Goal: Task Accomplishment & Management: Use online tool/utility

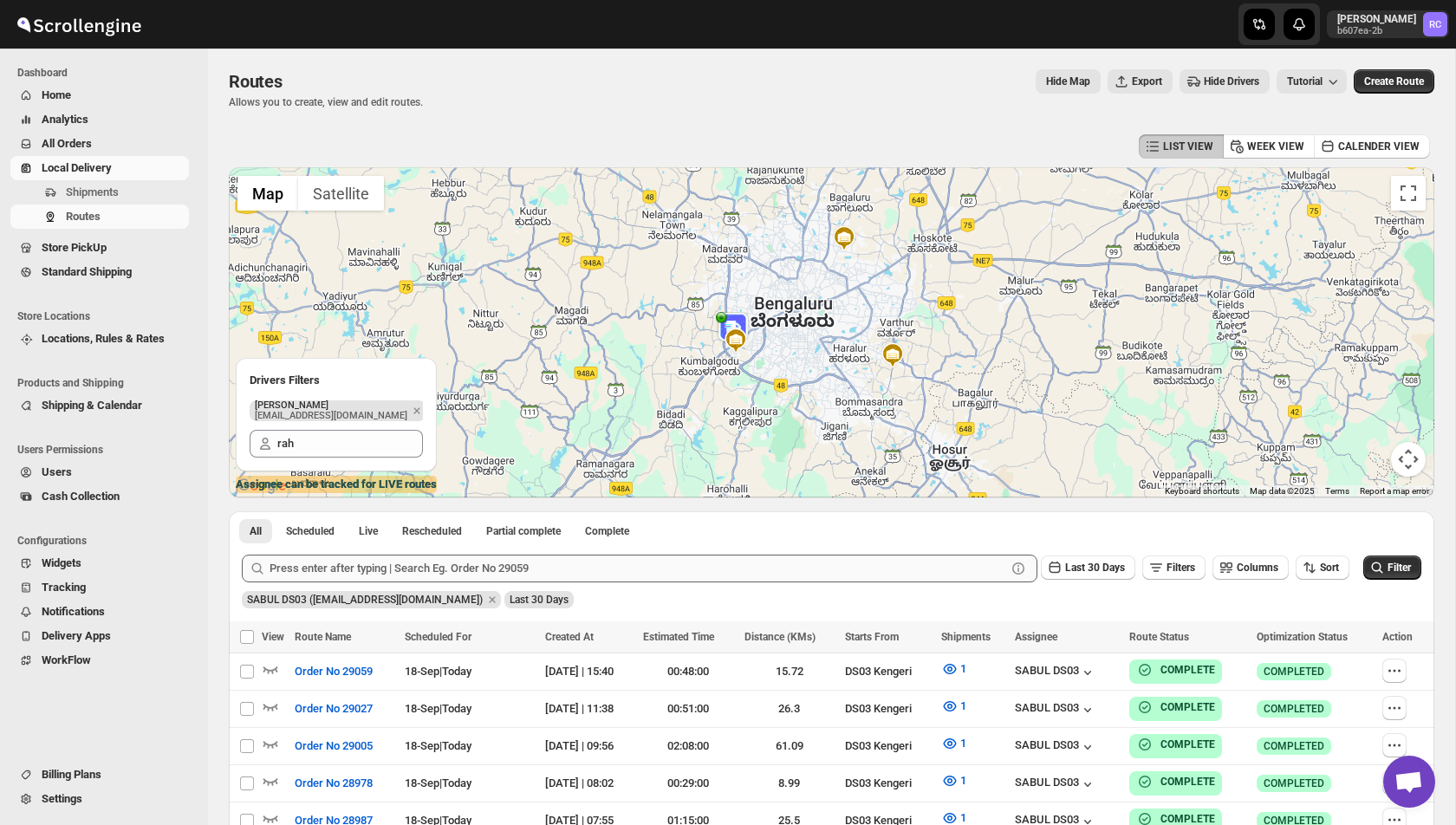
scroll to position [72, 0]
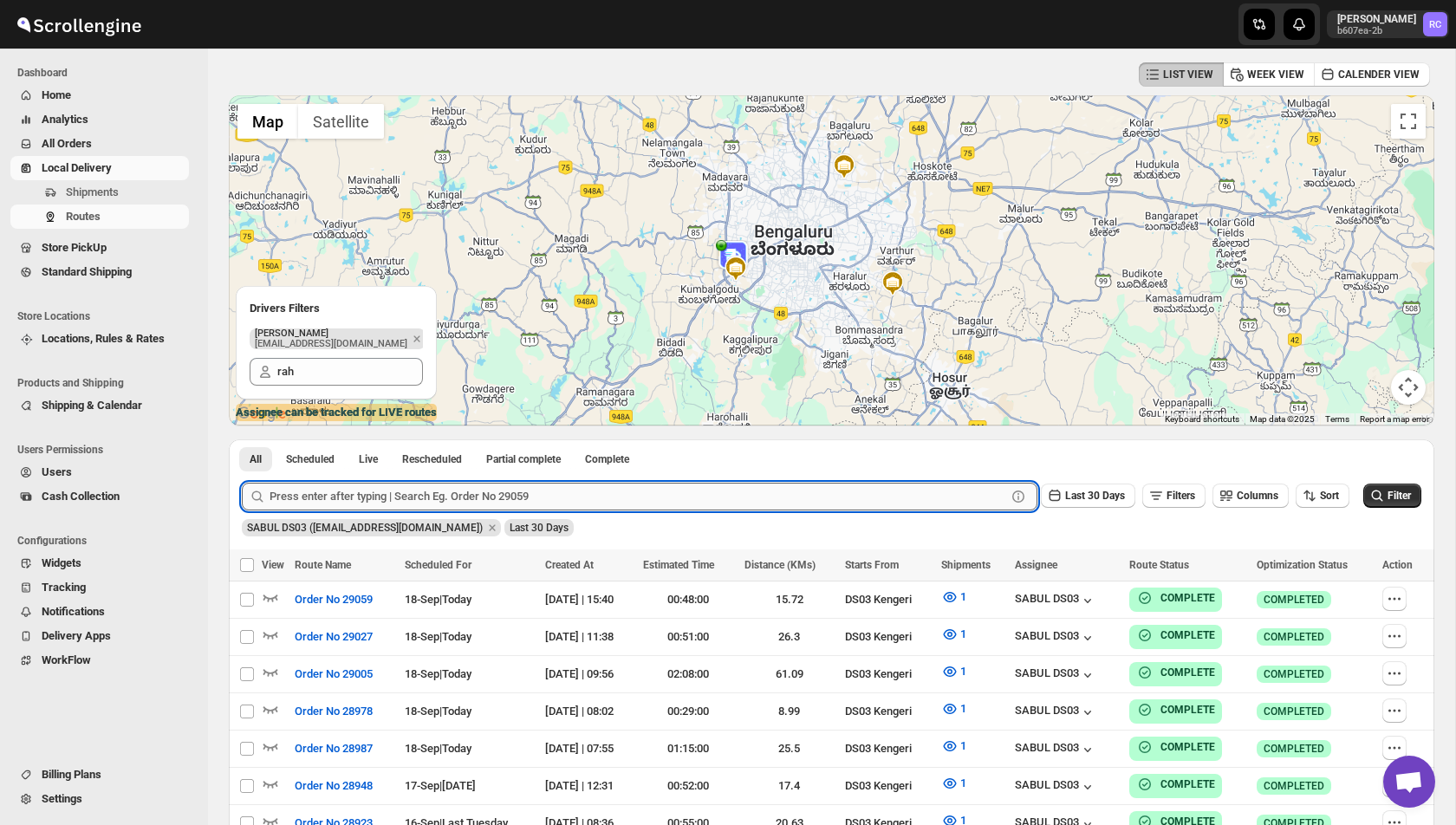
click at [314, 496] on input "text" at bounding box center [637, 497] width 736 height 28
paste input "29109"
type input "29109"
click at [242, 440] on button "Submit" at bounding box center [267, 448] width 49 height 18
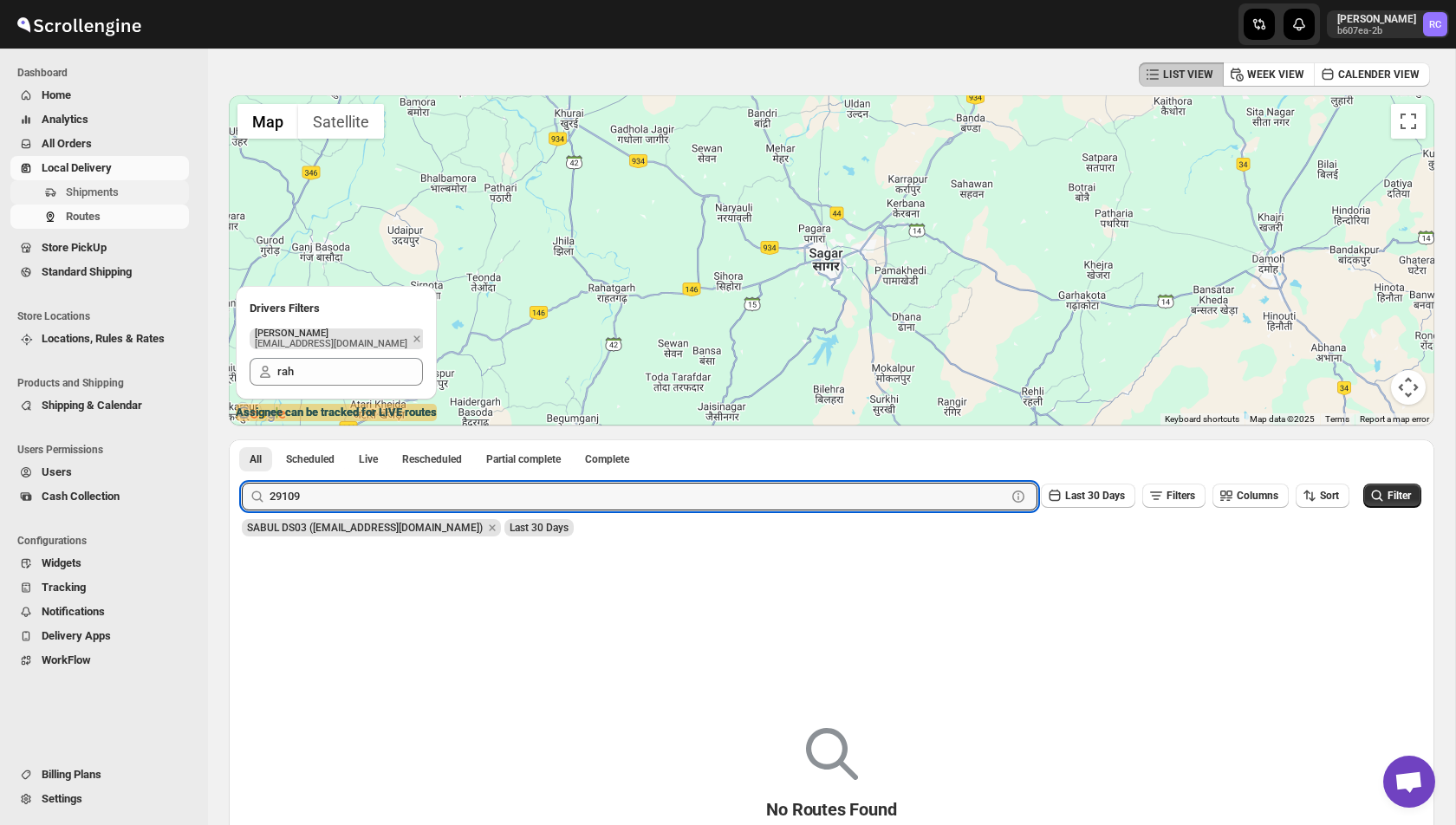
click at [106, 188] on span "Shipments" at bounding box center [92, 191] width 53 height 13
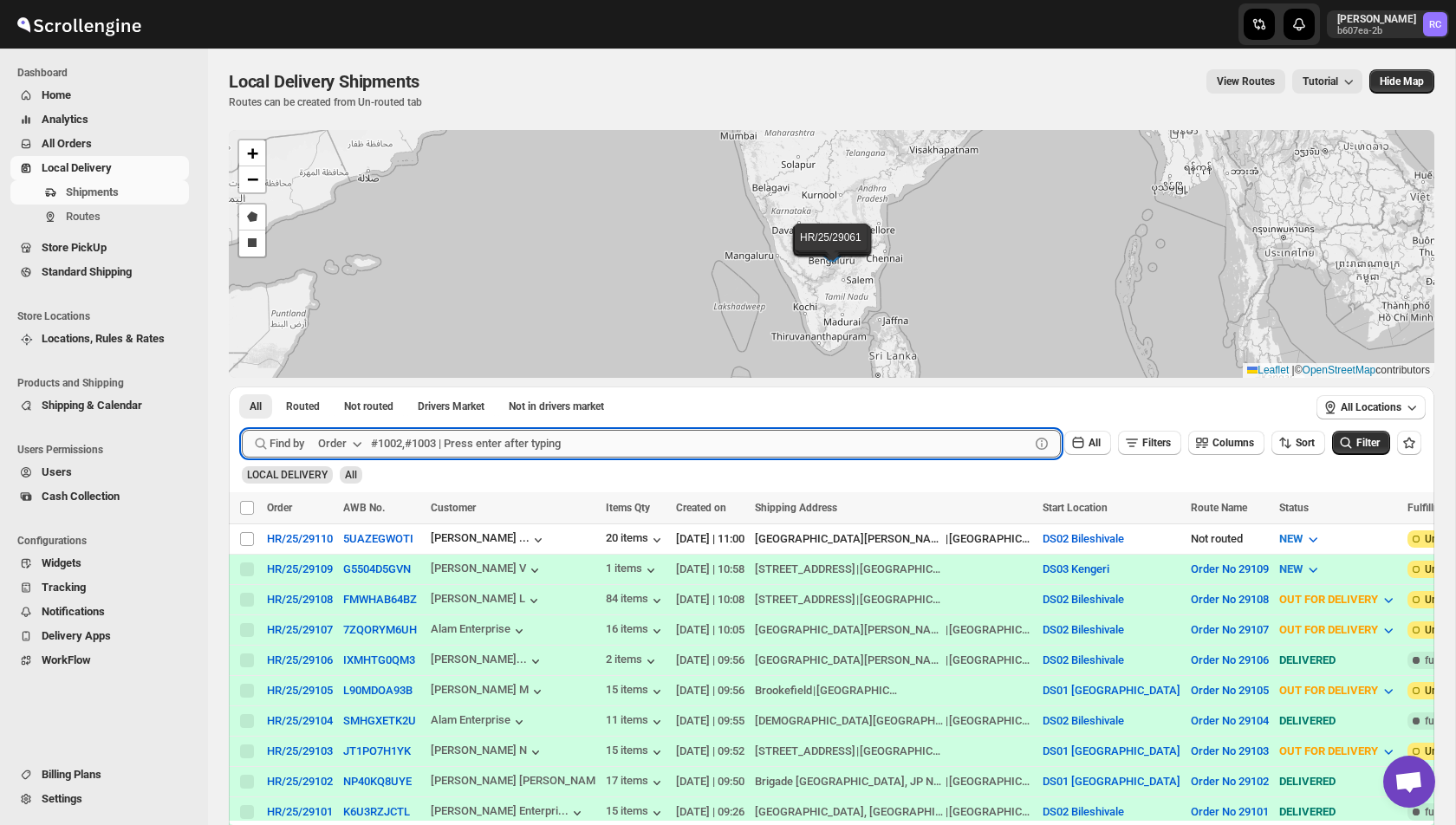
click at [421, 438] on input "text" at bounding box center [700, 444] width 659 height 28
paste input "29109"
type input "29109"
click at [242, 386] on button "Submit" at bounding box center [267, 395] width 49 height 18
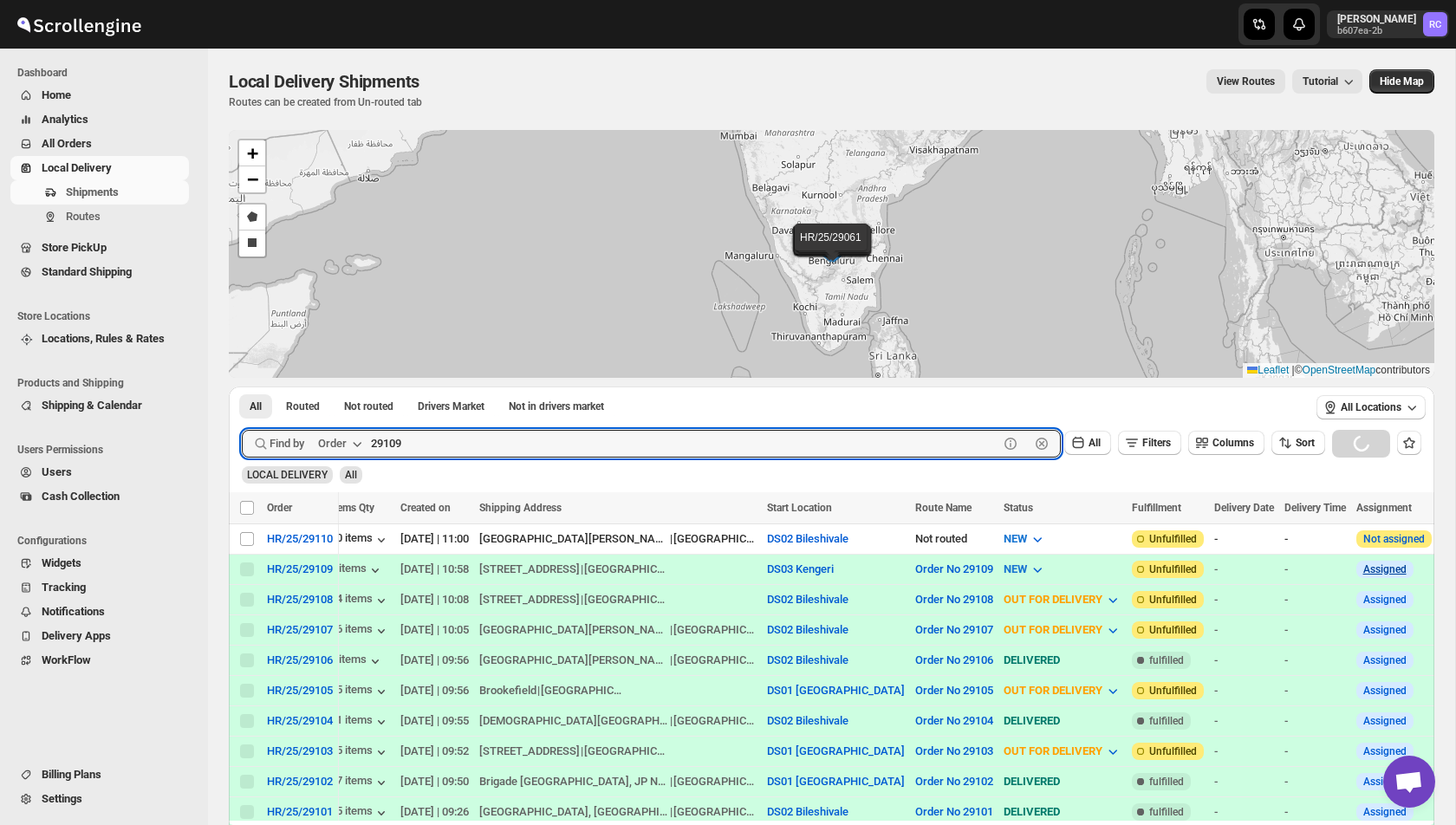
scroll to position [0, 262]
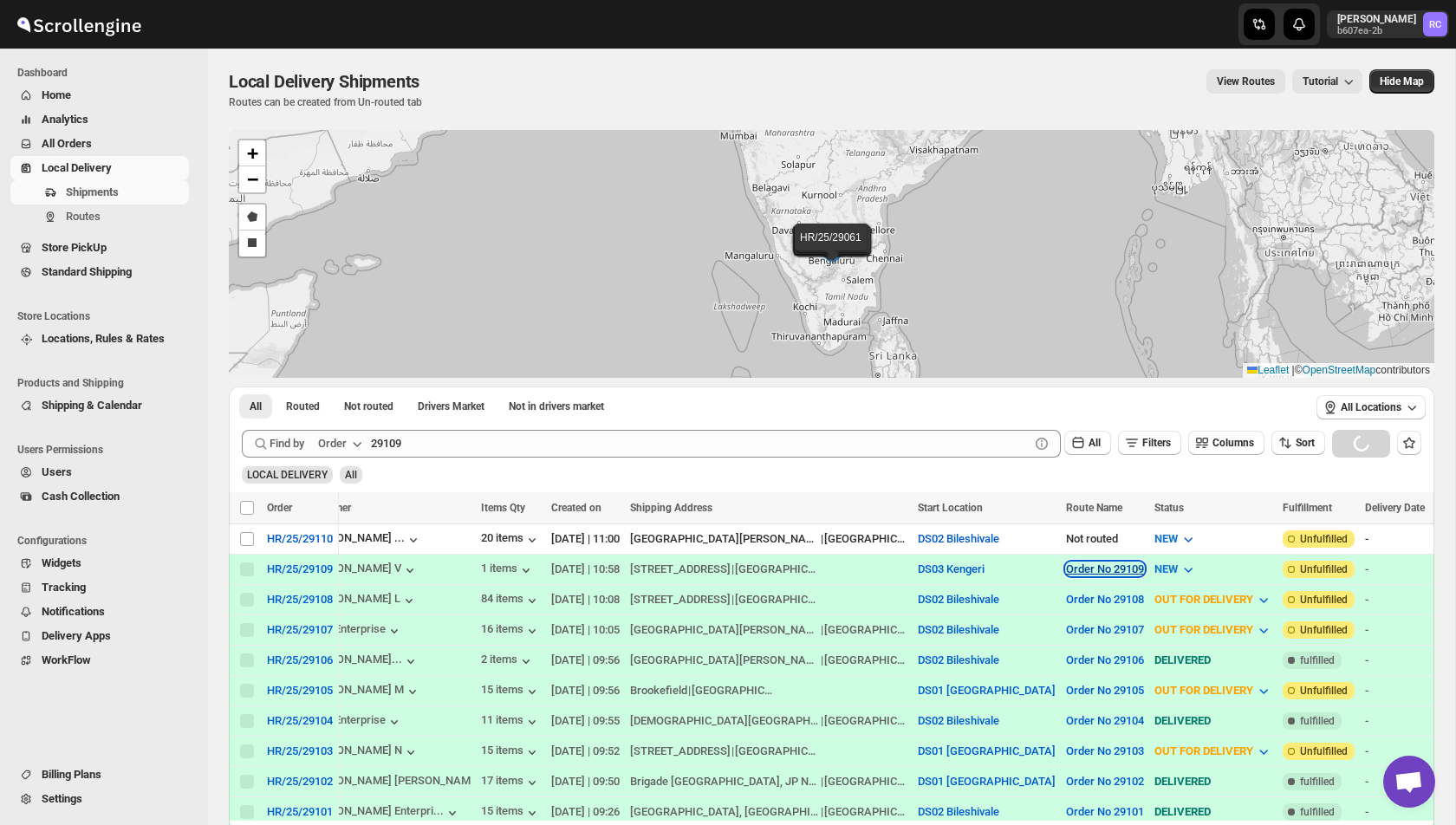
click at [1072, 570] on button "Order No 29109" at bounding box center [1105, 569] width 78 height 13
click at [1037, 628] on span "View Route" at bounding box center [1052, 628] width 55 height 13
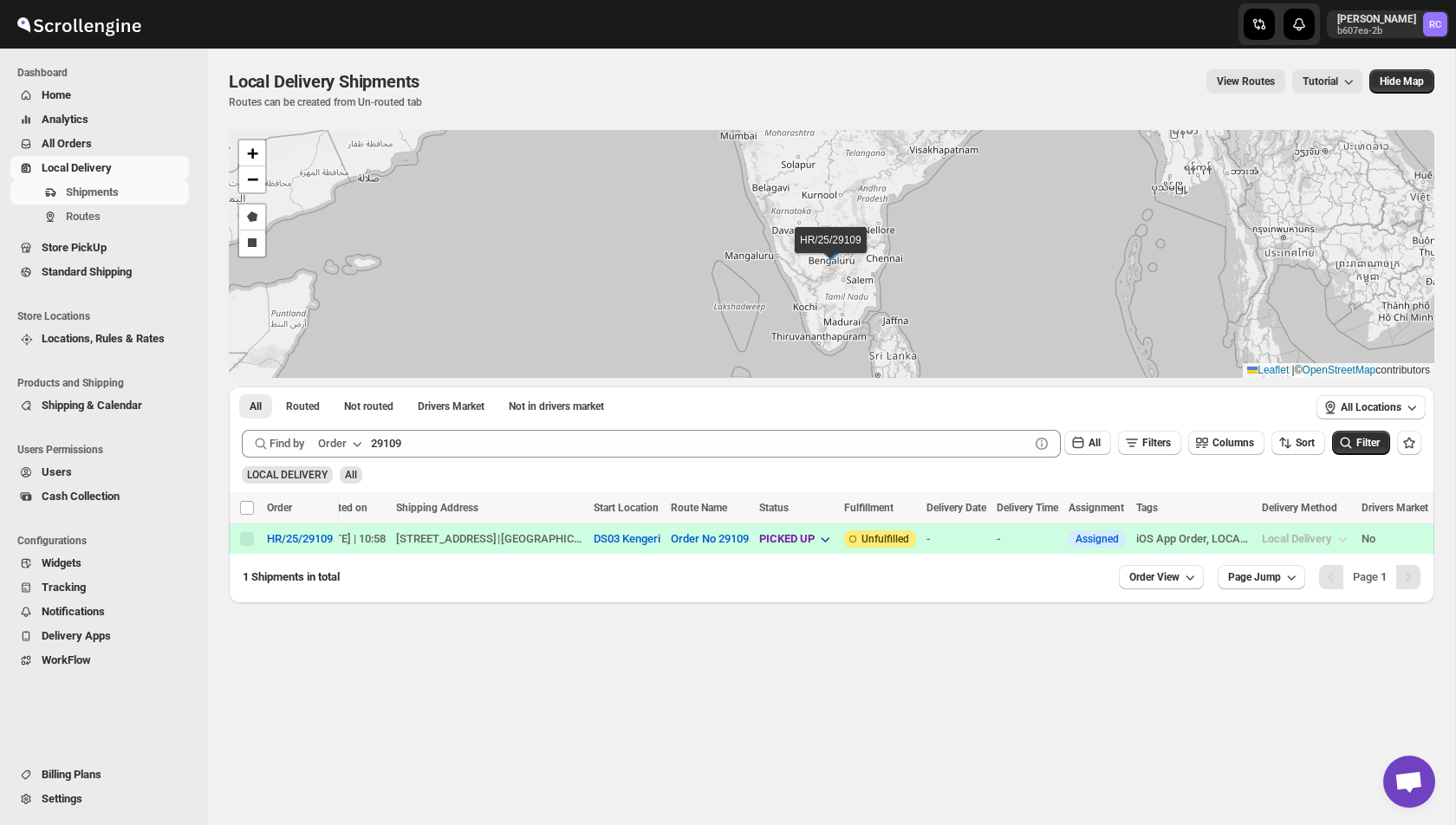
click at [814, 539] on span "PICKED UP" at bounding box center [786, 538] width 55 height 13
click at [749, 541] on button "Order No 29109" at bounding box center [709, 538] width 78 height 13
click at [765, 595] on span "View Route" at bounding box center [769, 598] width 55 height 13
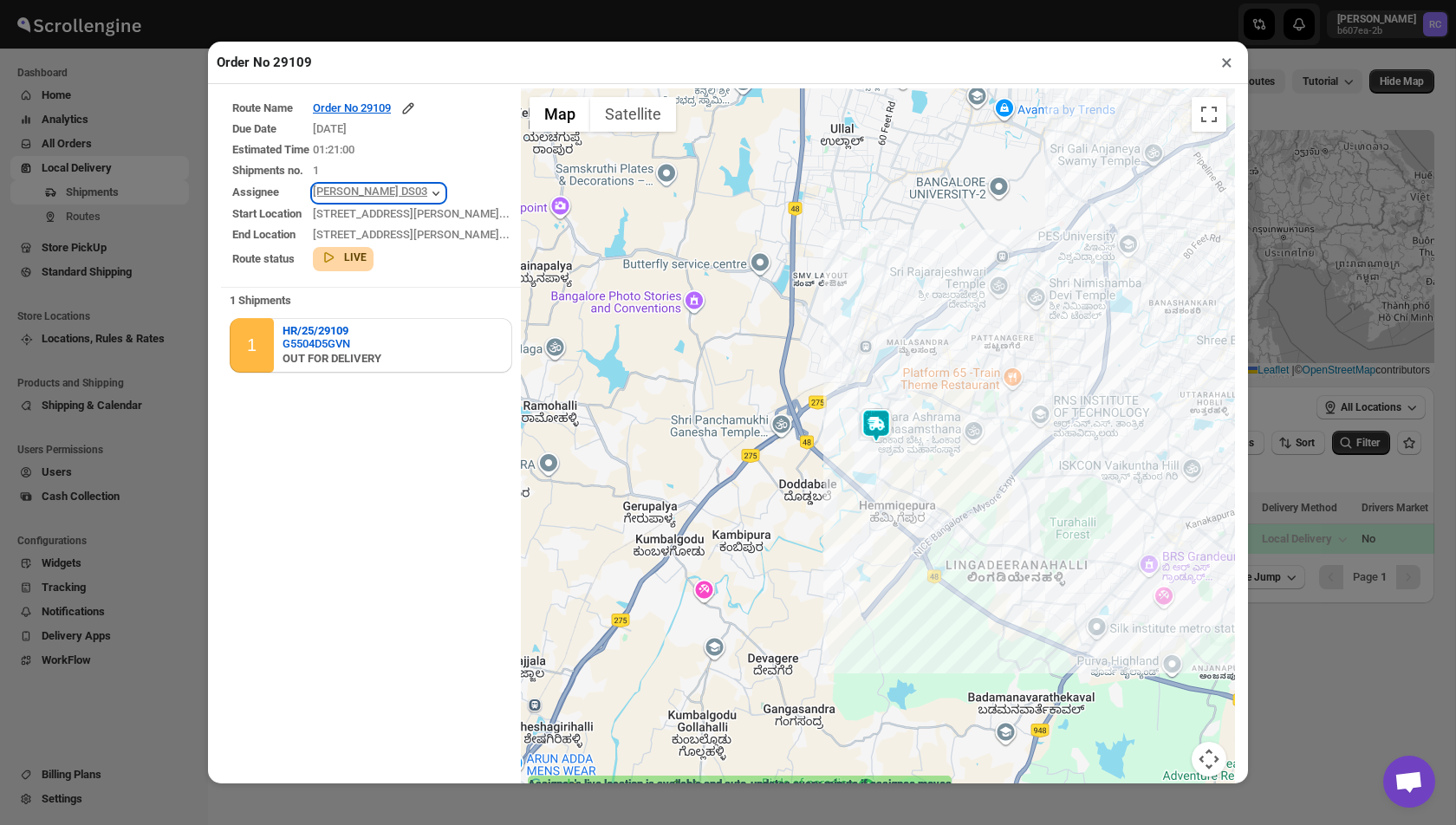
click at [445, 194] on icon "button" at bounding box center [436, 193] width 18 height 18
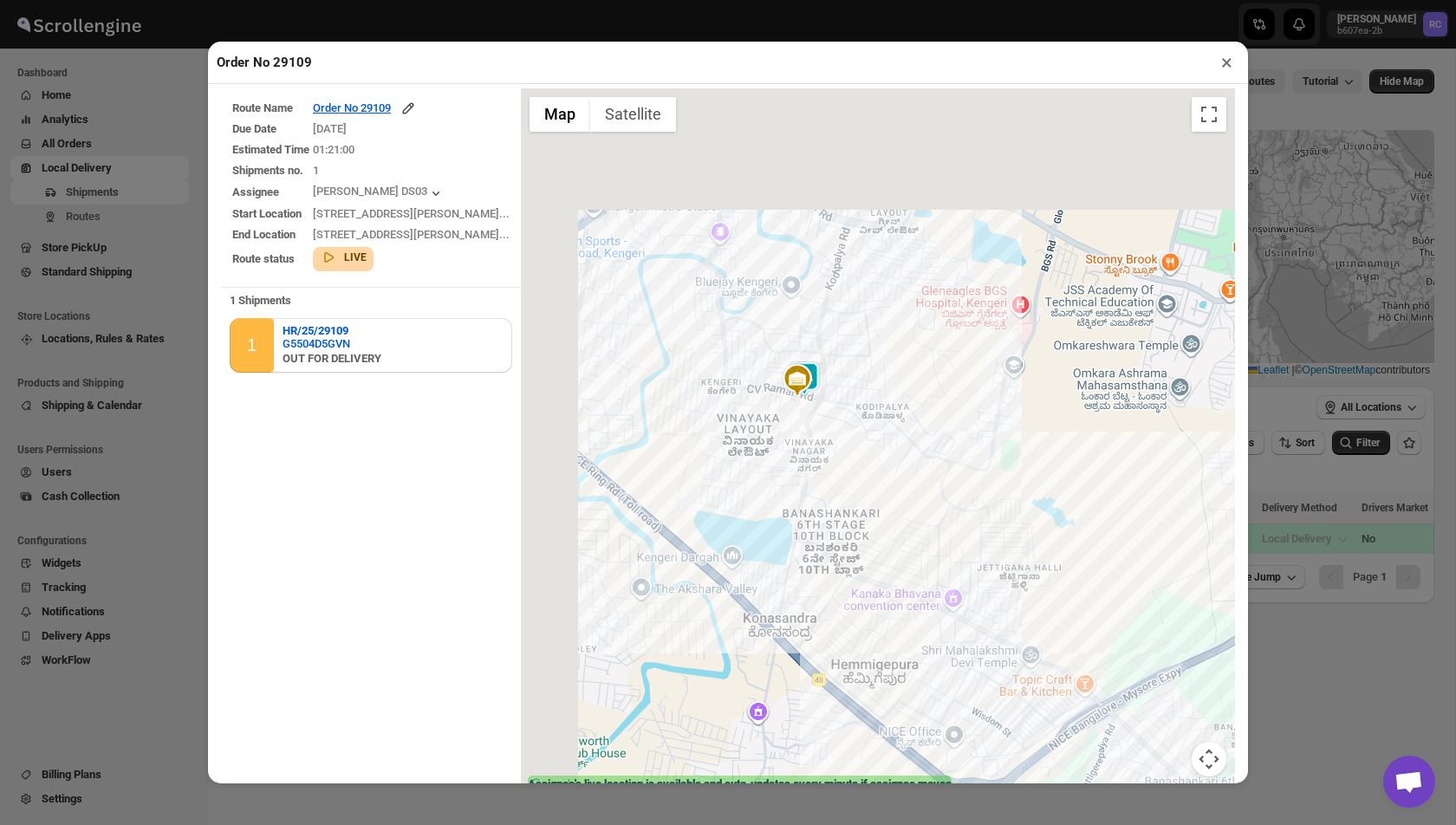
drag, startPoint x: 750, startPoint y: 280, endPoint x: 965, endPoint y: 529, distance: 329.0
click at [965, 529] on div at bounding box center [879, 443] width 714 height 710
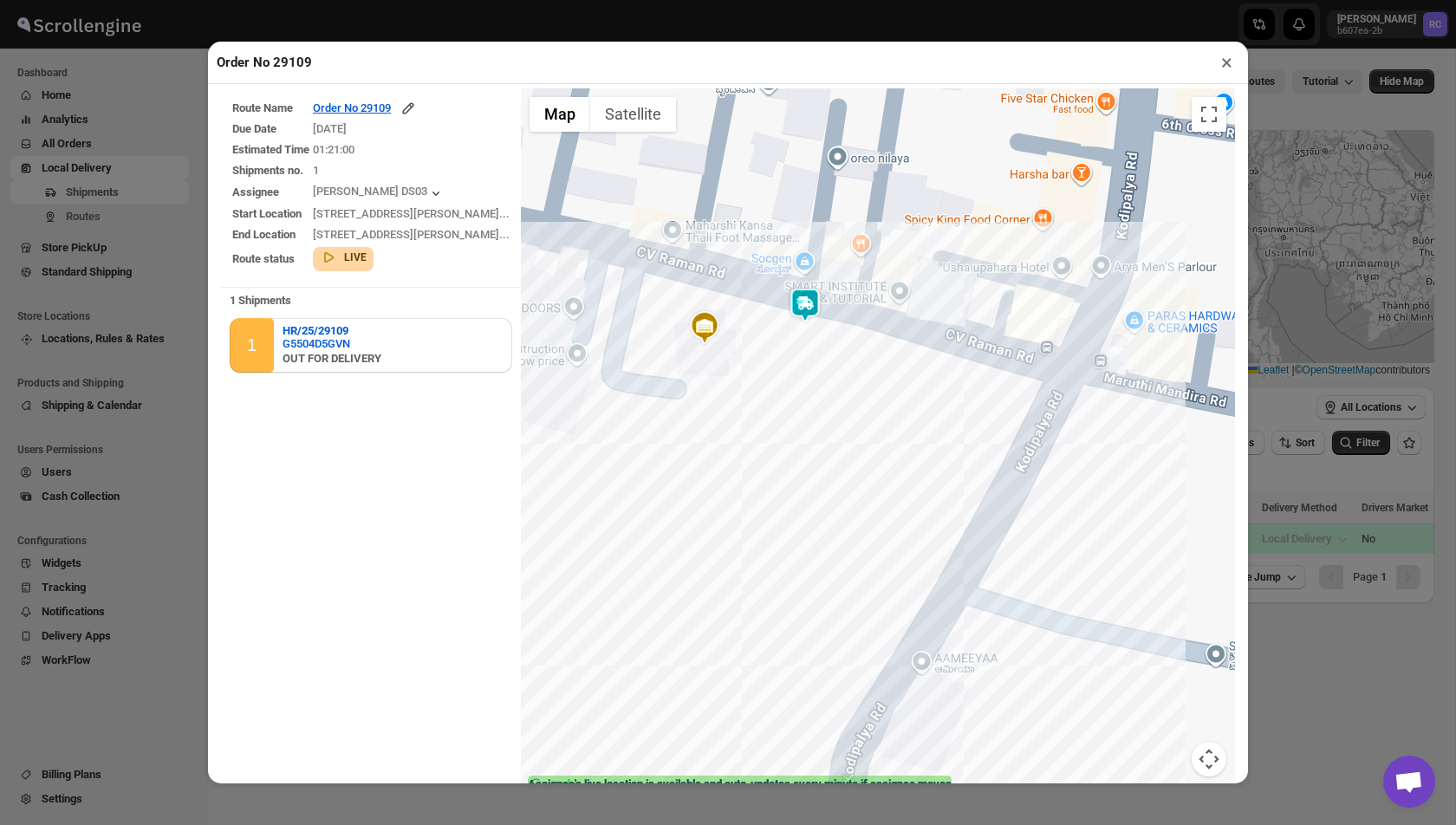
click at [800, 307] on img at bounding box center [806, 305] width 35 height 35
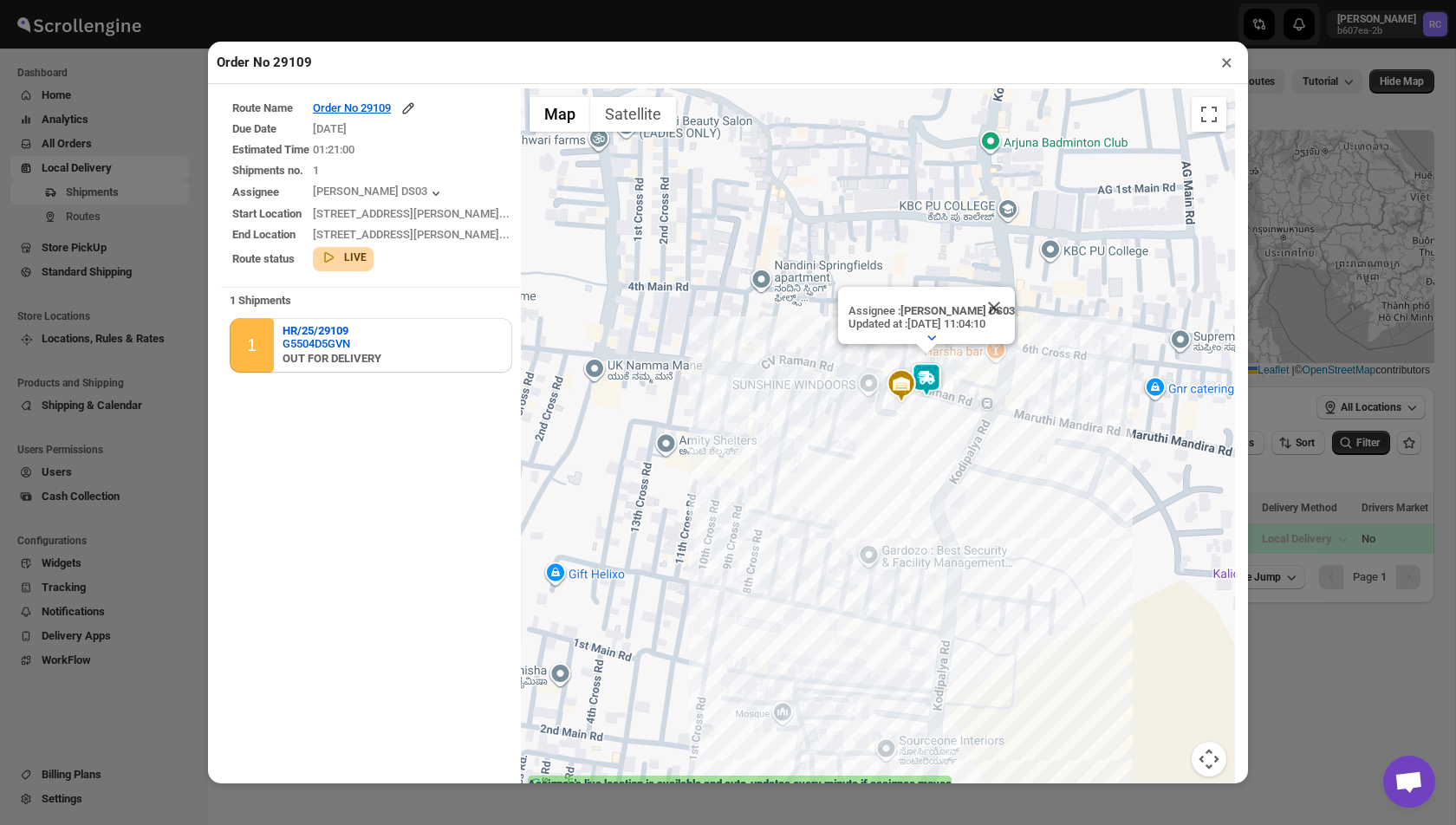
click at [1222, 71] on button "×" at bounding box center [1227, 62] width 25 height 25
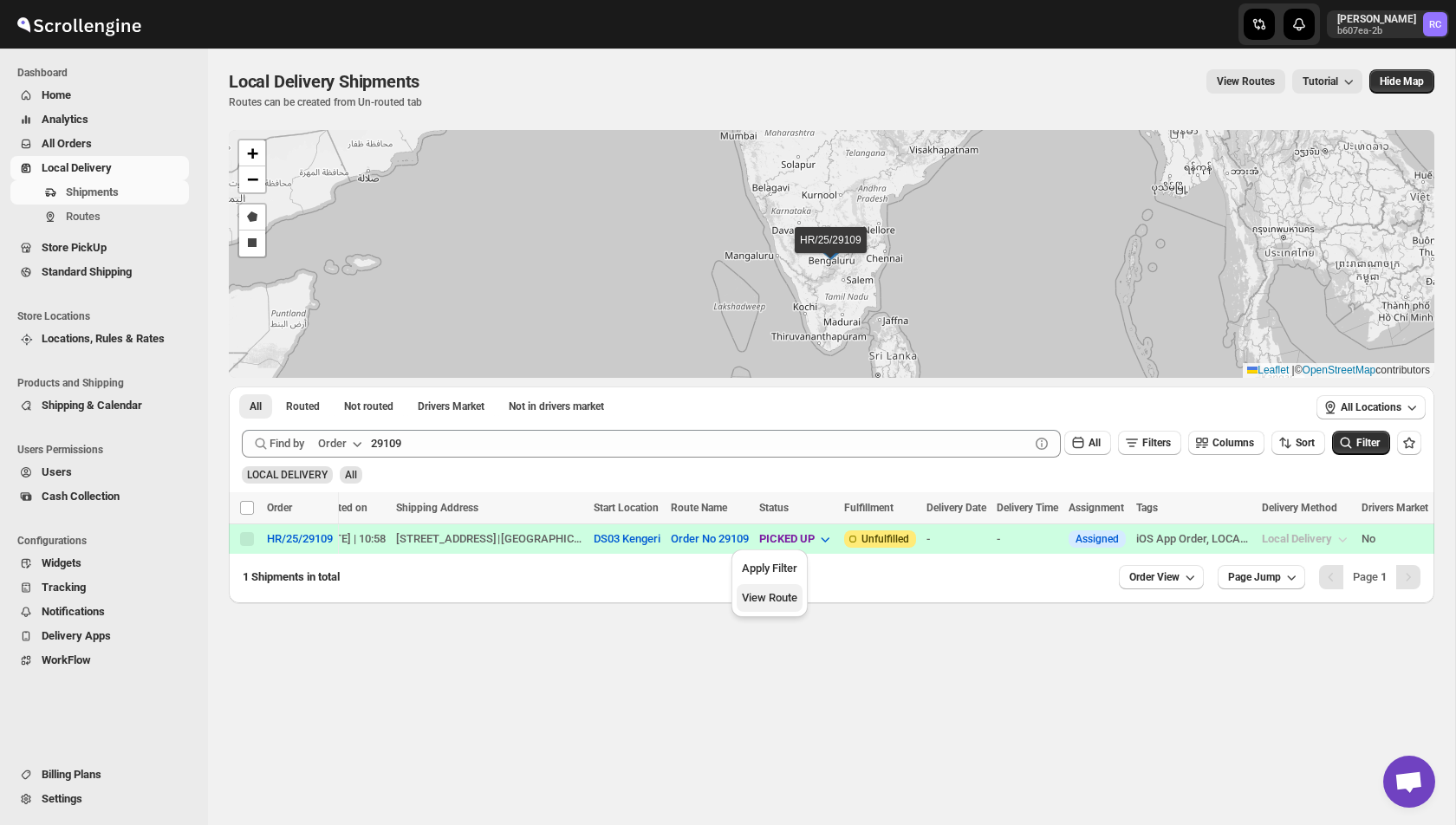
click at [764, 597] on span "View Route" at bounding box center [769, 598] width 55 height 13
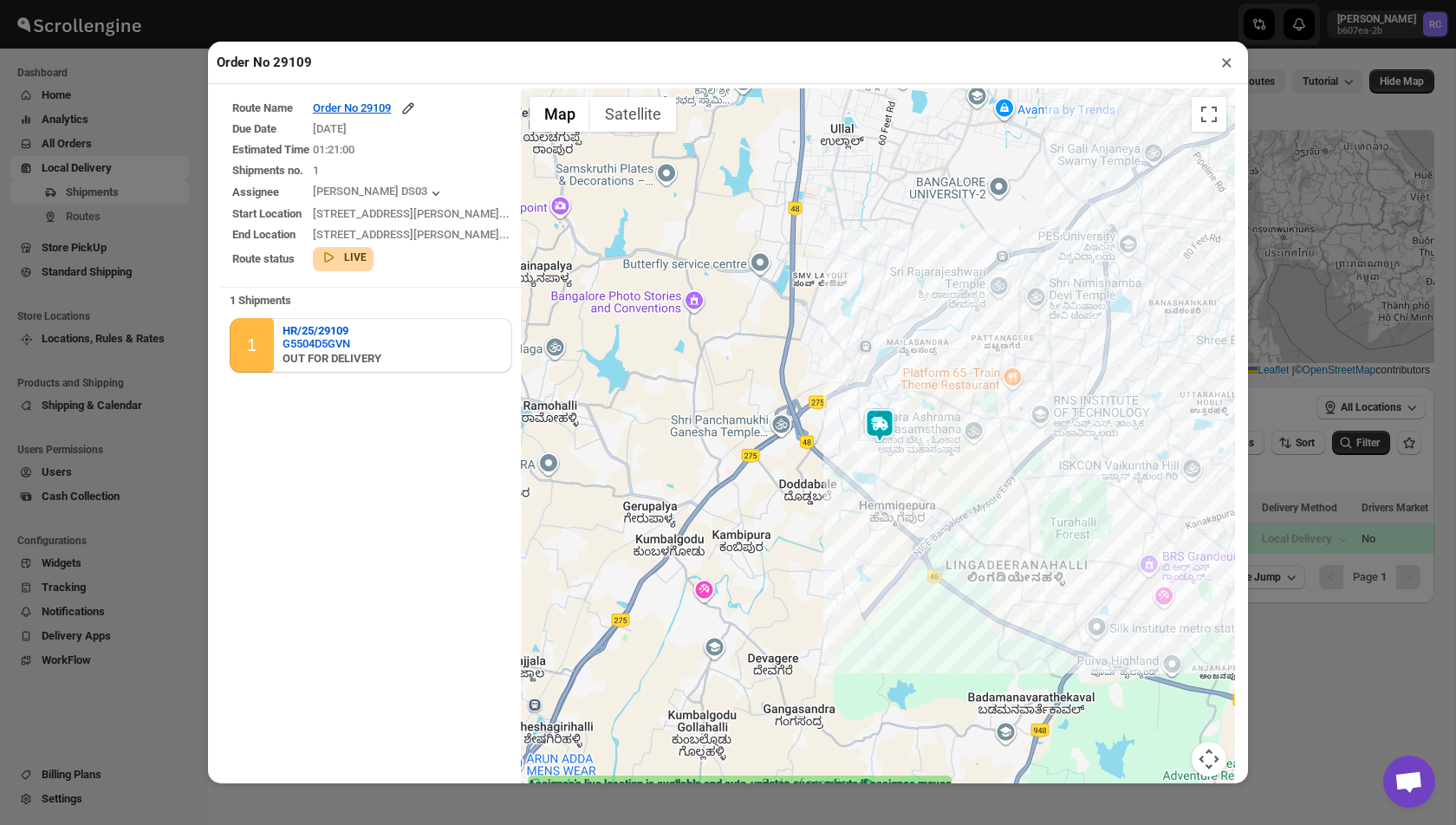
click at [1226, 68] on button "×" at bounding box center [1227, 62] width 25 height 25
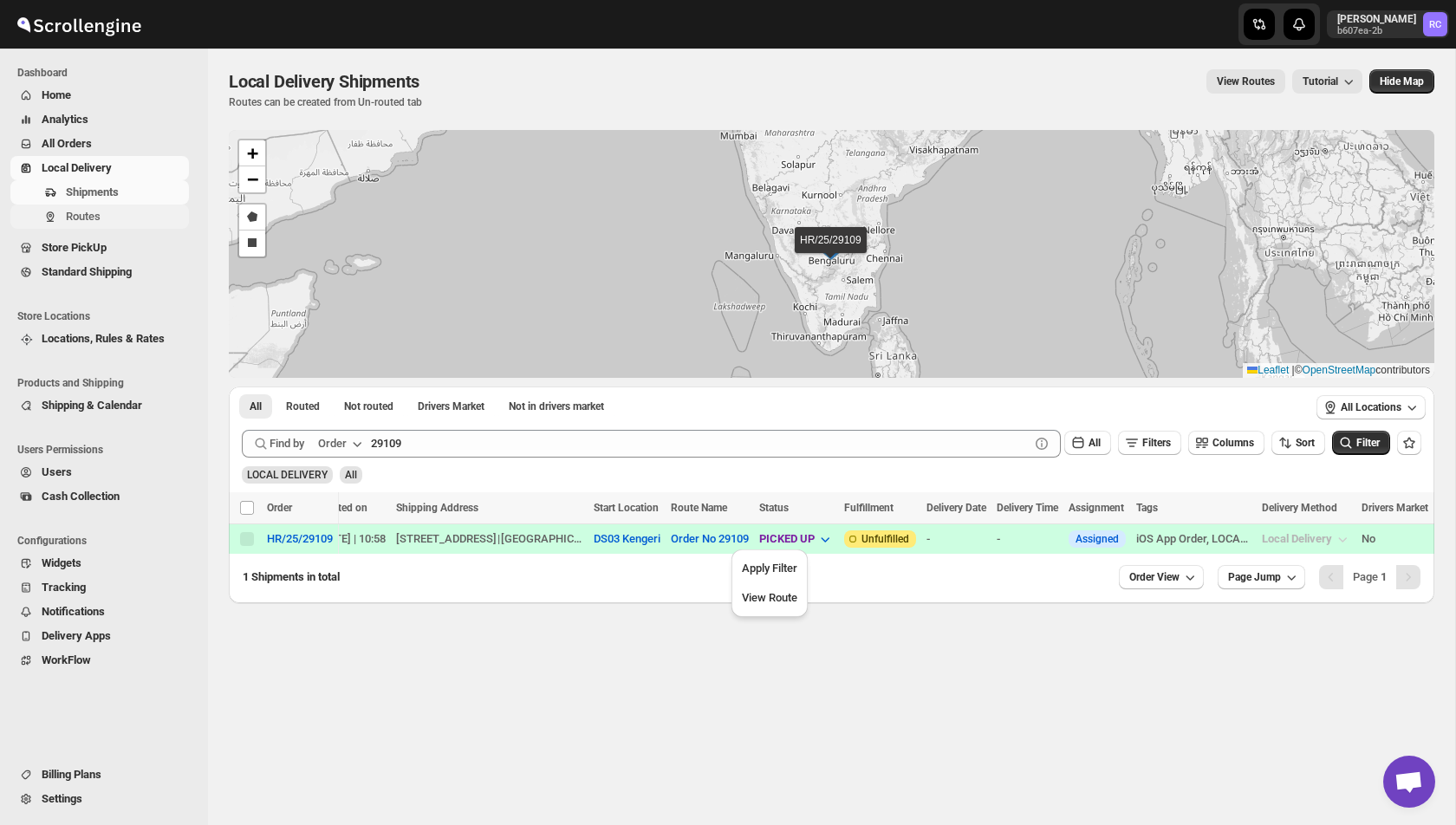
click at [78, 221] on span "Routes" at bounding box center [83, 216] width 35 height 13
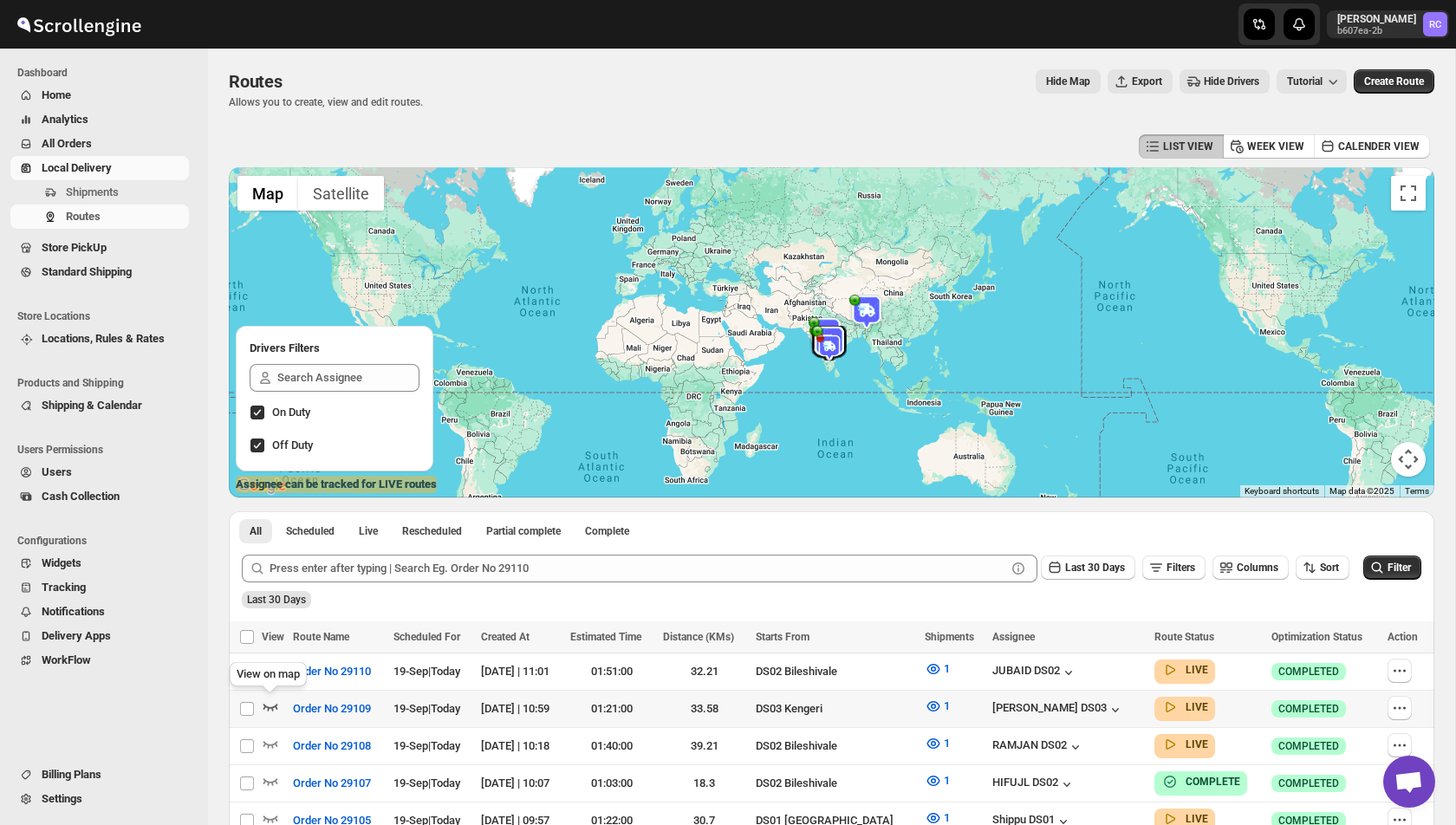
click at [269, 705] on icon "button" at bounding box center [270, 707] width 18 height 18
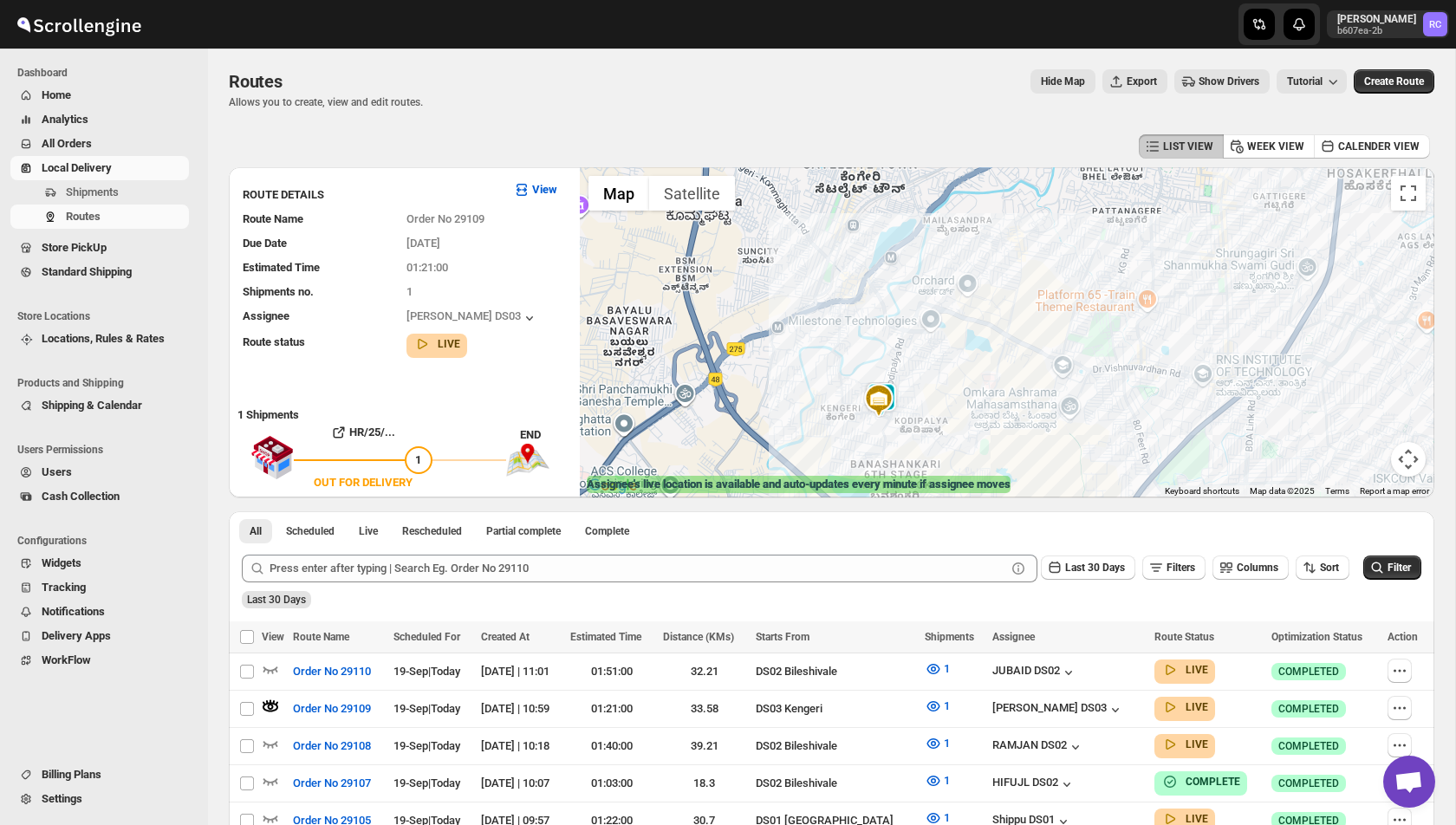
drag, startPoint x: 899, startPoint y: 396, endPoint x: 899, endPoint y: 301, distance: 95.0
click at [899, 301] on div at bounding box center [1008, 333] width 855 height 330
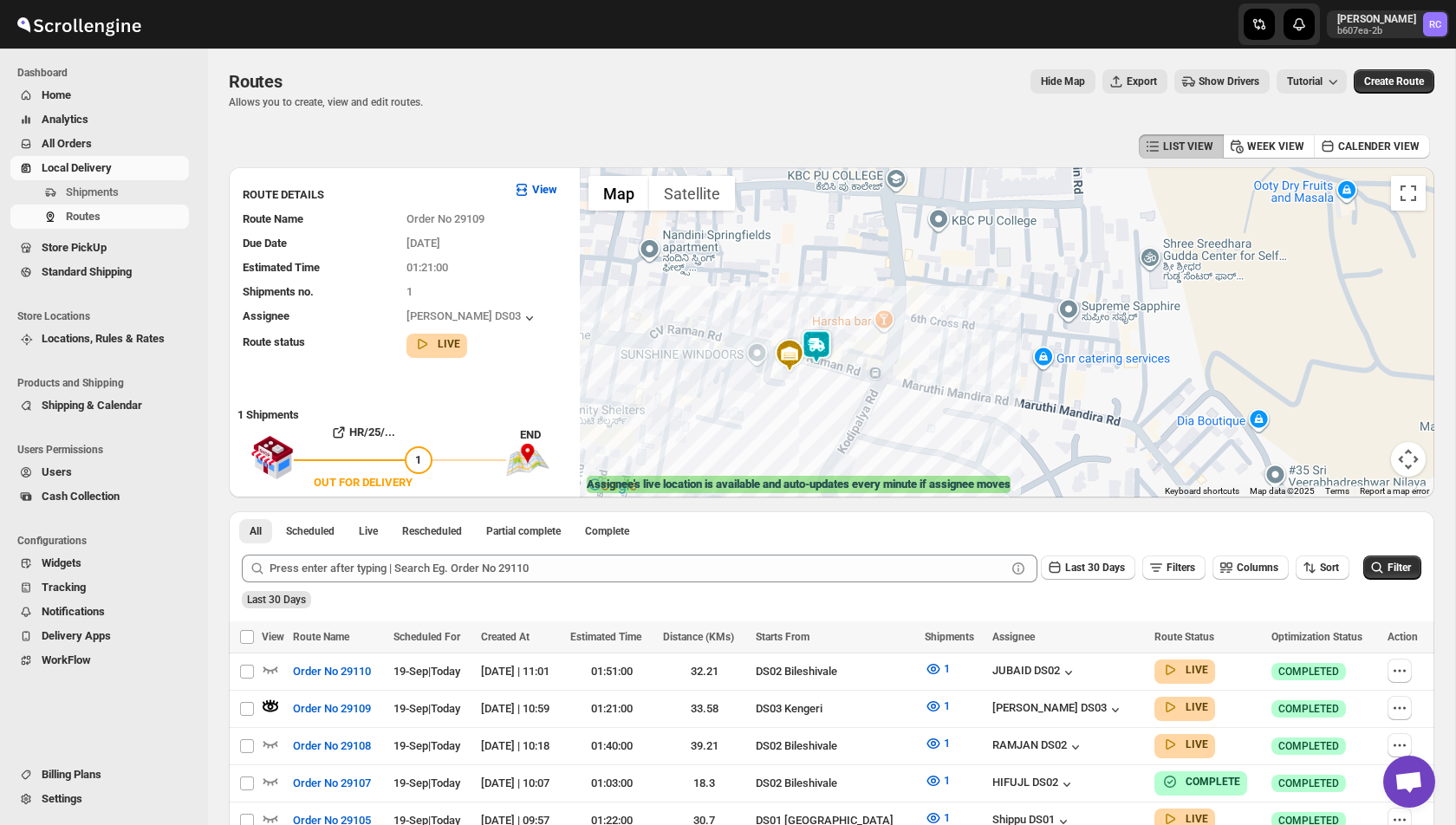
drag, startPoint x: 846, startPoint y: 390, endPoint x: 846, endPoint y: 317, distance: 73.0
click at [846, 317] on div at bounding box center [1008, 333] width 855 height 330
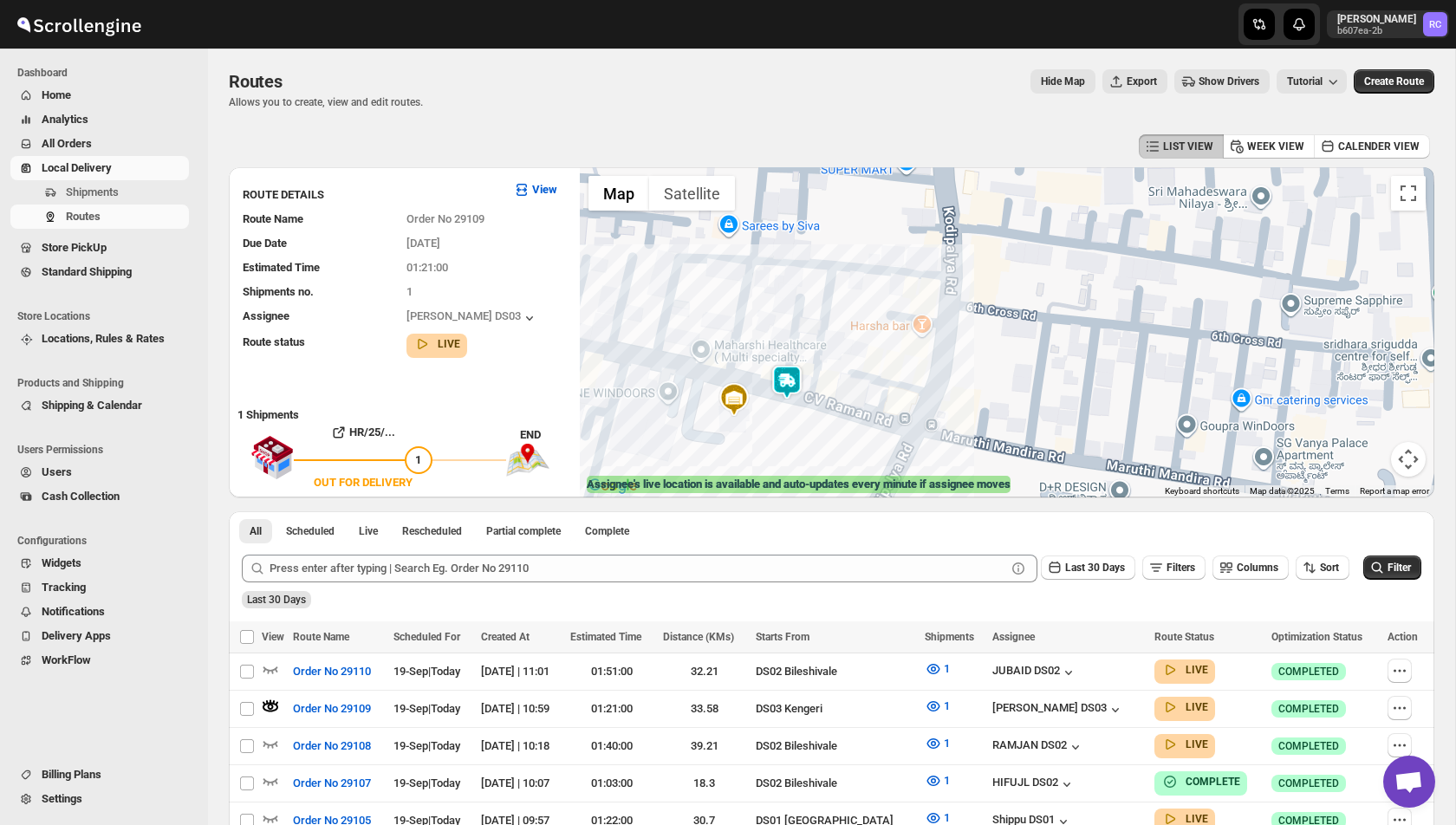
click at [788, 384] on img at bounding box center [787, 383] width 35 height 35
click at [866, 307] on button "Close" at bounding box center [868, 306] width 41 height 41
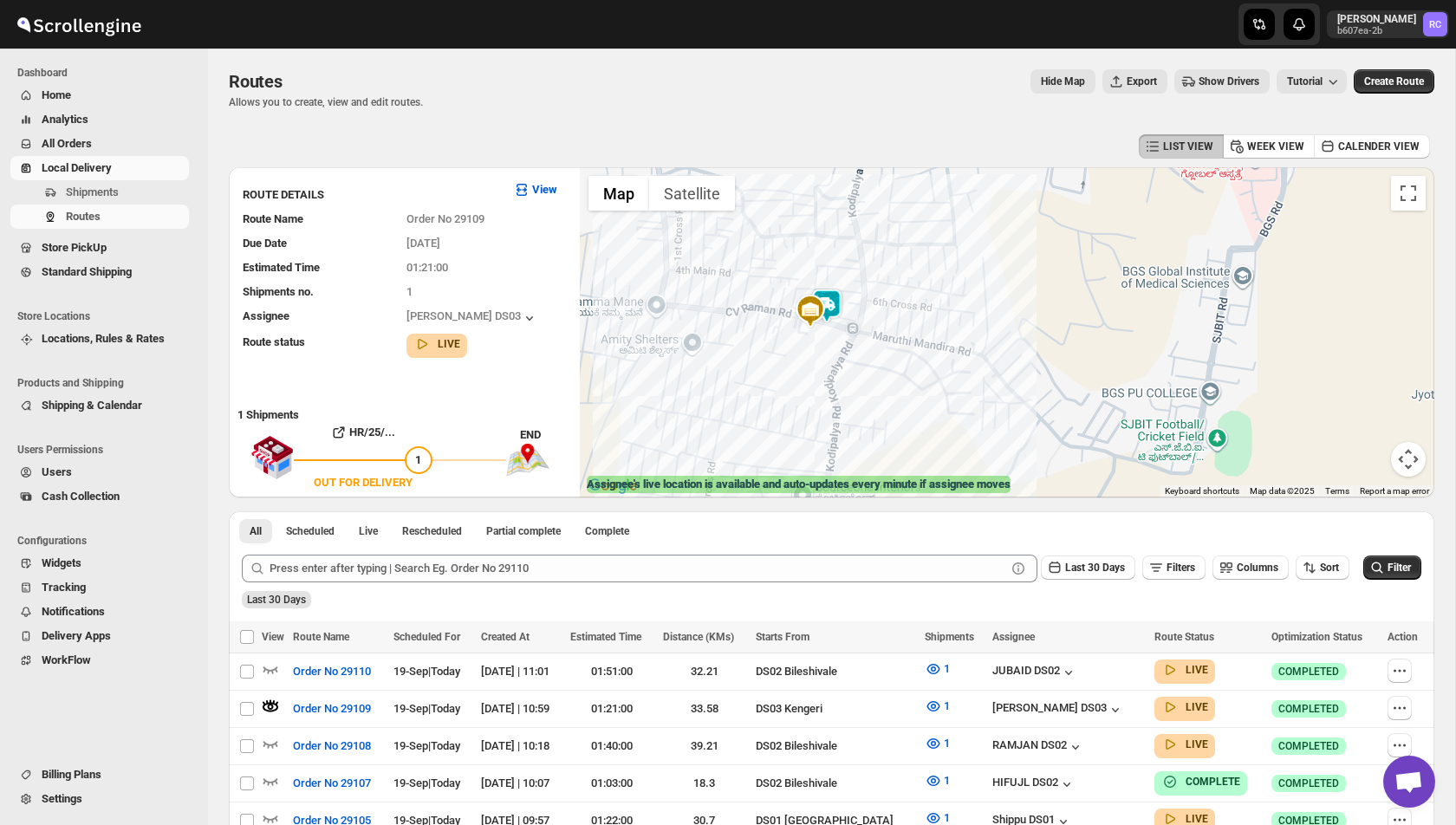
drag, startPoint x: 937, startPoint y: 400, endPoint x: 811, endPoint y: 303, distance: 159.0
click at [811, 303] on div at bounding box center [1008, 333] width 855 height 330
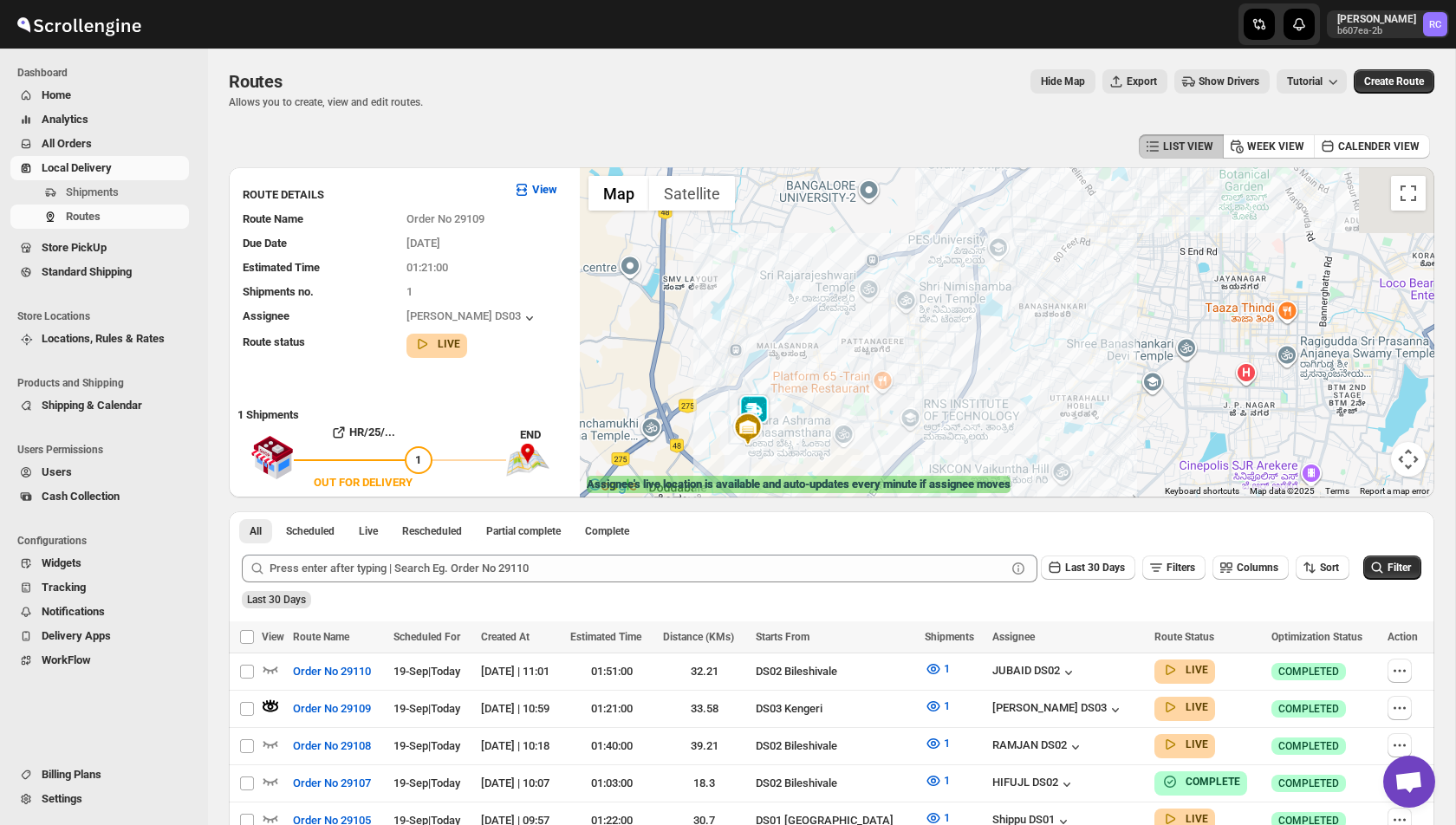
drag, startPoint x: 793, startPoint y: 323, endPoint x: 793, endPoint y: 423, distance: 100.0
click at [793, 423] on div at bounding box center [1008, 333] width 855 height 330
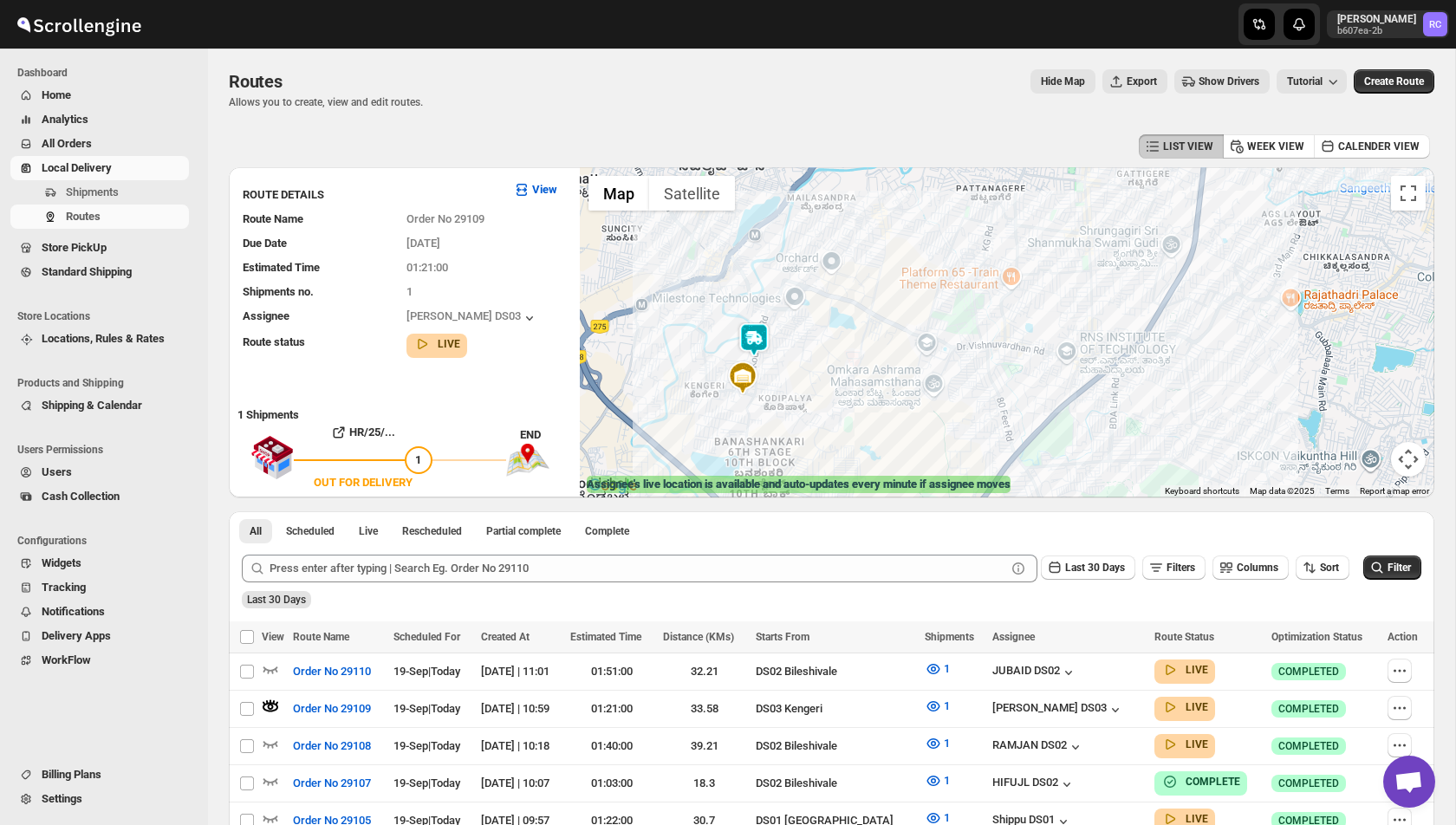
drag, startPoint x: 771, startPoint y: 448, endPoint x: 771, endPoint y: 352, distance: 96.0
click at [771, 352] on div at bounding box center [1008, 333] width 855 height 330
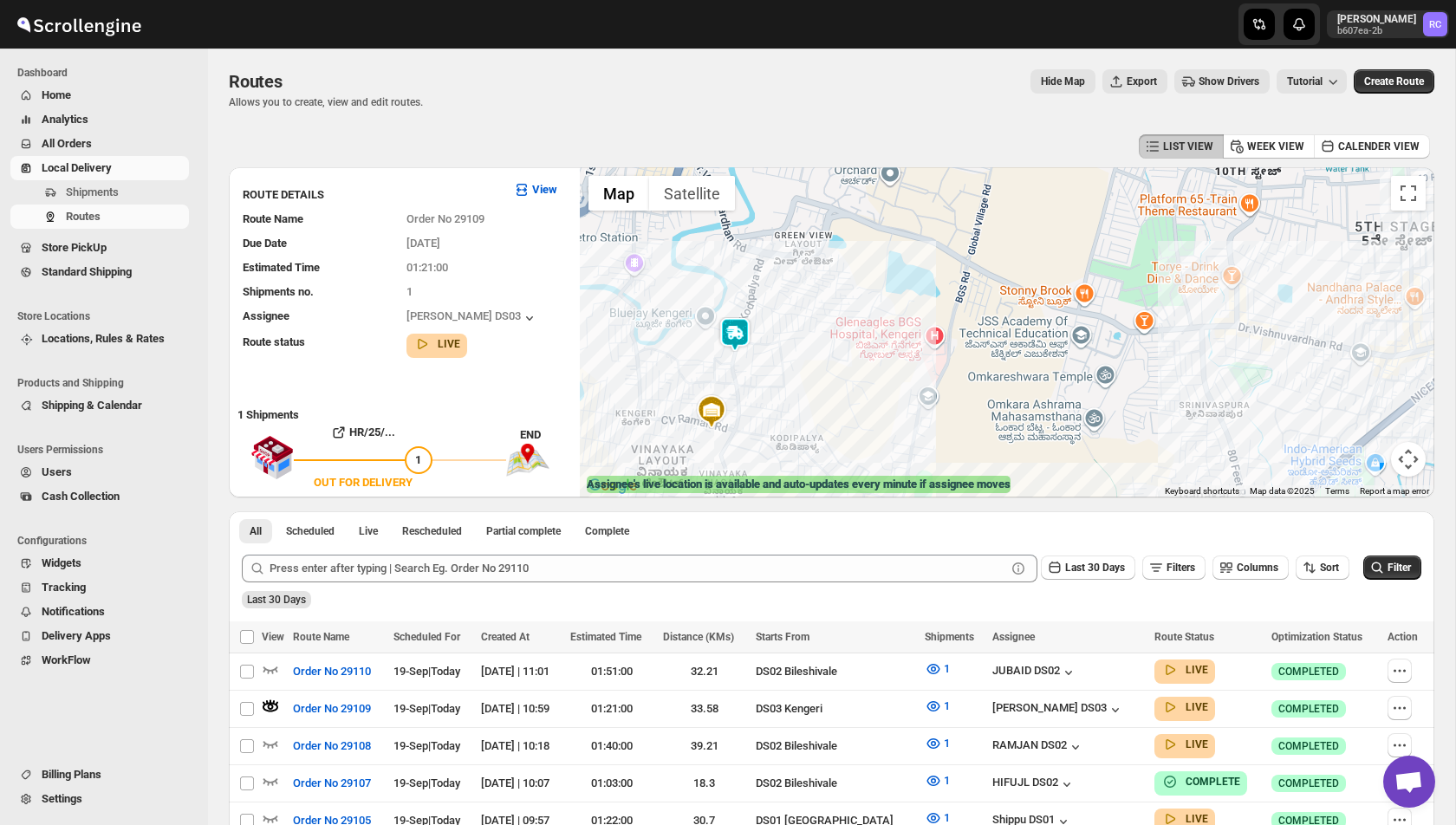
click at [735, 341] on img at bounding box center [735, 334] width 35 height 35
click at [735, 337] on img at bounding box center [735, 334] width 35 height 35
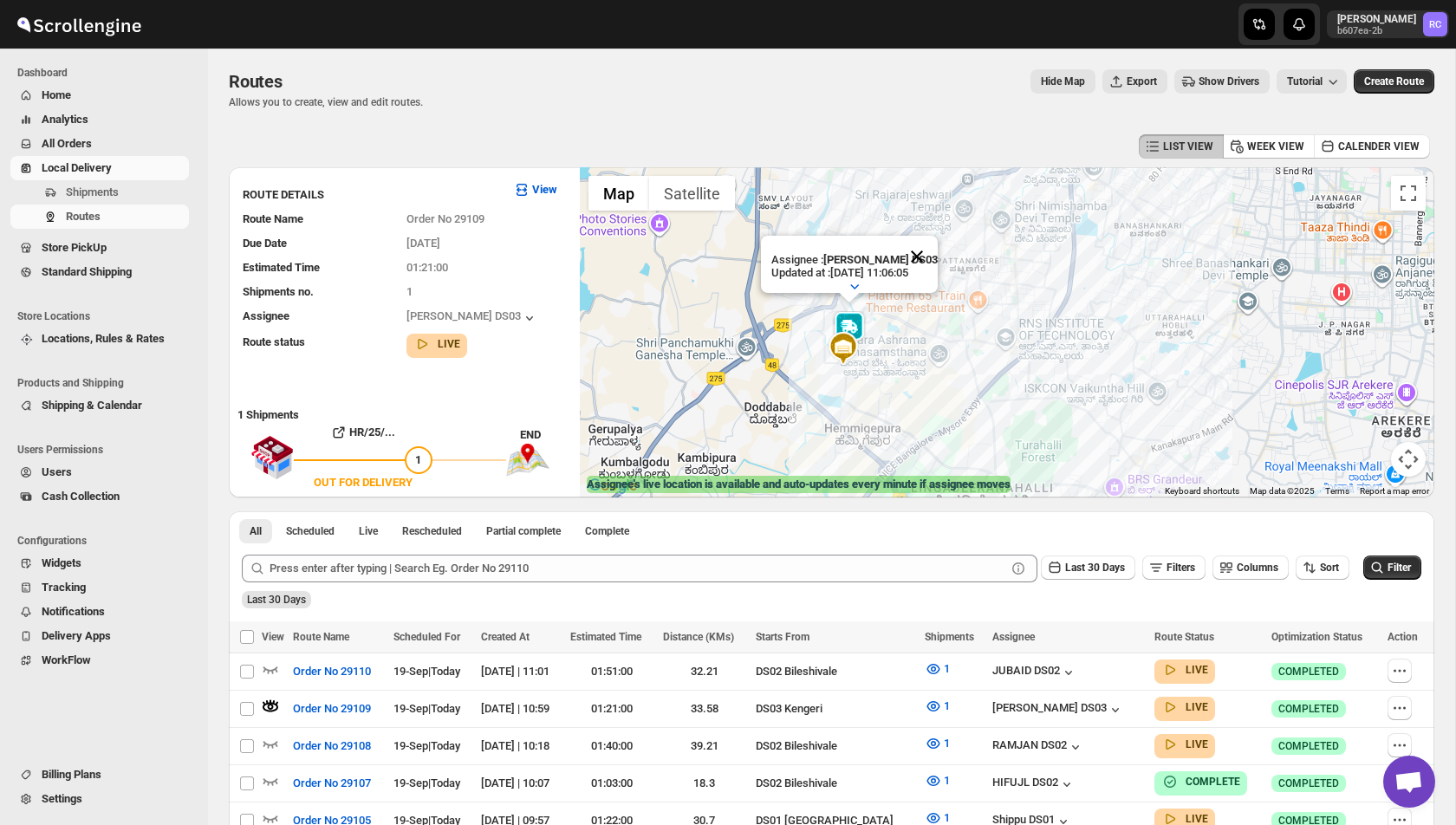
click at [923, 256] on button "Close" at bounding box center [916, 256] width 41 height 41
click at [714, 547] on div "All Scheduled Live Rescheduled Partial complete Complete More views All Schedul…" at bounding box center [471, 530] width 484 height 38
click at [264, 671] on icon "button" at bounding box center [270, 670] width 15 height 7
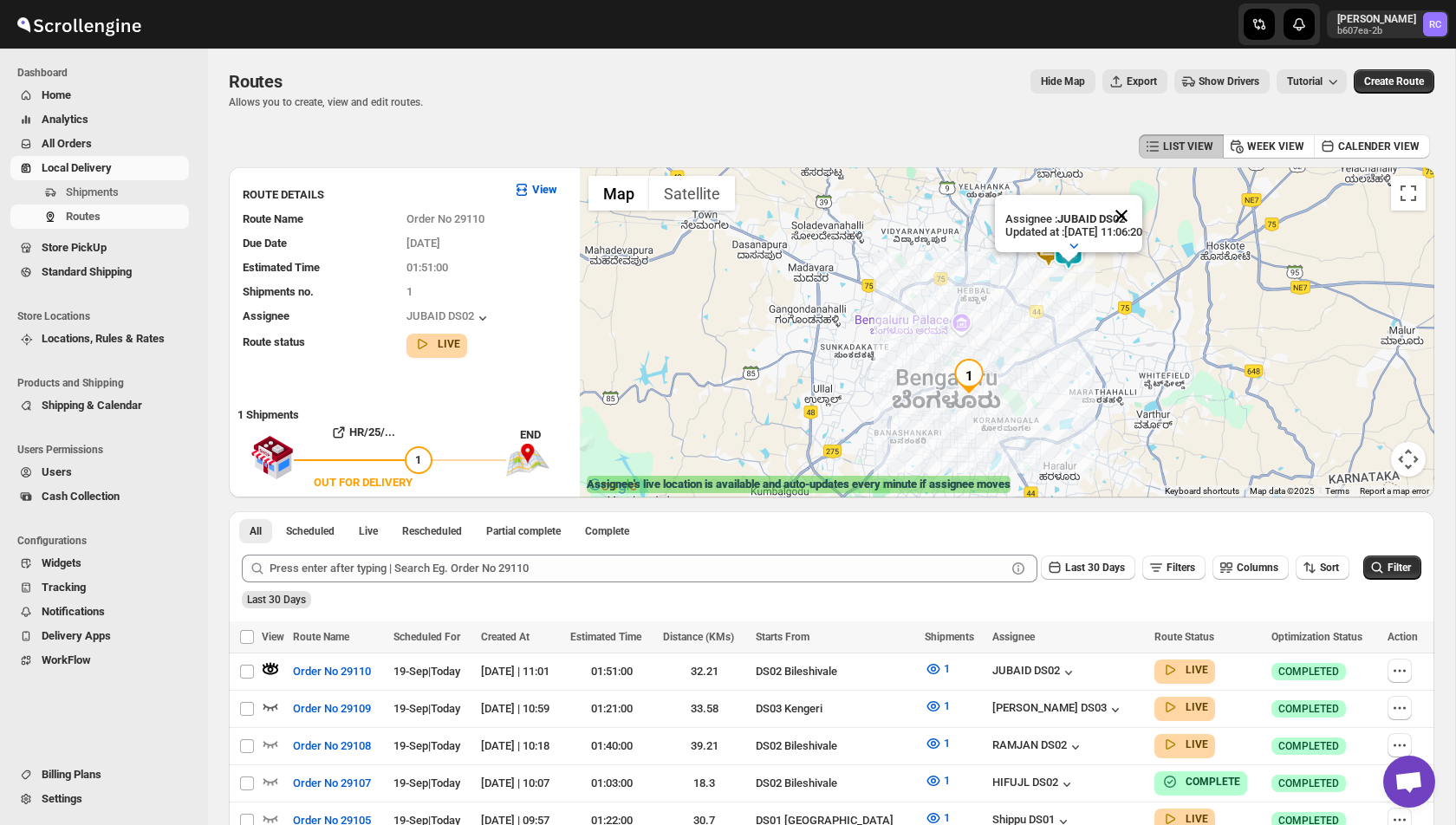
click at [1139, 212] on button "Close" at bounding box center [1121, 215] width 41 height 41
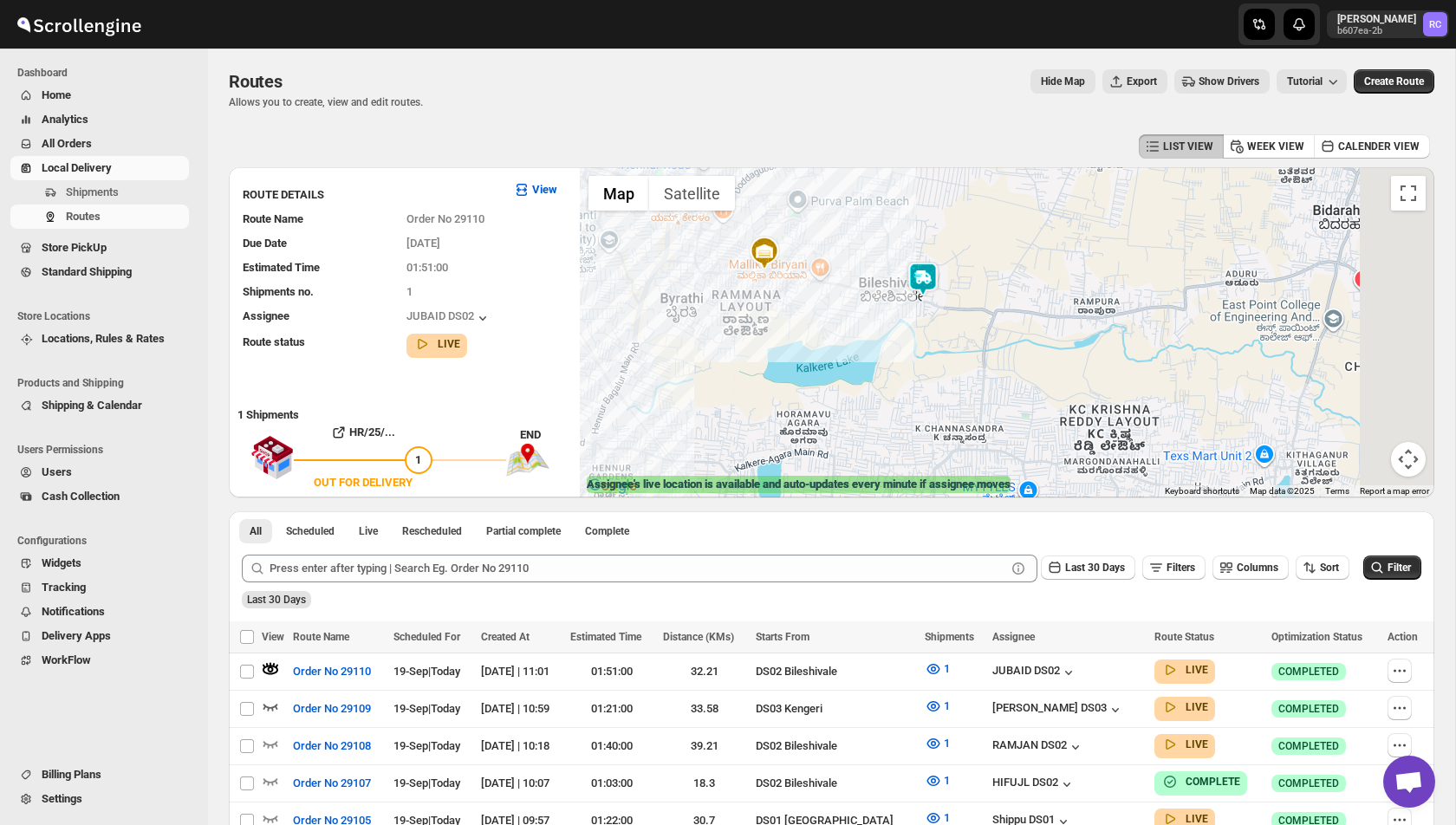
click at [767, 250] on img at bounding box center [764, 254] width 35 height 35
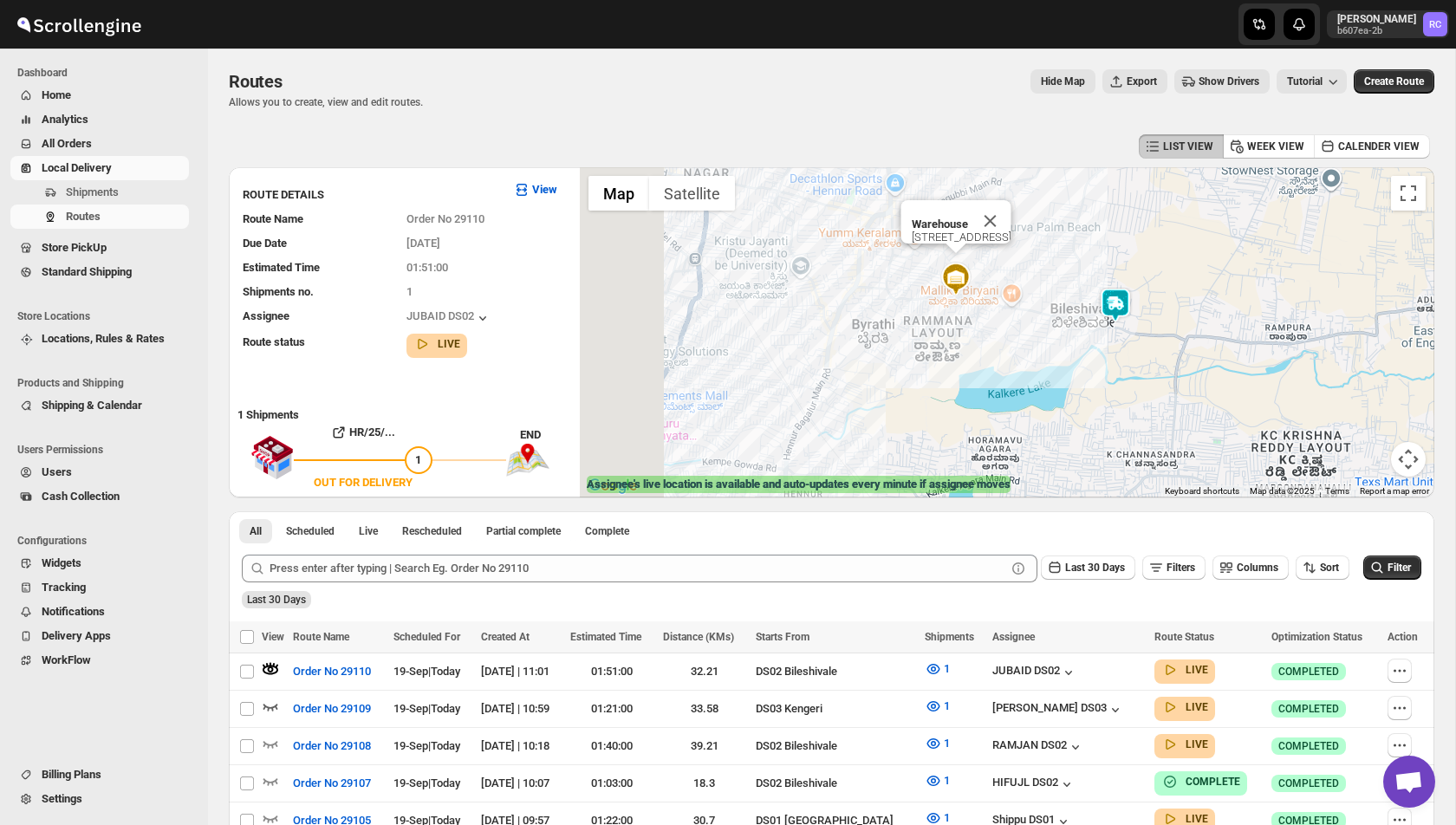
drag, startPoint x: 747, startPoint y: 362, endPoint x: 942, endPoint y: 342, distance: 196.0
click at [942, 342] on div "Warehouse Sy No 86/4, Bileshivale Main Road, 560077" at bounding box center [1008, 333] width 855 height 330
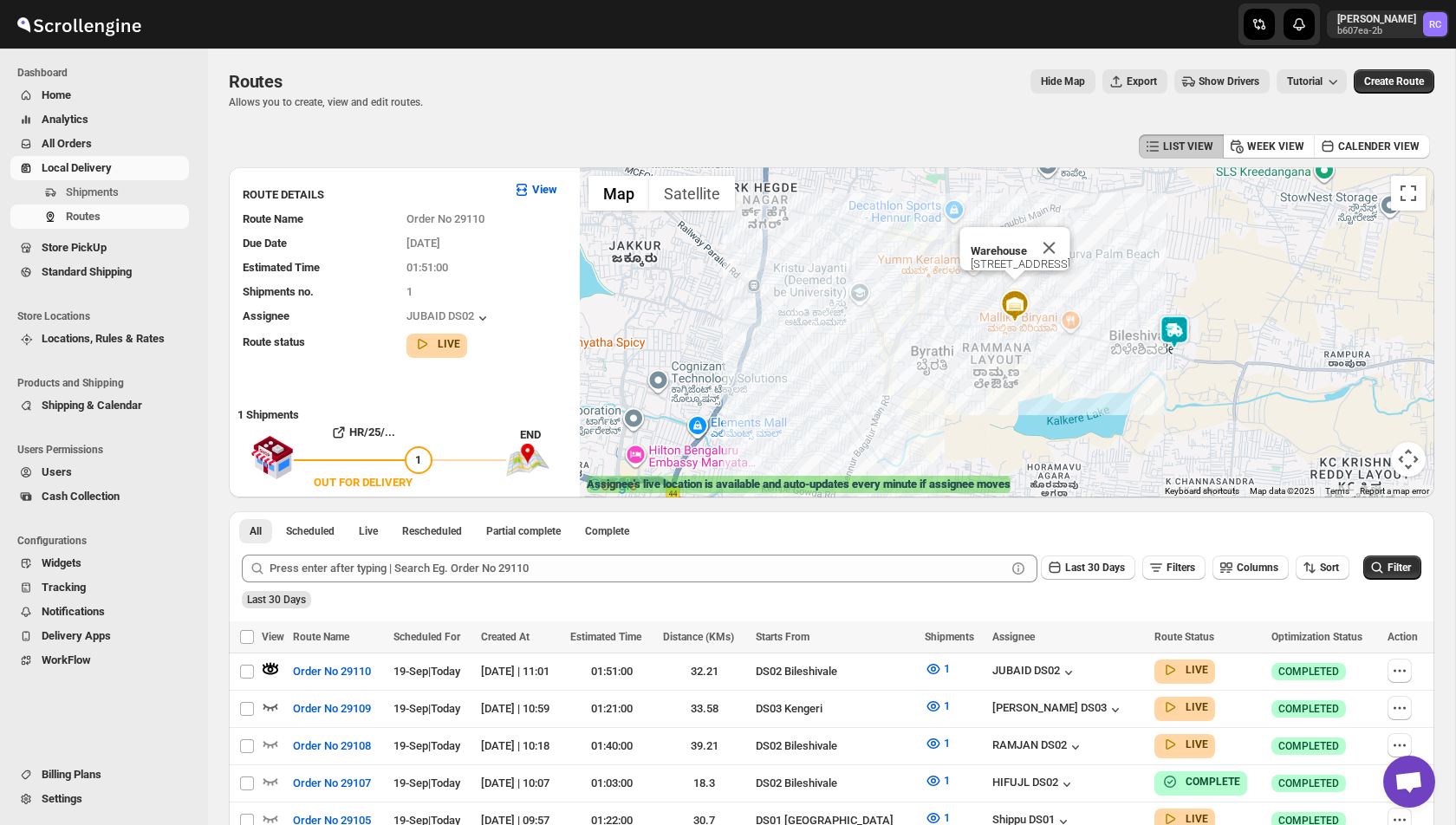
drag, startPoint x: 920, startPoint y: 334, endPoint x: 1038, endPoint y: 334, distance: 118.0
click at [1038, 334] on div "Warehouse Sy No 86/4, Bileshivale Main Road, 560077" at bounding box center [1008, 333] width 855 height 330
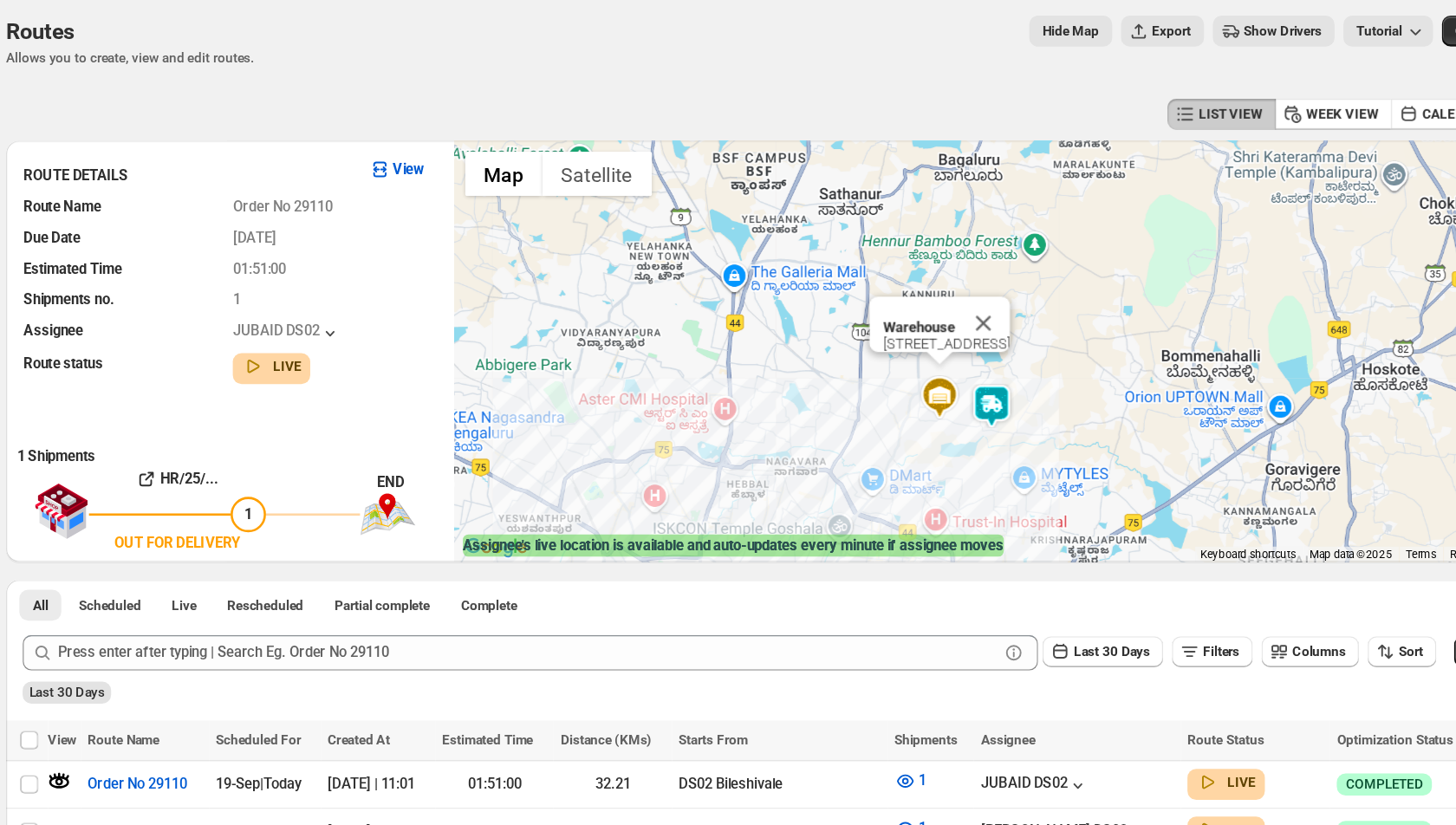
drag, startPoint x: 714, startPoint y: 426, endPoint x: 862, endPoint y: 233, distance: 243.2
click at [861, 234] on div "Warehouse Sy No 86/4, Bileshivale Main Road, 560077" at bounding box center [1008, 333] width 855 height 330
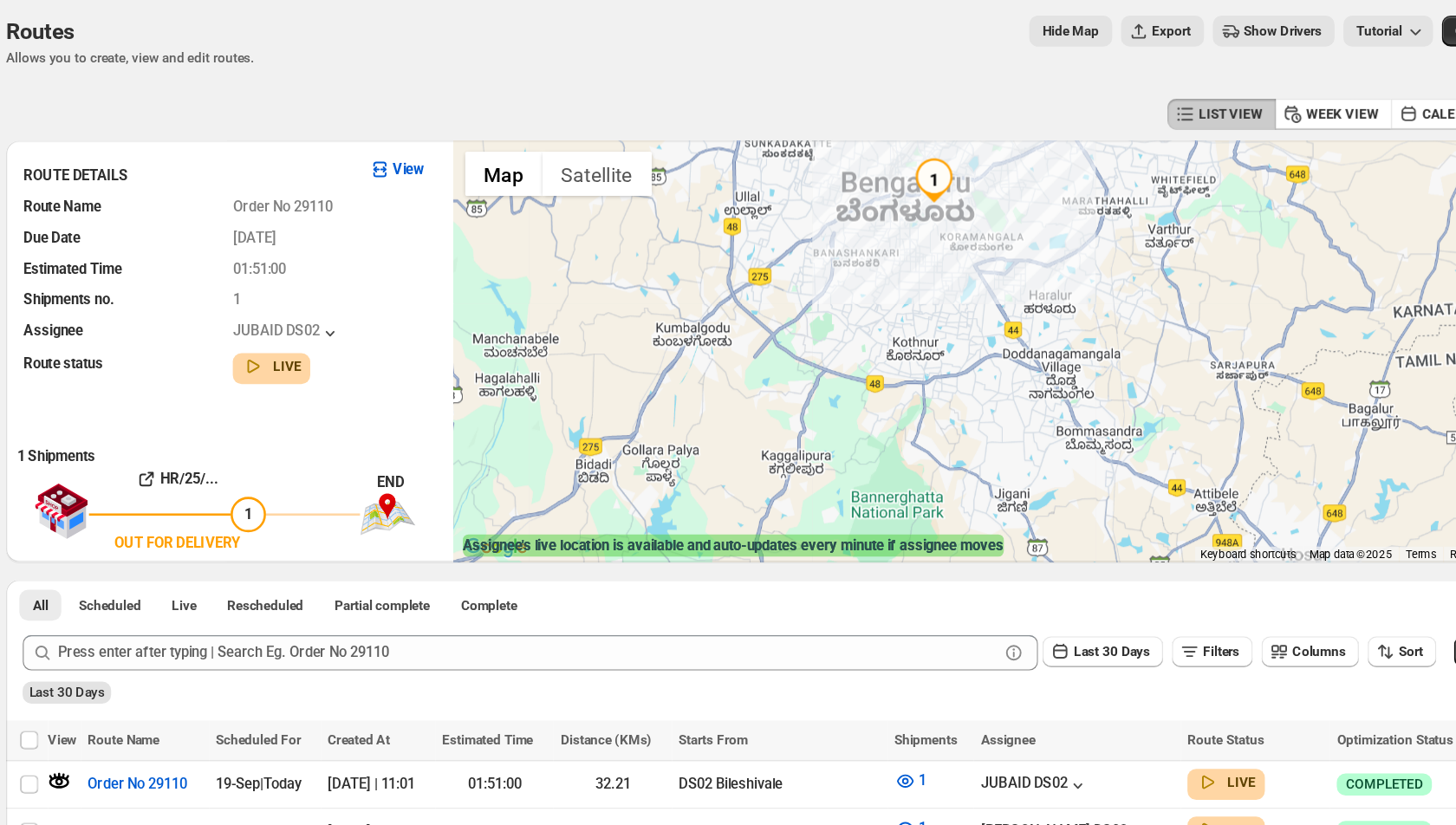
drag, startPoint x: 799, startPoint y: 398, endPoint x: 827, endPoint y: 267, distance: 134.0
click at [827, 265] on div "Warehouse Sy No 86/4, Bileshivale Main Road, 560077" at bounding box center [1008, 333] width 855 height 330
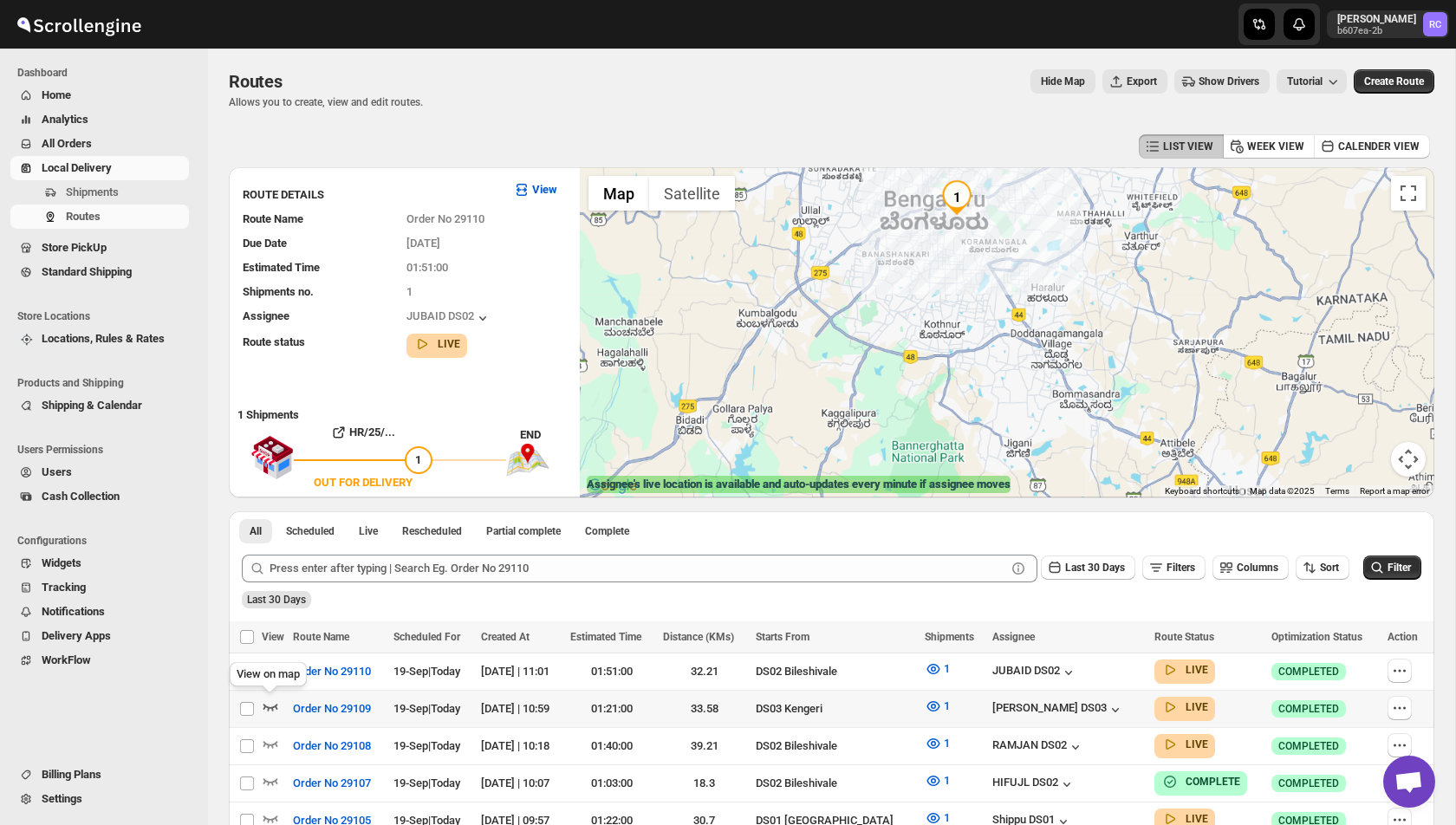
click at [271, 707] on icon "button" at bounding box center [270, 707] width 15 height 7
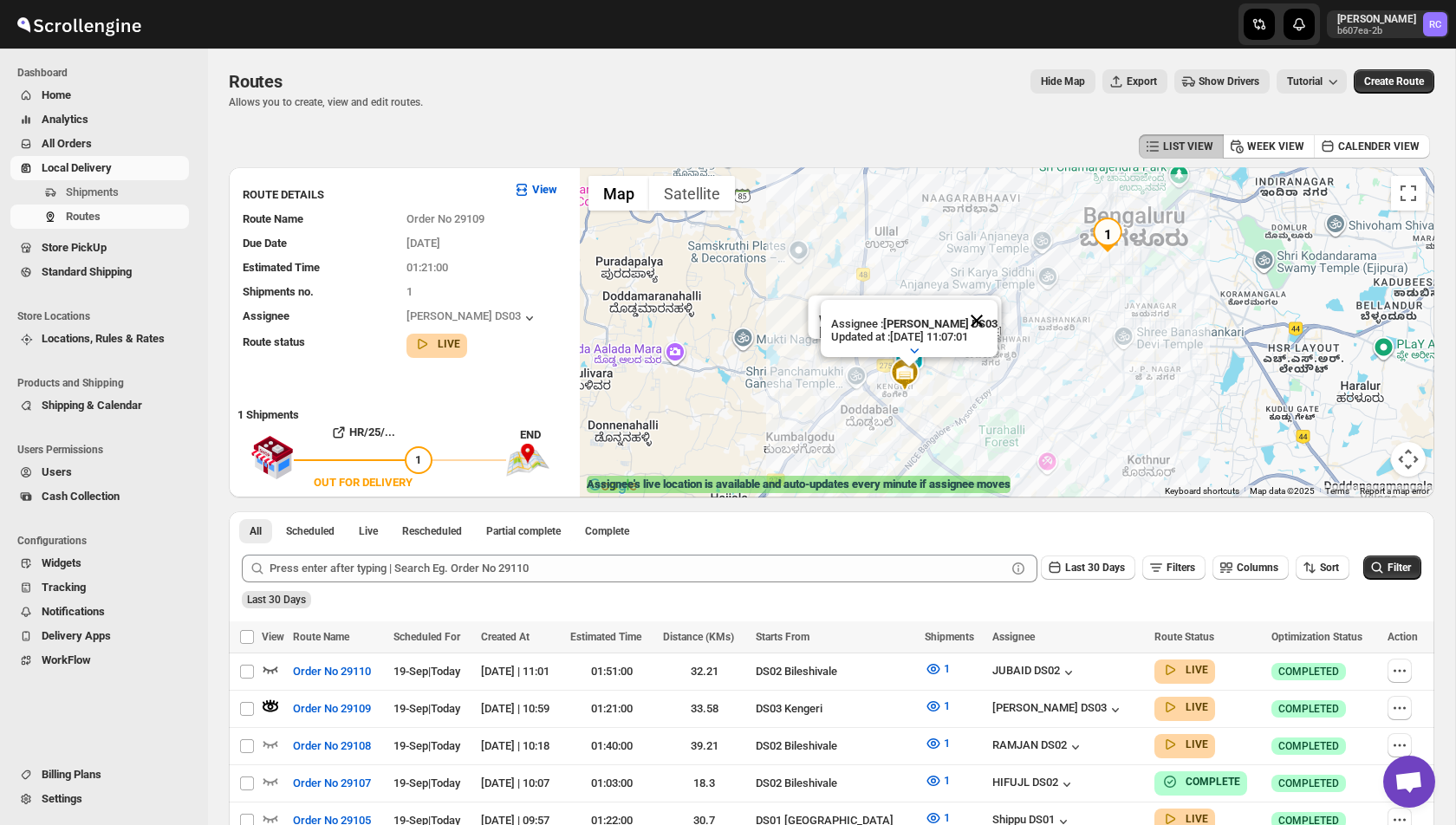
click at [986, 321] on button "Close" at bounding box center [976, 320] width 41 height 41
click at [976, 312] on button "Close" at bounding box center [979, 316] width 41 height 41
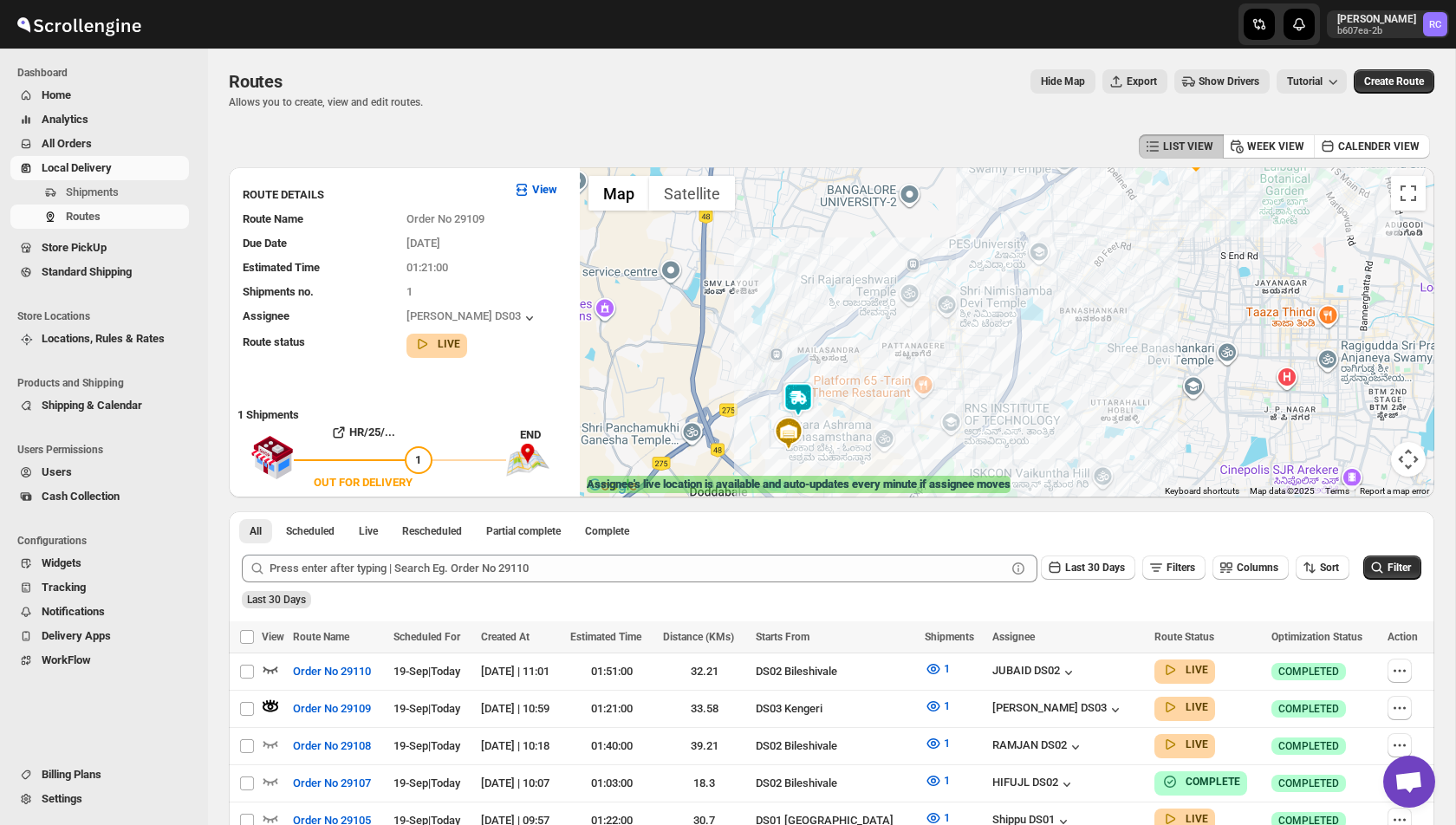
drag, startPoint x: 958, startPoint y: 295, endPoint x: 870, endPoint y: 396, distance: 134.0
click at [870, 396] on div at bounding box center [1008, 333] width 855 height 330
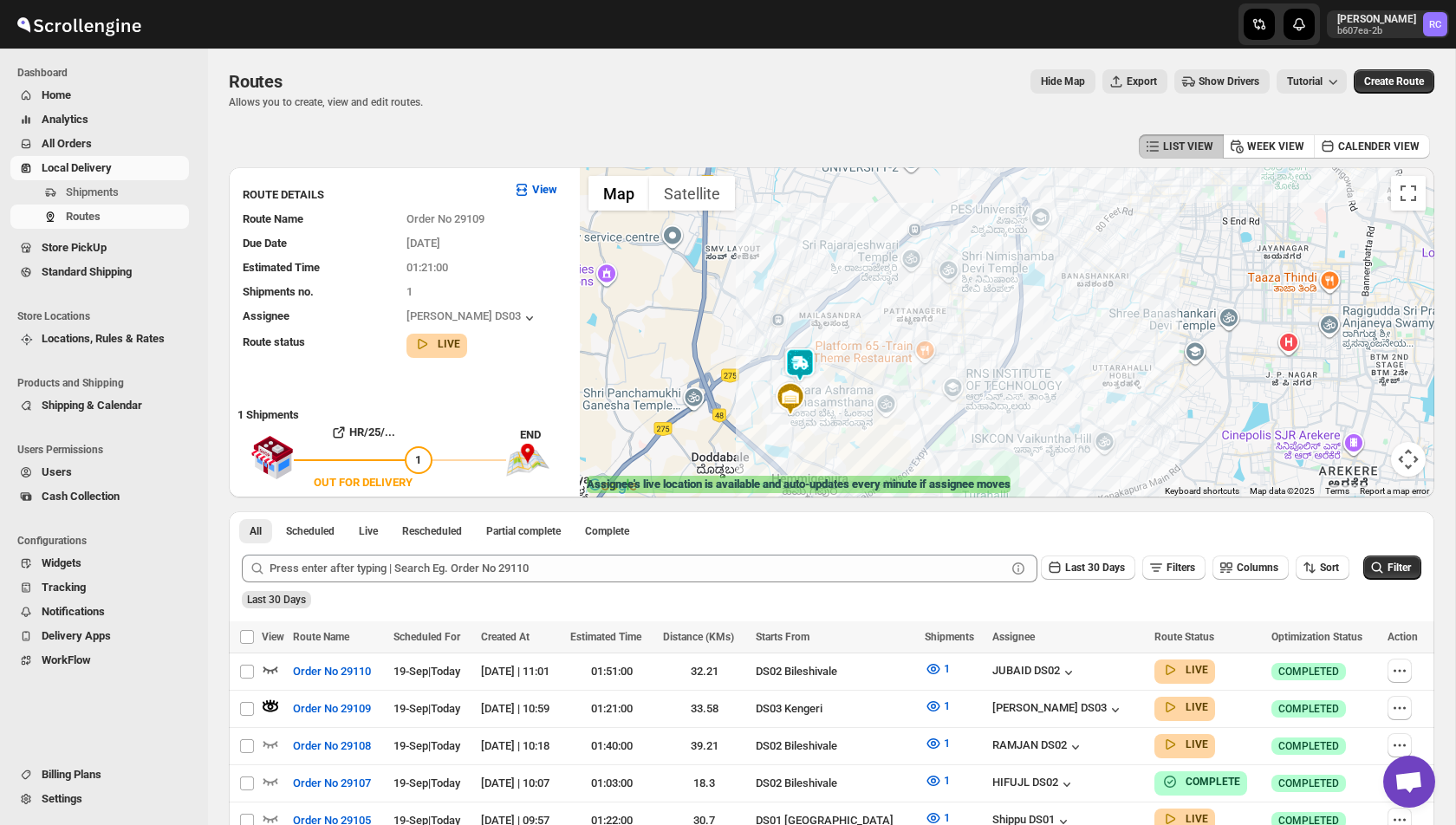
drag, startPoint x: 807, startPoint y: 420, endPoint x: 829, endPoint y: 313, distance: 109.2
click at [830, 312] on div at bounding box center [1008, 333] width 855 height 330
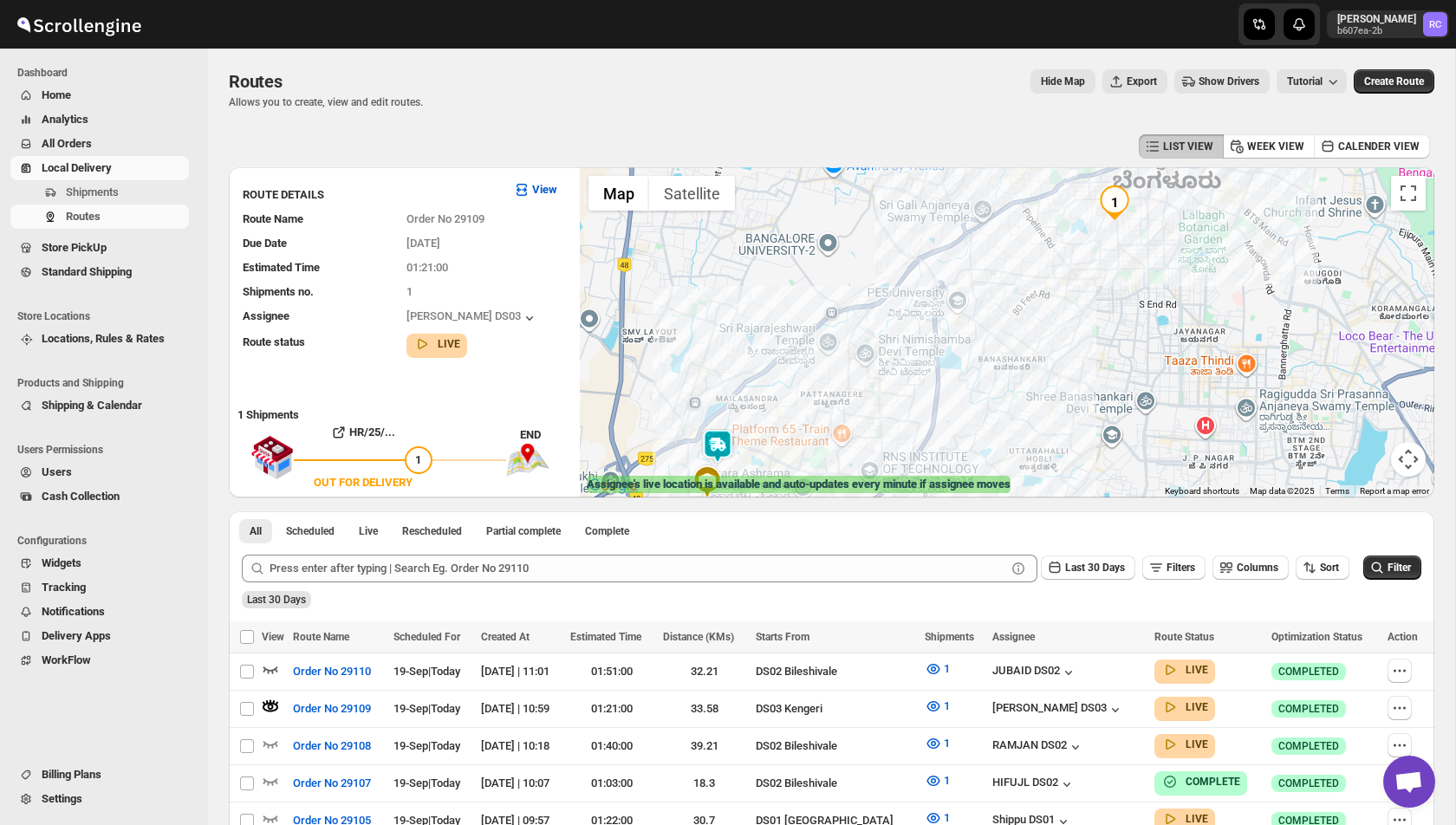
drag, startPoint x: 1014, startPoint y: 283, endPoint x: 901, endPoint y: 448, distance: 200.0
click at [901, 448] on div at bounding box center [1008, 333] width 855 height 330
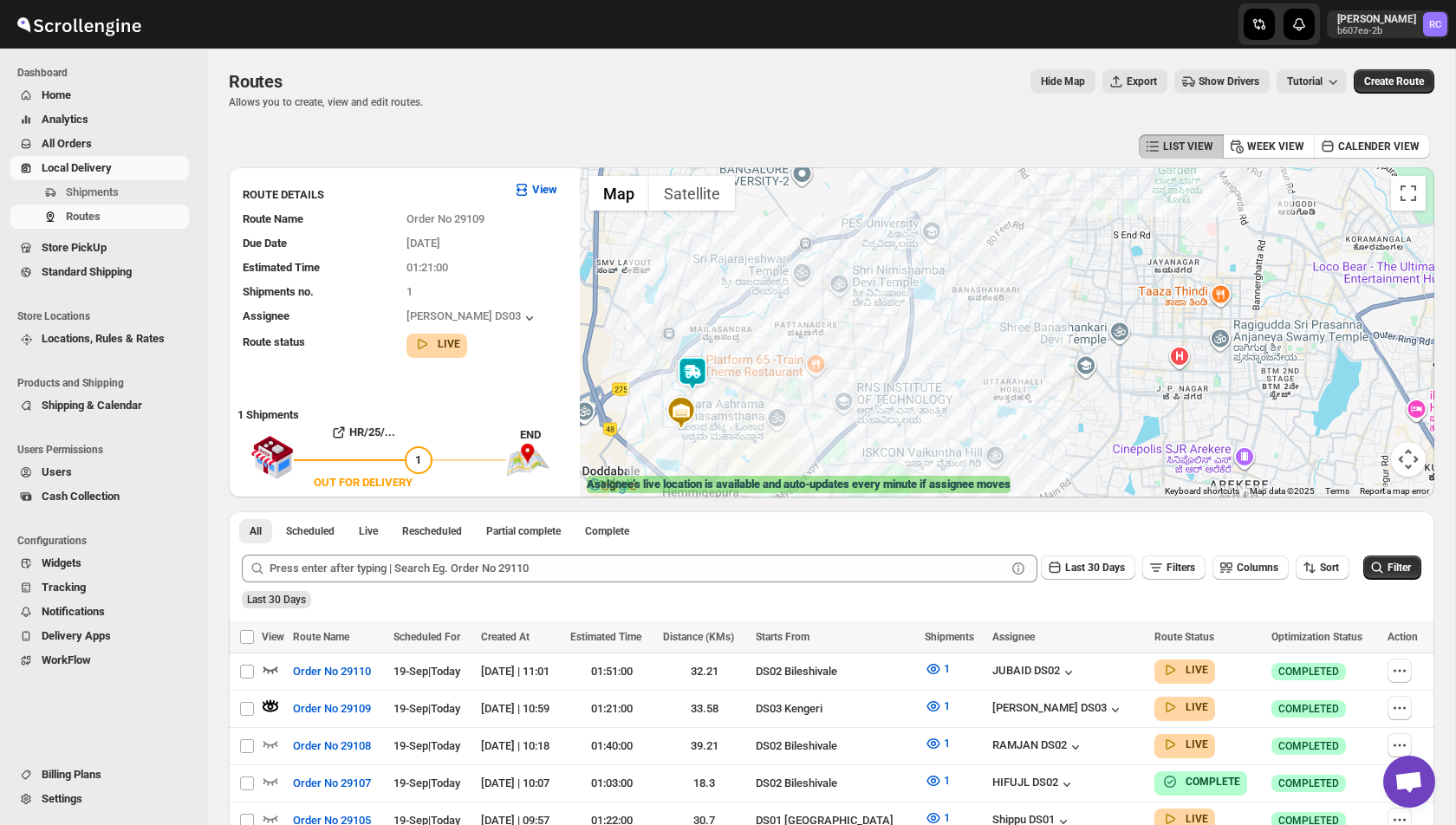
drag, startPoint x: 857, startPoint y: 400, endPoint x: 831, endPoint y: 330, distance: 74.7
click at [831, 330] on div at bounding box center [1008, 333] width 855 height 330
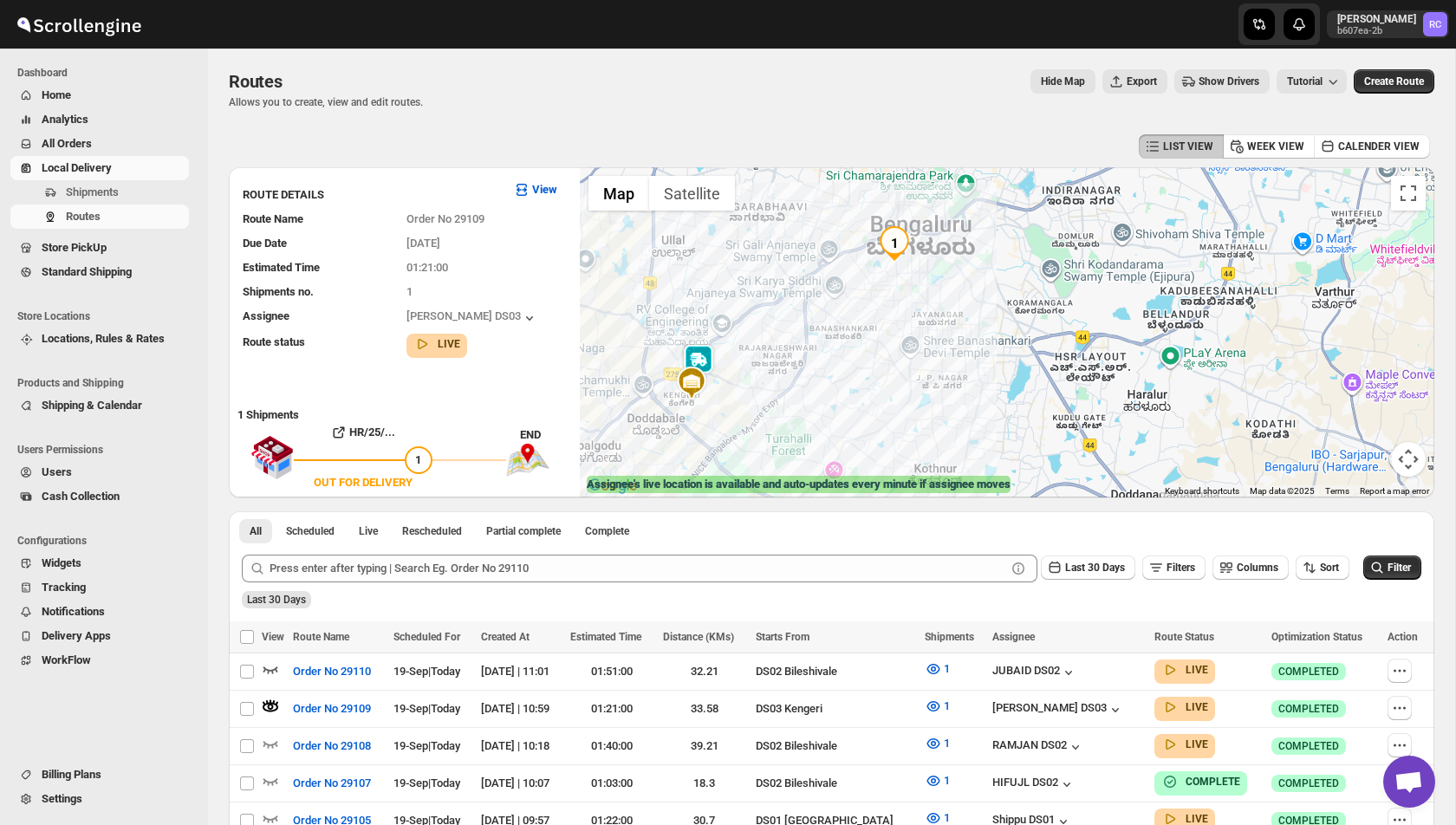
drag, startPoint x: 685, startPoint y: 327, endPoint x: 762, endPoint y: 319, distance: 77.4
click at [762, 319] on div at bounding box center [1008, 333] width 855 height 330
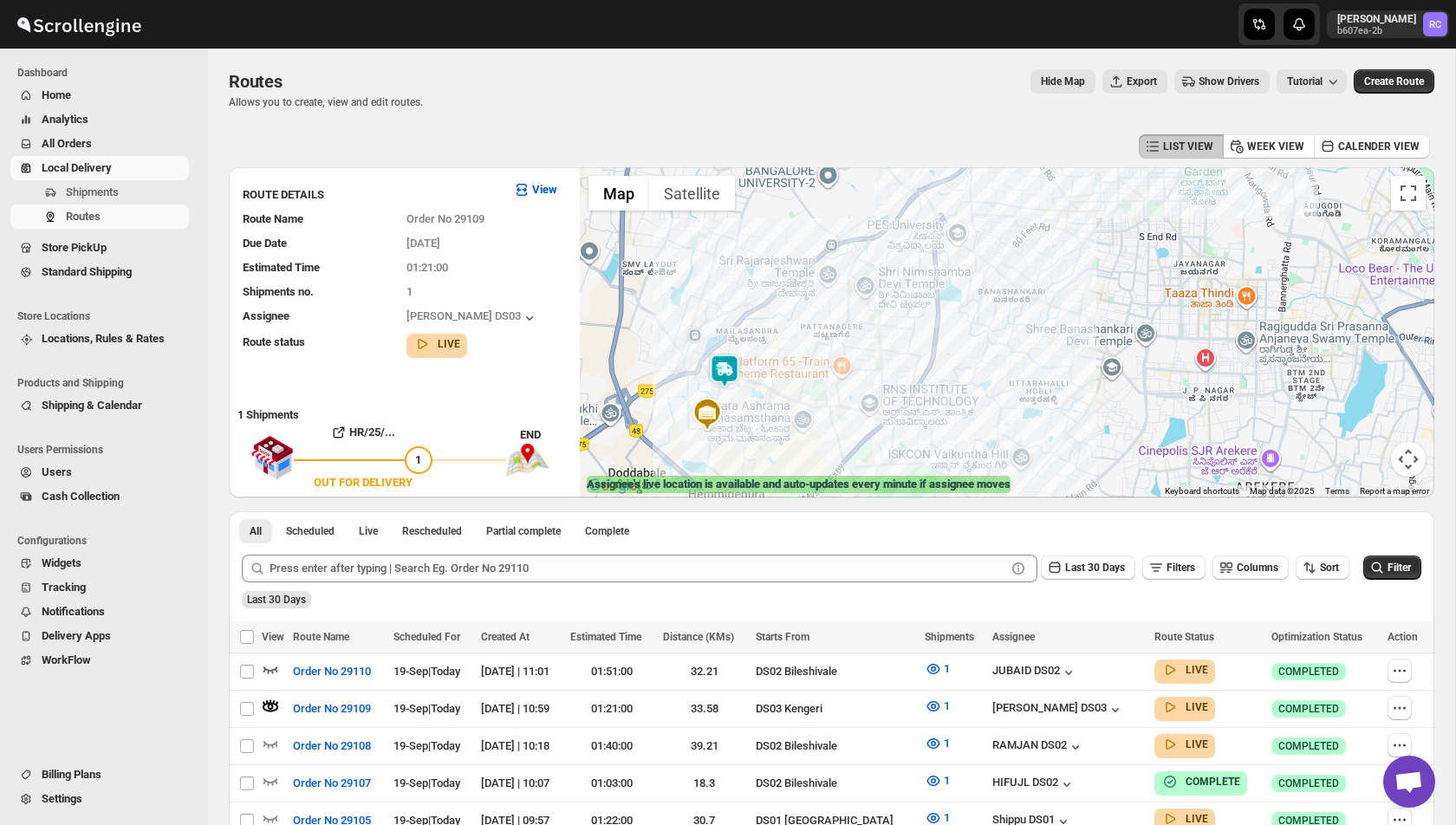
drag, startPoint x: 835, startPoint y: 345, endPoint x: 767, endPoint y: 345, distance: 68.0
click at [767, 345] on div at bounding box center [1008, 333] width 855 height 330
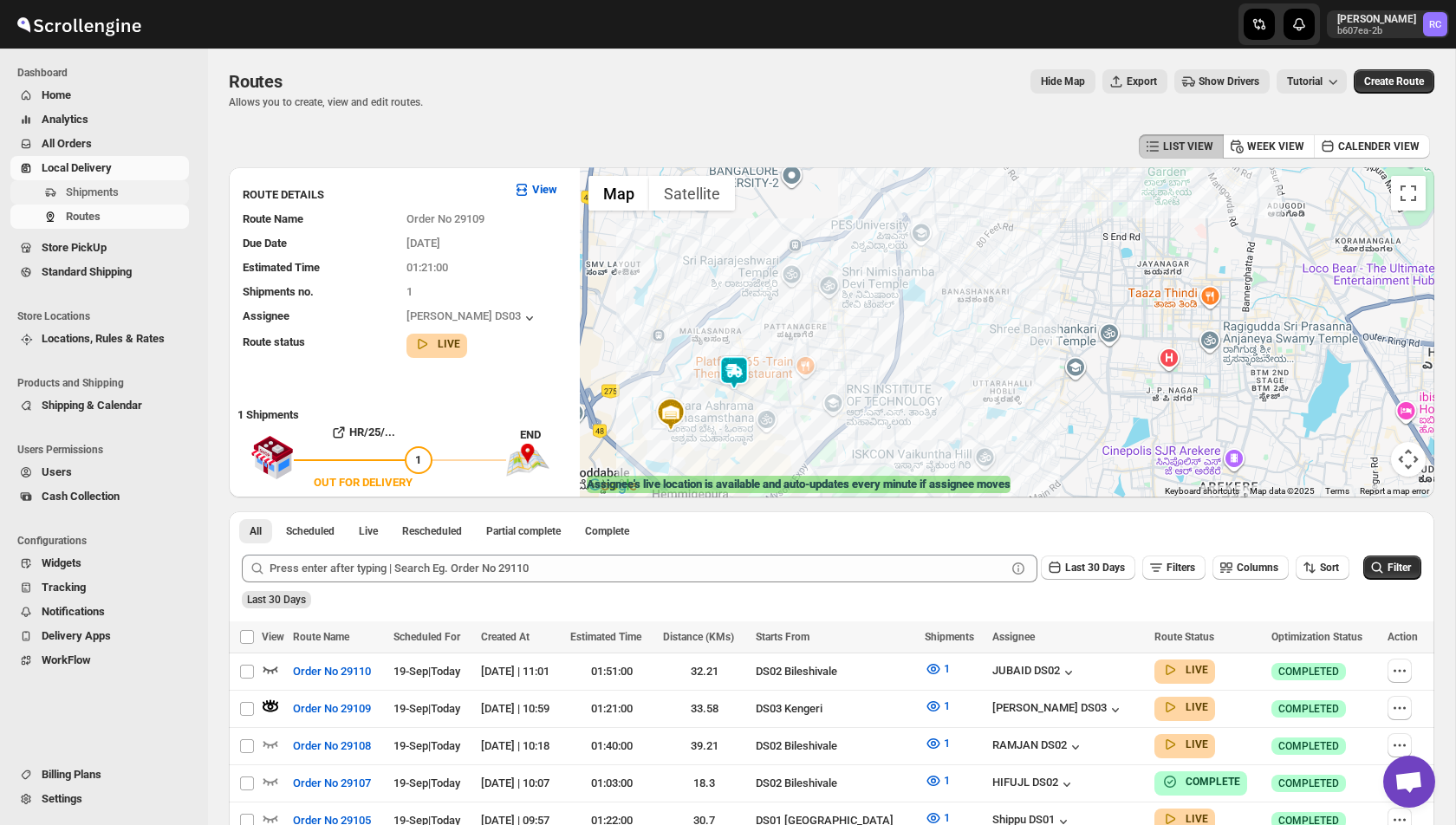
click at [75, 190] on span "Shipments" at bounding box center [92, 191] width 53 height 13
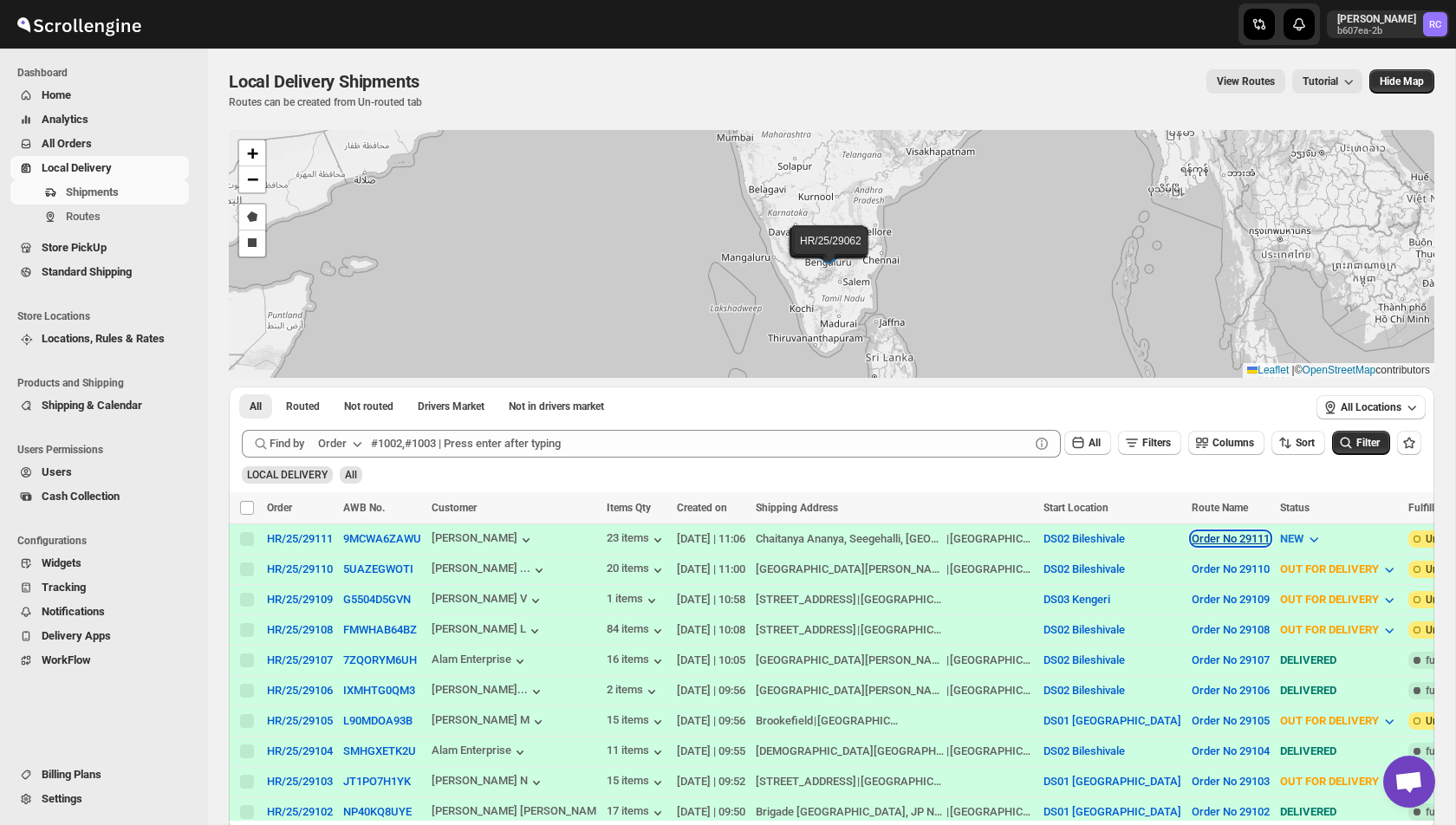
click at [1192, 537] on button "Order No 29111" at bounding box center [1230, 538] width 78 height 13
click at [1176, 596] on span "View Route" at bounding box center [1177, 598] width 55 height 13
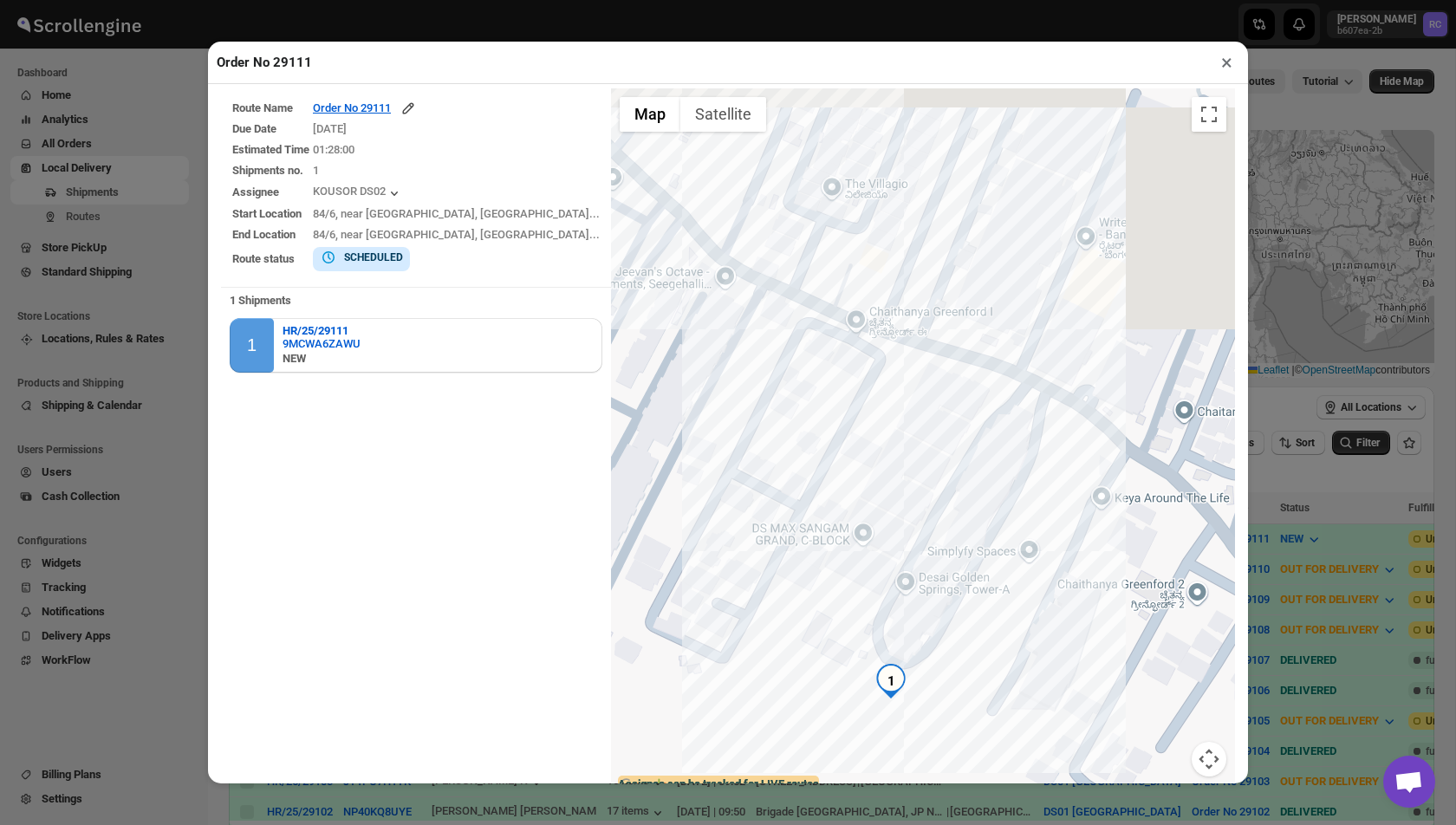
drag, startPoint x: 1160, startPoint y: 493, endPoint x: 918, endPoint y: 549, distance: 248.4
click at [918, 549] on div at bounding box center [922, 443] width 624 height 710
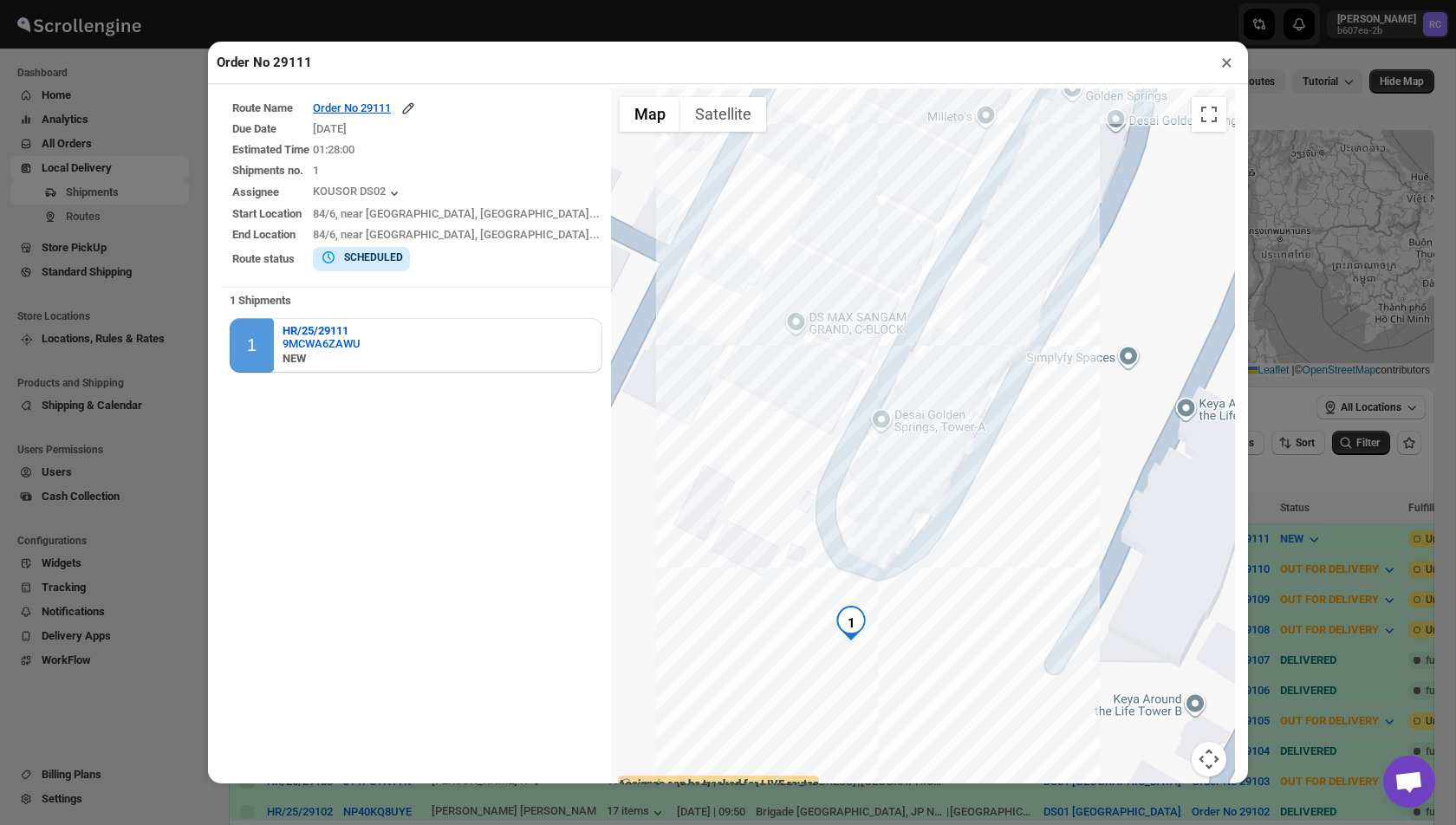
drag, startPoint x: 793, startPoint y: 621, endPoint x: 889, endPoint y: 444, distance: 201.4
click at [889, 444] on div at bounding box center [922, 443] width 624 height 710
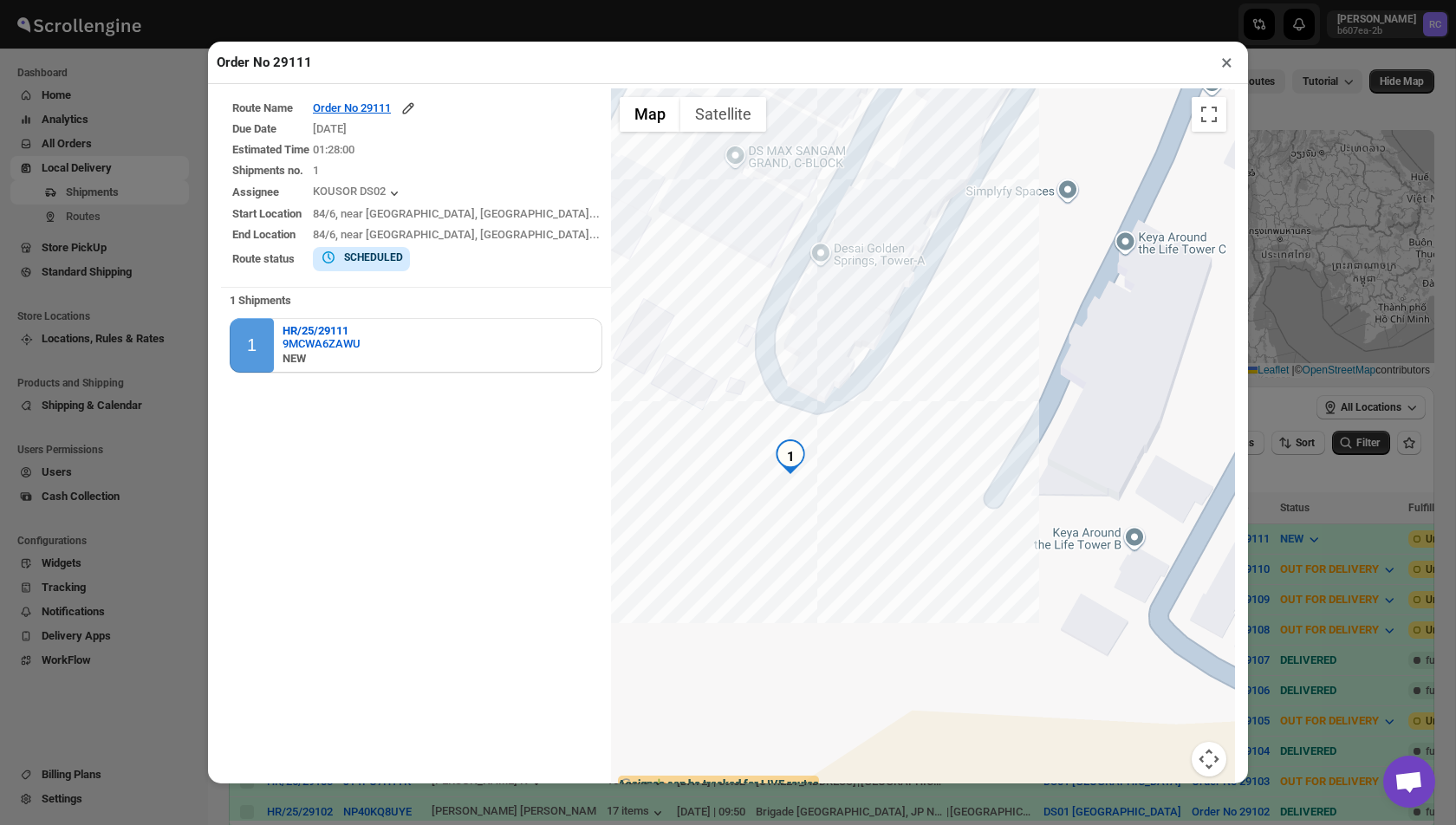
drag, startPoint x: 861, startPoint y: 606, endPoint x: 732, endPoint y: 474, distance: 184.6
click at [732, 474] on div at bounding box center [922, 443] width 624 height 710
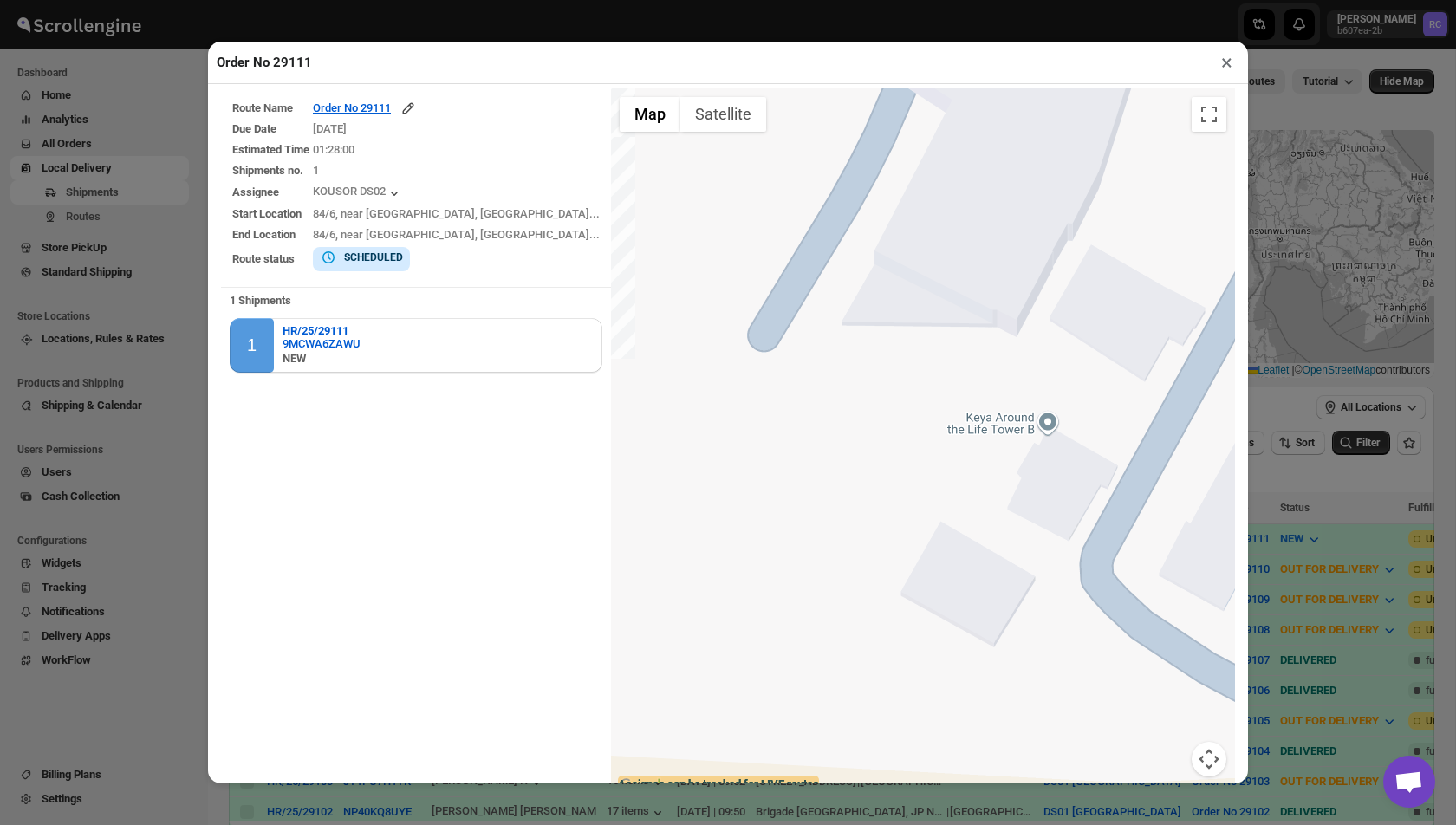
drag, startPoint x: 929, startPoint y: 460, endPoint x: 788, endPoint y: 258, distance: 246.3
click at [788, 258] on div at bounding box center [922, 443] width 624 height 710
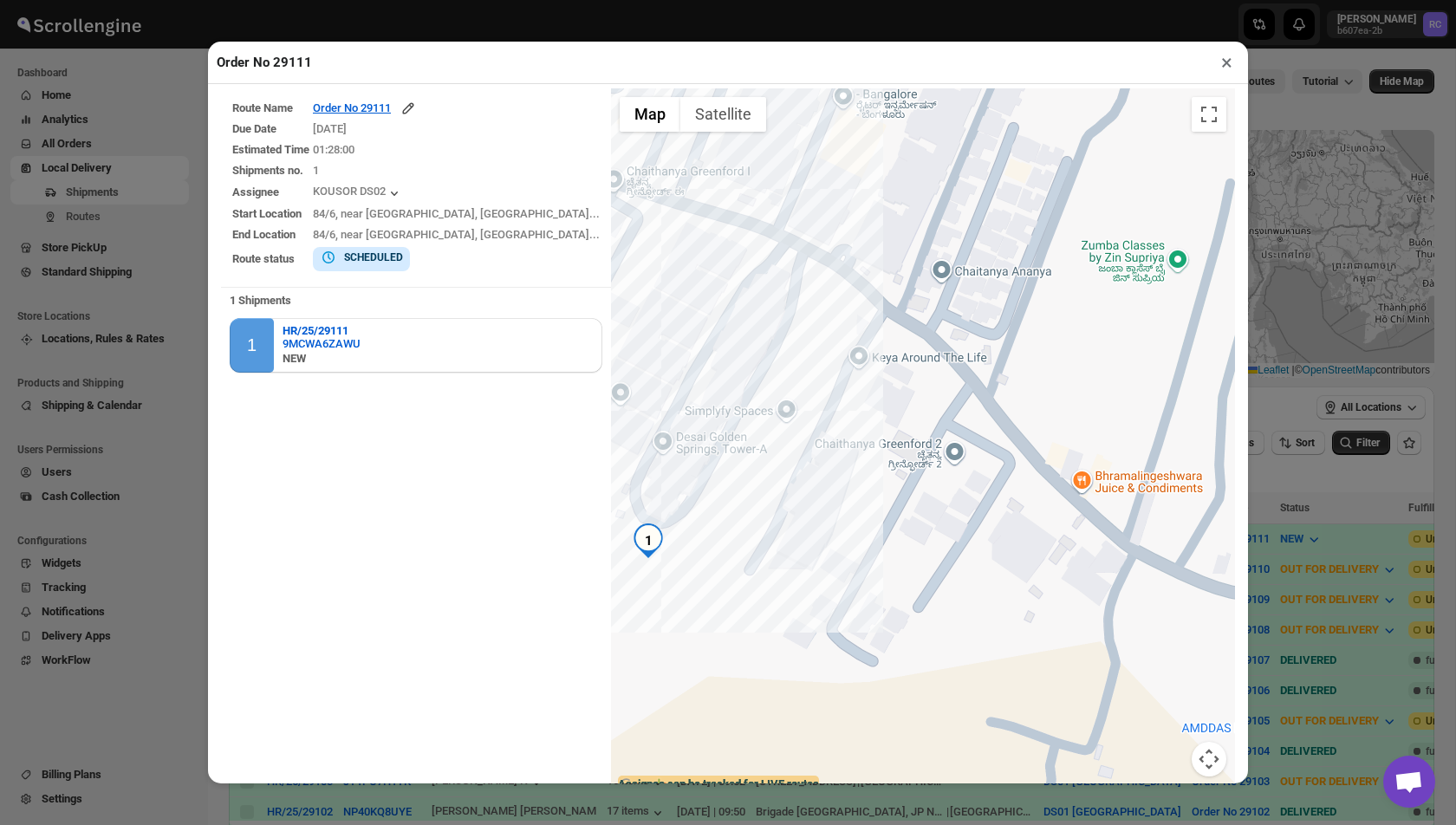
drag, startPoint x: 866, startPoint y: 249, endPoint x: 758, endPoint y: 465, distance: 241.5
click at [758, 465] on div at bounding box center [922, 443] width 624 height 710
click at [869, 362] on div at bounding box center [922, 443] width 624 height 710
click at [871, 355] on div at bounding box center [922, 443] width 624 height 710
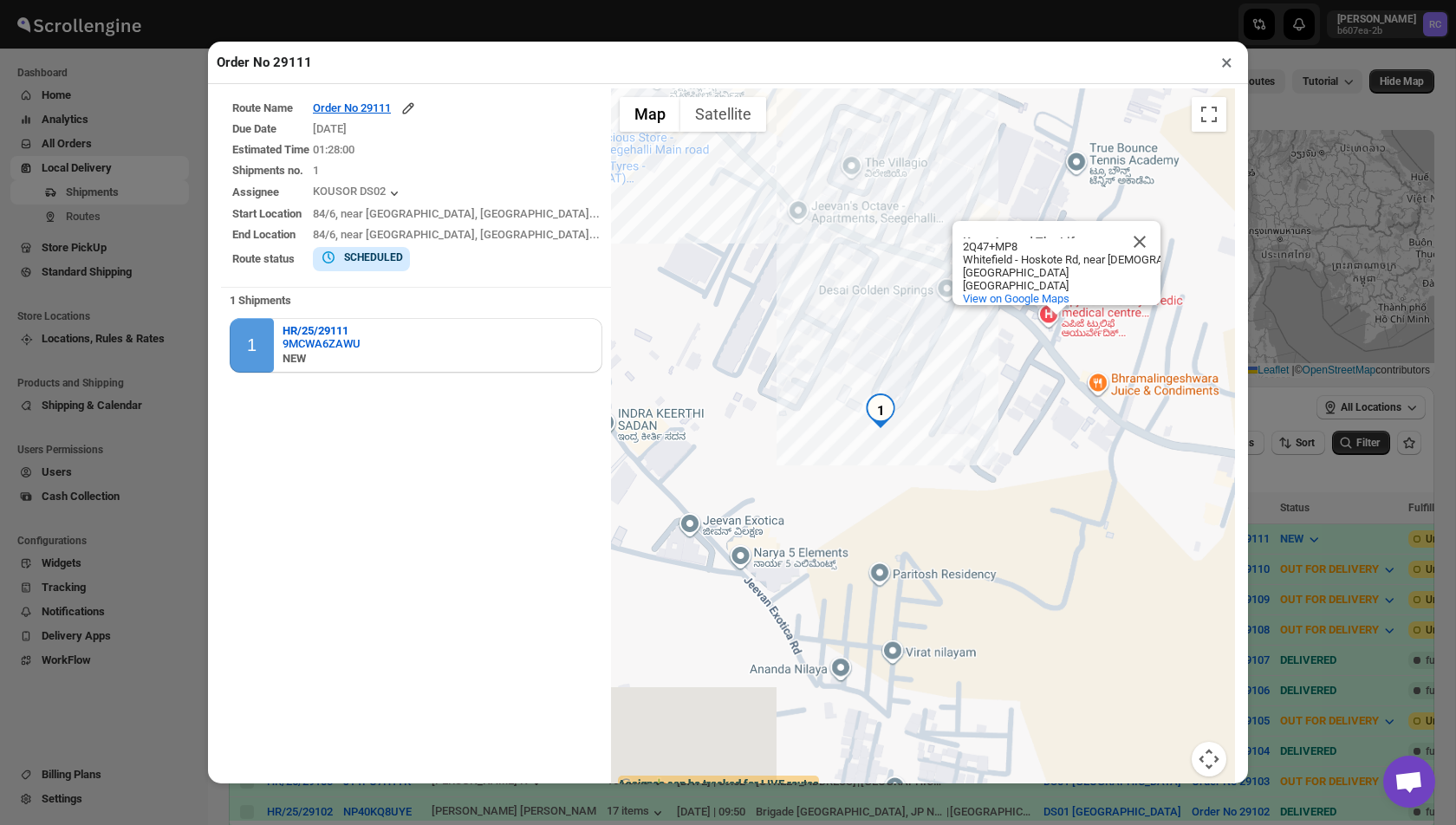
drag, startPoint x: 568, startPoint y: 240, endPoint x: 889, endPoint y: 288, distance: 324.6
click at [888, 288] on div "Keya Around The Life Keya Around The Life 2Q47+MP8 Whitefield - Hoskote Rd, nea…" at bounding box center [922, 443] width 624 height 710
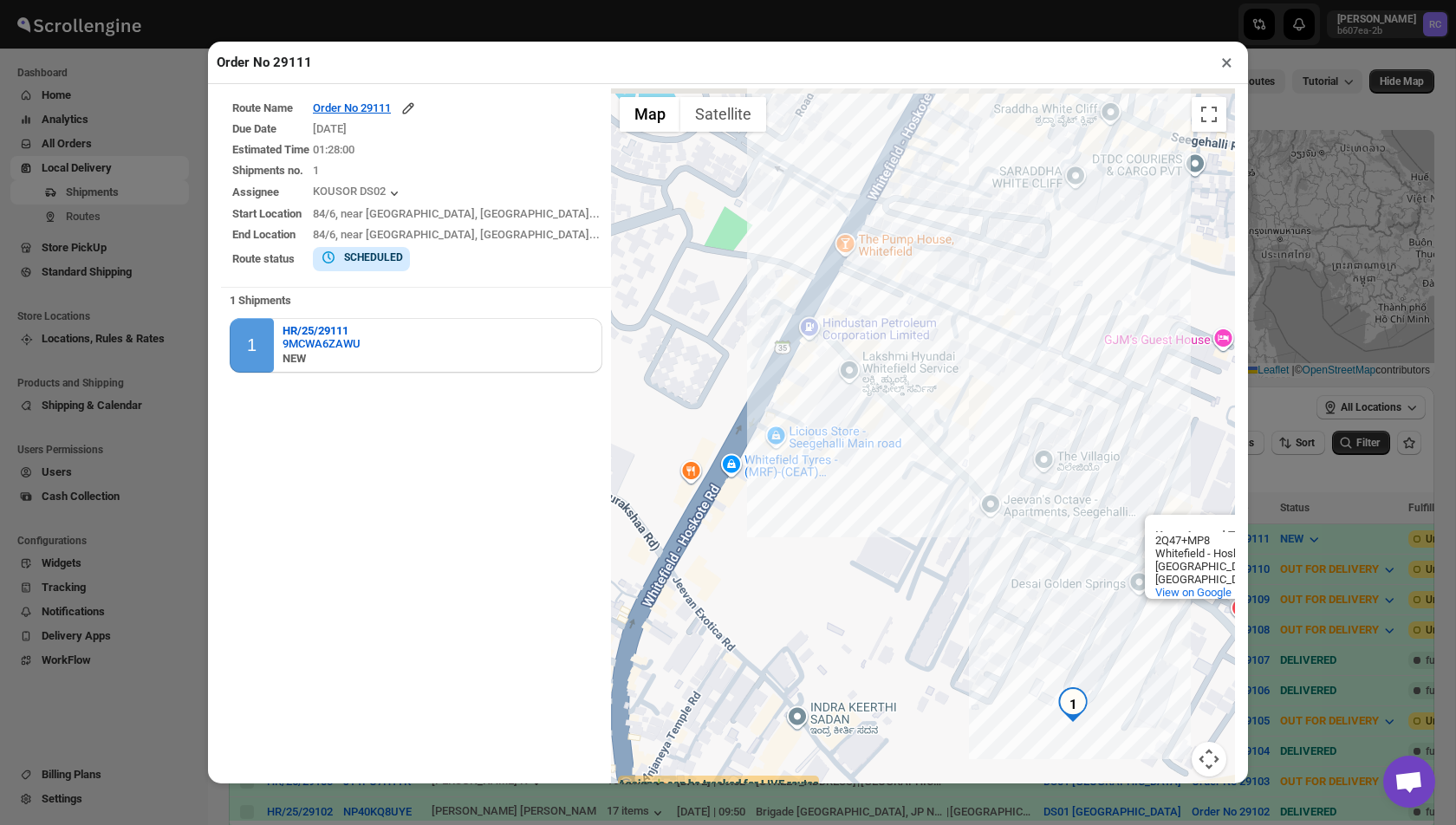
drag, startPoint x: 1049, startPoint y: 162, endPoint x: 880, endPoint y: 376, distance: 272.7
click at [880, 376] on div "Keya Around The Life Keya Around The Life 2Q47+MP8 Whitefield - Hoskote Rd, nea…" at bounding box center [922, 443] width 624 height 710
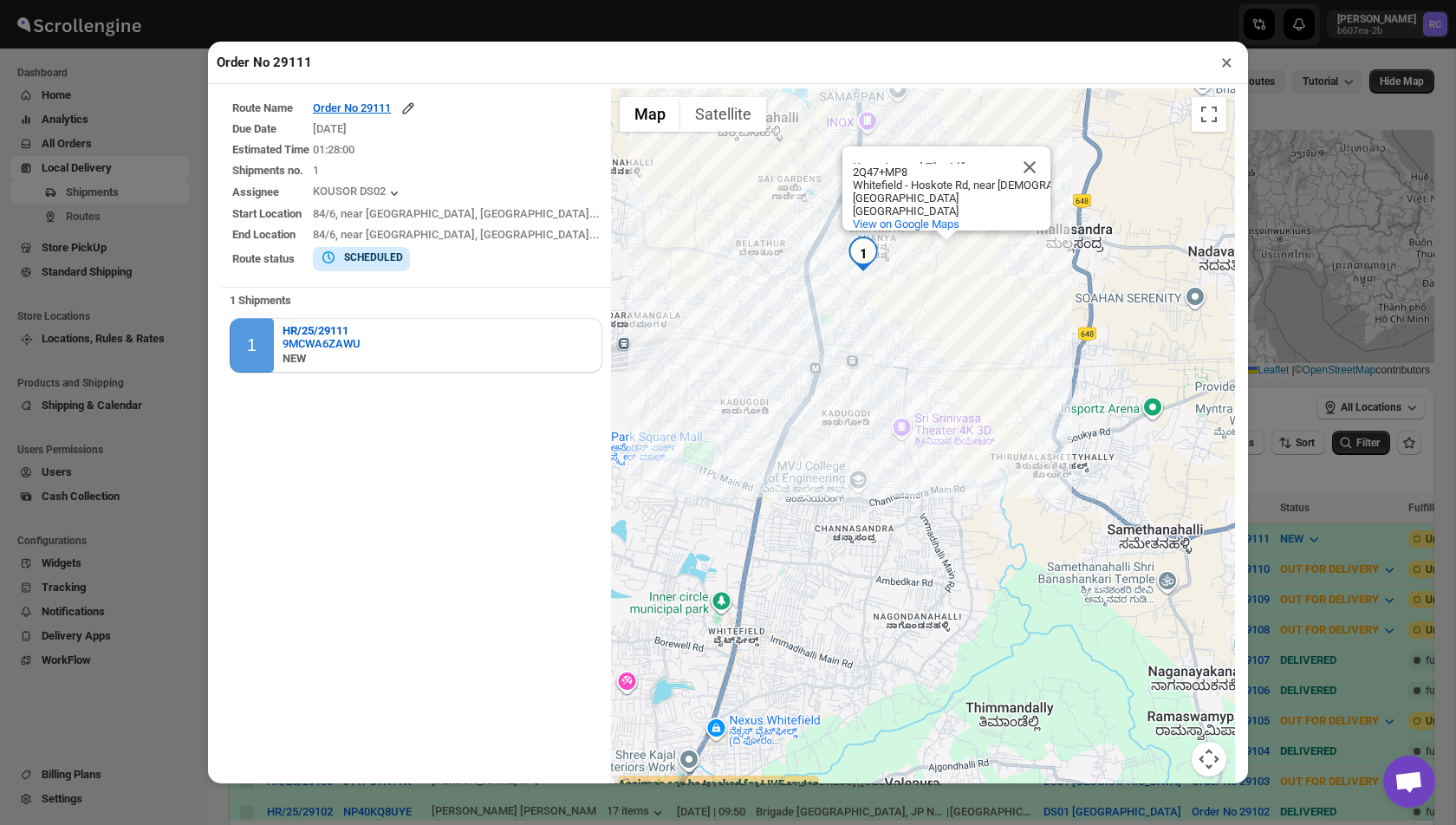
drag, startPoint x: 692, startPoint y: 210, endPoint x: 846, endPoint y: 394, distance: 239.9
click at [845, 394] on div "Keya Around The Life Keya Around The Life 2Q47+MP8 Whitefield - Hoskote Rd, nea…" at bounding box center [922, 443] width 624 height 710
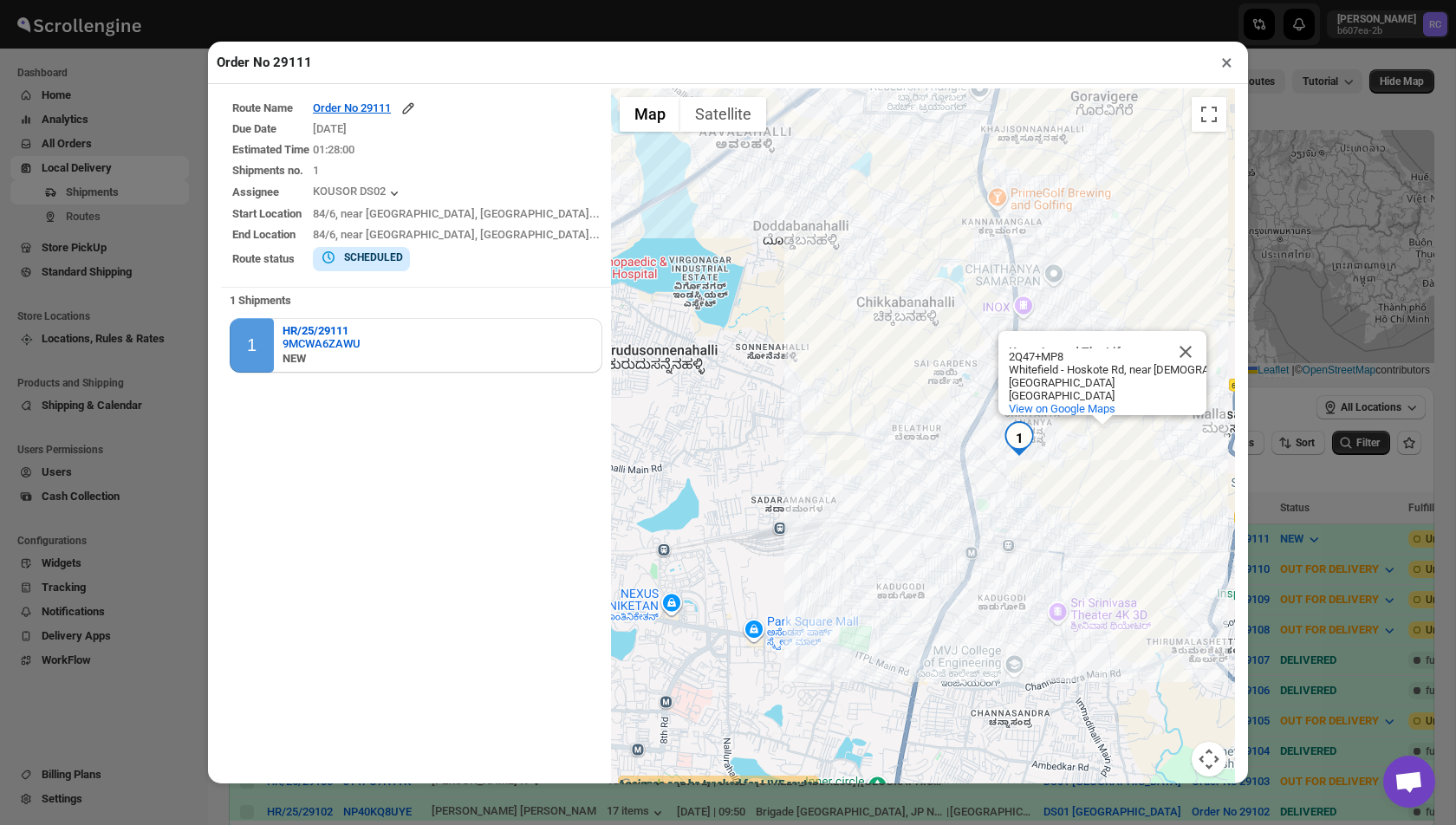
click at [1224, 67] on button "×" at bounding box center [1227, 62] width 25 height 25
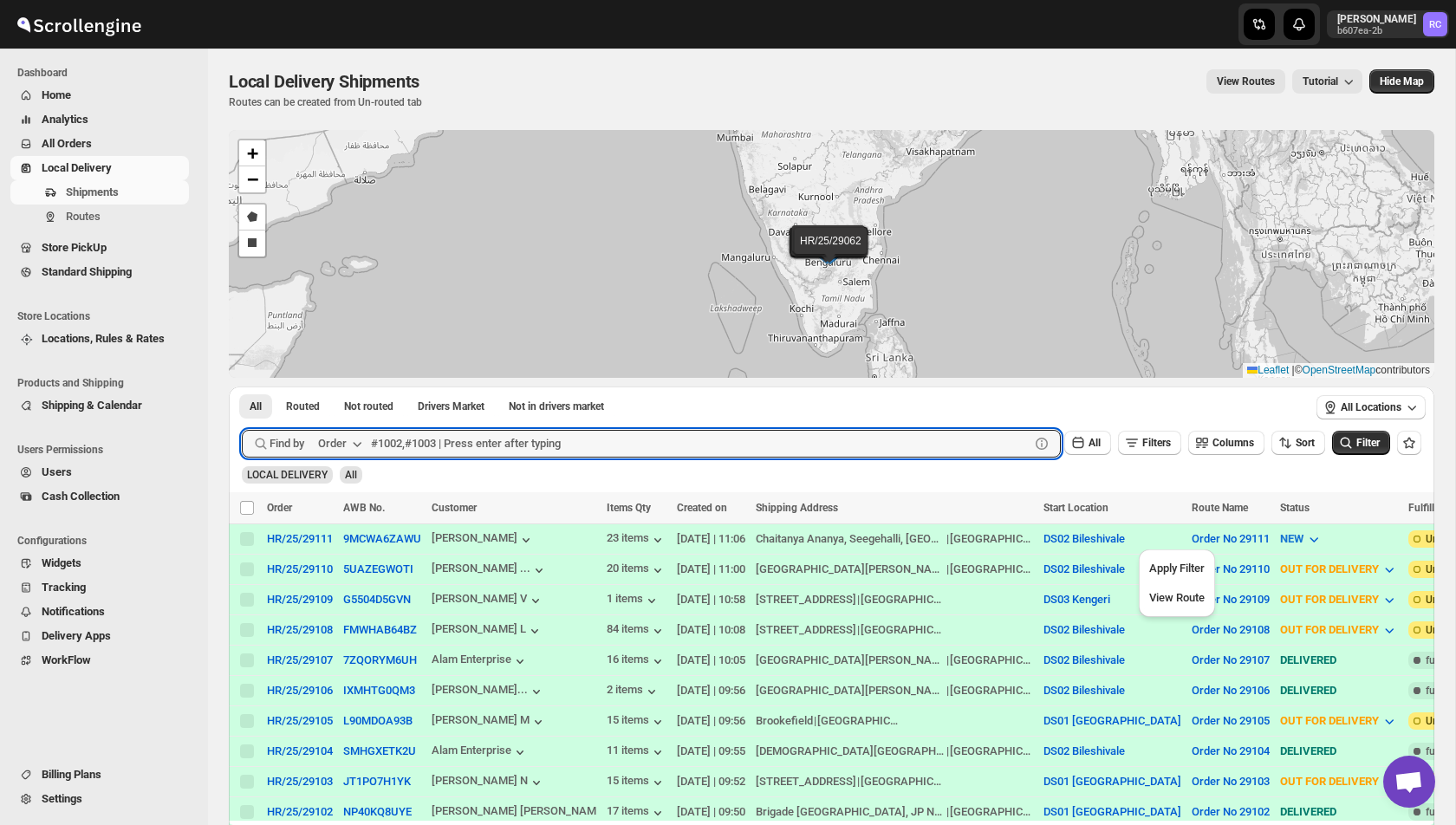
click at [374, 441] on button "Order" at bounding box center [342, 444] width 68 height 28
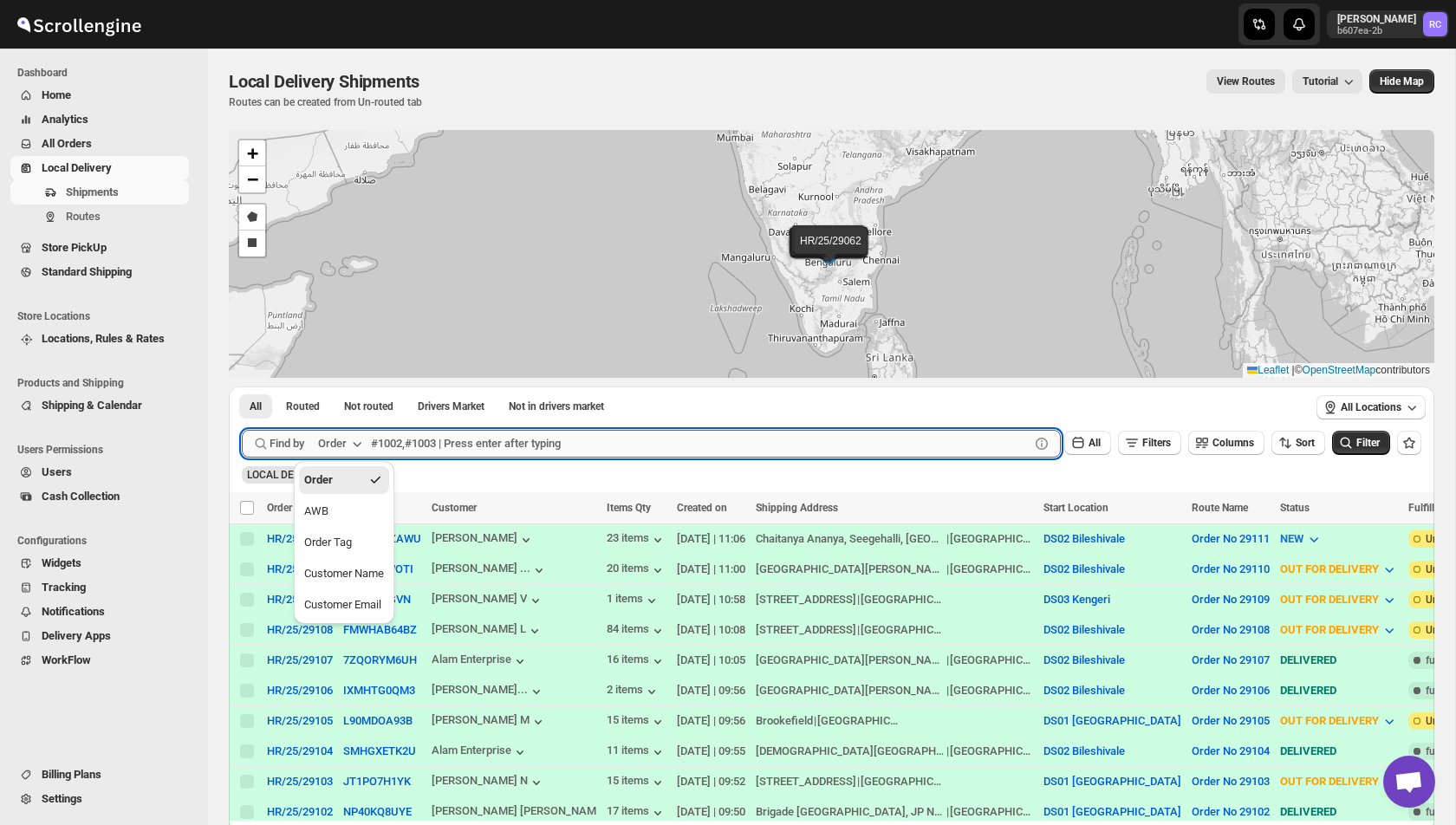
click at [440, 443] on input "text" at bounding box center [700, 444] width 659 height 28
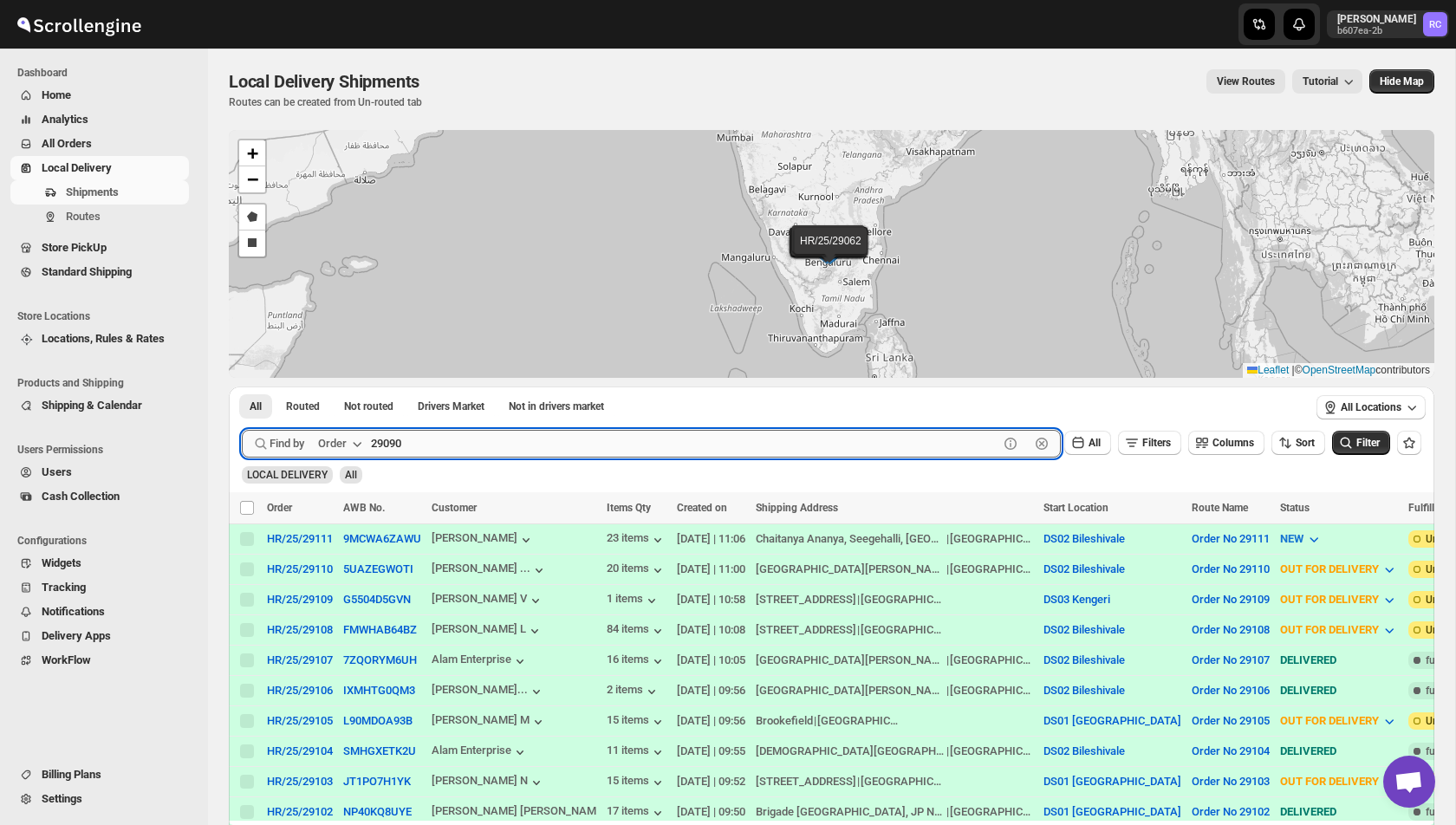
type input "29090"
click at [242, 386] on button "Submit" at bounding box center [267, 395] width 49 height 18
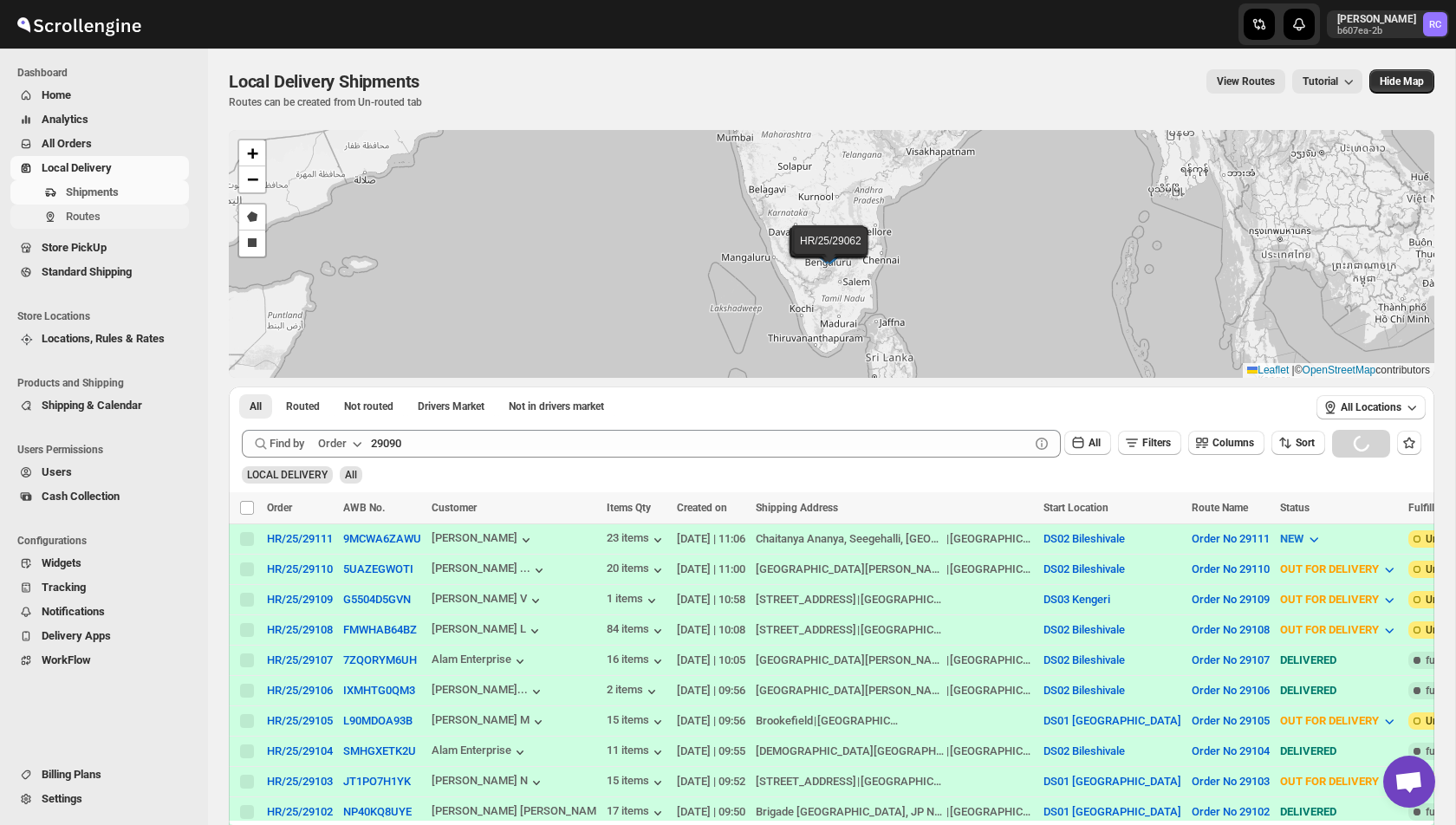
click at [122, 213] on span "Routes" at bounding box center [126, 217] width 119 height 18
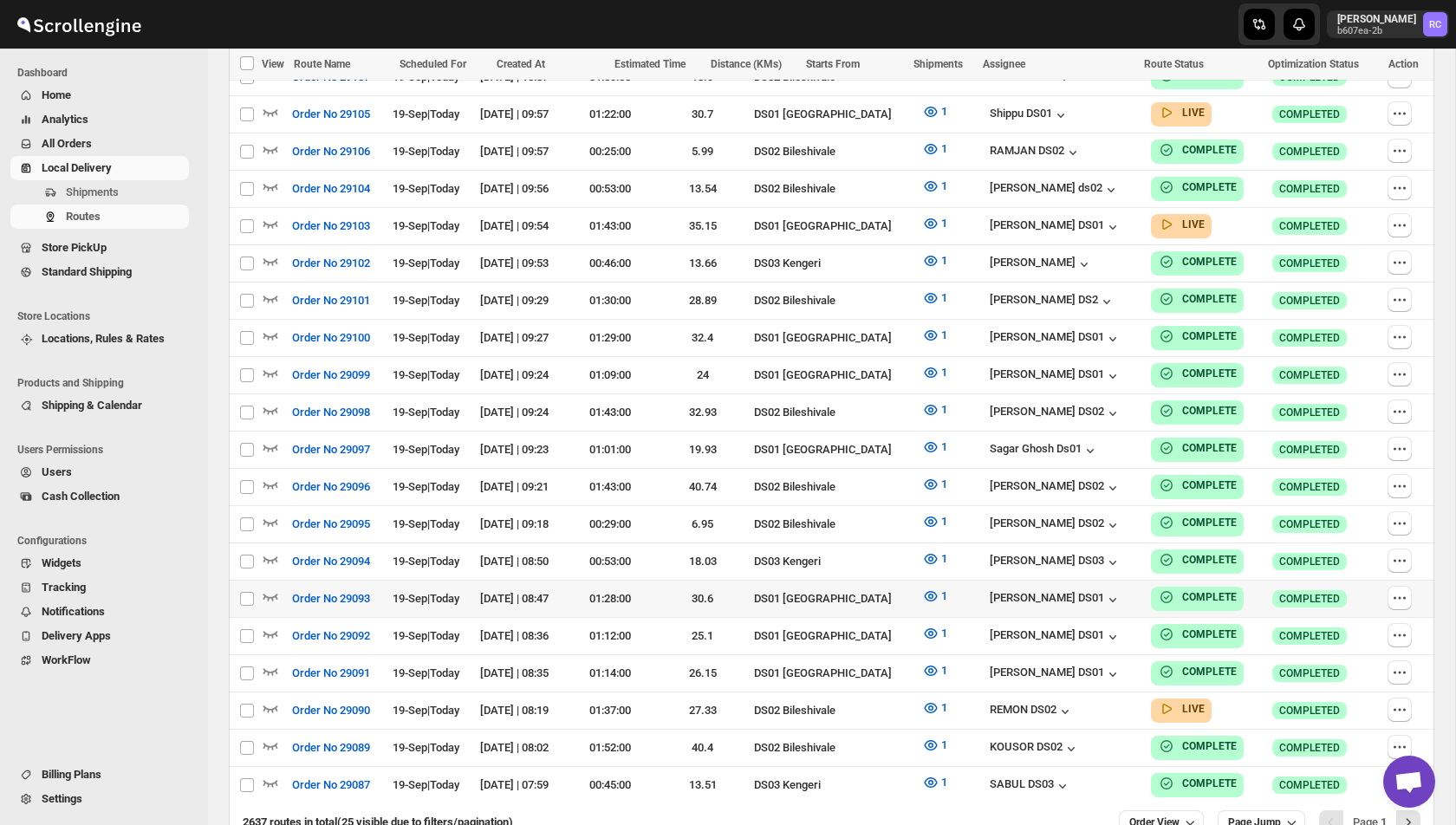
scroll to position [786, 0]
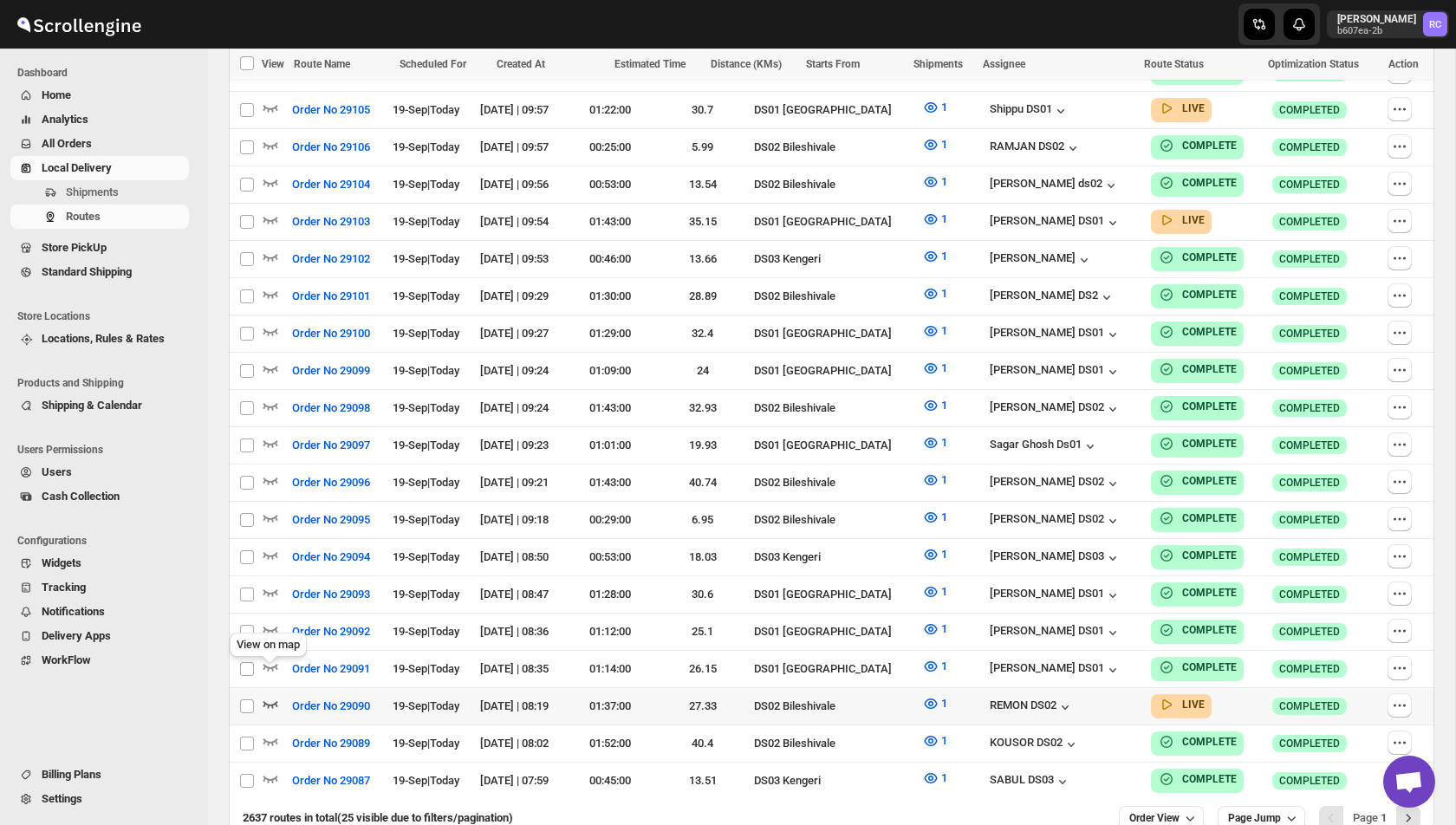
click at [267, 701] on icon "button" at bounding box center [270, 705] width 15 height 7
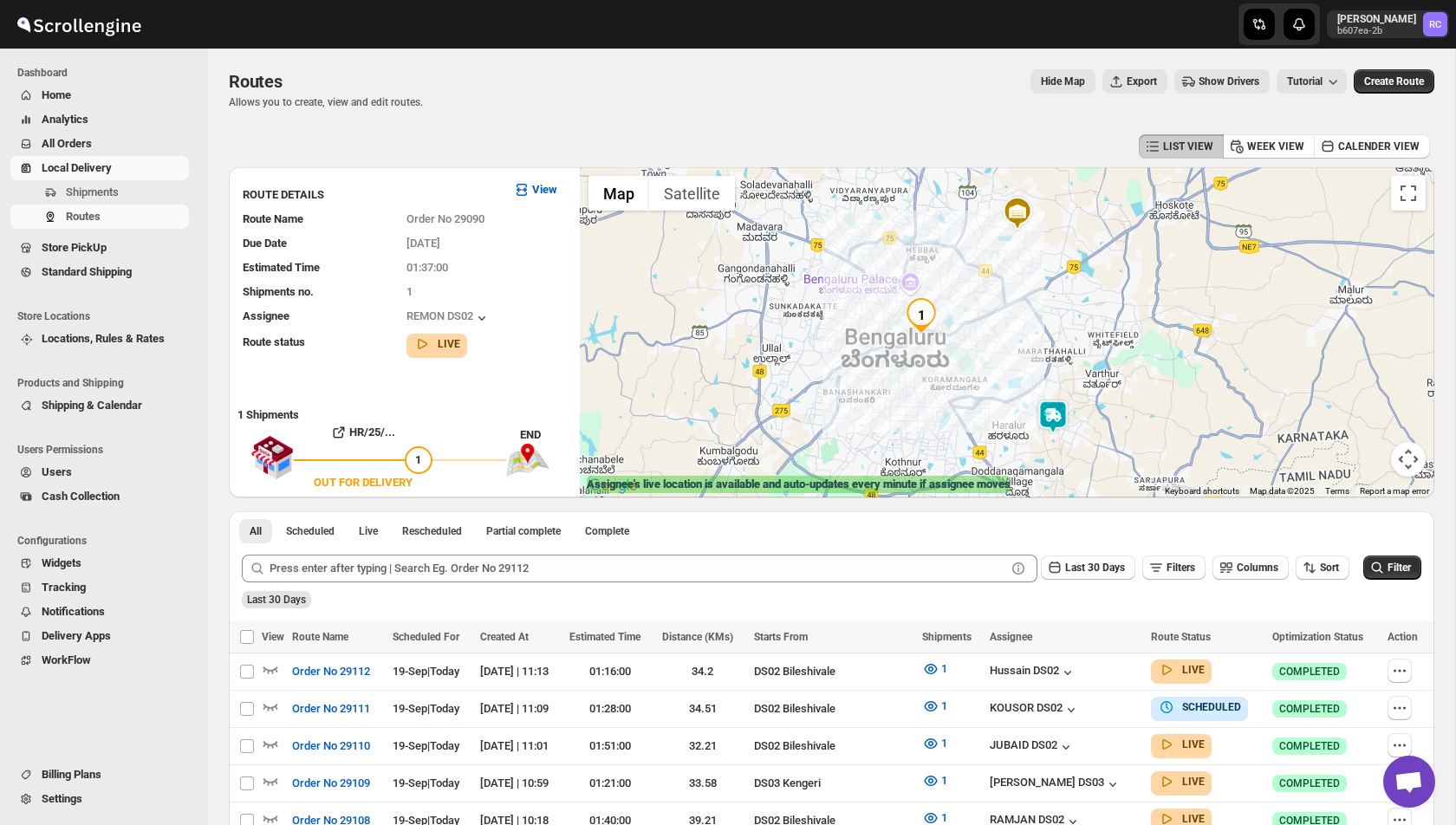
drag, startPoint x: 1037, startPoint y: 403, endPoint x: 982, endPoint y: 326, distance: 94.6
click at [982, 326] on div at bounding box center [1008, 333] width 855 height 330
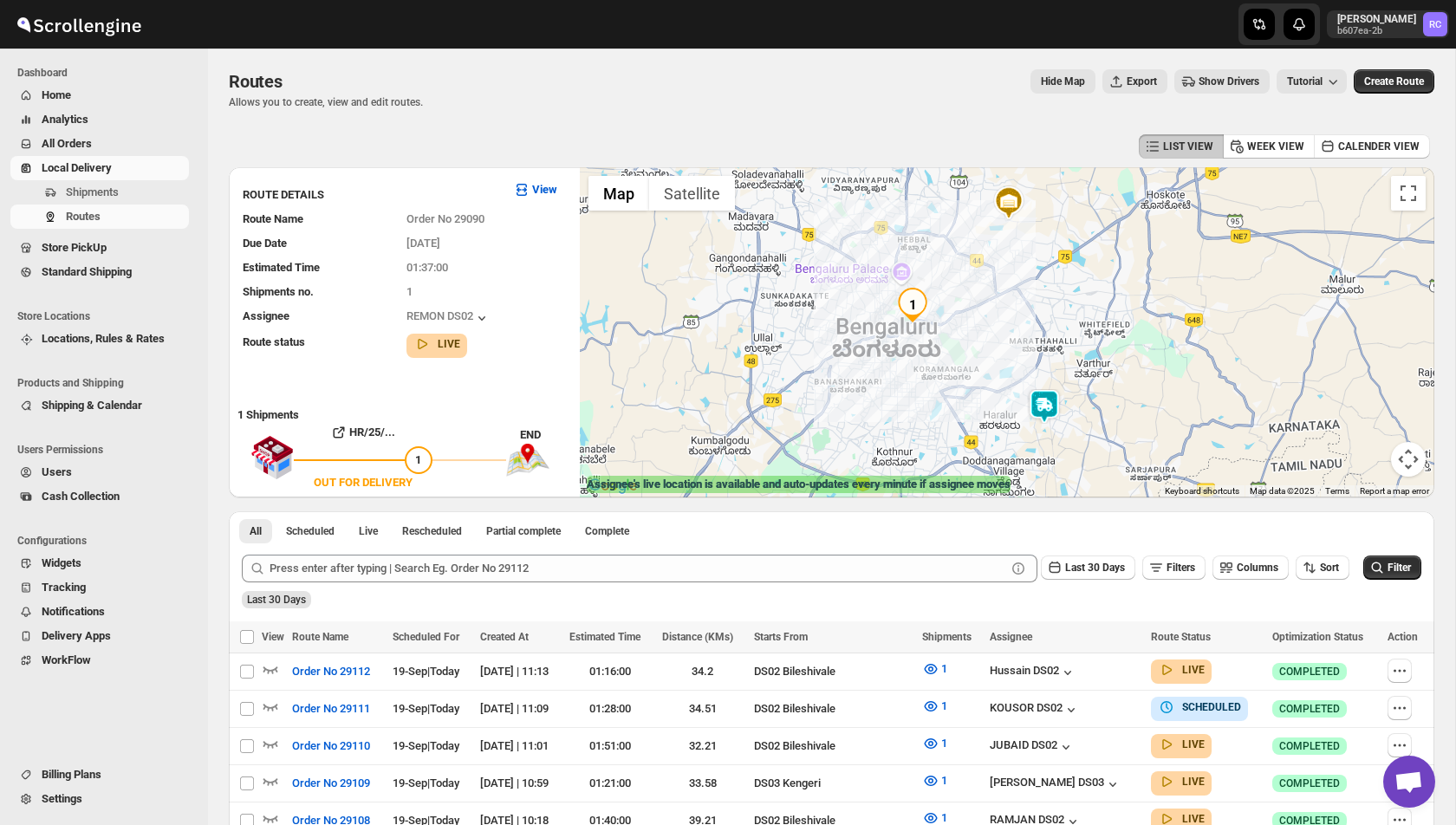
click at [1043, 406] on img at bounding box center [1044, 406] width 35 height 35
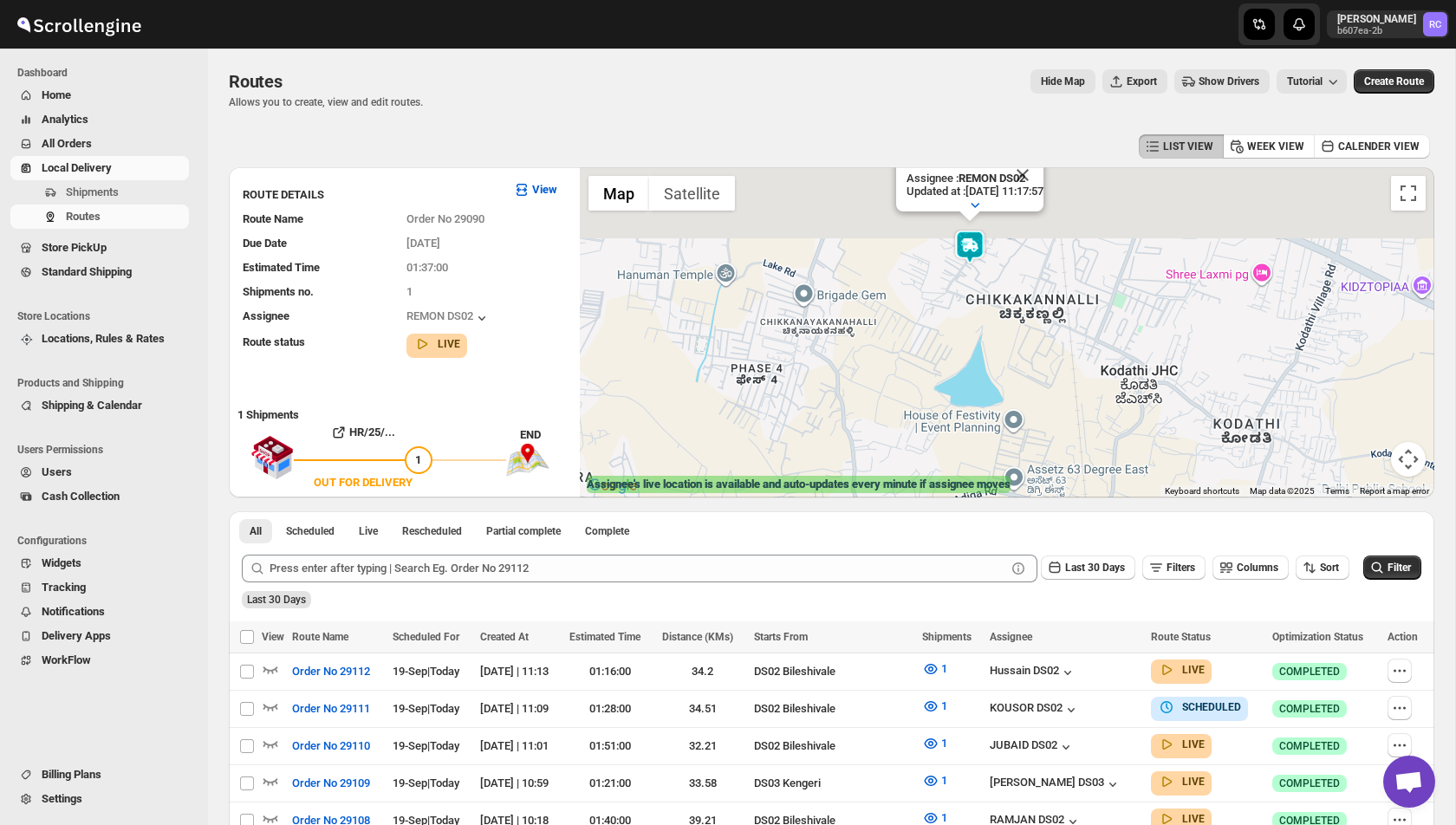
drag, startPoint x: 974, startPoint y: 232, endPoint x: 971, endPoint y: 377, distance: 145.0
click at [971, 377] on div "Assignee : REMON DS02 Updated at : 19/09/2025, 11:17:57 Duty mode Enabled Batte…" at bounding box center [1008, 333] width 855 height 330
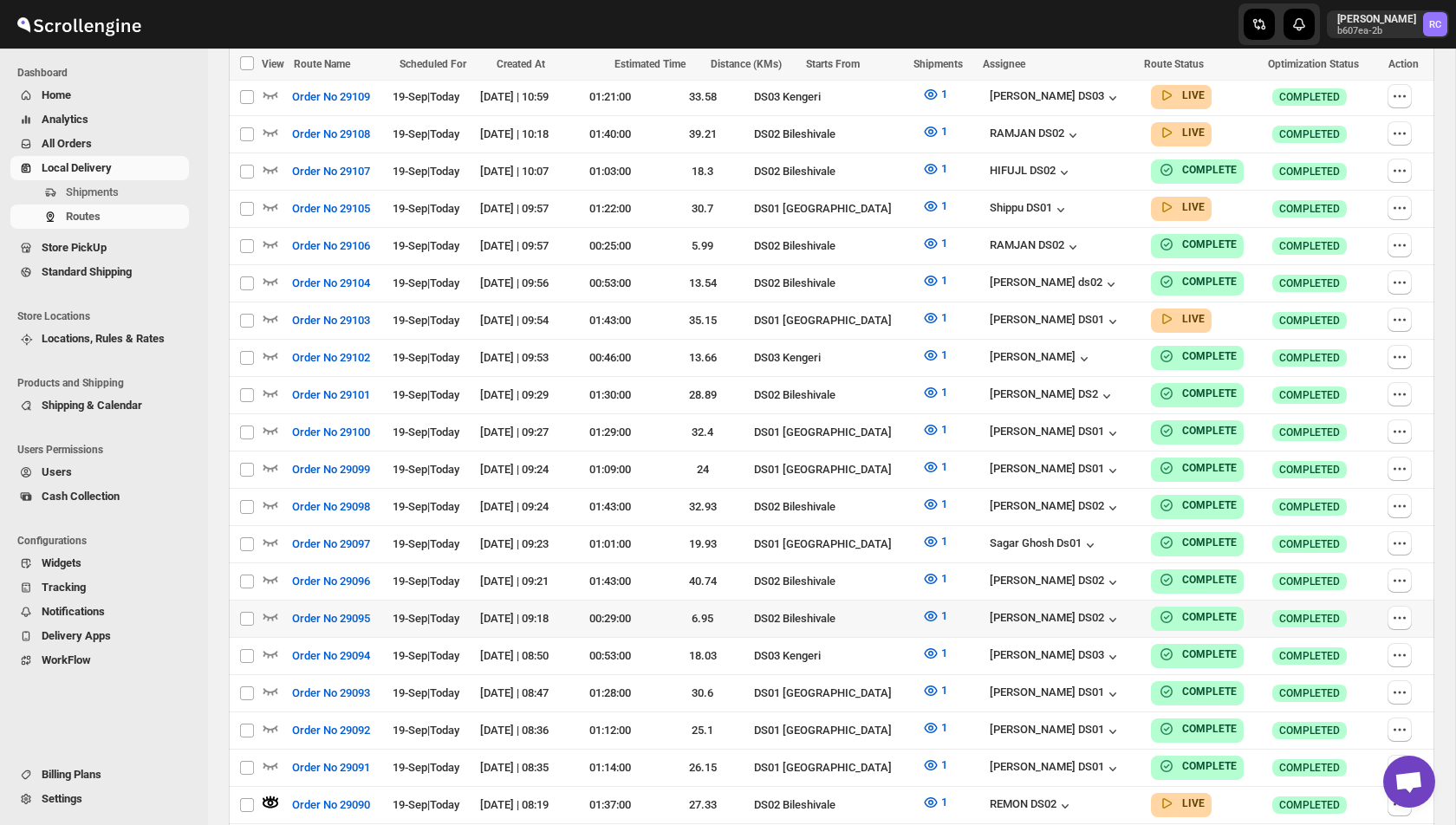
scroll to position [859, 0]
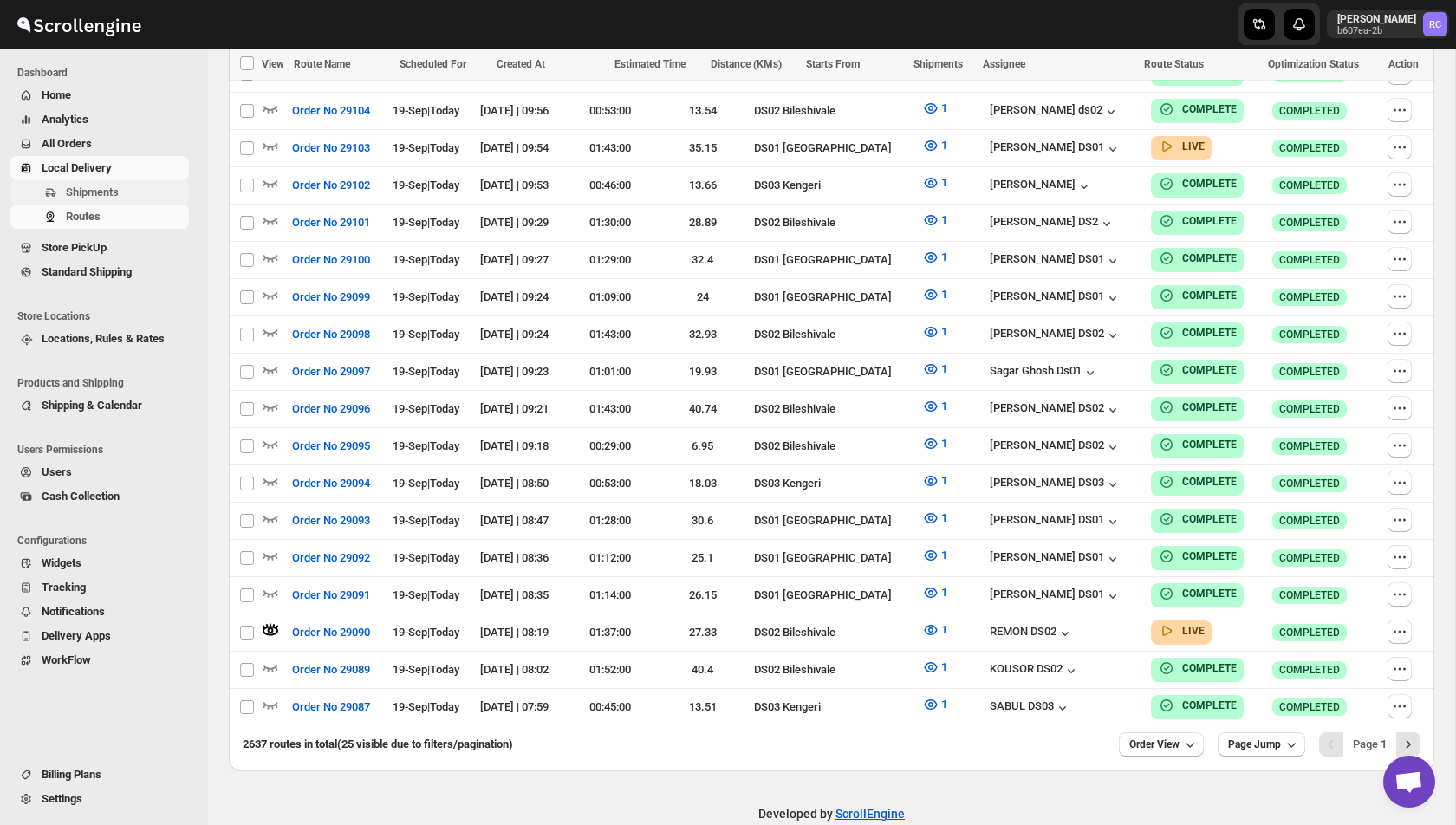
click at [104, 192] on span "Shipments" at bounding box center [92, 191] width 53 height 13
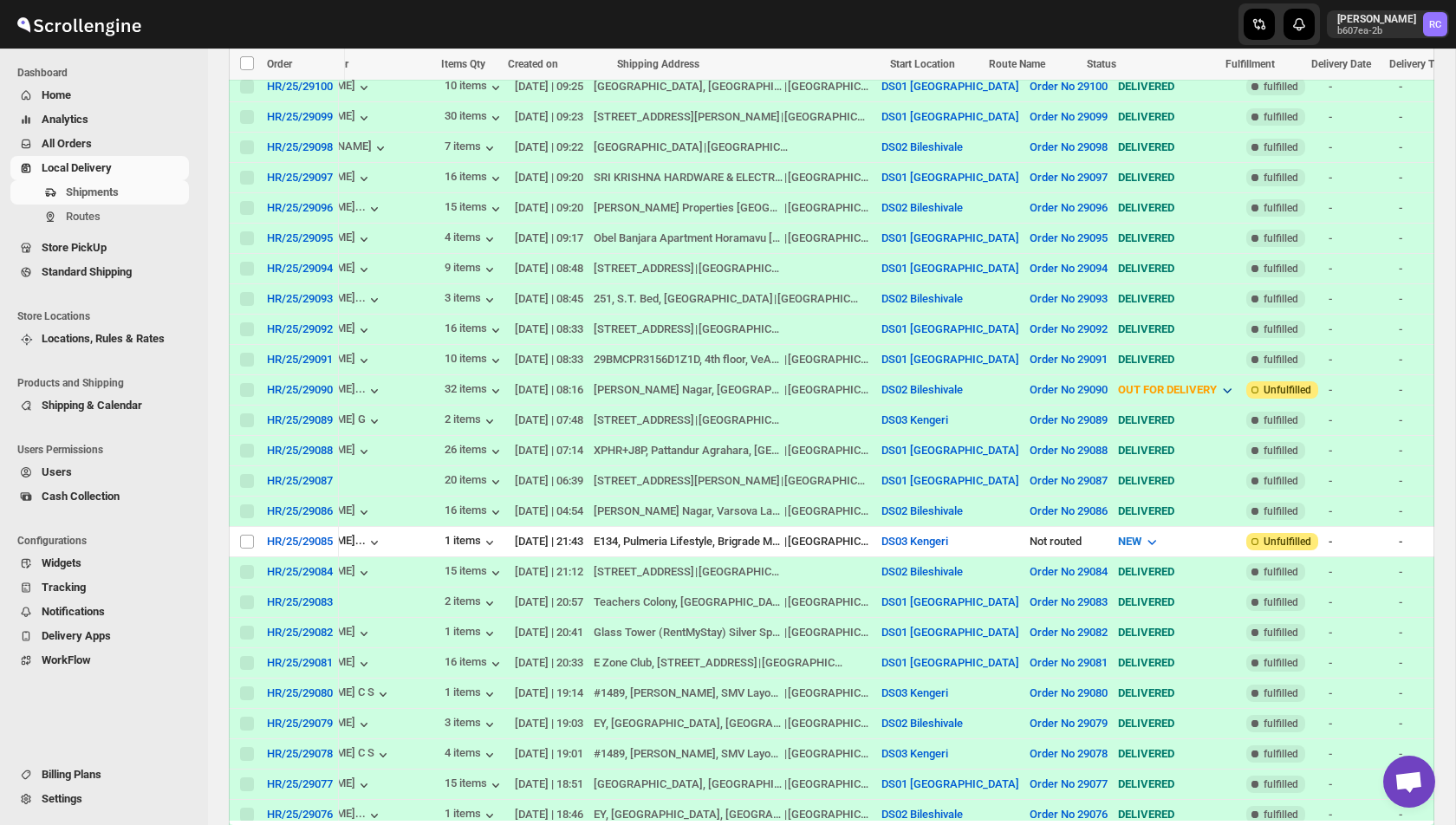
scroll to position [0, 176]
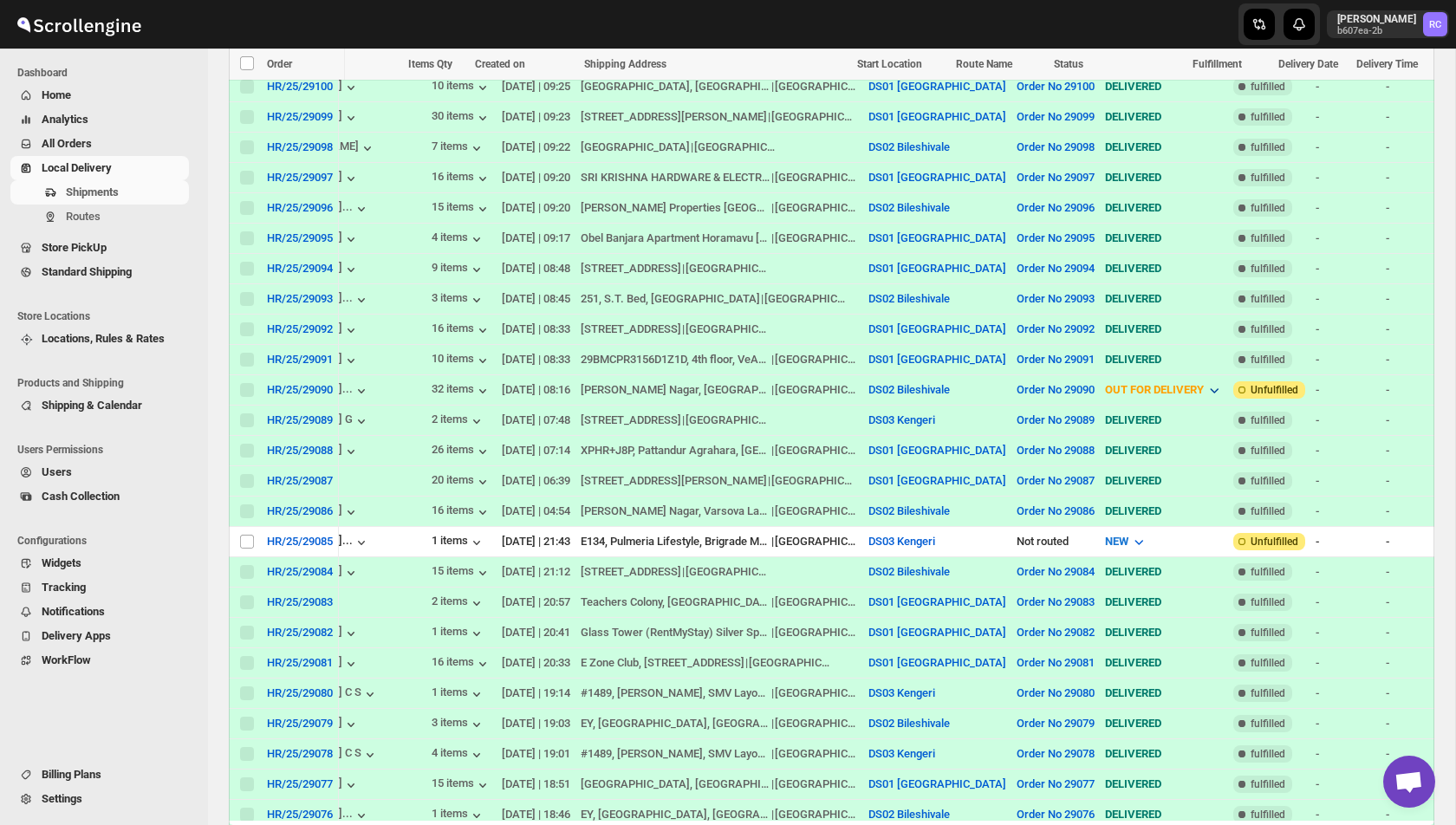
click at [1119, 384] on span "OUT FOR DELIVERY" at bounding box center [1154, 390] width 99 height 13
click at [1024, 386] on button "Order No 29090" at bounding box center [1055, 390] width 78 height 13
click at [1002, 443] on span "View Route" at bounding box center [1004, 444] width 55 height 13
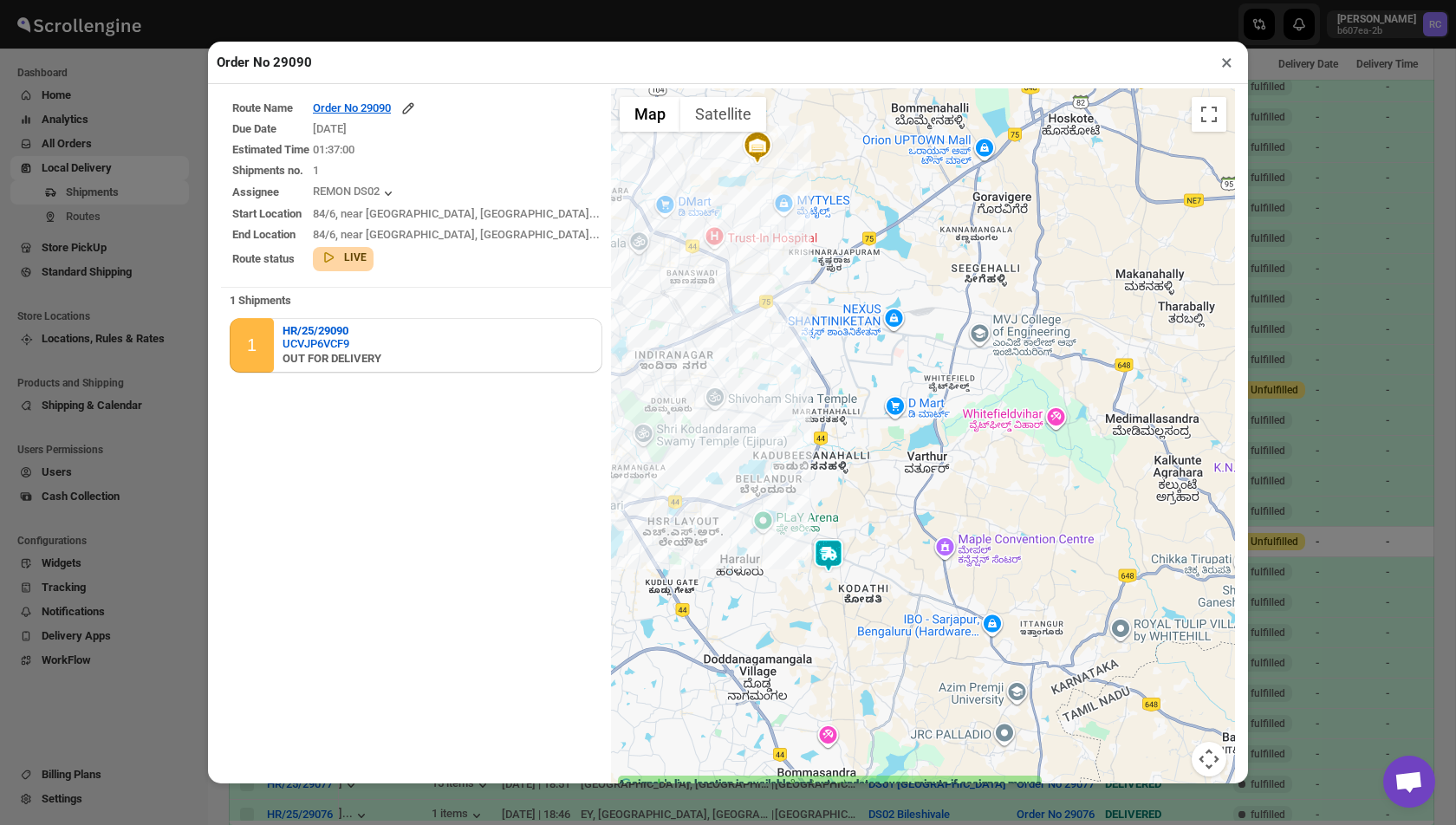
drag, startPoint x: 877, startPoint y: 646, endPoint x: 644, endPoint y: 327, distance: 395.0
click at [644, 327] on div at bounding box center [922, 443] width 624 height 710
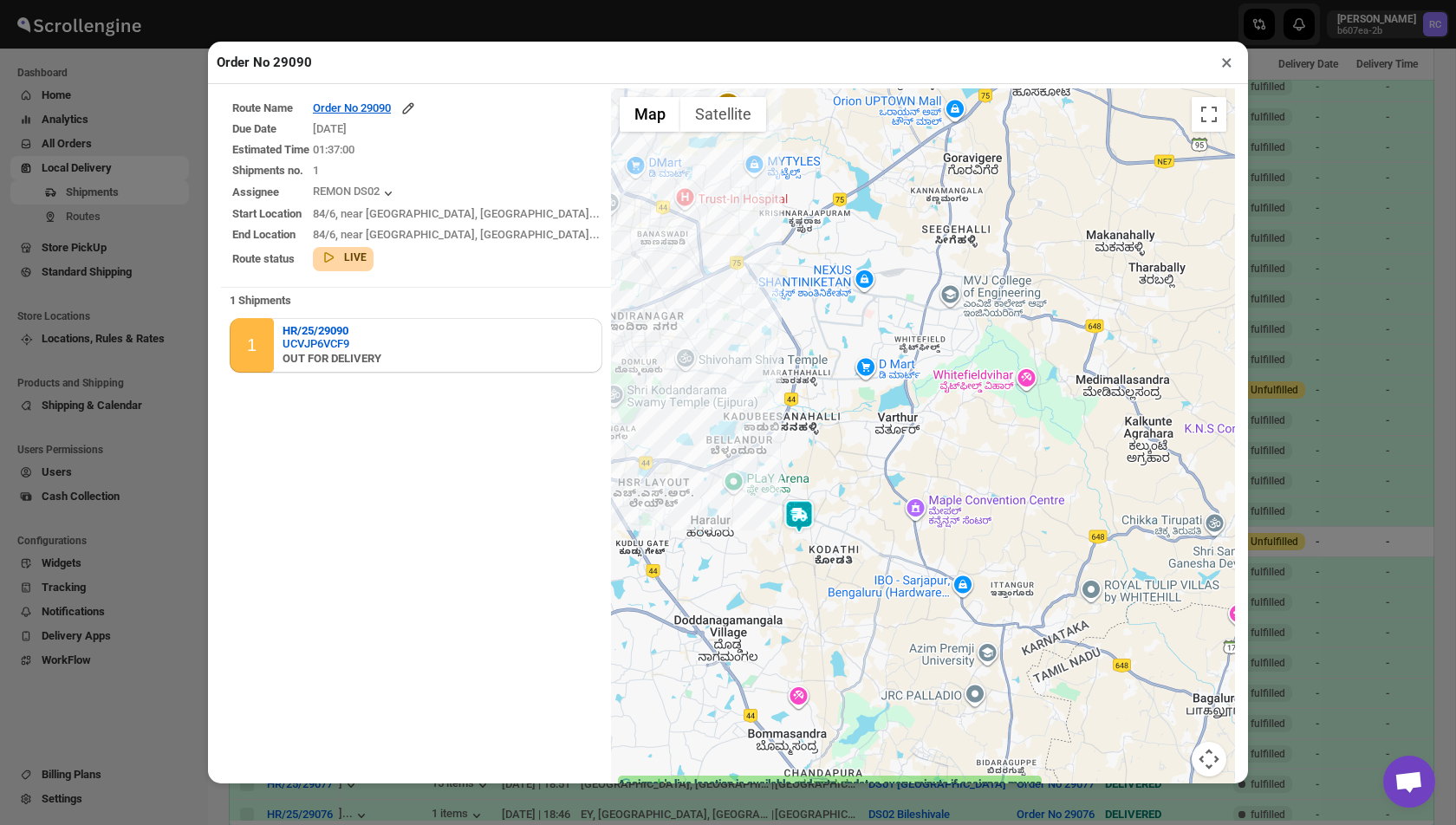
click at [782, 518] on img at bounding box center [800, 517] width 35 height 35
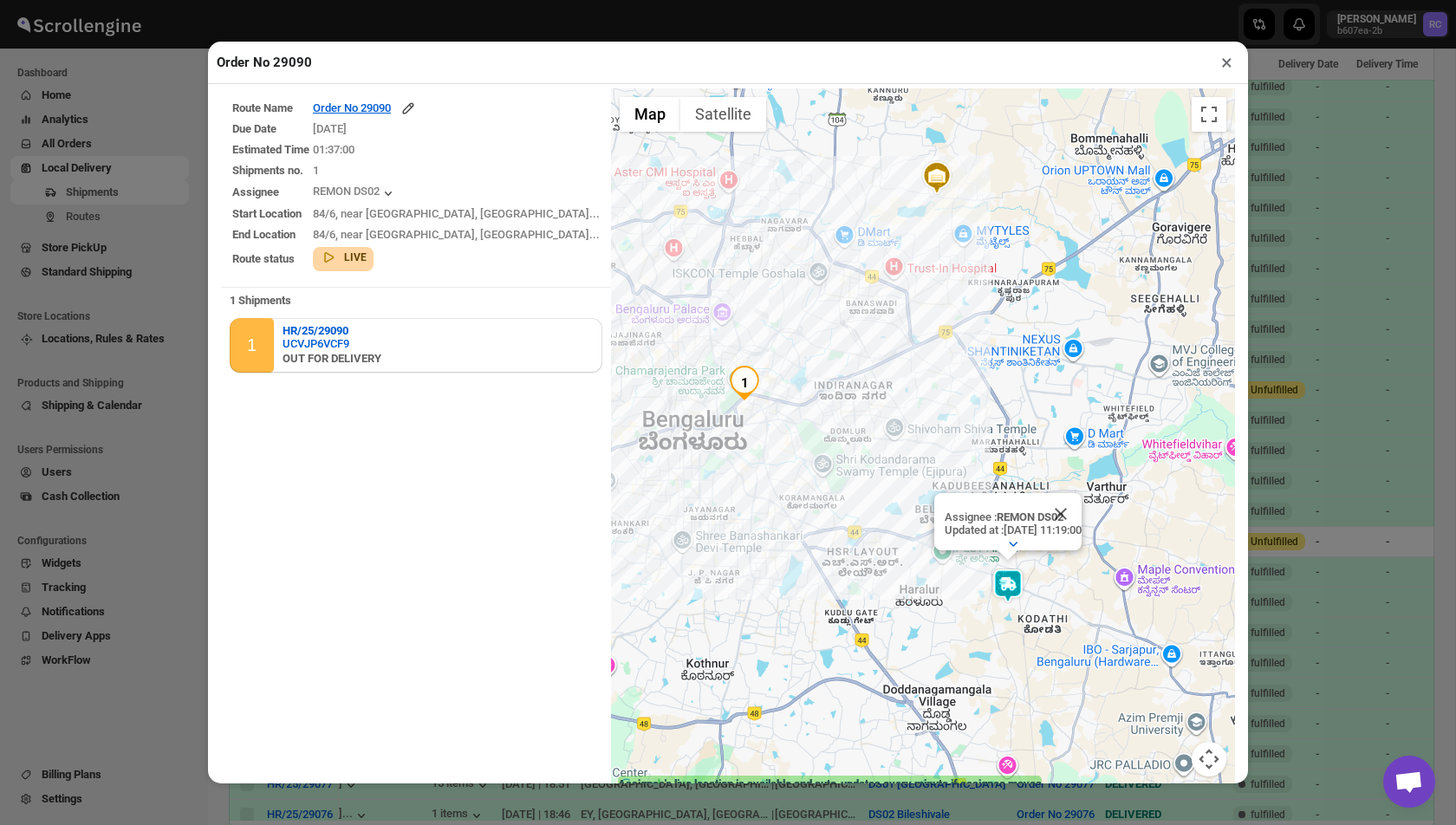
drag, startPoint x: 723, startPoint y: 327, endPoint x: 935, endPoint y: 397, distance: 223.3
click at [935, 397] on div "Assignee : REMON DS02 Updated at : 19/09/2025, 11:19:00 Duty mode Enabled Batte…" at bounding box center [922, 443] width 624 height 710
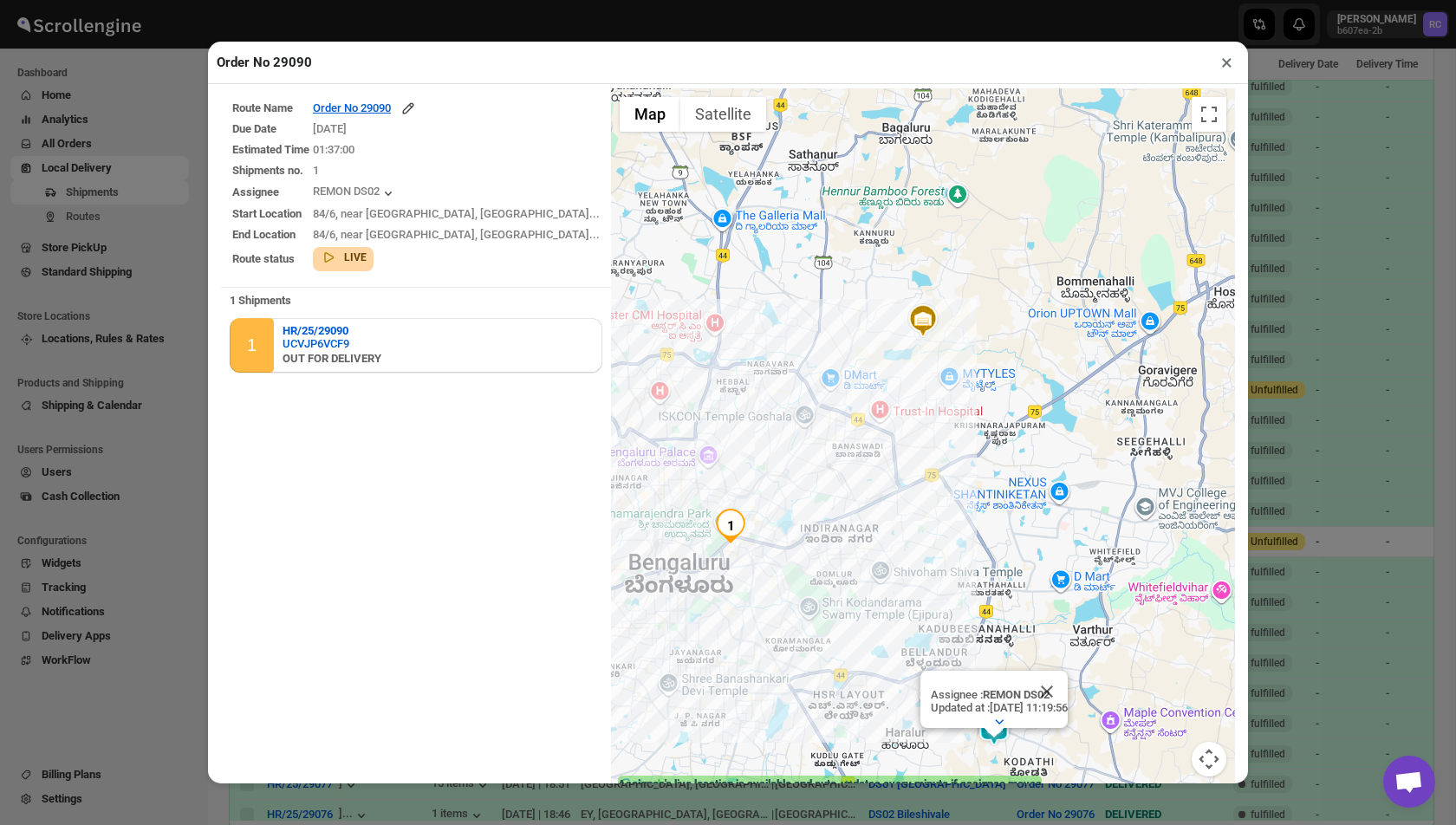
scroll to position [46, 0]
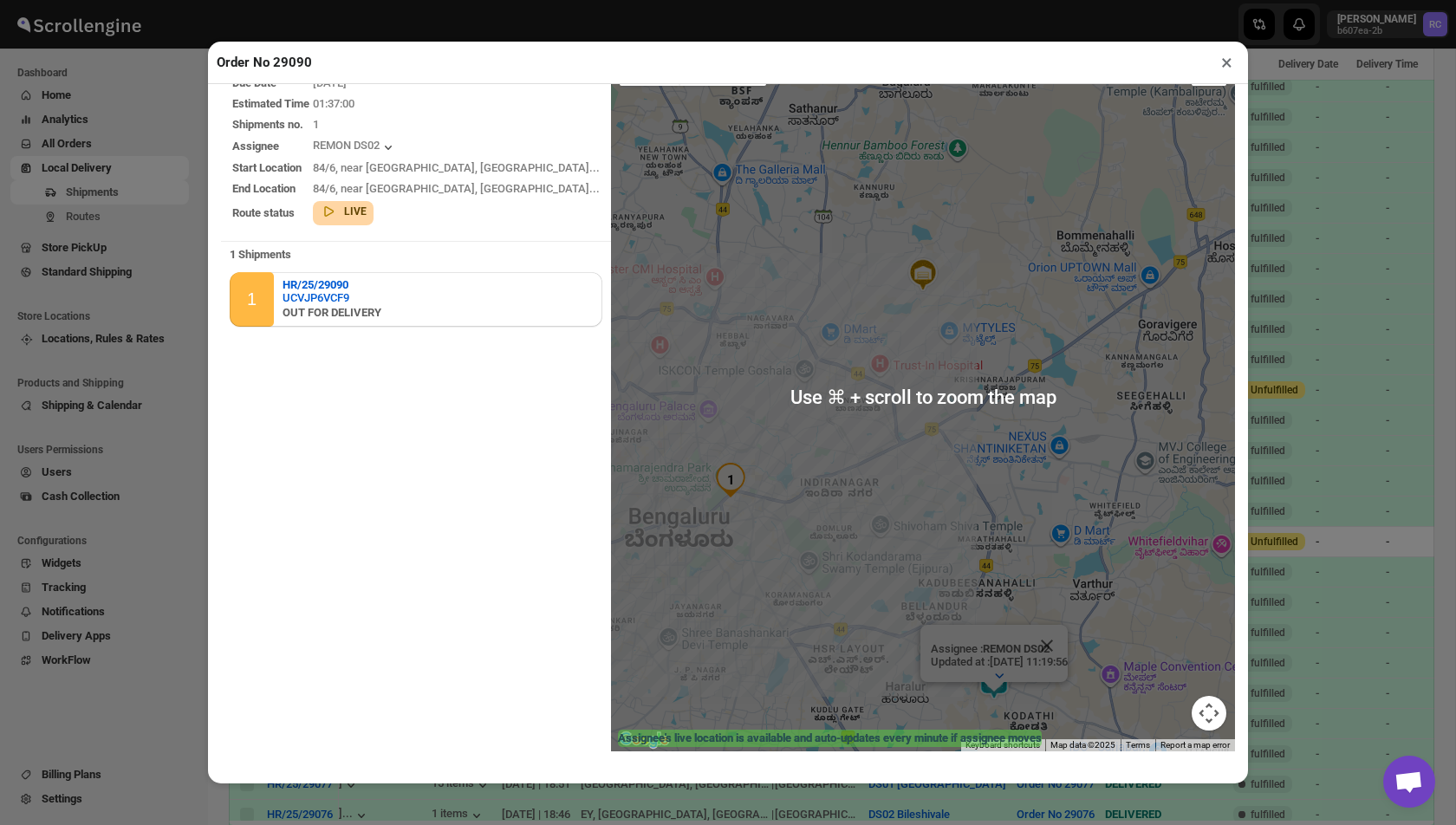
click at [1223, 61] on button "×" at bounding box center [1227, 62] width 25 height 25
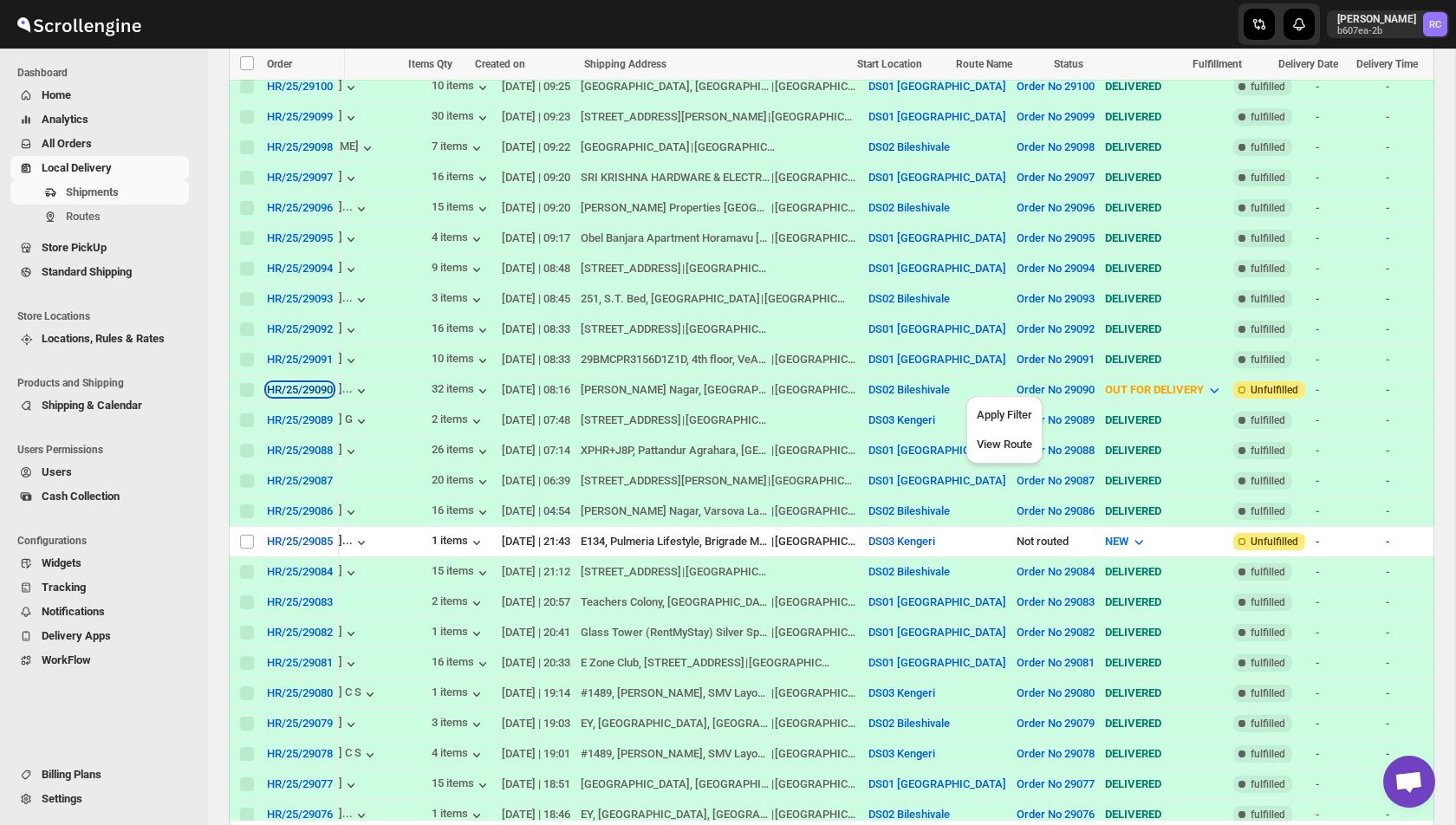
click at [315, 386] on div "HR/25/29090" at bounding box center [299, 390] width 66 height 13
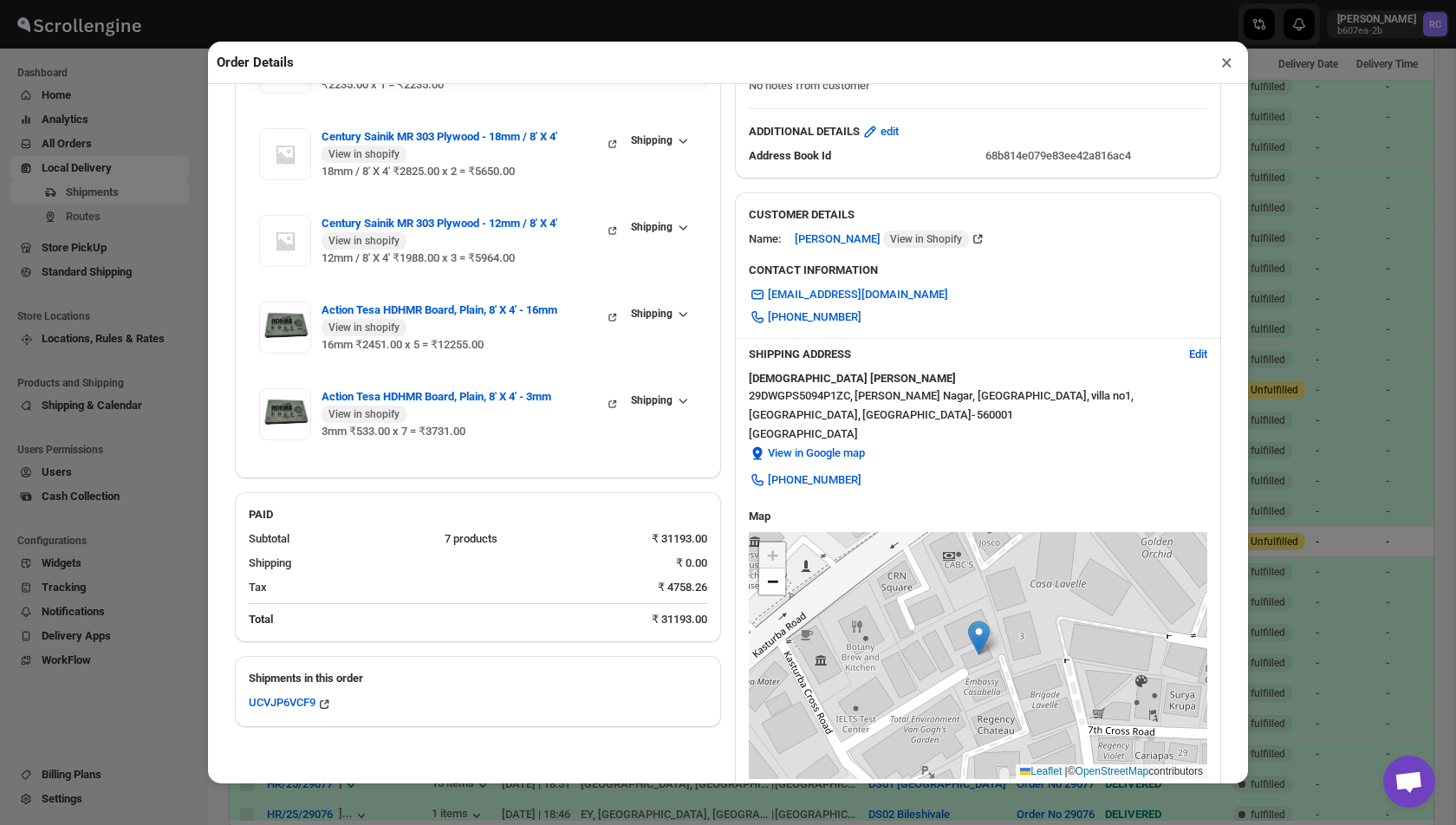
scroll to position [127, 0]
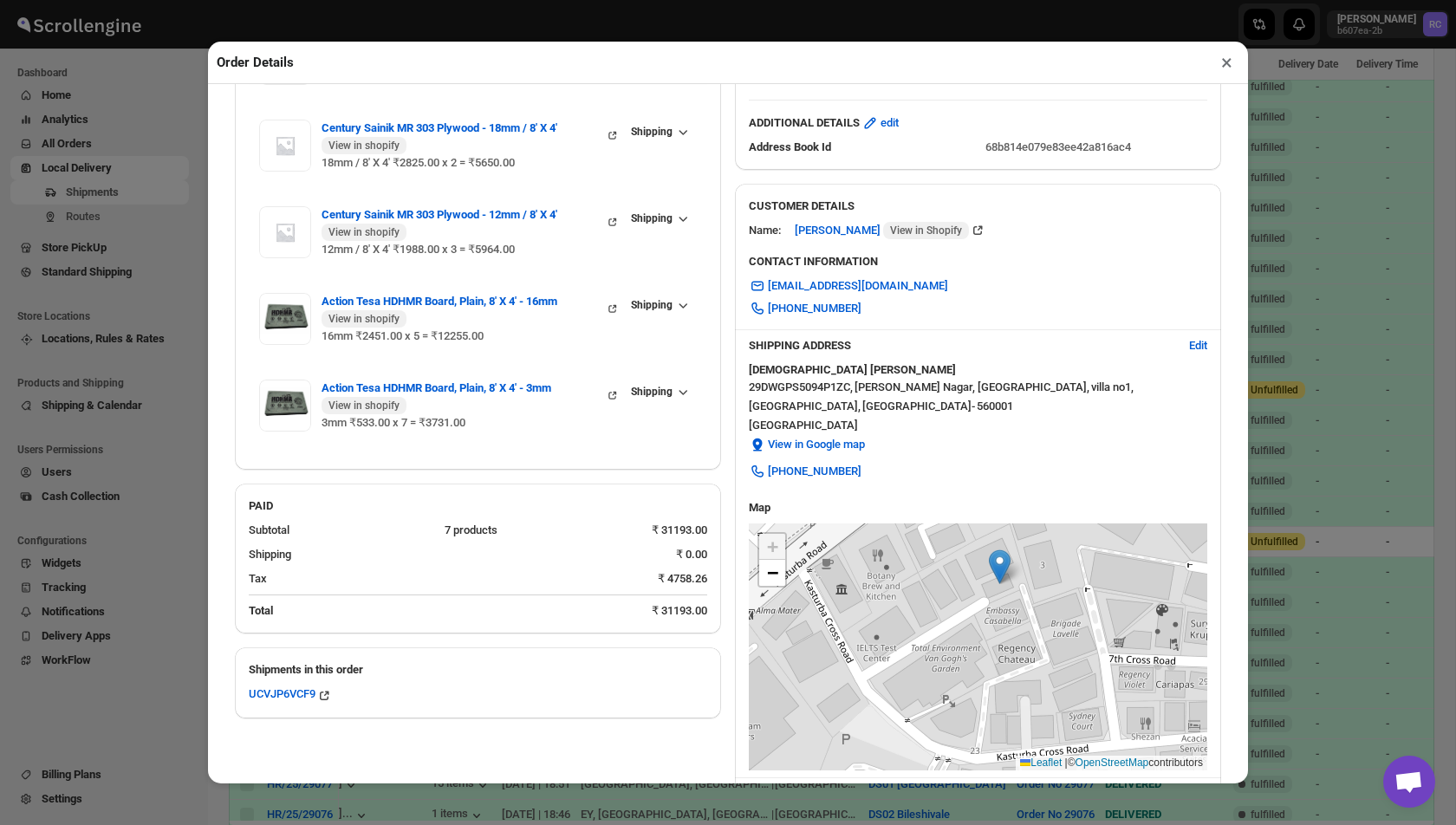
drag, startPoint x: 876, startPoint y: 664, endPoint x: 897, endPoint y: 601, distance: 66.4
click at [897, 601] on div "+ − Leaflet | © OpenStreetMap contributors" at bounding box center [978, 648] width 458 height 248
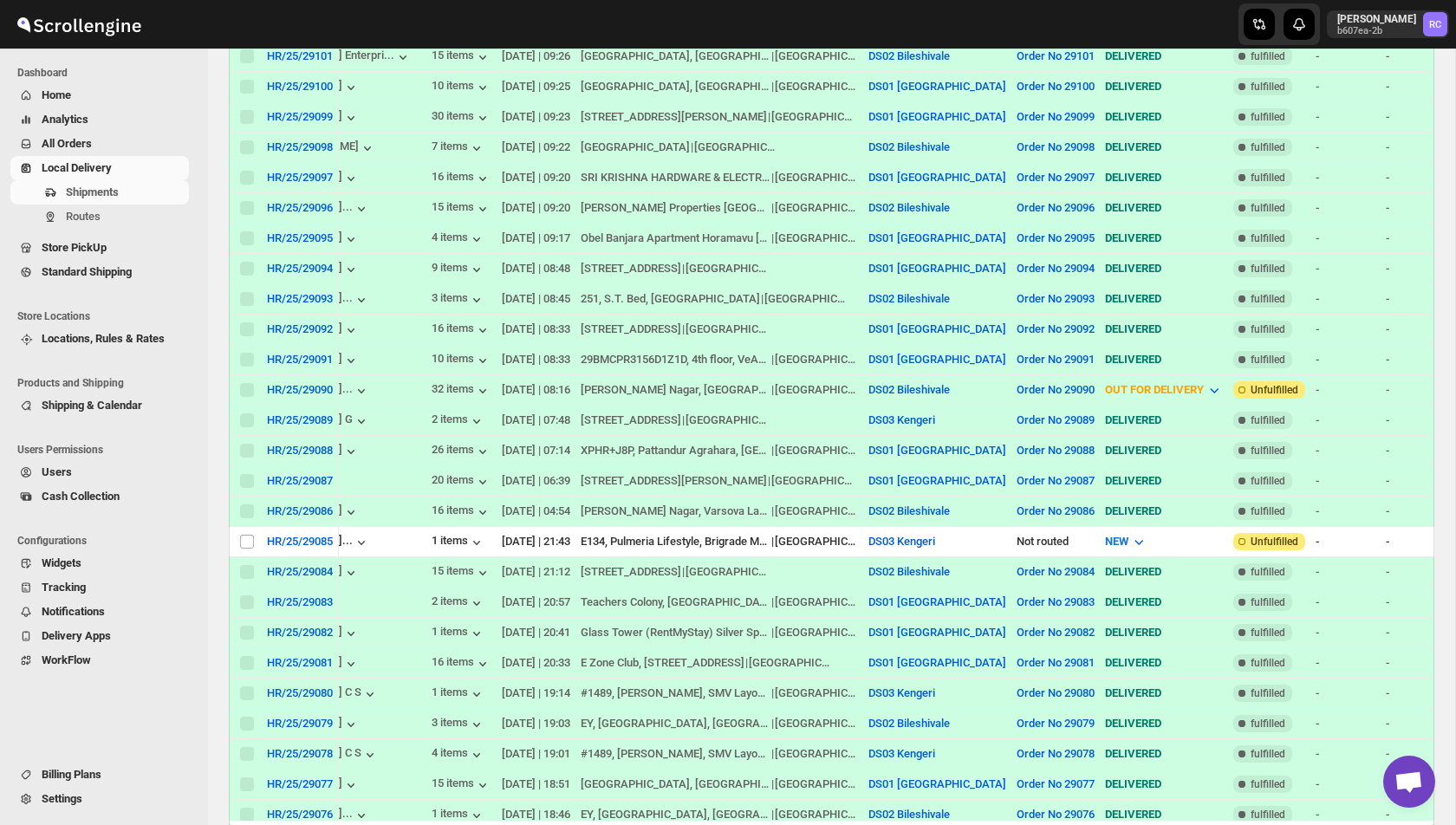
scroll to position [0, 0]
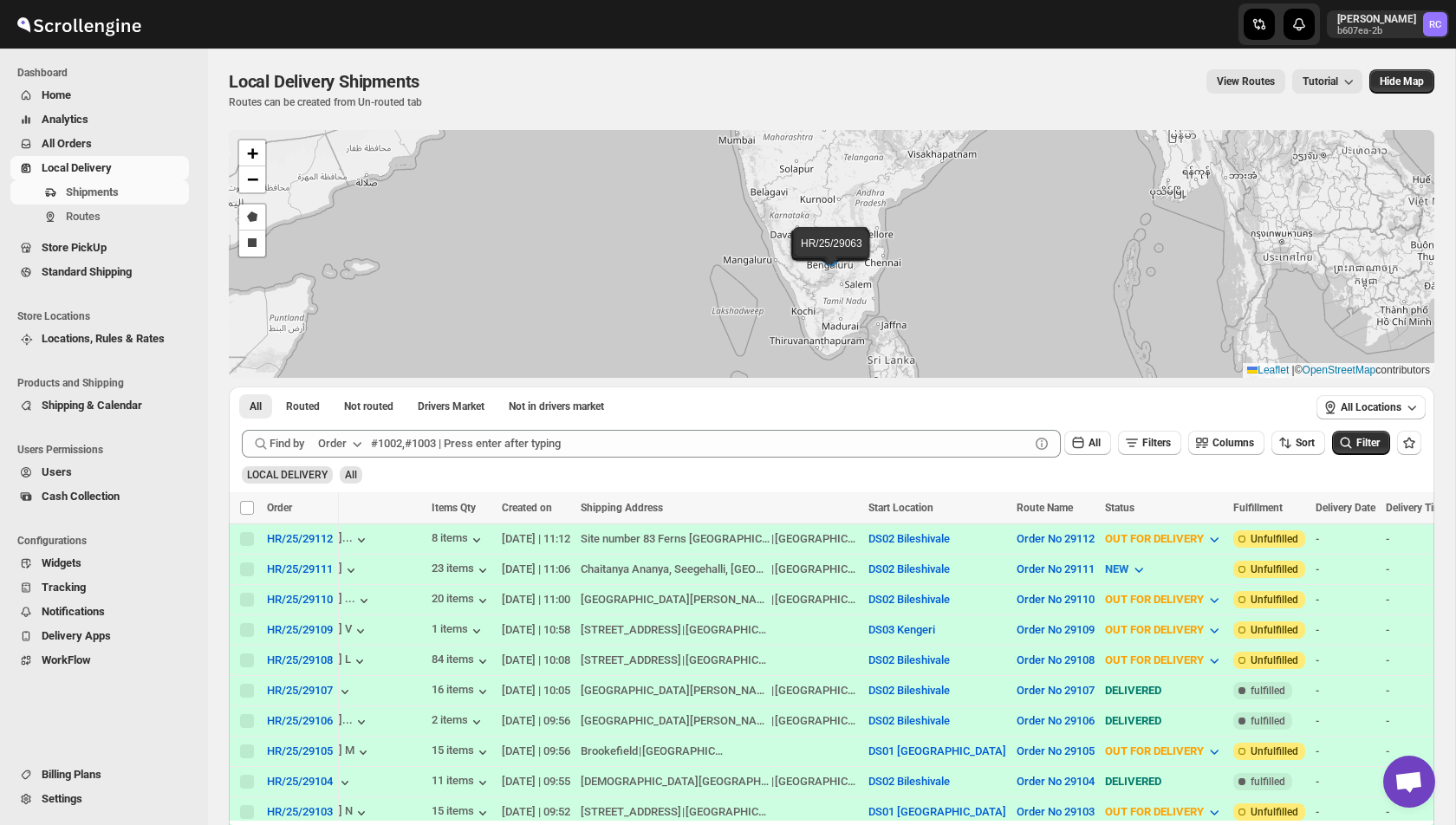
click at [105, 176] on link "Local Delivery" at bounding box center [99, 169] width 178 height 25
click at [107, 203] on button "Shipments" at bounding box center [99, 192] width 178 height 25
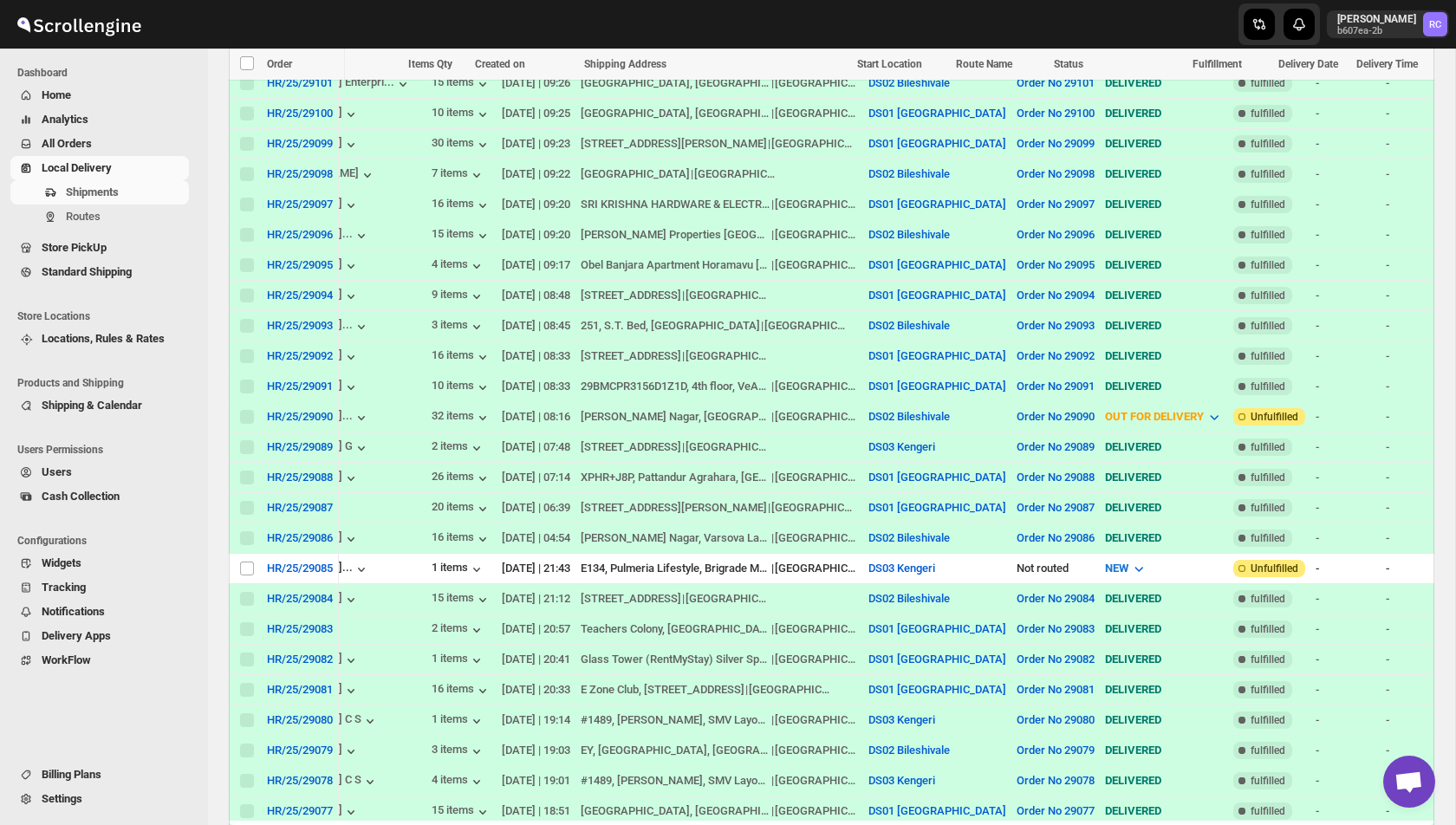
scroll to position [796, 0]
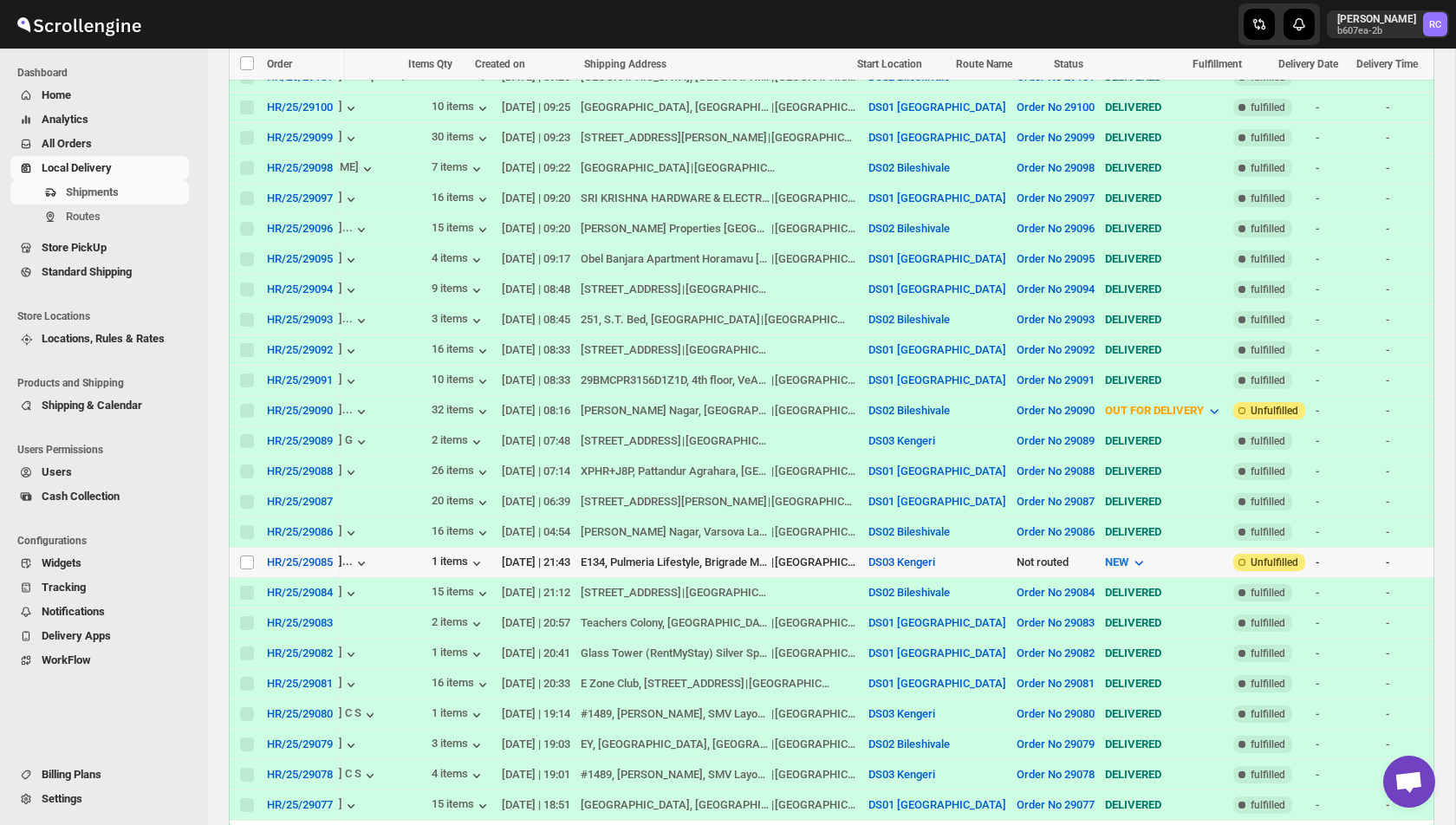
click at [1016, 555] on div "Not routed" at bounding box center [1055, 563] width 78 height 18
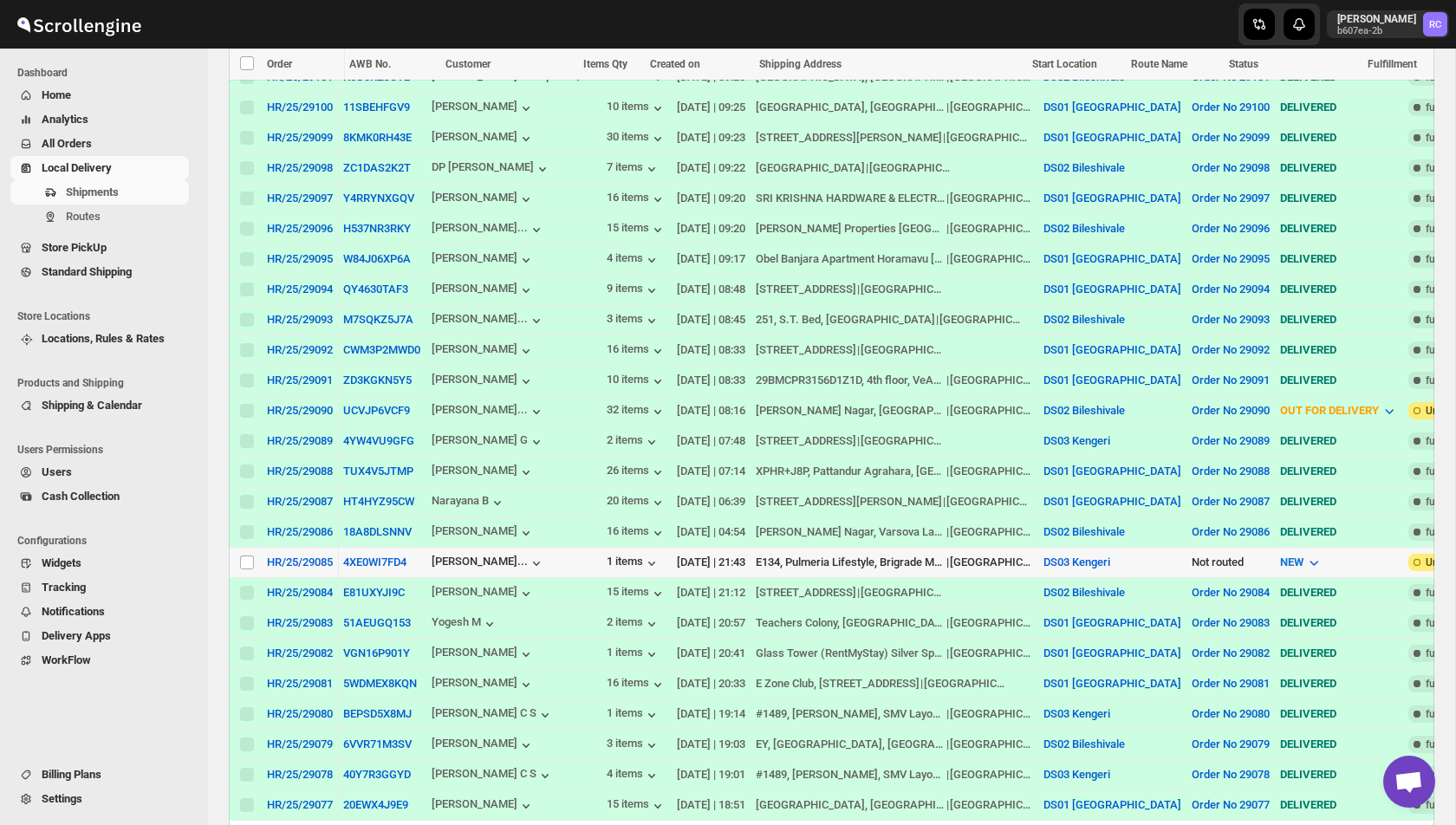
scroll to position [0, 0]
click at [245, 557] on input "Select shipment" at bounding box center [247, 563] width 14 height 14
checkbox input "true"
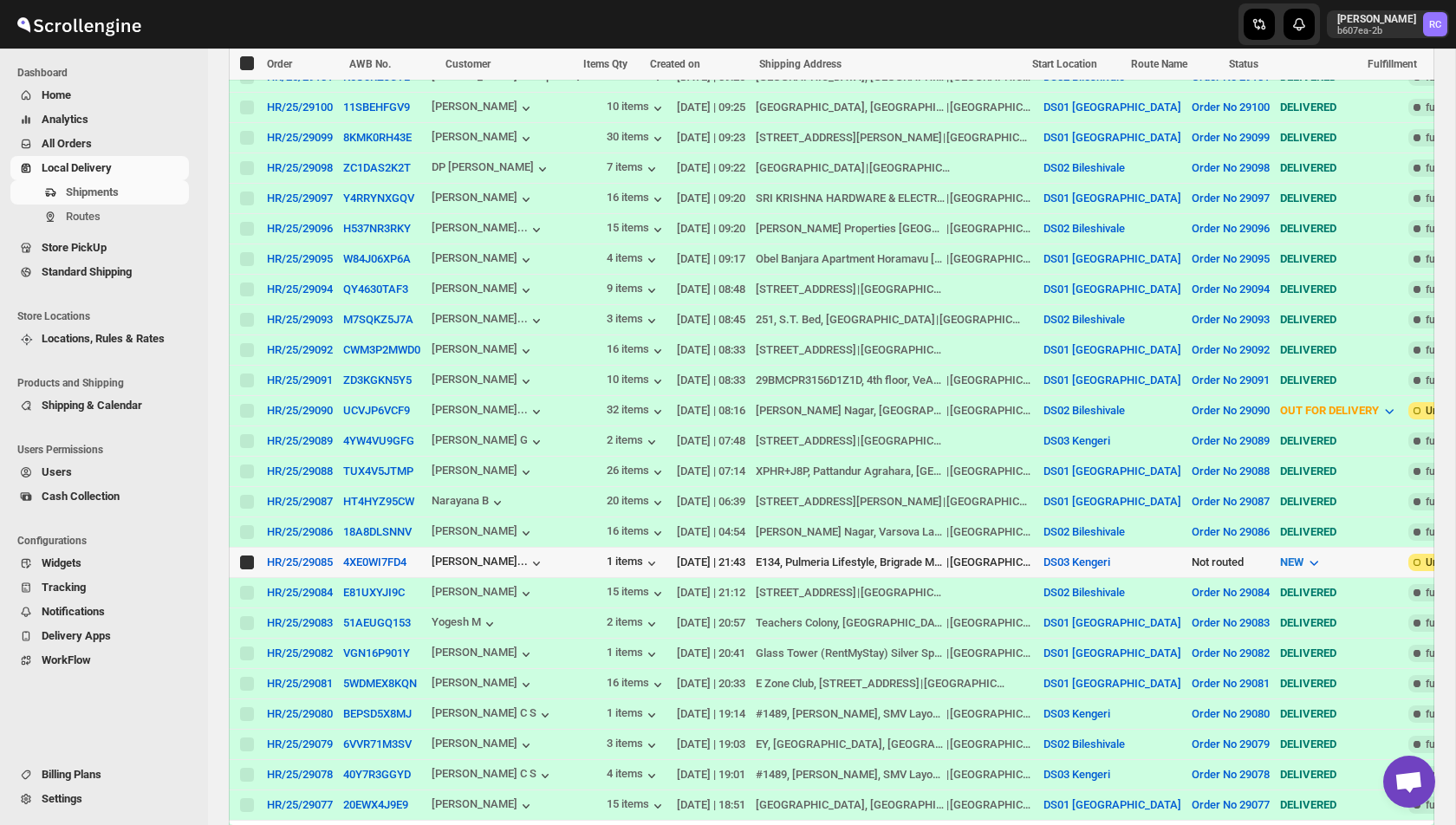
checkbox input "true"
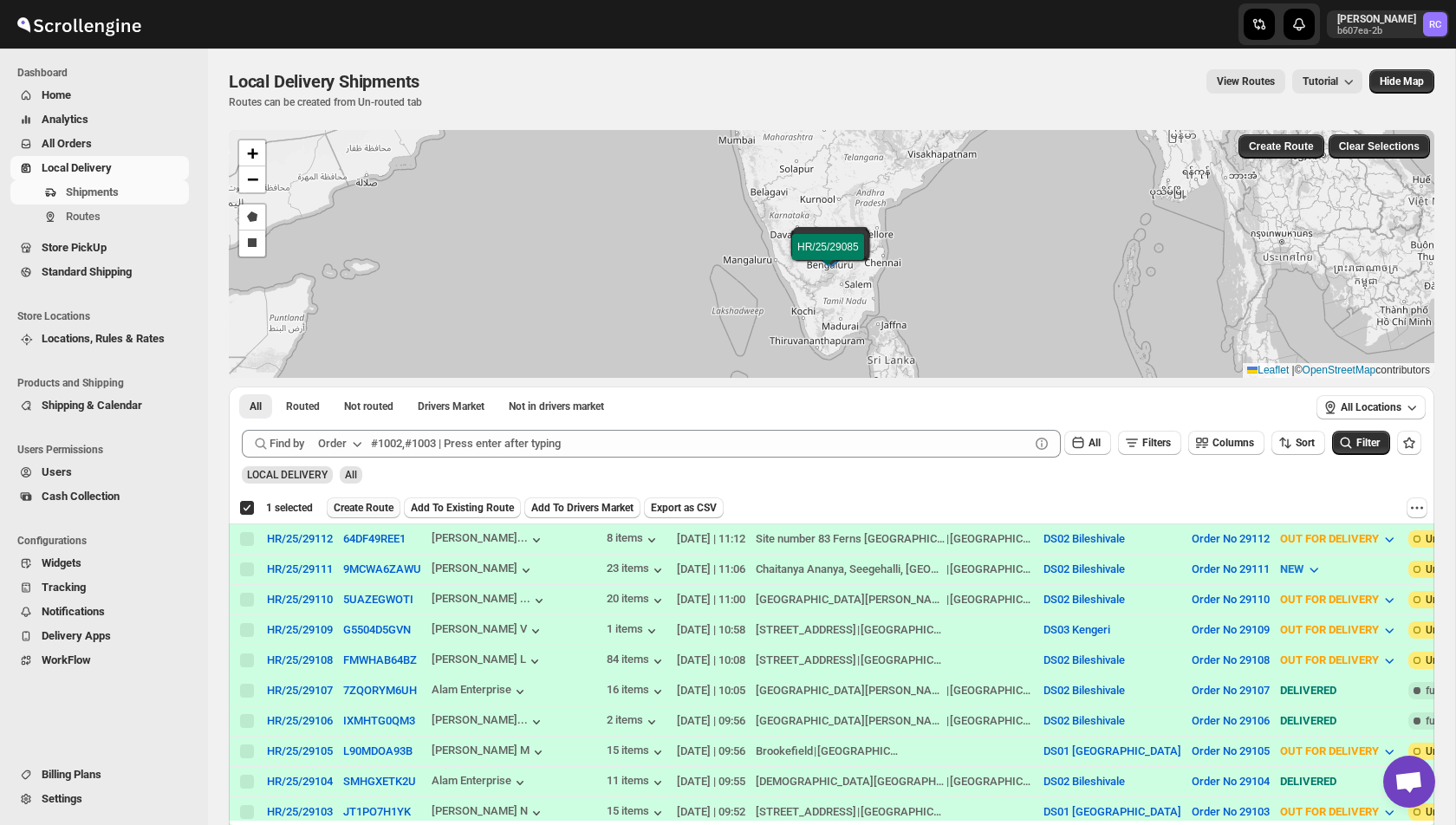
click at [357, 504] on span "Create Route" at bounding box center [363, 508] width 60 height 14
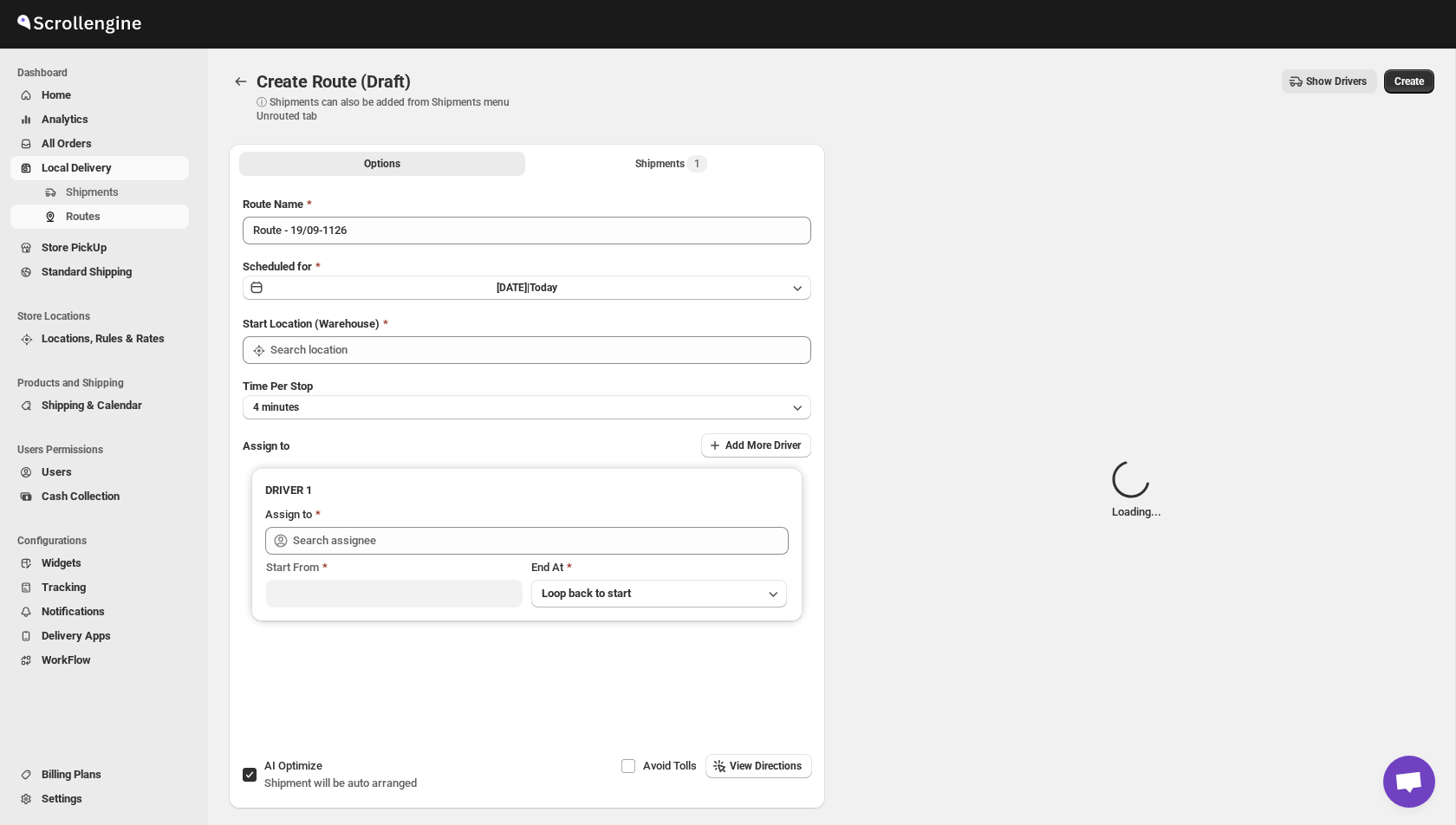
type input "DS03 Kengeri"
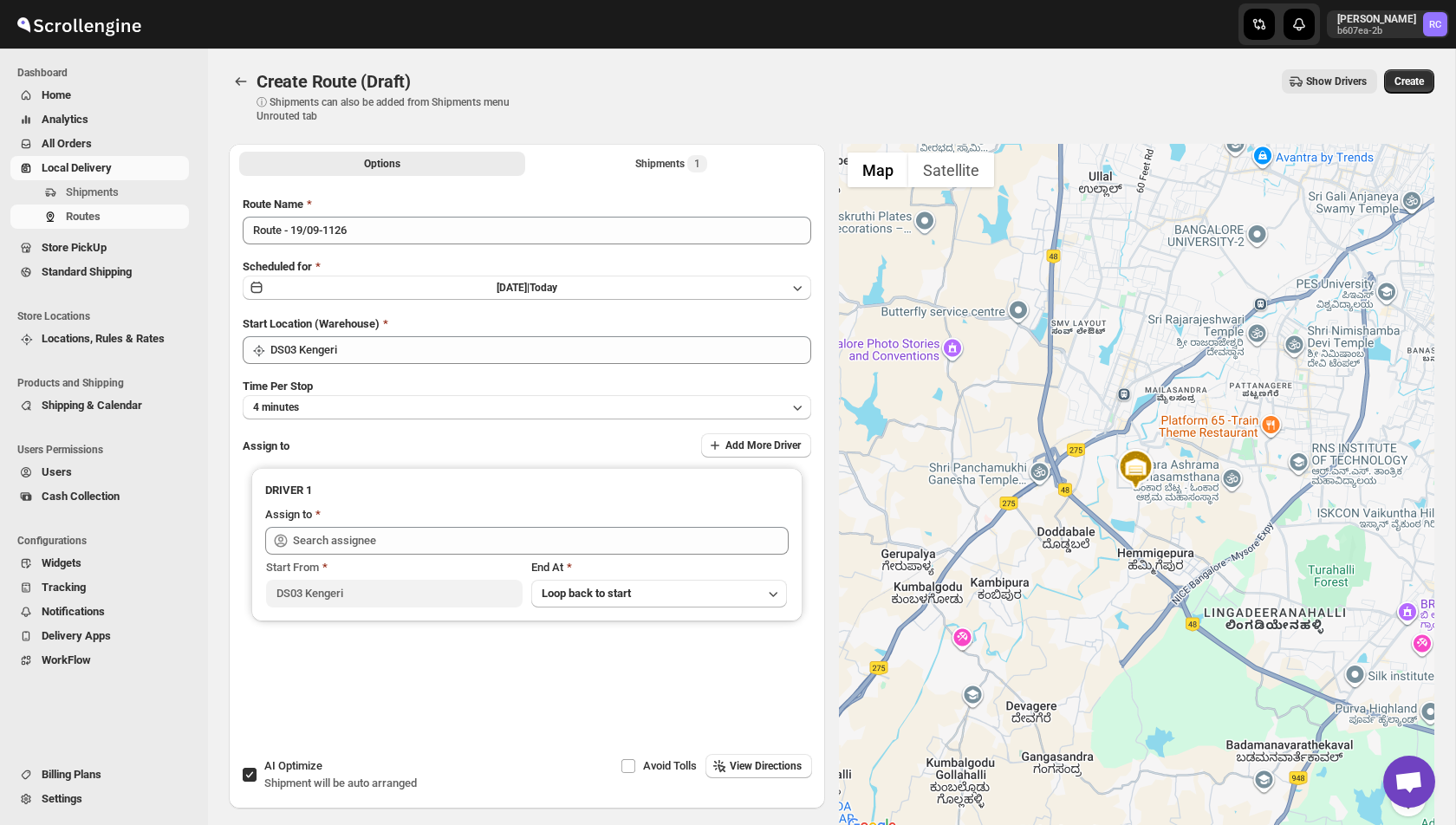
click at [278, 769] on span "AI Optimize" at bounding box center [293, 765] width 58 height 13
click at [256, 769] on input "AI Optimize Shipment will be auto arranged" at bounding box center [250, 775] width 14 height 14
checkbox input "false"
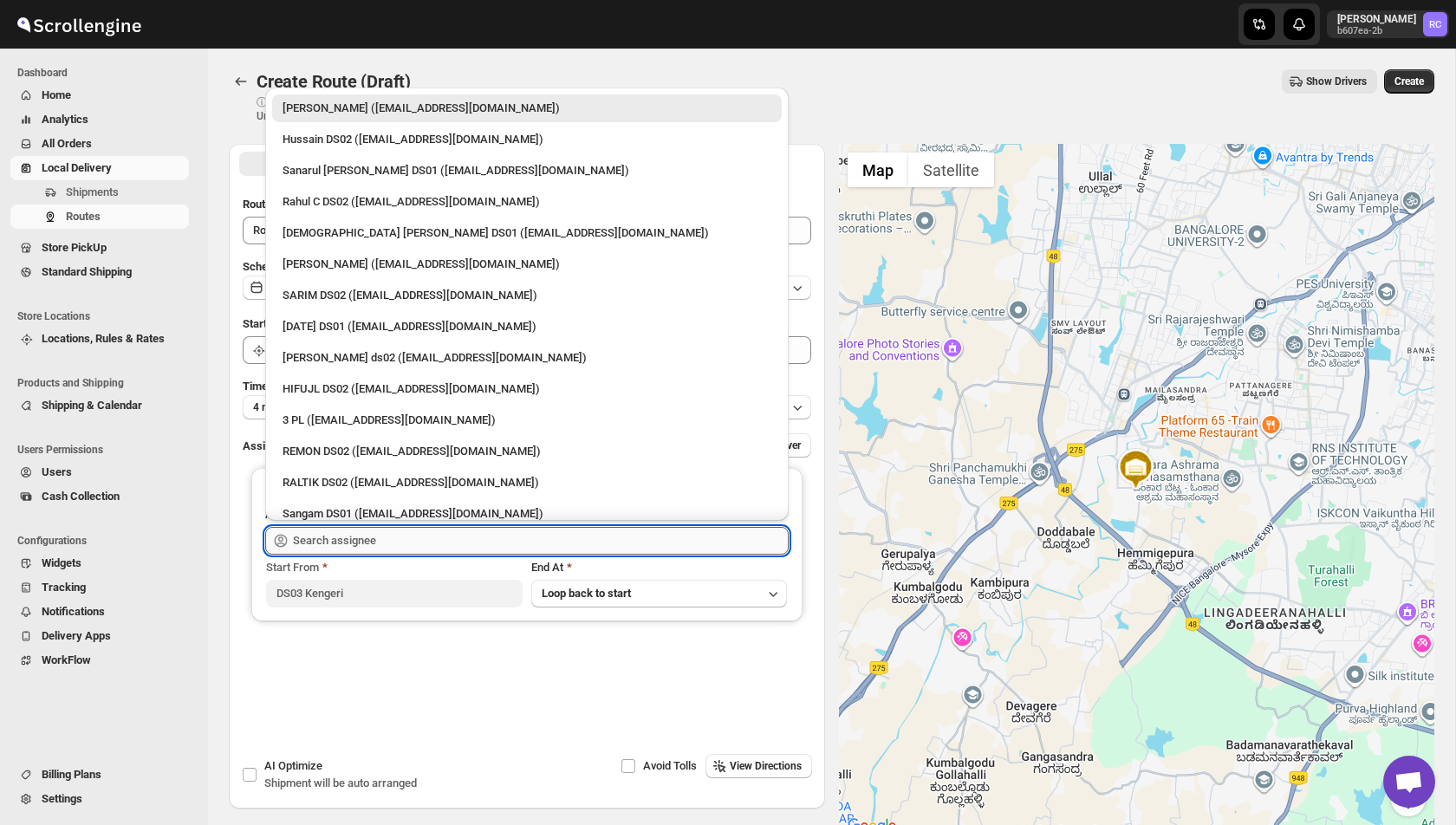
click at [362, 541] on input "text" at bounding box center [541, 541] width 496 height 28
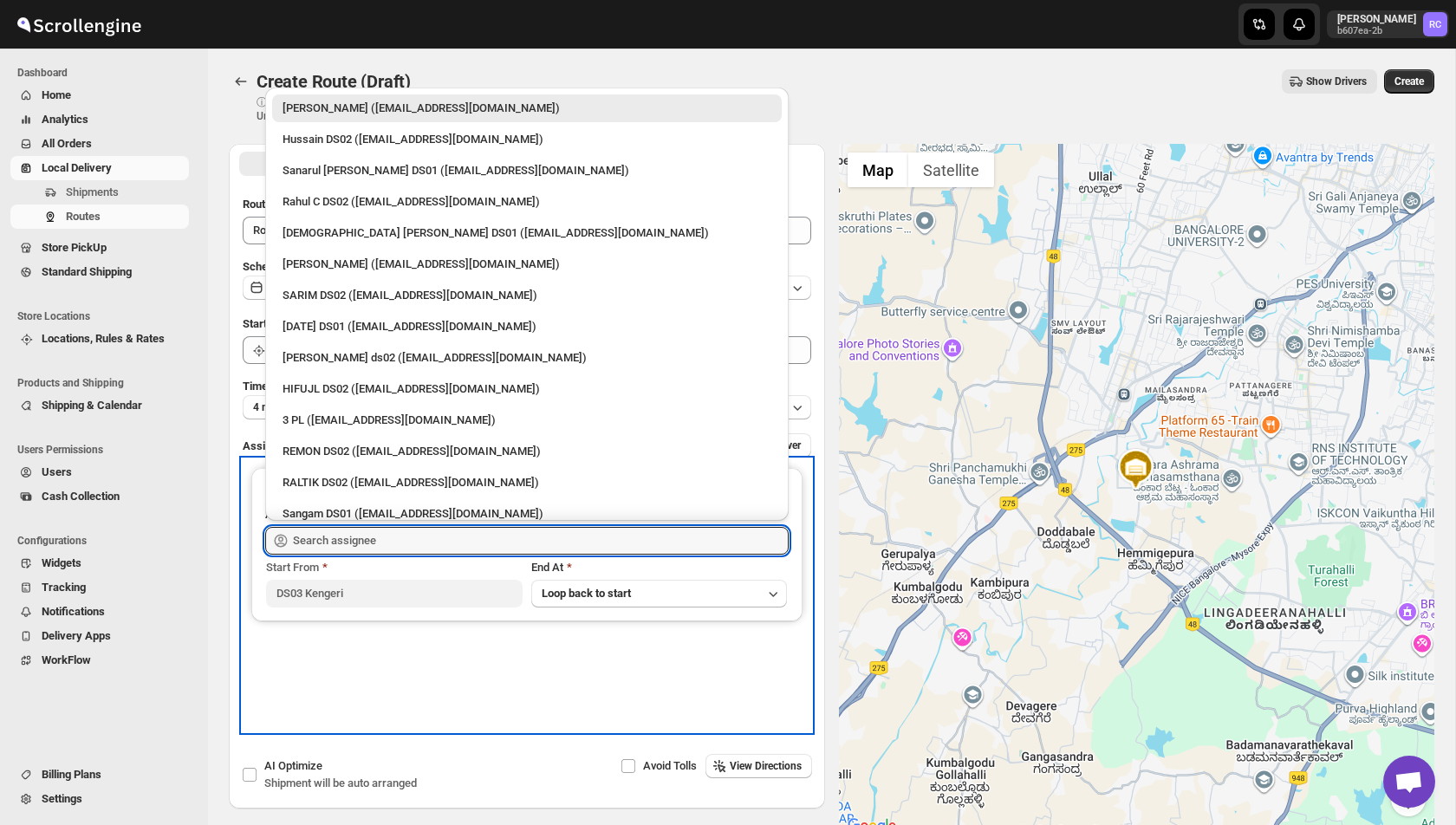
click at [585, 723] on div "DRIVER 1 Assign to Start From DS03 Kengeri End At Loop back to start" at bounding box center [527, 595] width 569 height 272
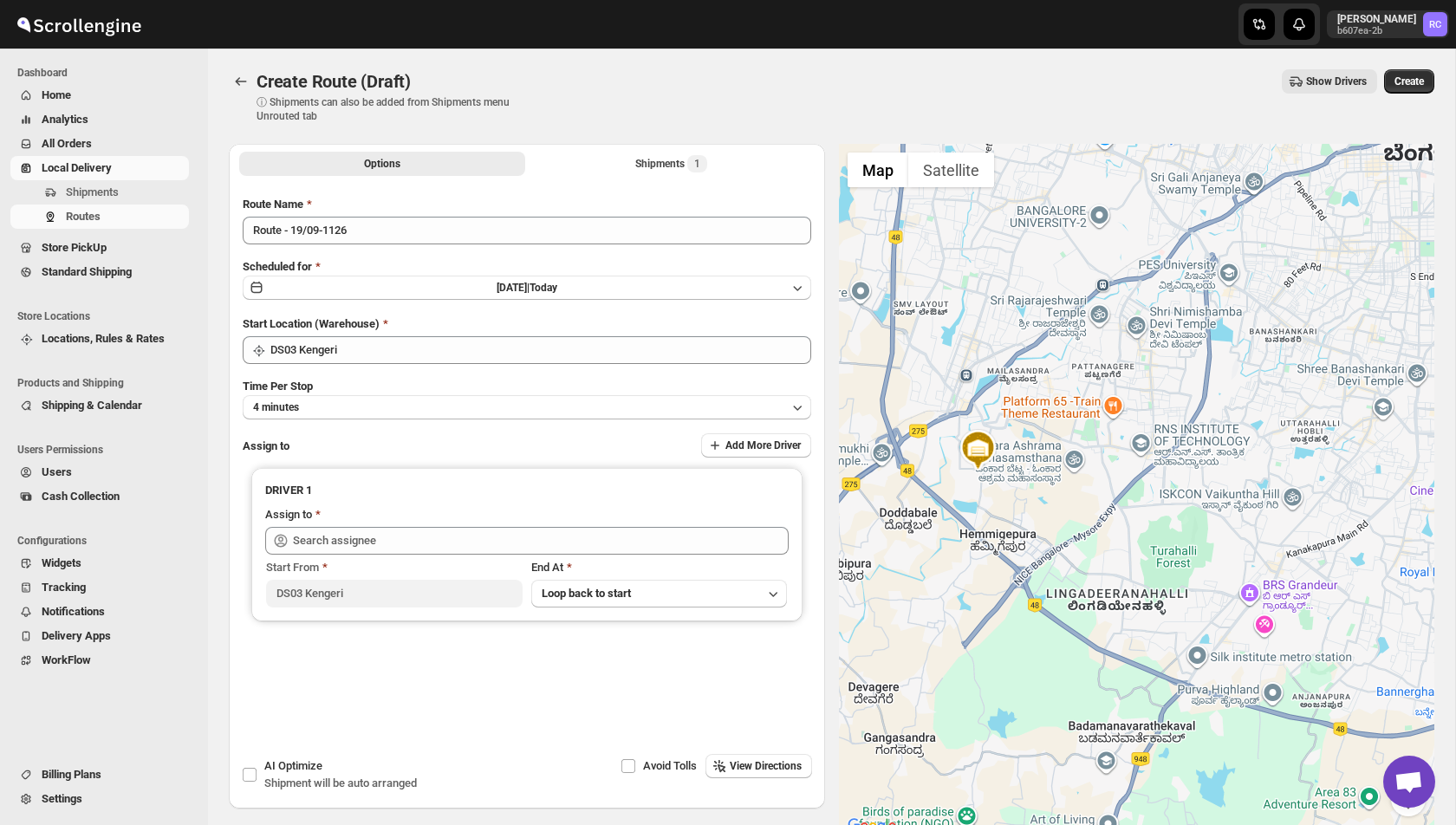
drag, startPoint x: 1101, startPoint y: 364, endPoint x: 927, endPoint y: 341, distance: 175.5
click at [927, 341] on div at bounding box center [1137, 491] width 596 height 693
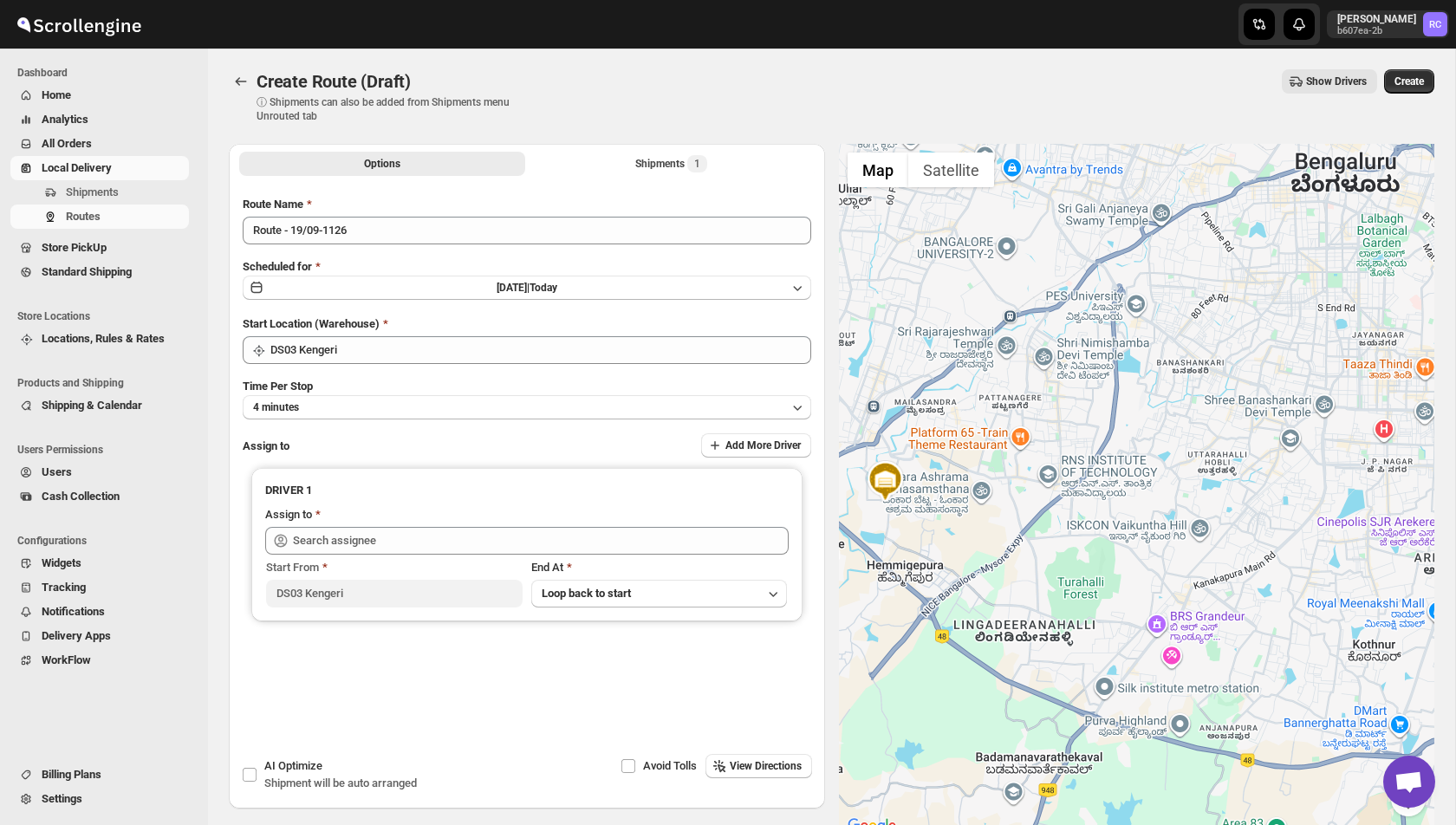
drag, startPoint x: 1127, startPoint y: 325, endPoint x: 1049, endPoint y: 362, distance: 86.3
click at [1049, 362] on div at bounding box center [1137, 491] width 596 height 693
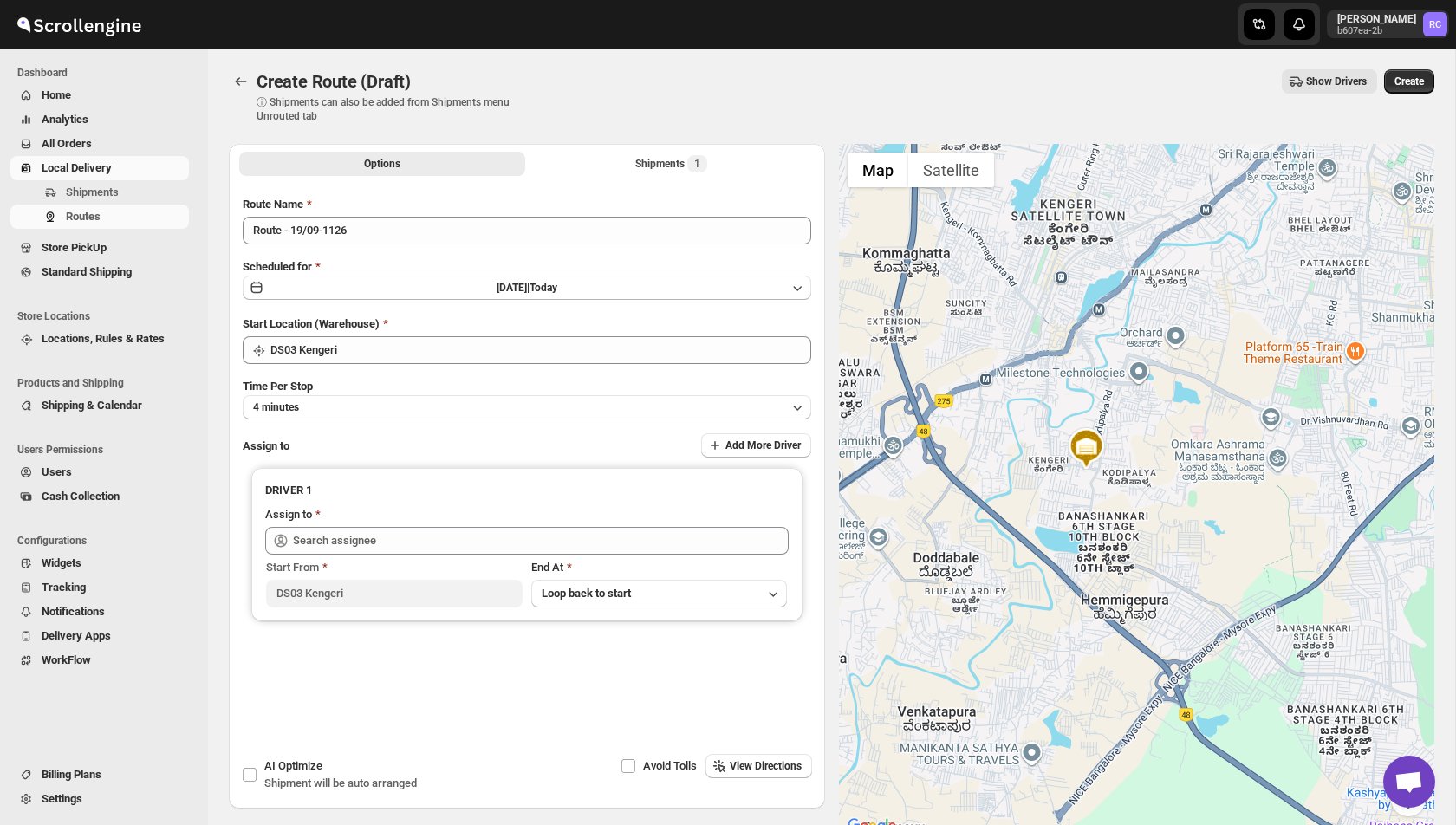
drag, startPoint x: 902, startPoint y: 533, endPoint x: 1144, endPoint y: 504, distance: 243.7
click at [1144, 504] on div at bounding box center [1137, 491] width 596 height 693
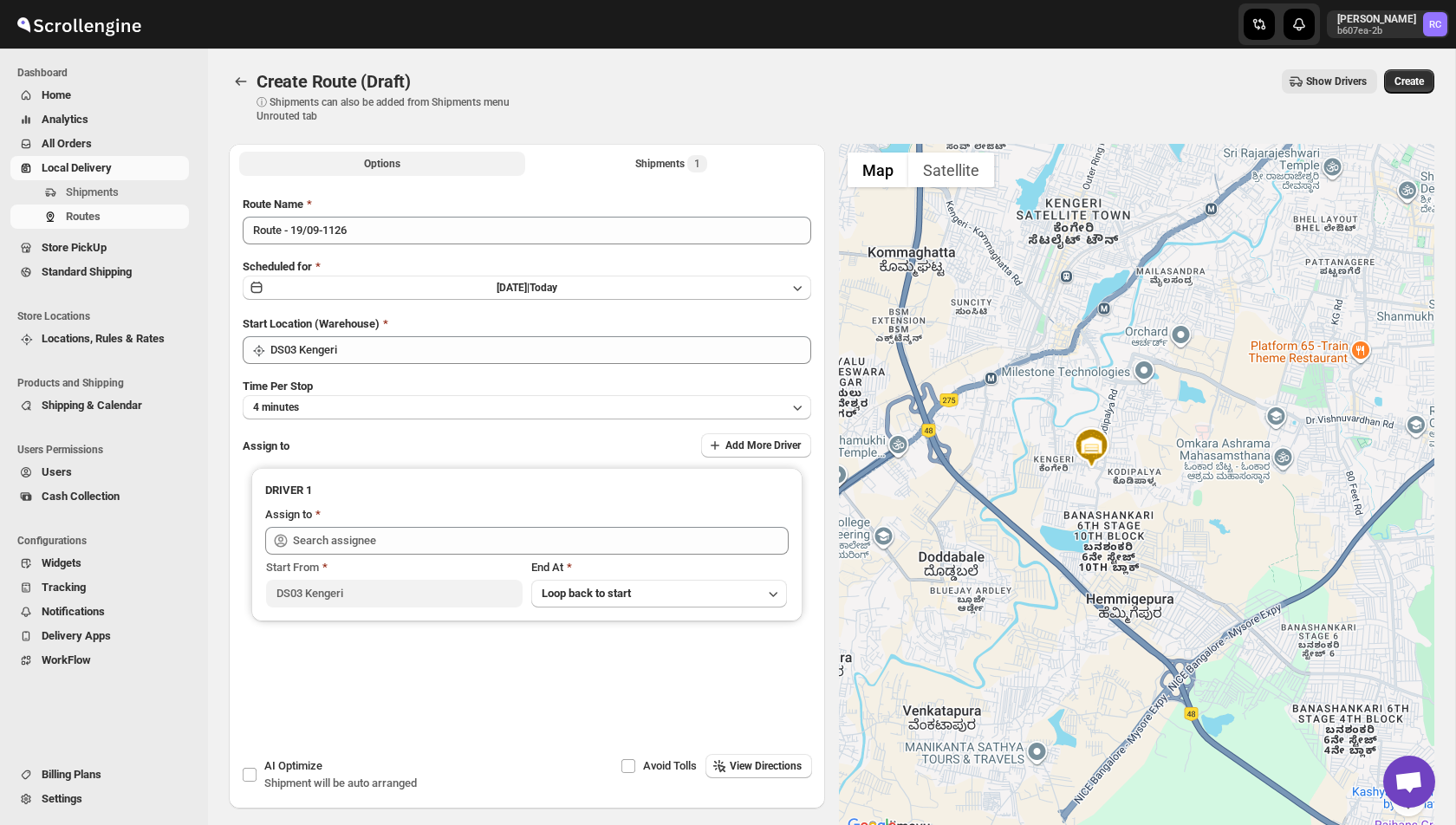
click at [383, 161] on span "Options" at bounding box center [382, 164] width 36 height 14
click at [694, 149] on div "Options Shipments 1 More views Options Shipments 1 More views" at bounding box center [527, 162] width 596 height 38
click at [665, 164] on div "Shipments 1" at bounding box center [671, 164] width 72 height 18
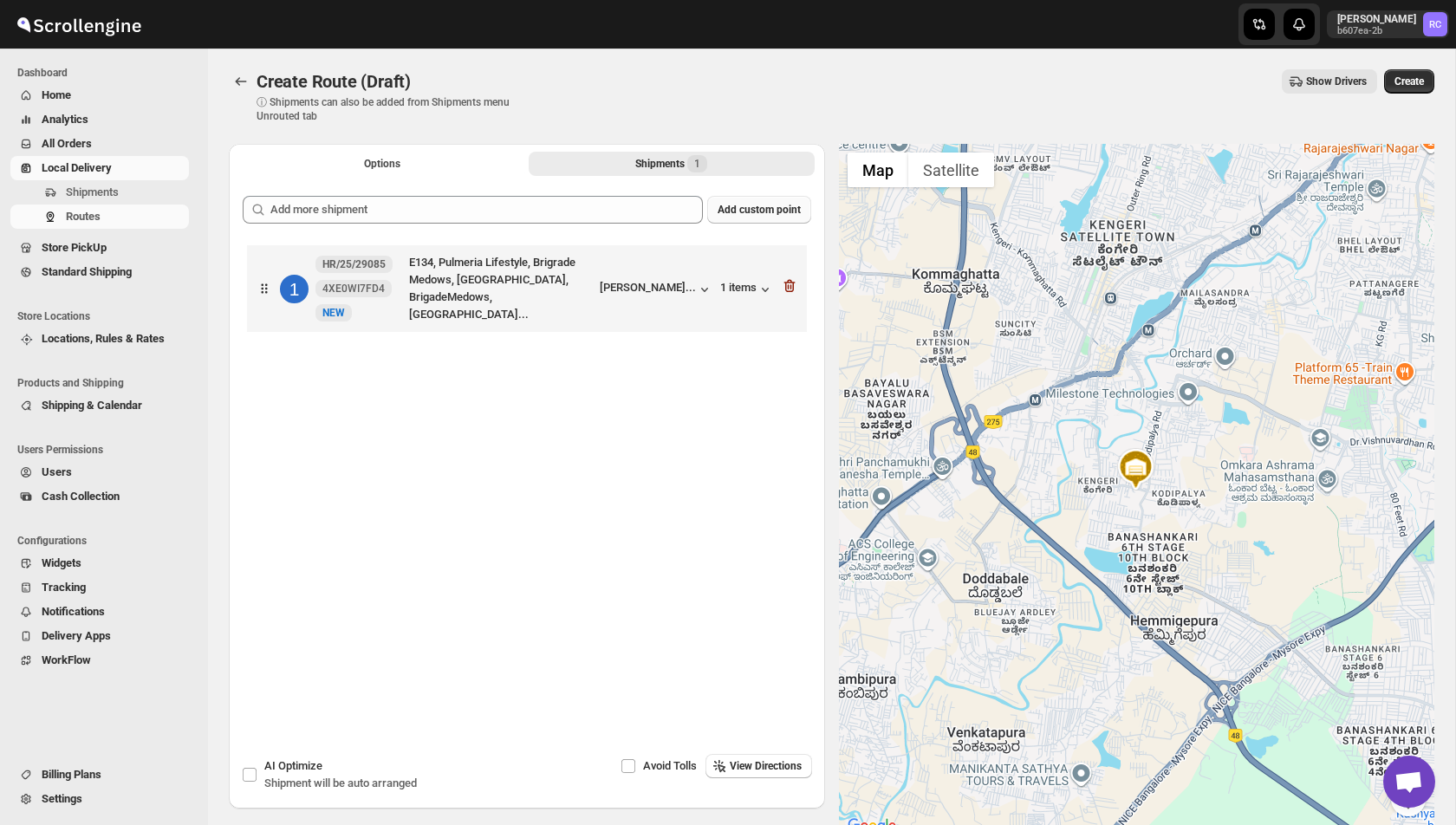
click at [767, 220] on button "Add custom point" at bounding box center [759, 210] width 104 height 28
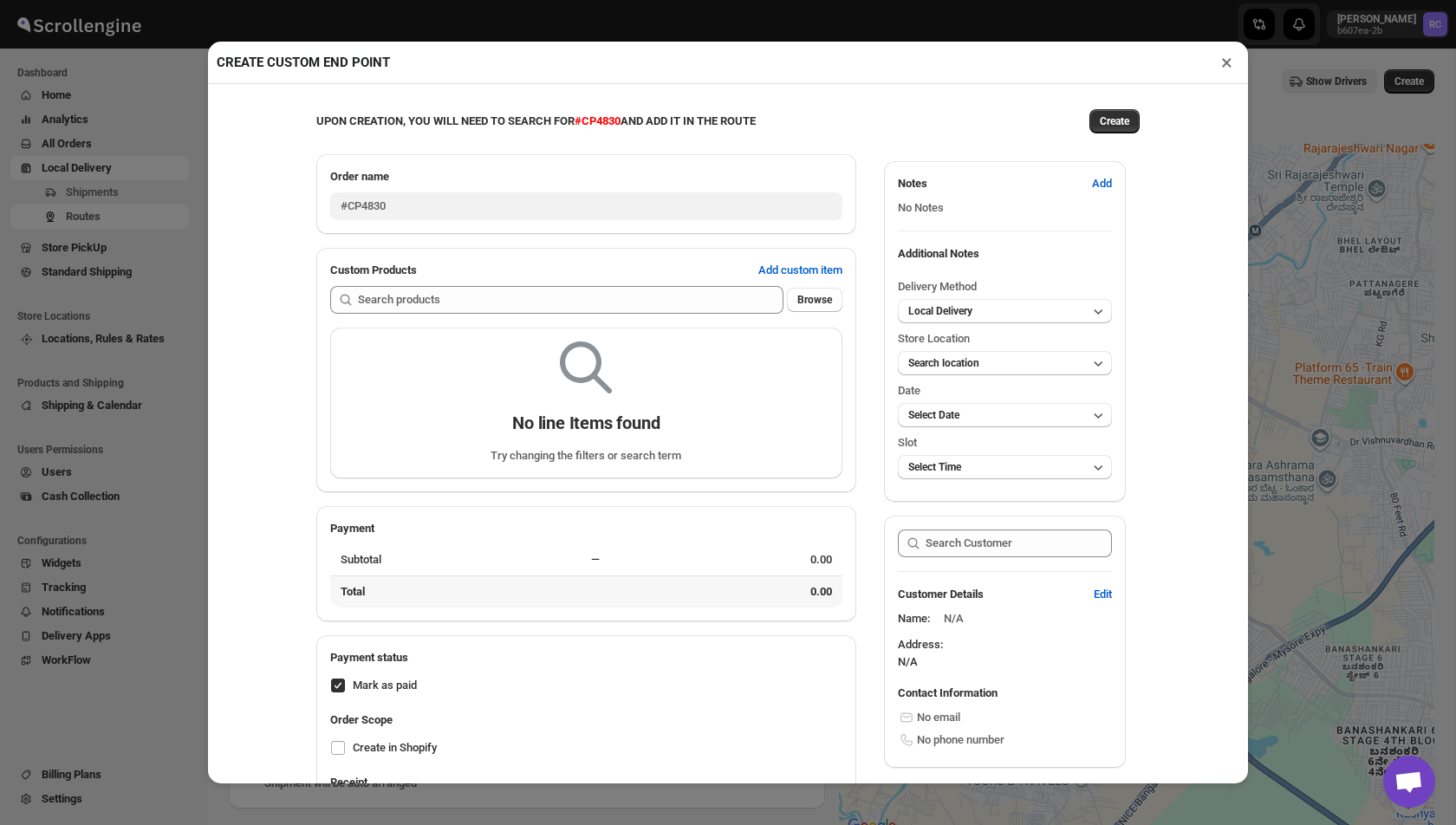
click at [1228, 62] on button "×" at bounding box center [1227, 62] width 25 height 25
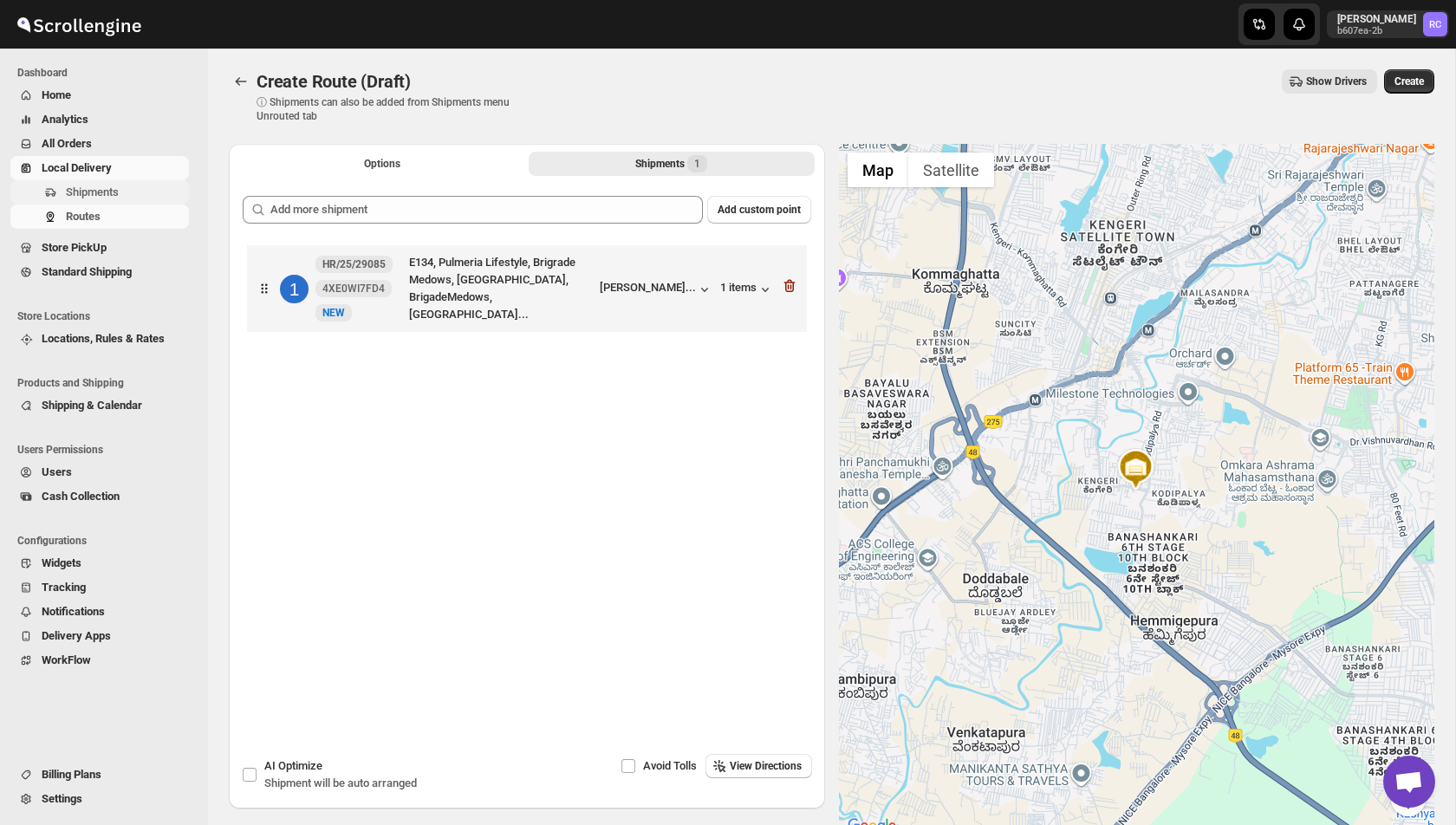
click at [92, 188] on span "Shipments" at bounding box center [92, 191] width 53 height 13
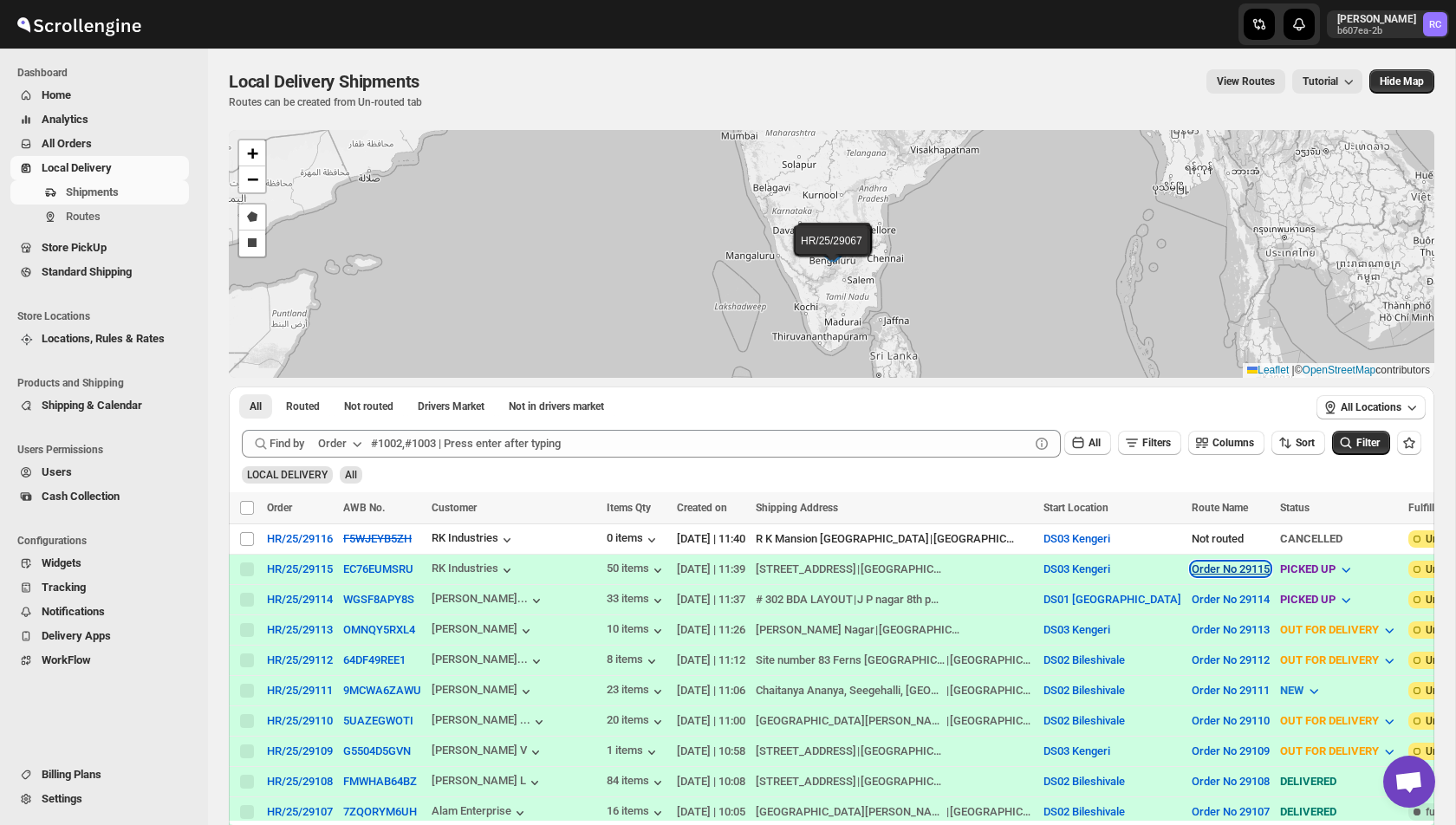
click at [1192, 568] on button "Order No 29115" at bounding box center [1230, 569] width 78 height 13
click at [1187, 633] on span "View Route" at bounding box center [1178, 628] width 55 height 13
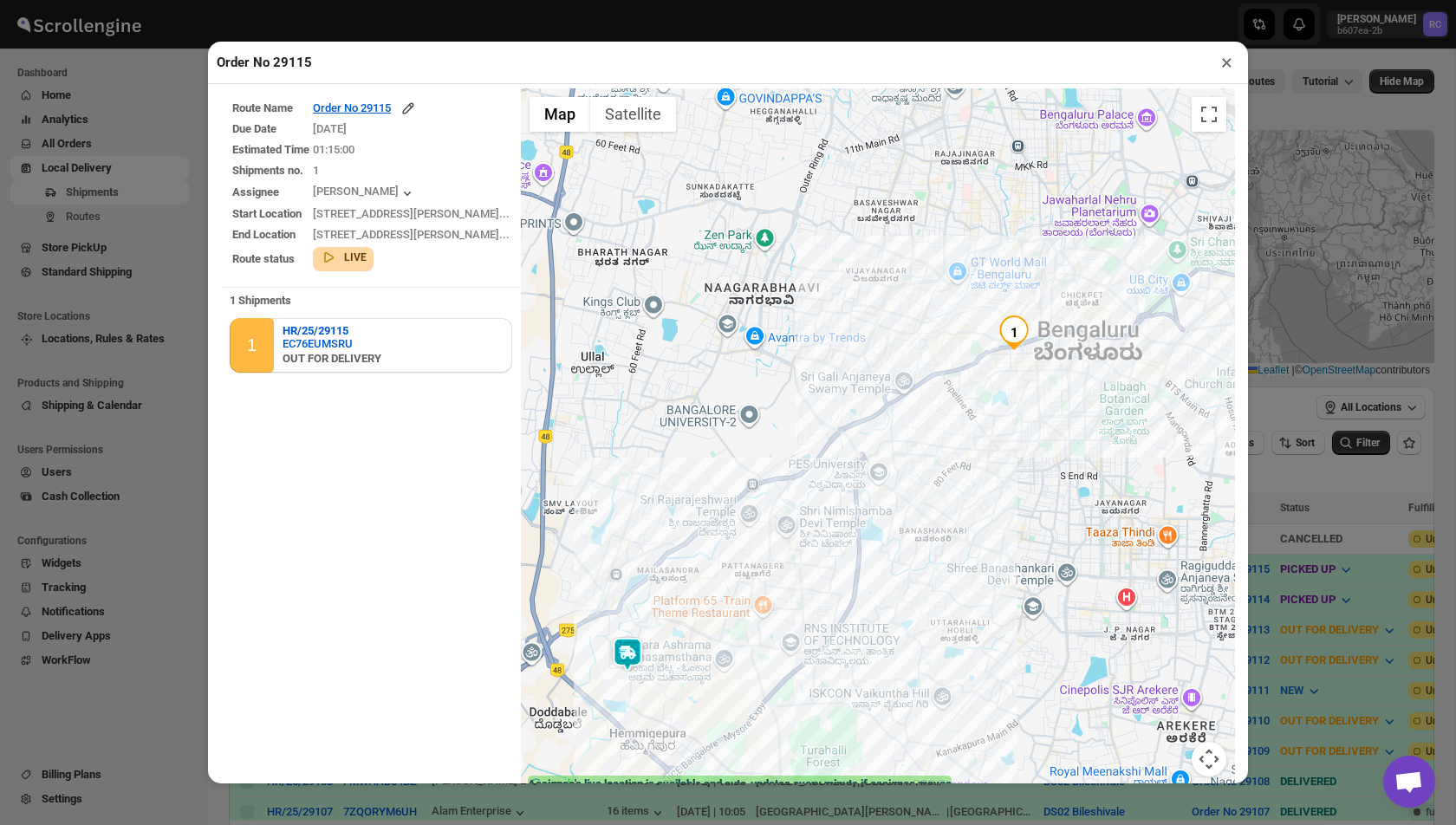
drag, startPoint x: 967, startPoint y: 377, endPoint x: 701, endPoint y: 615, distance: 356.9
click at [701, 616] on div at bounding box center [879, 443] width 714 height 710
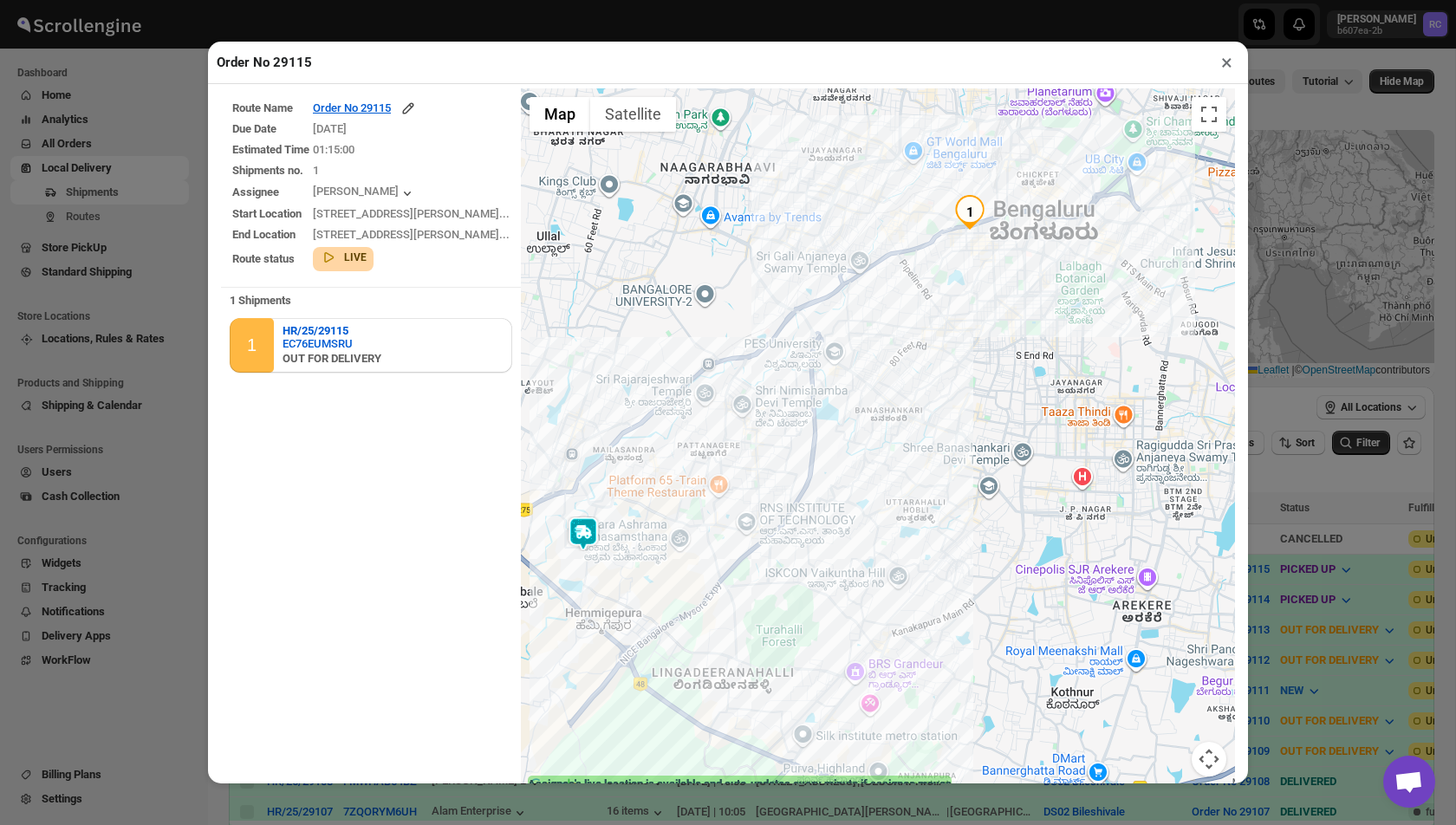
drag, startPoint x: 742, startPoint y: 631, endPoint x: 763, endPoint y: 331, distance: 300.7
click at [763, 332] on div at bounding box center [879, 443] width 714 height 710
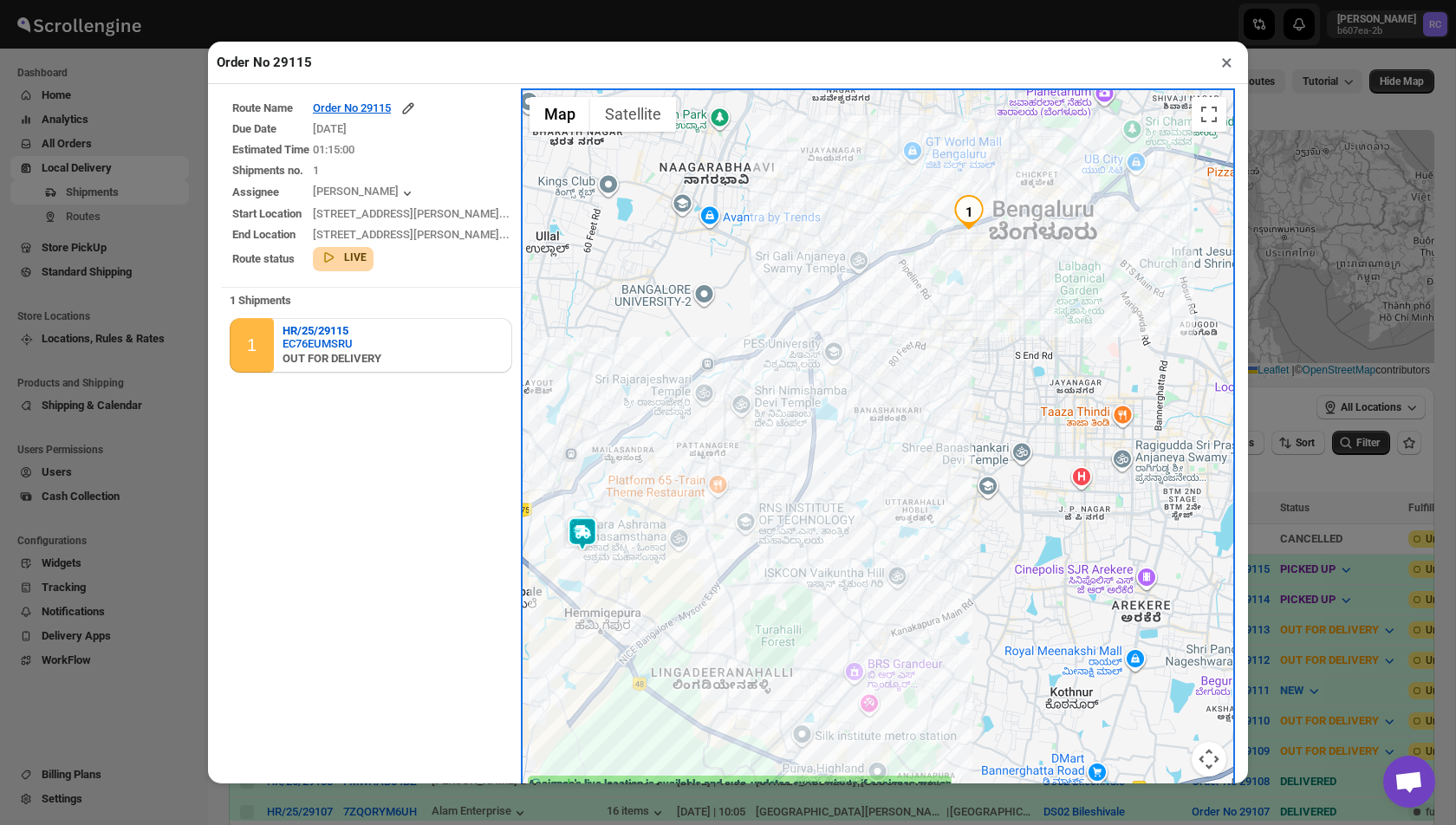
click at [1225, 63] on button "×" at bounding box center [1227, 62] width 25 height 25
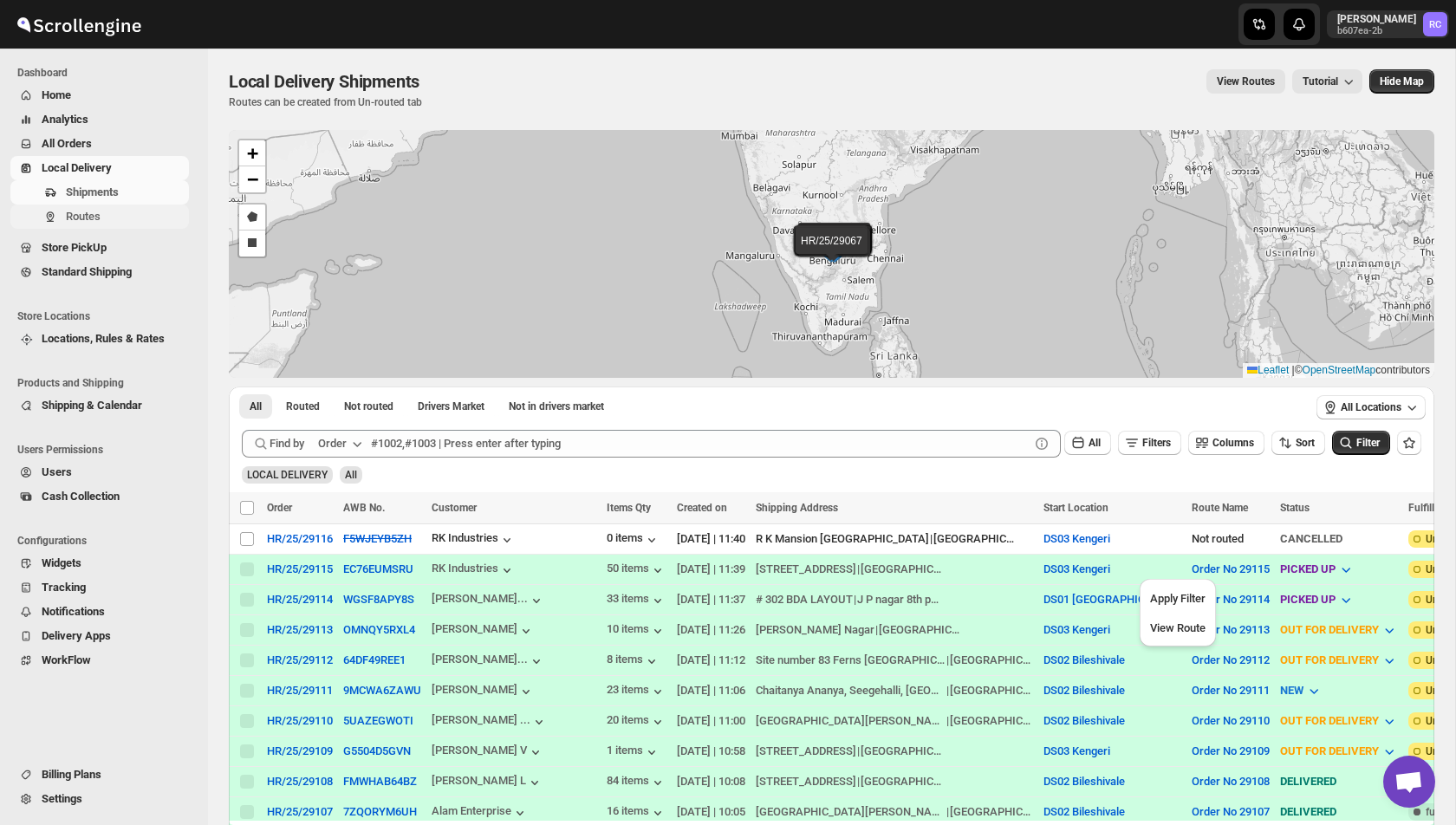
click at [90, 216] on span "Routes" at bounding box center [83, 216] width 35 height 13
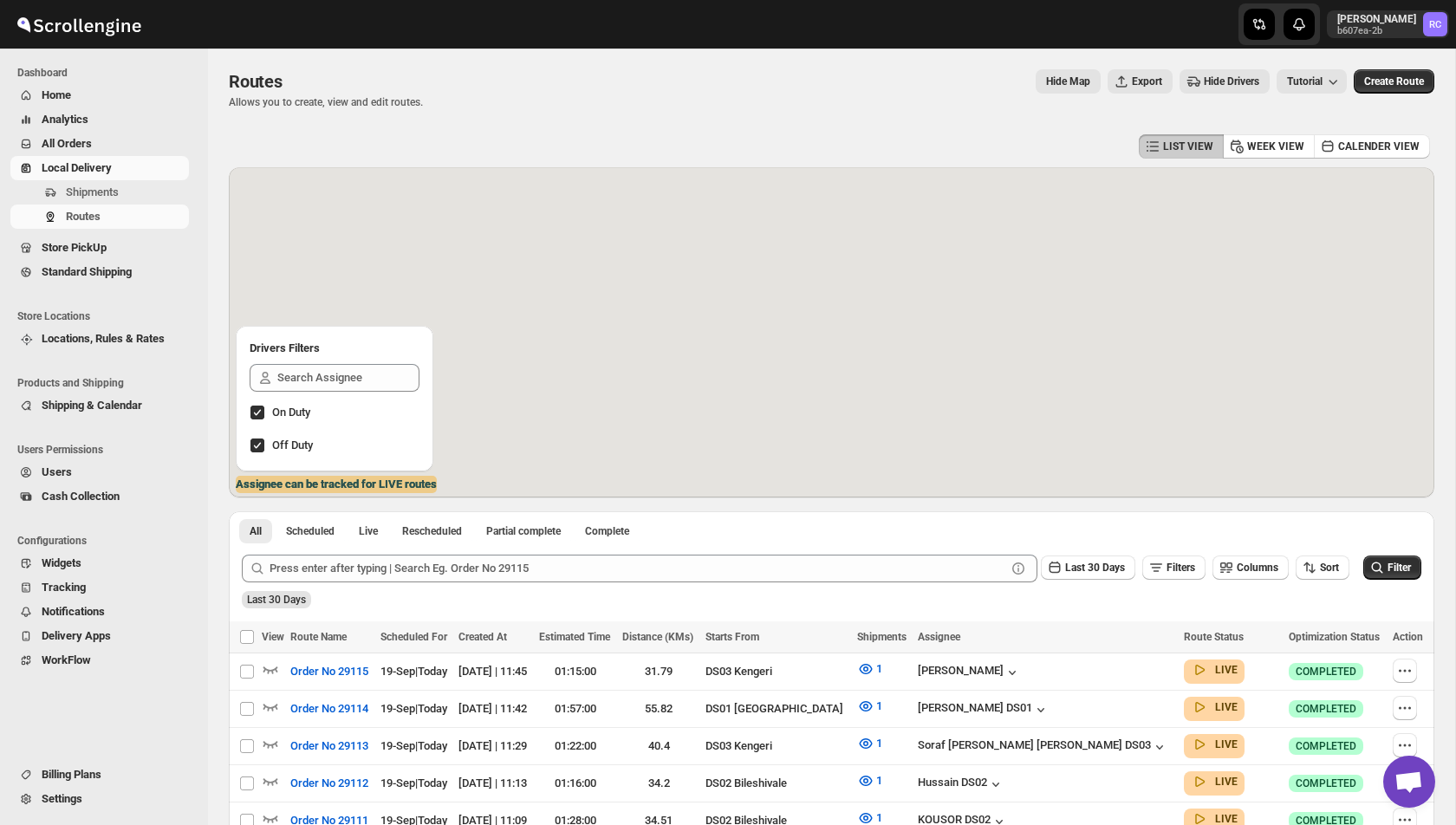
click at [448, 542] on div "All Scheduled Live Rescheduled Partial complete Complete More views All Schedul…" at bounding box center [471, 530] width 484 height 38
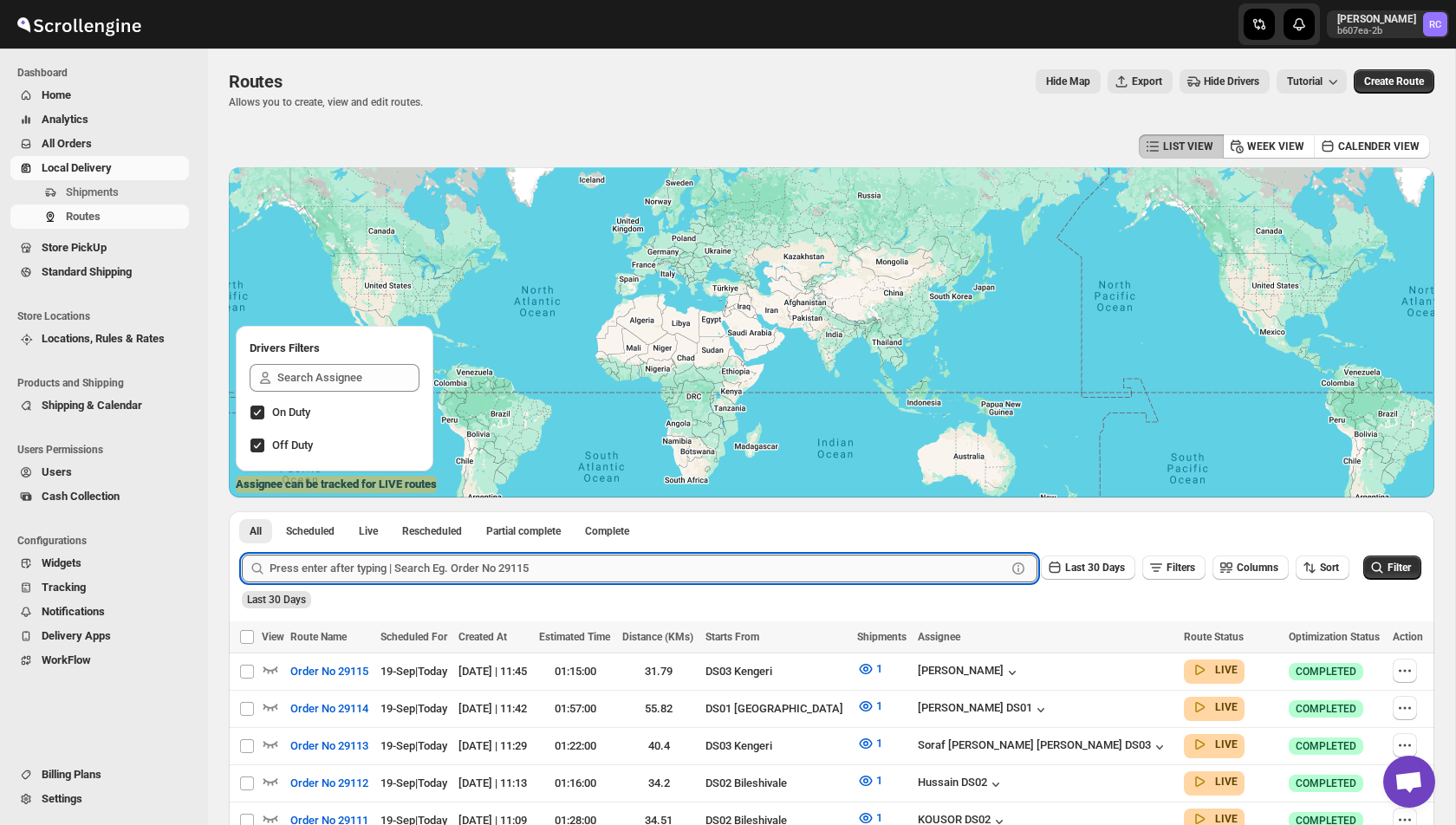
click at [434, 567] on input "text" at bounding box center [637, 569] width 736 height 28
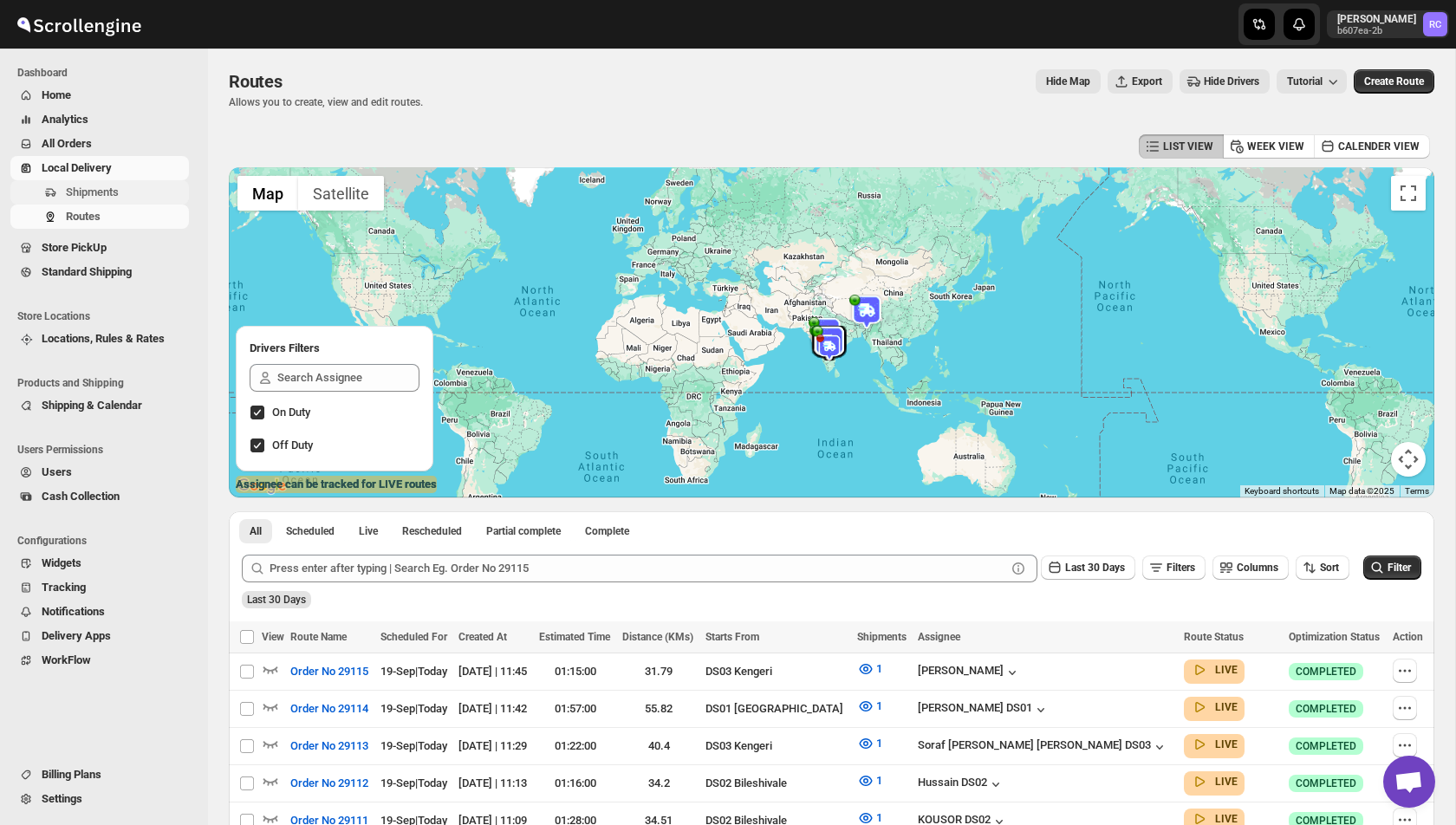
click at [89, 186] on span "Shipments" at bounding box center [92, 191] width 53 height 13
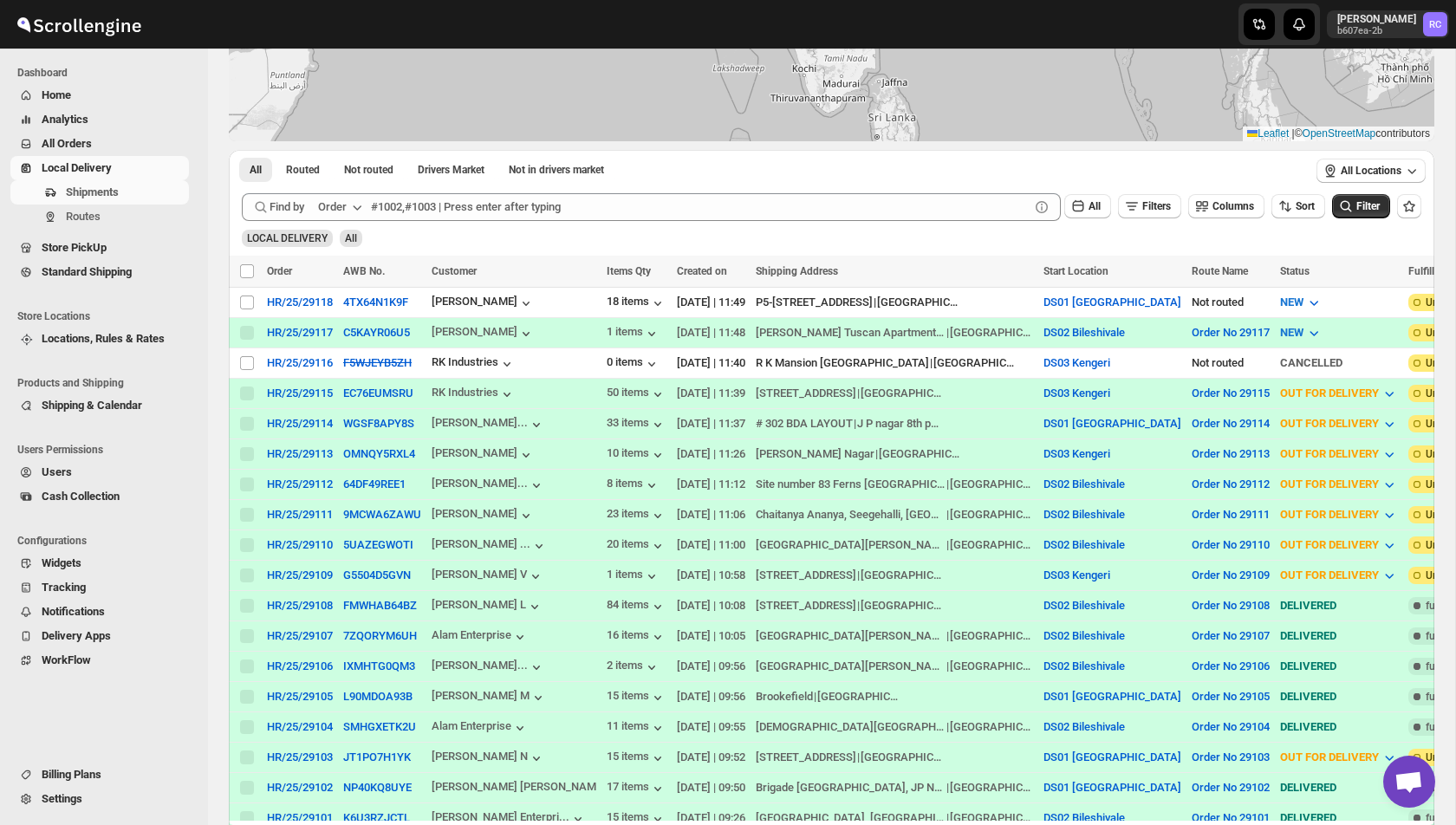
scroll to position [241, 0]
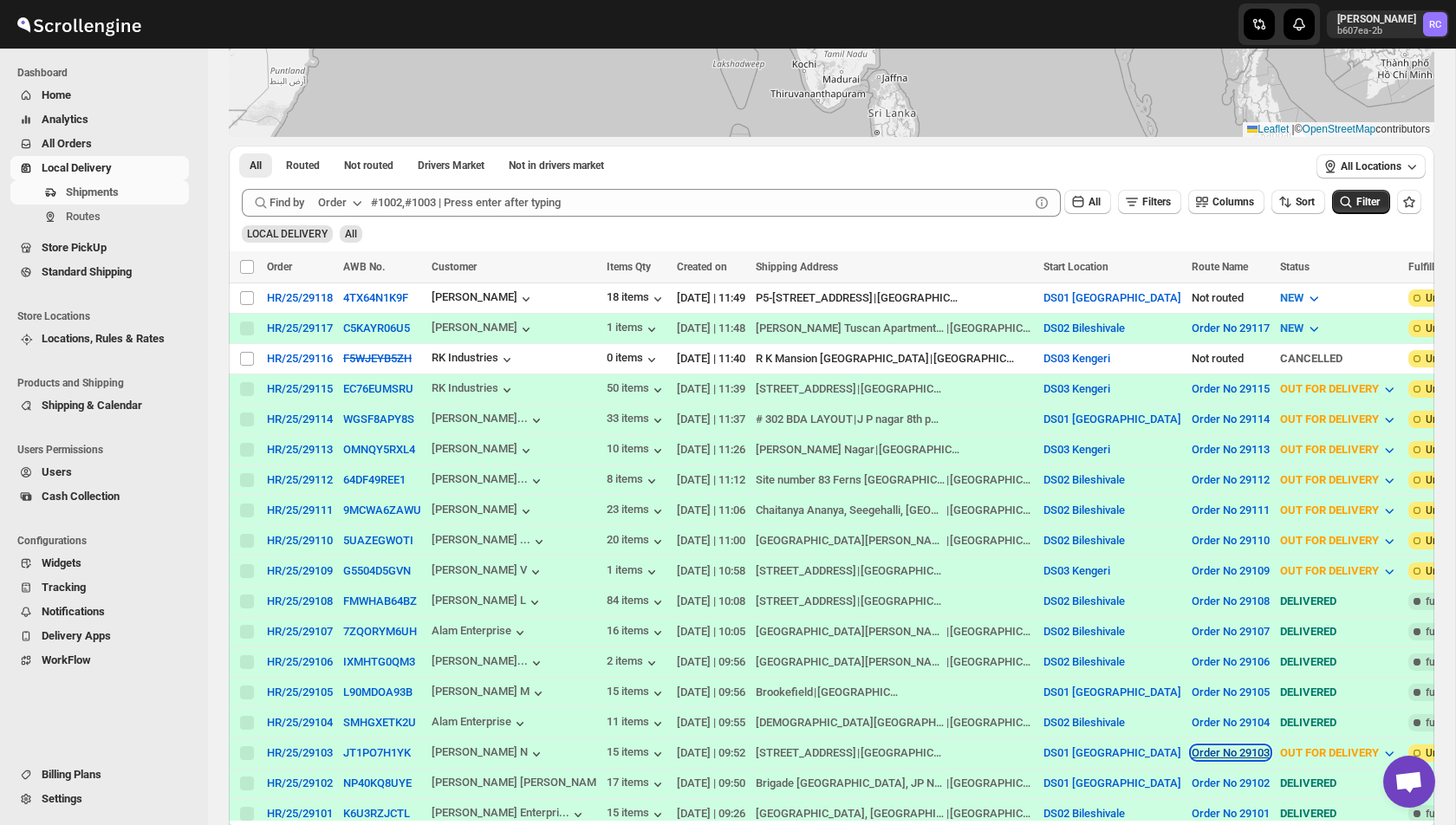
click at [1192, 748] on button "Order No 29103" at bounding box center [1230, 752] width 78 height 13
click at [1187, 725] on span "View Route" at bounding box center [1179, 720] width 55 height 18
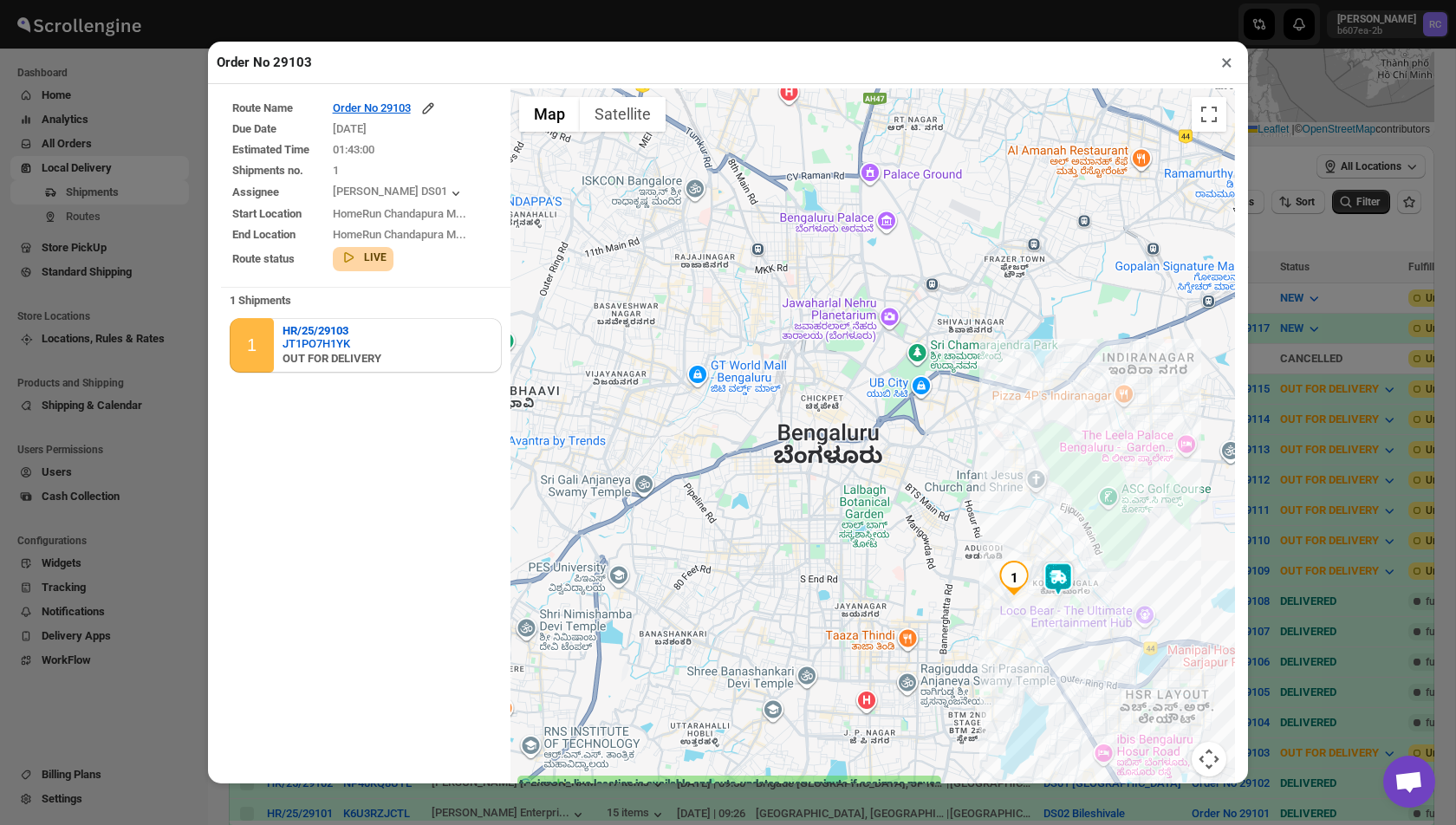
drag, startPoint x: 619, startPoint y: 350, endPoint x: 1072, endPoint y: 643, distance: 539.5
click at [1072, 643] on div at bounding box center [873, 443] width 725 height 710
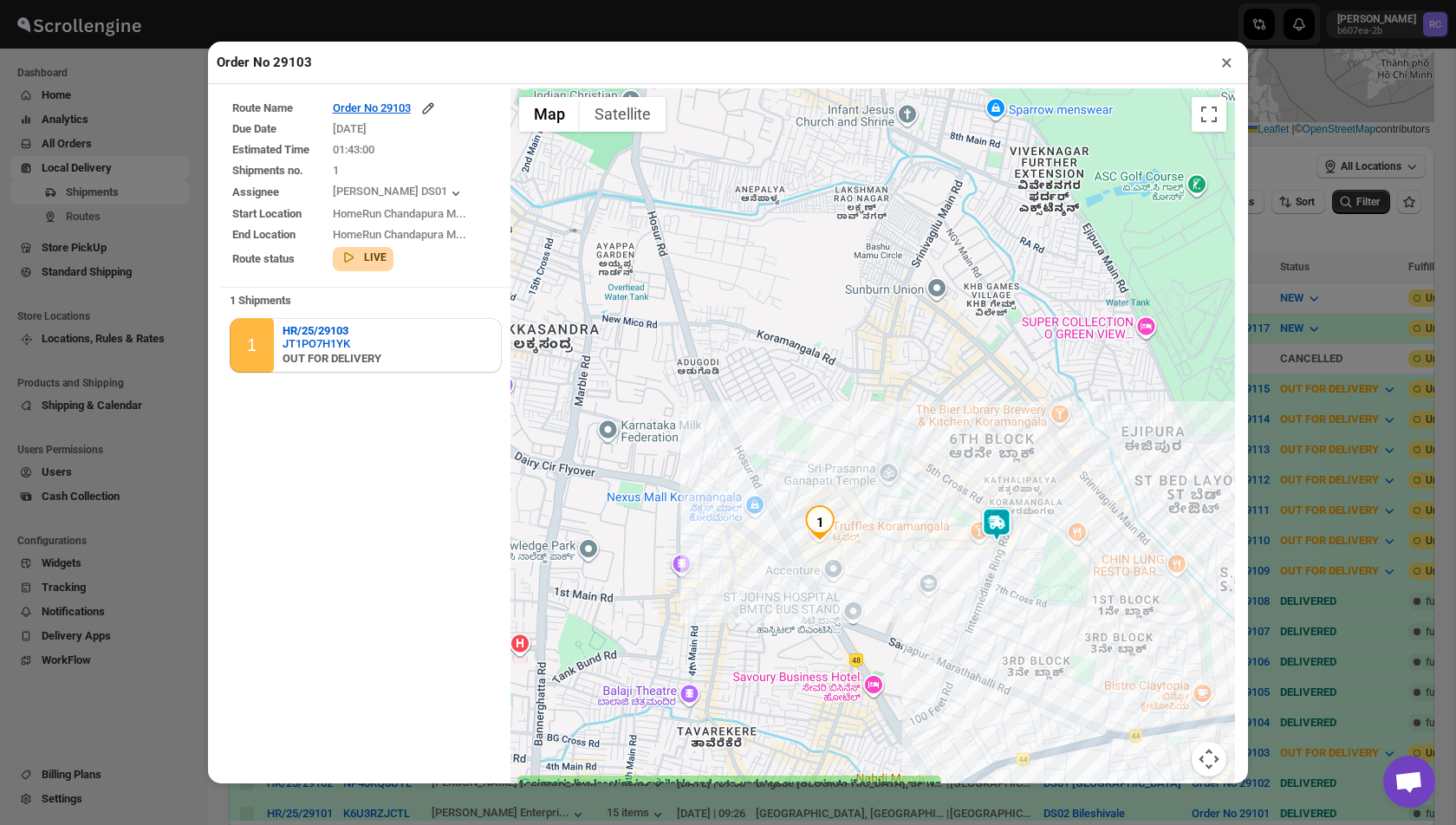
drag, startPoint x: 1015, startPoint y: 619, endPoint x: 1015, endPoint y: 489, distance: 130.0
click at [1015, 489] on div at bounding box center [873, 443] width 725 height 710
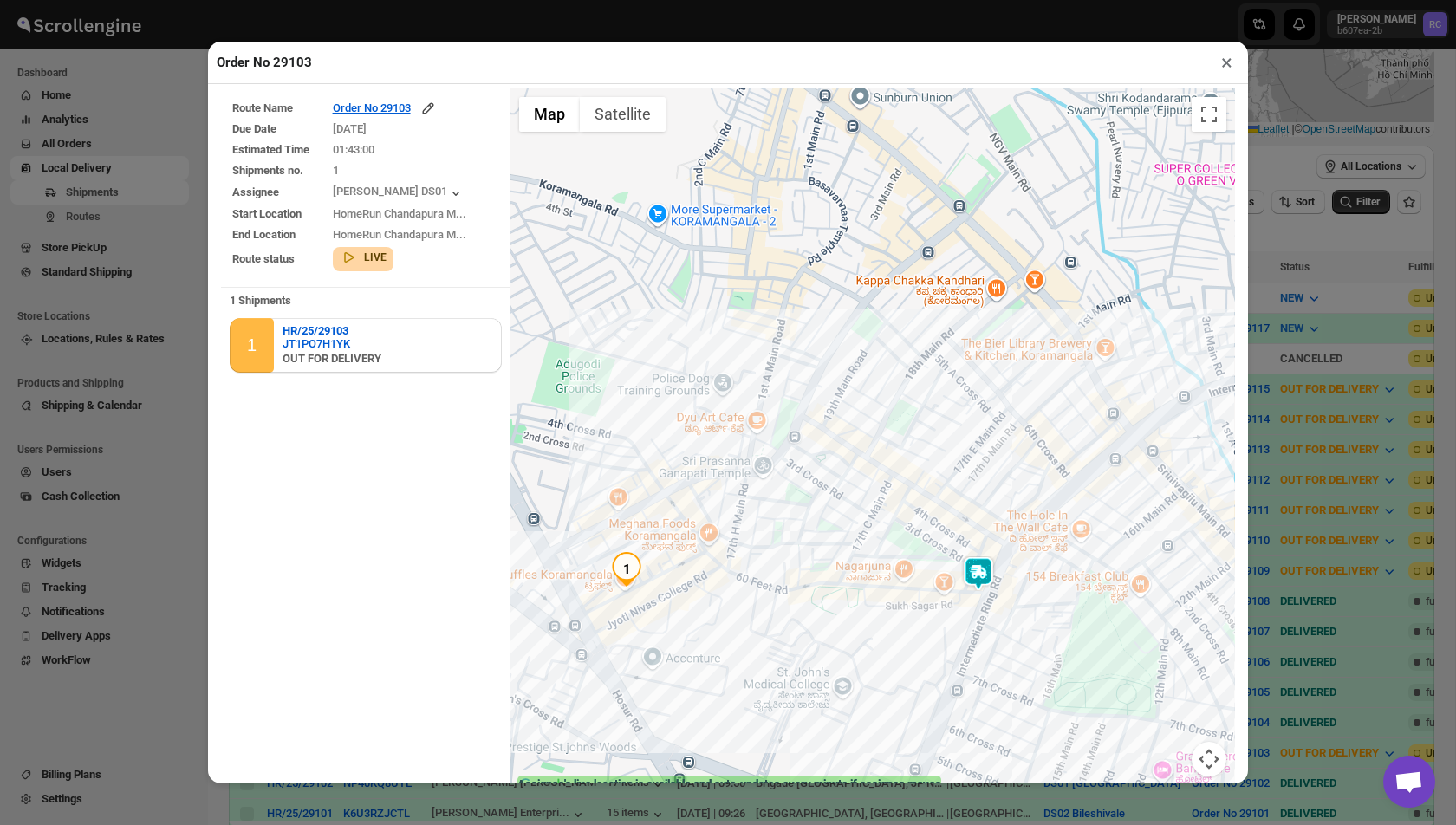
click at [982, 580] on img at bounding box center [979, 574] width 35 height 35
click at [980, 529] on icon "button" at bounding box center [985, 532] width 9 height 5
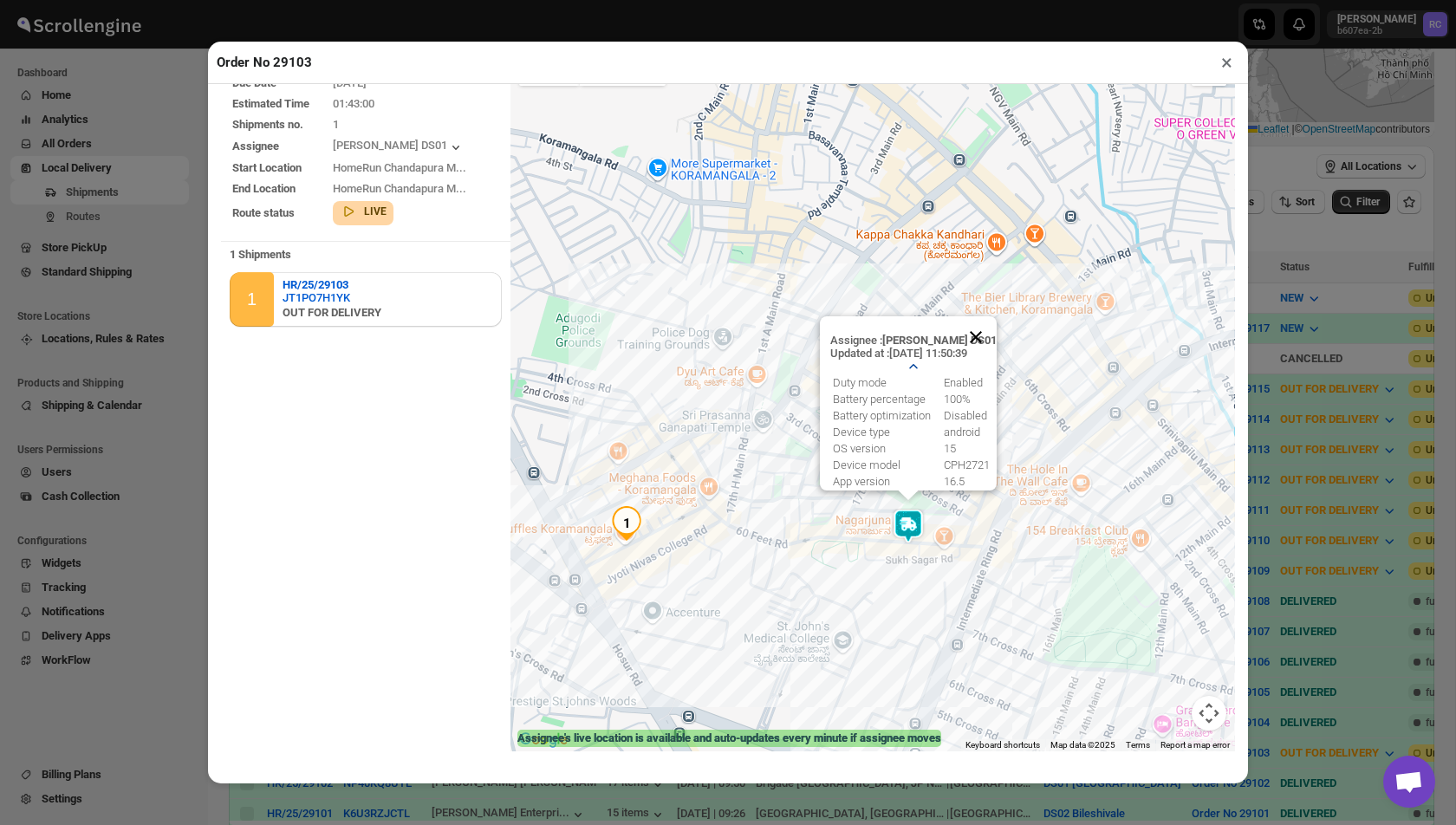
click at [986, 323] on button "Close" at bounding box center [975, 336] width 41 height 41
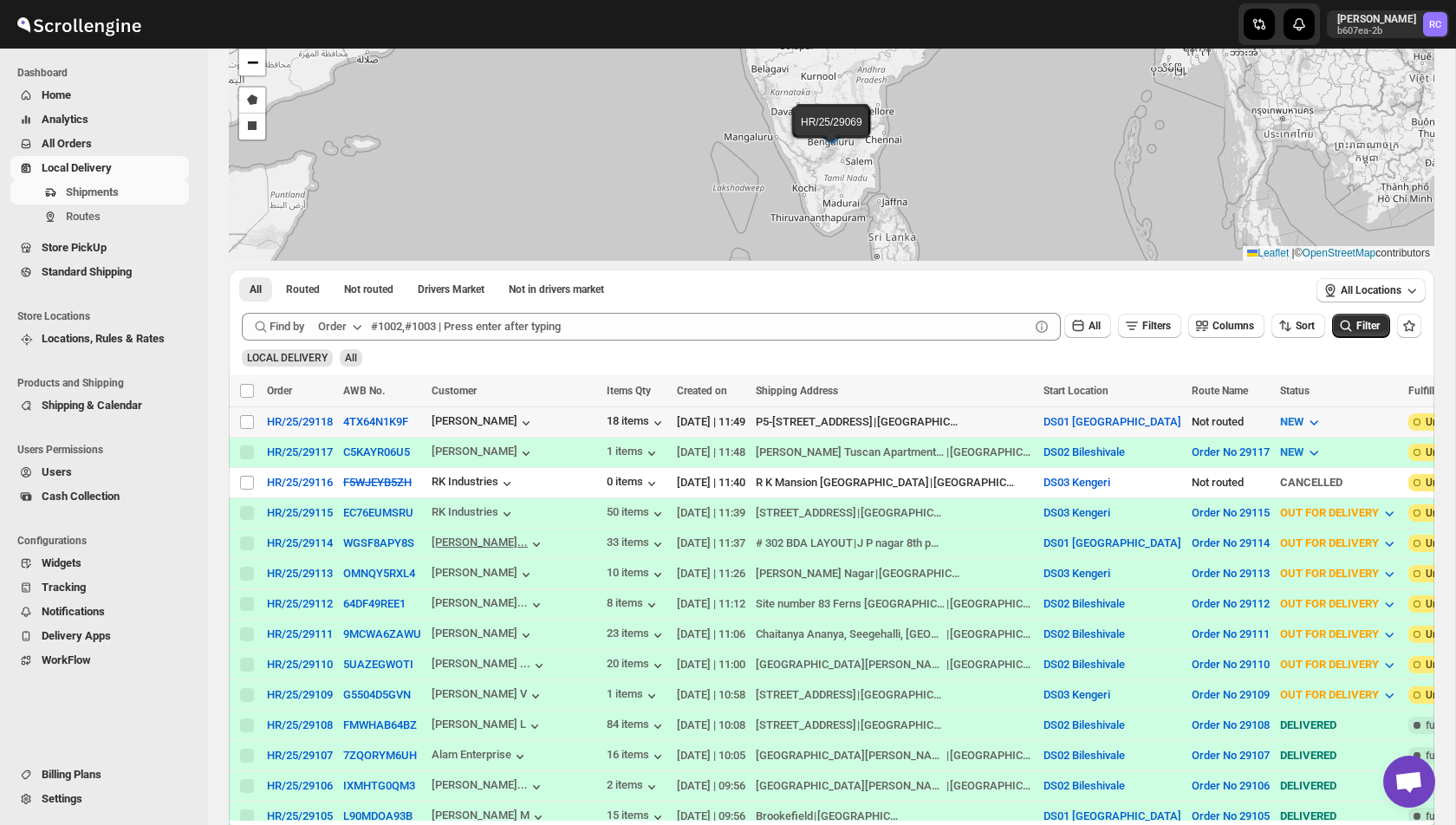
scroll to position [114, 0]
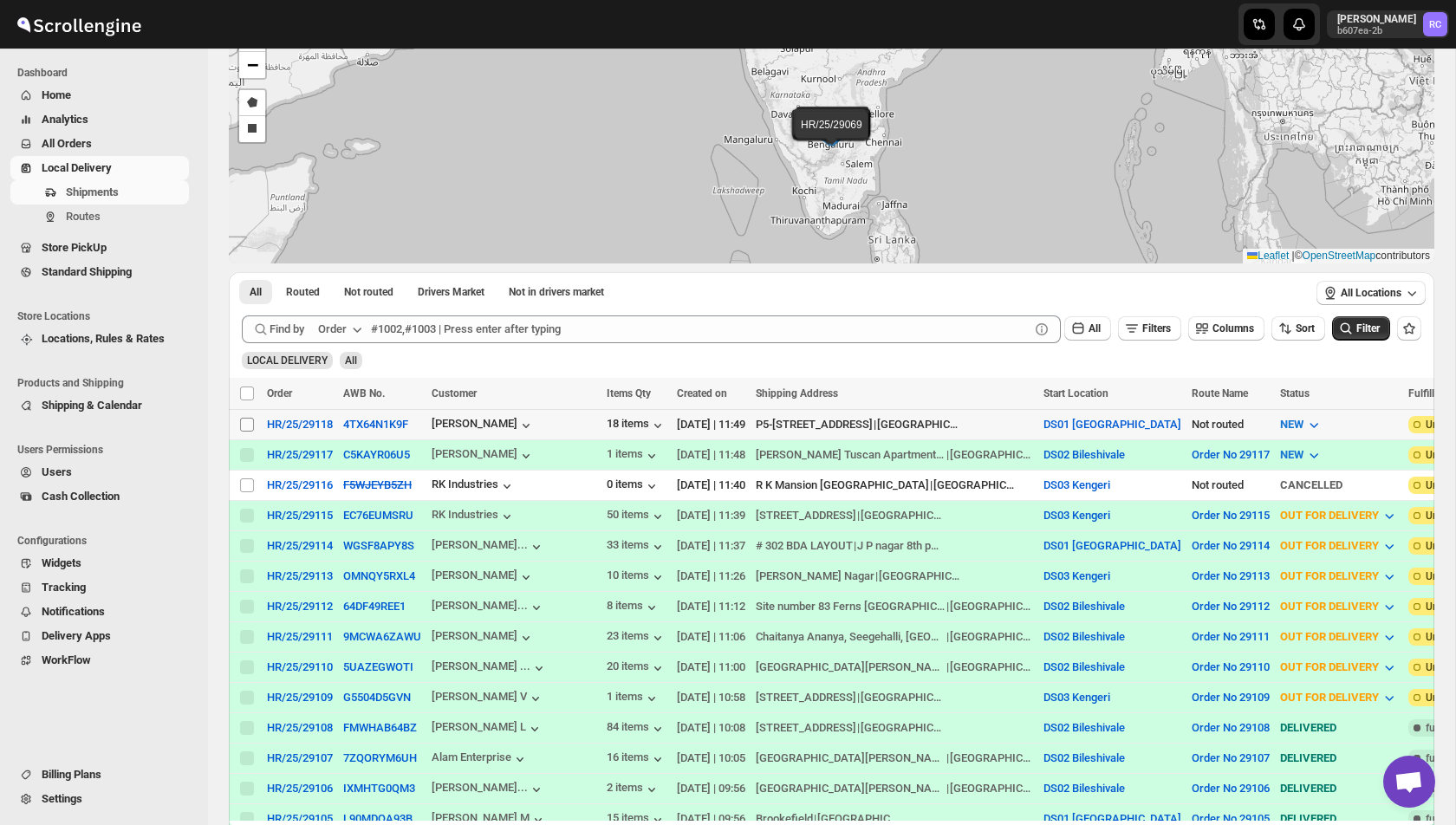
click at [248, 424] on input "Select shipment" at bounding box center [247, 425] width 14 height 14
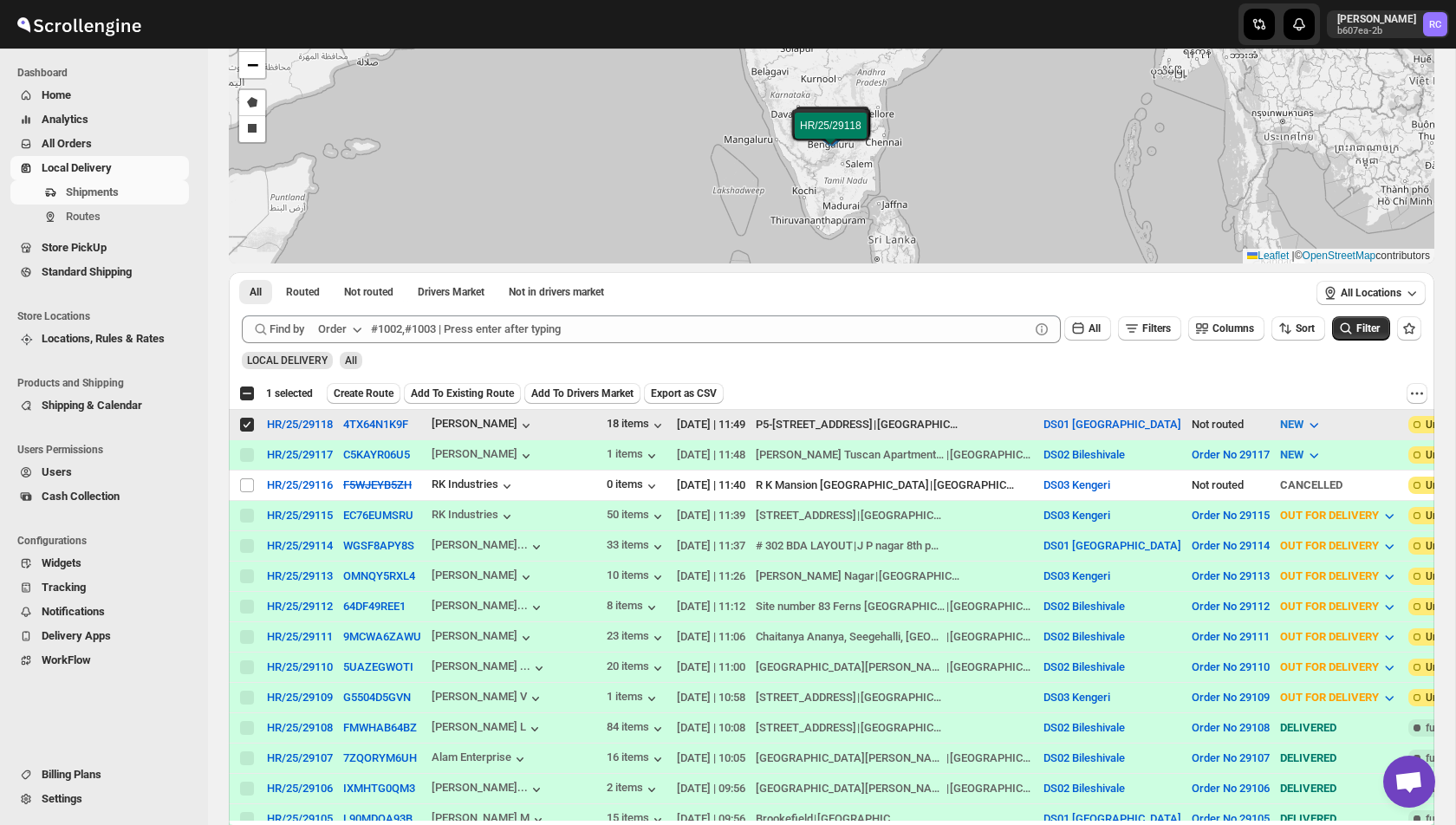
click at [247, 430] on input "Select shipment" at bounding box center [247, 425] width 14 height 14
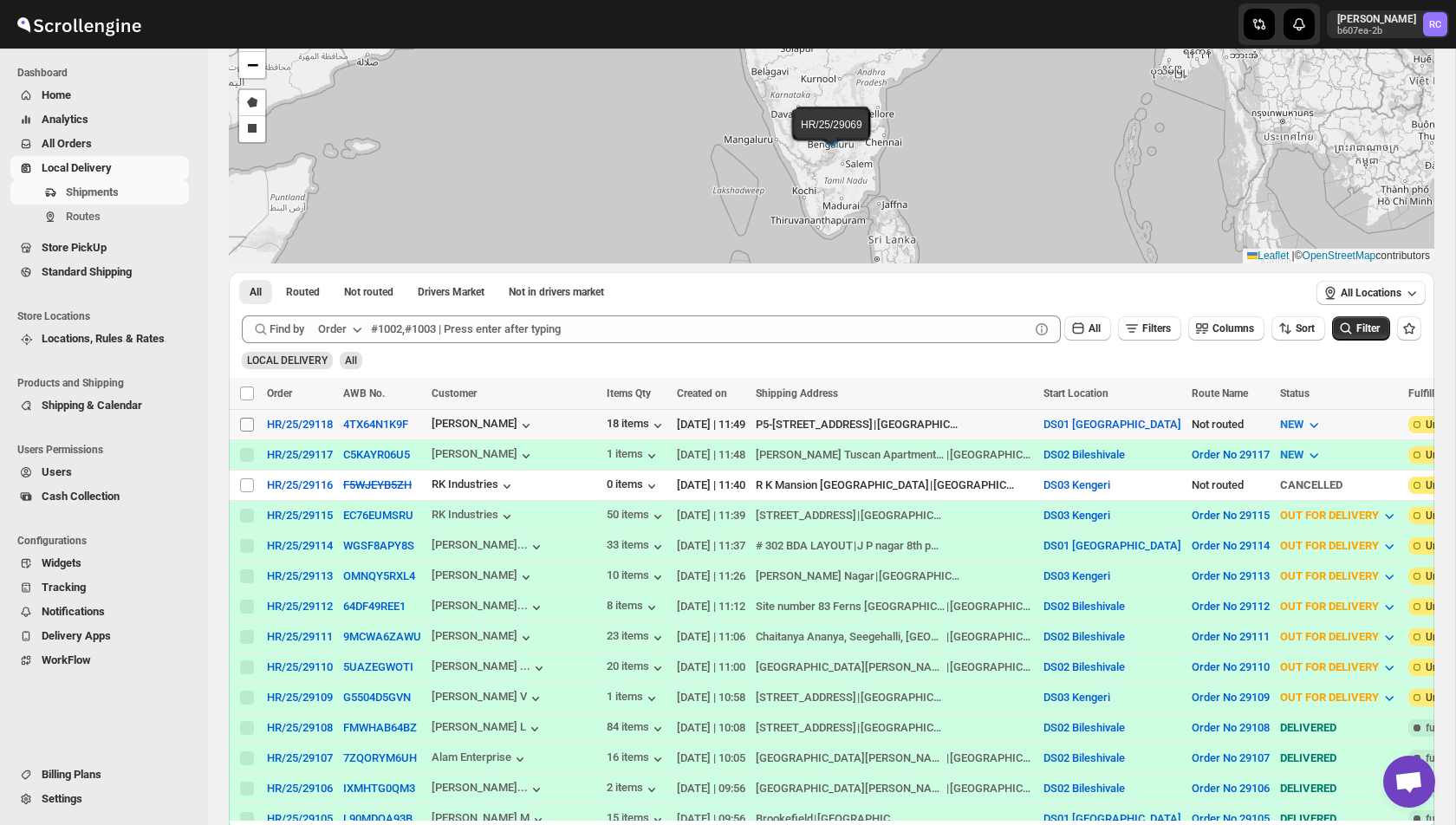
click at [247, 425] on input "Select shipment" at bounding box center [247, 425] width 14 height 14
checkbox input "true"
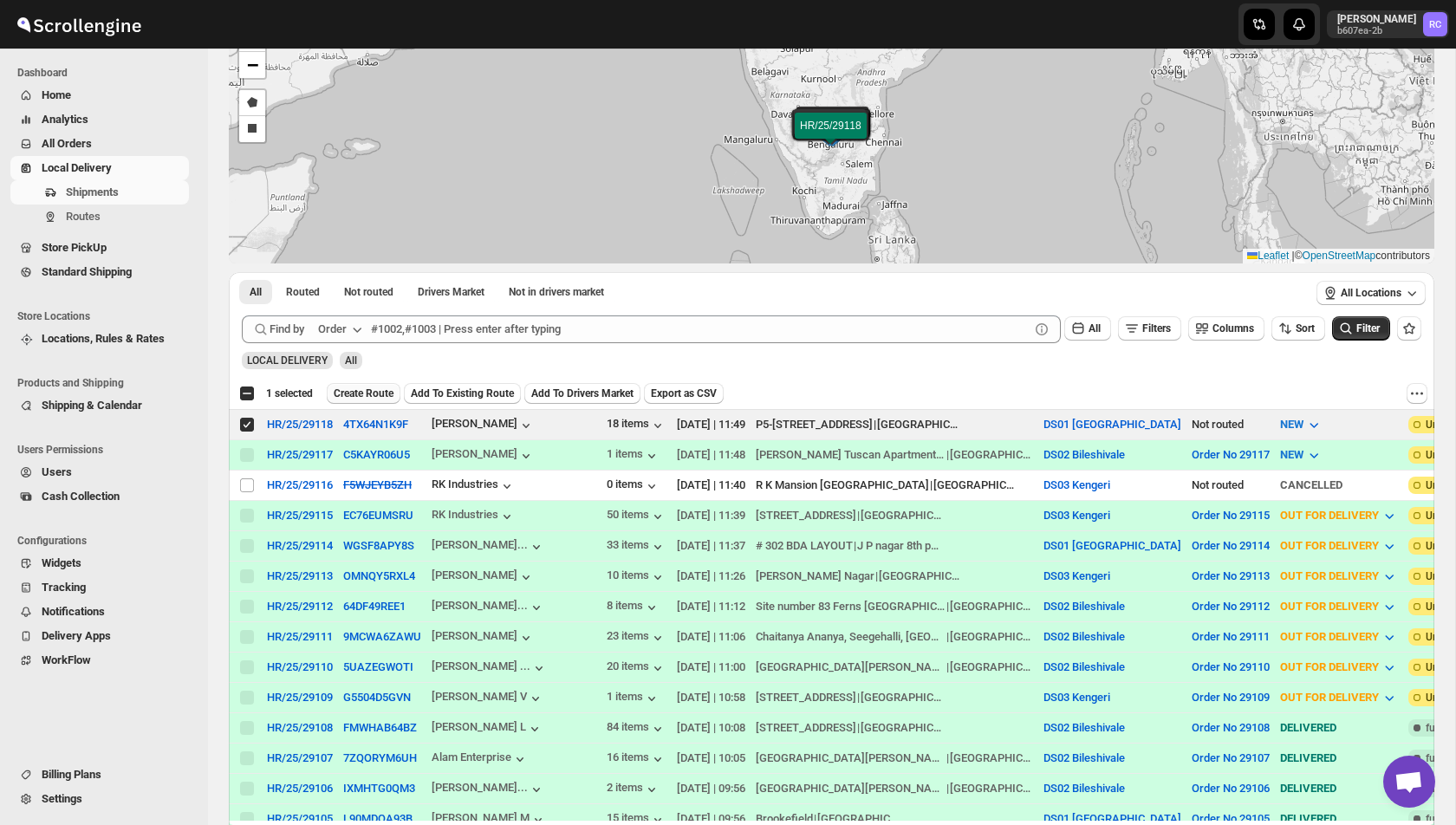
click at [385, 392] on span "Create Route" at bounding box center [363, 393] width 60 height 14
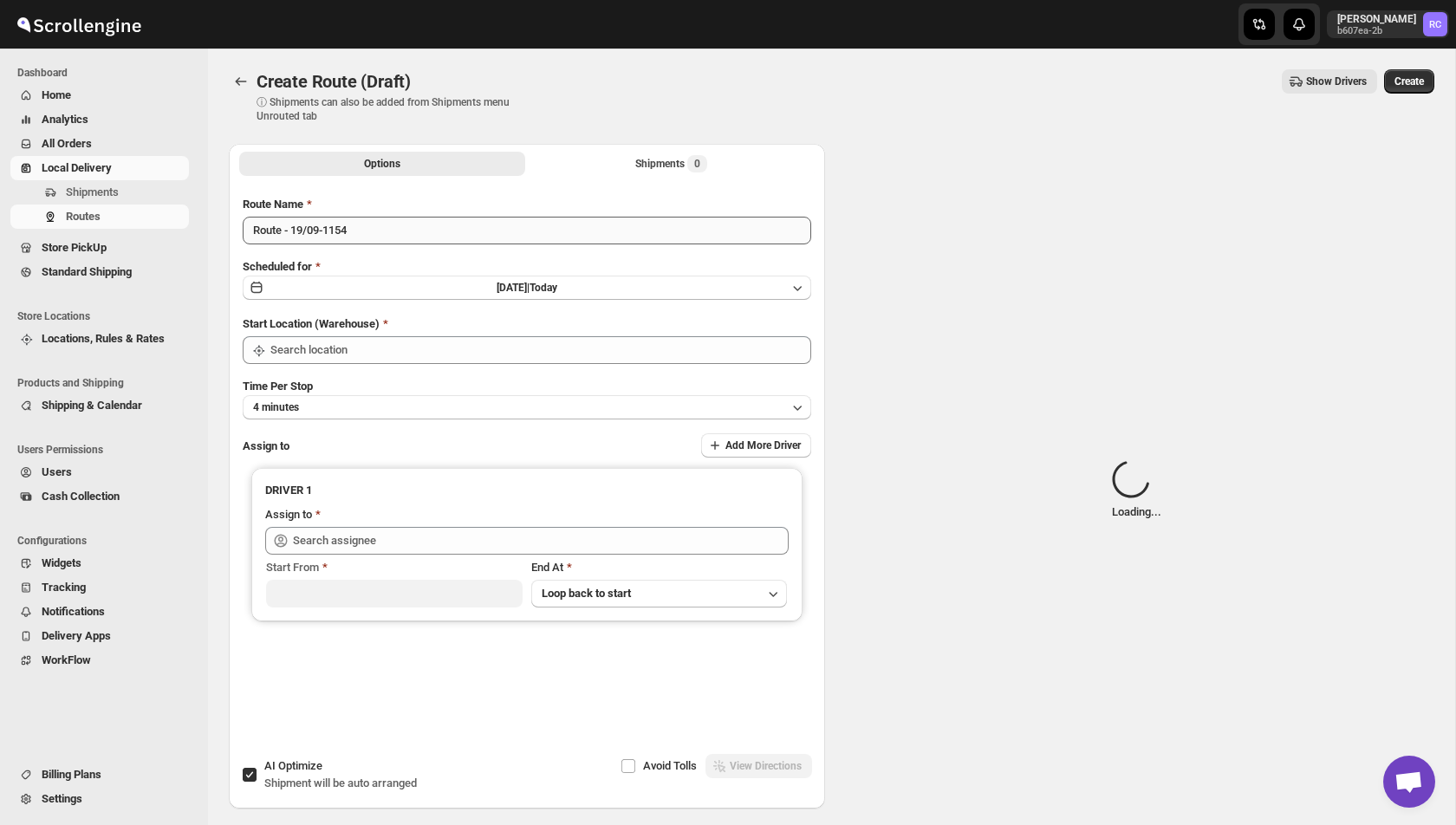
type input "DS01 [GEOGRAPHIC_DATA]"
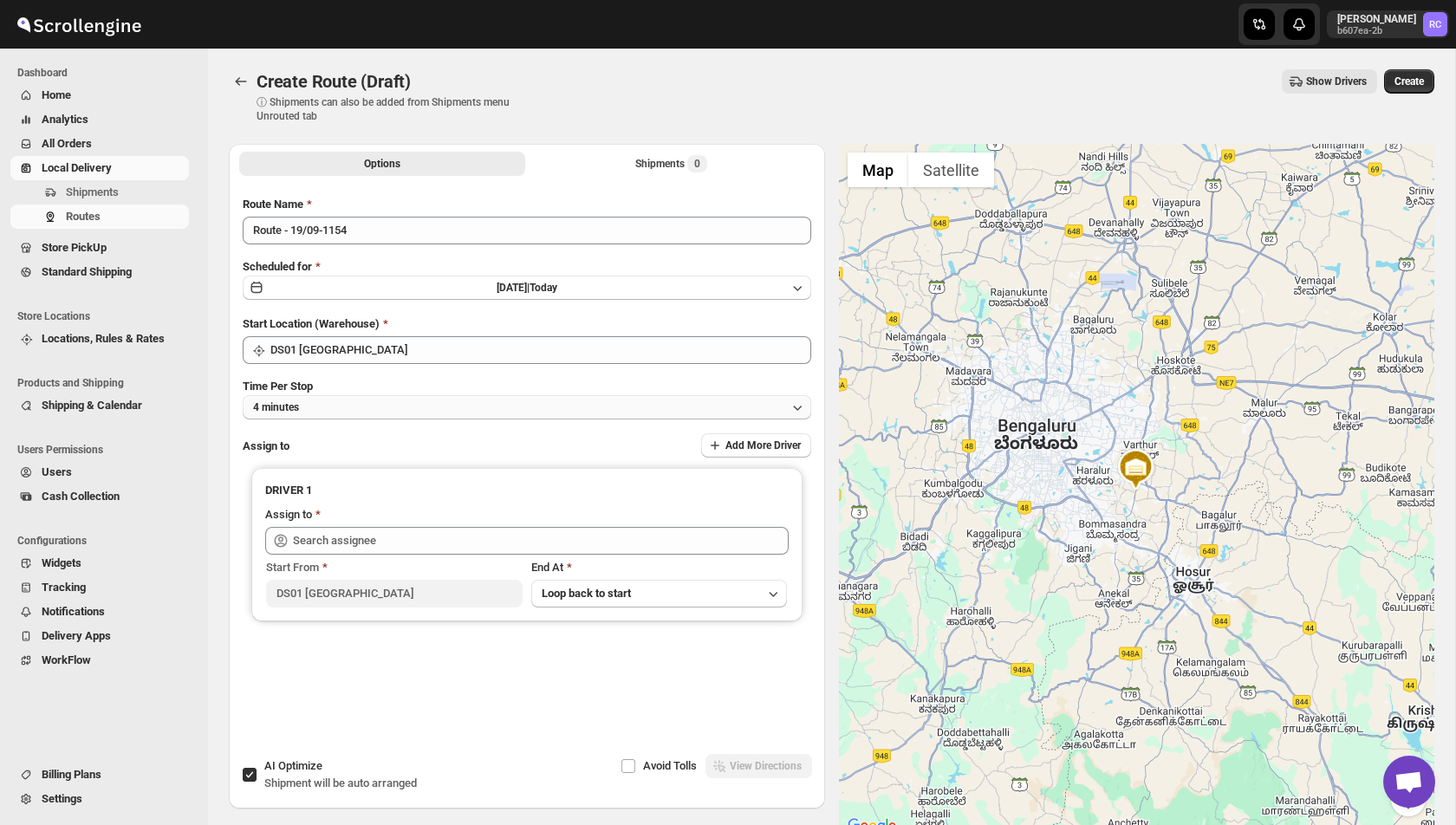
click at [446, 403] on button "4 minutes" at bounding box center [527, 407] width 569 height 25
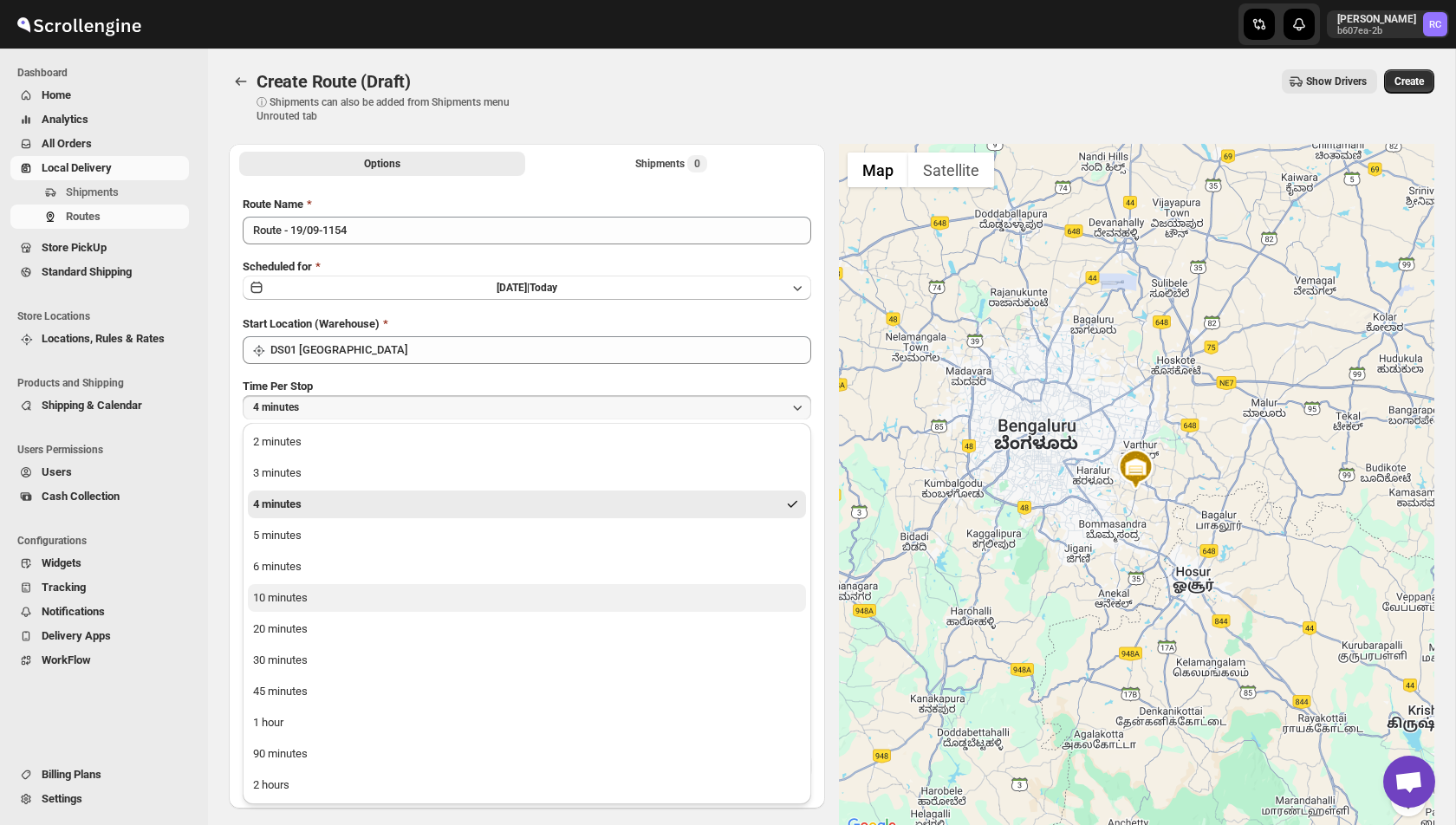
click at [415, 607] on button "10 minutes" at bounding box center [527, 599] width 558 height 28
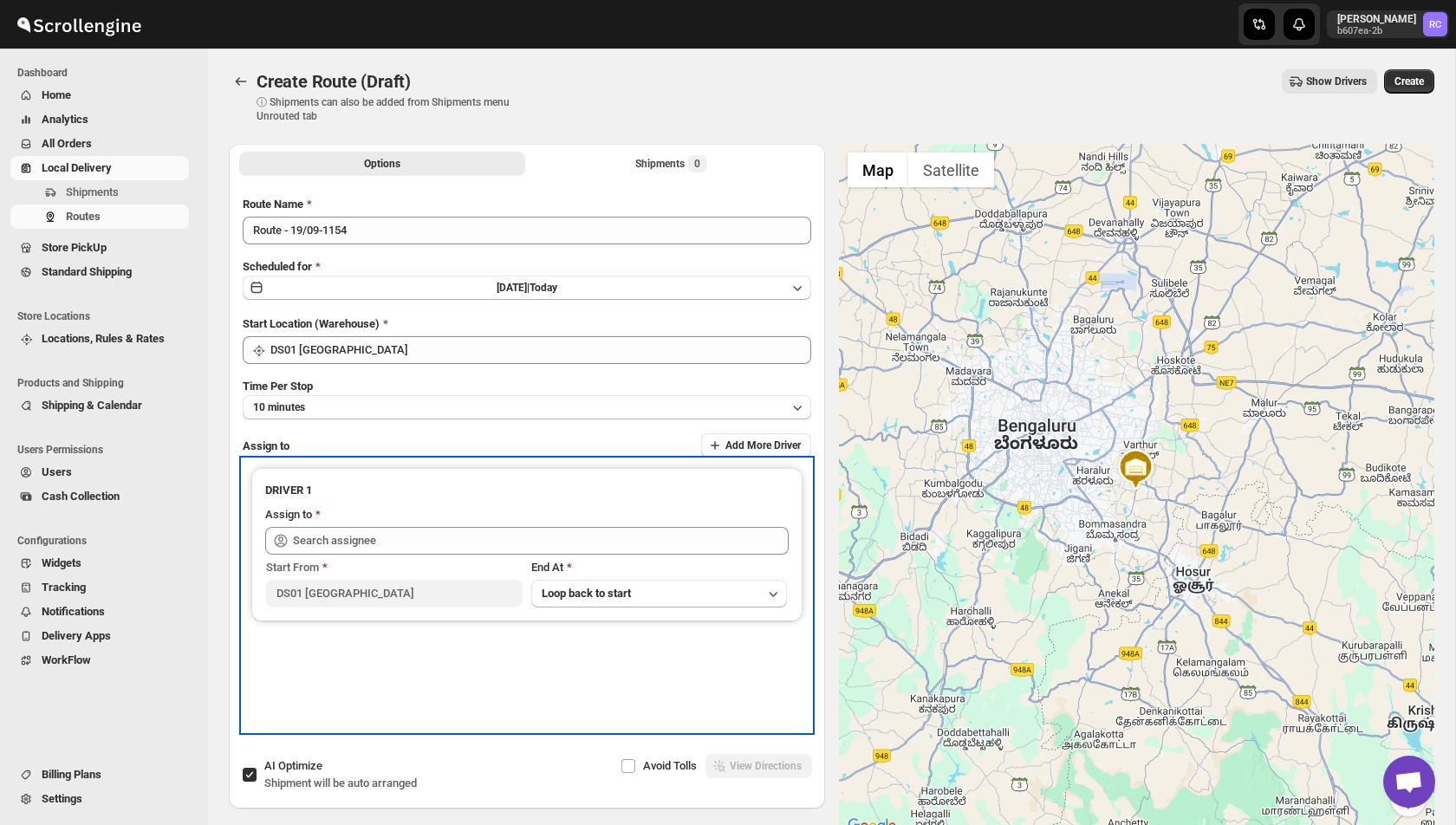
click at [638, 609] on div "DRIVER 1 Assign to Start From DS01 Sarjapur End At Loop back to start" at bounding box center [527, 544] width 551 height 154
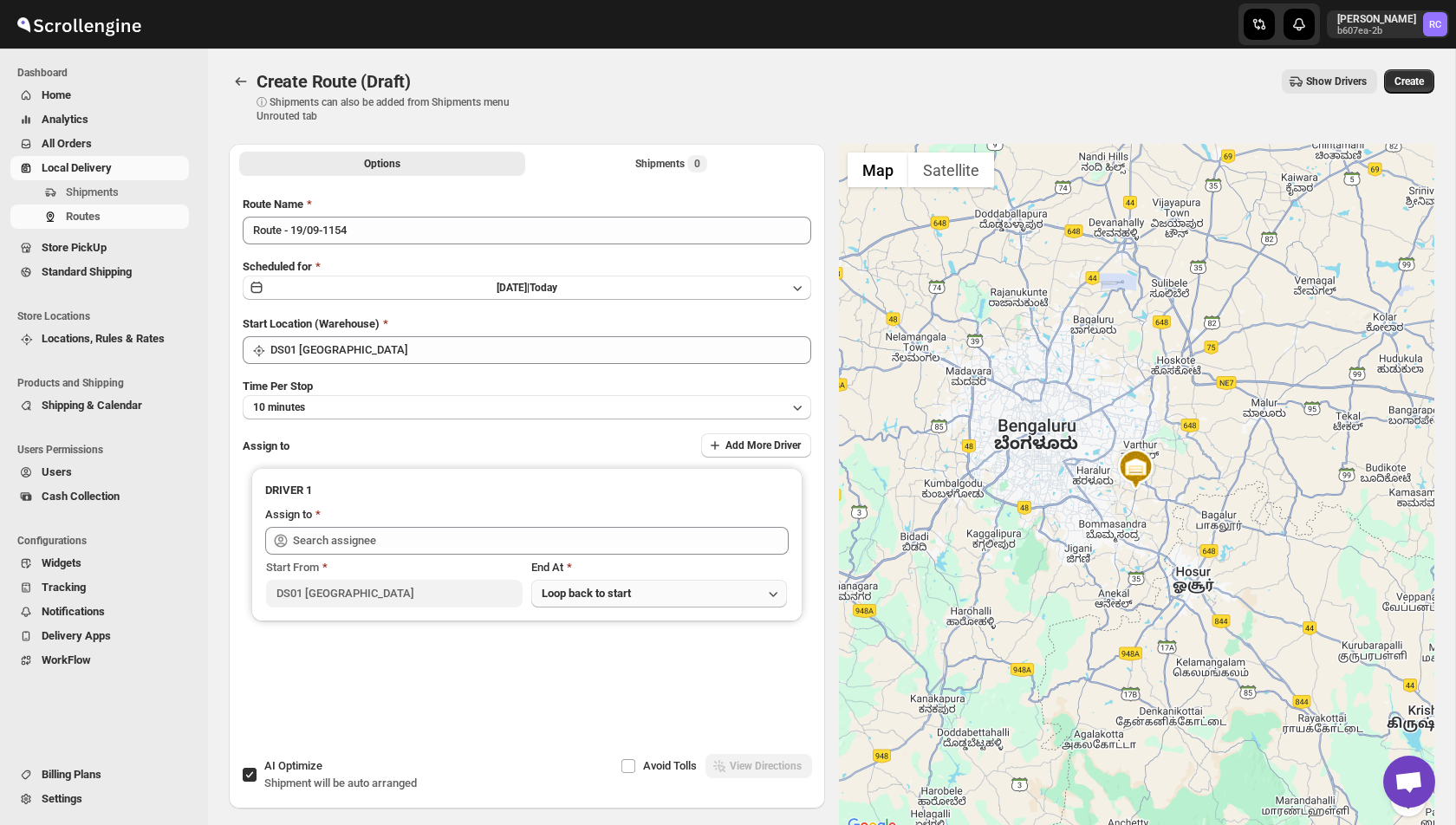
click at [647, 596] on button "Loop back to start" at bounding box center [659, 594] width 256 height 28
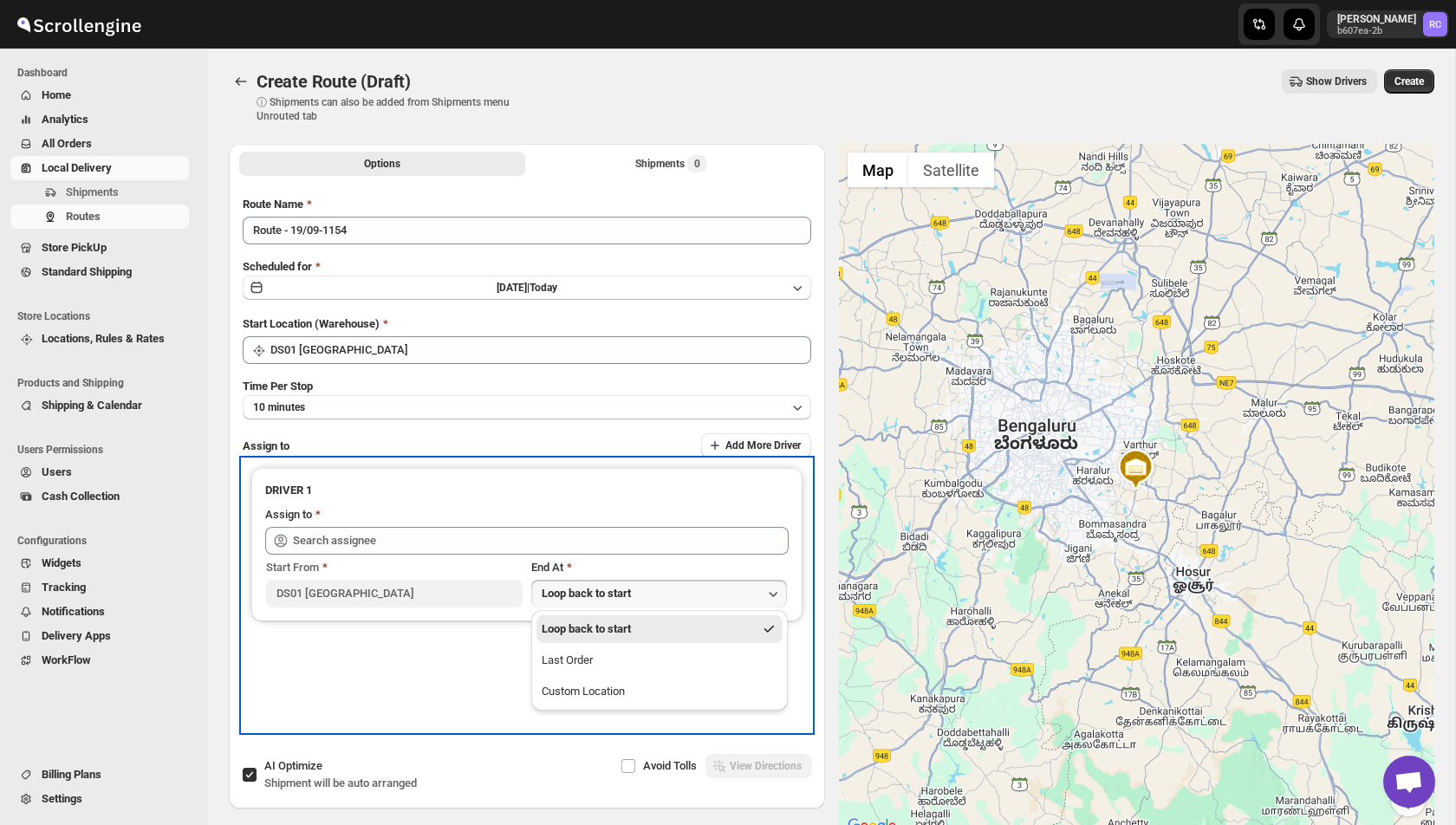
click at [465, 664] on div "DRIVER 1 Assign to Start From DS01 Sarjapur End At Loop back to start" at bounding box center [527, 595] width 569 height 272
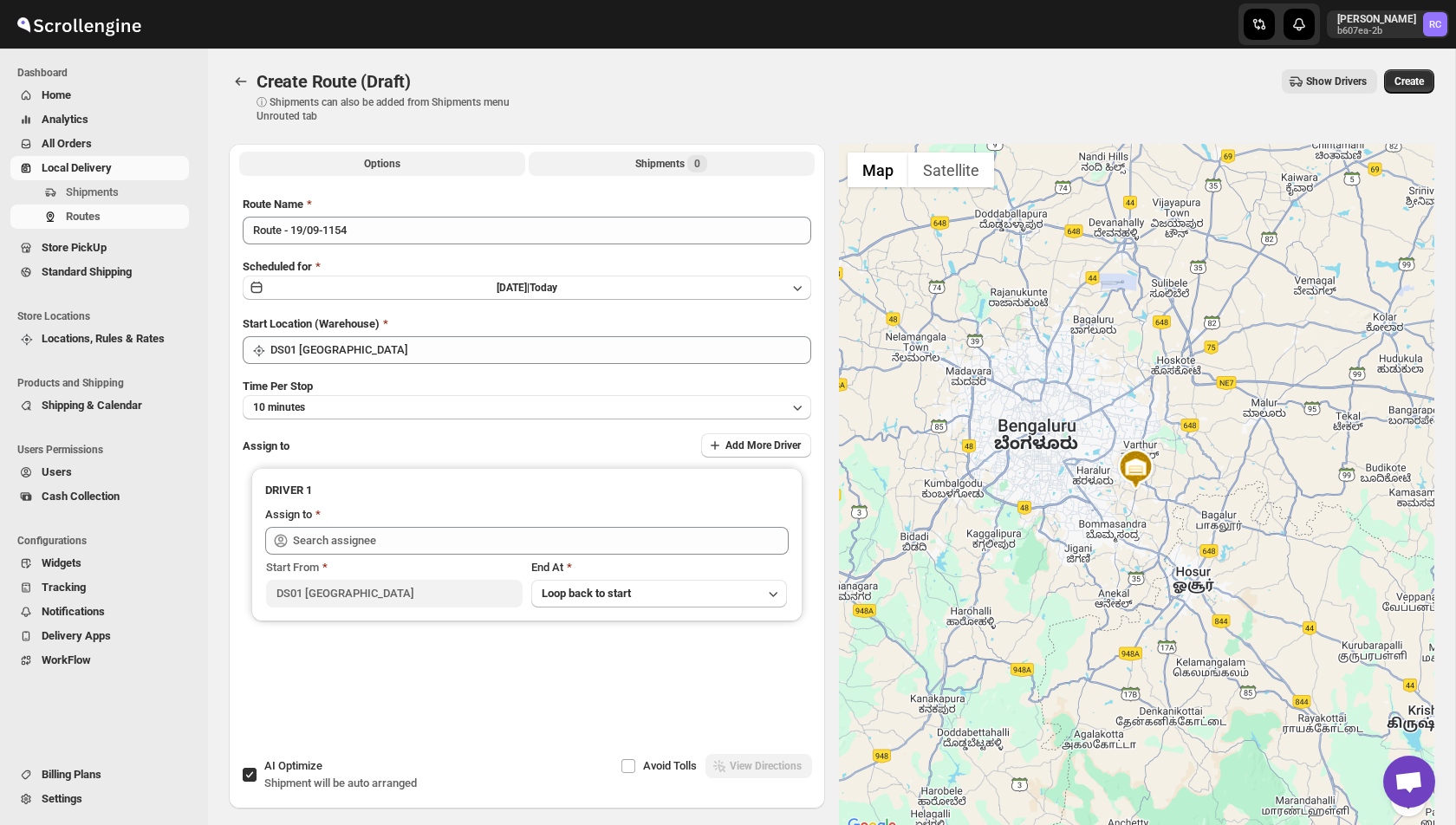
click at [688, 154] on button "Shipments 0" at bounding box center [671, 164] width 286 height 25
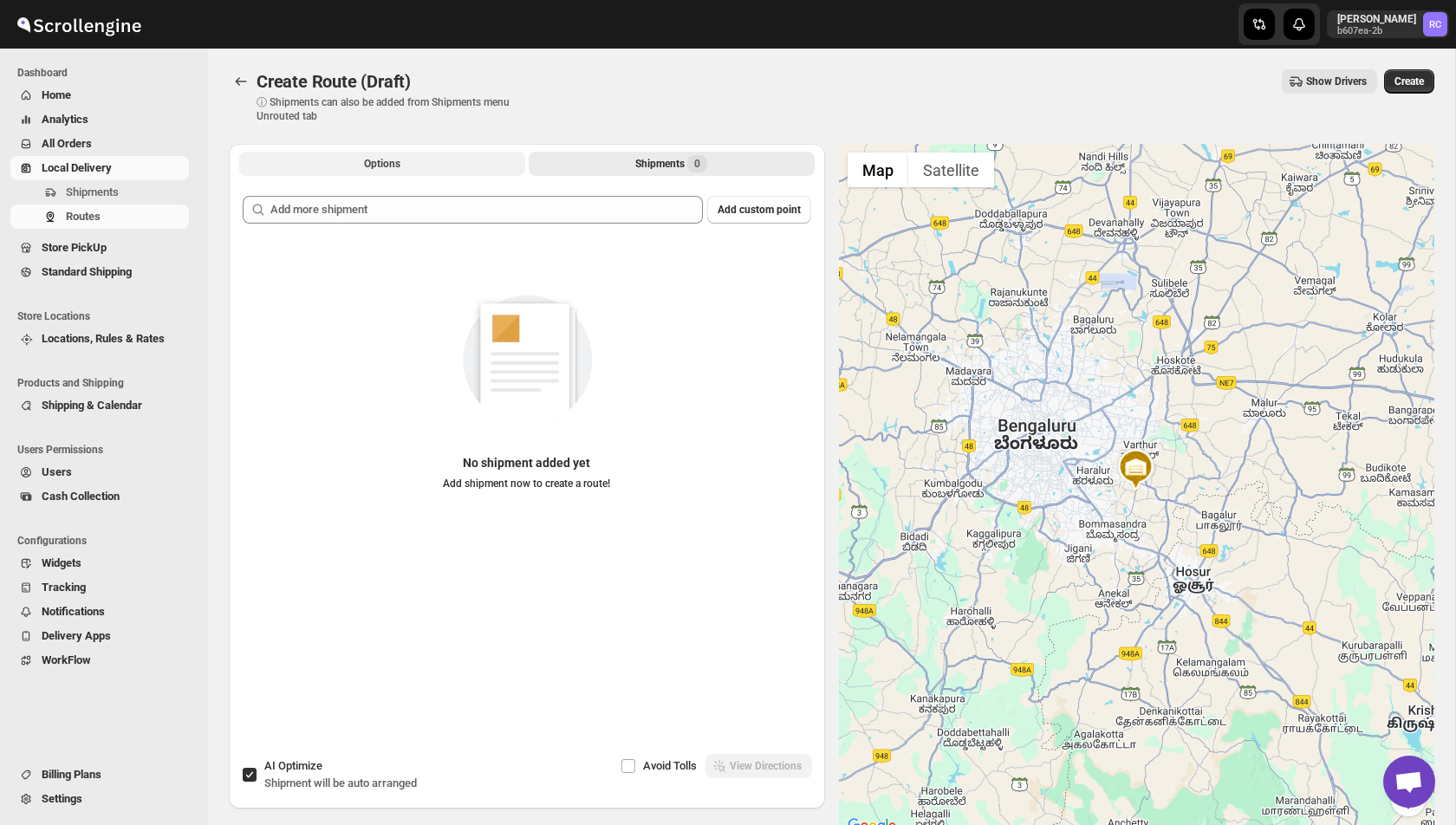
click at [438, 170] on button "Options" at bounding box center [383, 164] width 286 height 25
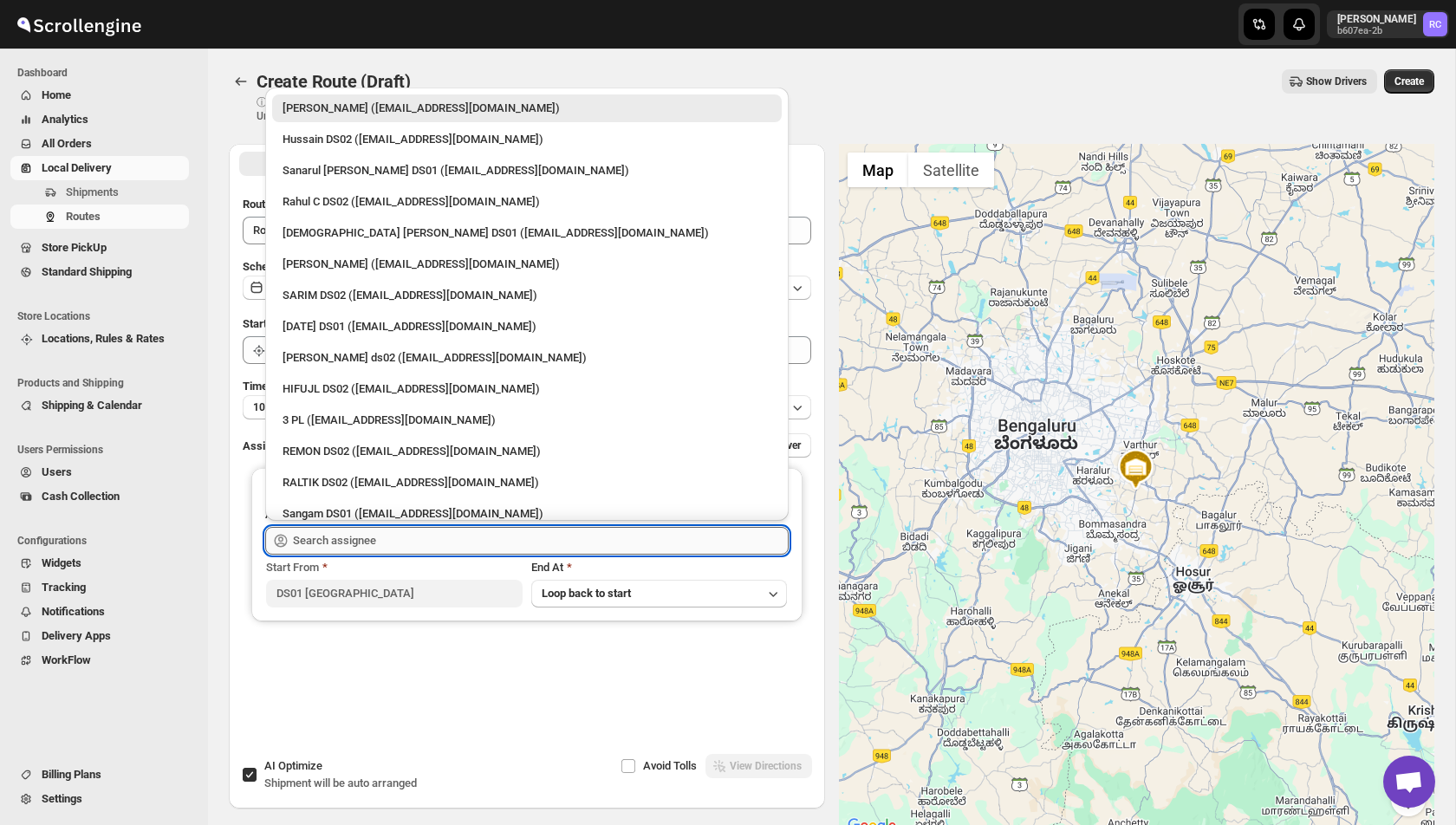
click at [362, 542] on input "text" at bounding box center [541, 541] width 496 height 28
click at [360, 599] on input "DS01 [GEOGRAPHIC_DATA]" at bounding box center [394, 594] width 256 height 28
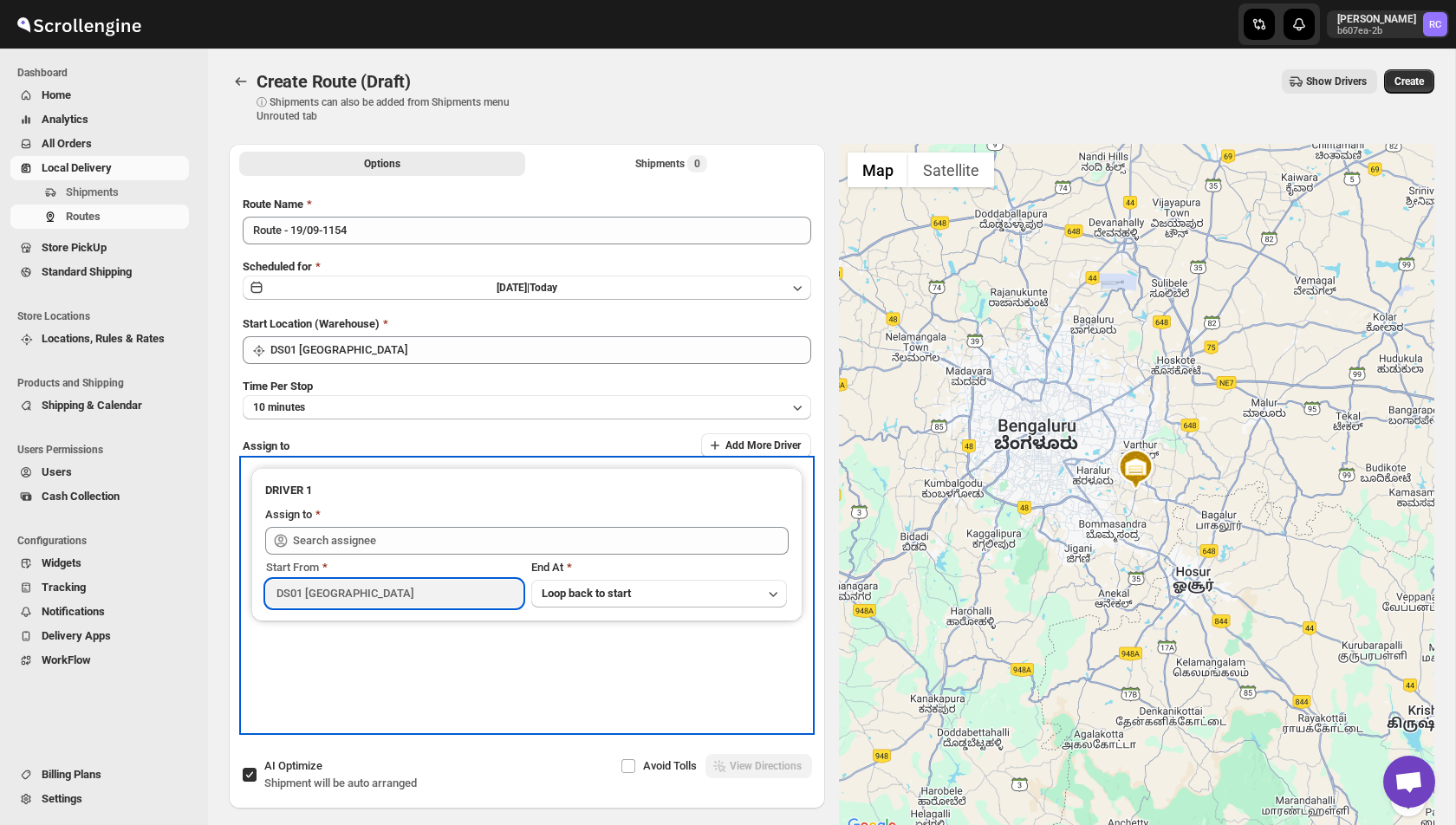
click at [467, 520] on div "Assign to" at bounding box center [527, 517] width 524 height 21
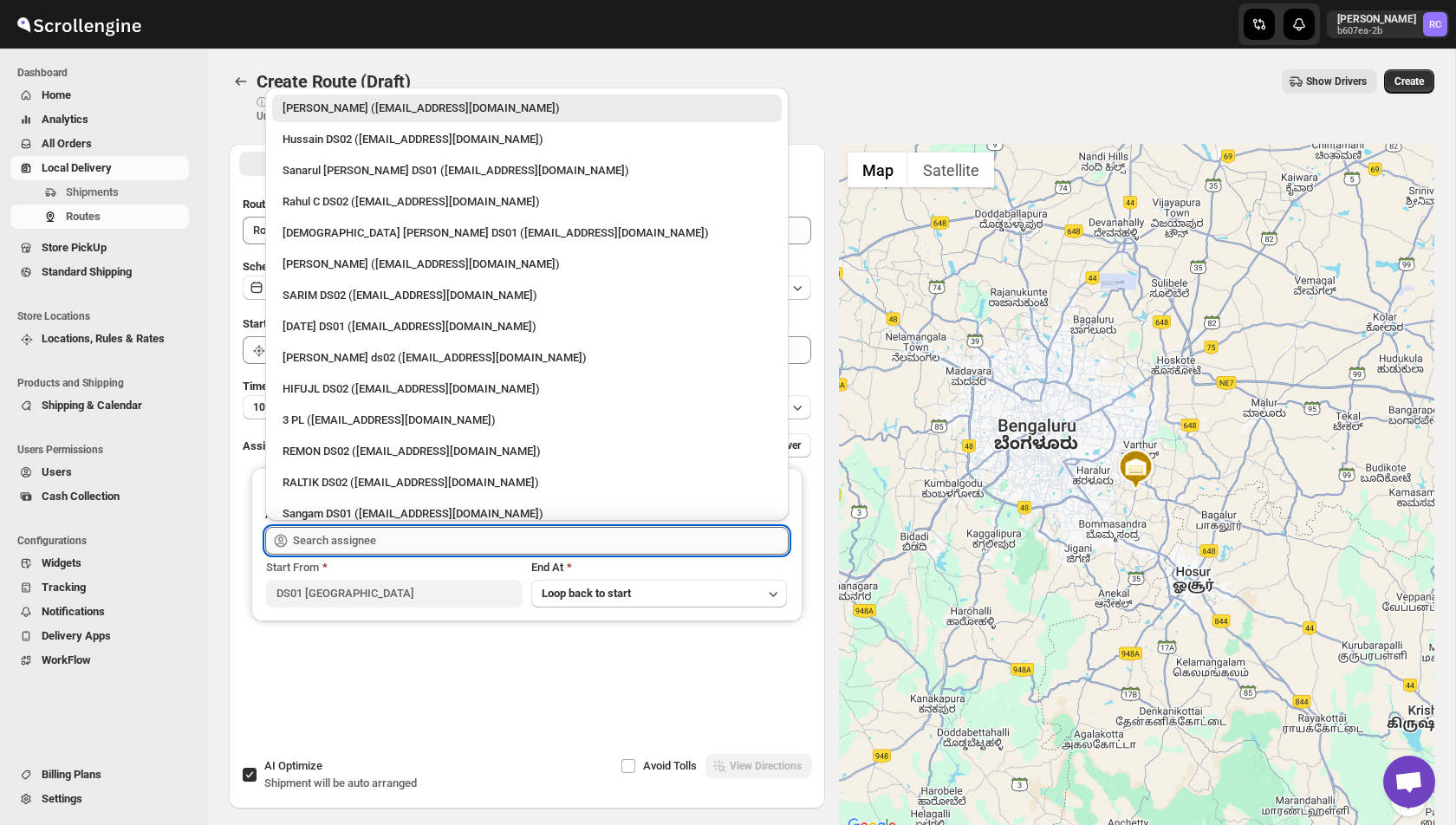
click at [457, 531] on input "text" at bounding box center [541, 541] width 496 height 28
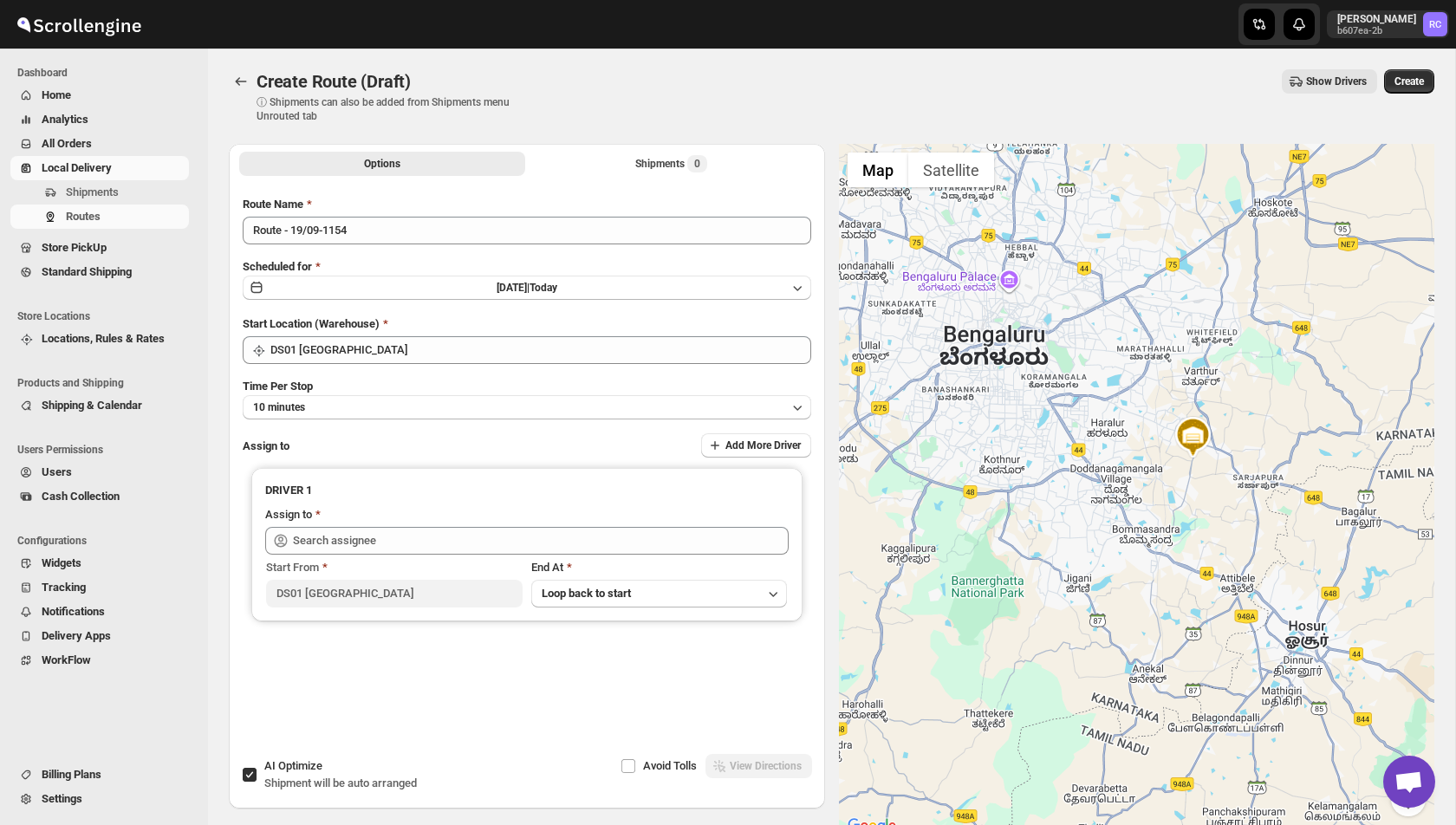
drag, startPoint x: 1088, startPoint y: 334, endPoint x: 1062, endPoint y: 482, distance: 150.3
click at [1062, 483] on div at bounding box center [1137, 491] width 596 height 693
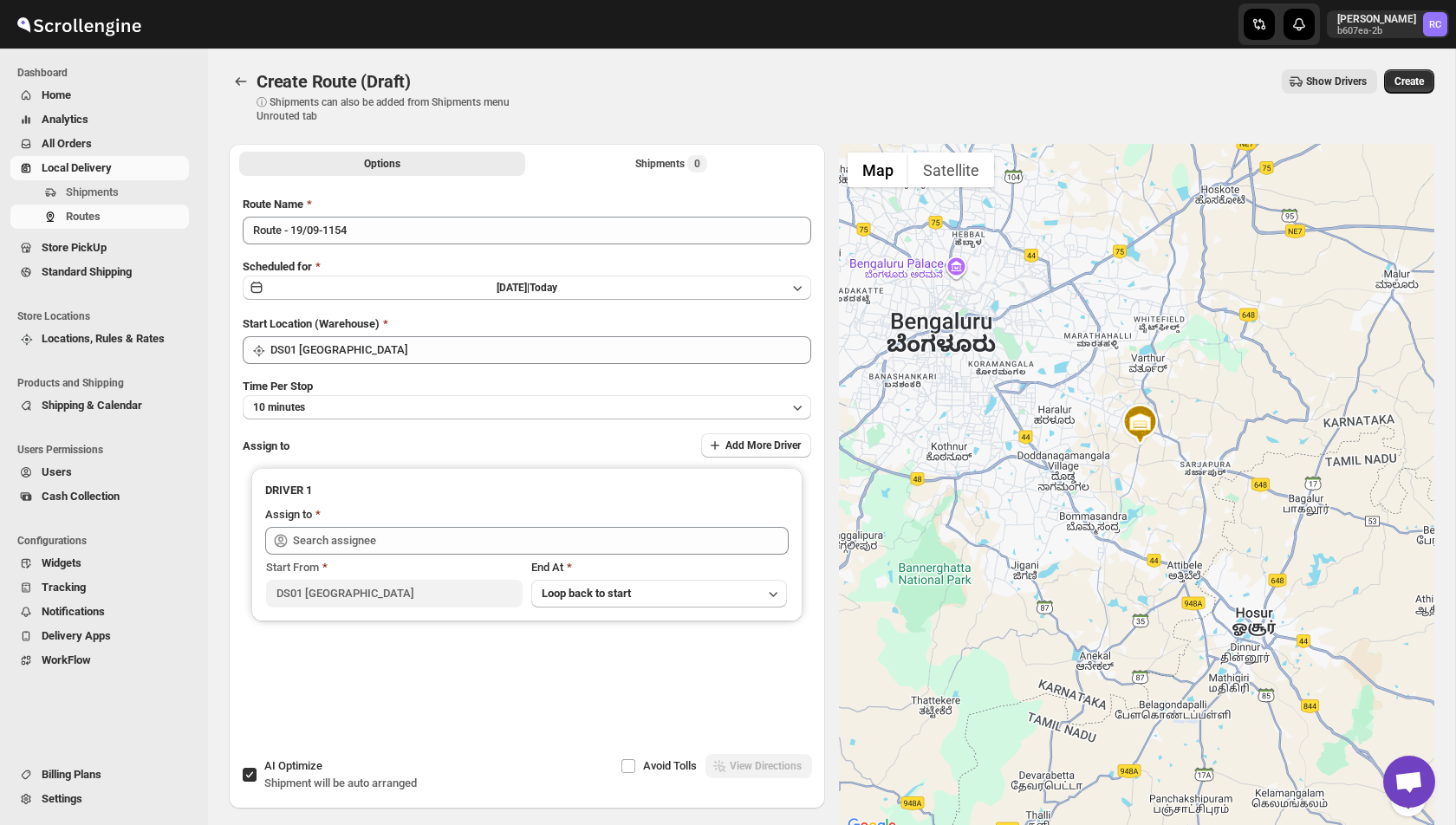
drag, startPoint x: 1058, startPoint y: 594, endPoint x: 1016, endPoint y: 409, distance: 189.7
click at [1016, 409] on div at bounding box center [1137, 491] width 596 height 693
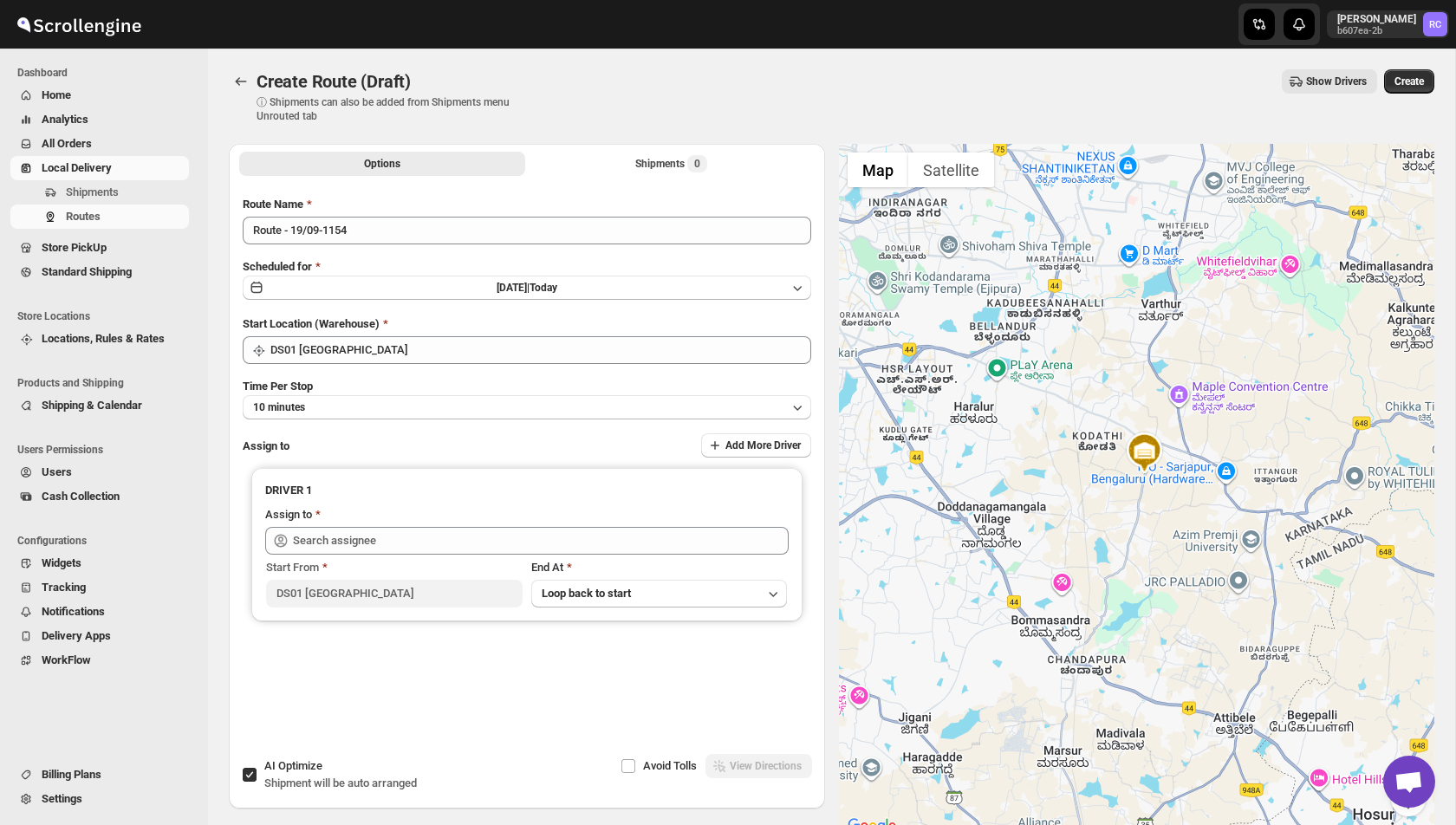
drag, startPoint x: 1093, startPoint y: 317, endPoint x: 1092, endPoint y: 456, distance: 139.0
click at [1092, 456] on div at bounding box center [1137, 491] width 596 height 693
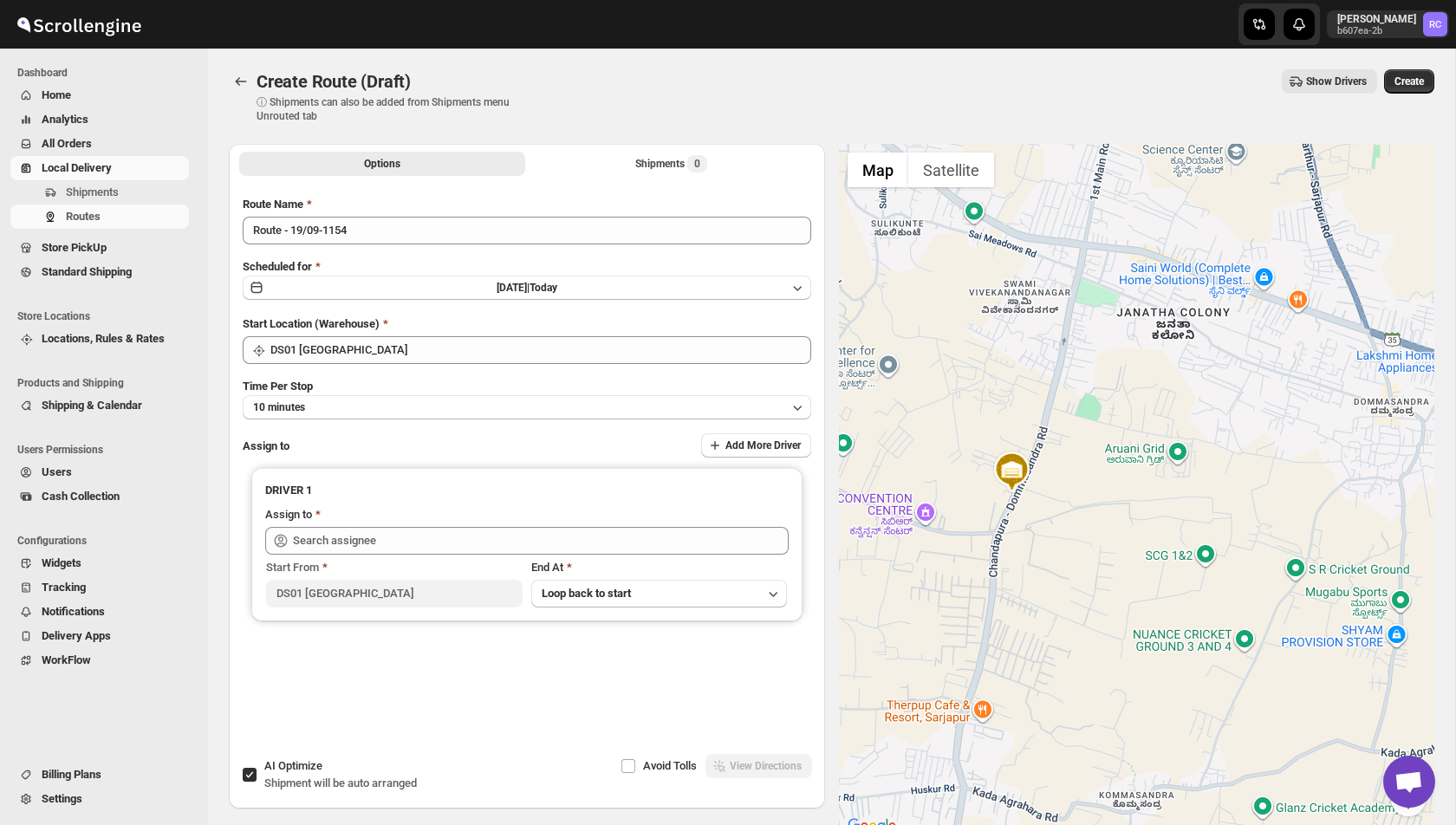
drag, startPoint x: 1258, startPoint y: 616, endPoint x: 1071, endPoint y: 522, distance: 209.3
click at [1071, 522] on div at bounding box center [1137, 491] width 596 height 693
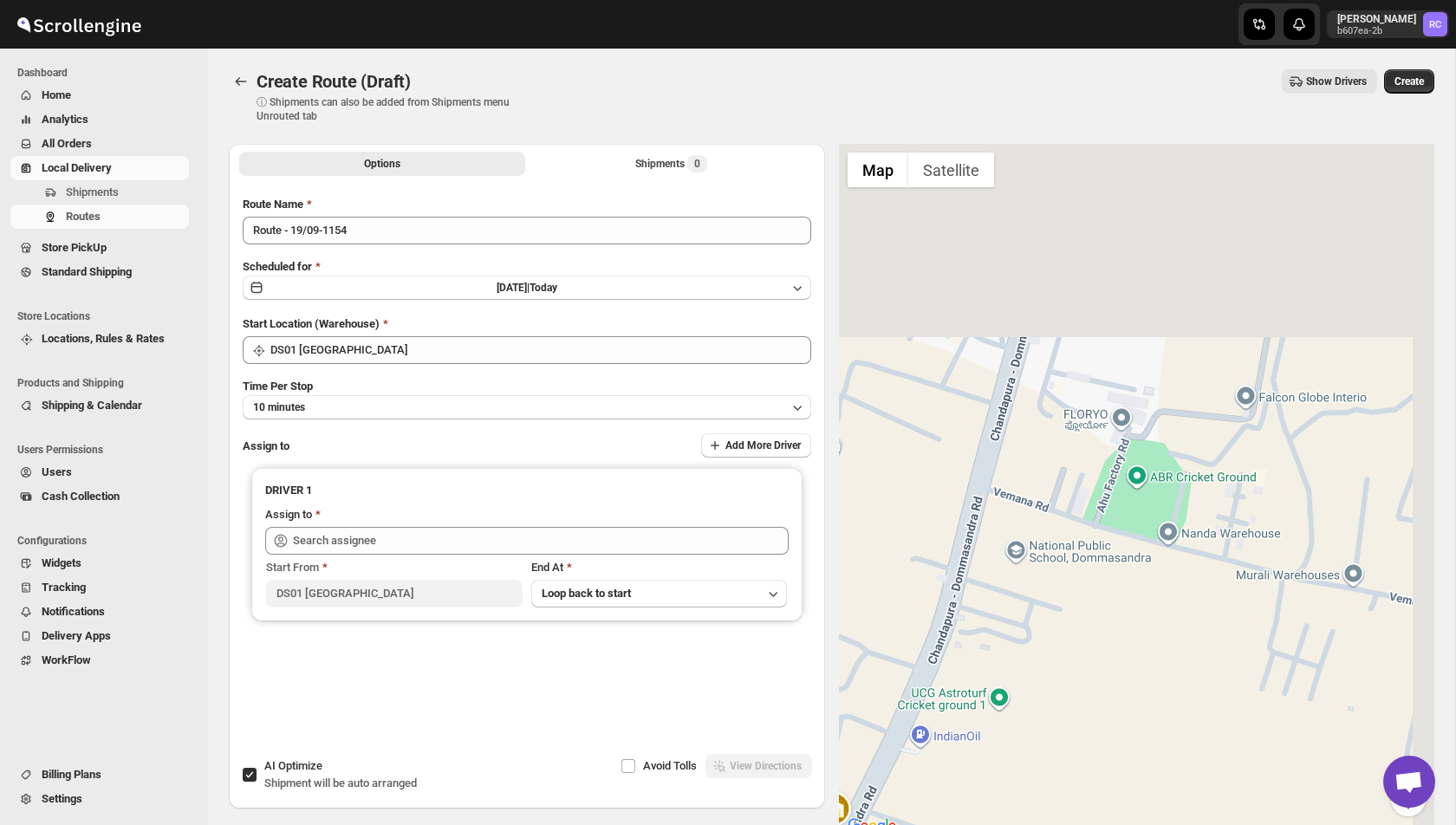
drag, startPoint x: 1167, startPoint y: 310, endPoint x: 1006, endPoint y: 709, distance: 430.3
click at [1006, 709] on div at bounding box center [1137, 491] width 596 height 693
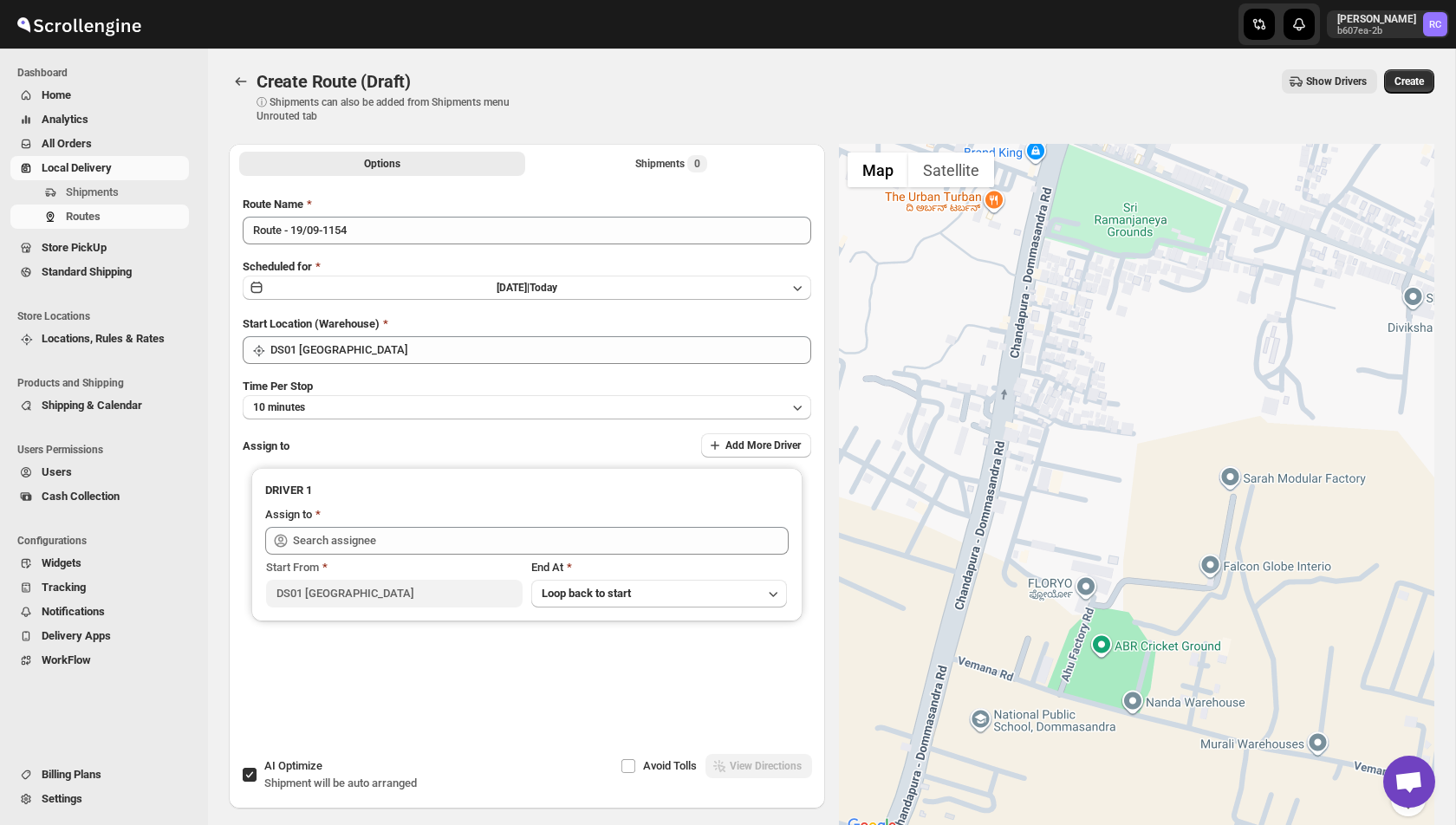
drag, startPoint x: 1129, startPoint y: 390, endPoint x: 1103, endPoint y: 594, distance: 205.7
click at [1103, 594] on div at bounding box center [1137, 491] width 596 height 693
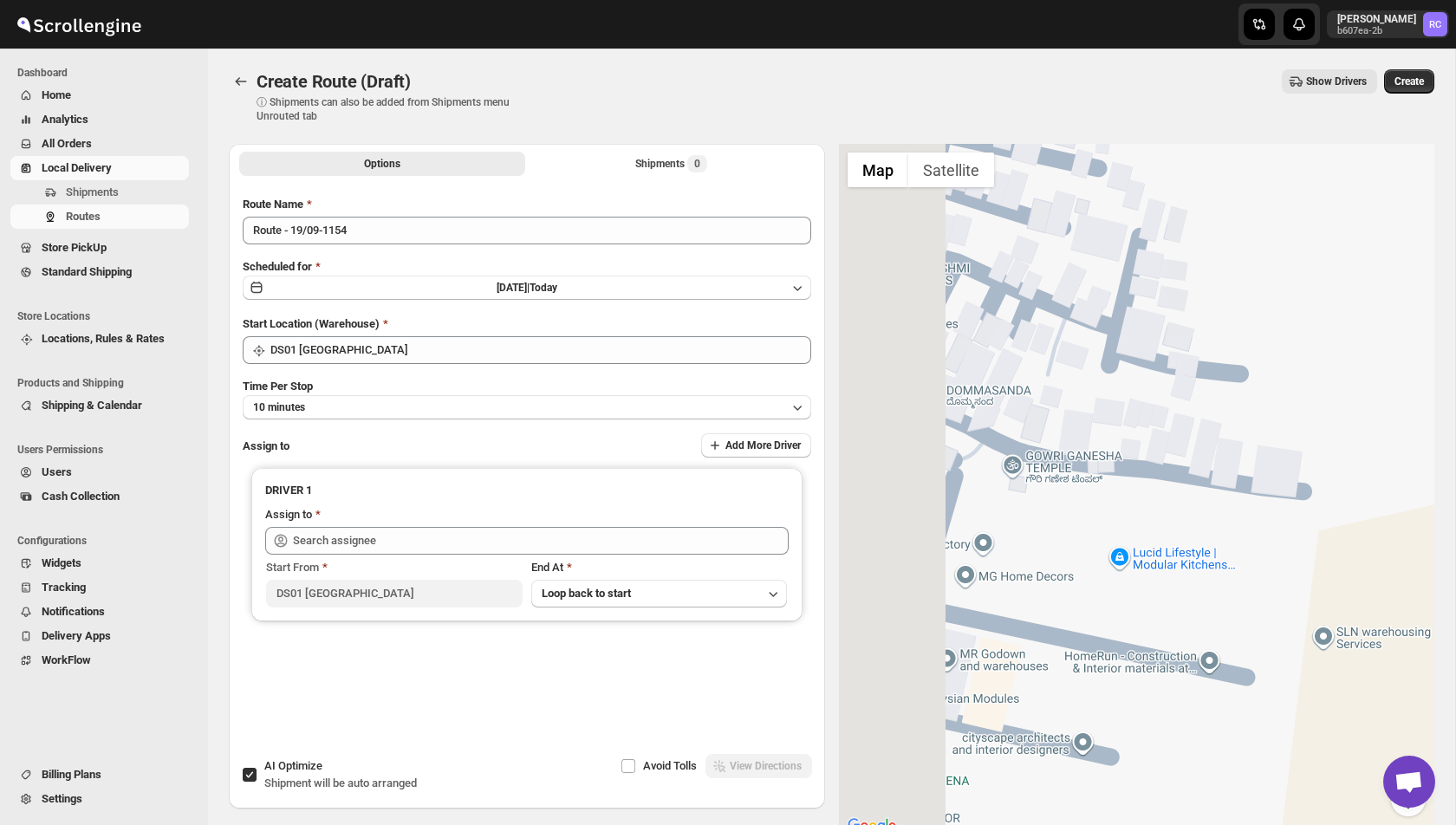
drag, startPoint x: 950, startPoint y: 512, endPoint x: 1101, endPoint y: 512, distance: 151.0
click at [1101, 512] on div at bounding box center [1137, 491] width 596 height 693
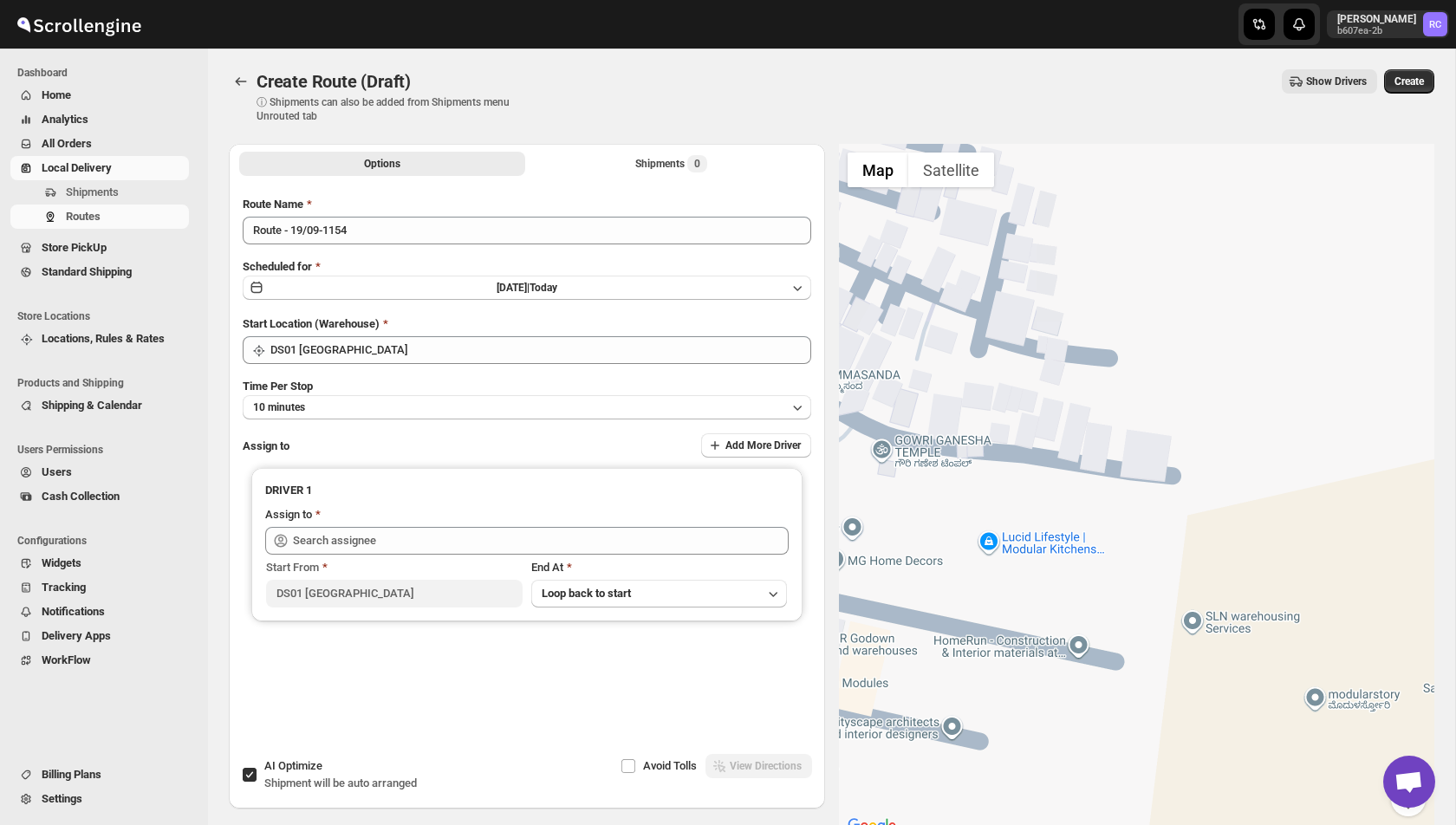
drag, startPoint x: 1260, startPoint y: 611, endPoint x: 1043, endPoint y: 553, distance: 224.6
click at [1043, 553] on div at bounding box center [1137, 491] width 596 height 693
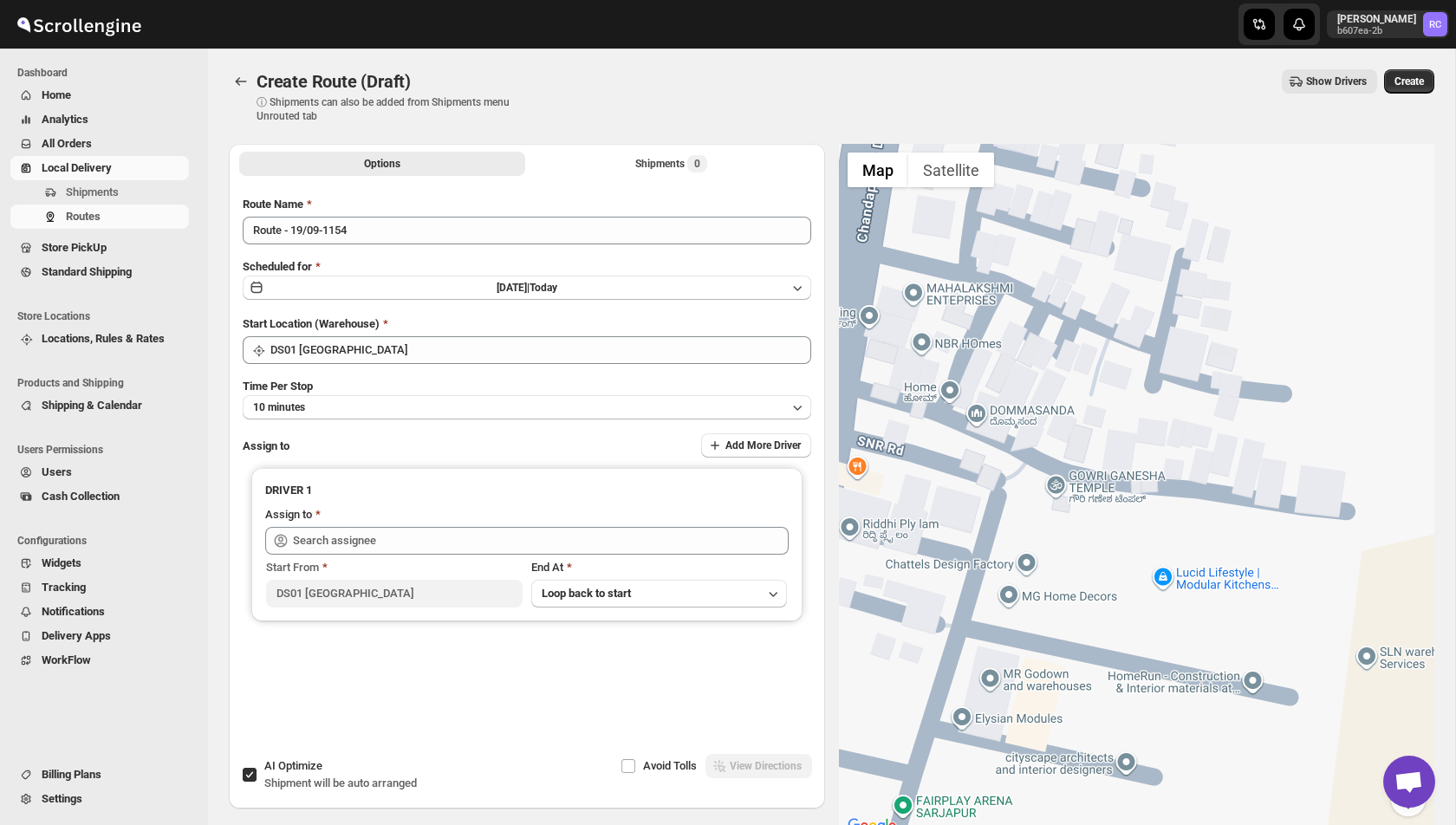
drag, startPoint x: 1018, startPoint y: 542, endPoint x: 1298, endPoint y: 617, distance: 289.9
click at [1298, 617] on div at bounding box center [1137, 491] width 596 height 693
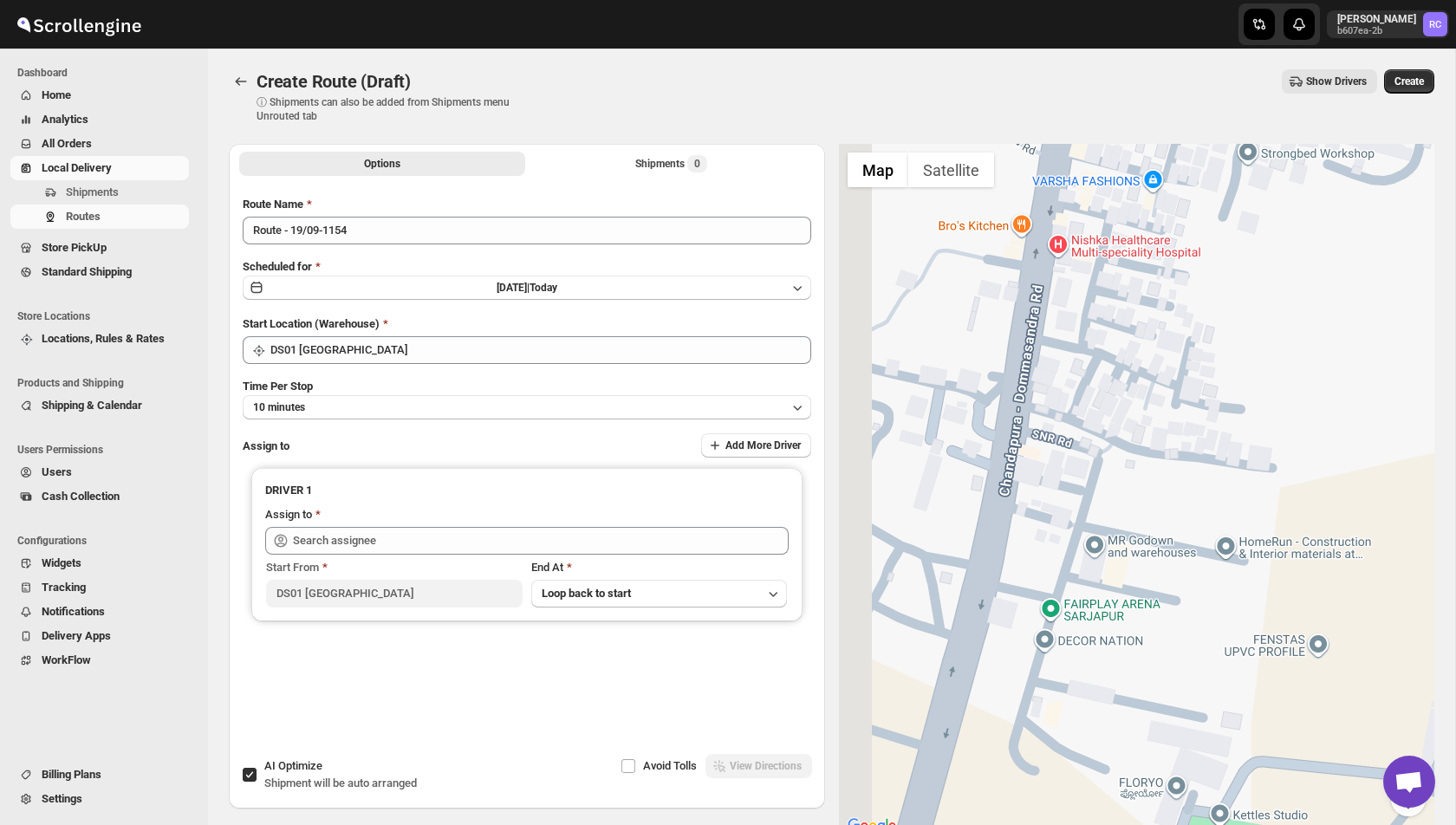
drag, startPoint x: 982, startPoint y: 627, endPoint x: 1065, endPoint y: 526, distance: 130.7
click at [1065, 526] on div at bounding box center [1137, 491] width 596 height 693
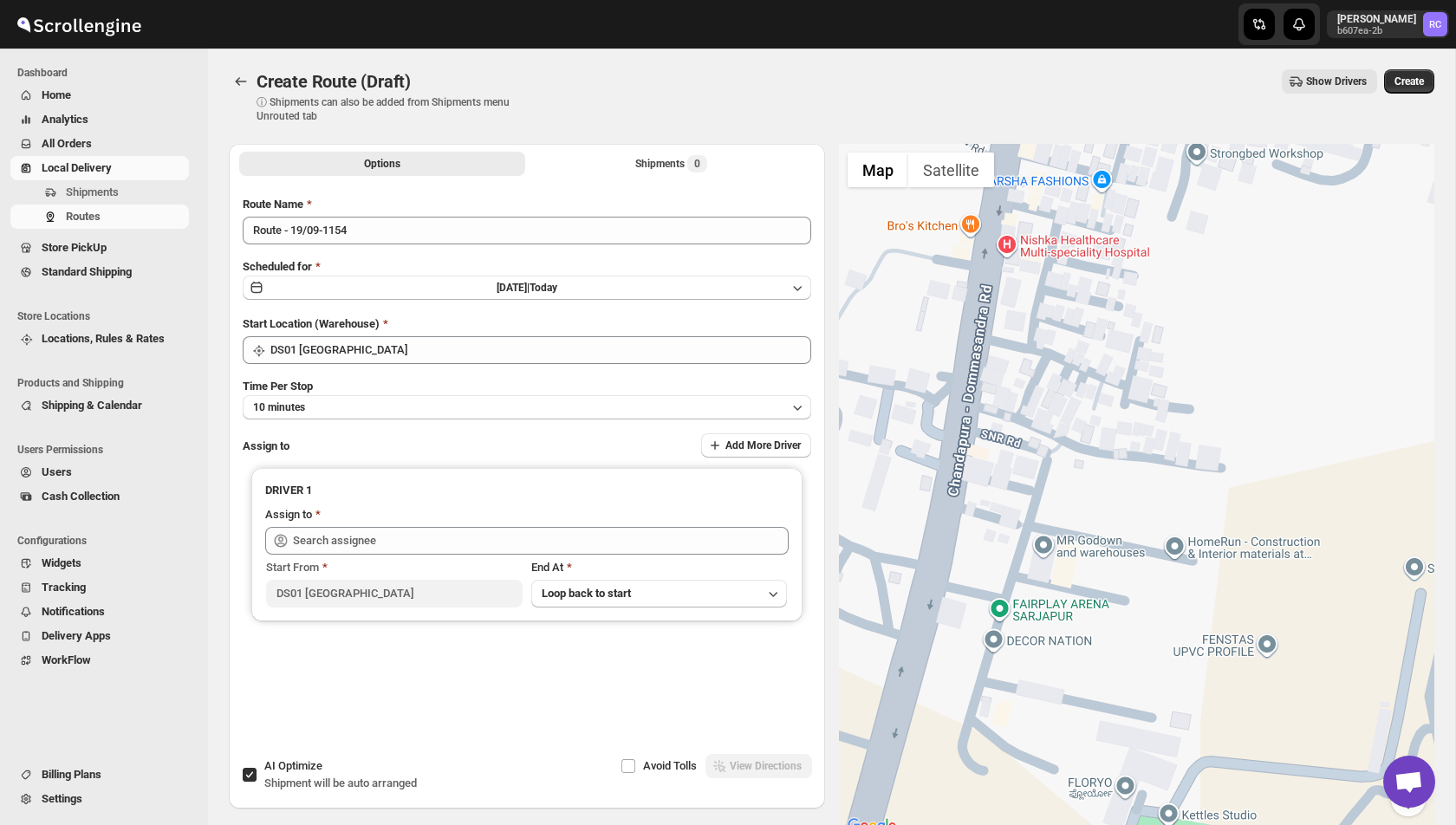
drag, startPoint x: 1253, startPoint y: 627, endPoint x: 1175, endPoint y: 618, distance: 78.5
click at [1175, 618] on div at bounding box center [1137, 491] width 596 height 693
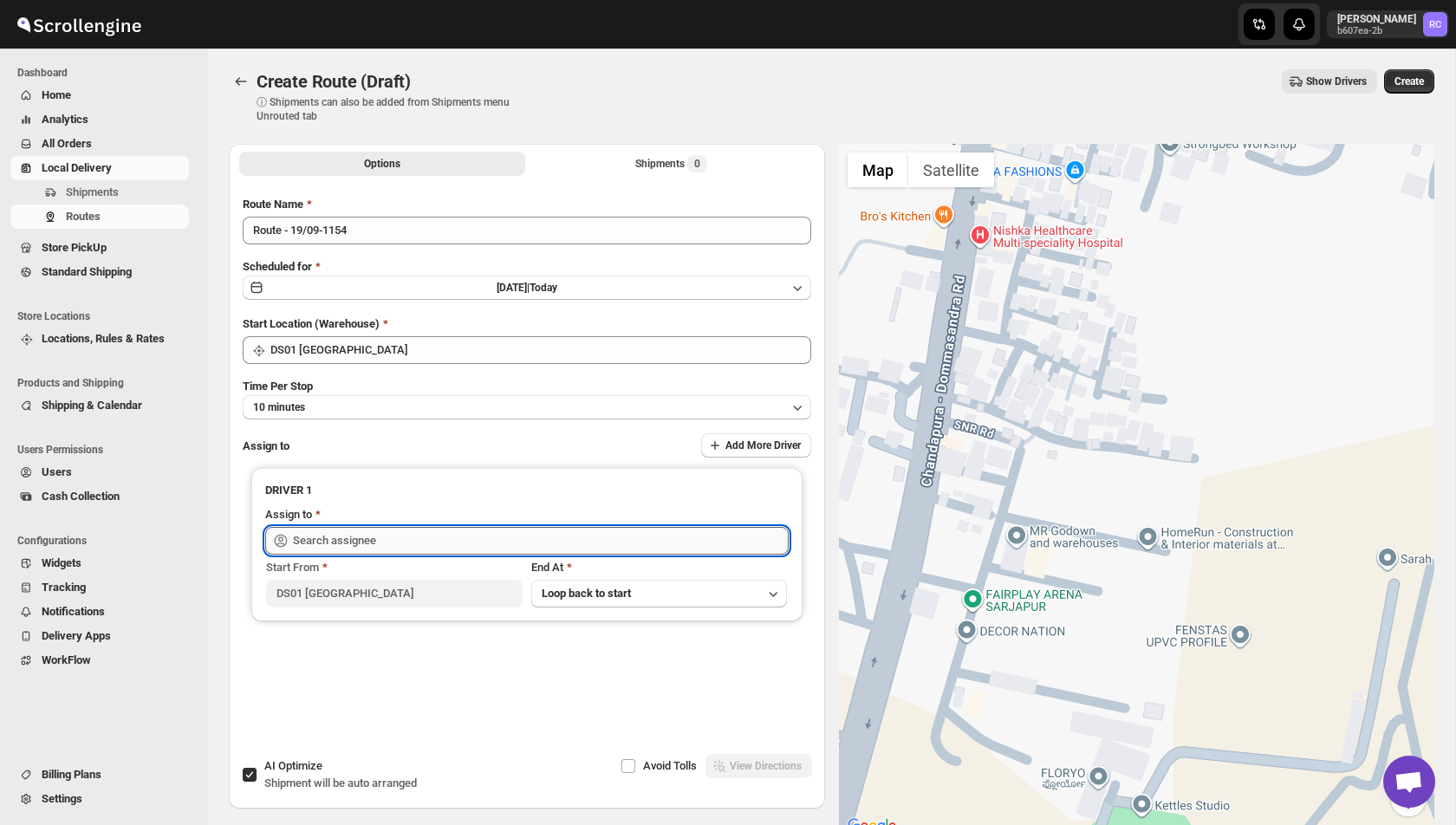
click at [367, 538] on input "text" at bounding box center [541, 541] width 496 height 28
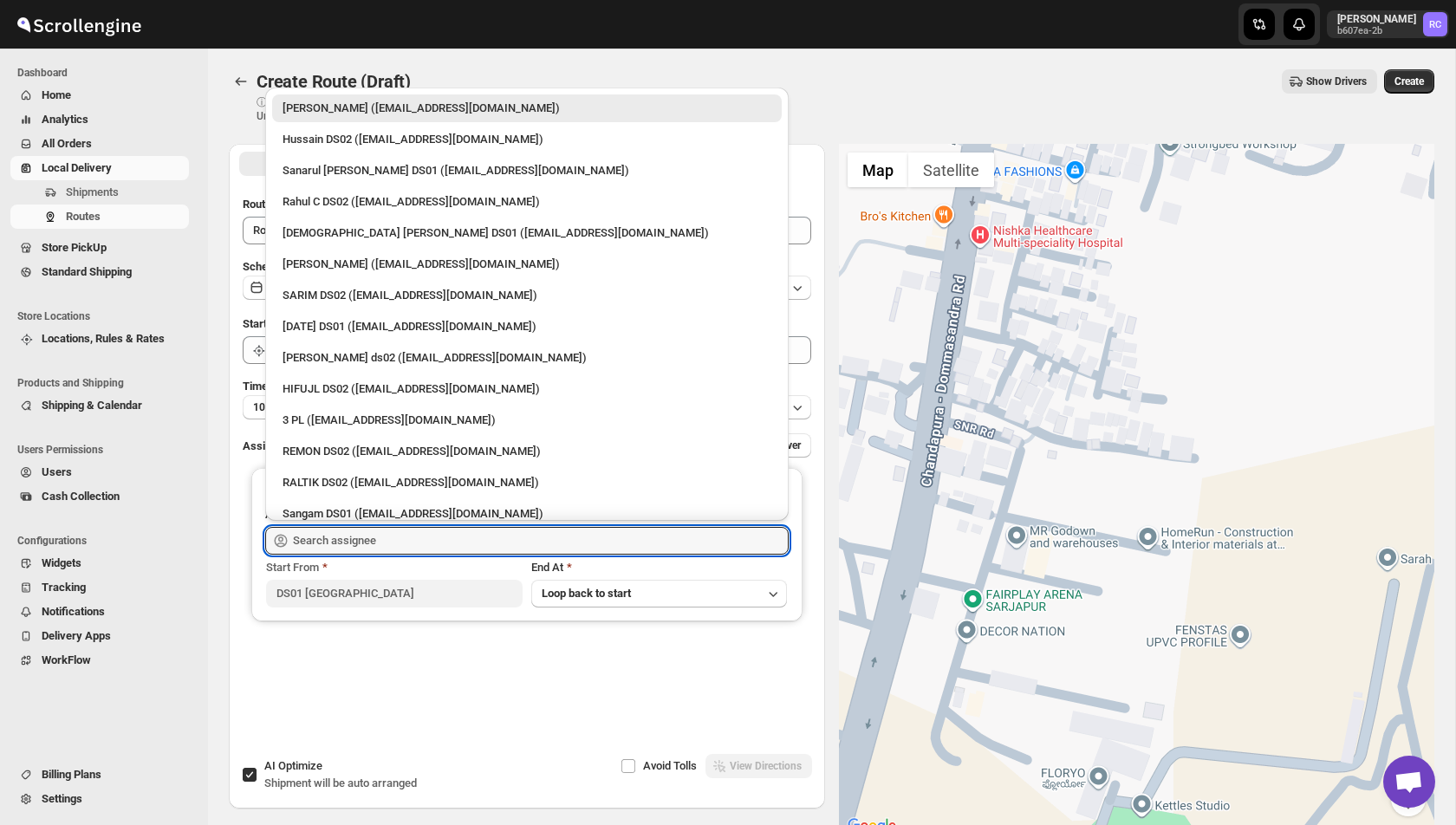
click at [420, 747] on div "Options Shipments 0 More views Options Shipments 0 More views Route Name Route …" at bounding box center [527, 448] width 596 height 610
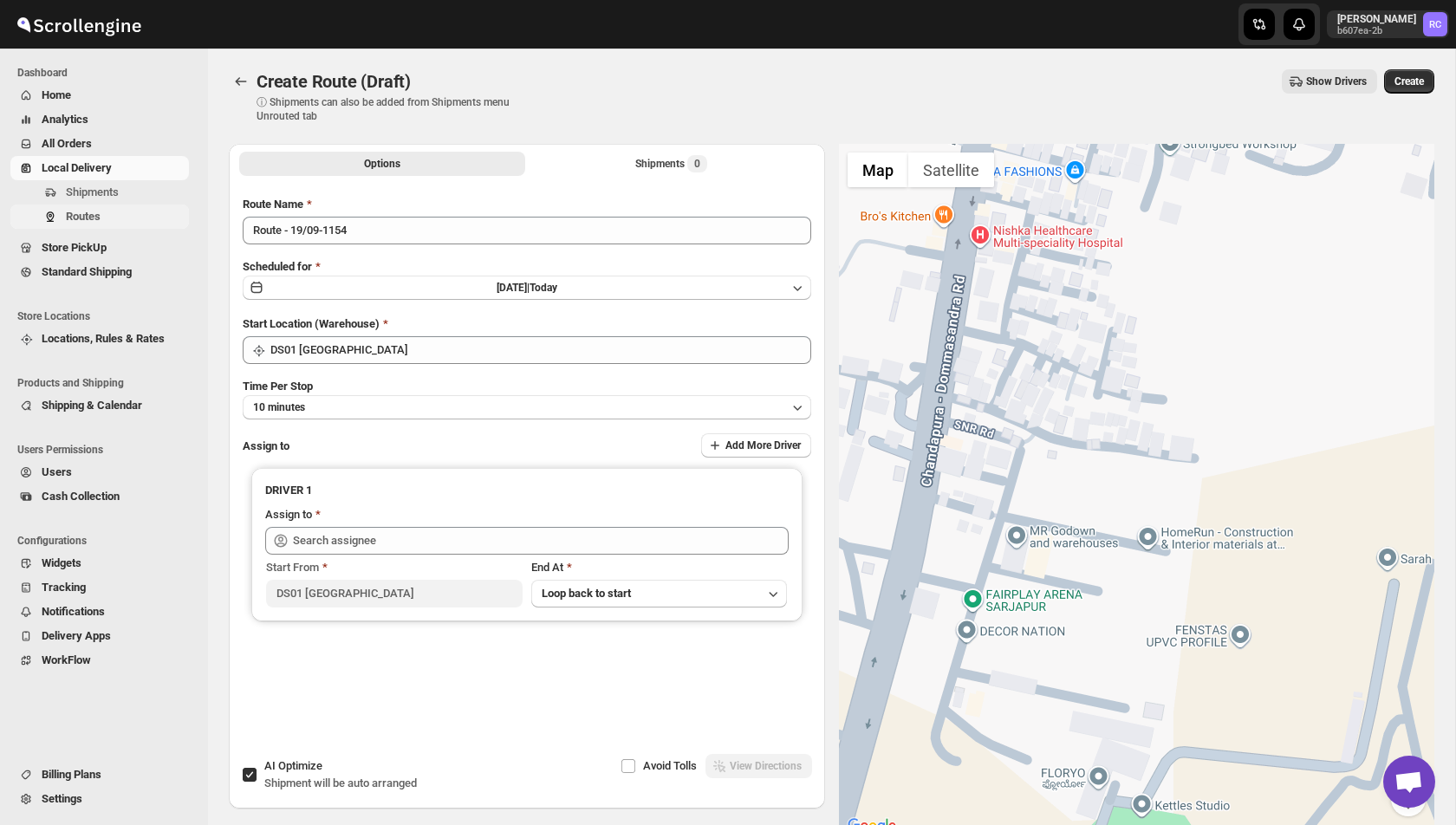
click at [105, 215] on span "Routes" at bounding box center [126, 217] width 119 height 18
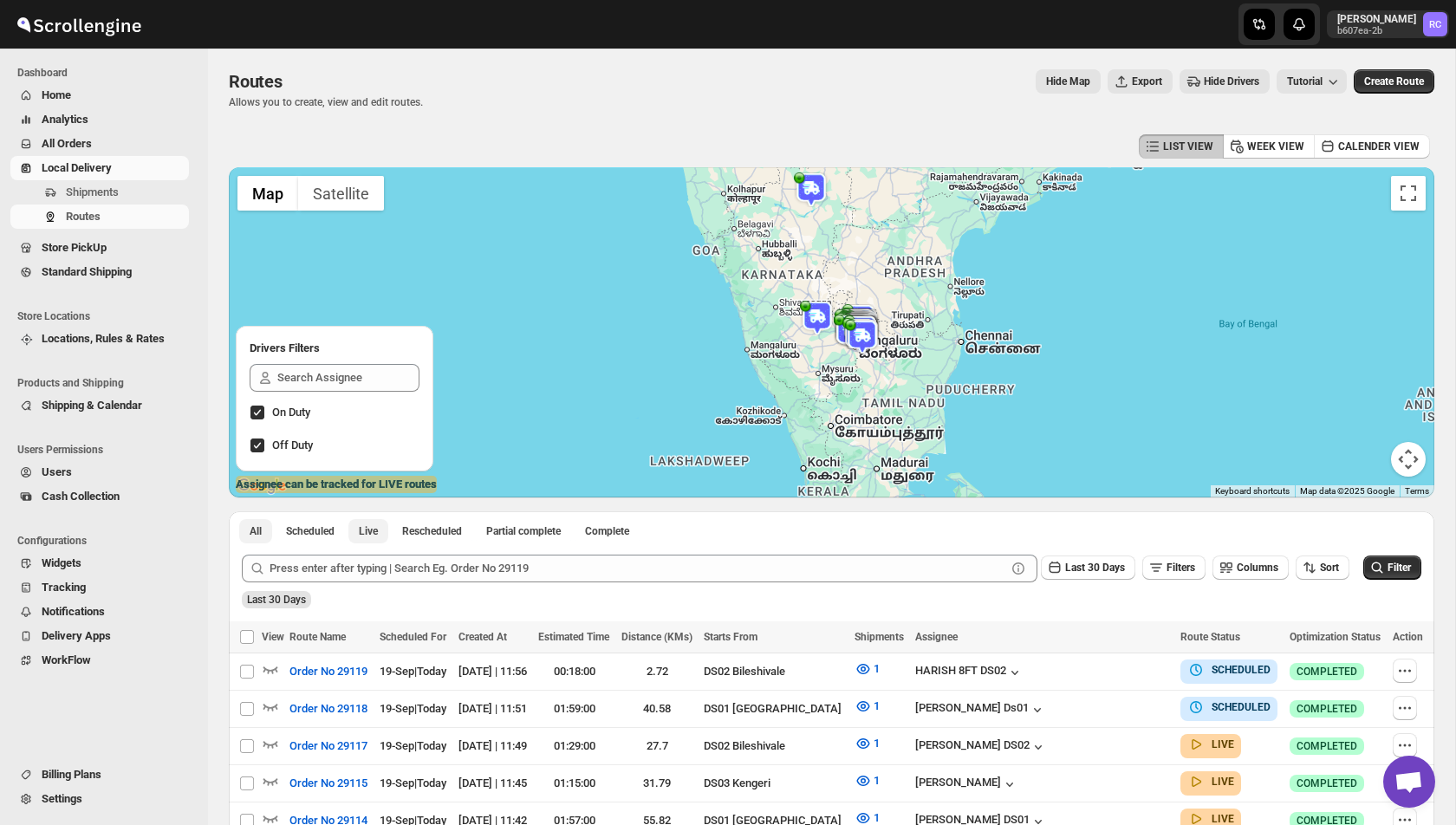
click at [377, 530] on span "Live" at bounding box center [369, 532] width 19 height 14
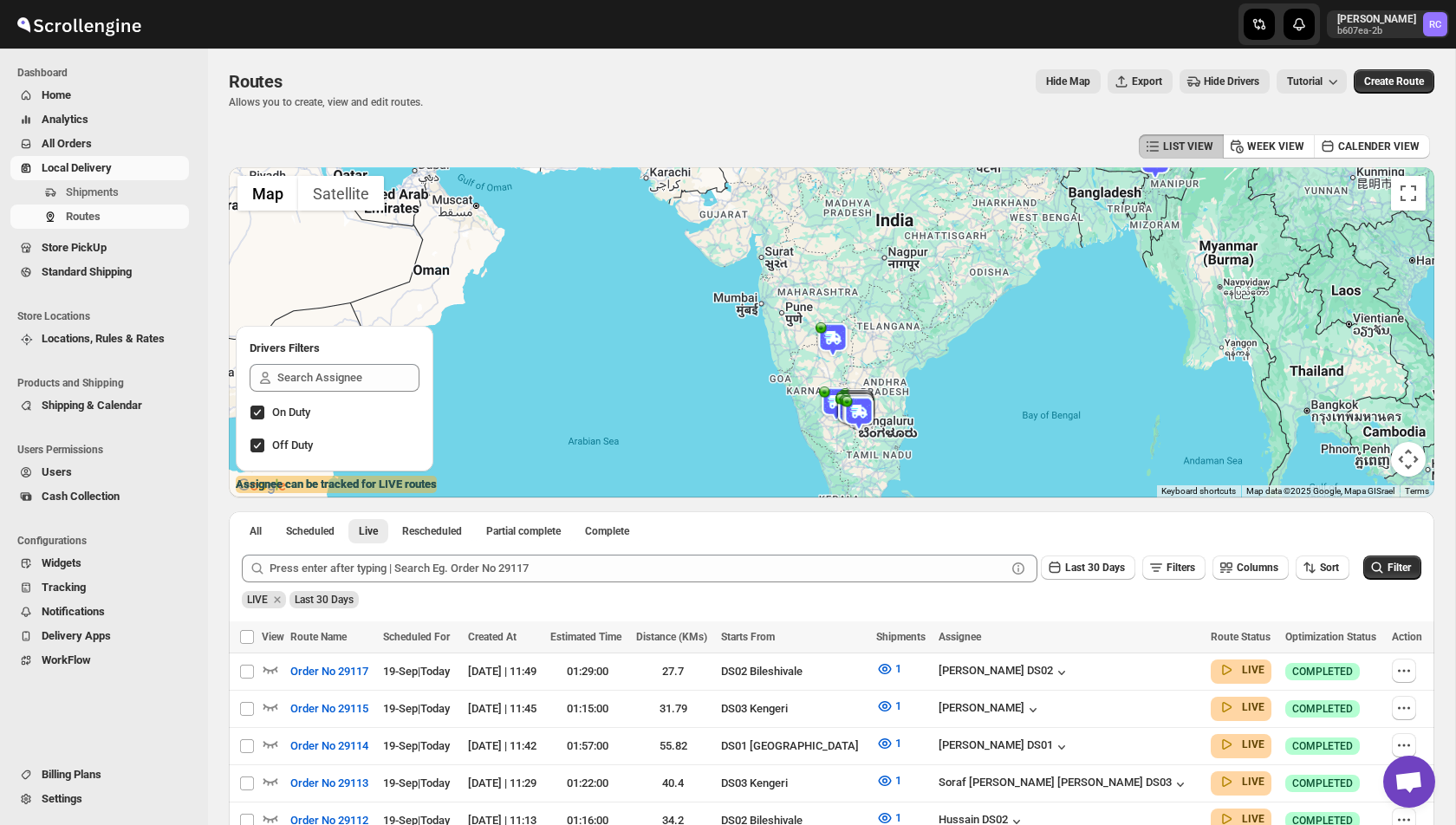
drag, startPoint x: 872, startPoint y: 420, endPoint x: 896, endPoint y: 259, distance: 162.8
click at [896, 259] on div at bounding box center [832, 333] width 1206 height 330
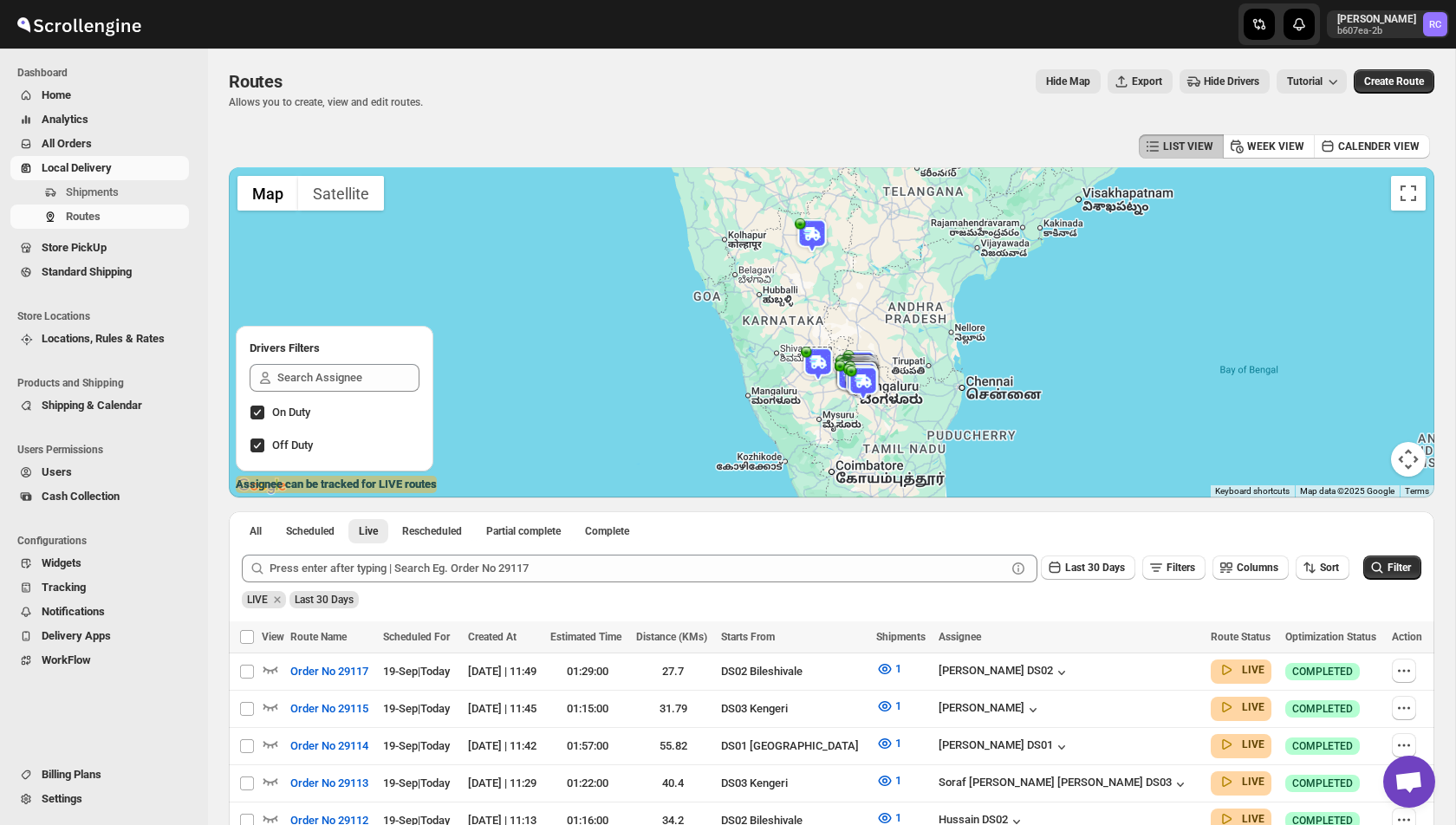
click at [257, 446] on input "Off Duty" at bounding box center [257, 446] width 14 height 14
checkbox input "false"
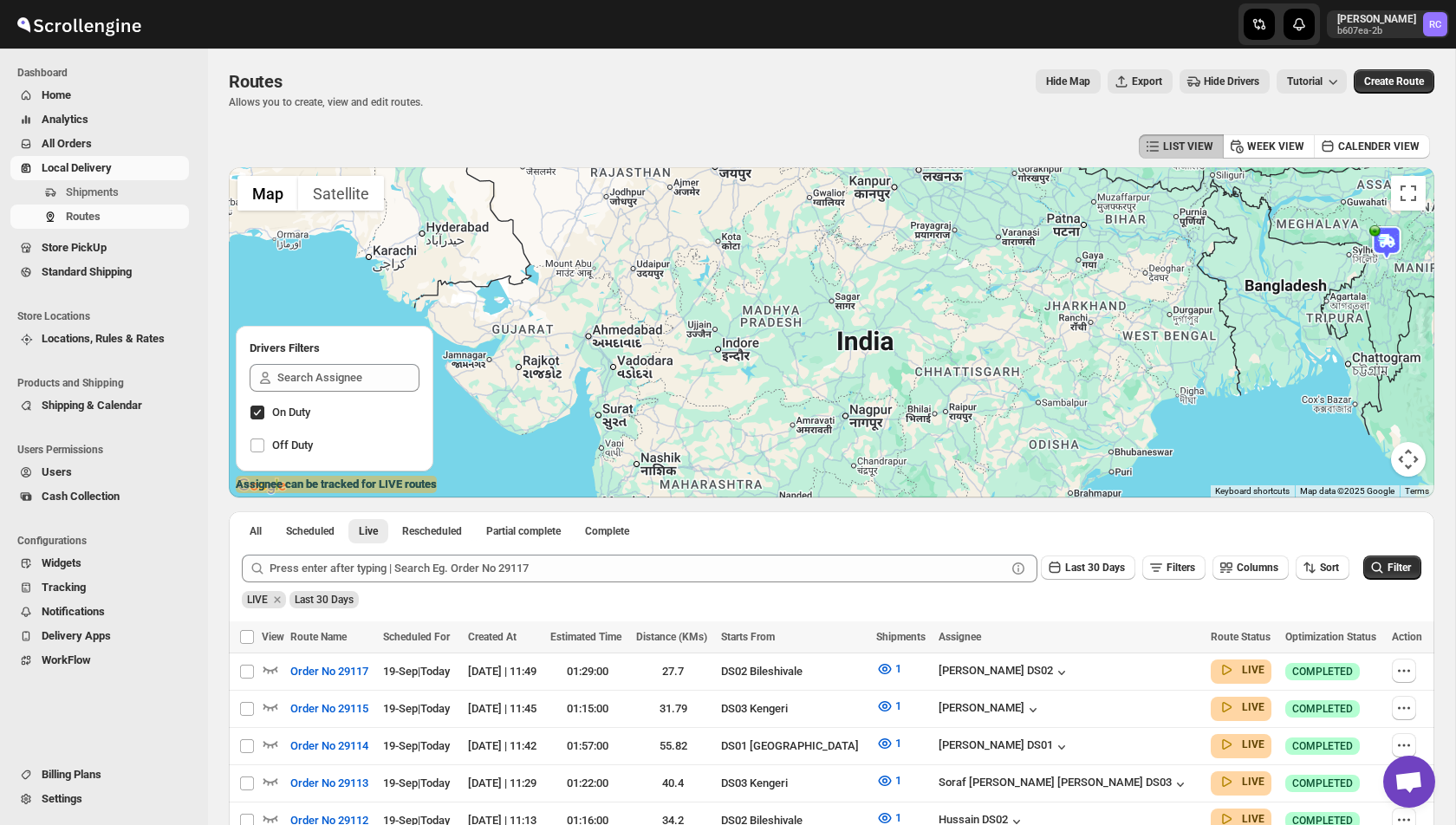
drag, startPoint x: 804, startPoint y: 367, endPoint x: 806, endPoint y: 148, distance: 219.0
click at [806, 162] on div "LIST VIEW WEEK VIEW CALENDER VIEW ← Move left → Move right ↑ Move up ↓ Move dow…" at bounding box center [832, 600] width 1206 height 941
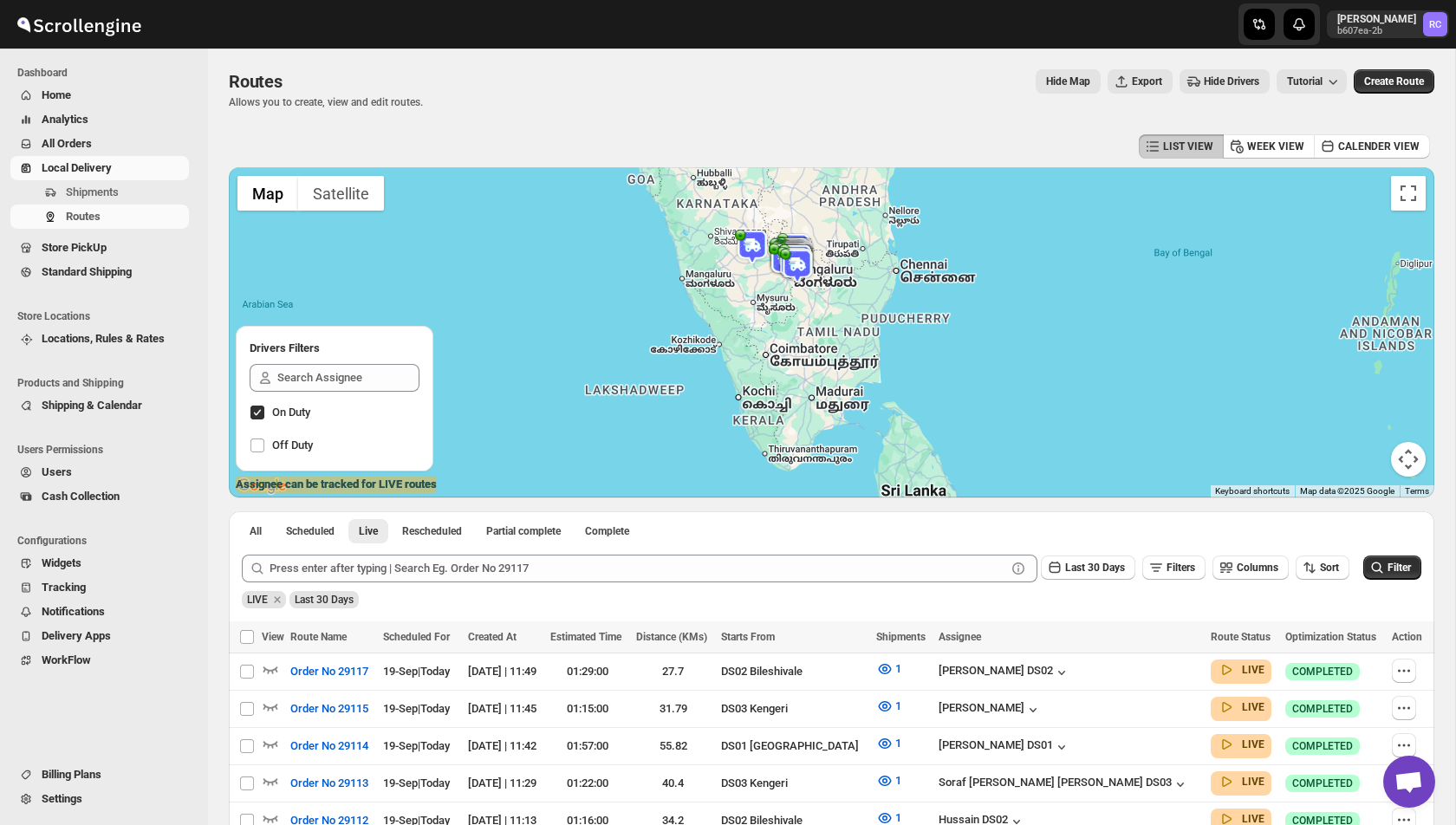
drag, startPoint x: 785, startPoint y: 436, endPoint x: 785, endPoint y: 324, distance: 112.0
click at [785, 324] on div at bounding box center [832, 333] width 1206 height 330
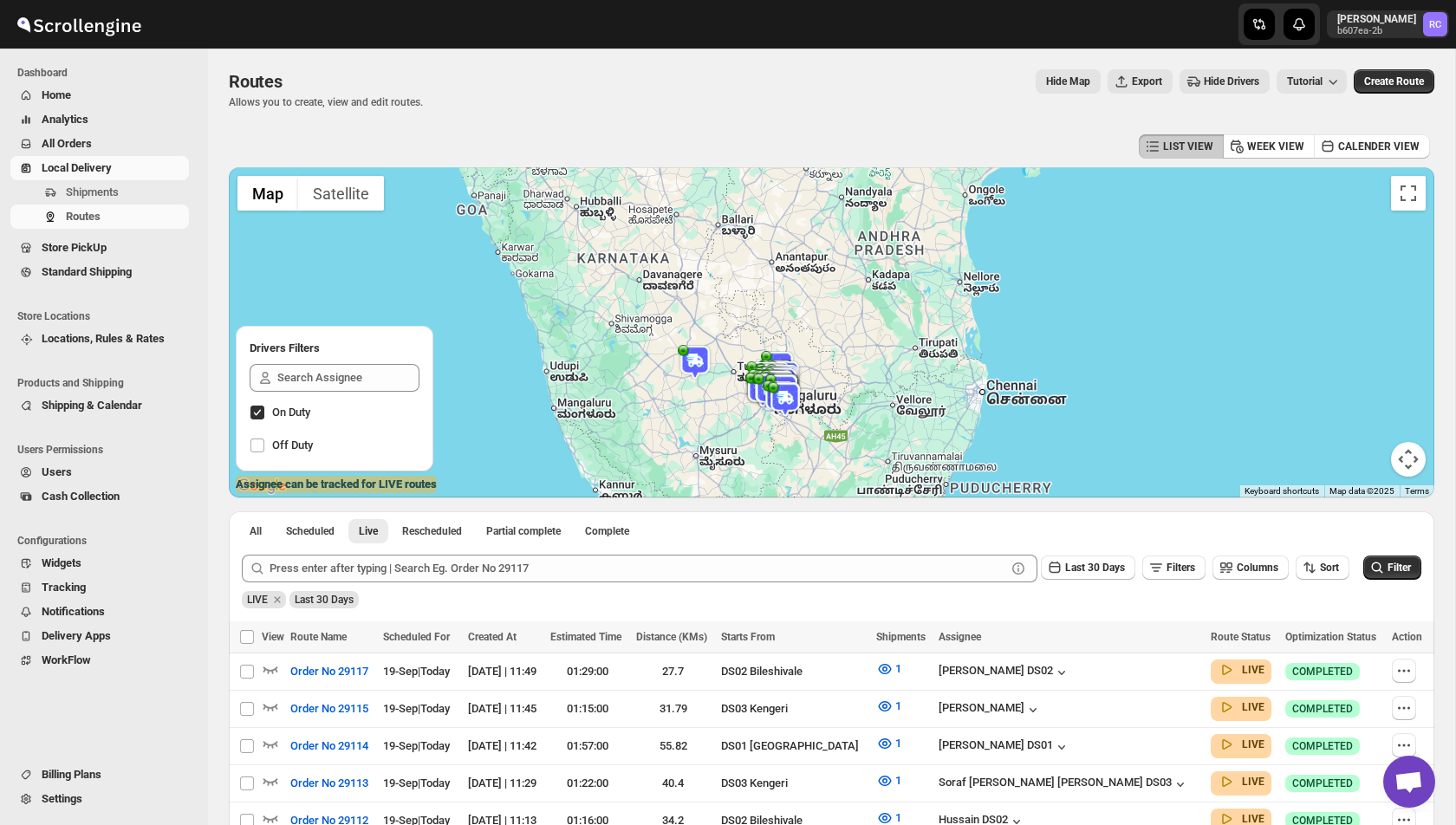
drag, startPoint x: 834, startPoint y: 274, endPoint x: 807, endPoint y: 477, distance: 204.8
click at [807, 477] on div at bounding box center [832, 333] width 1206 height 330
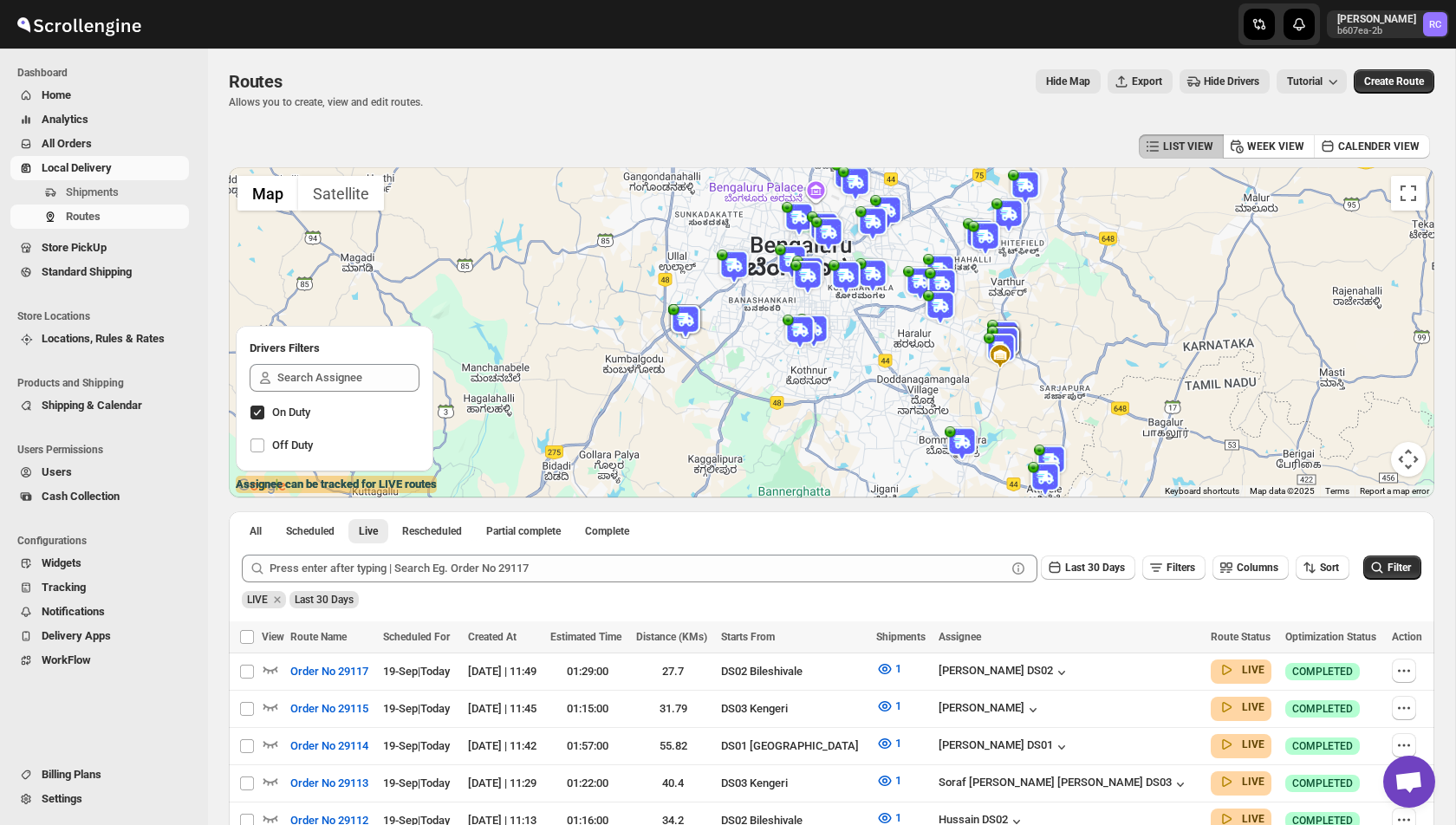
drag, startPoint x: 956, startPoint y: 362, endPoint x: 881, endPoint y: 389, distance: 79.7
click at [881, 389] on div at bounding box center [832, 333] width 1206 height 330
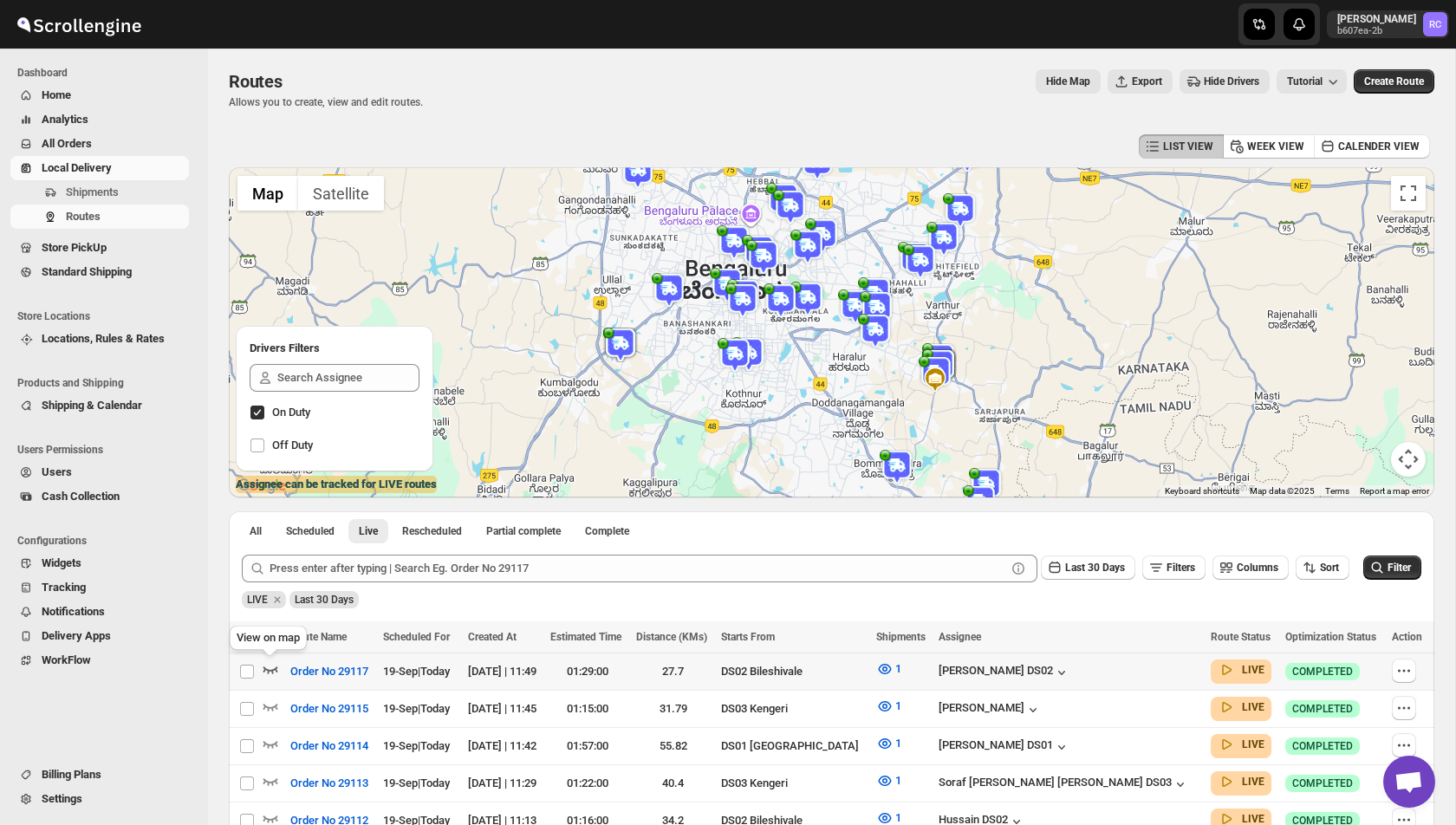
click at [267, 665] on icon "button" at bounding box center [270, 670] width 18 height 18
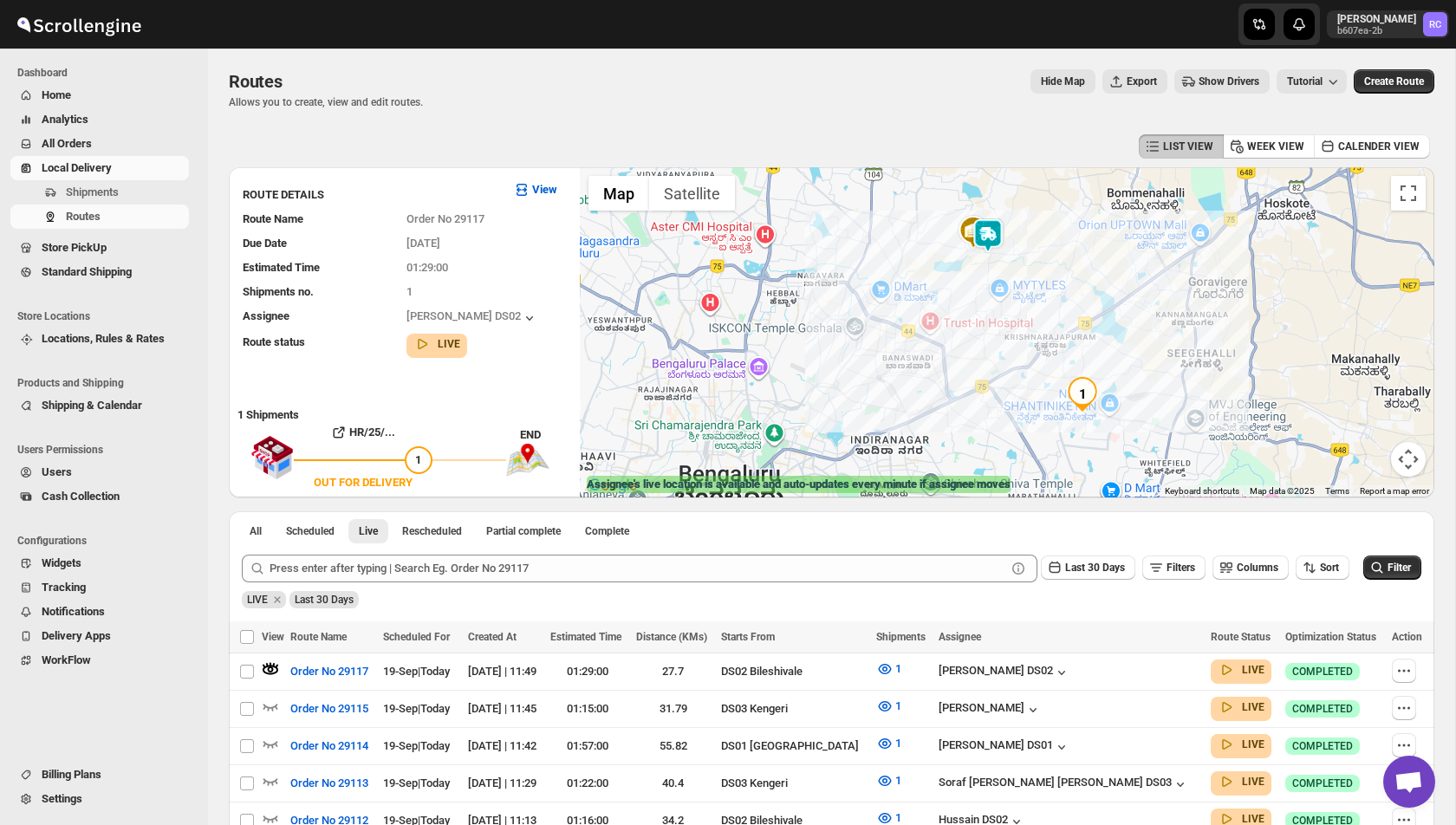
click at [993, 243] on img at bounding box center [988, 236] width 35 height 35
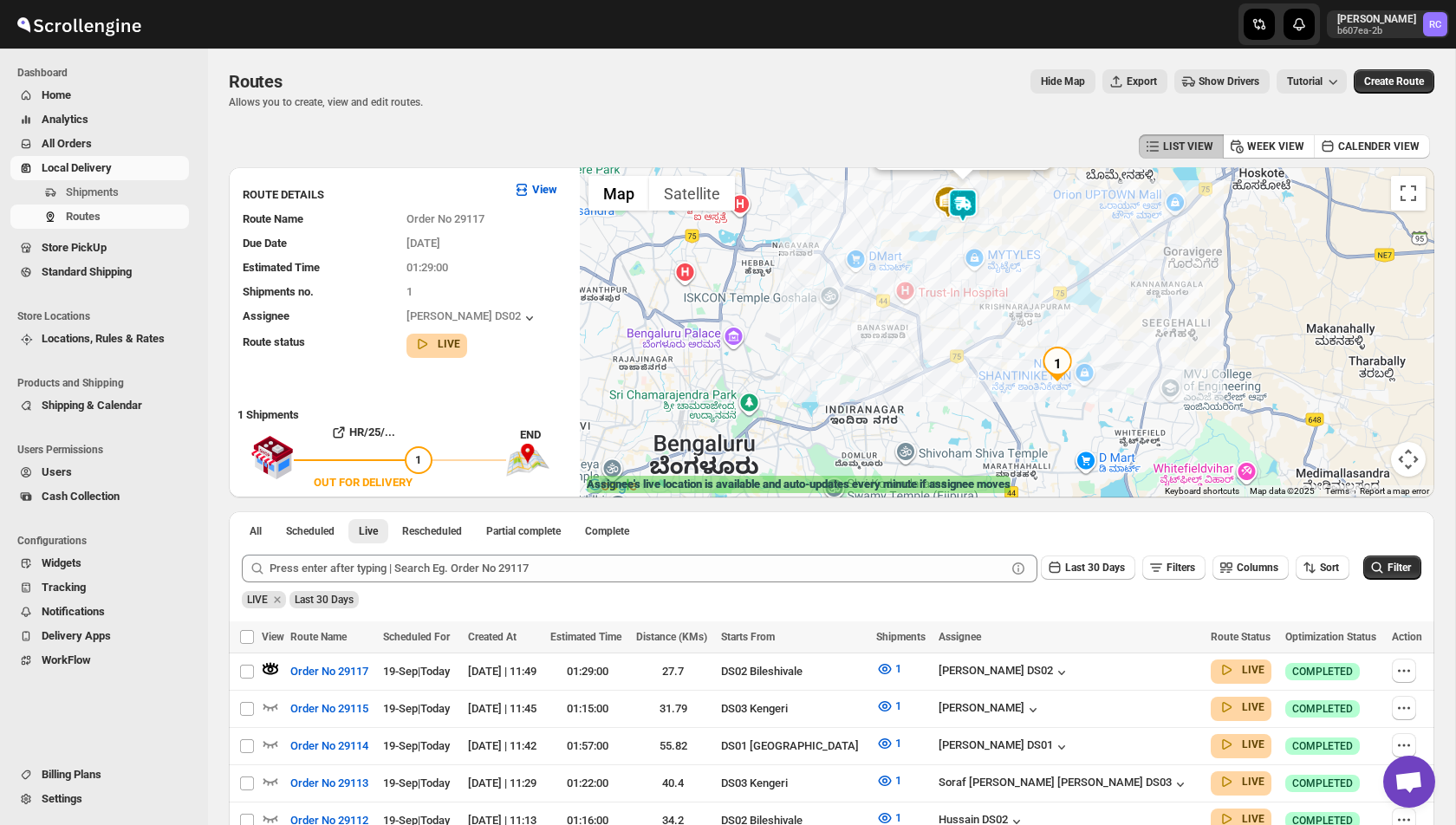
drag, startPoint x: 837, startPoint y: 438, endPoint x: 811, endPoint y: 329, distance: 112.1
click at [812, 328] on div "Assignee : BOLEN DS02 Updated at : 19/09/2025, 11:58:16 Duty mode Enabled Batte…" at bounding box center [1008, 333] width 855 height 330
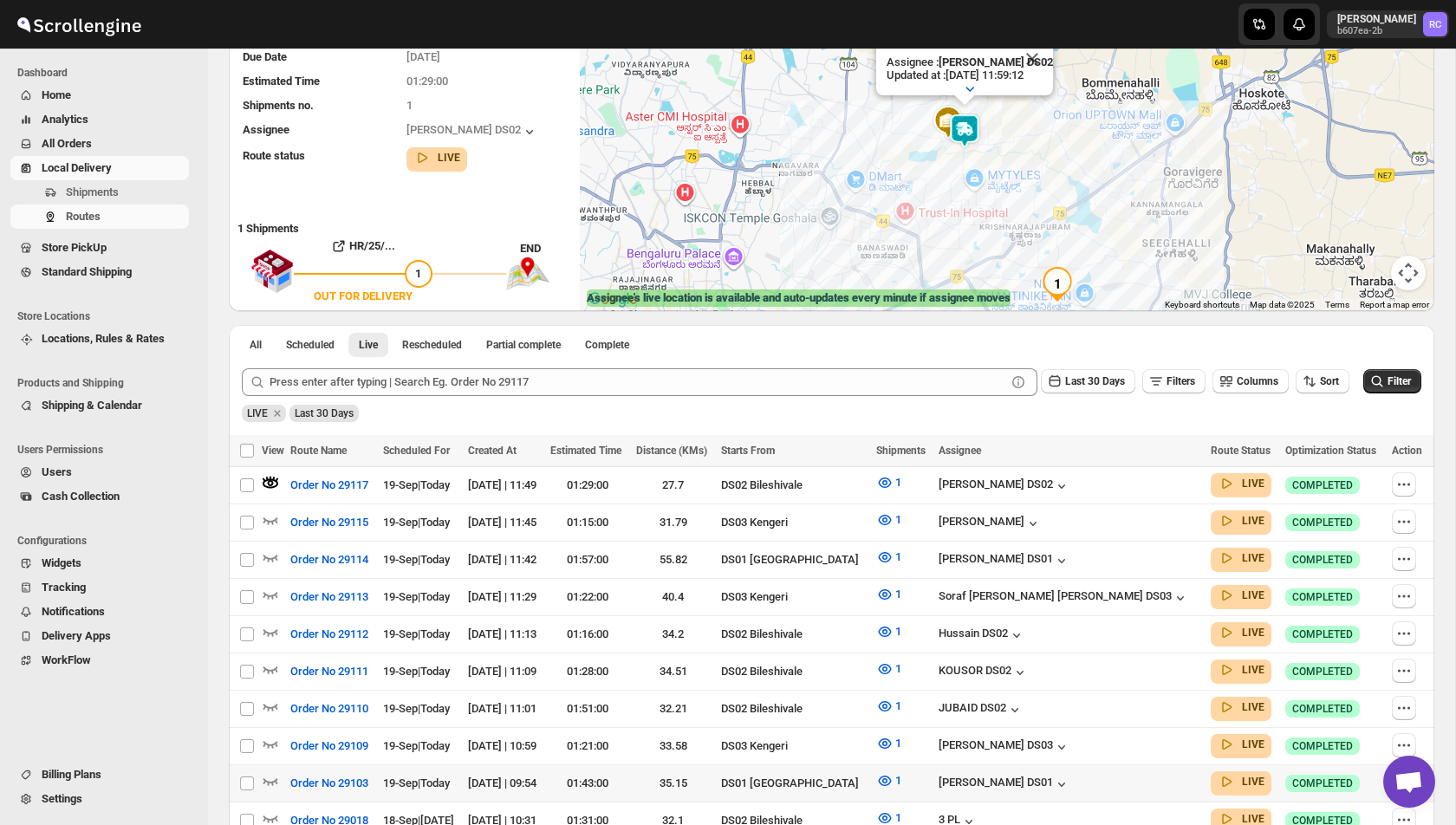
scroll to position [184, 0]
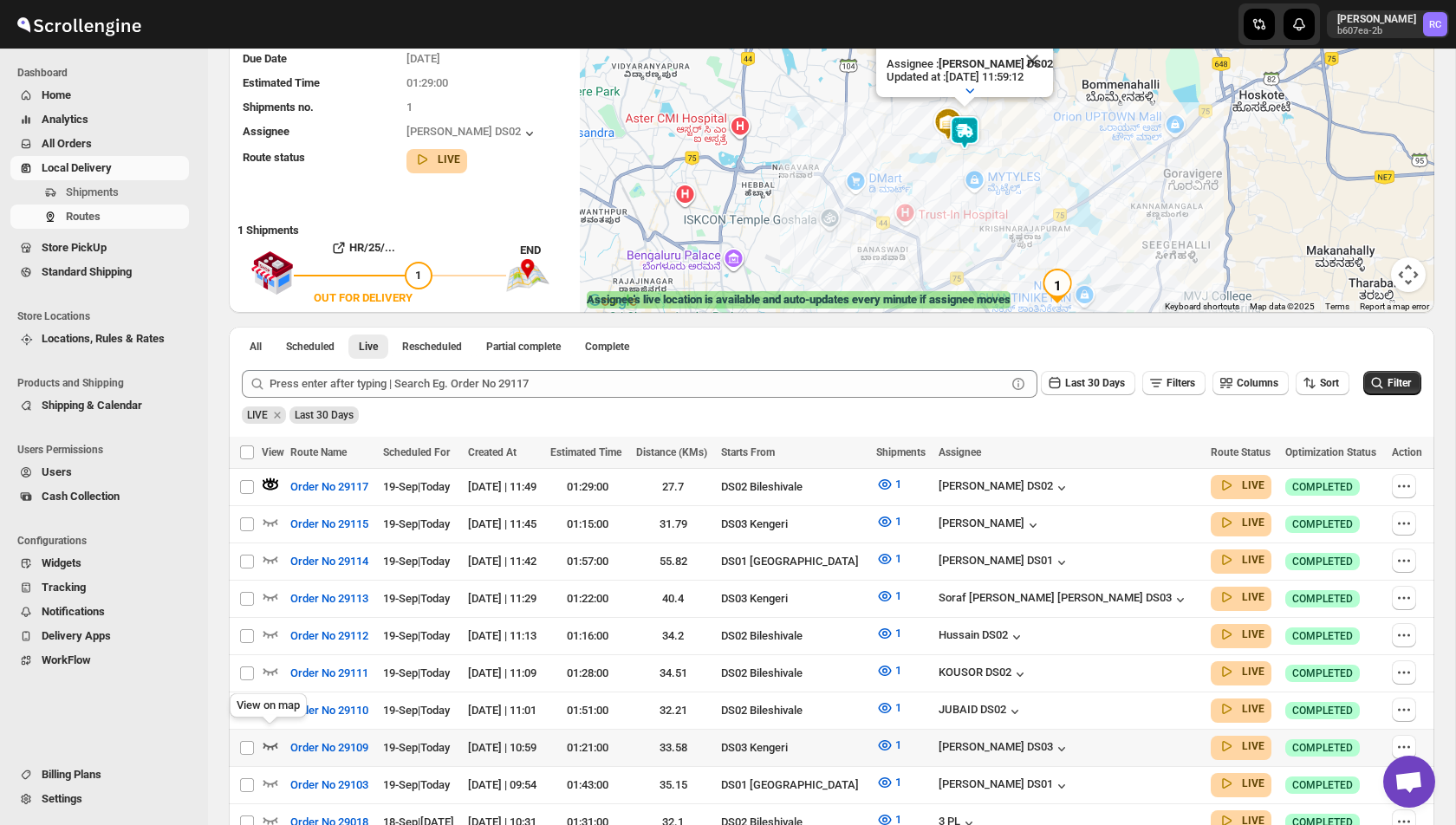
click at [264, 742] on icon "button" at bounding box center [270, 746] width 15 height 7
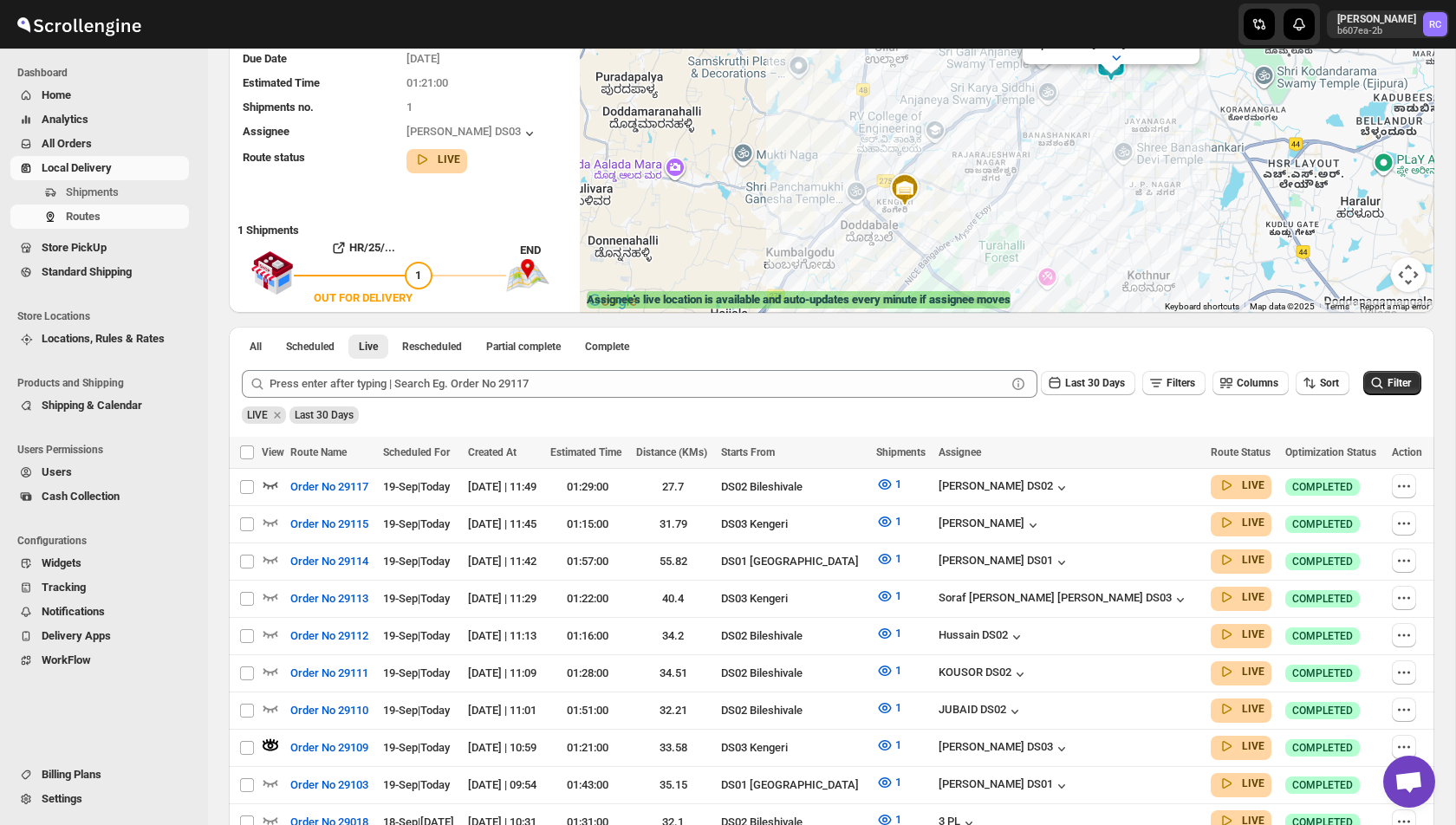
drag, startPoint x: 1124, startPoint y: 107, endPoint x: 1094, endPoint y: 206, distance: 103.4
click at [1094, 207] on div "Assignee : Saibur Rahman DS03 Updated at : 19/09/2025, 11:59:16 Duty mode Enabl…" at bounding box center [1008, 147] width 855 height 330
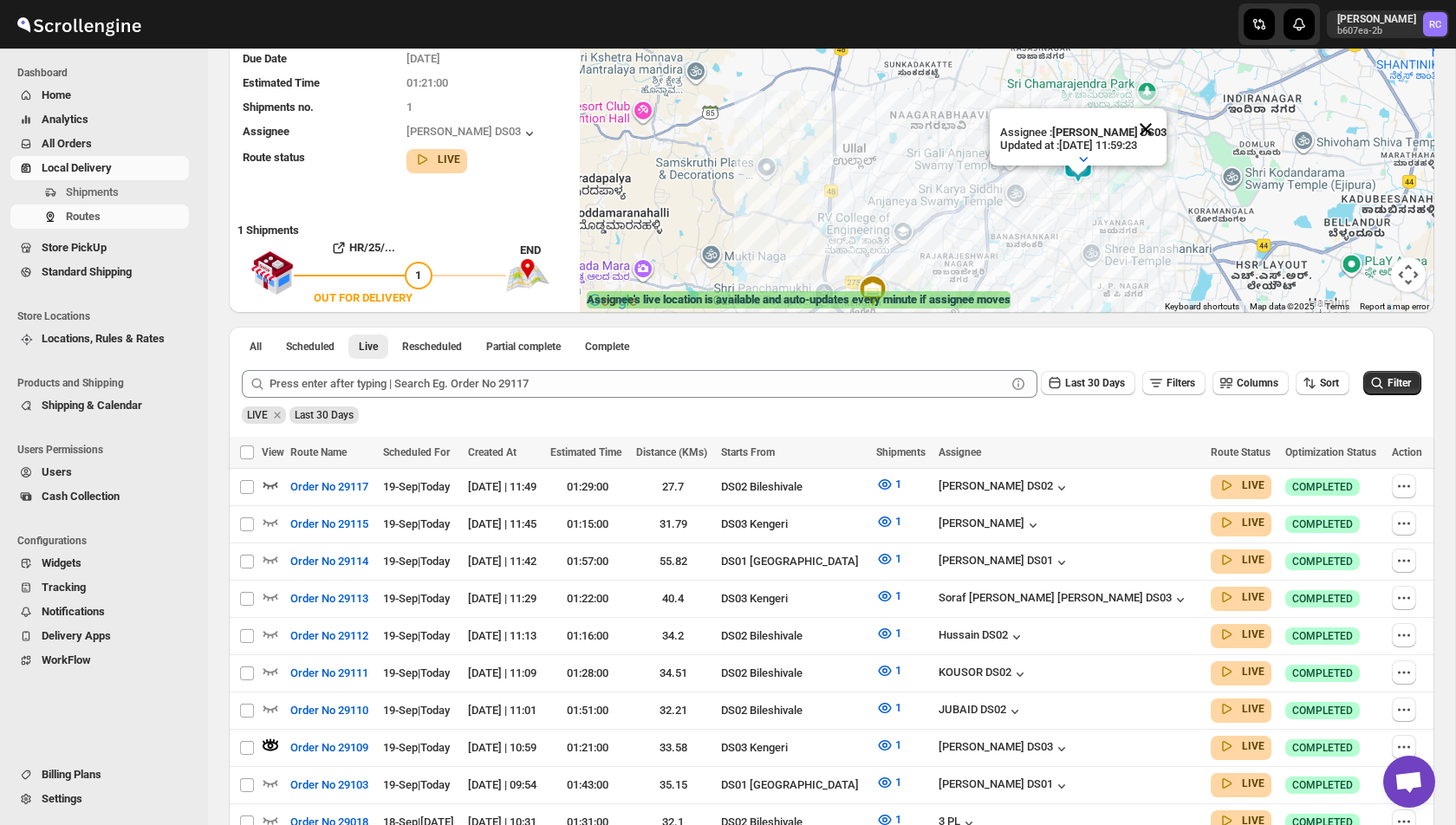
click at [1151, 124] on button "Close" at bounding box center [1145, 128] width 41 height 41
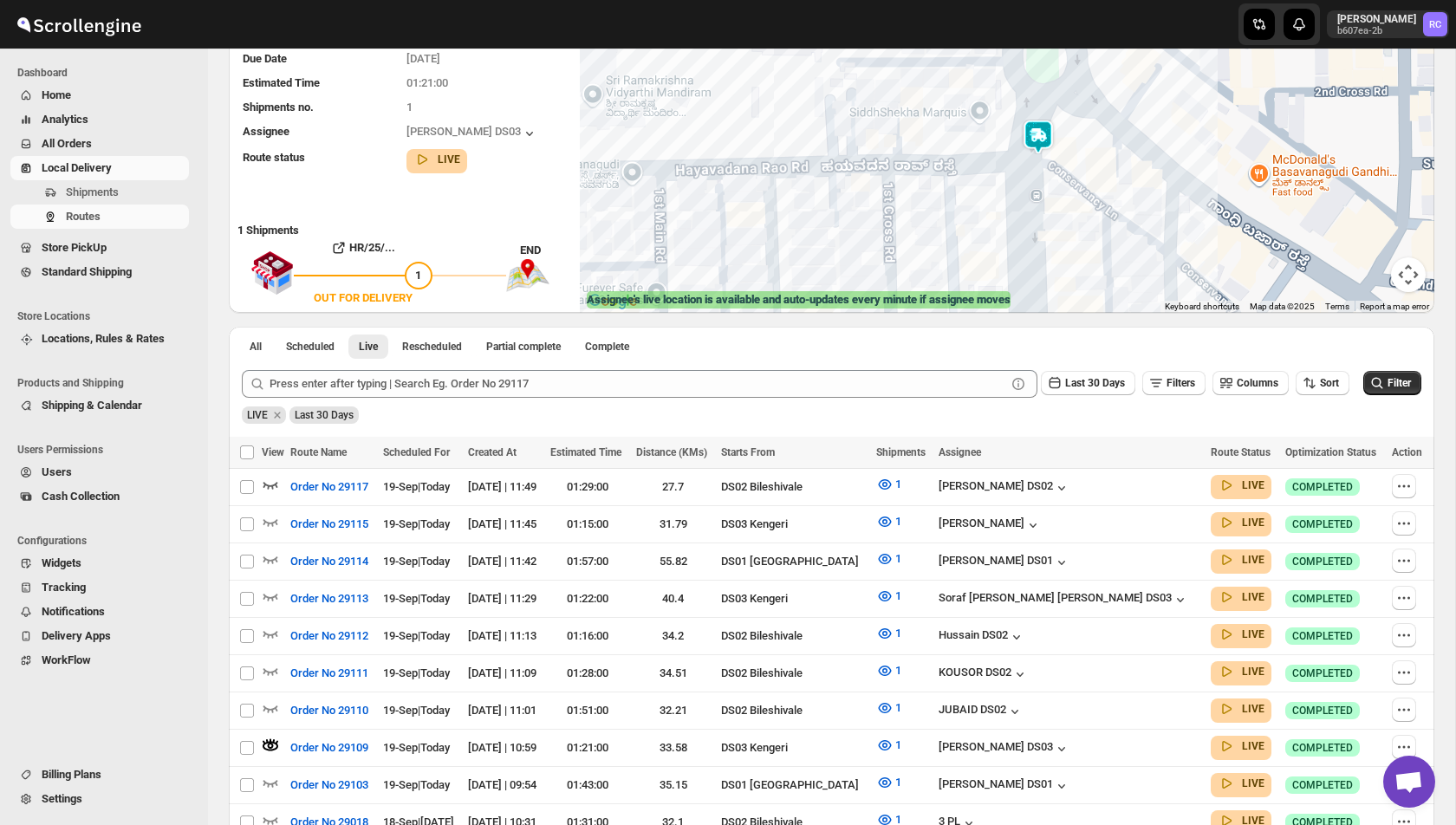
drag, startPoint x: 1056, startPoint y: 99, endPoint x: 1081, endPoint y: 160, distance: 65.9
click at [1081, 160] on div at bounding box center [1008, 147] width 855 height 330
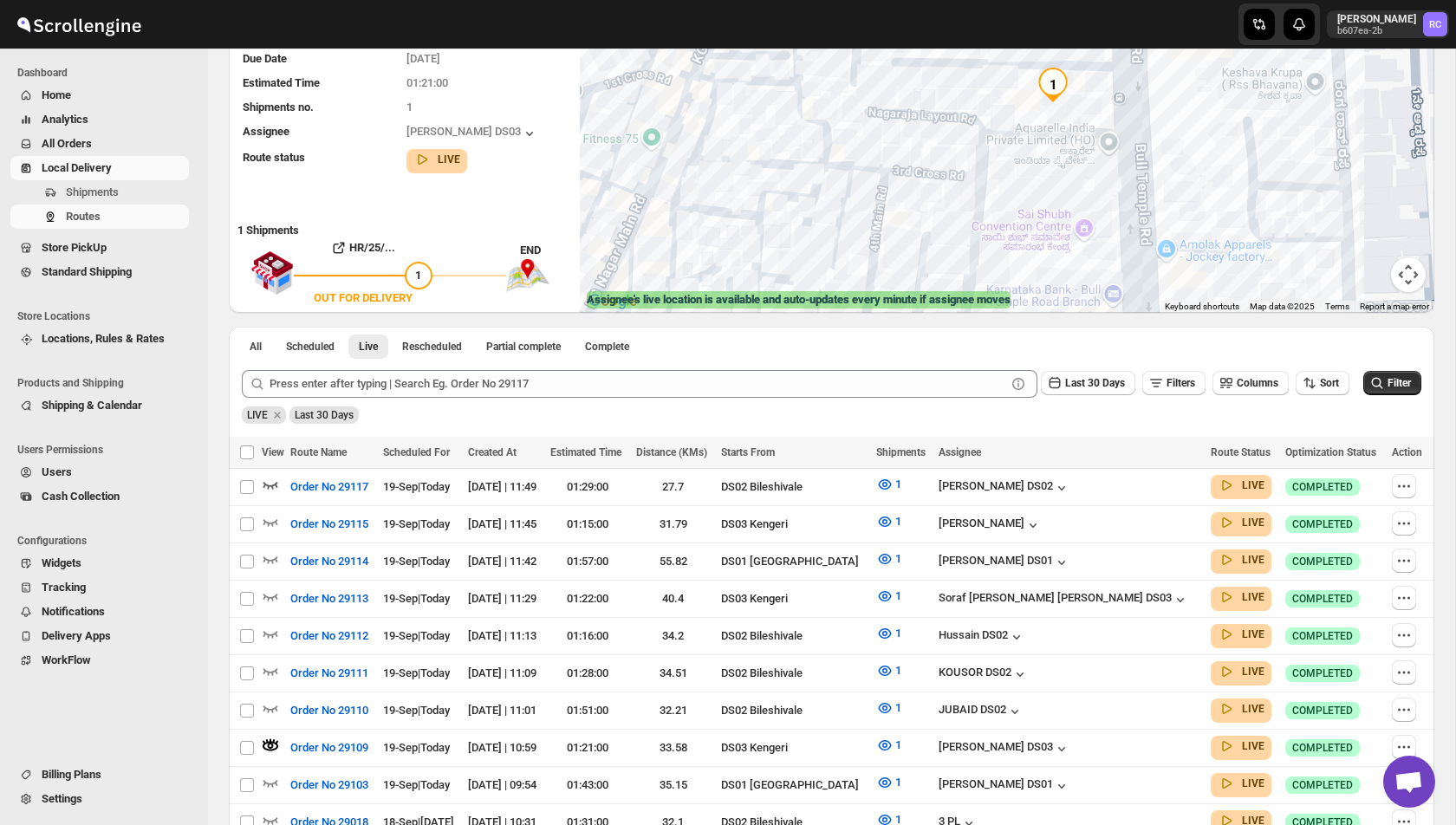
drag, startPoint x: 1091, startPoint y: 111, endPoint x: 1044, endPoint y: 188, distance: 90.2
click at [1044, 188] on div at bounding box center [1008, 147] width 855 height 330
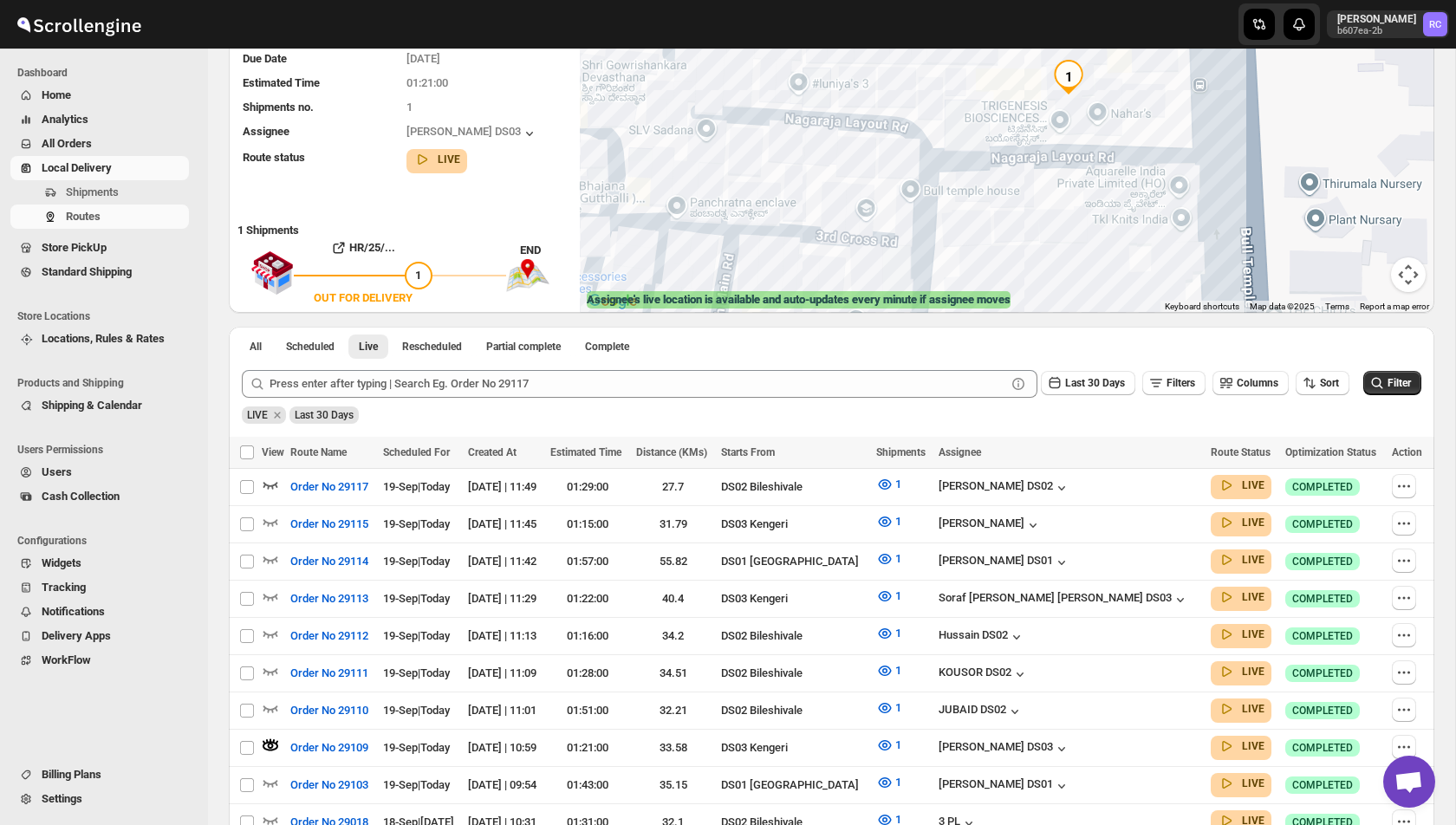
drag, startPoint x: 1032, startPoint y: 121, endPoint x: 990, endPoint y: 157, distance: 55.3
click at [990, 157] on div at bounding box center [1008, 147] width 855 height 330
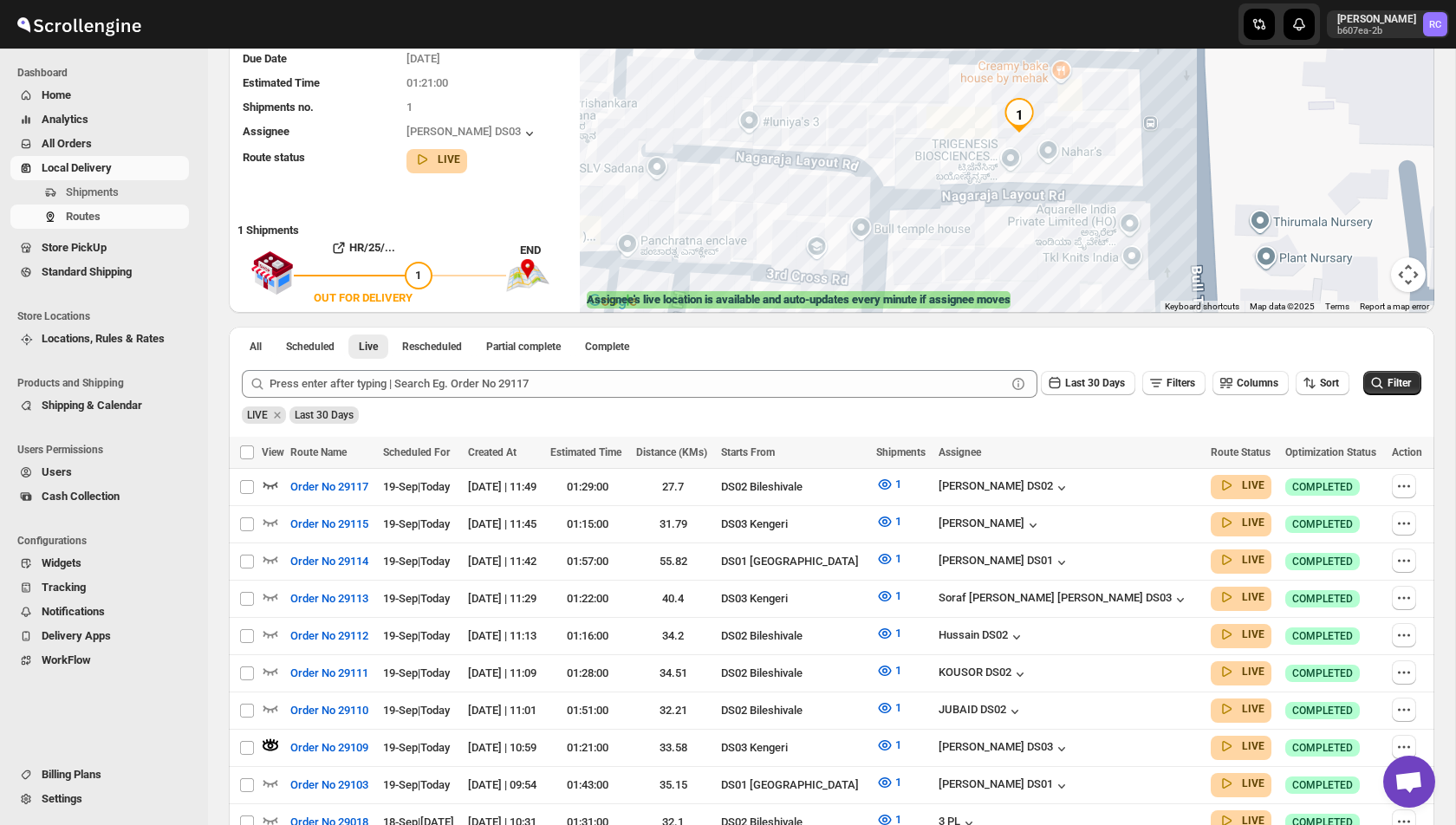
scroll to position [0, 0]
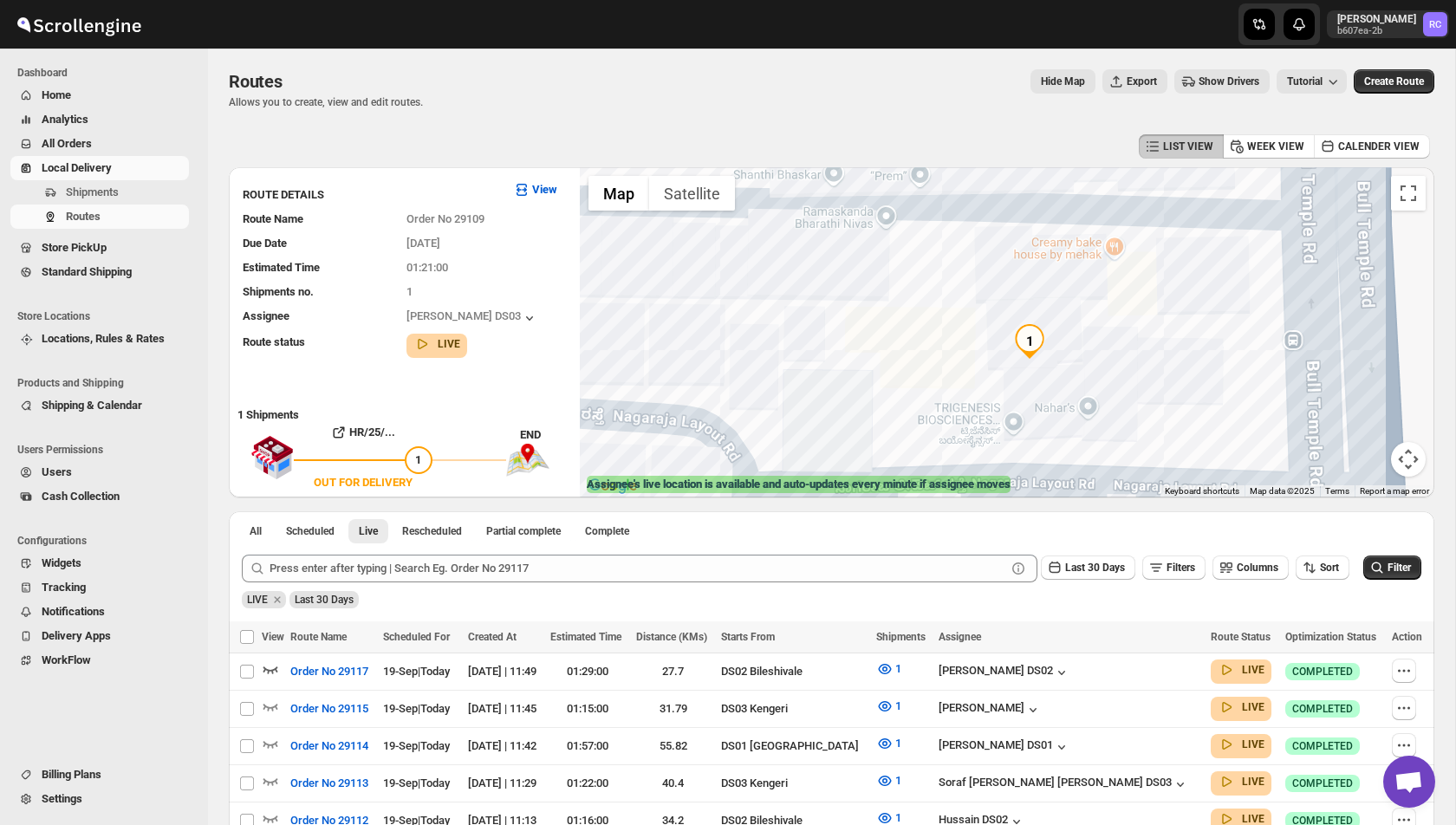
drag, startPoint x: 972, startPoint y: 378, endPoint x: 915, endPoint y: 360, distance: 59.8
click at [915, 360] on div at bounding box center [1008, 333] width 855 height 330
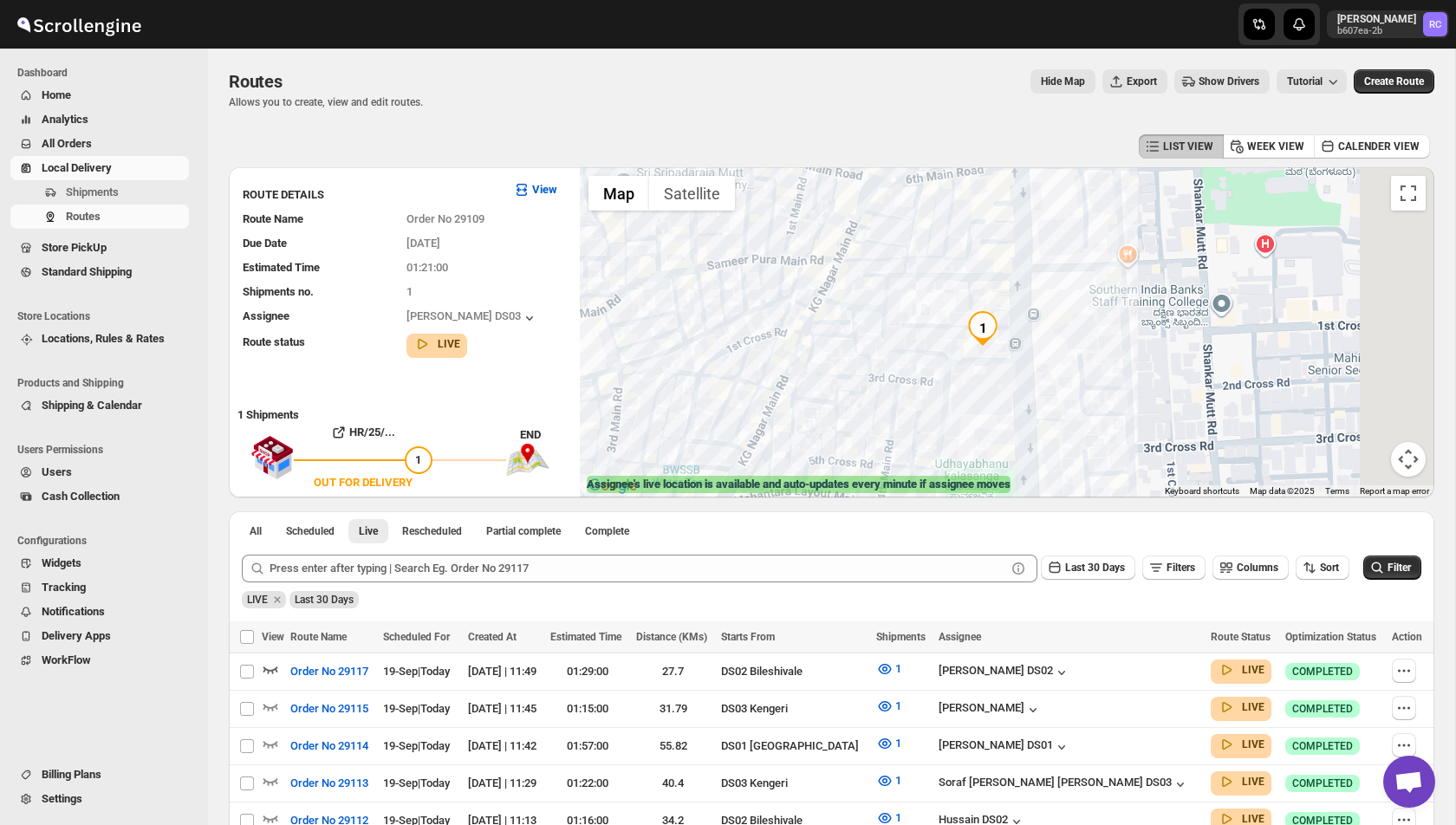
drag, startPoint x: 977, startPoint y: 434, endPoint x: 977, endPoint y: 229, distance: 205.0
click at [977, 230] on div at bounding box center [1008, 333] width 855 height 330
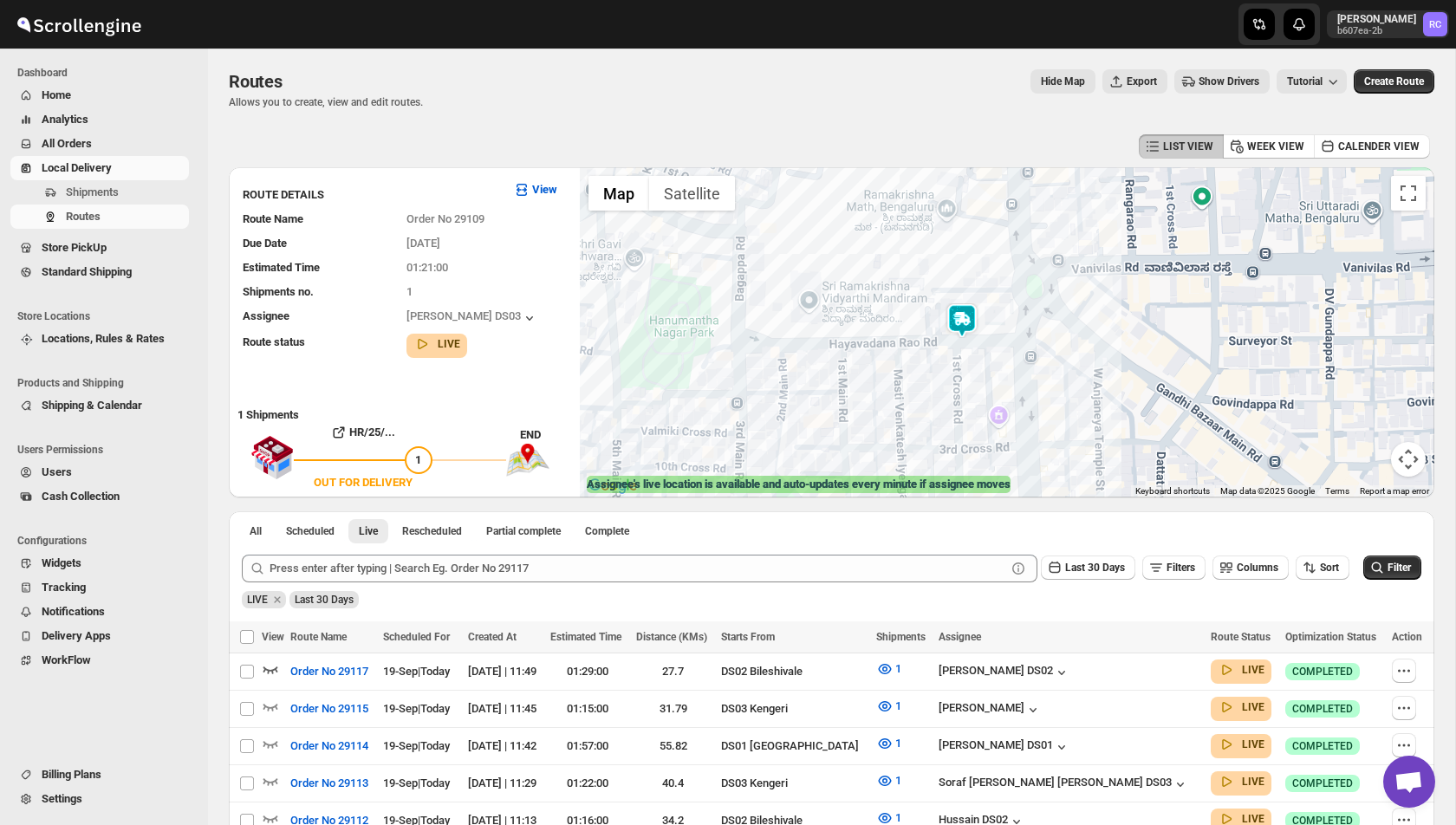
drag, startPoint x: 944, startPoint y: 414, endPoint x: 944, endPoint y: 346, distance: 68.0
click at [944, 346] on div at bounding box center [1008, 333] width 855 height 330
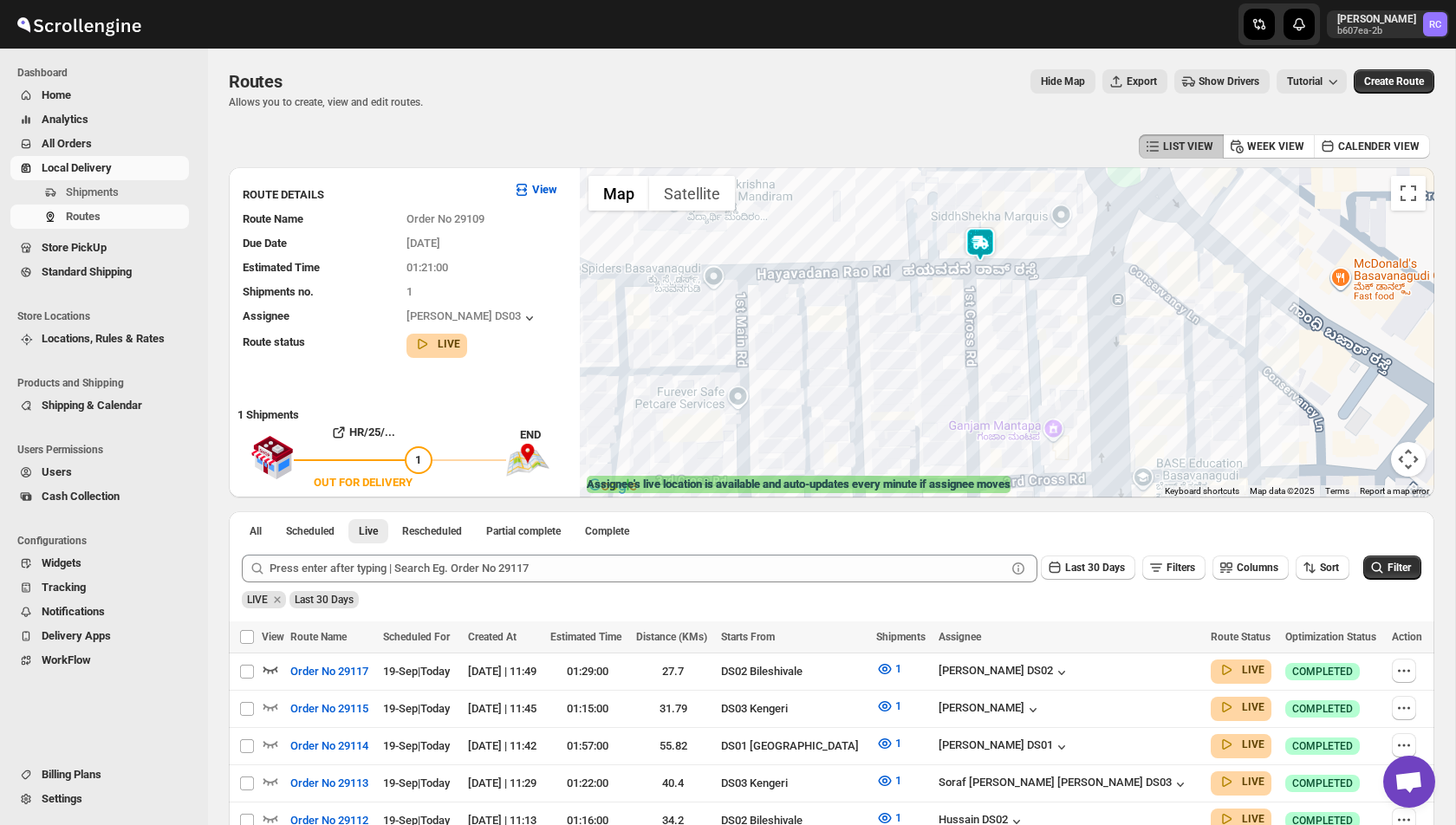
drag, startPoint x: 995, startPoint y: 296, endPoint x: 970, endPoint y: 376, distance: 83.8
click at [970, 376] on div at bounding box center [1008, 333] width 855 height 330
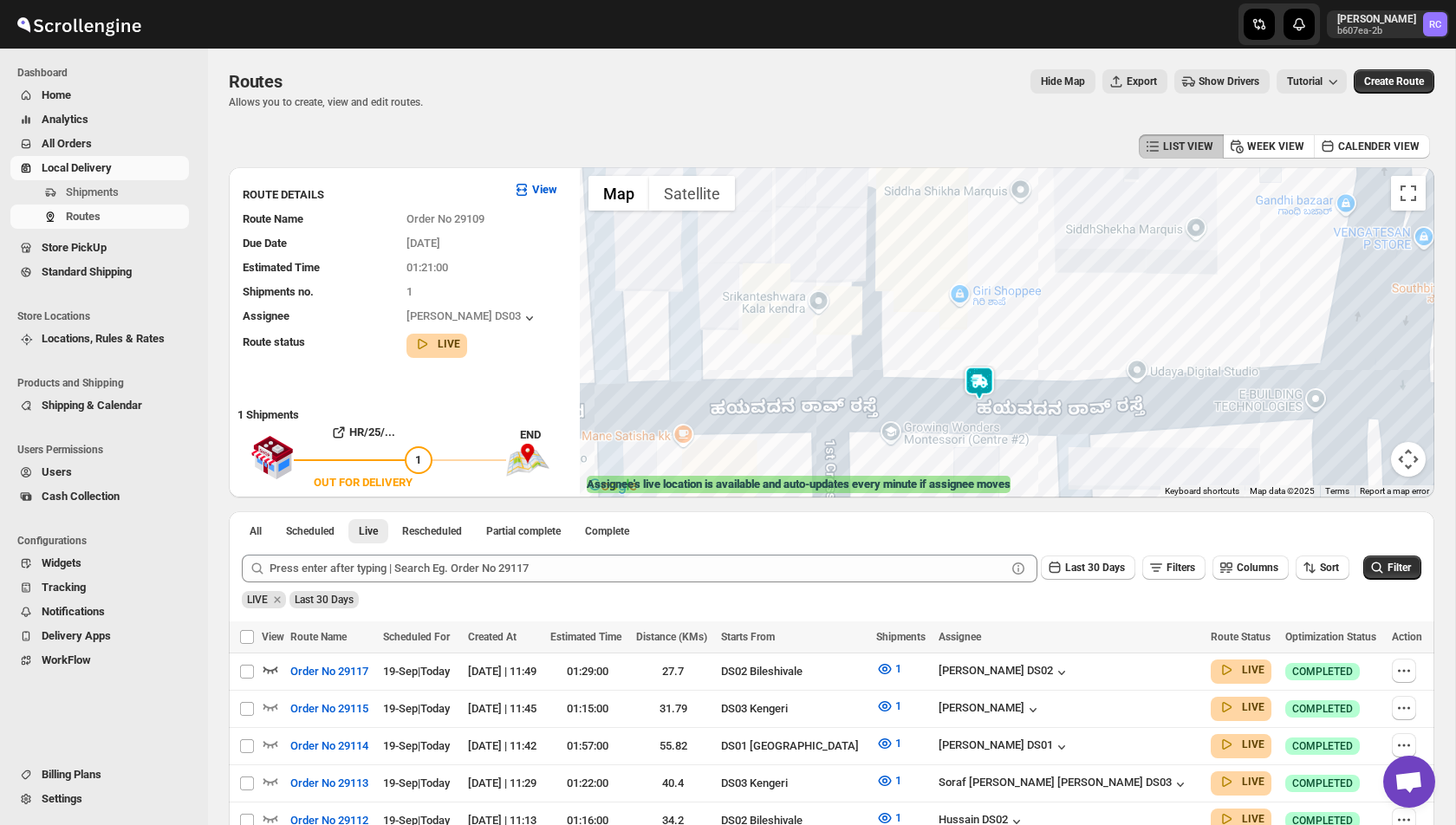
click at [984, 372] on img at bounding box center [979, 384] width 35 height 35
click at [982, 384] on img at bounding box center [979, 384] width 35 height 35
click at [985, 341] on icon "button" at bounding box center [985, 341] width 18 height 18
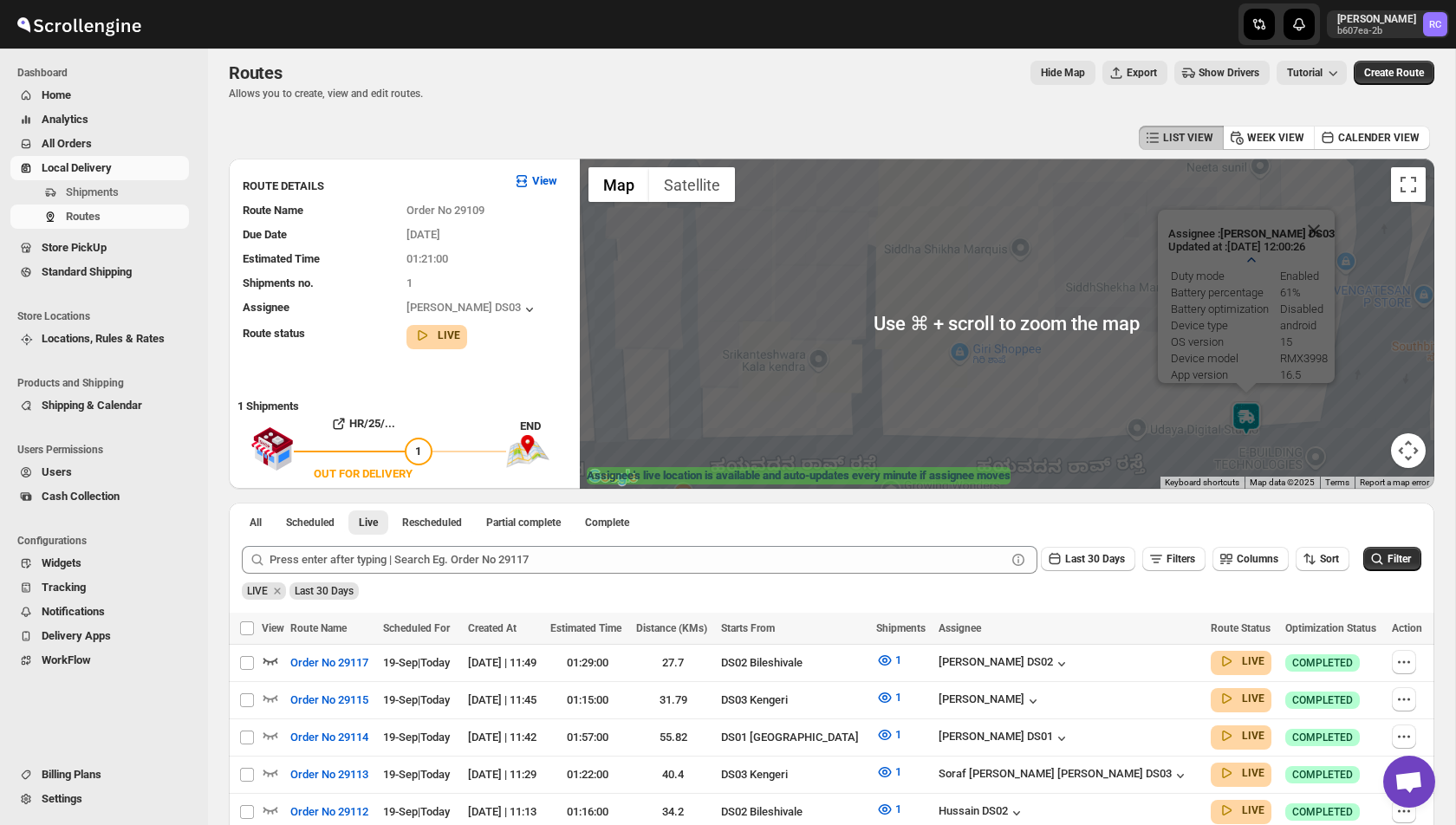
scroll to position [4, 0]
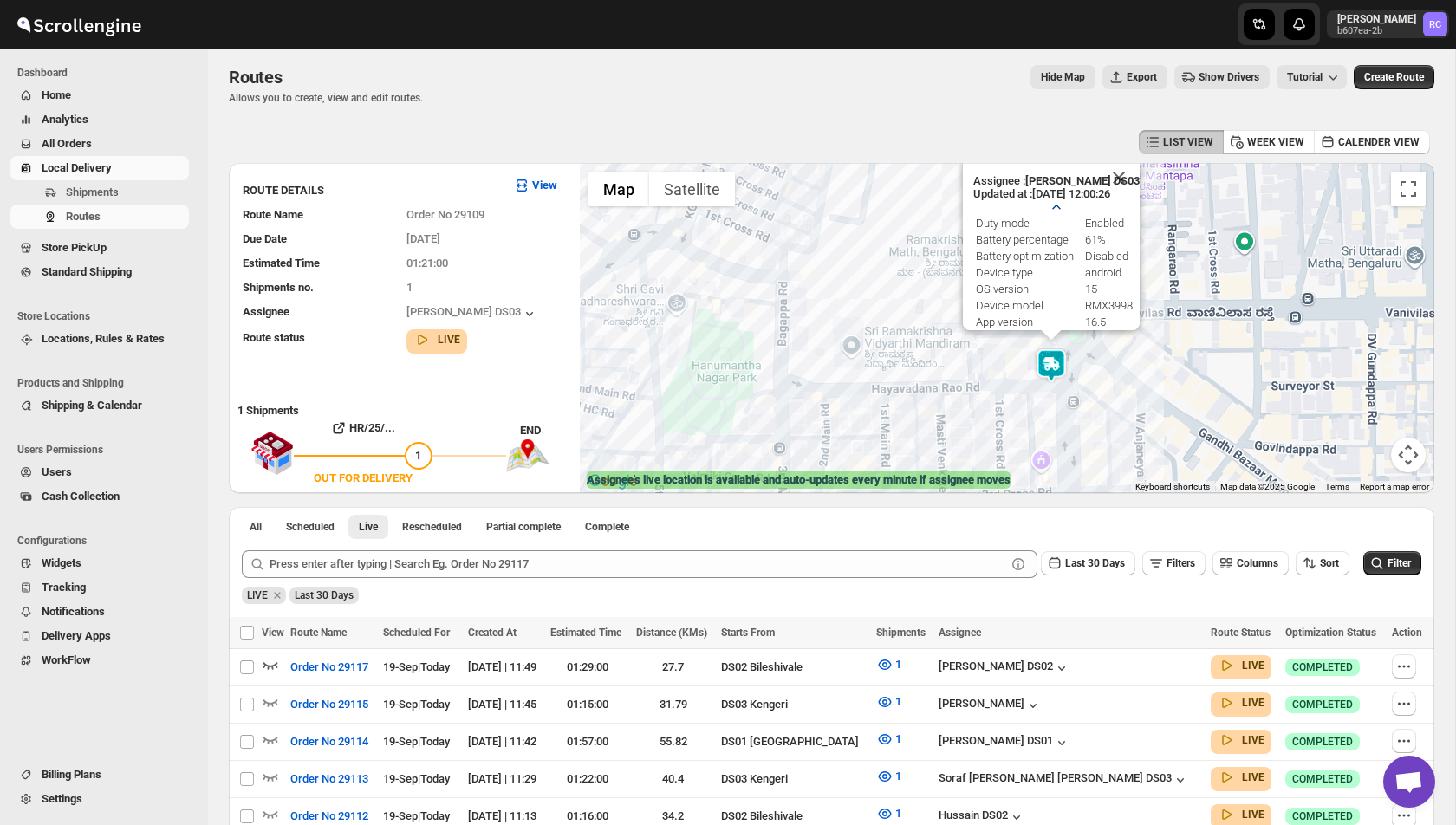
drag, startPoint x: 1009, startPoint y: 391, endPoint x: 962, endPoint y: 399, distance: 47.7
click at [962, 399] on div "Assignee : Saibur Rahman DS03 Updated at : 19/09/2025, 12:00:26 Duty mode Enabl…" at bounding box center [1008, 328] width 855 height 330
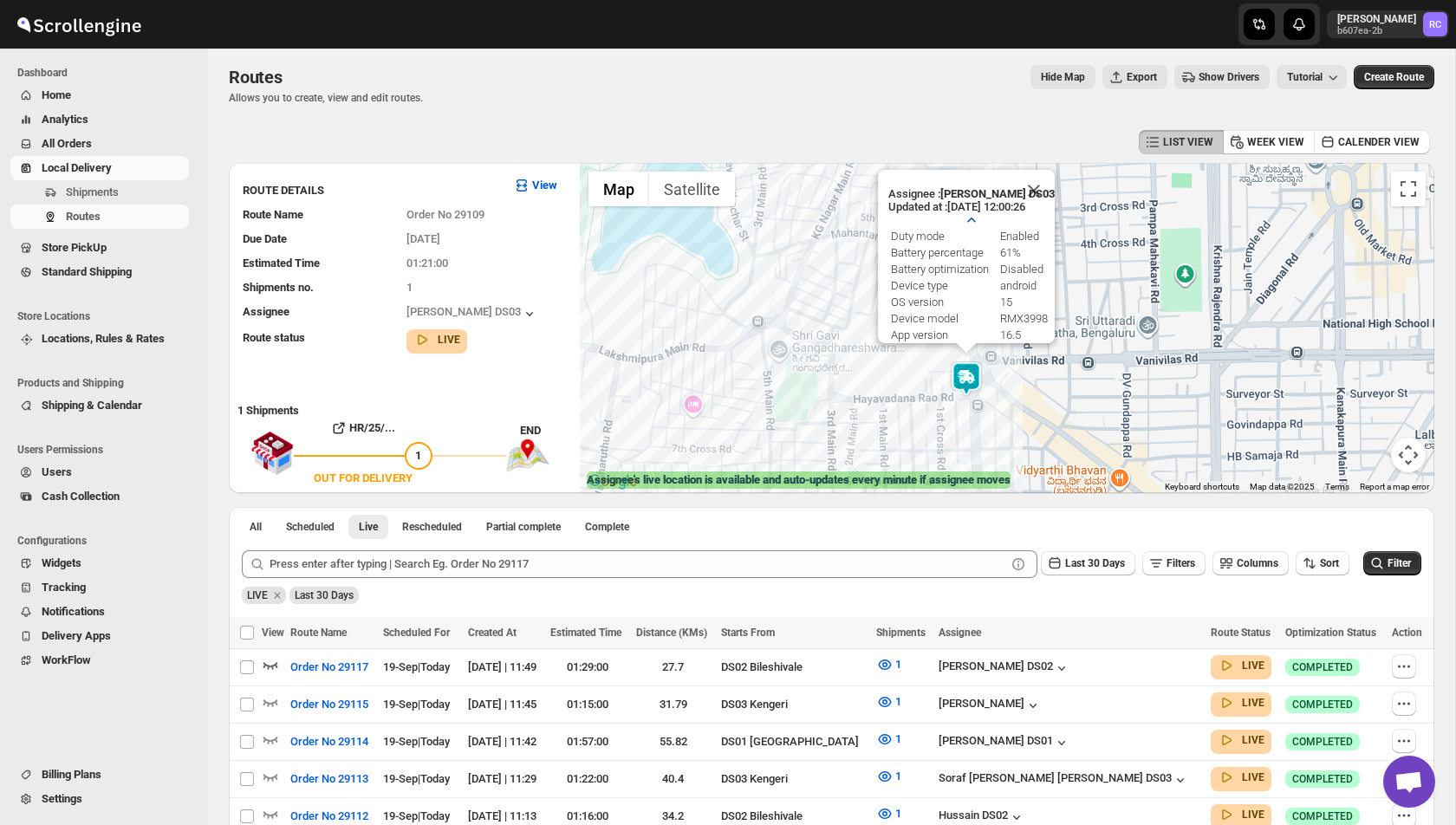
drag, startPoint x: 969, startPoint y: 393, endPoint x: 948, endPoint y: 393, distance: 21.0
click at [948, 393] on div "To navigate, press the arrow keys. Assignee : Saibur Rahman DS03 Updated at : 1…" at bounding box center [1008, 328] width 855 height 330
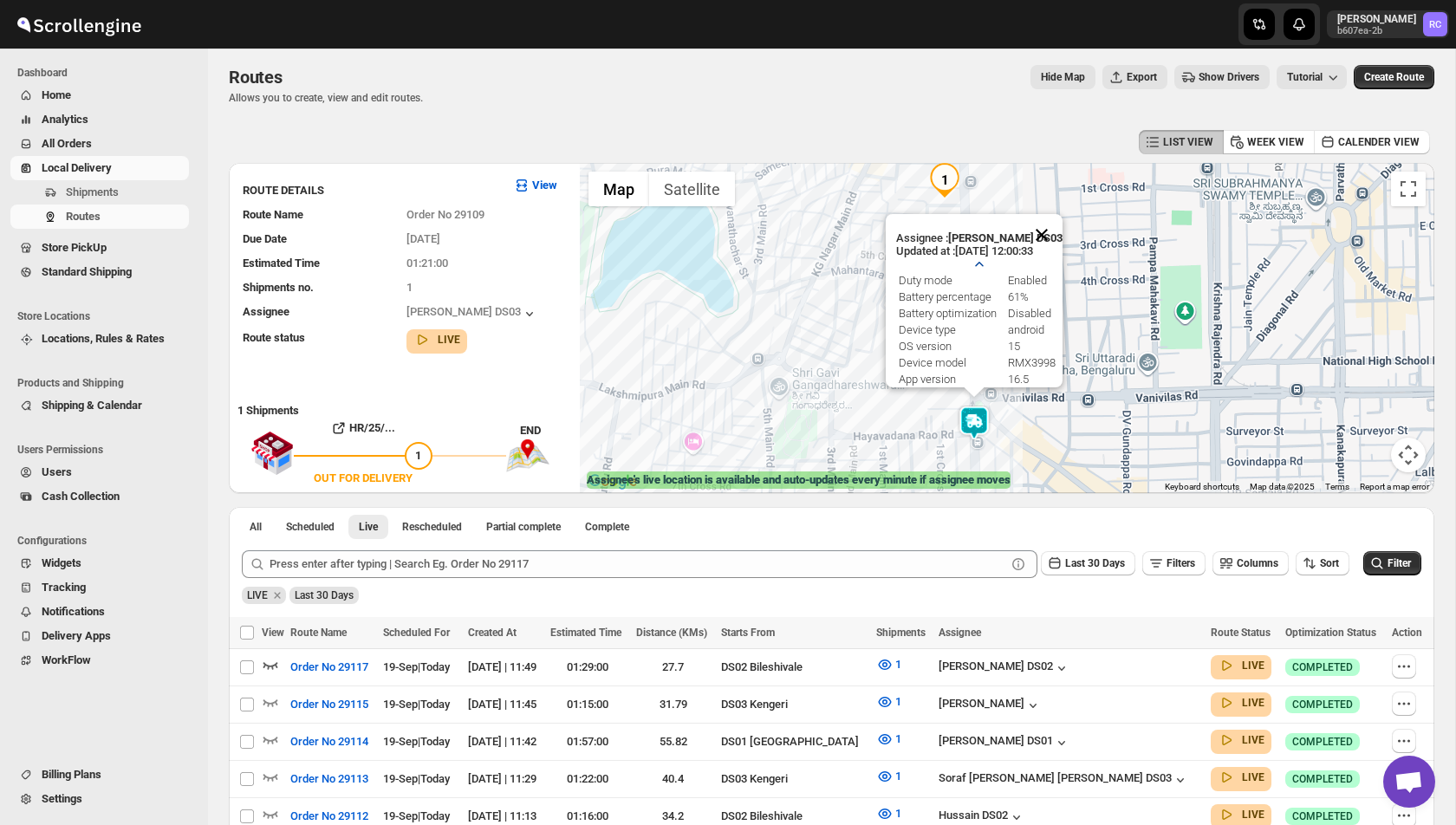
click at [1043, 238] on button "Close" at bounding box center [1041, 234] width 41 height 41
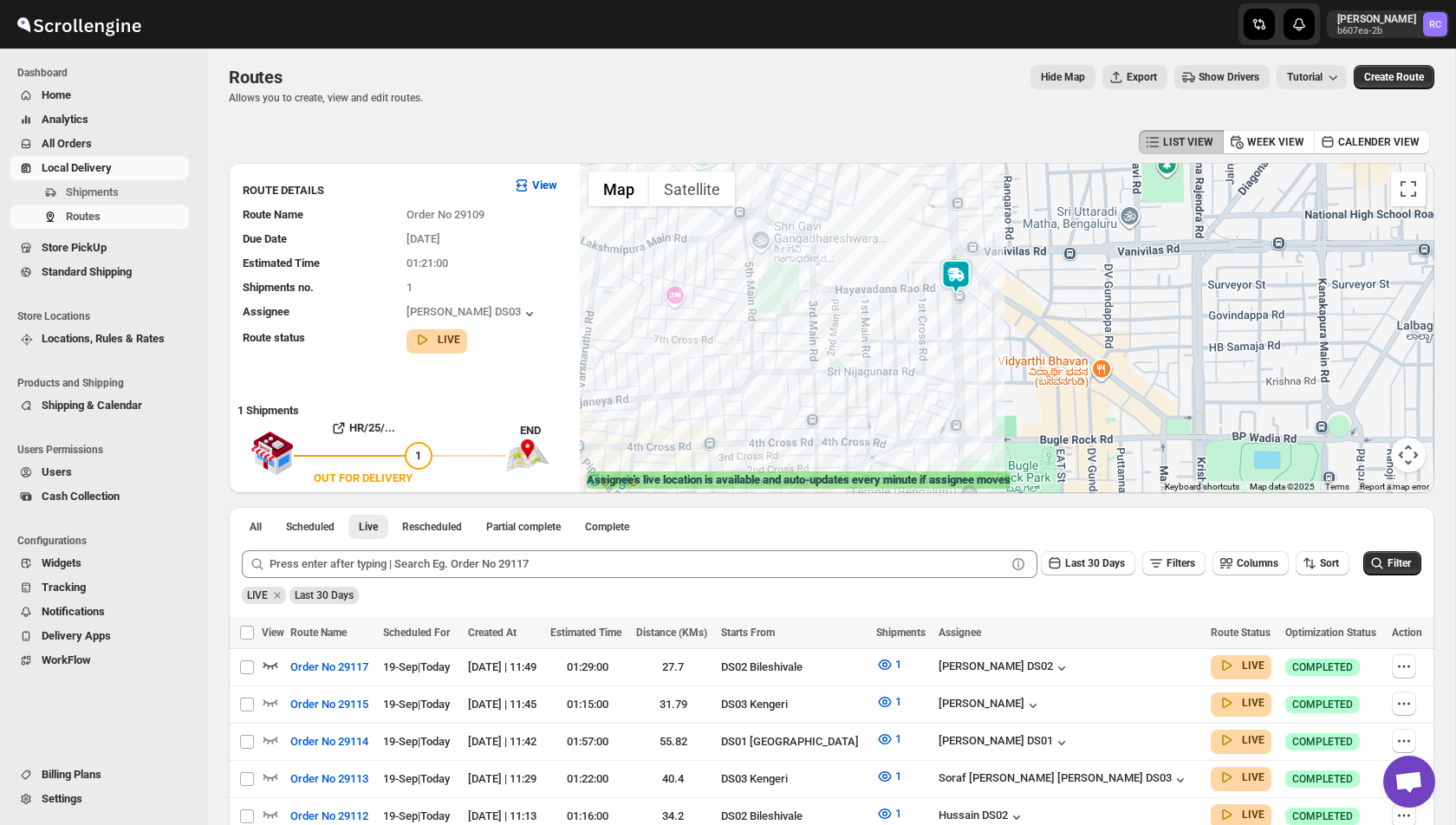
drag, startPoint x: 965, startPoint y: 432, endPoint x: 946, endPoint y: 276, distance: 157.2
click at [946, 276] on img at bounding box center [957, 276] width 35 height 35
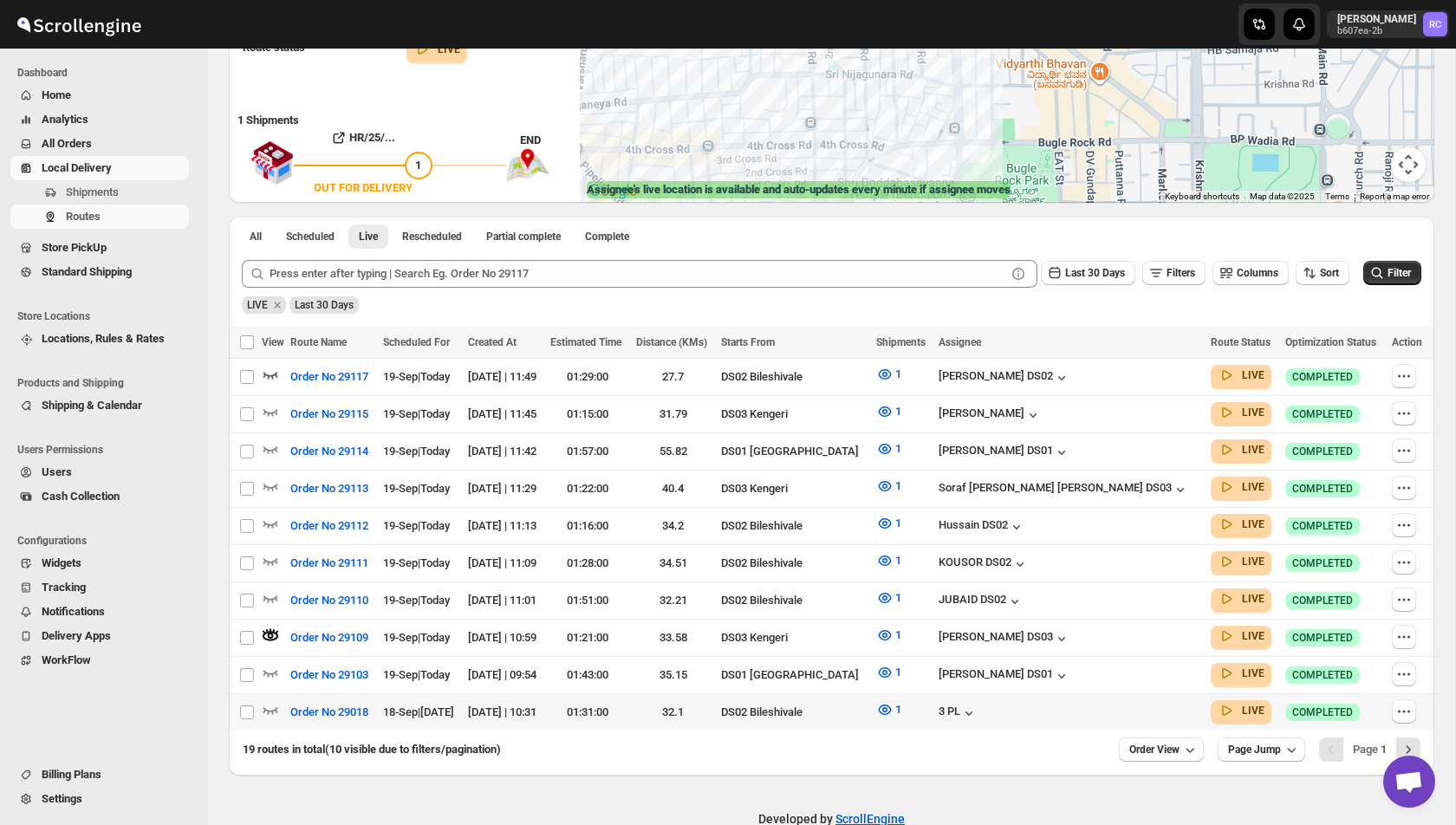
scroll to position [316, 0]
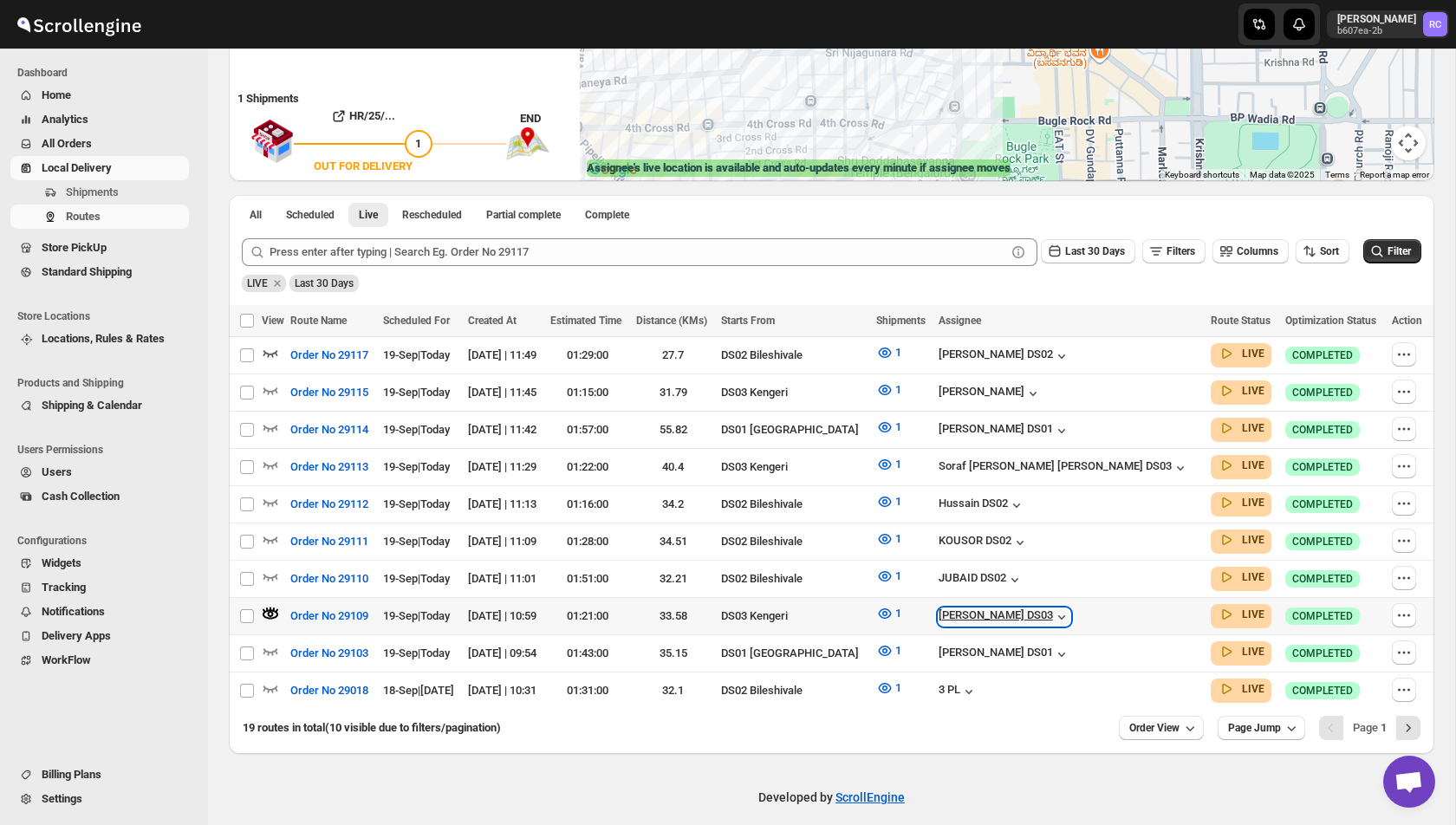
click at [1071, 608] on icon "button" at bounding box center [1062, 617] width 18 height 18
click at [1083, 778] on div "Developed by ScrollEngine" at bounding box center [831, 797] width 1247 height 87
click at [1071, 608] on icon "button" at bounding box center [1062, 617] width 18 height 18
click at [899, 737] on div "19 routes in total (10 visible due to filters/pagination) Order View Page Jump …" at bounding box center [832, 731] width 1206 height 45
click at [1071, 608] on icon "button" at bounding box center [1062, 617] width 18 height 18
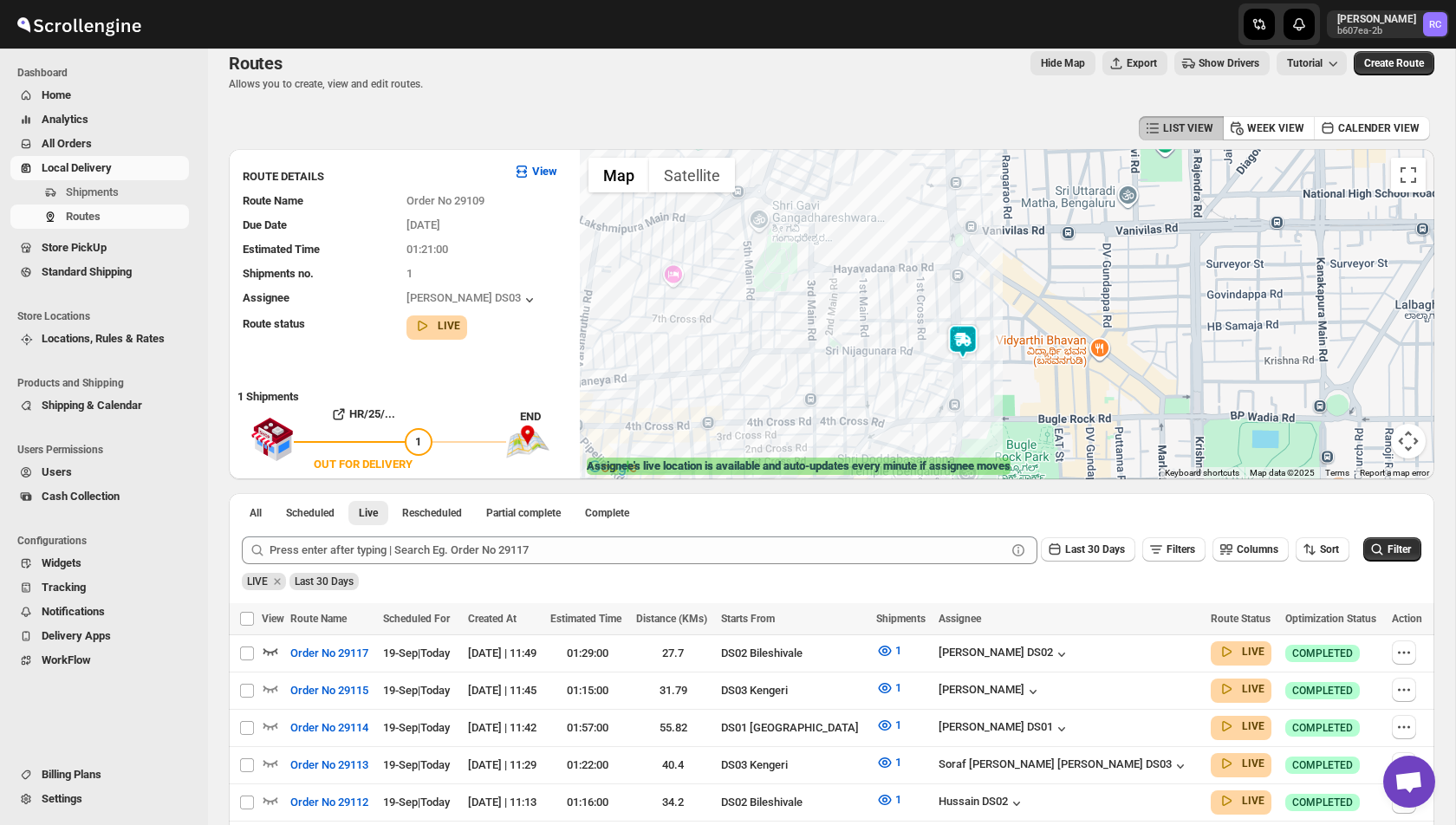
scroll to position [0, 0]
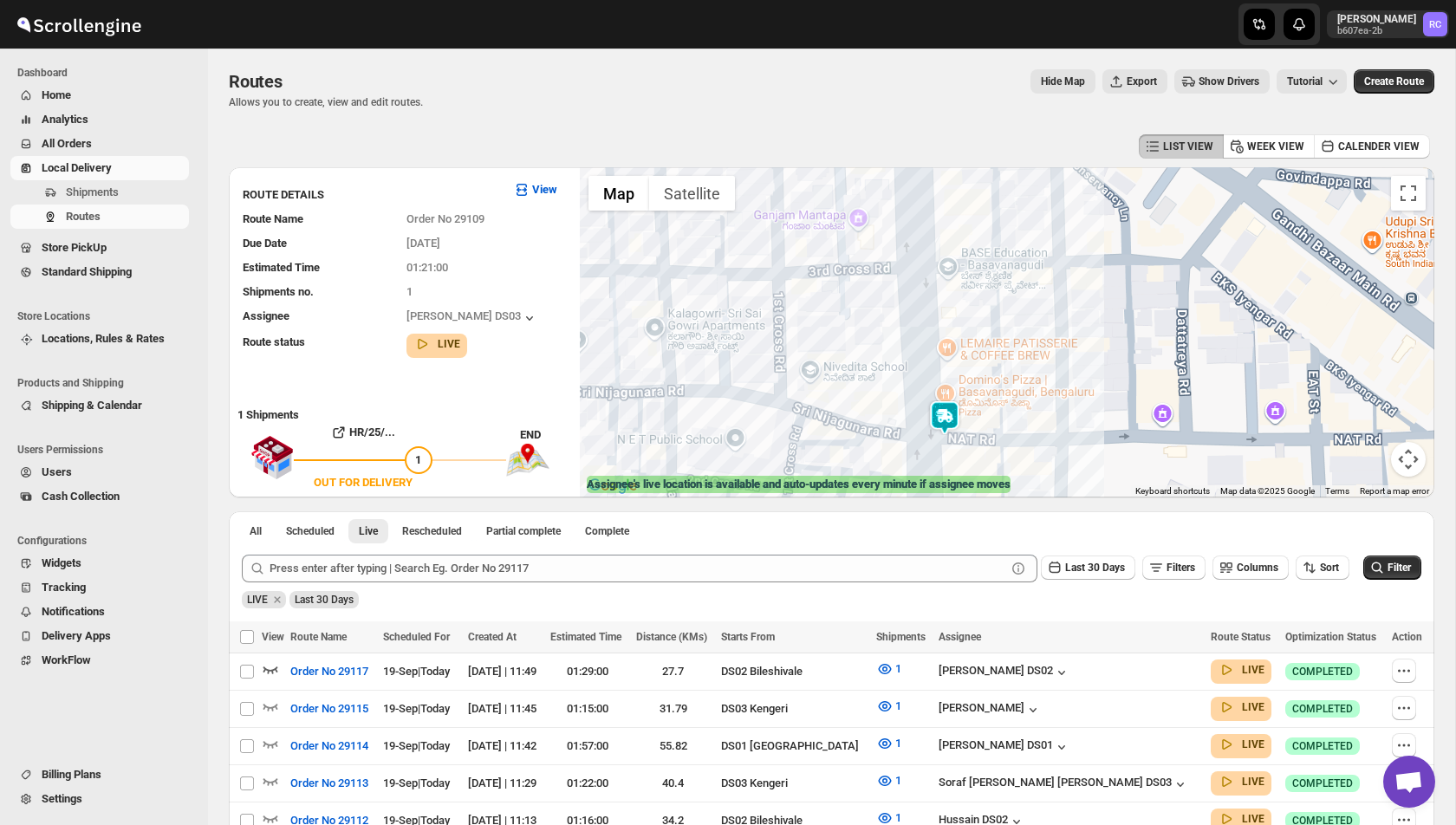
drag, startPoint x: 956, startPoint y: 424, endPoint x: 955, endPoint y: 275, distance: 149.0
click at [955, 400] on img at bounding box center [945, 418] width 35 height 35
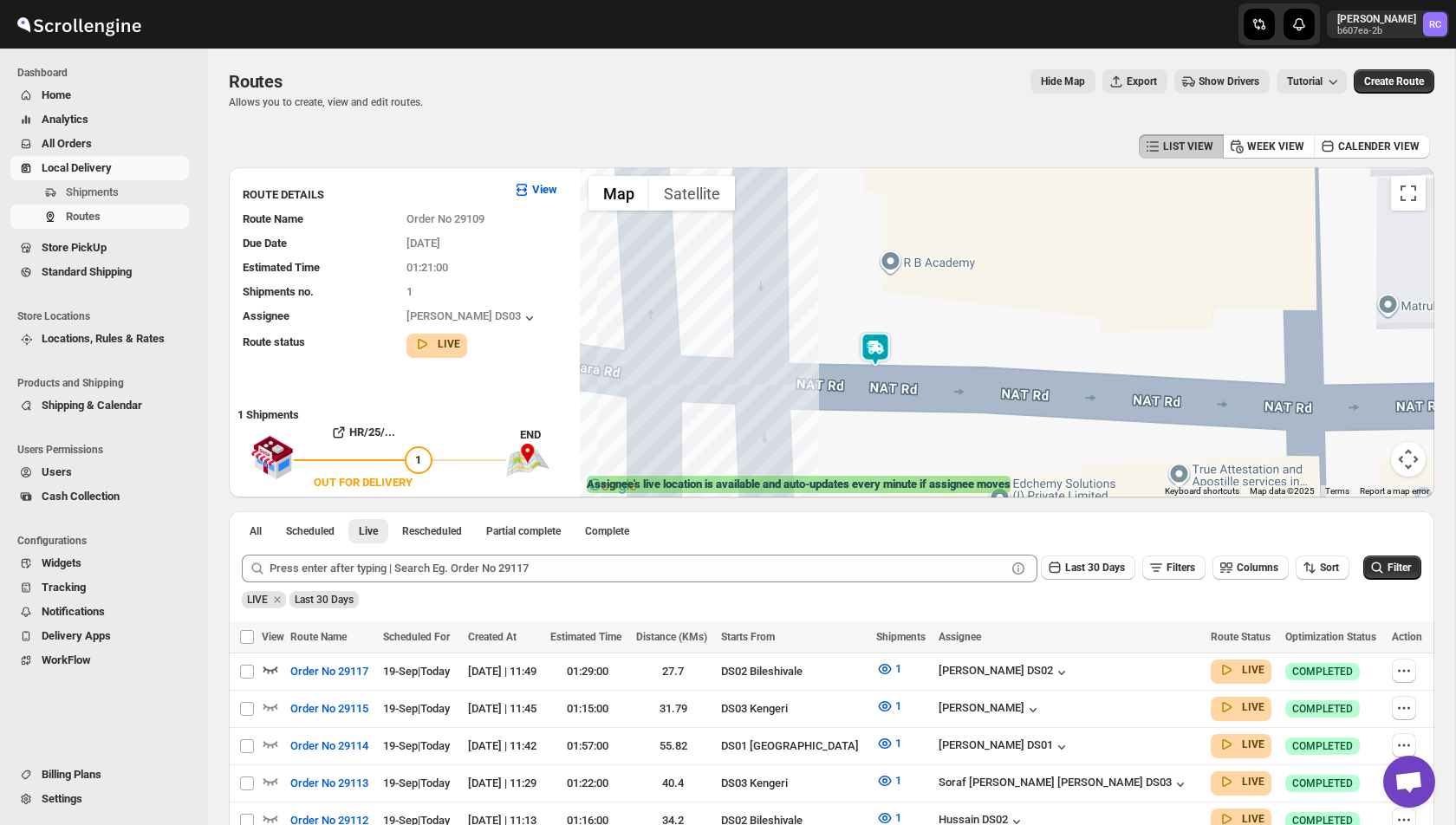
click at [878, 353] on img at bounding box center [876, 349] width 35 height 35
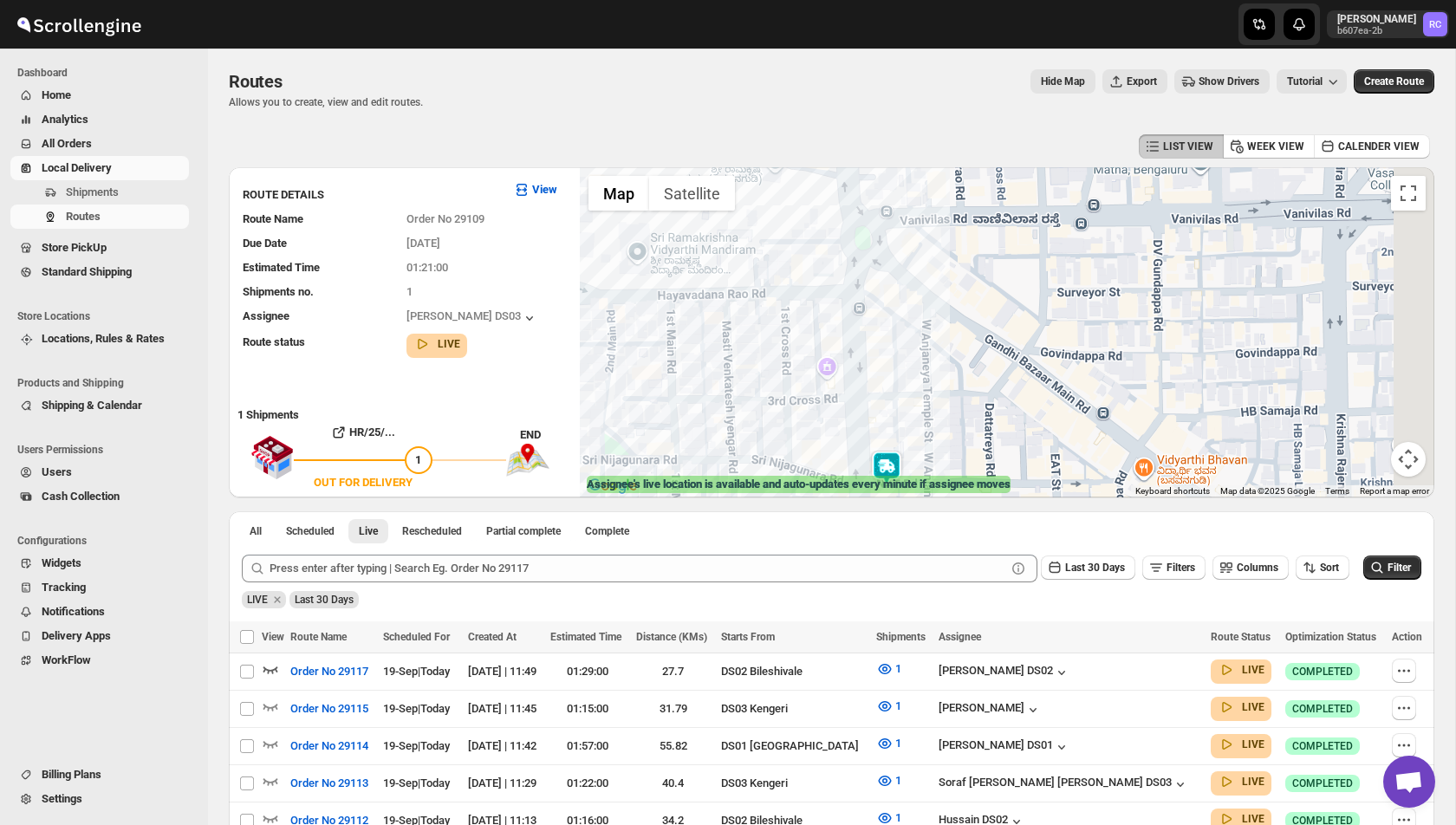
drag, startPoint x: 932, startPoint y: 282, endPoint x: 888, endPoint y: 419, distance: 143.9
click at [888, 419] on div at bounding box center [1008, 333] width 855 height 330
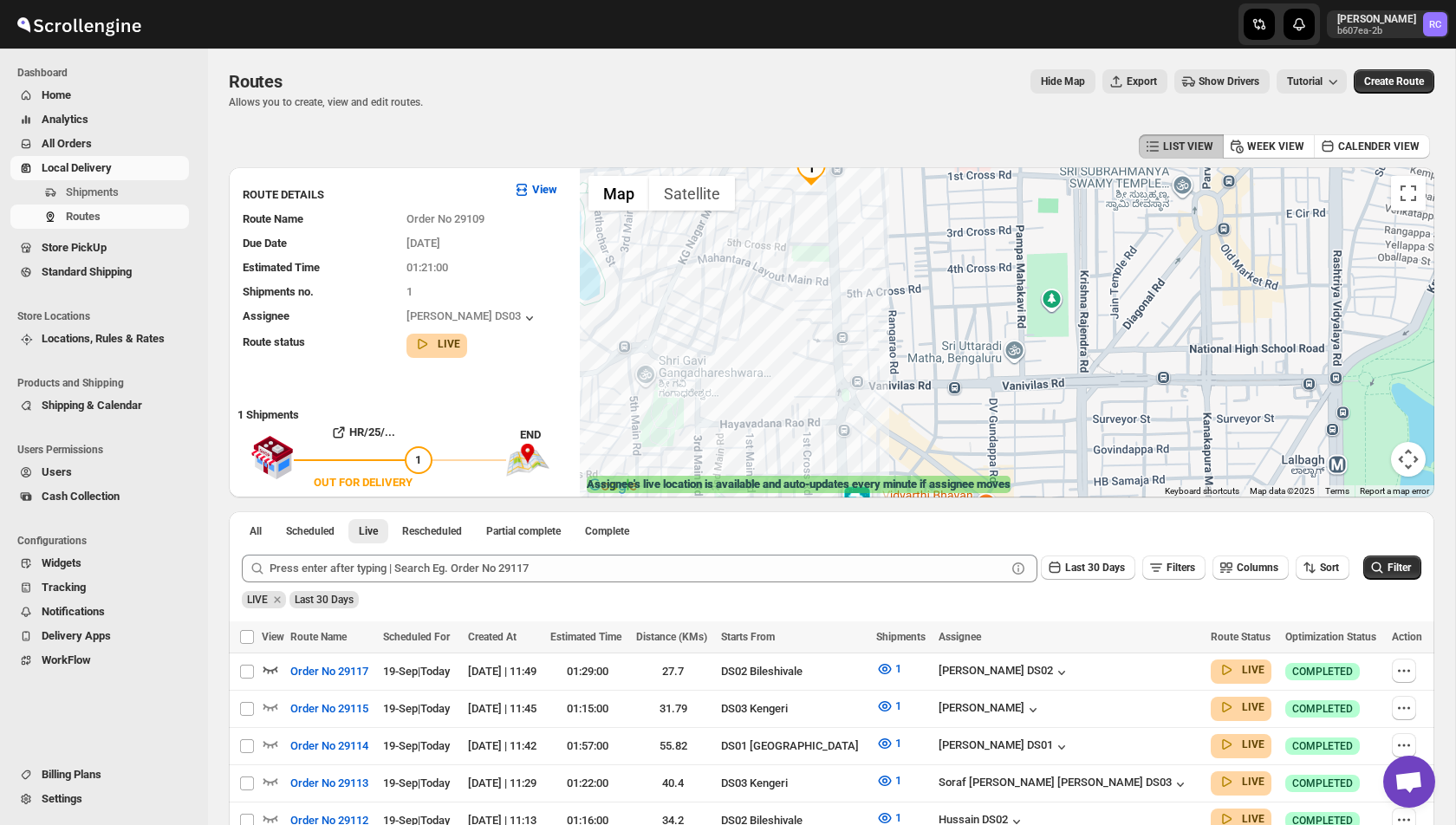
drag, startPoint x: 863, startPoint y: 271, endPoint x: 813, endPoint y: 228, distance: 65.9
click at [813, 228] on div at bounding box center [1008, 333] width 855 height 330
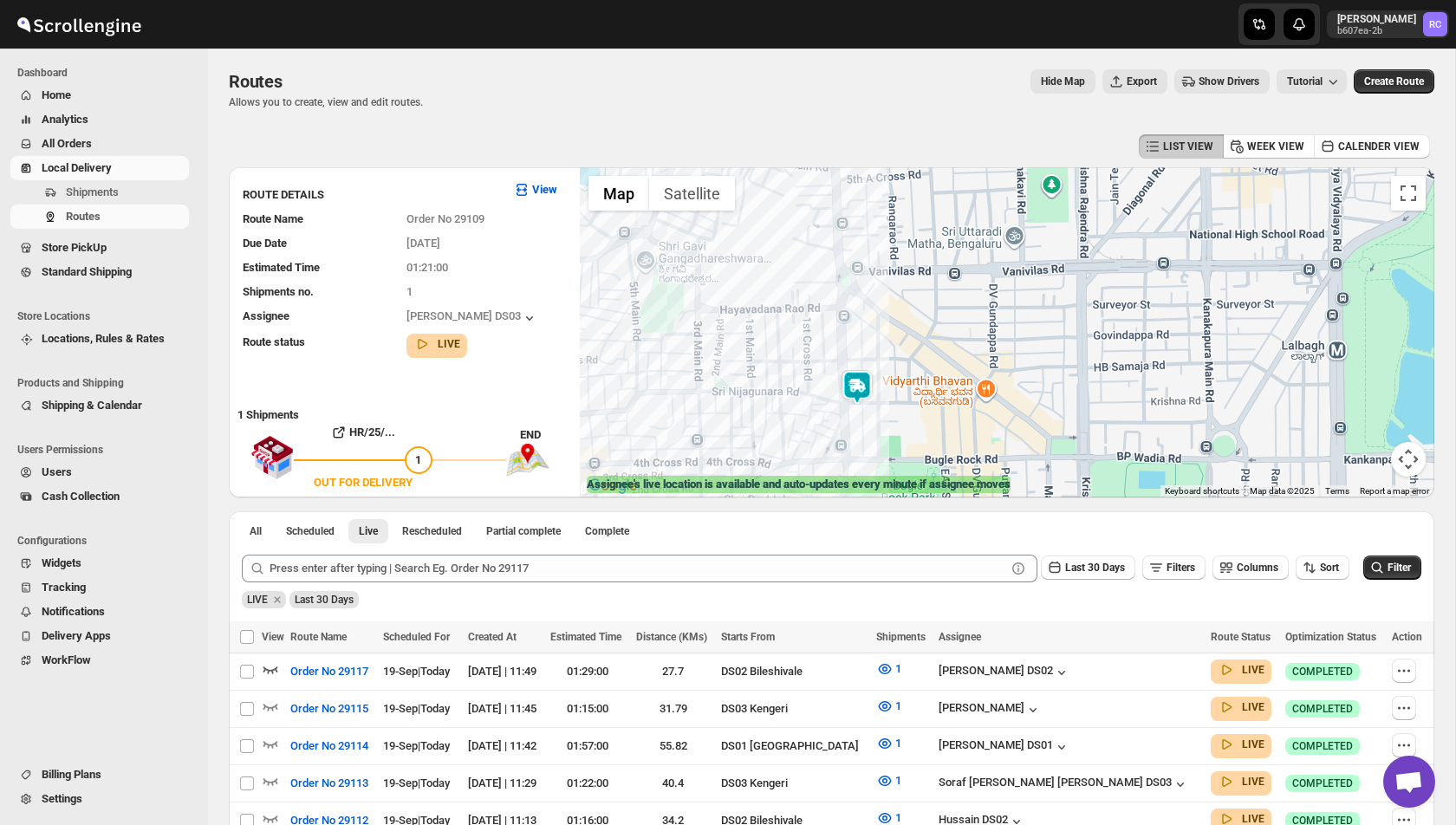
drag, startPoint x: 824, startPoint y: 398, endPoint x: 824, endPoint y: 282, distance: 116.0
click at [824, 282] on div at bounding box center [1008, 333] width 855 height 330
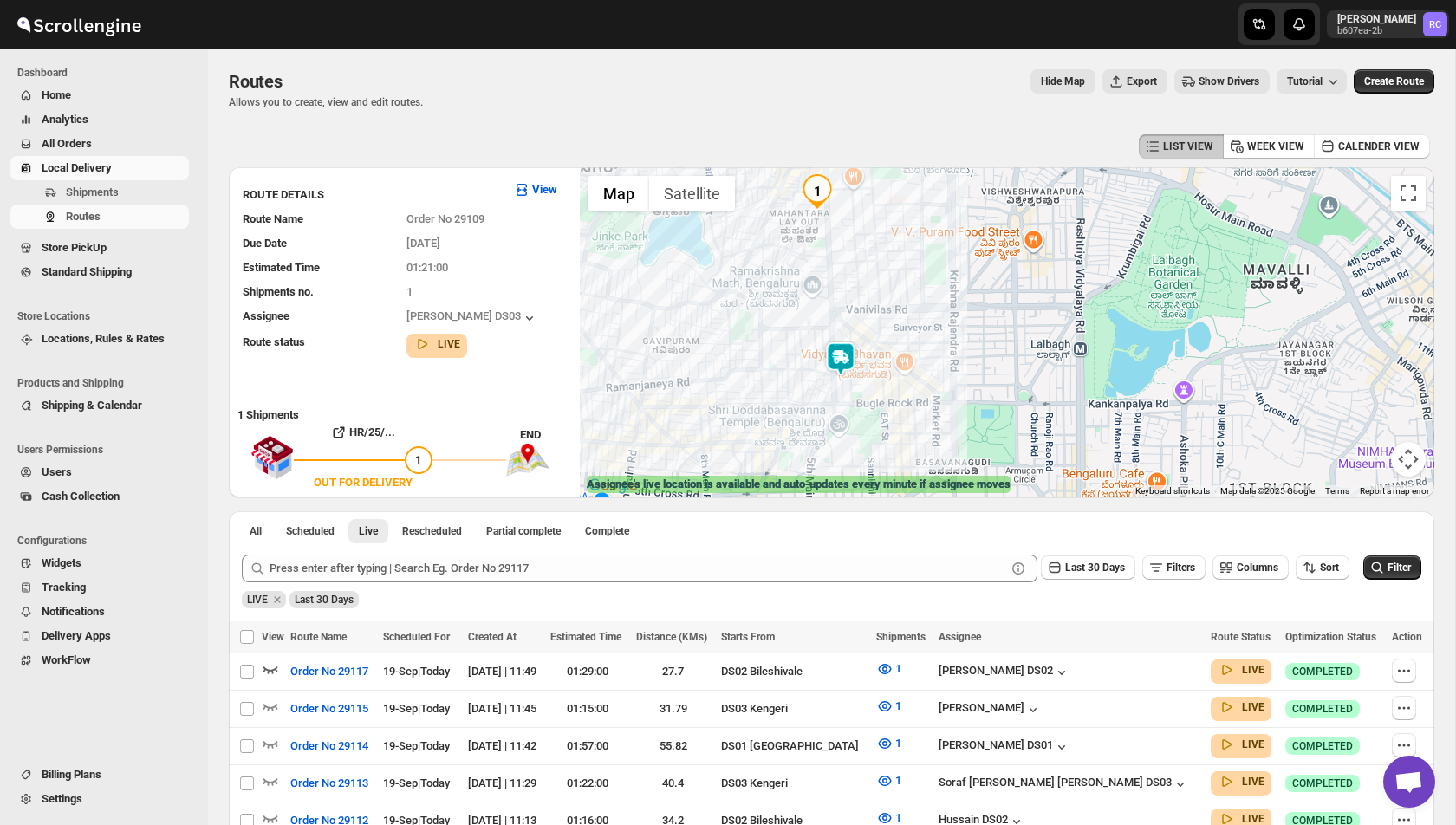
drag, startPoint x: 823, startPoint y: 262, endPoint x: 823, endPoint y: 348, distance: 86.0
click at [823, 349] on div at bounding box center [1008, 333] width 855 height 330
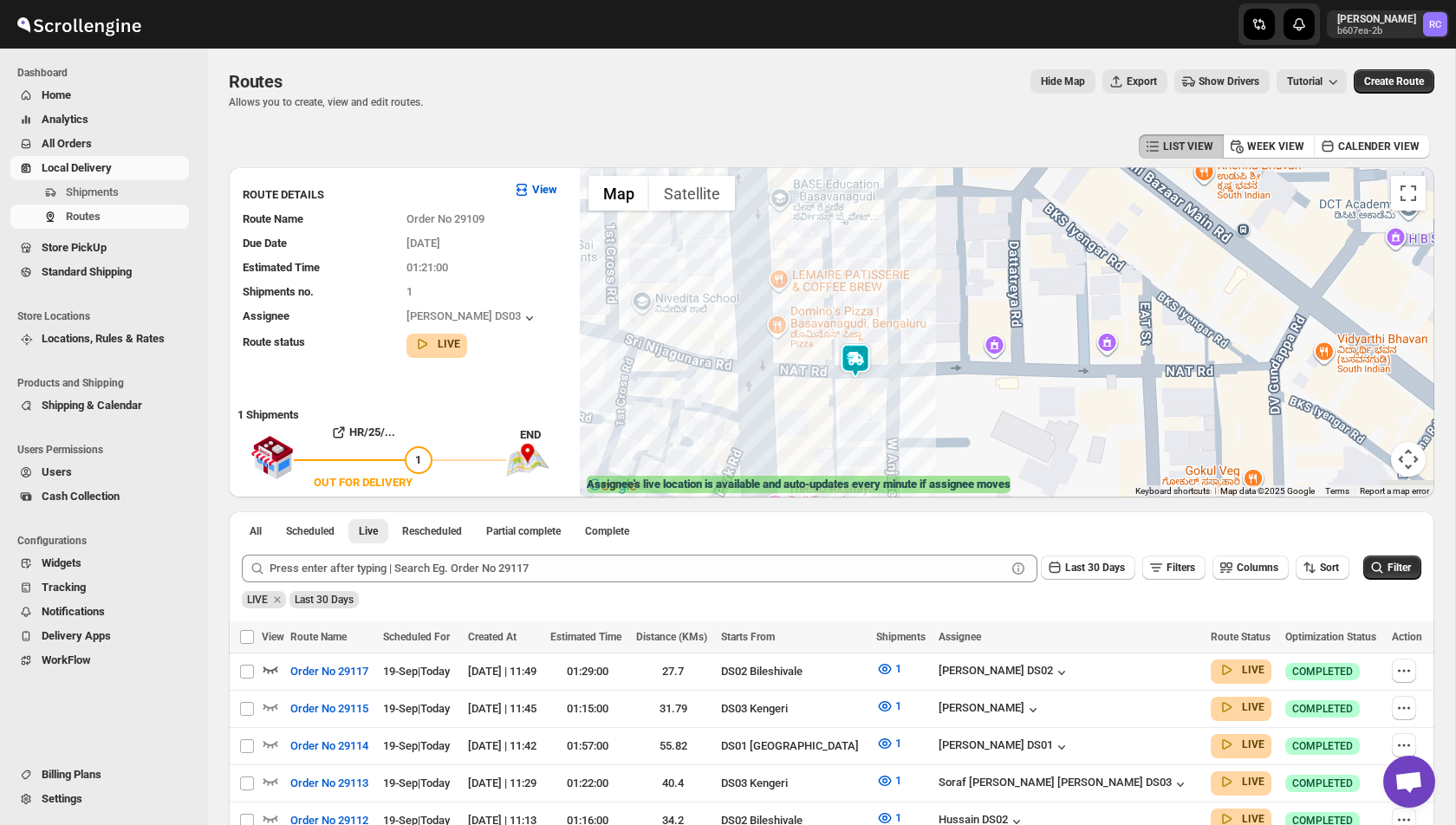
drag, startPoint x: 864, startPoint y: 432, endPoint x: 865, endPoint y: 342, distance: 90.0
click at [865, 342] on div "To navigate, press the arrow keys." at bounding box center [1008, 333] width 855 height 330
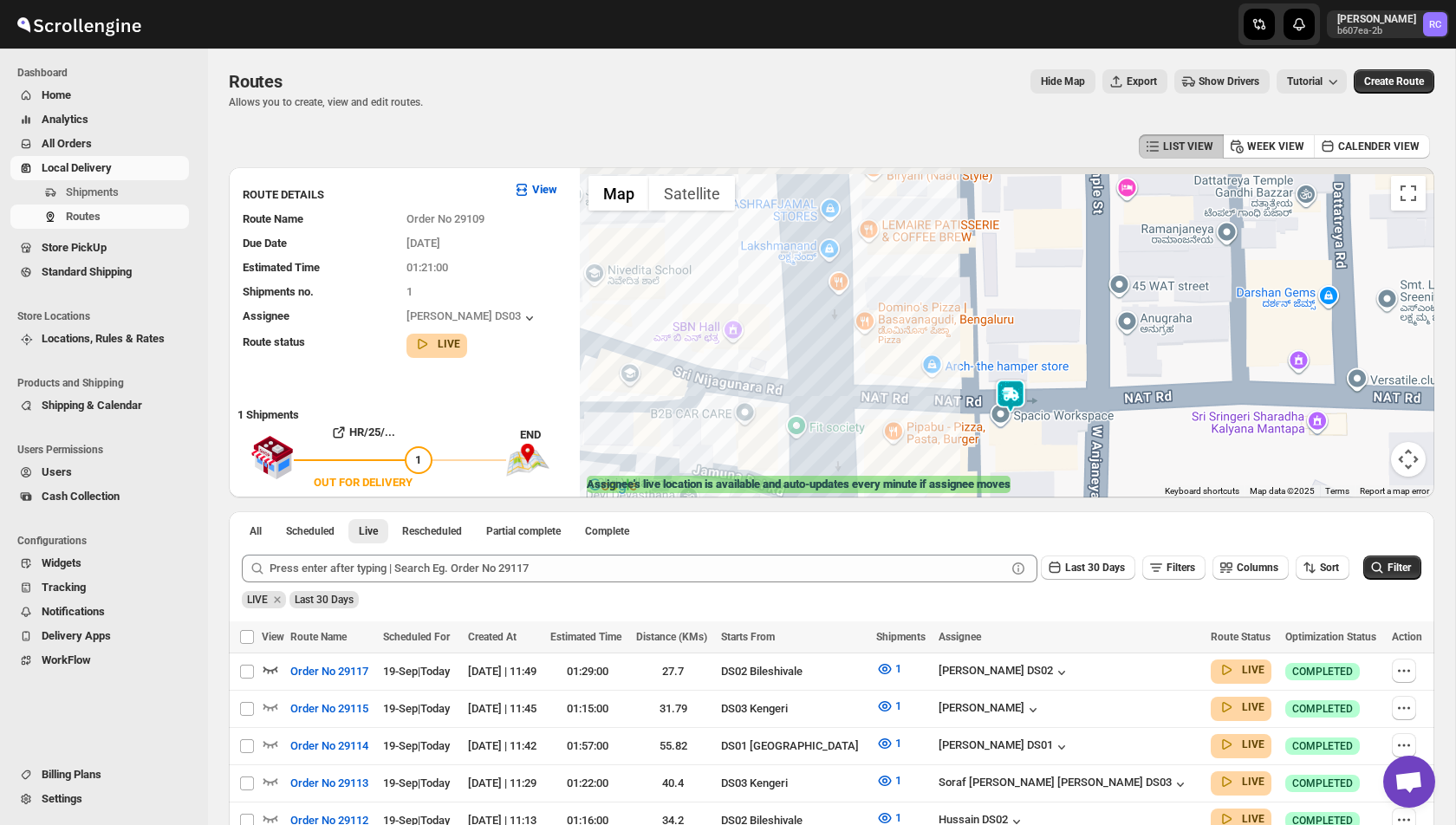
drag, startPoint x: 817, startPoint y: 253, endPoint x: 958, endPoint y: 395, distance: 200.1
click at [958, 395] on div at bounding box center [1008, 333] width 855 height 330
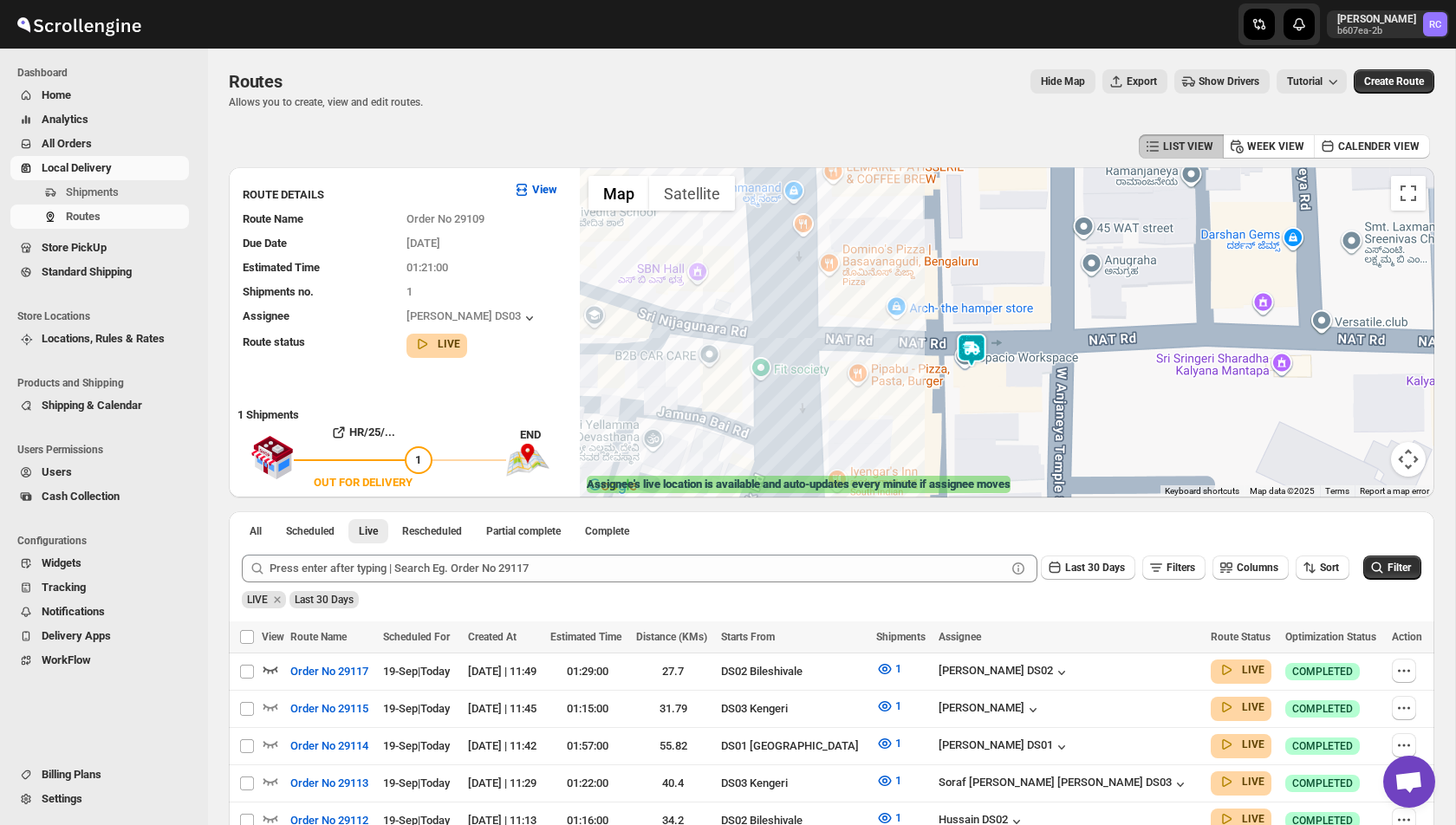
drag, startPoint x: 1075, startPoint y: 434, endPoint x: 1004, endPoint y: 333, distance: 123.5
click at [1004, 332] on div at bounding box center [1008, 333] width 855 height 330
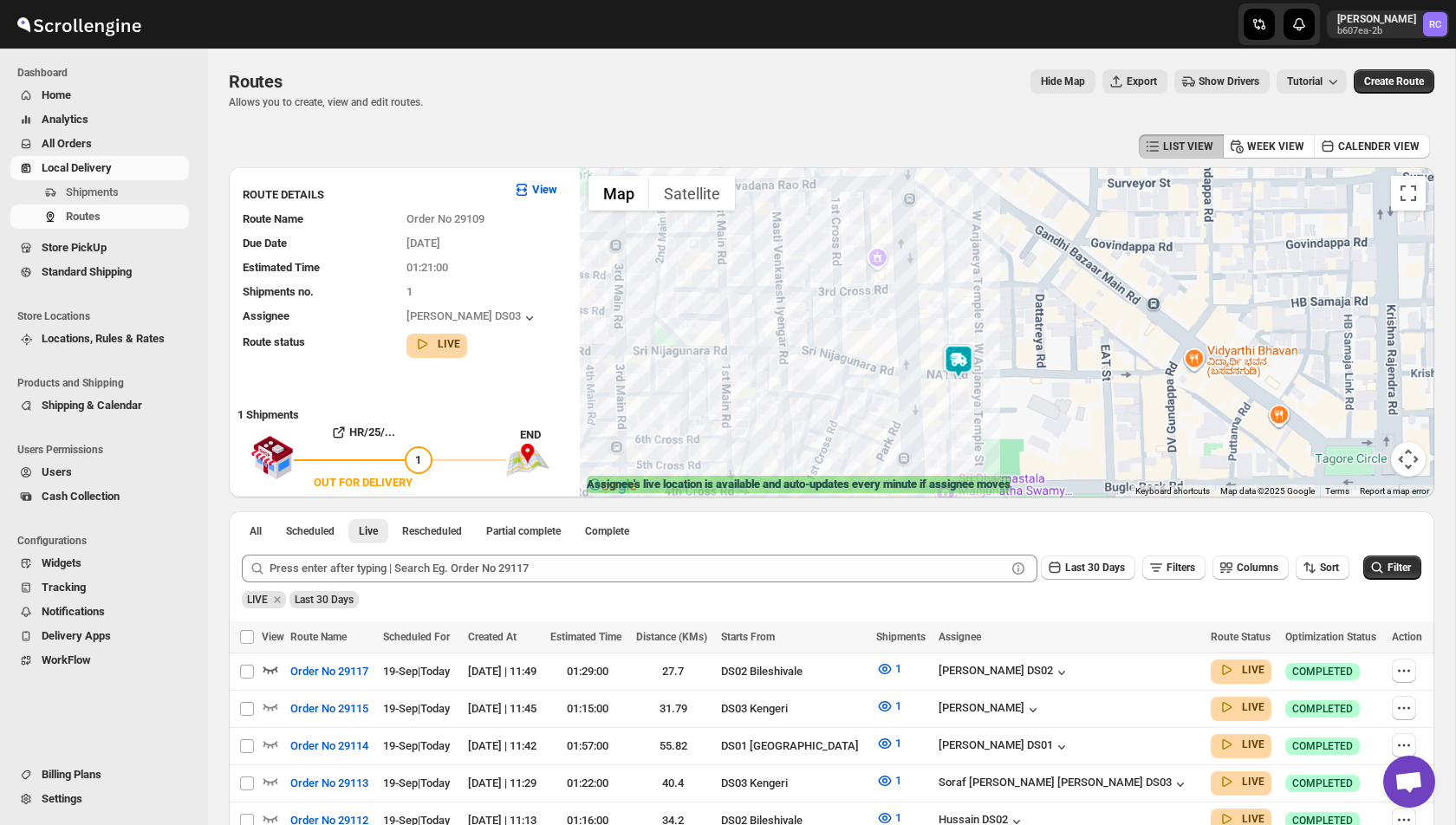
drag, startPoint x: 1056, startPoint y: 258, endPoint x: 1005, endPoint y: 336, distance: 93.2
click at [1005, 336] on div at bounding box center [1008, 333] width 855 height 330
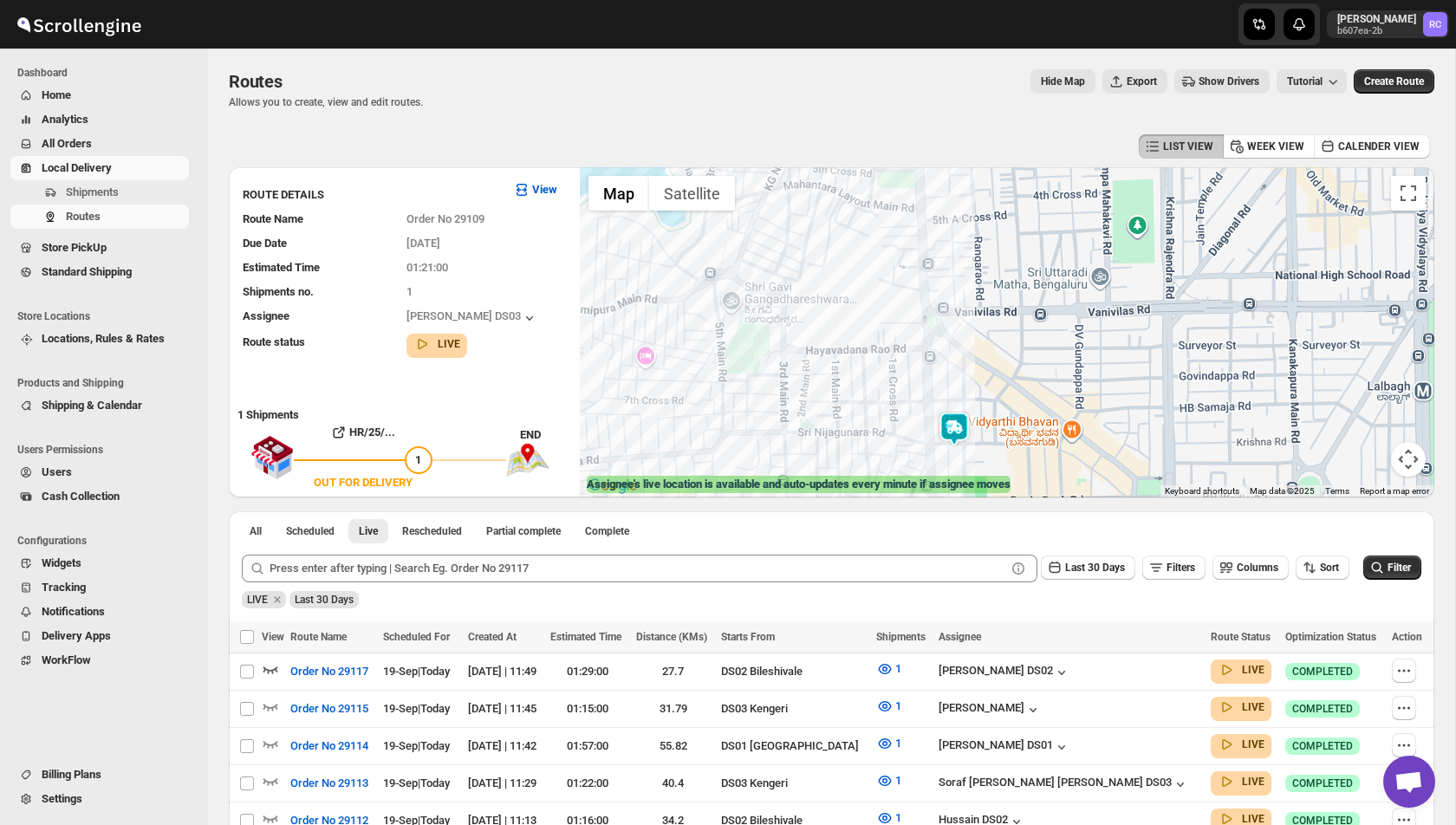
drag, startPoint x: 990, startPoint y: 296, endPoint x: 973, endPoint y: 377, distance: 82.8
click at [973, 377] on div at bounding box center [1008, 333] width 855 height 330
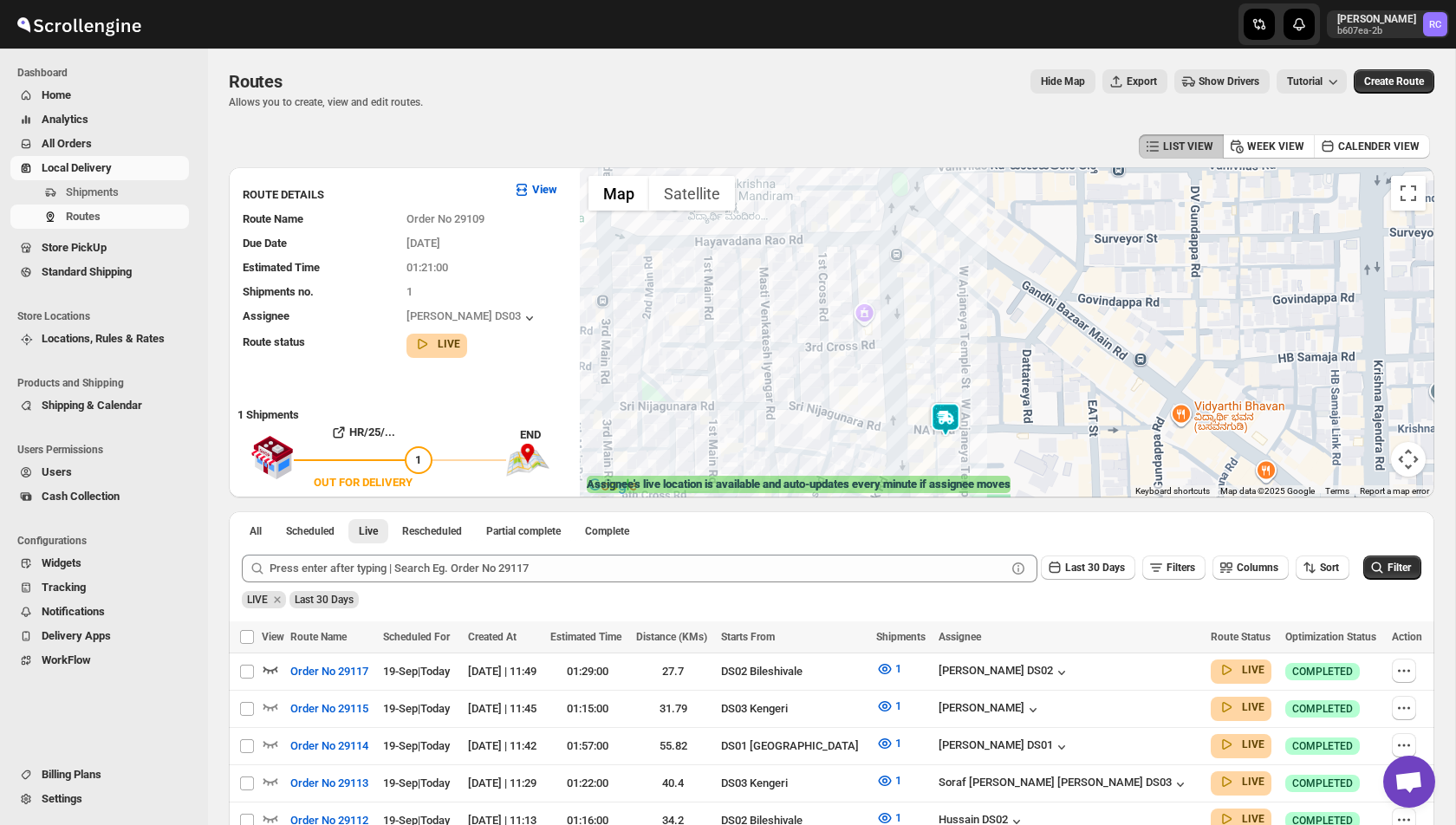
drag, startPoint x: 954, startPoint y: 400, endPoint x: 952, endPoint y: 319, distance: 81.0
click at [952, 319] on div at bounding box center [1008, 333] width 855 height 330
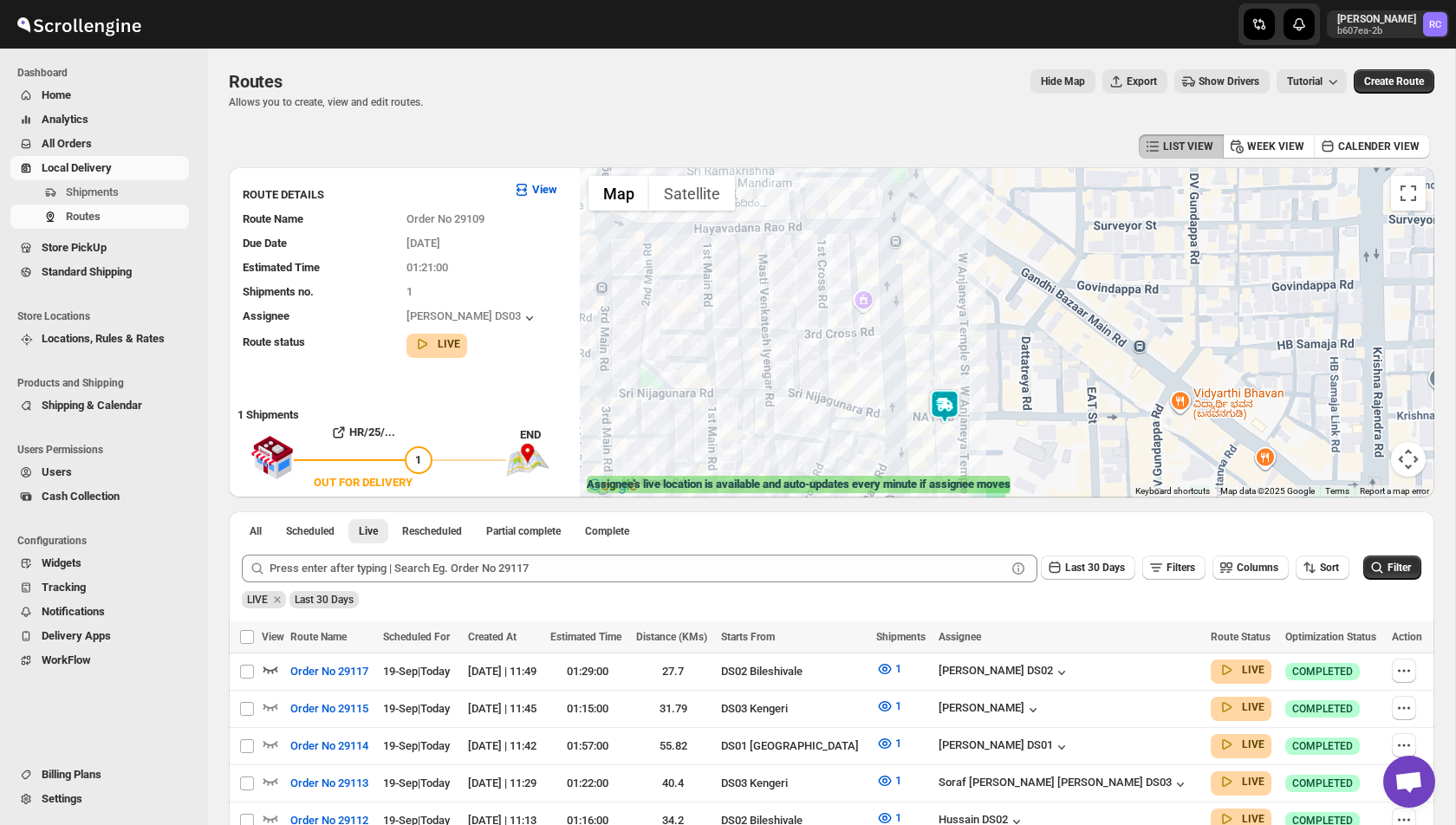
click at [947, 420] on img at bounding box center [945, 406] width 35 height 35
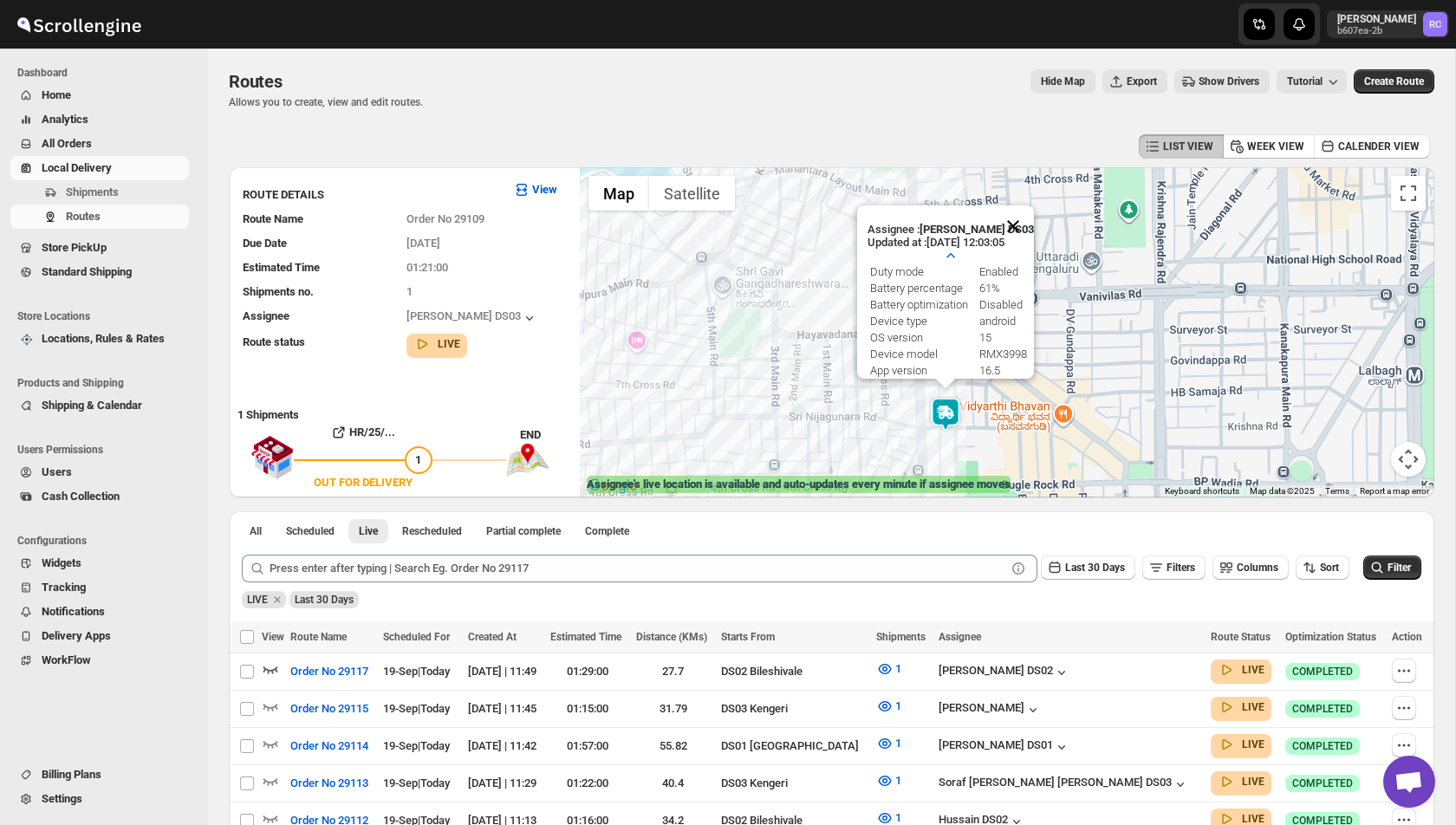
click at [1015, 223] on button "Close" at bounding box center [1013, 226] width 41 height 41
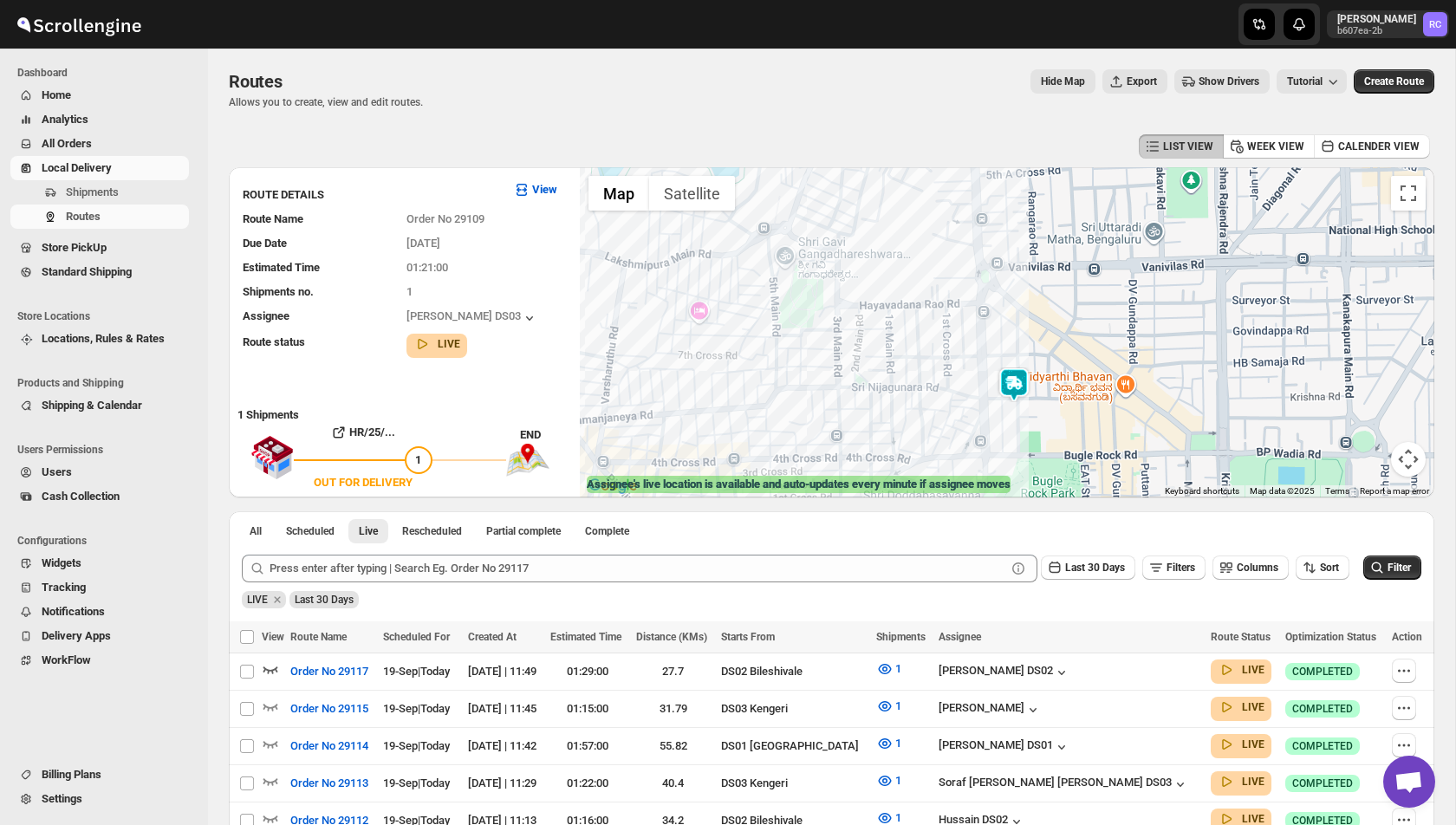
drag, startPoint x: 920, startPoint y: 412, endPoint x: 728, endPoint y: 342, distance: 204.4
click at [723, 338] on div at bounding box center [1008, 333] width 855 height 330
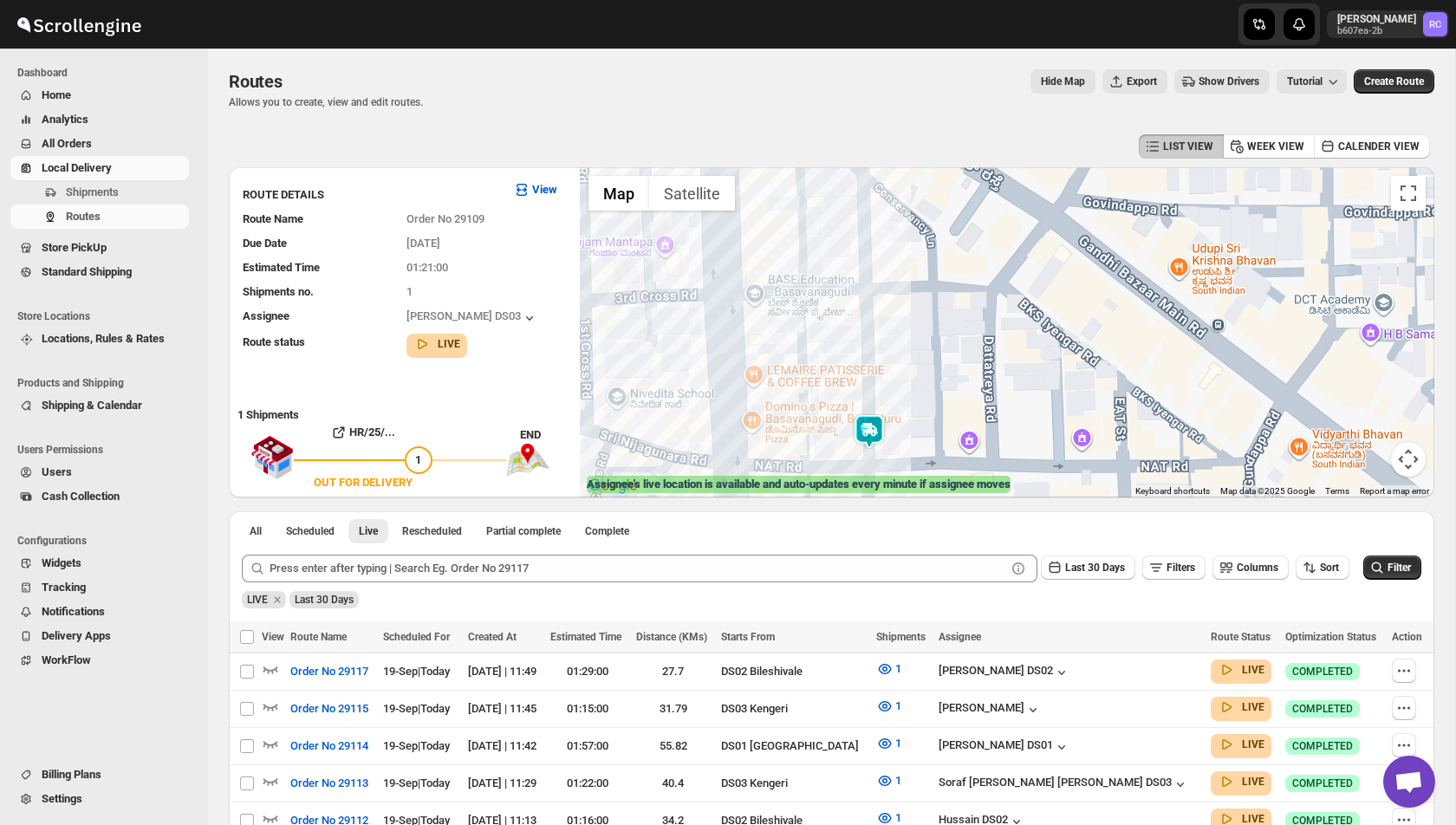
drag, startPoint x: 875, startPoint y: 255, endPoint x: 875, endPoint y: 330, distance: 75.0
click at [875, 331] on div at bounding box center [1008, 333] width 855 height 330
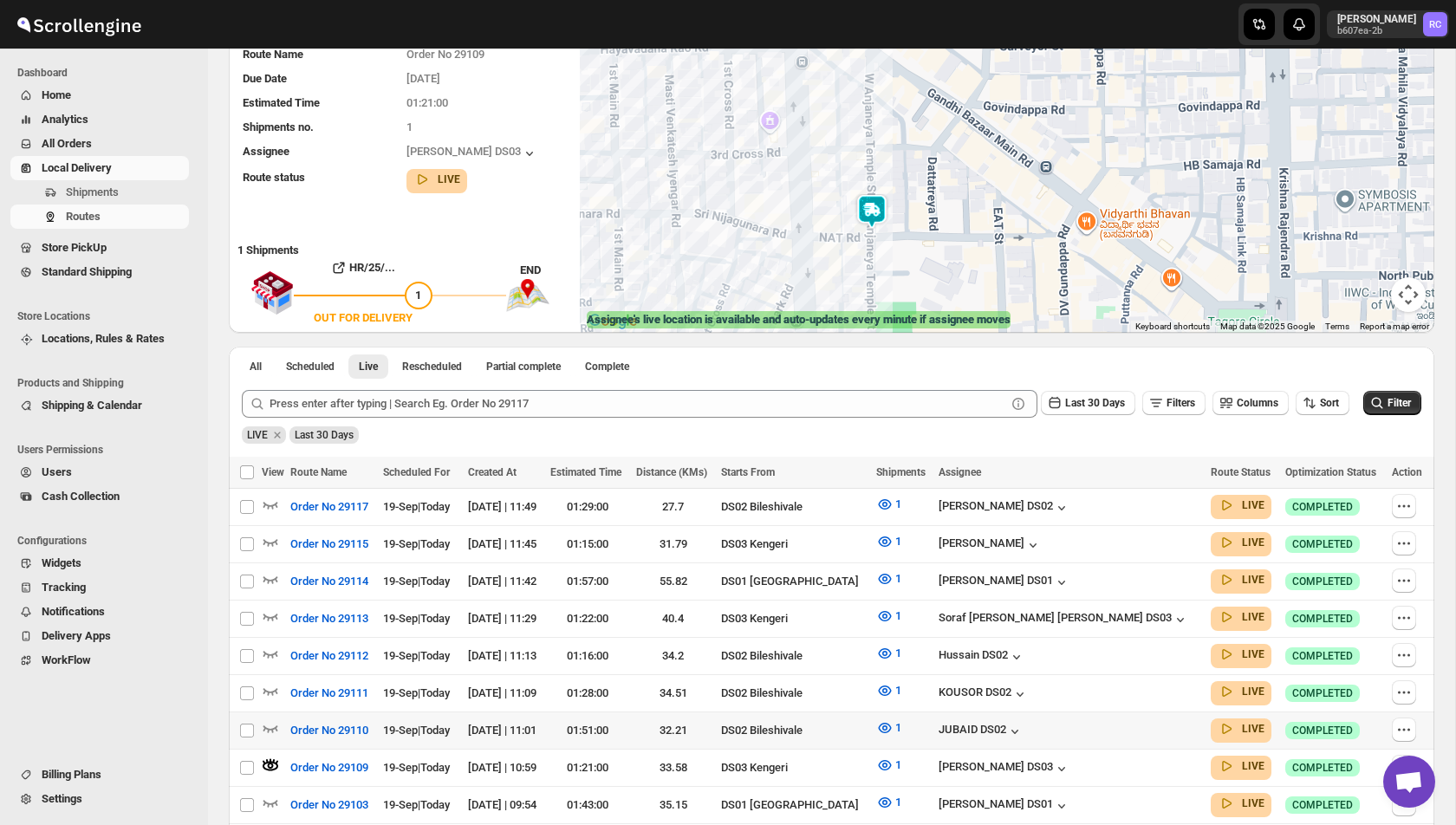
scroll to position [171, 0]
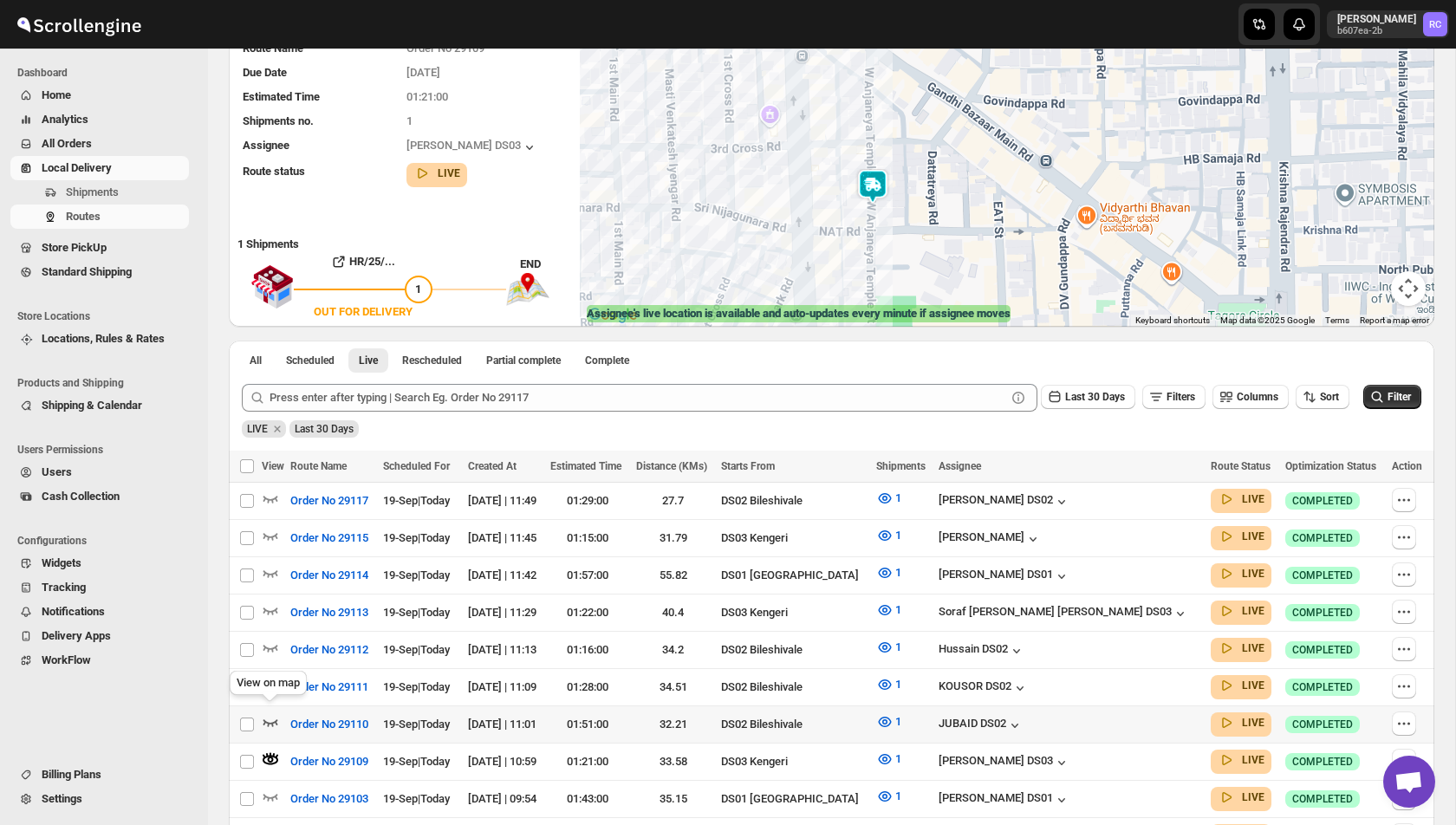
click at [267, 714] on icon "button" at bounding box center [270, 722] width 18 height 18
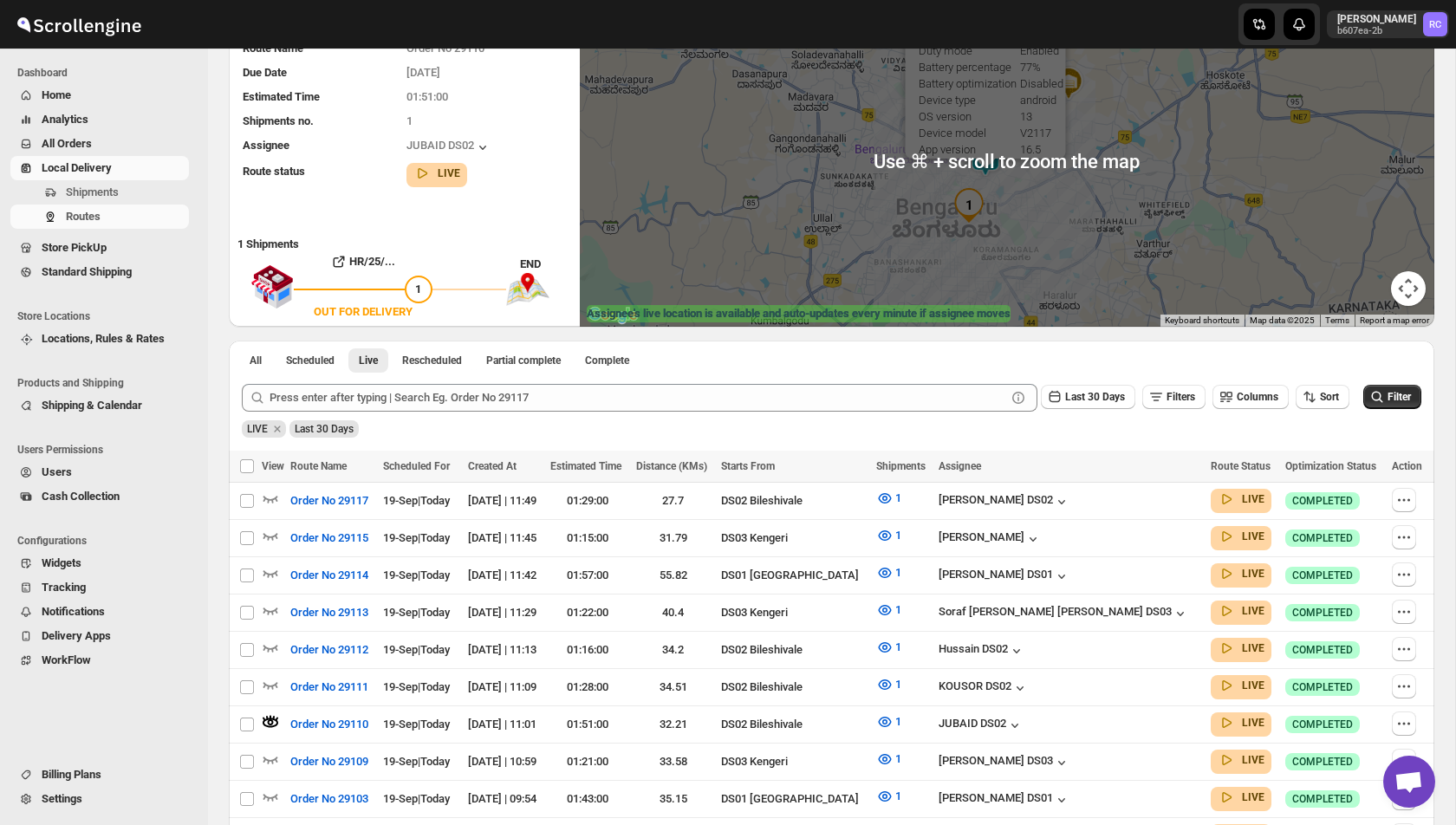
scroll to position [78, 0]
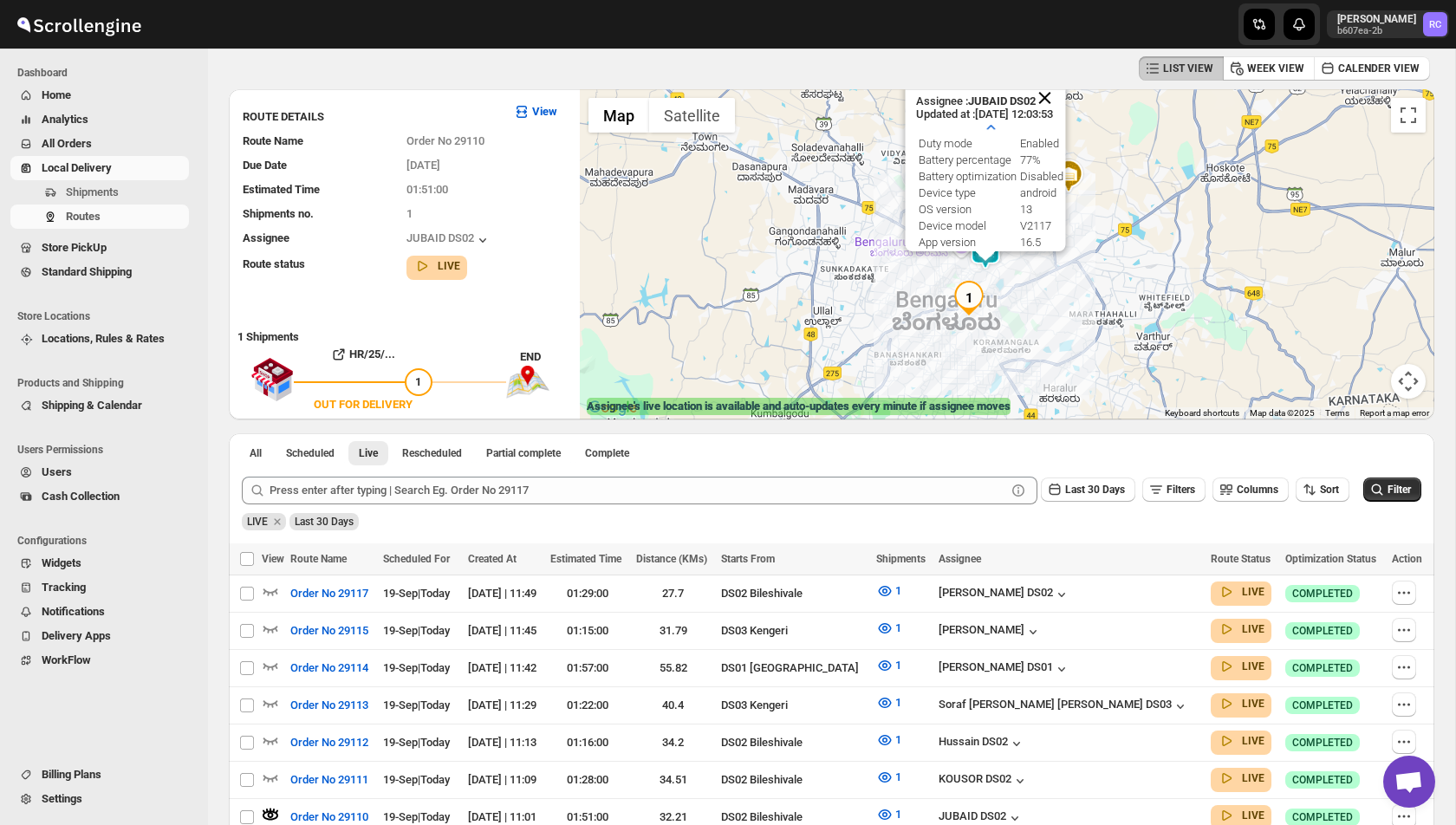
click at [1053, 101] on button "Close" at bounding box center [1044, 97] width 41 height 41
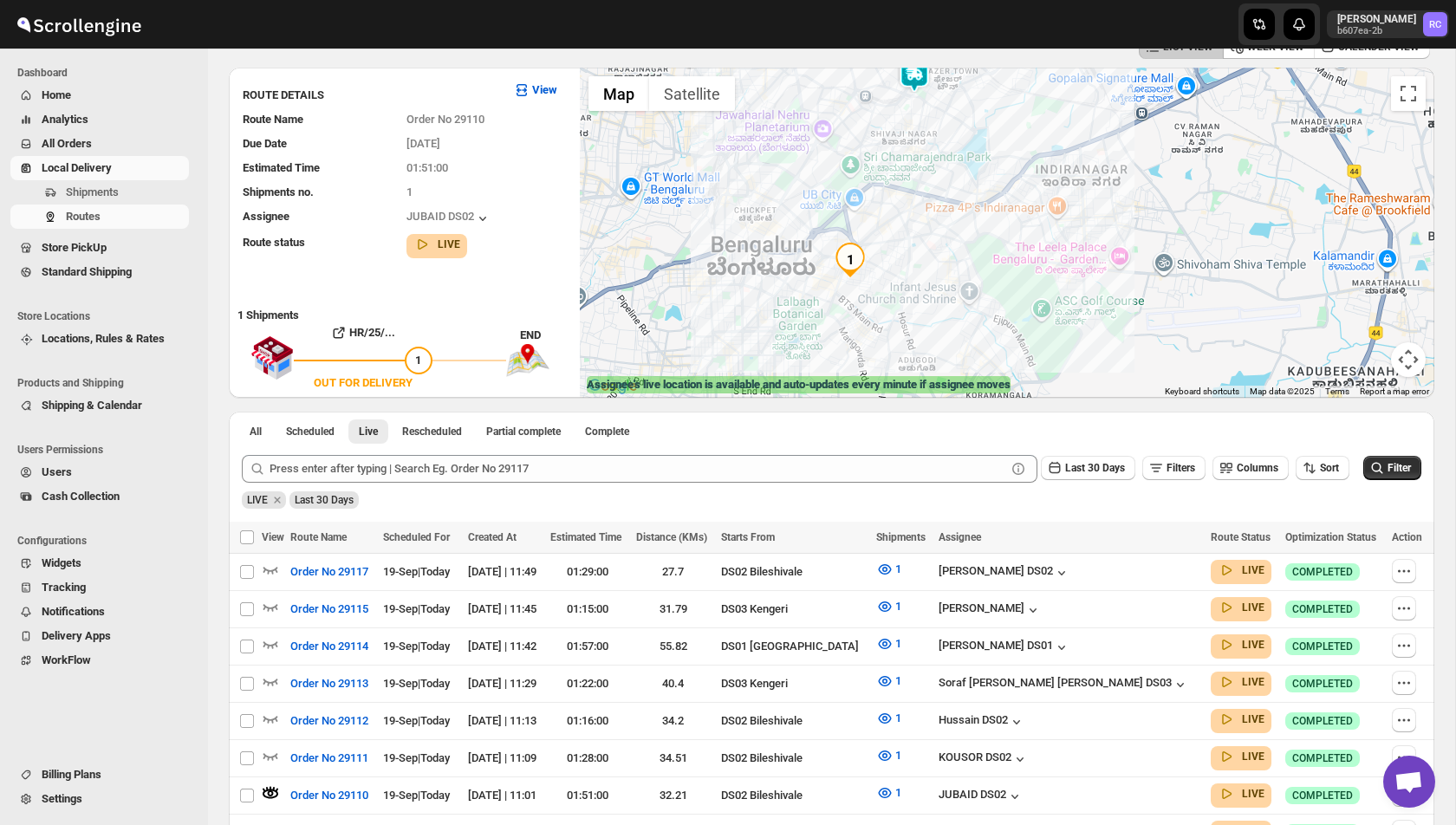
scroll to position [94, 0]
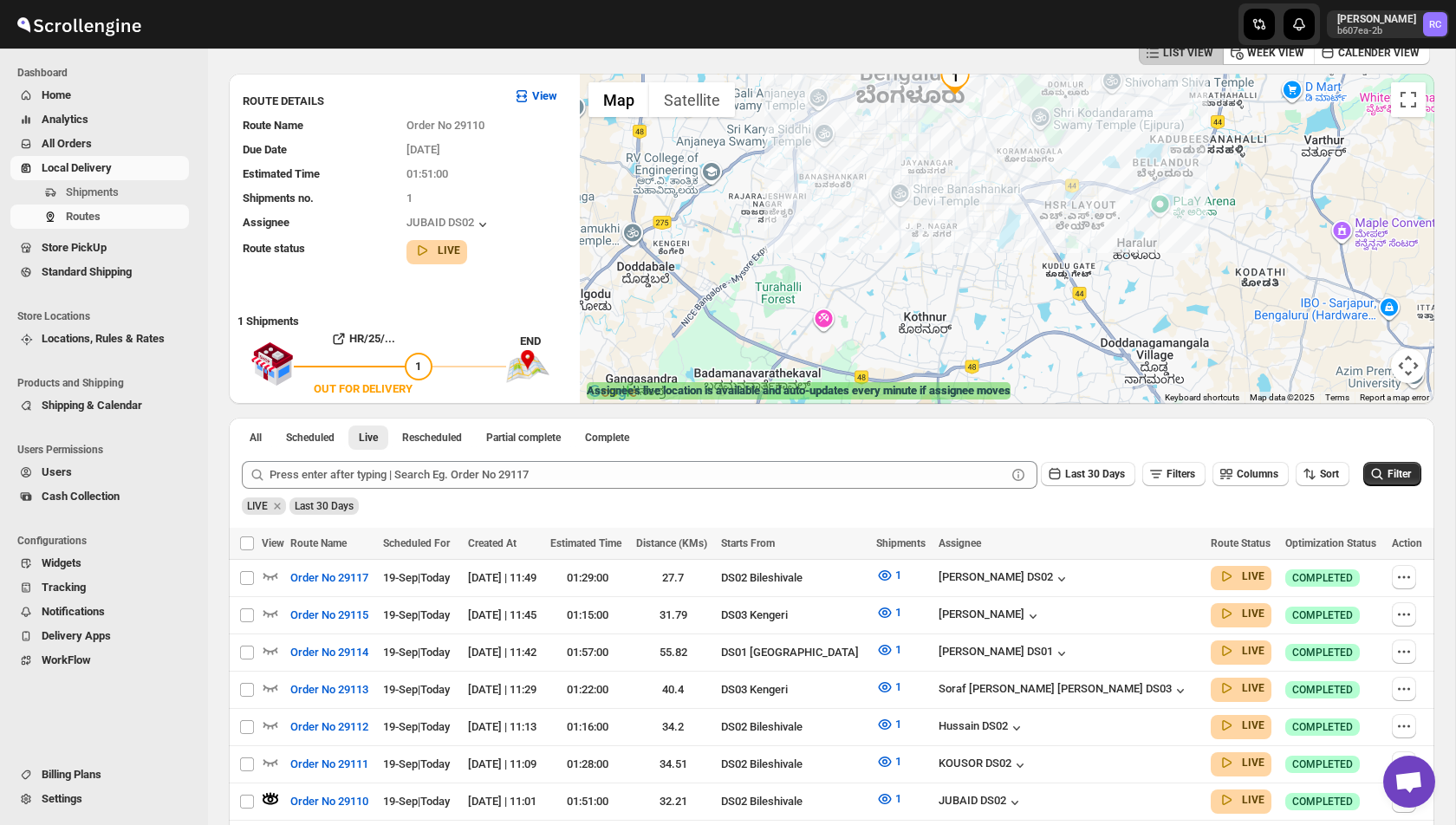
drag, startPoint x: 740, startPoint y: 352, endPoint x: 850, endPoint y: 161, distance: 220.4
click at [850, 161] on div at bounding box center [1008, 239] width 855 height 330
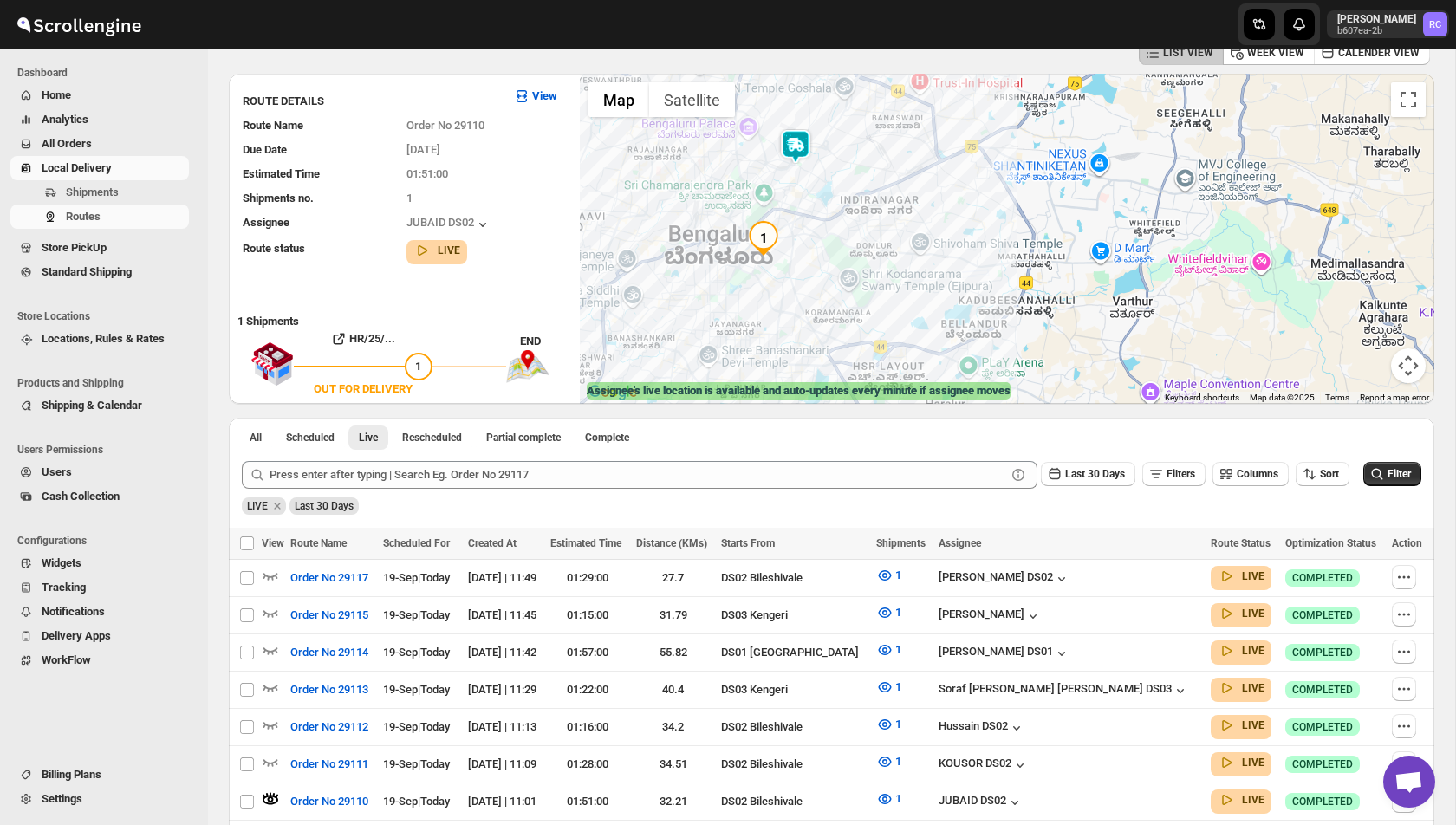
drag, startPoint x: 996, startPoint y: 184, endPoint x: 793, endPoint y: 362, distance: 270.0
click at [793, 362] on div at bounding box center [1008, 239] width 855 height 330
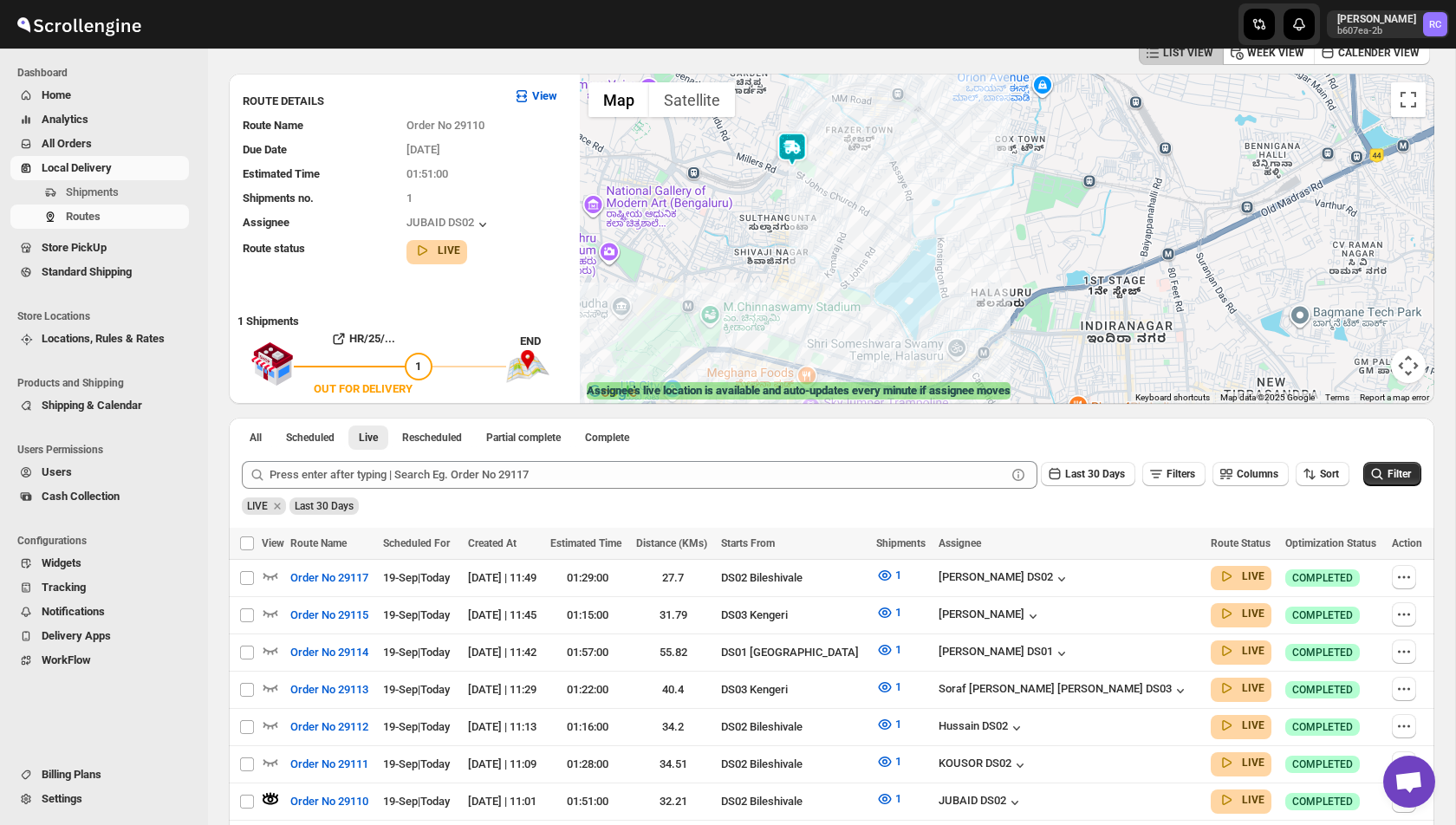
click at [799, 145] on img at bounding box center [793, 149] width 35 height 35
click at [798, 148] on img at bounding box center [793, 149] width 35 height 35
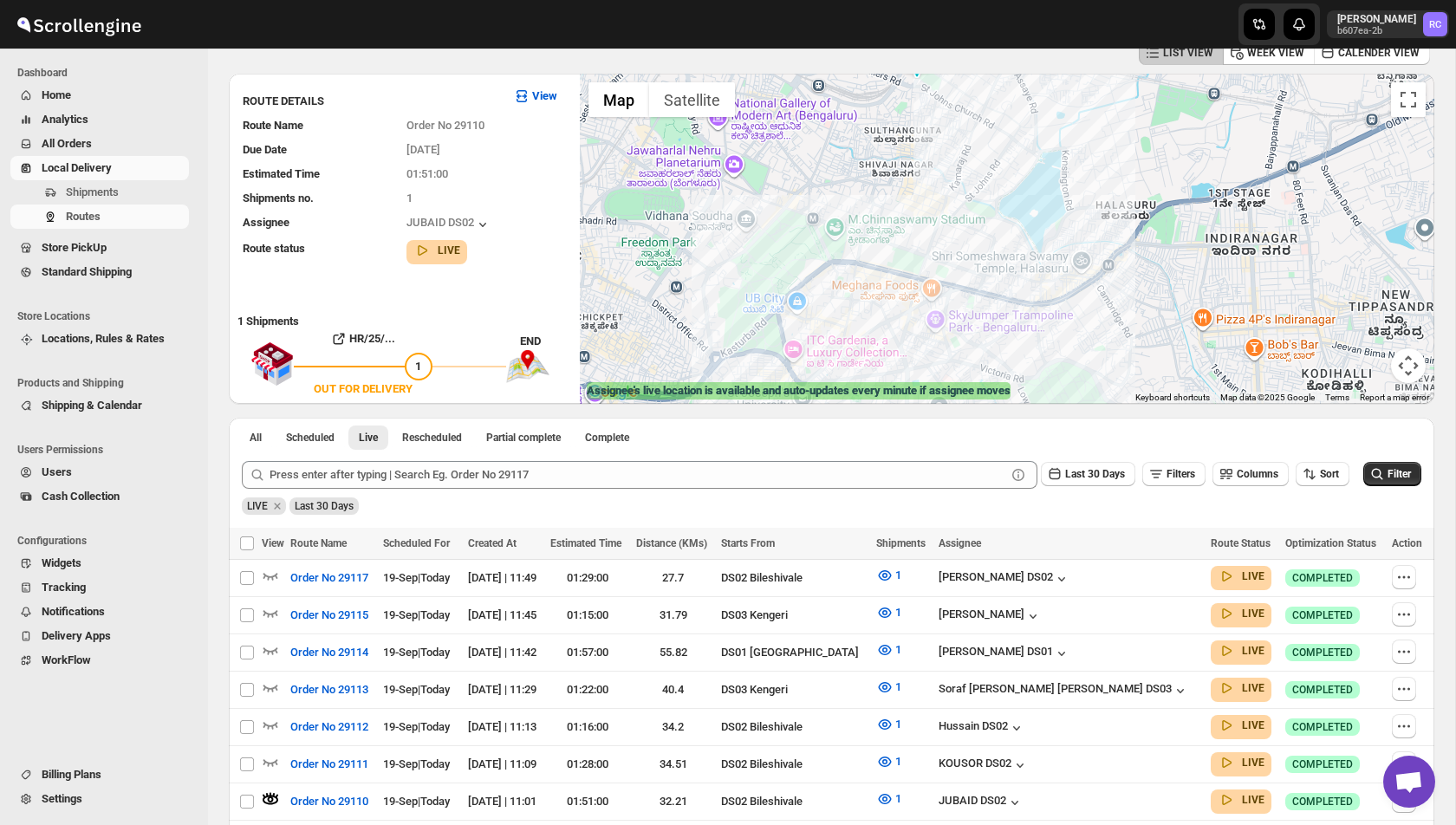
drag, startPoint x: 710, startPoint y: 367, endPoint x: 840, endPoint y: 83, distance: 312.3
click at [840, 83] on div "Assignee : JUBAID DS02 Updated at : 19/09/2025, 12:04:38 Duty mode Enabled Batt…" at bounding box center [1008, 239] width 855 height 330
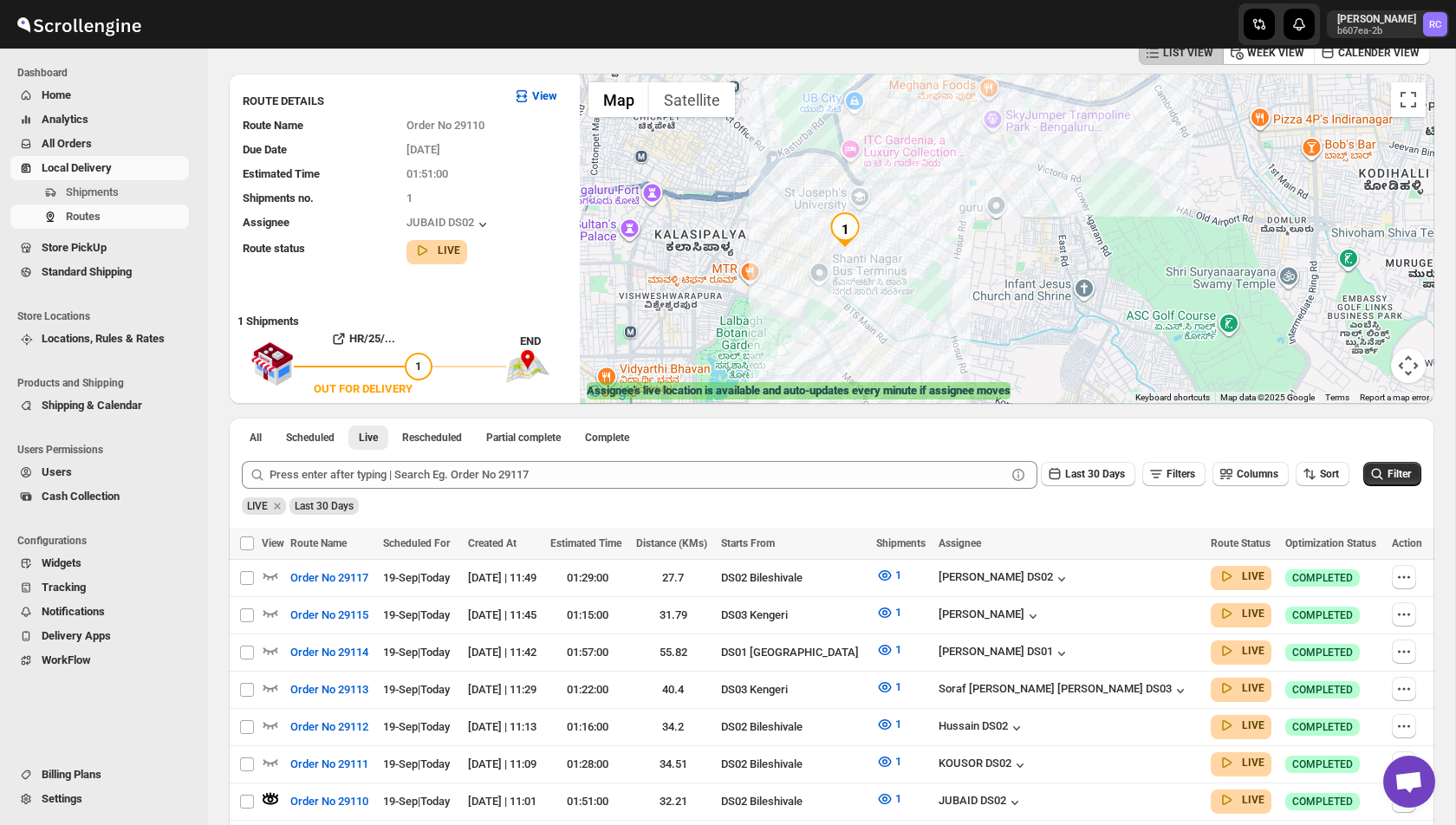
drag, startPoint x: 783, startPoint y: 305, endPoint x: 821, endPoint y: 128, distance: 181.0
click at [821, 128] on div "Assignee : JUBAID DS02 Updated at : 19/09/2025, 12:04:38 Duty mode Enabled Batt…" at bounding box center [1008, 239] width 855 height 330
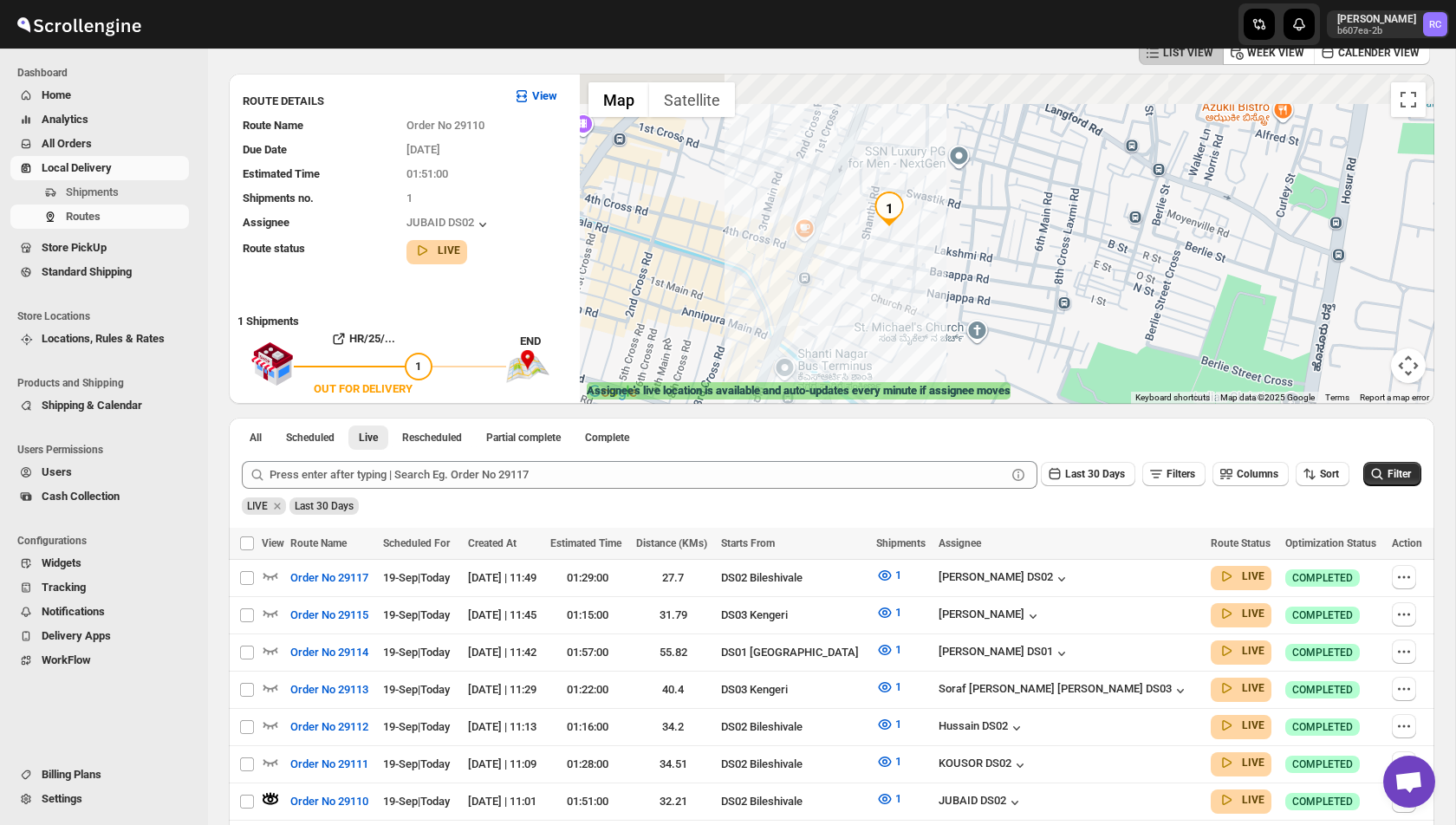
drag, startPoint x: 899, startPoint y: 190, endPoint x: 875, endPoint y: 268, distance: 81.6
click at [875, 269] on div "Assignee : JUBAID DS02 Updated at : 19/09/2025, 12:04:38 Duty mode Enabled Batt…" at bounding box center [1008, 239] width 855 height 330
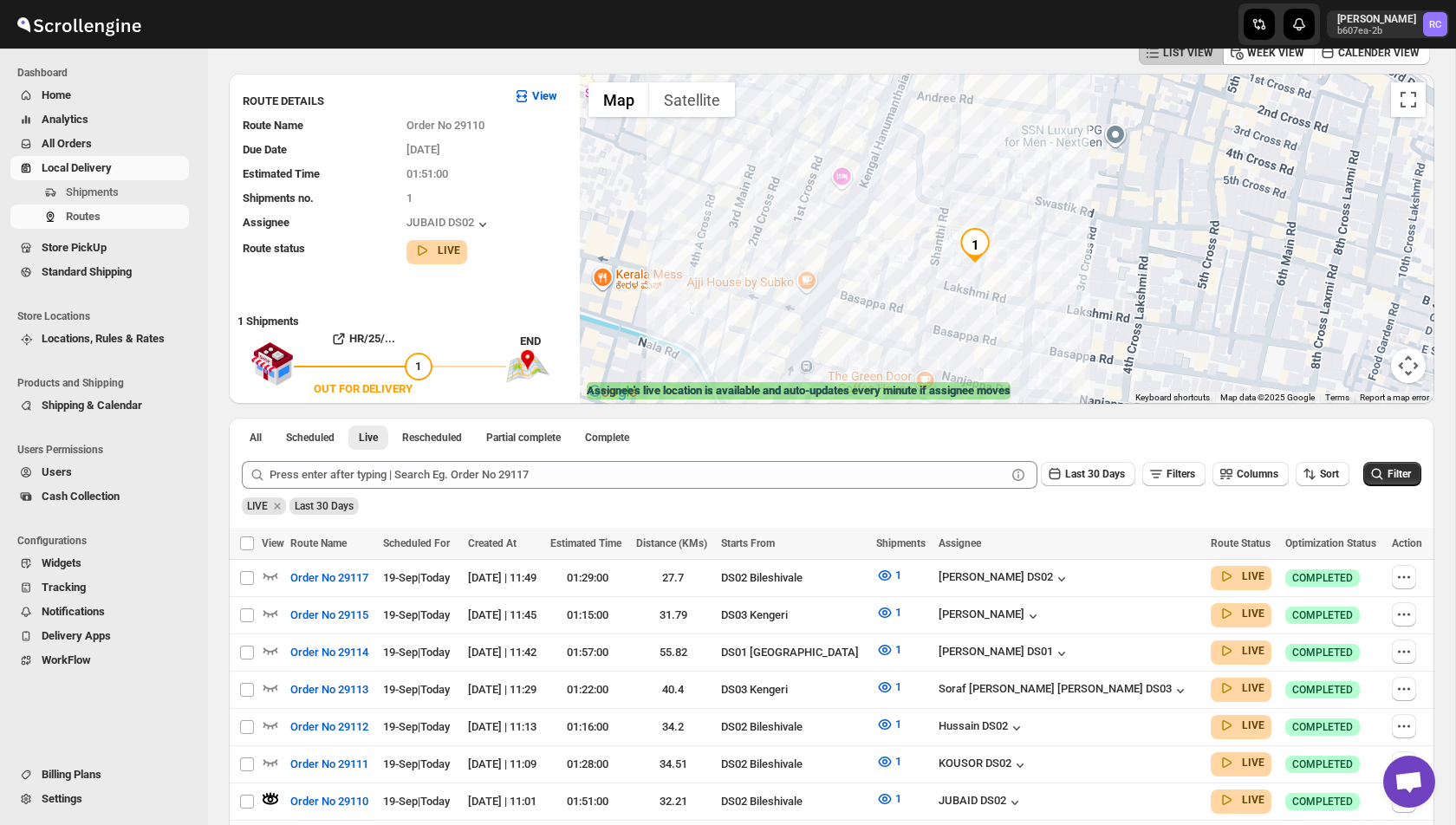
drag, startPoint x: 1004, startPoint y: 197, endPoint x: 1004, endPoint y: 274, distance: 77.0
click at [1004, 274] on div "Assignee : JUBAID DS02 Updated at : 19/09/2025, 12:04:38 Duty mode Enabled Batt…" at bounding box center [1008, 239] width 855 height 330
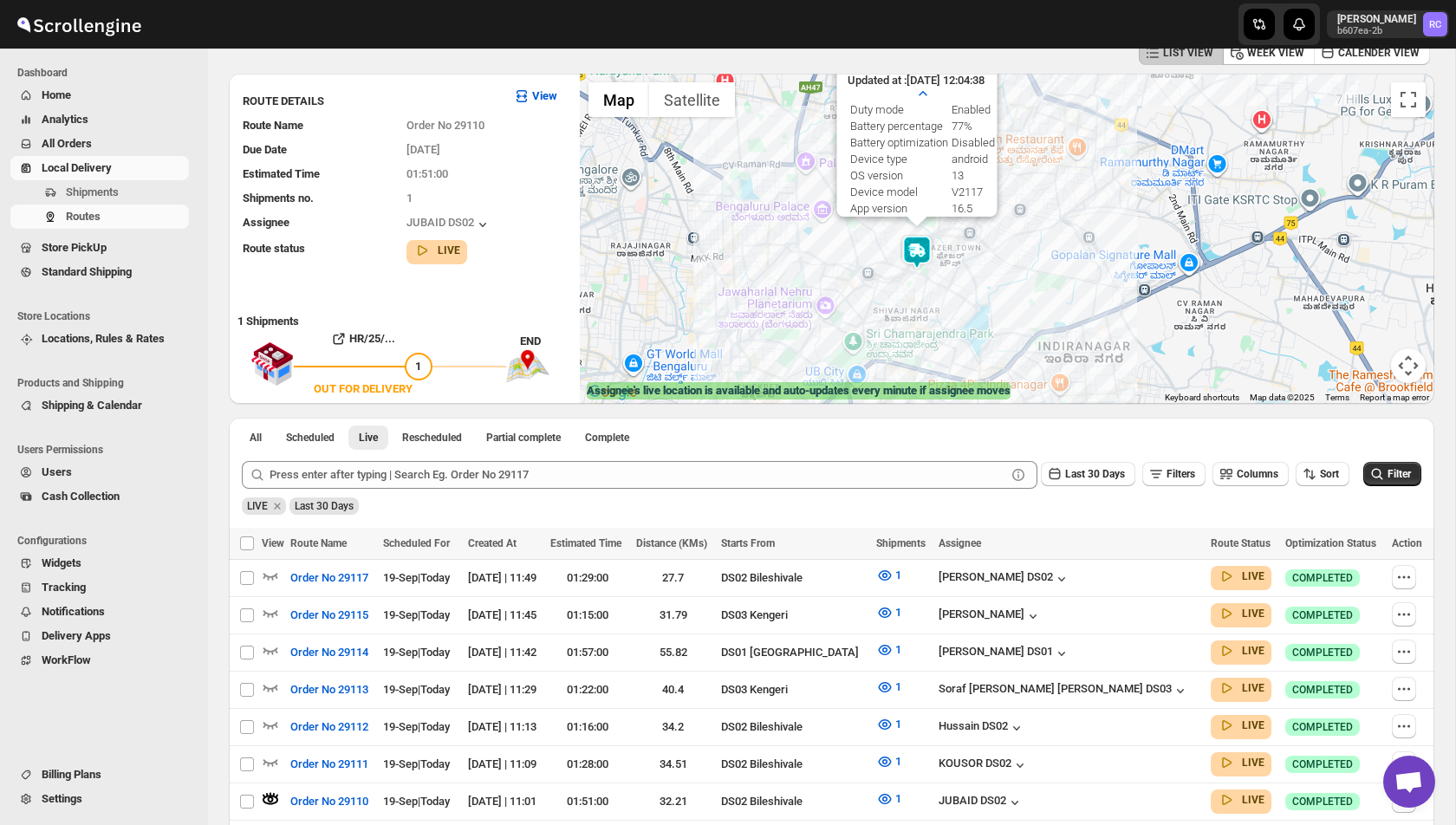
drag, startPoint x: 1049, startPoint y: 118, endPoint x: 960, endPoint y: 347, distance: 245.7
click at [960, 347] on div "Assignee : JUBAID DS02 Updated at : 19/09/2025, 12:04:38 Duty mode Enabled Batt…" at bounding box center [1008, 239] width 855 height 330
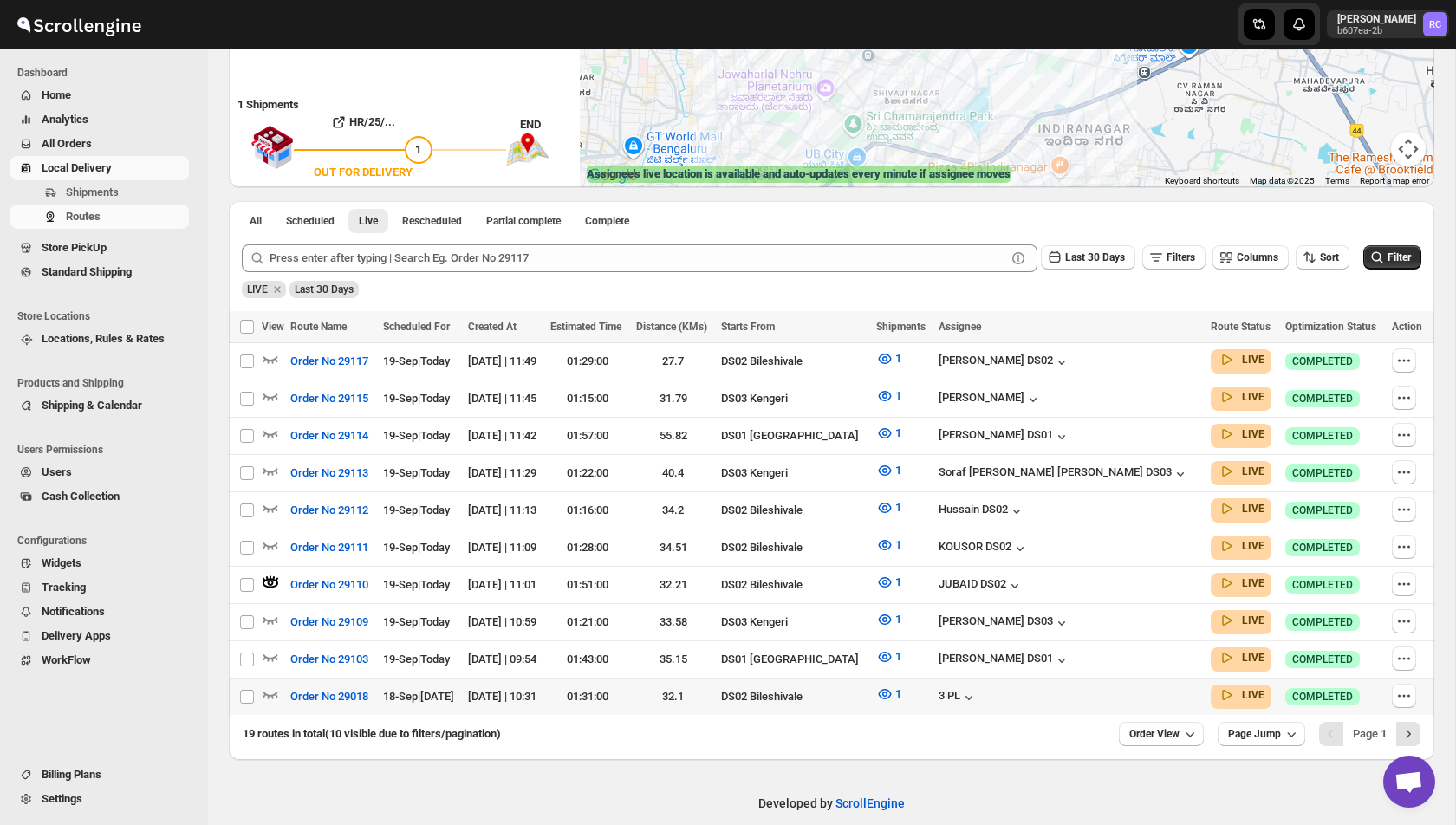
scroll to position [310, 0]
click at [276, 618] on icon "button" at bounding box center [270, 621] width 15 height 7
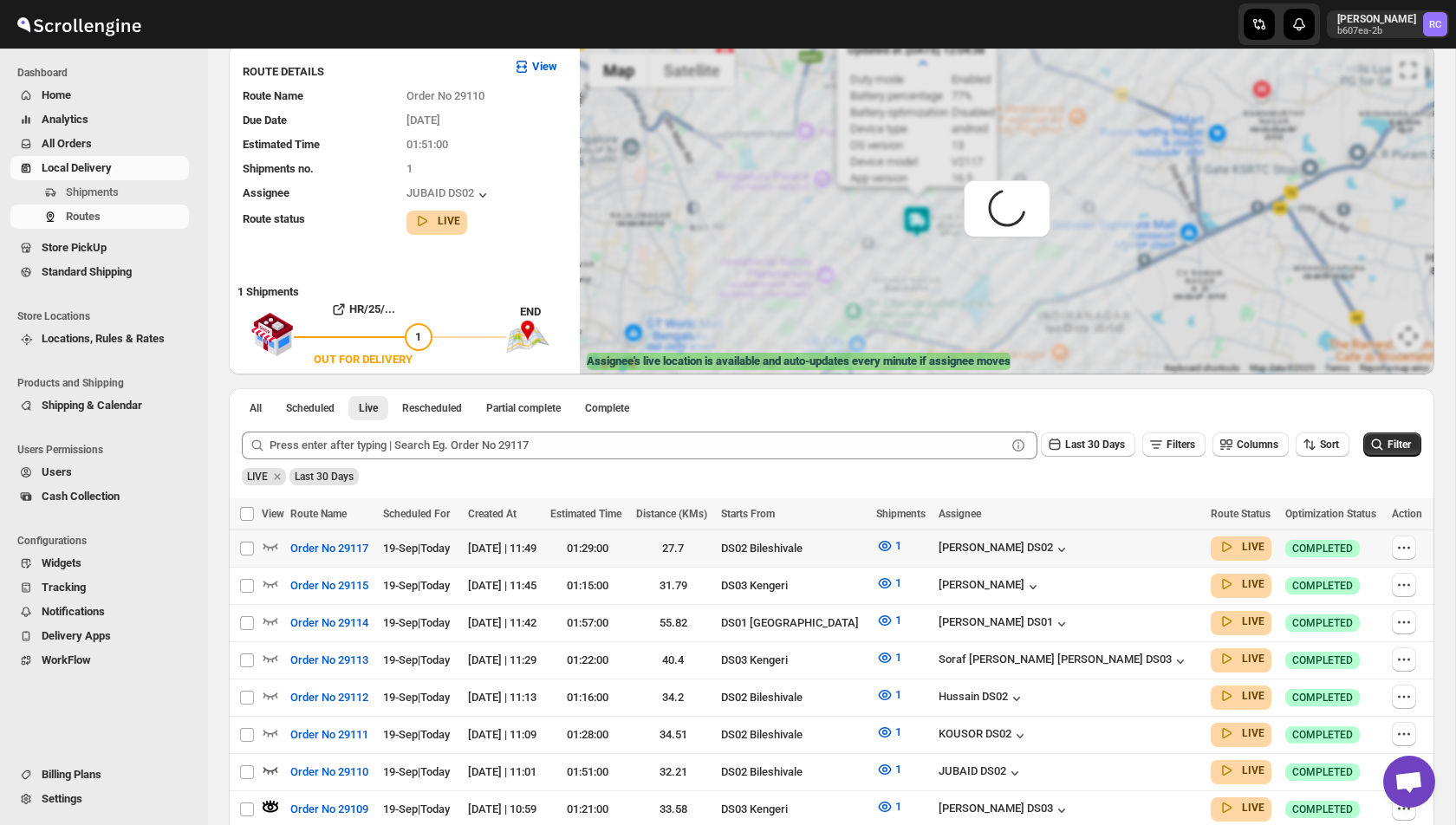
scroll to position [0, 0]
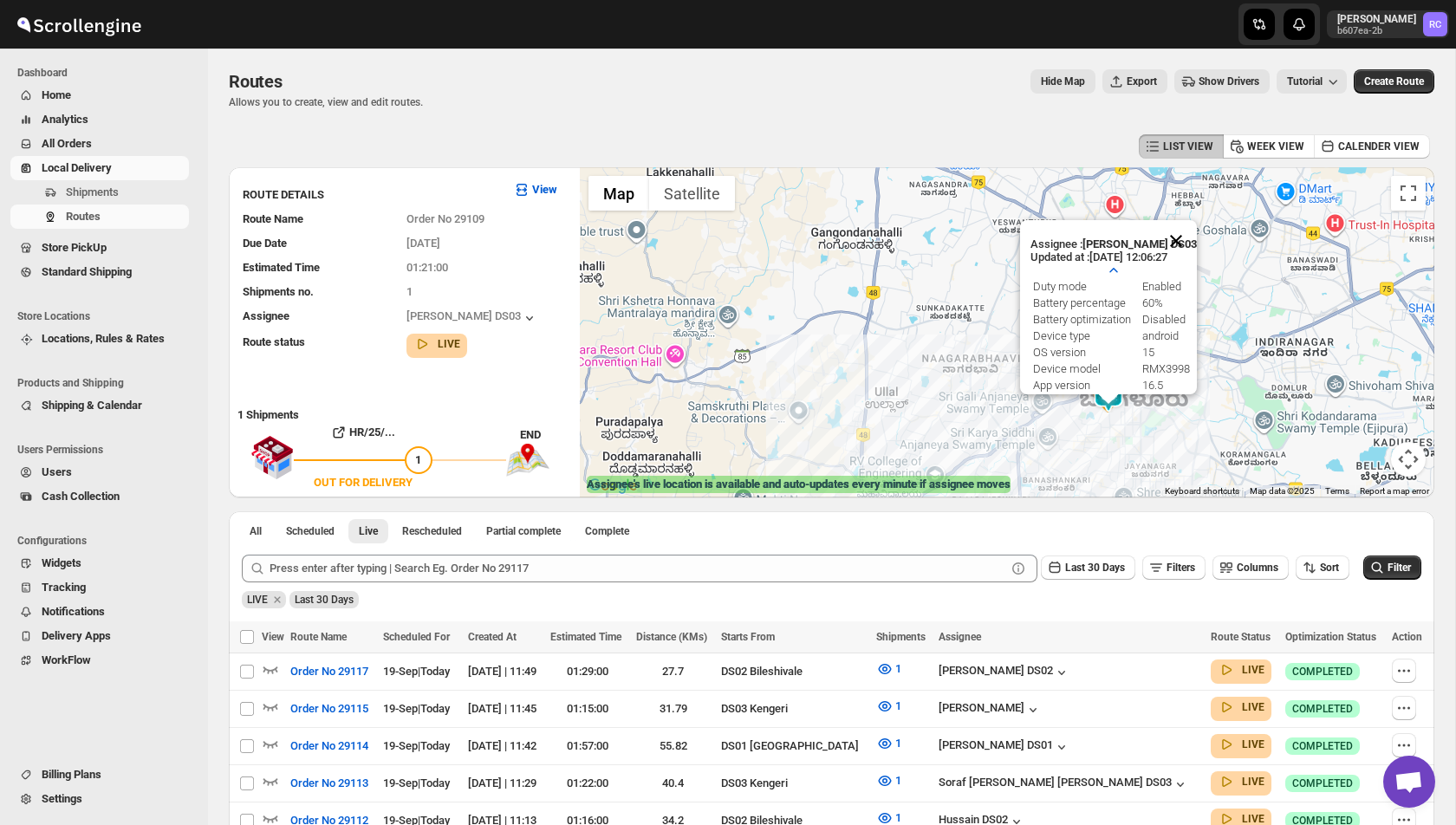
click at [1182, 224] on button "Close" at bounding box center [1176, 240] width 41 height 41
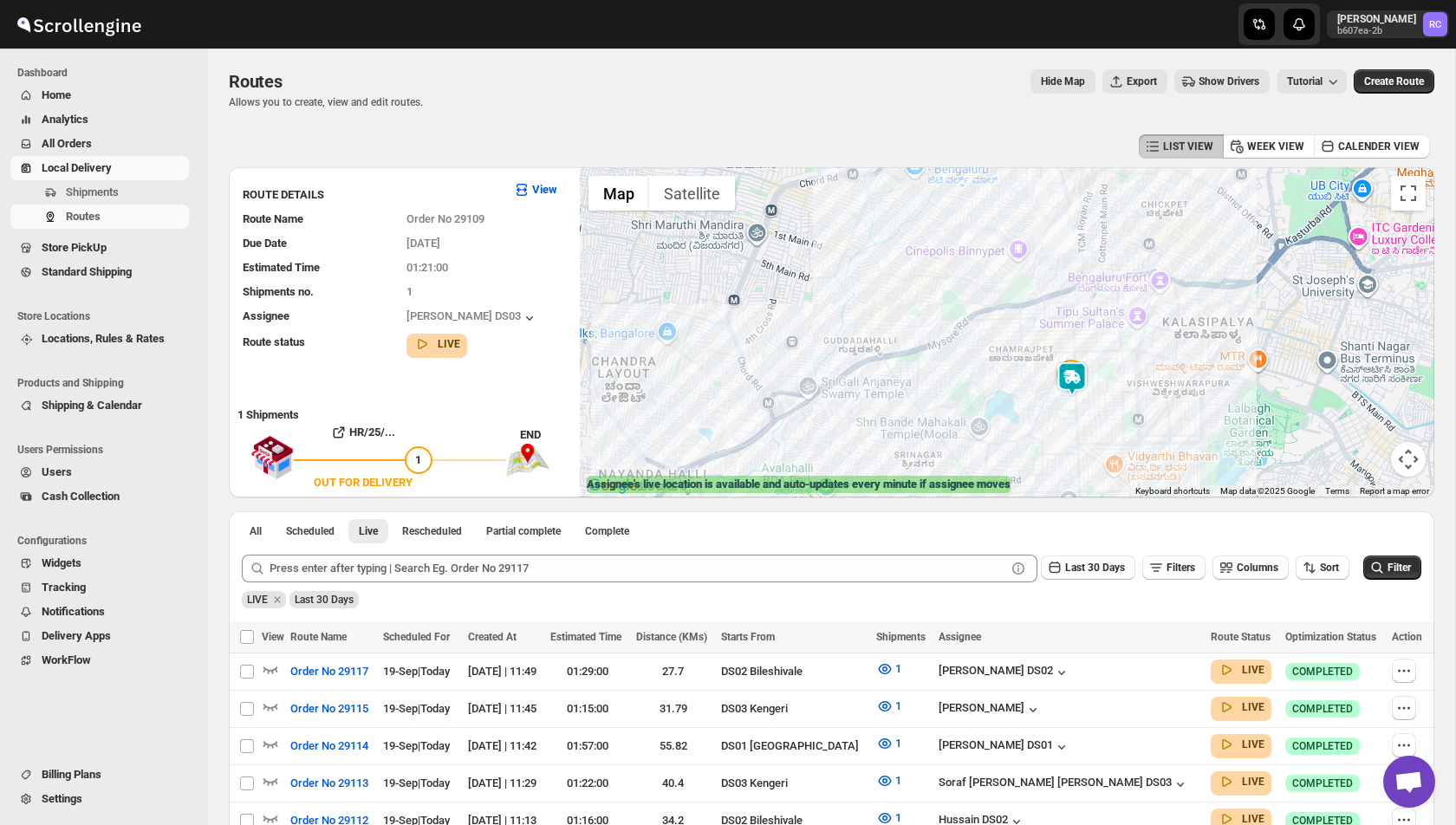
drag, startPoint x: 1094, startPoint y: 470, endPoint x: 1094, endPoint y: 366, distance: 104.0
click at [1094, 366] on div at bounding box center [1008, 333] width 855 height 330
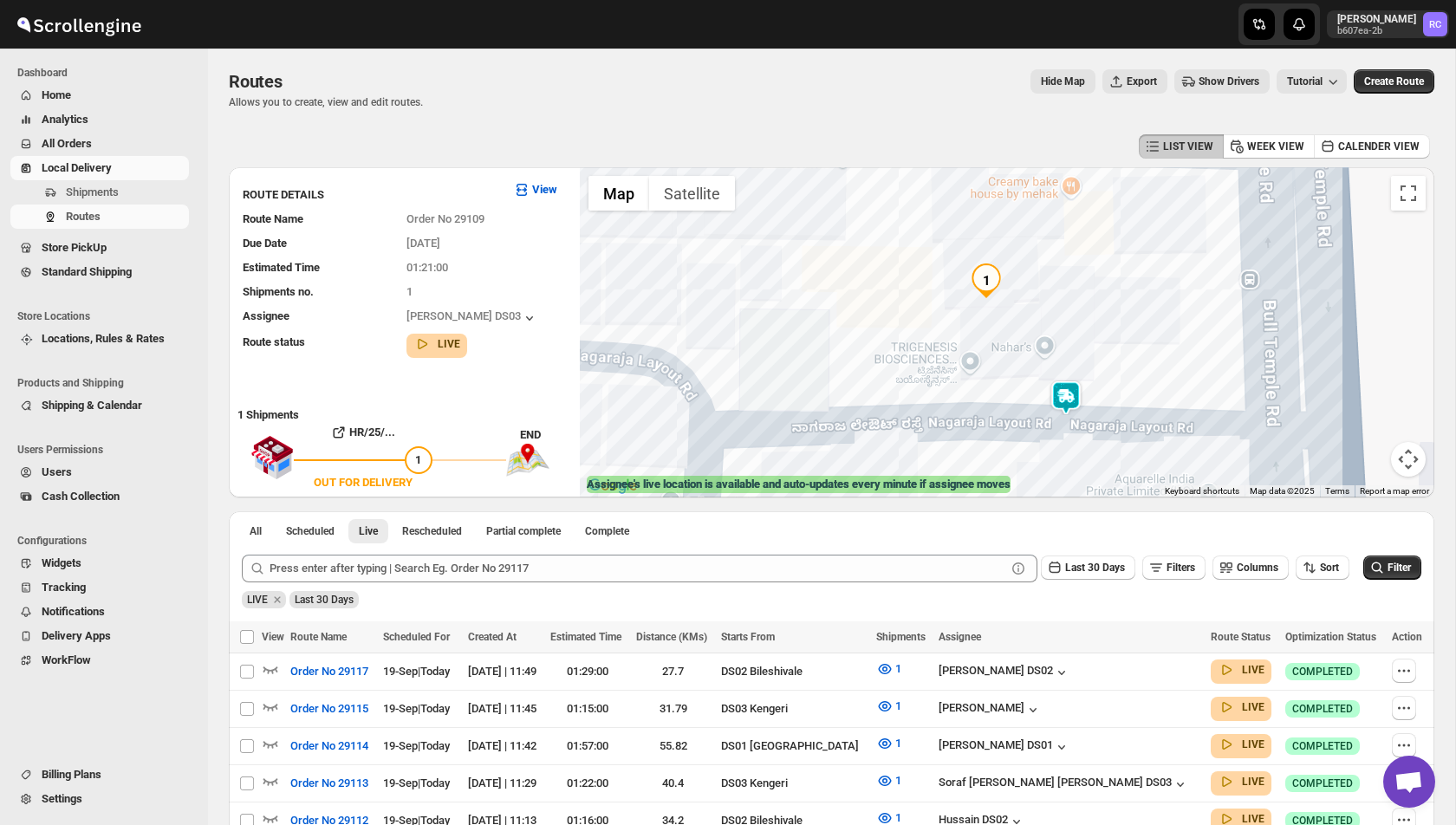
drag, startPoint x: 1114, startPoint y: 289, endPoint x: 1091, endPoint y: 485, distance: 197.3
click at [1091, 486] on div at bounding box center [1008, 333] width 855 height 330
click at [1072, 391] on img at bounding box center [1066, 396] width 35 height 35
click at [1063, 393] on img at bounding box center [1066, 396] width 35 height 35
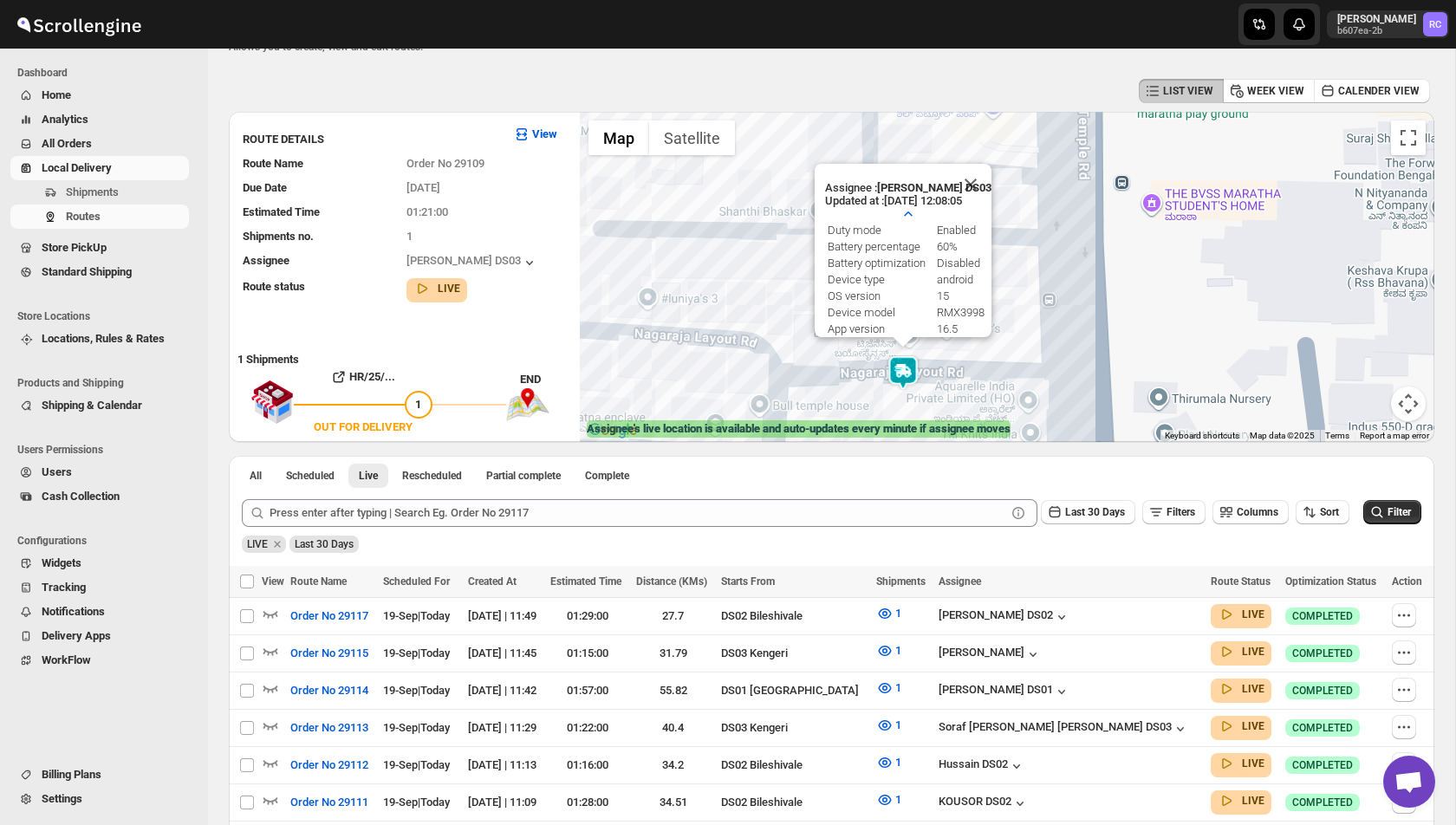
scroll to position [99, 0]
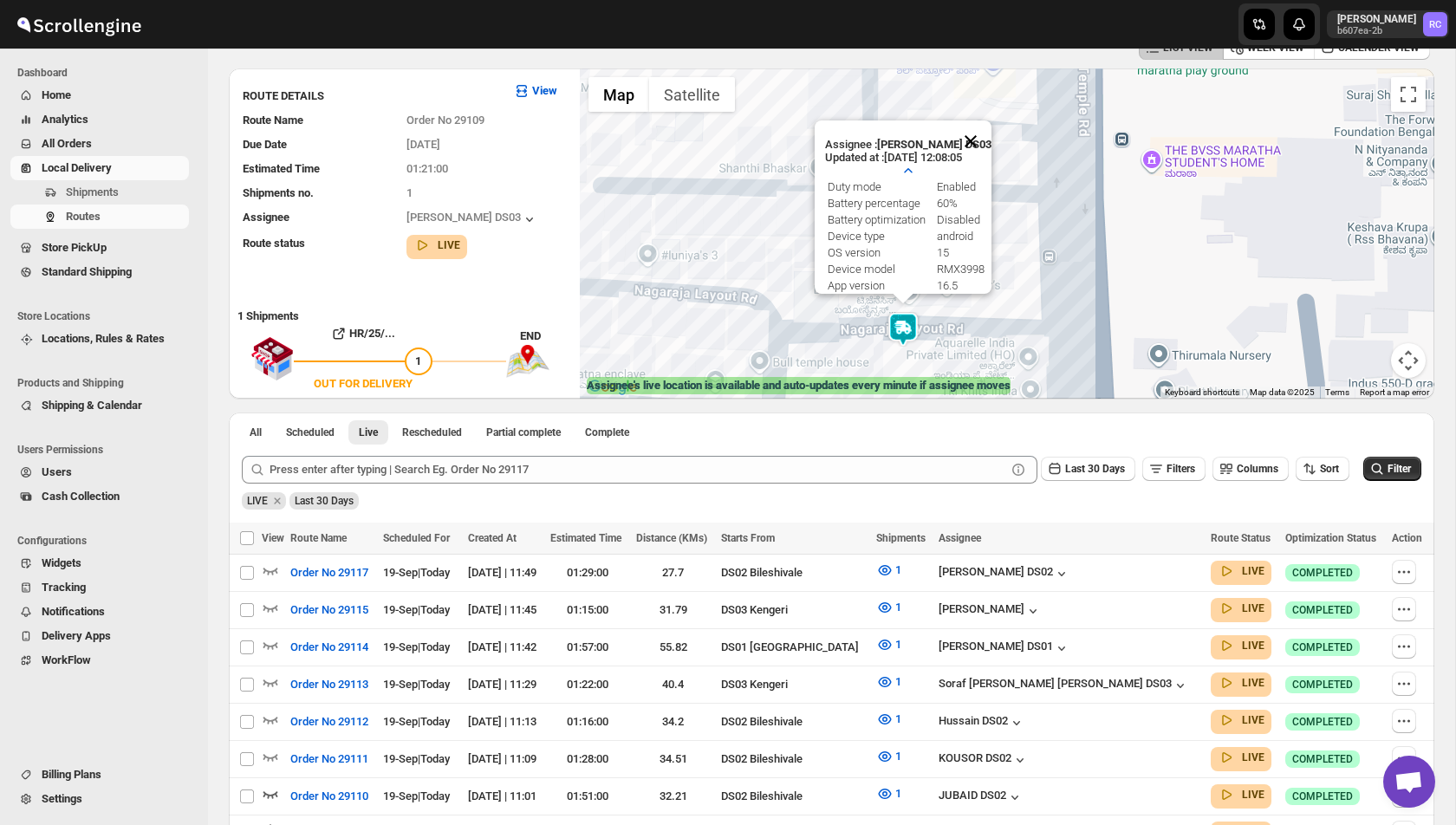
click at [972, 137] on button "Close" at bounding box center [970, 140] width 41 height 41
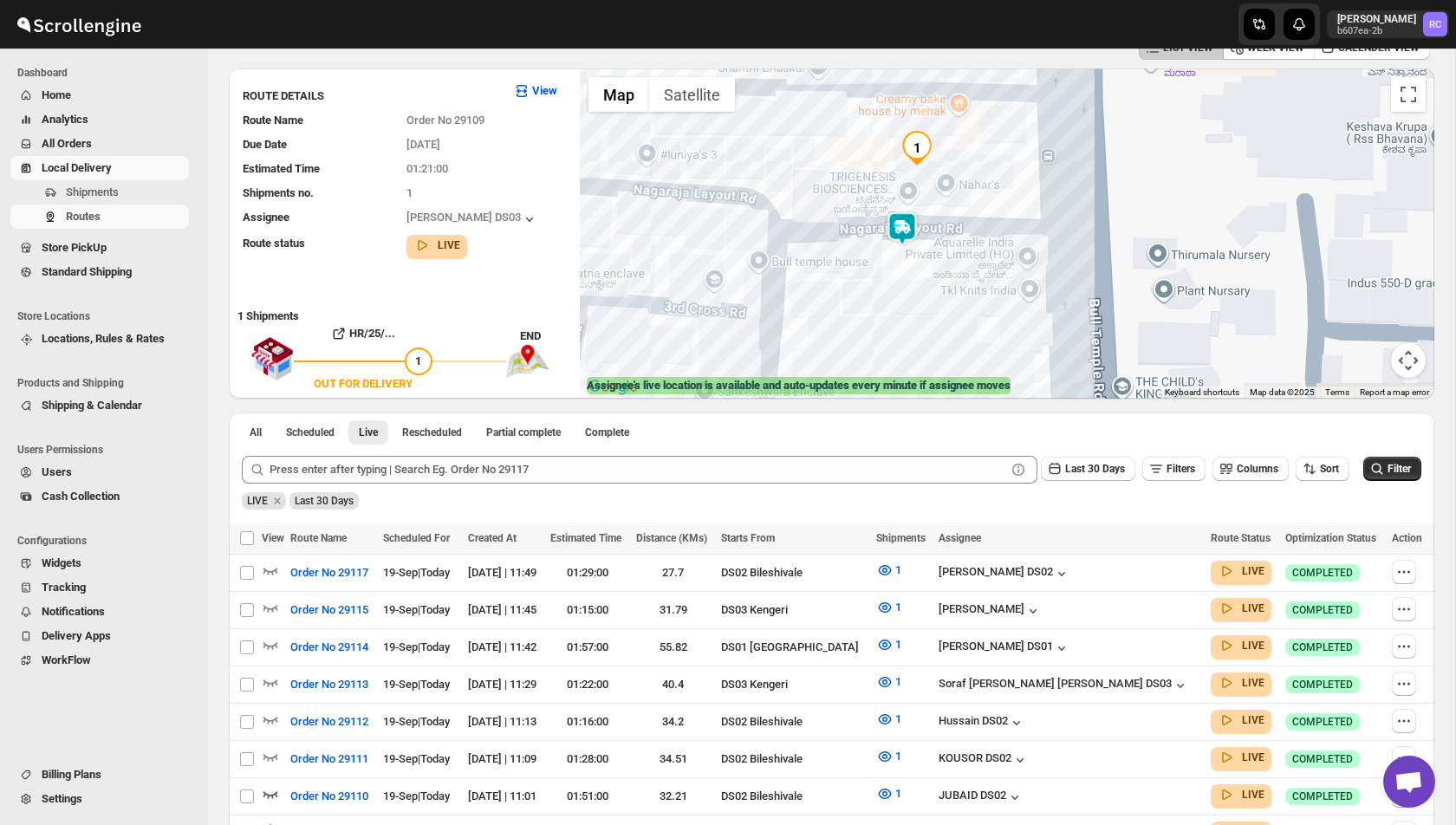
drag, startPoint x: 921, startPoint y: 312, endPoint x: 919, endPoint y: 208, distance: 104.0
click at [919, 208] on div at bounding box center [1008, 233] width 855 height 330
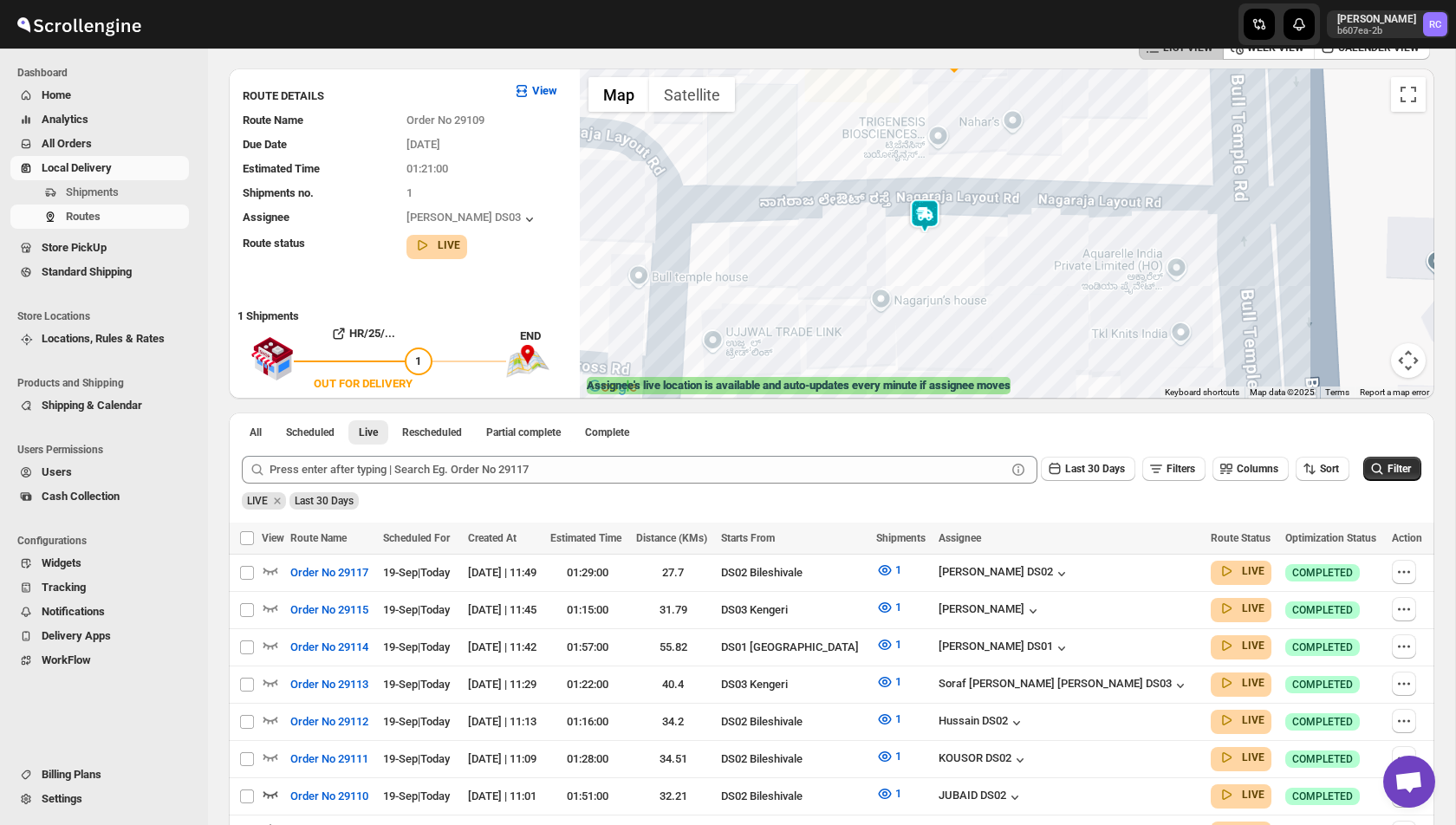
scroll to position [319, 0]
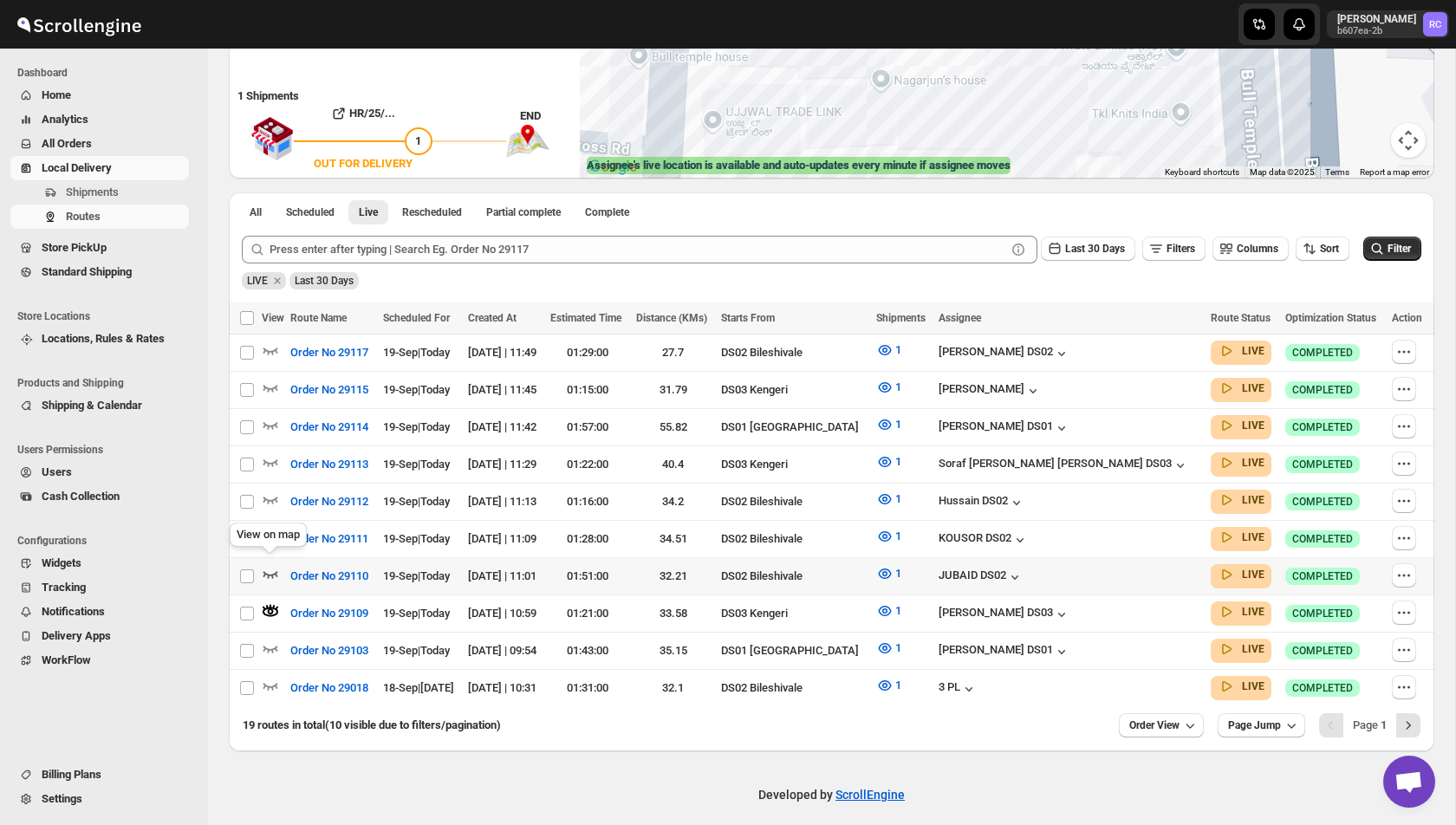
click at [276, 570] on icon "button" at bounding box center [270, 574] width 18 height 18
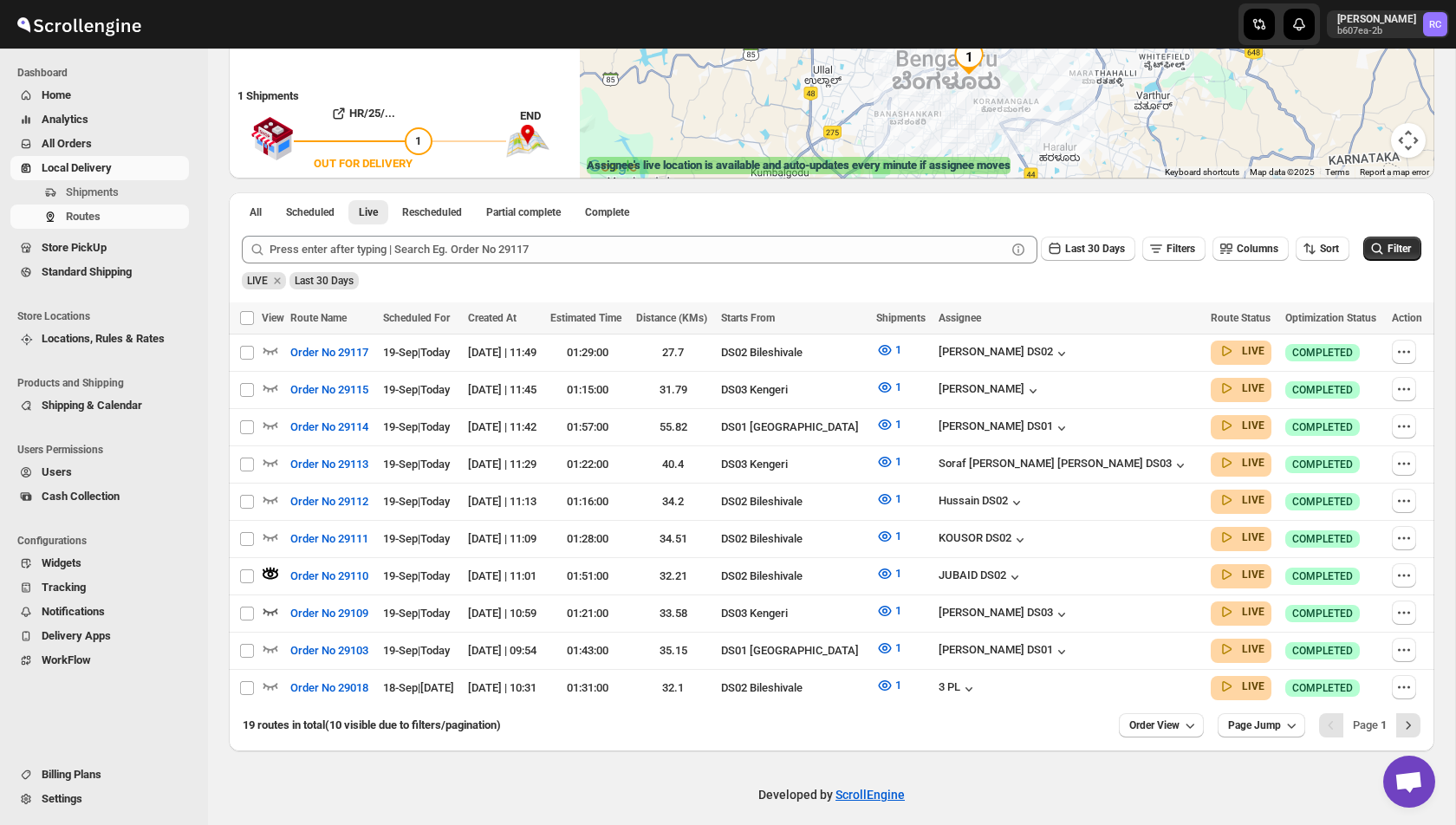
scroll to position [0, 0]
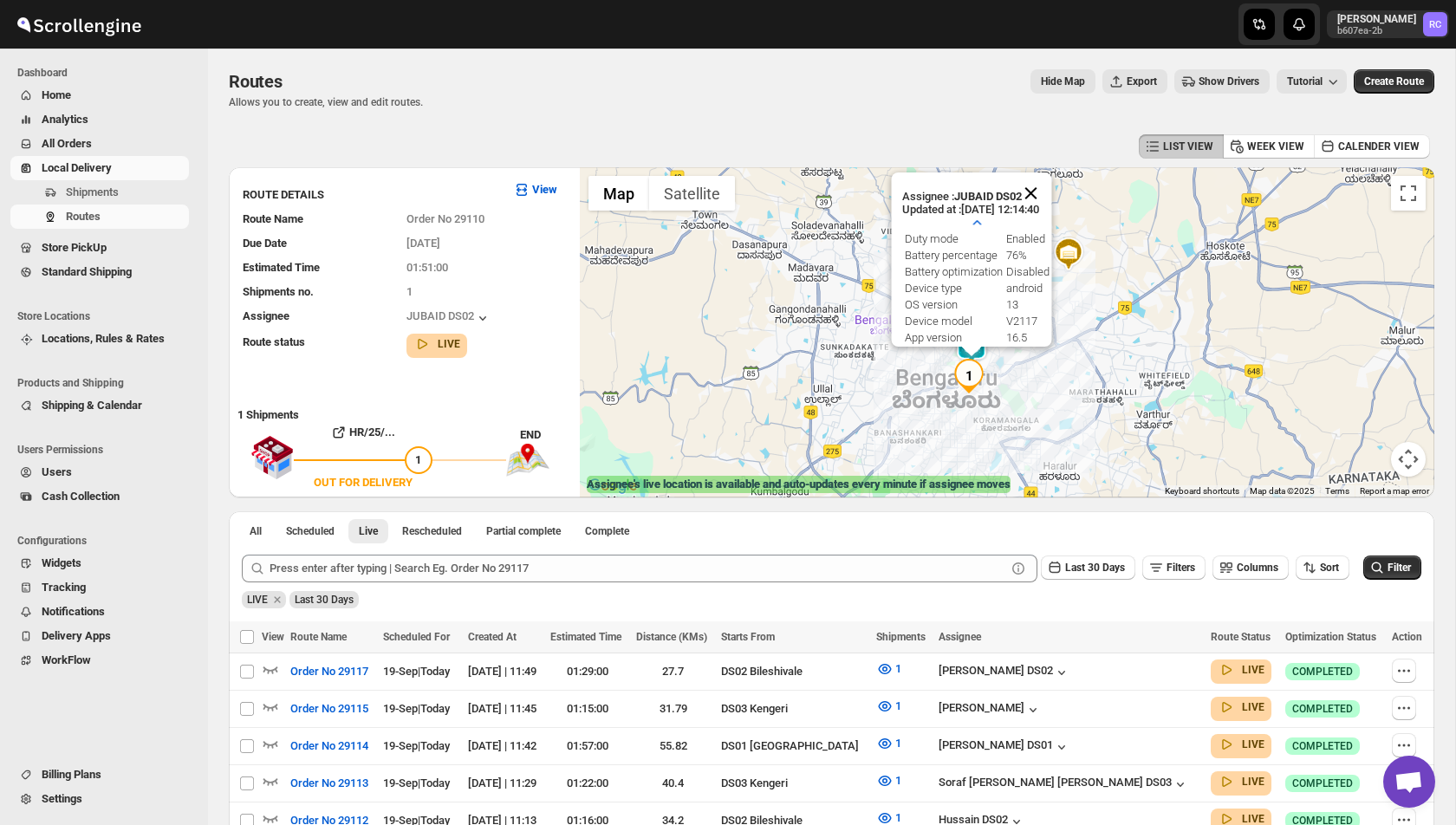
click at [1034, 190] on button "Close" at bounding box center [1030, 193] width 41 height 41
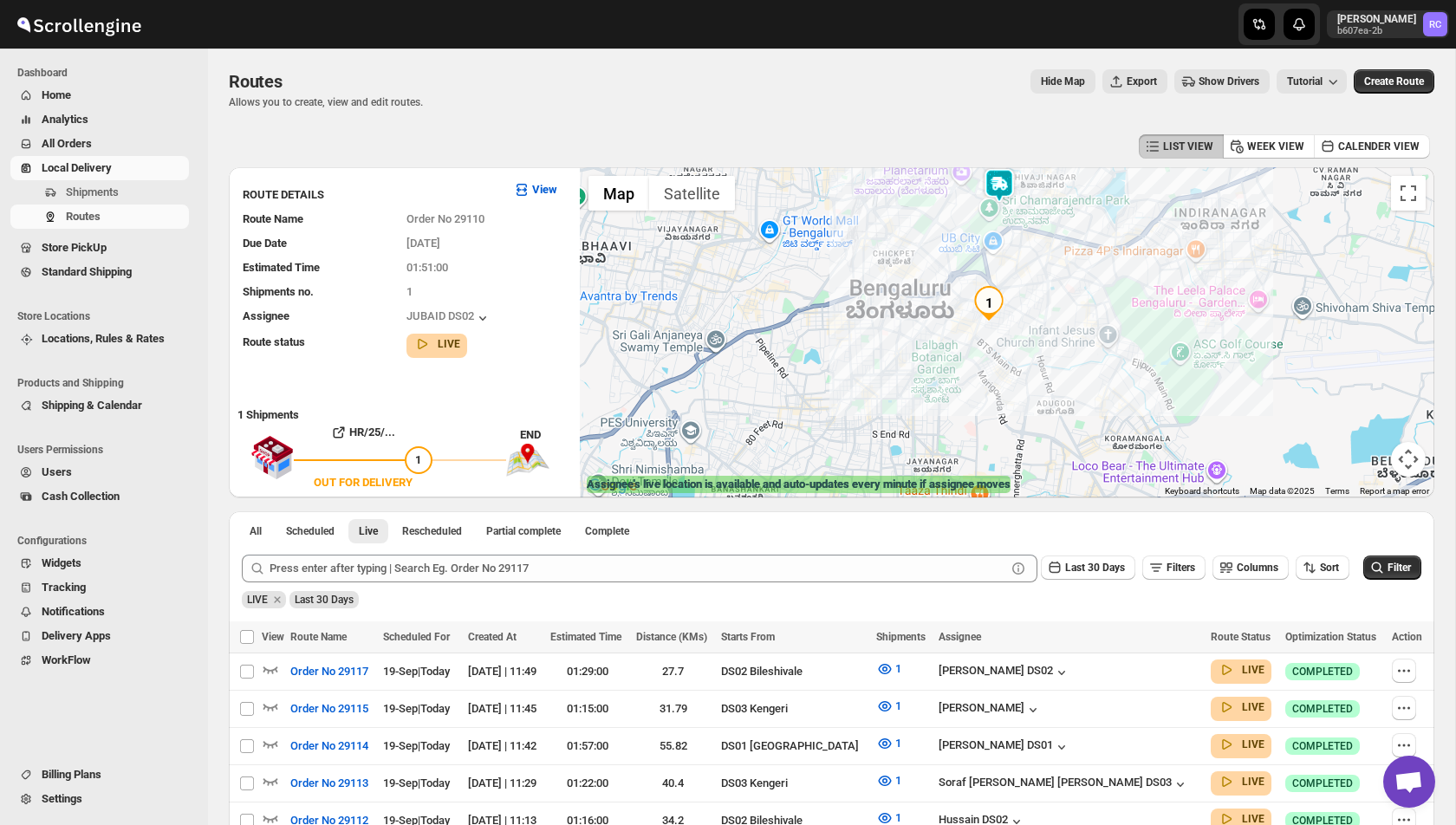
drag, startPoint x: 1082, startPoint y: 241, endPoint x: 1068, endPoint y: 277, distance: 38.6
click at [1068, 277] on div at bounding box center [1008, 333] width 855 height 330
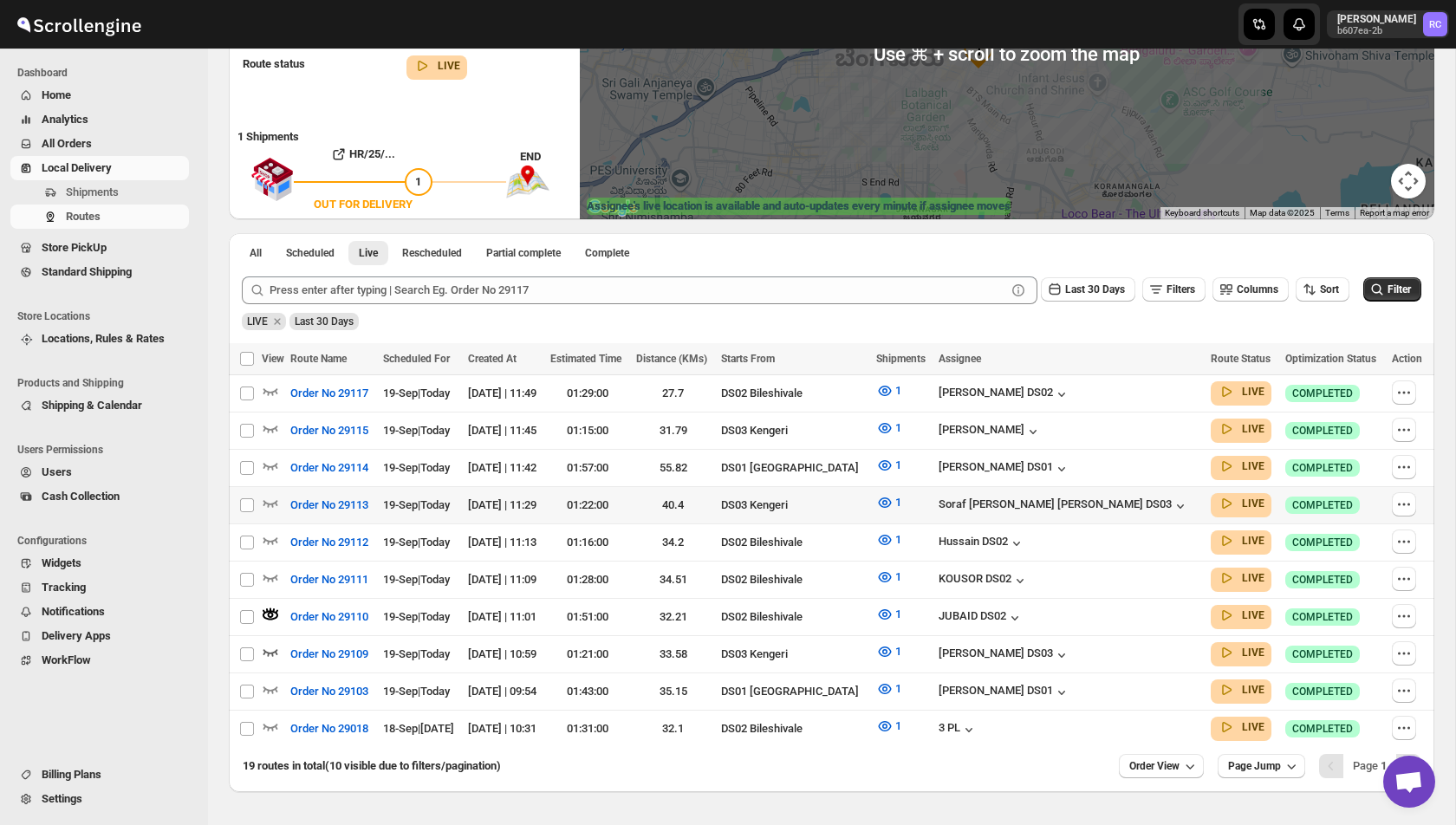
scroll to position [288, 0]
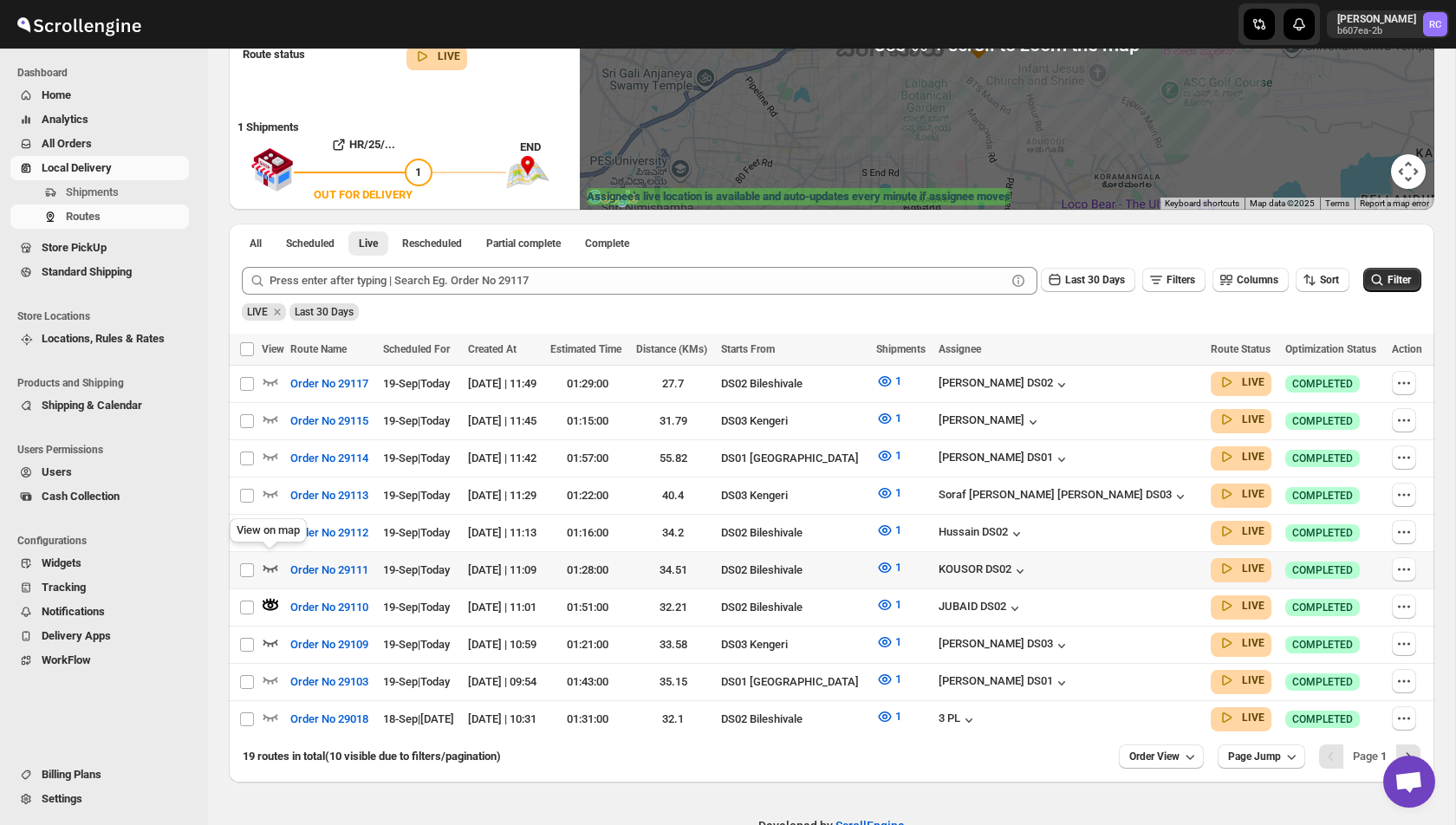
click at [278, 559] on icon "button" at bounding box center [270, 568] width 18 height 18
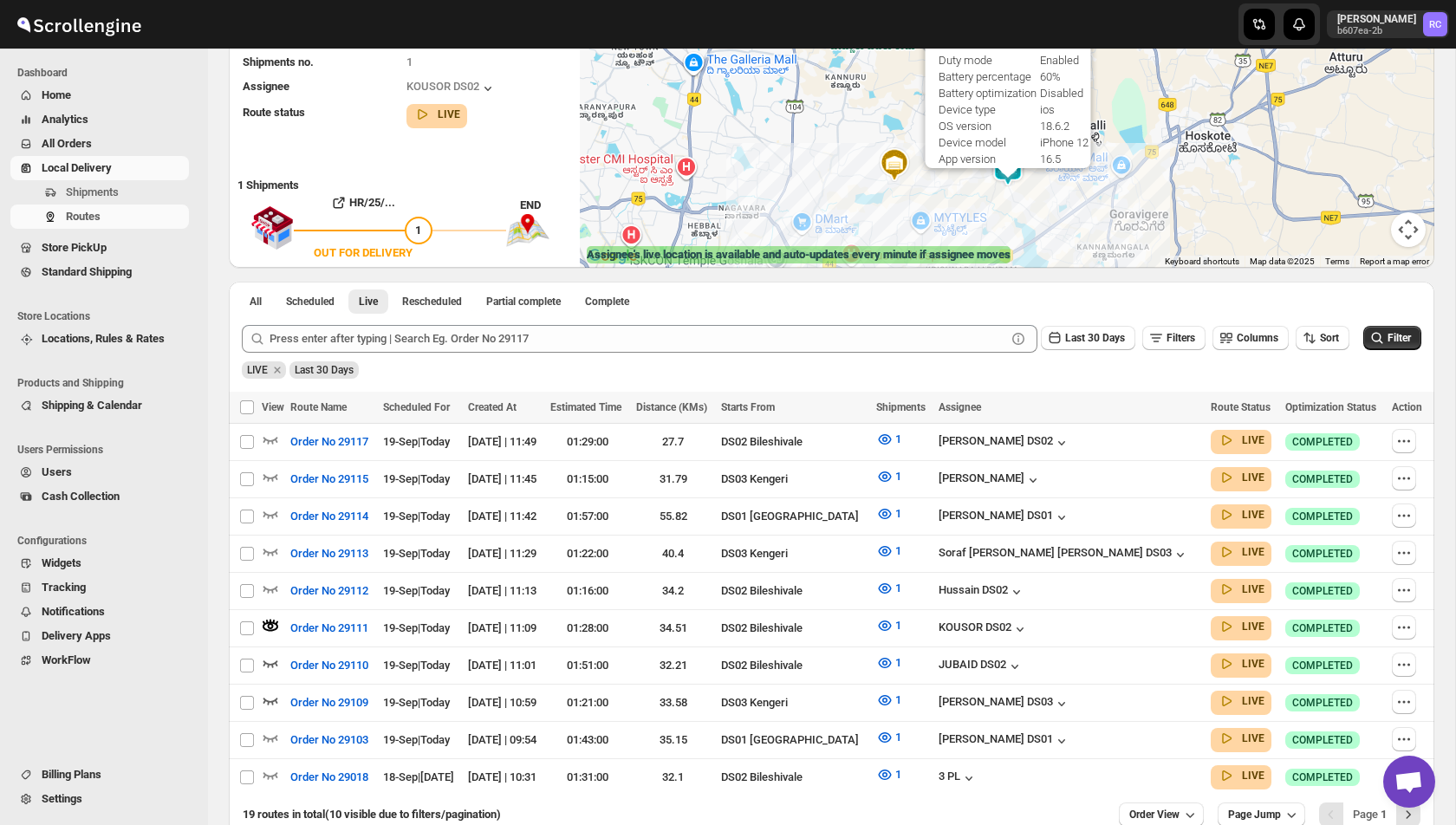
scroll to position [135, 0]
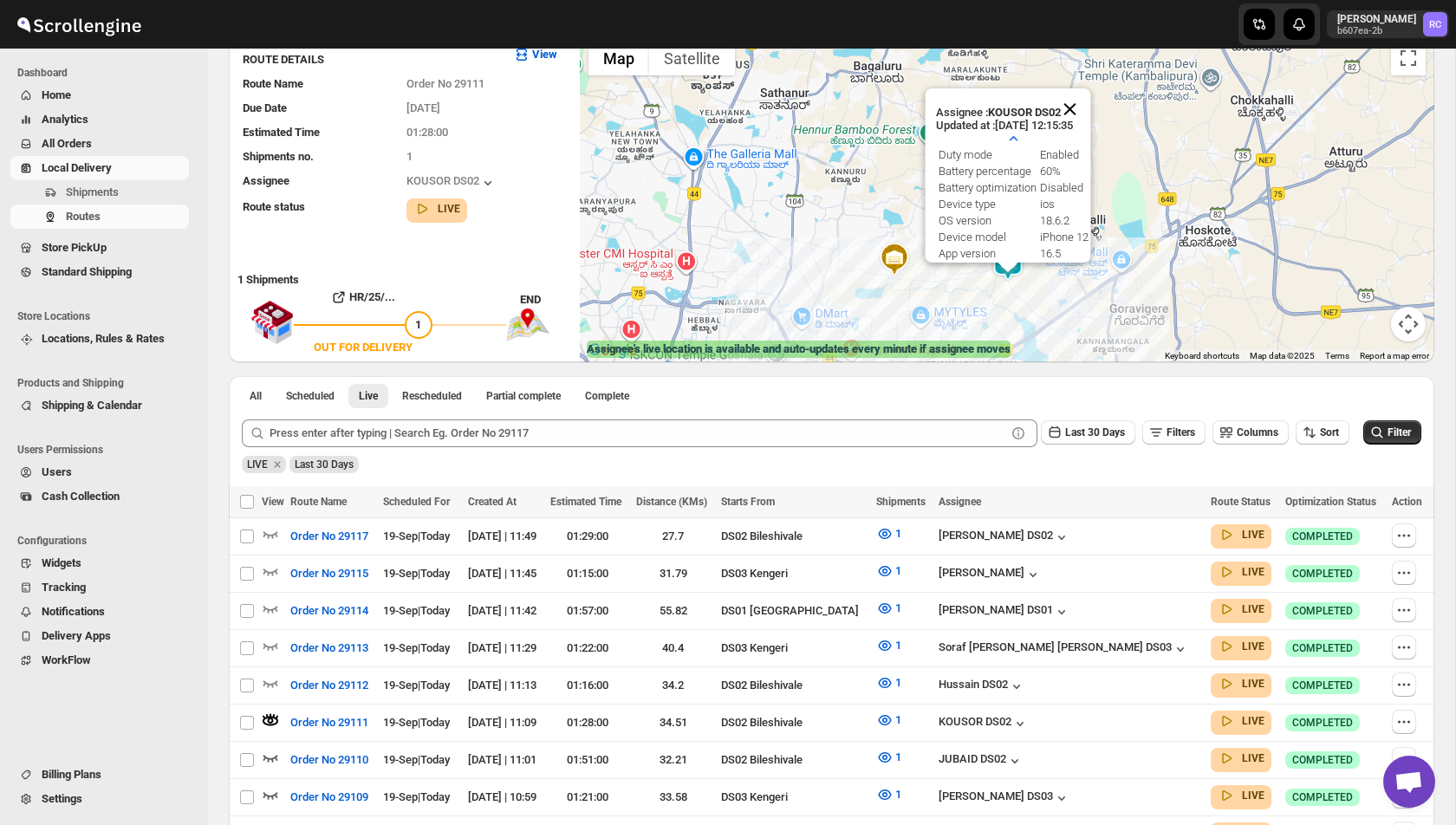
click at [1083, 105] on button "Close" at bounding box center [1069, 109] width 41 height 41
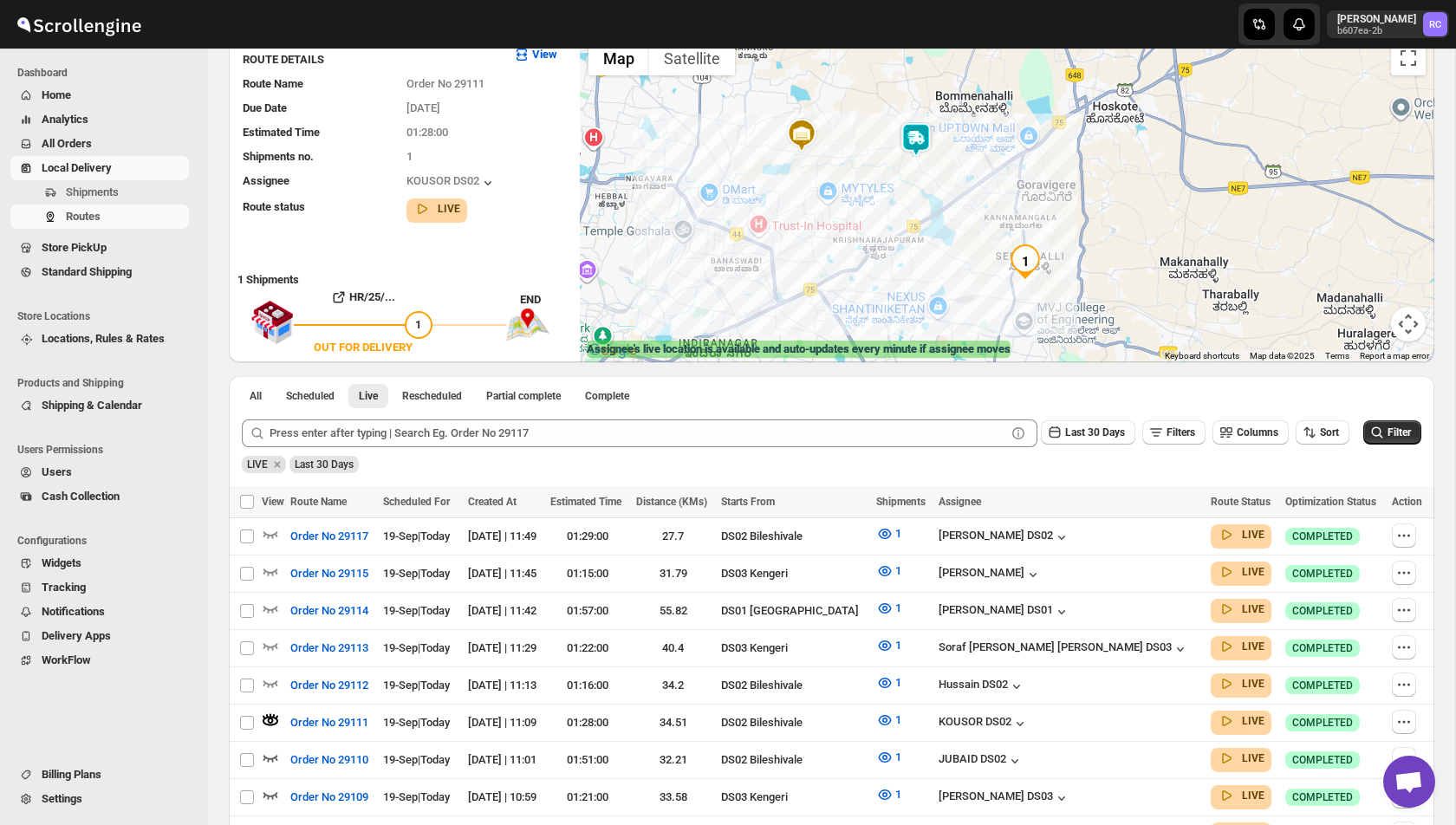
drag, startPoint x: 1072, startPoint y: 260, endPoint x: 966, endPoint y: 118, distance: 177.2
click at [966, 118] on div at bounding box center [1008, 197] width 855 height 330
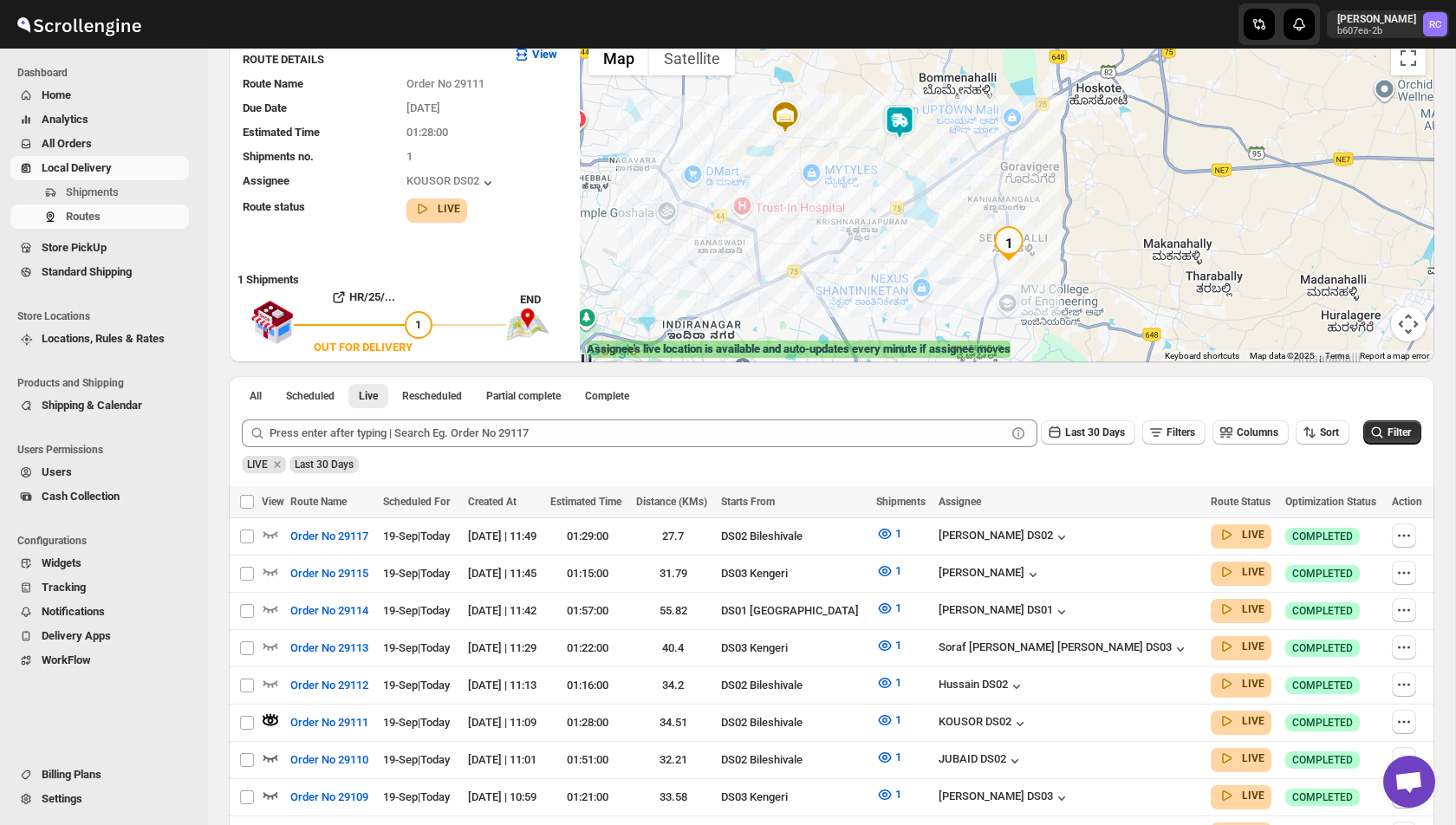
click at [899, 118] on img at bounding box center [900, 123] width 35 height 35
click at [905, 133] on img at bounding box center [900, 123] width 35 height 35
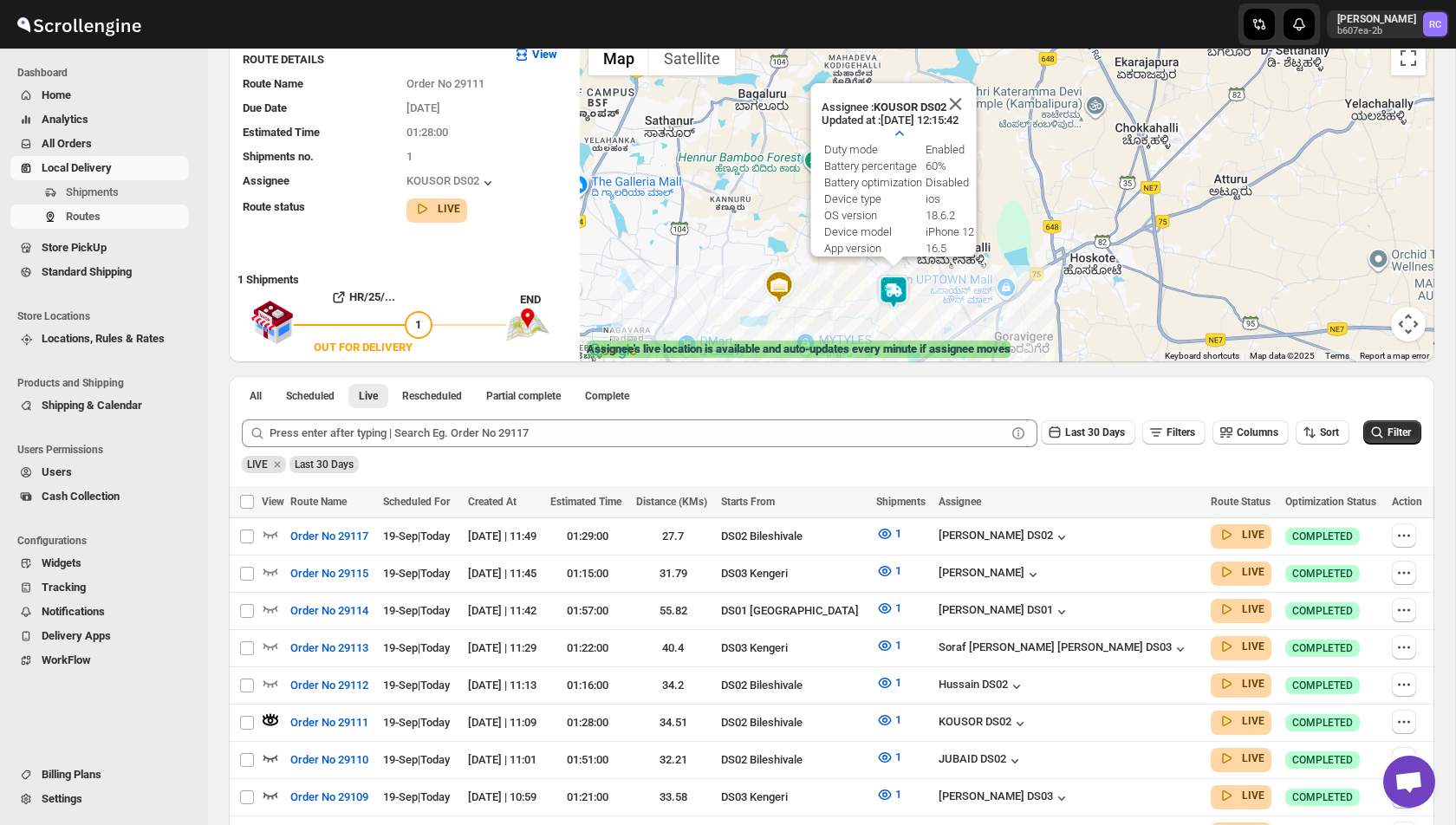
drag, startPoint x: 744, startPoint y: 282, endPoint x: 735, endPoint y: 176, distance: 106.4
click at [735, 176] on div "Assignee : KOUSOR DS02 Updated at : 19/09/2025, 12:15:42 Duty mode Enabled Batt…" at bounding box center [1008, 197] width 855 height 330
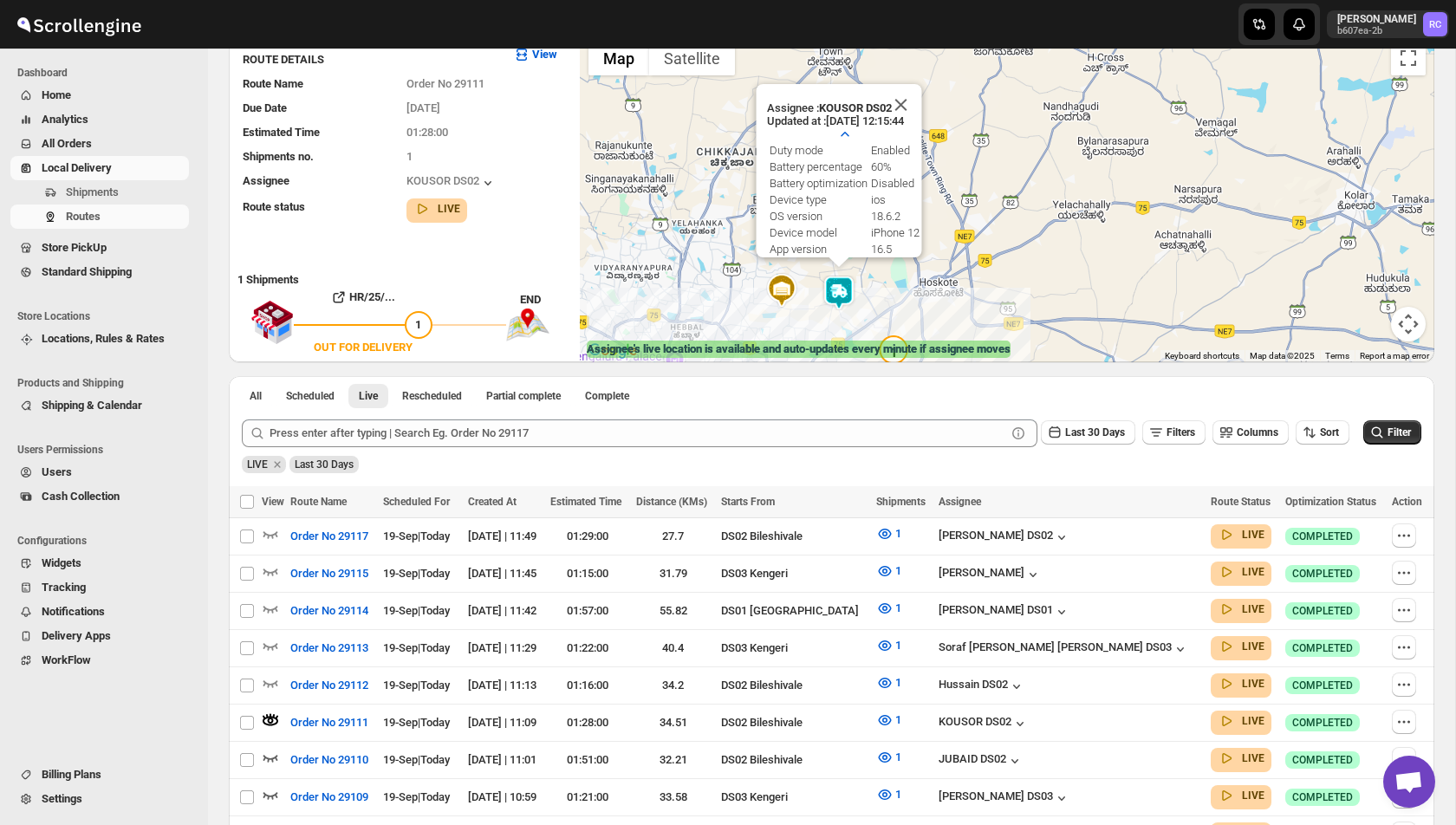
click at [1405, 326] on button "Map camera controls" at bounding box center [1409, 325] width 35 height 35
drag, startPoint x: 763, startPoint y: 297, endPoint x: 790, endPoint y: 183, distance: 117.2
click at [790, 183] on div "Assignee : KOUSOR DS02 Updated at : 19/09/2025, 12:15:46 Duty mode Enabled Batt…" at bounding box center [1008, 197] width 855 height 330
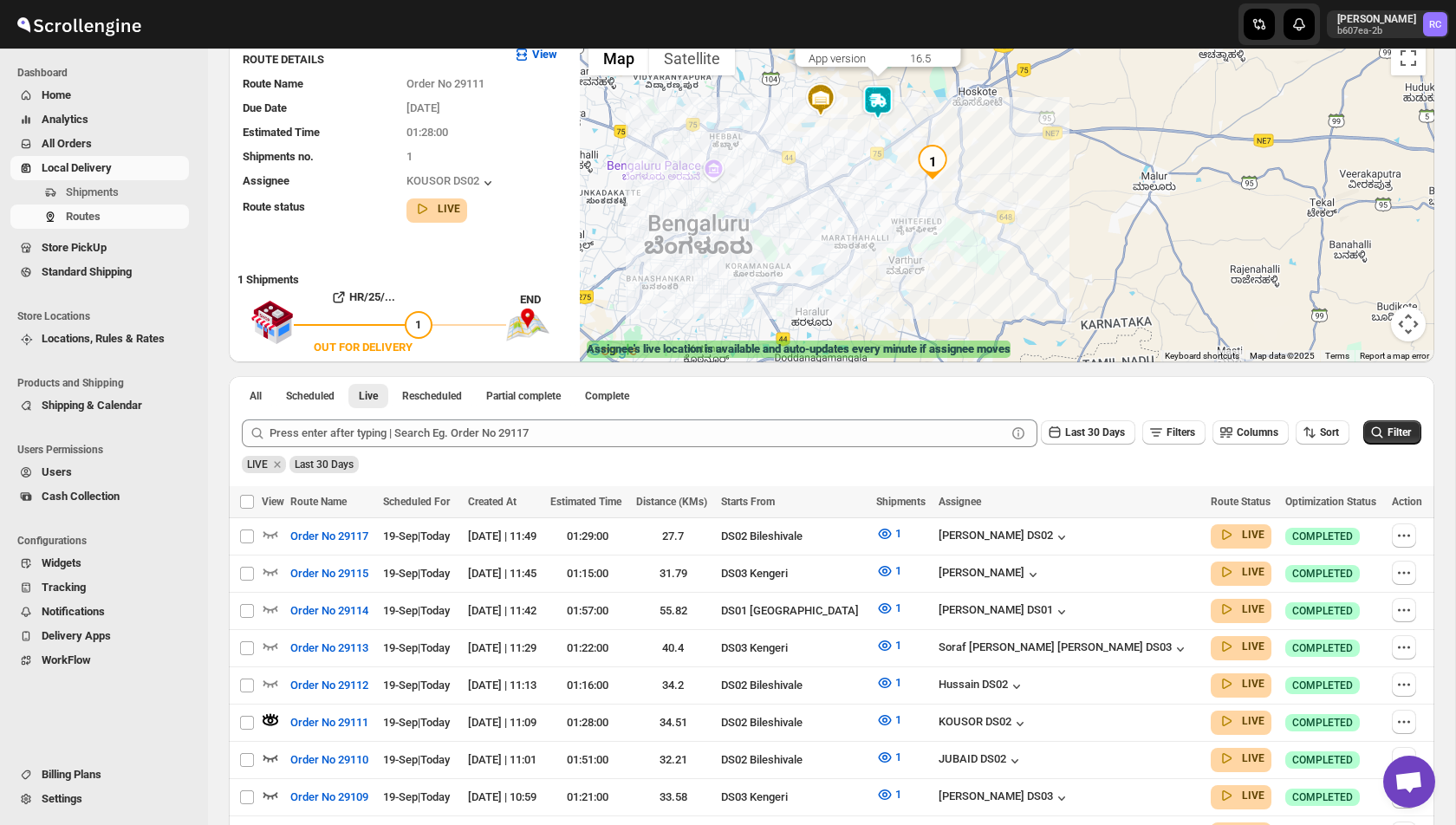
drag, startPoint x: 868, startPoint y: 218, endPoint x: 857, endPoint y: 337, distance: 119.5
click at [857, 337] on div "Assignee : KOUSOR DS02 Updated at : 19/09/2025, 12:15:47 Duty mode Enabled Batt…" at bounding box center [1008, 197] width 855 height 330
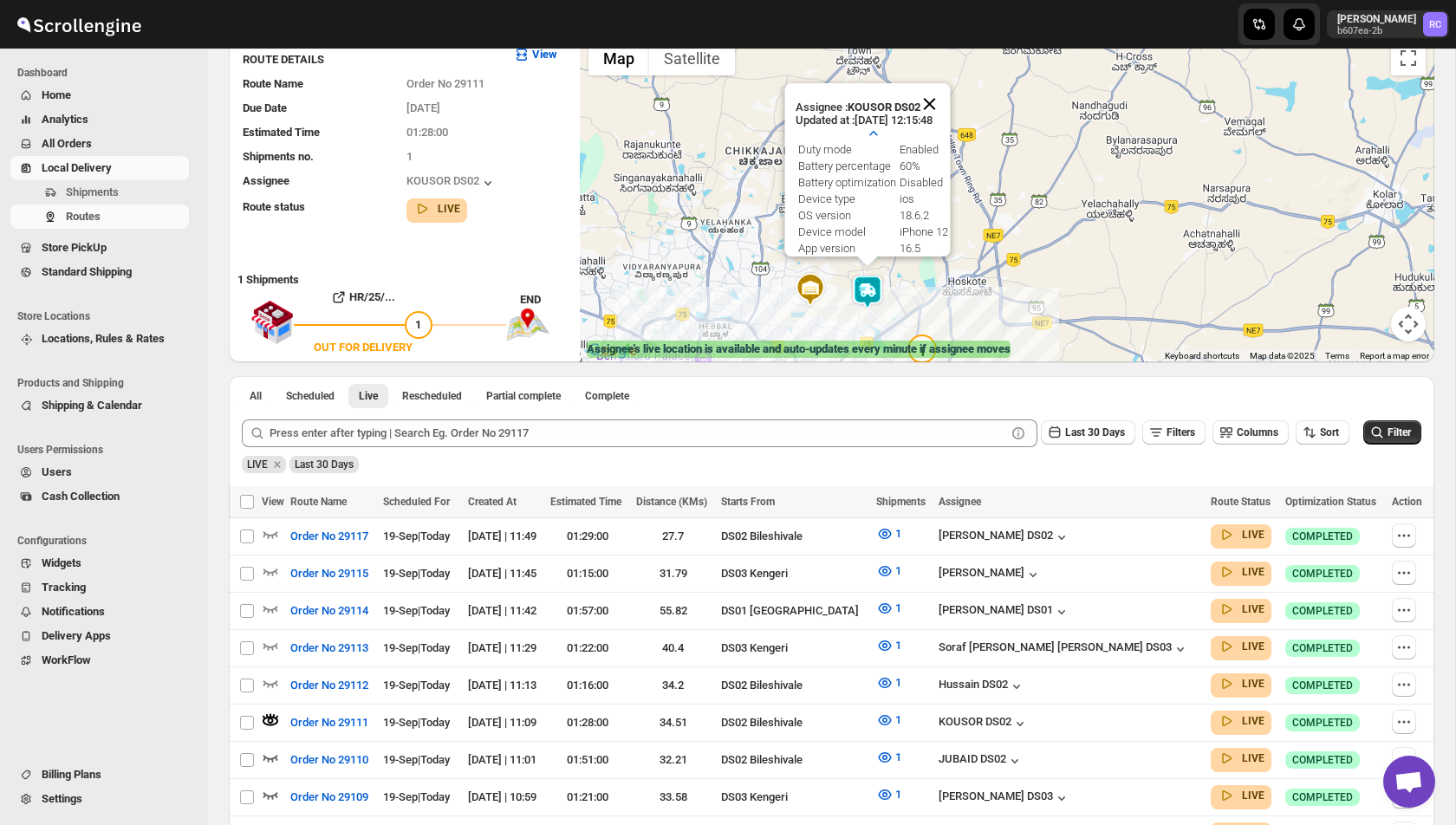
click at [934, 107] on button "Close" at bounding box center [929, 104] width 41 height 41
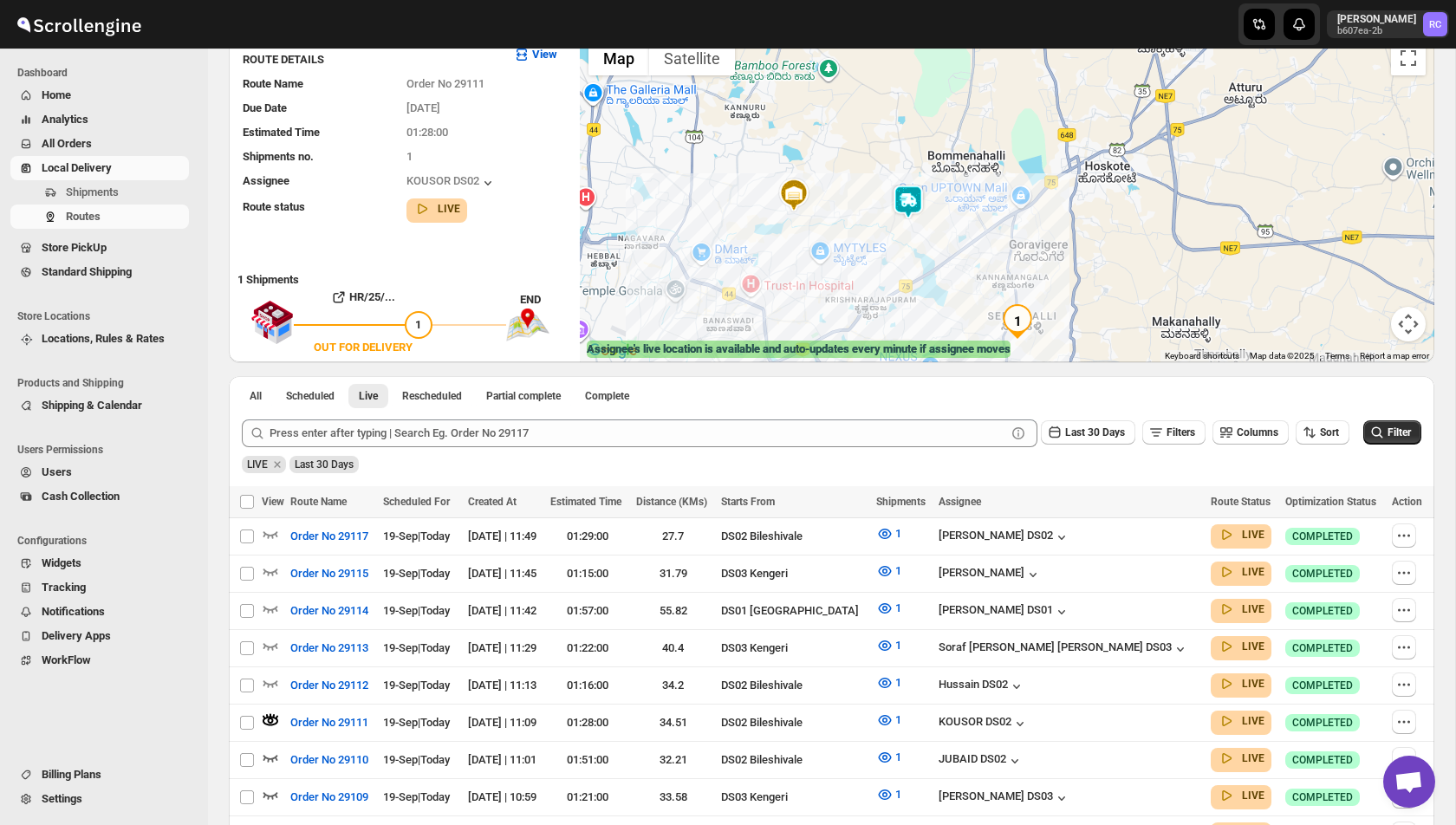
drag, startPoint x: 814, startPoint y: 291, endPoint x: 806, endPoint y: 178, distance: 113.3
click at [807, 178] on img at bounding box center [794, 195] width 35 height 35
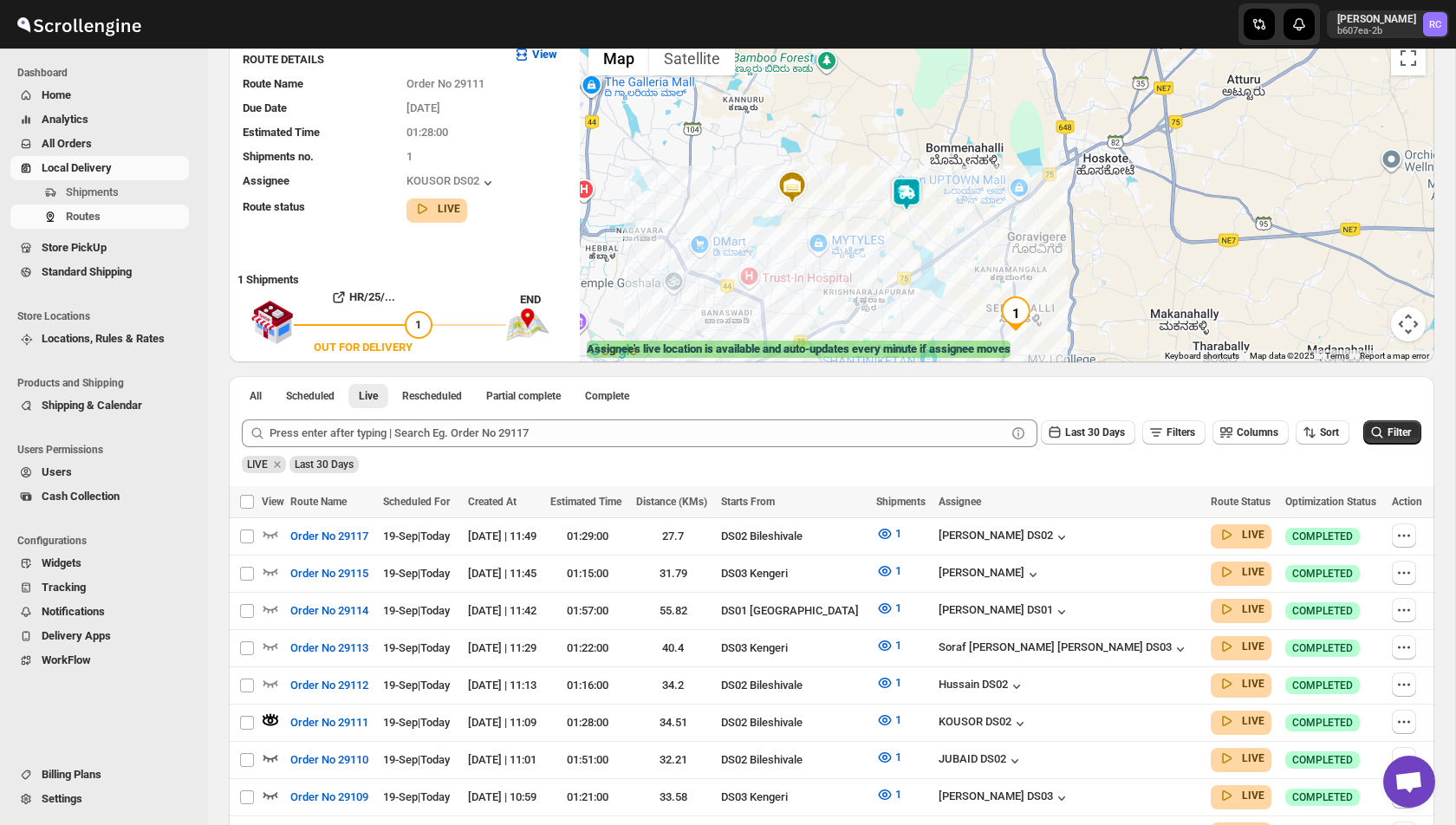
click at [806, 175] on img at bounding box center [793, 188] width 35 height 35
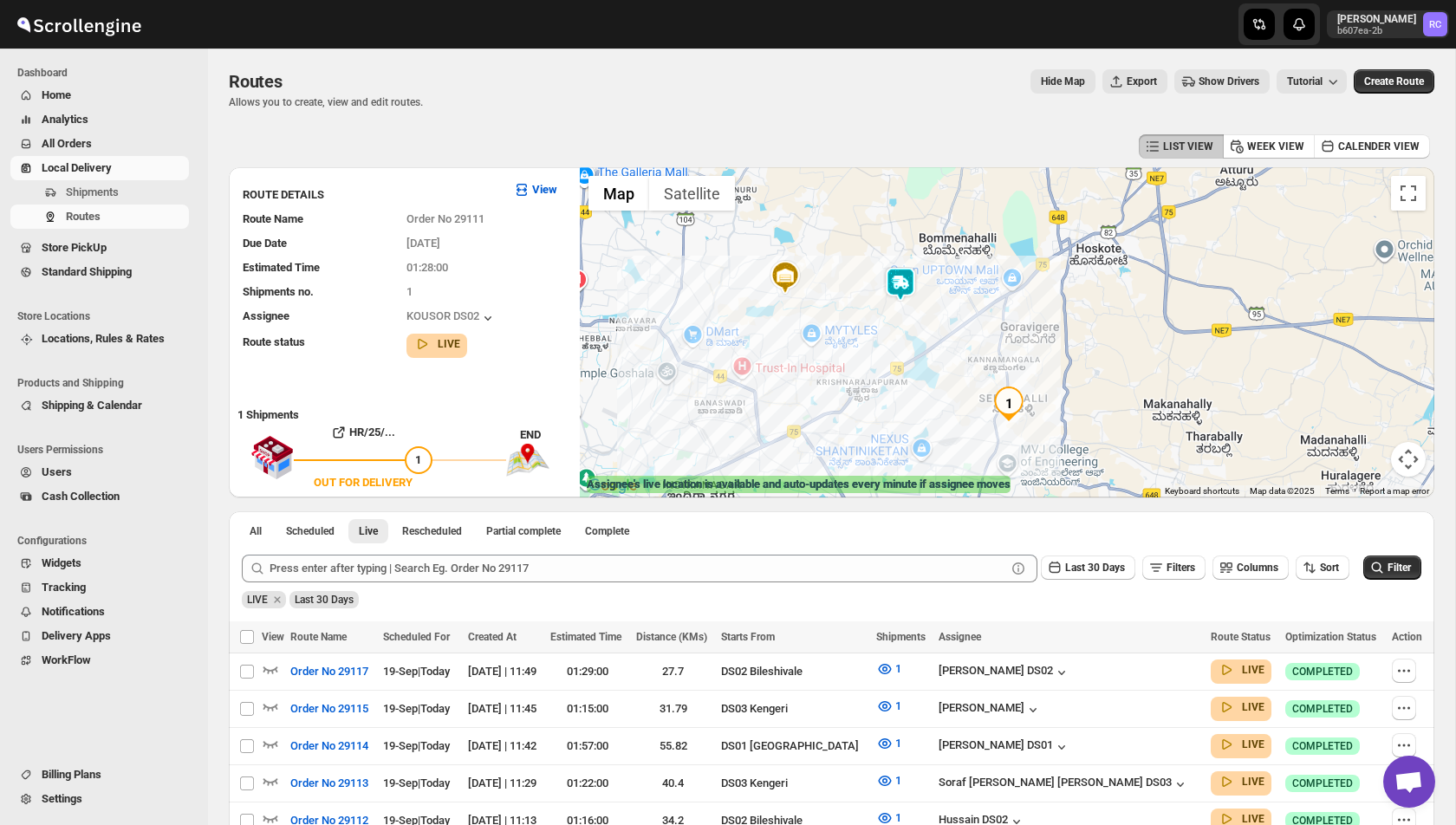
drag, startPoint x: 785, startPoint y: 422, endPoint x: 778, endPoint y: 374, distance: 48.5
click at [778, 374] on div at bounding box center [1008, 333] width 855 height 330
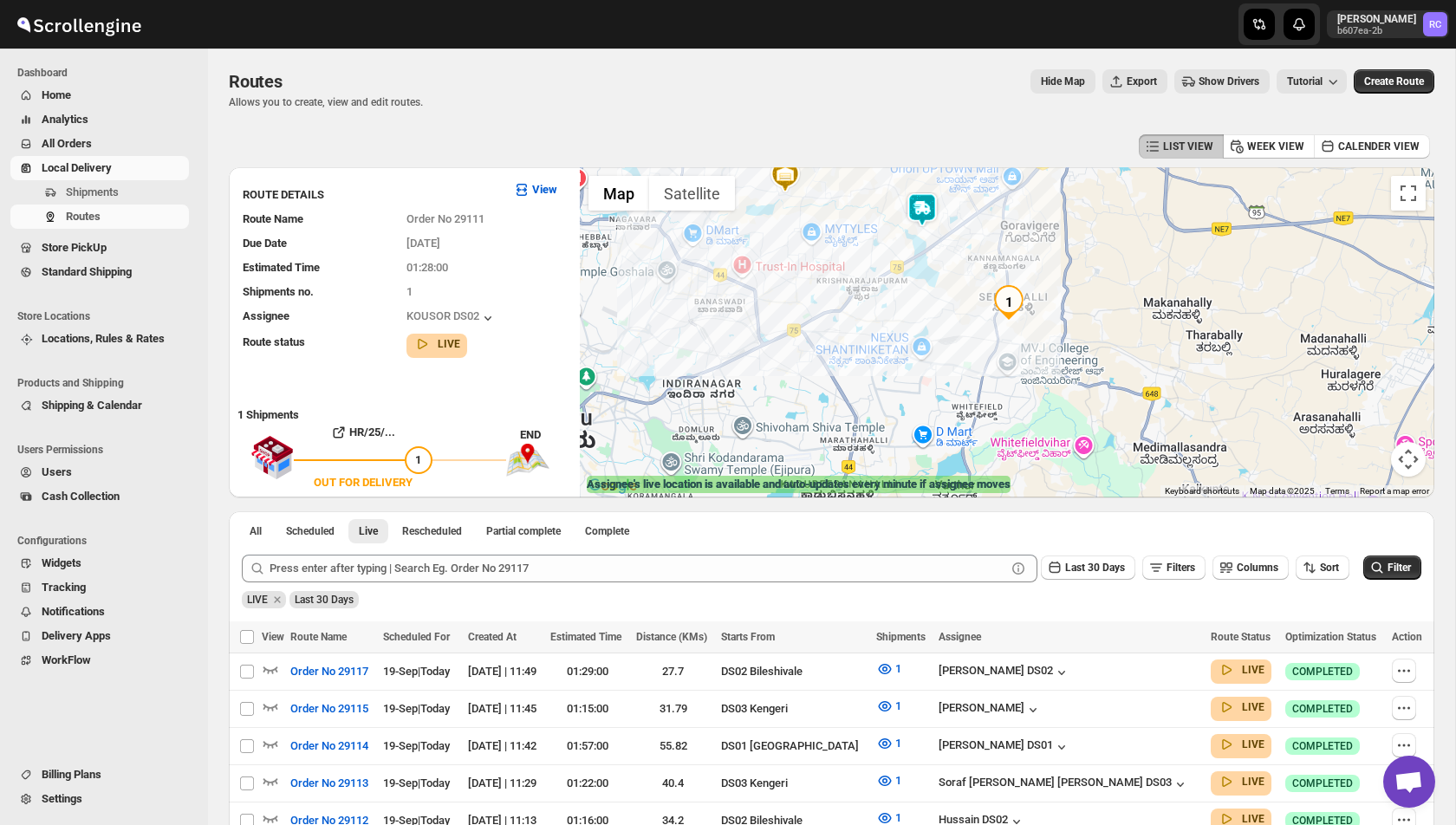
drag, startPoint x: 867, startPoint y: 379, endPoint x: 865, endPoint y: 275, distance: 104.0
click at [866, 275] on div at bounding box center [1008, 333] width 855 height 330
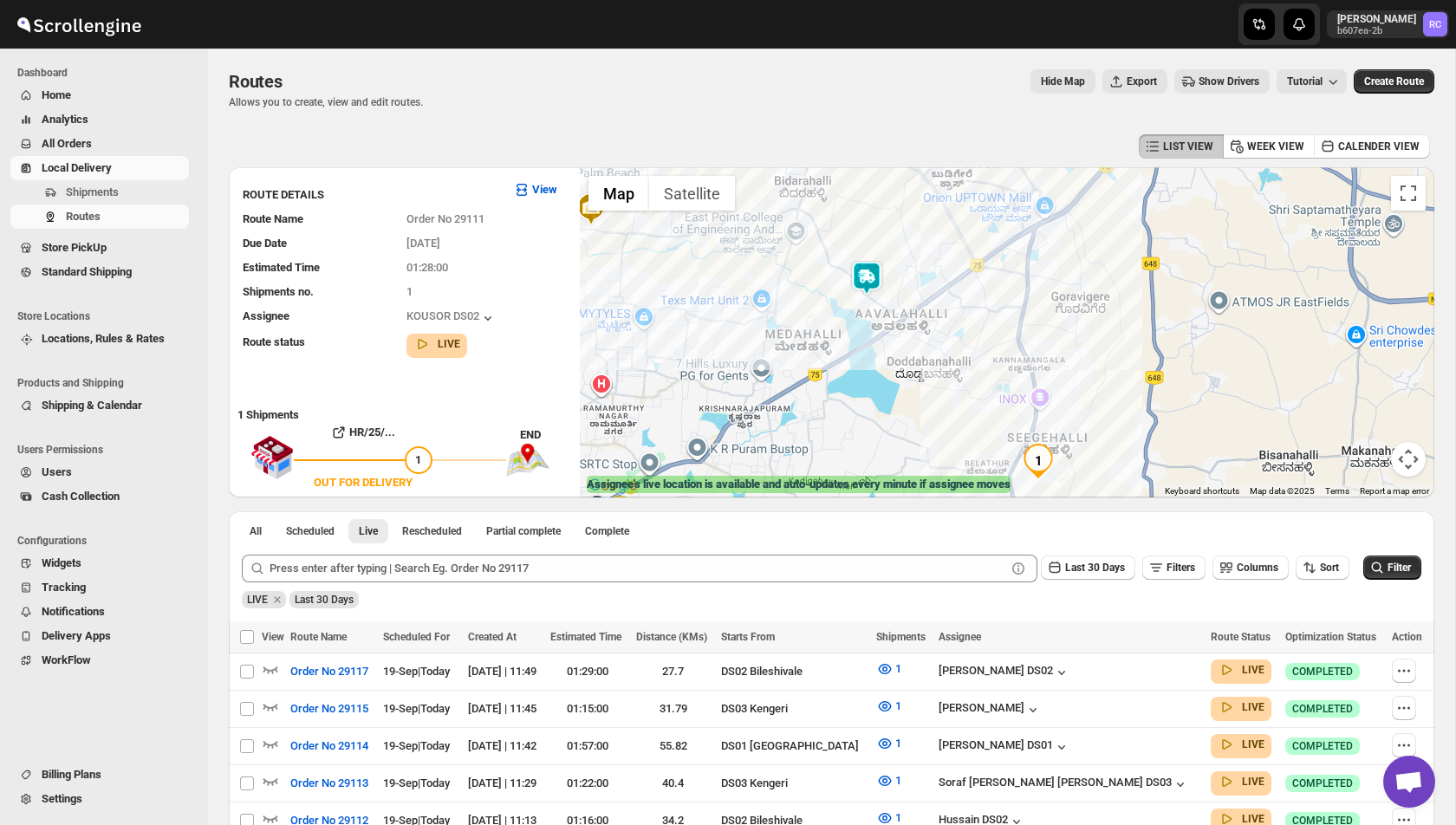
drag, startPoint x: 905, startPoint y: 257, endPoint x: 857, endPoint y: 363, distance: 116.4
click at [857, 363] on div at bounding box center [1008, 333] width 855 height 330
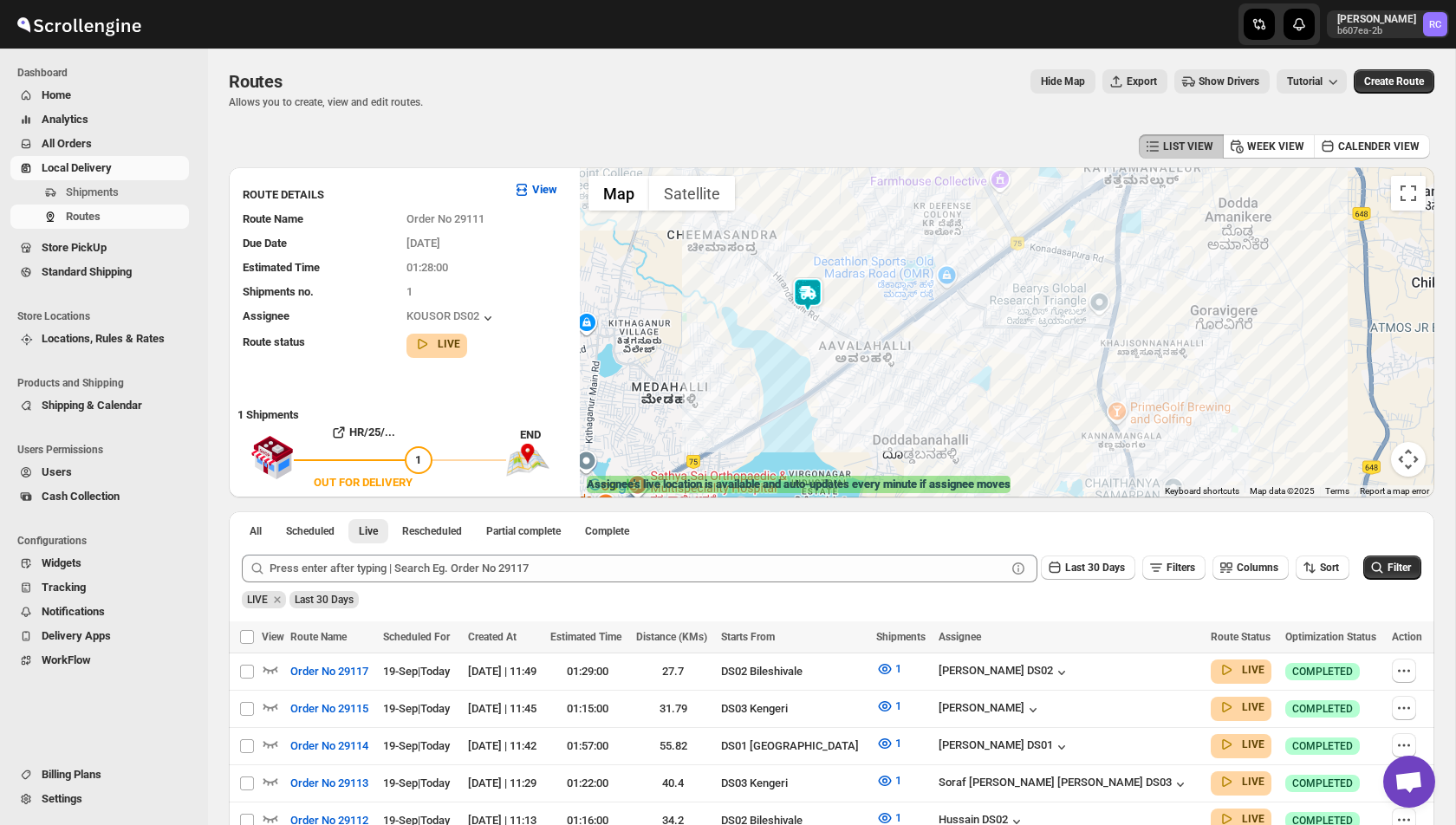
drag, startPoint x: 905, startPoint y: 270, endPoint x: 871, endPoint y: 305, distance: 48.8
click at [871, 305] on div at bounding box center [1008, 333] width 855 height 330
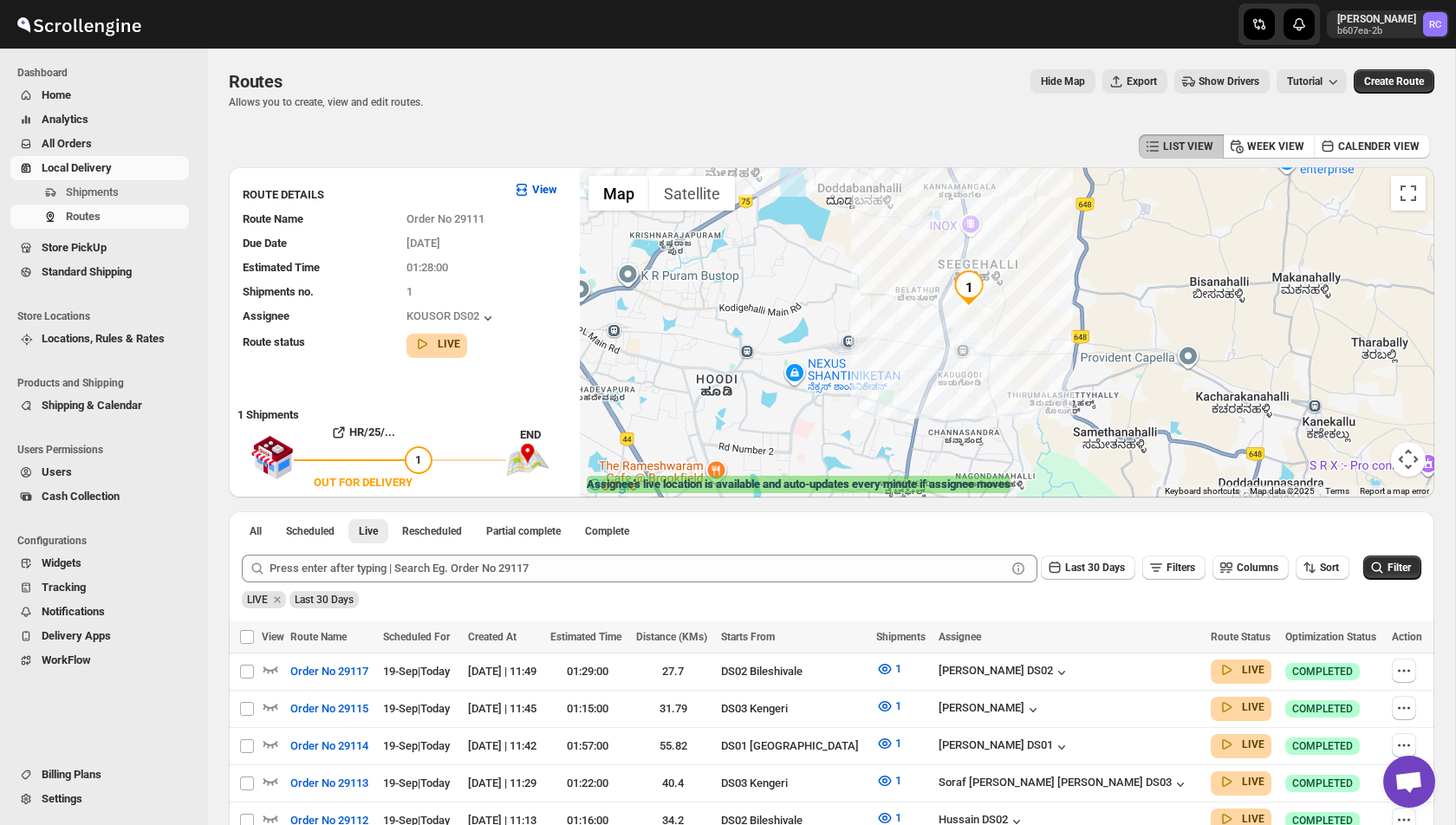
drag, startPoint x: 945, startPoint y: 413, endPoint x: 903, endPoint y: 270, distance: 149.0
click at [903, 270] on div at bounding box center [1008, 333] width 855 height 330
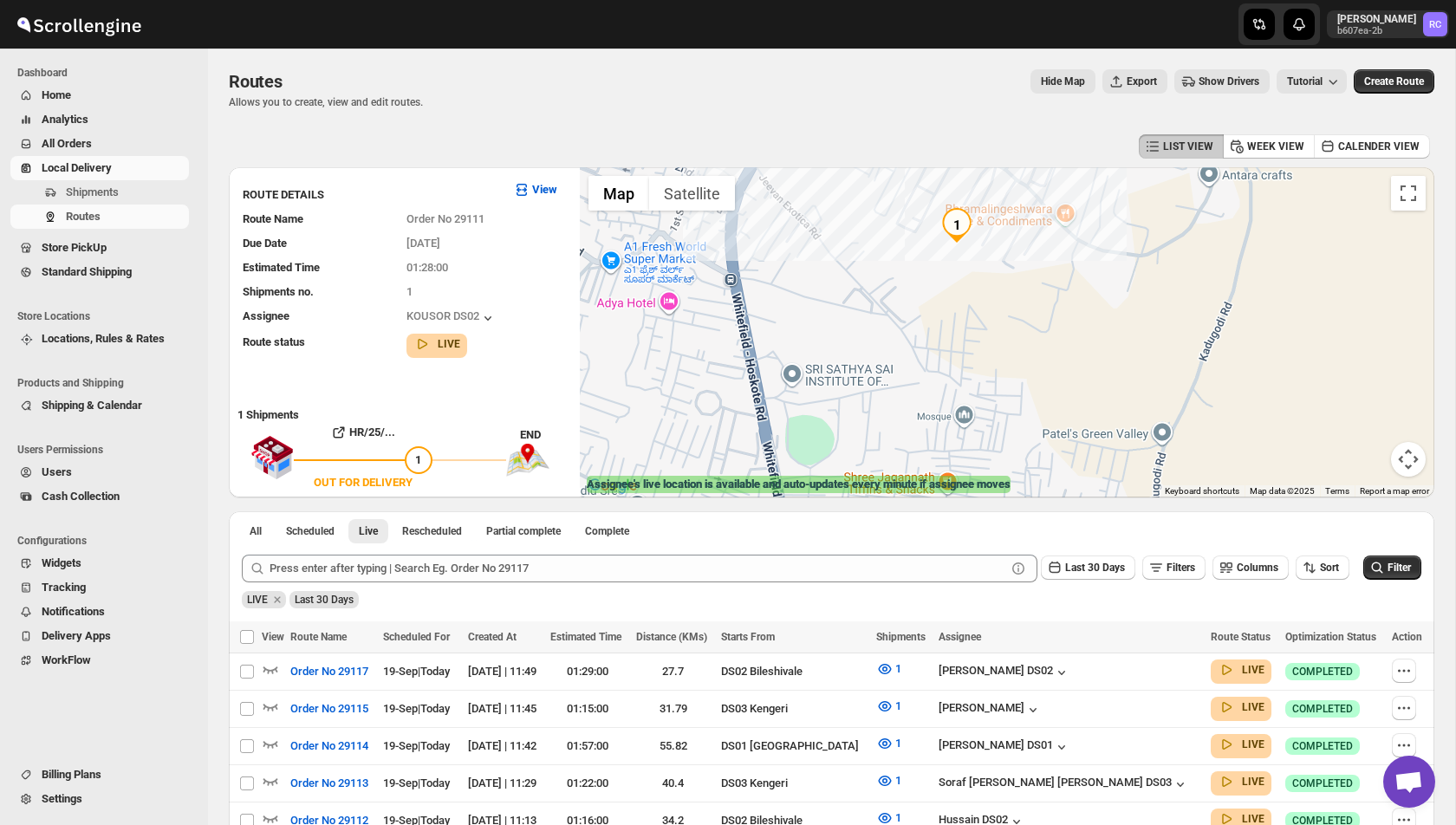
drag, startPoint x: 957, startPoint y: 241, endPoint x: 956, endPoint y: 381, distance: 140.0
click at [956, 381] on div at bounding box center [1008, 333] width 855 height 330
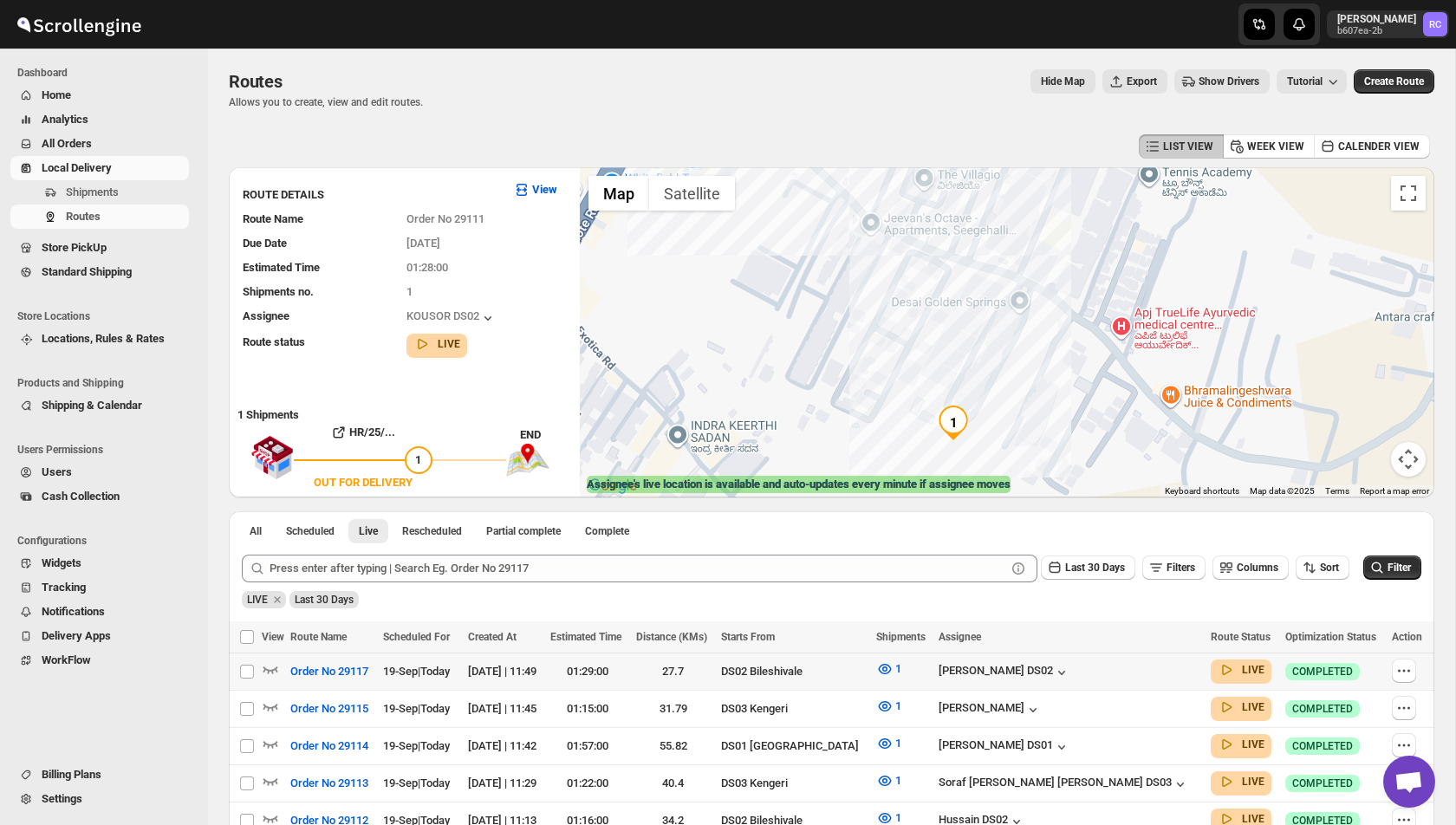
scroll to position [319, 0]
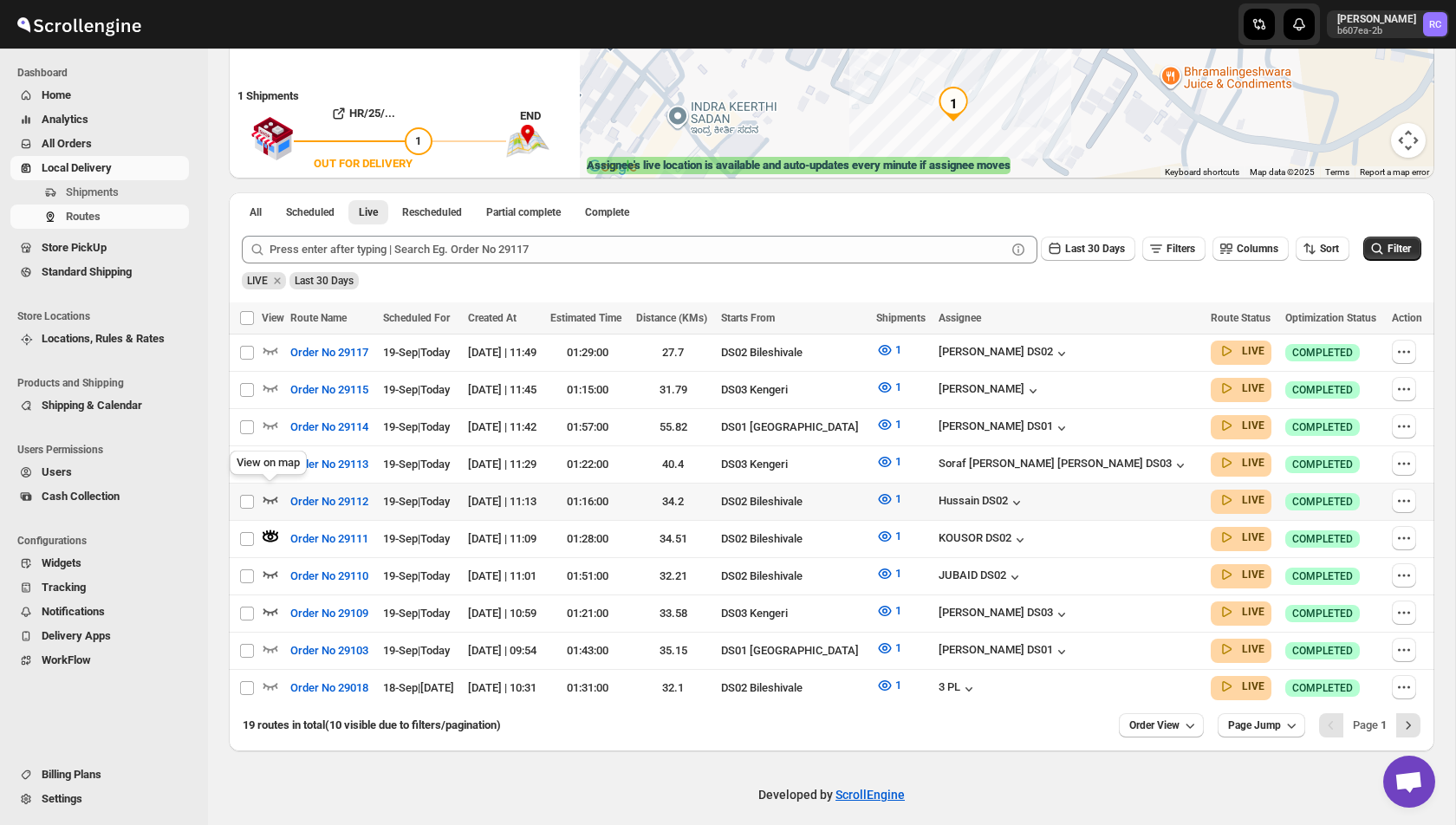
click at [272, 491] on icon "button" at bounding box center [270, 499] width 18 height 18
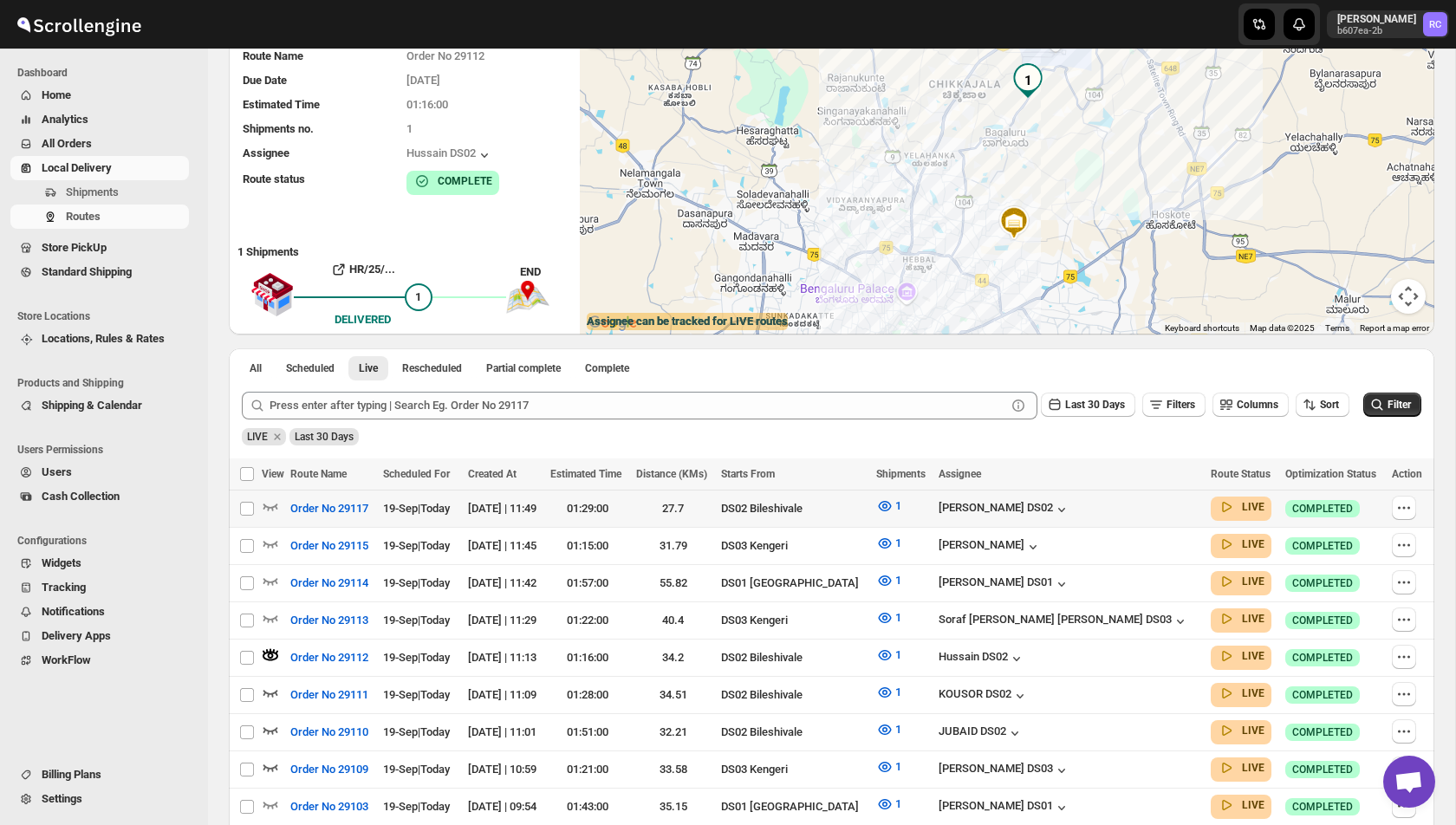
scroll to position [169, 0]
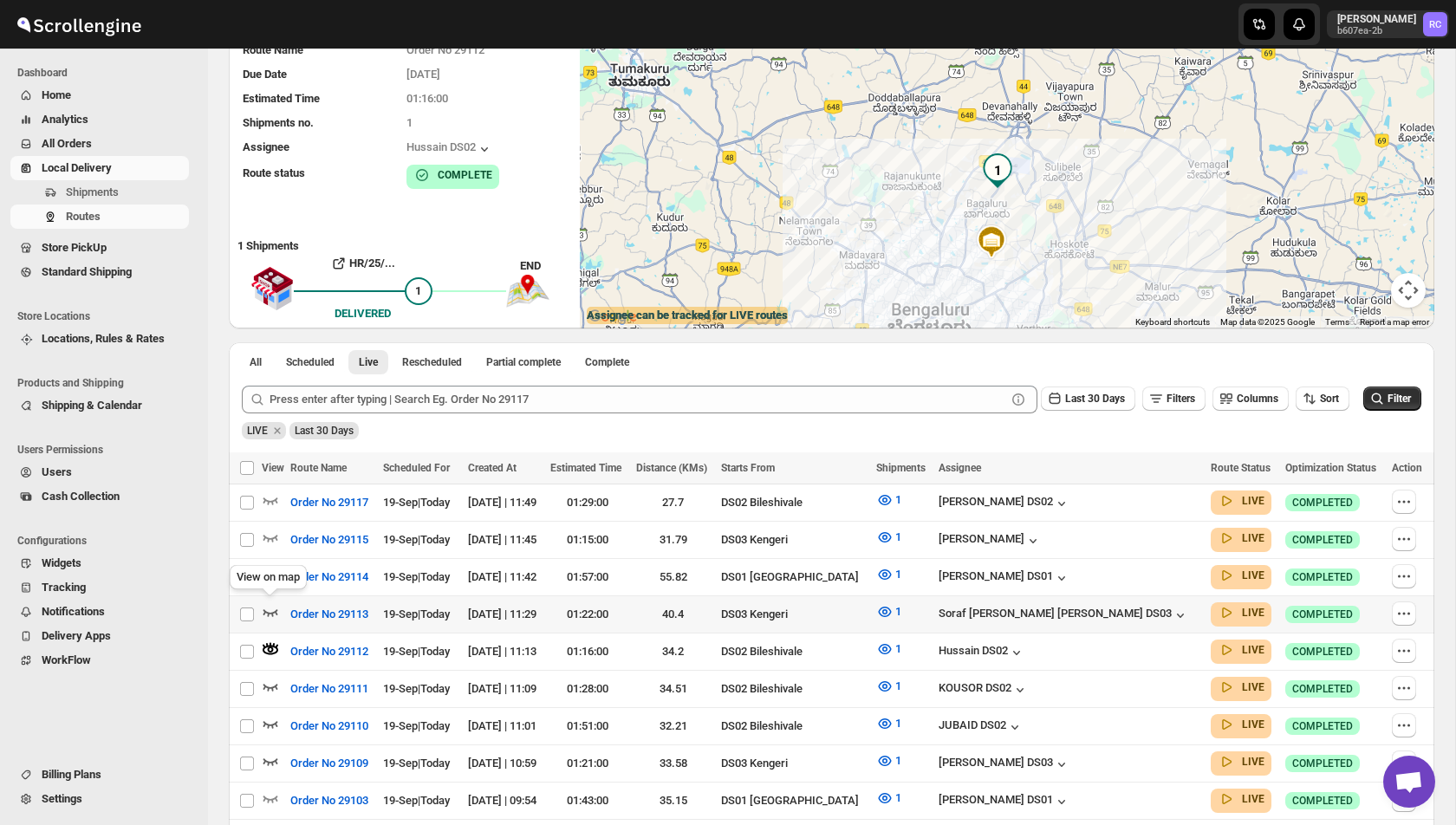
click at [270, 607] on icon "button" at bounding box center [270, 612] width 18 height 18
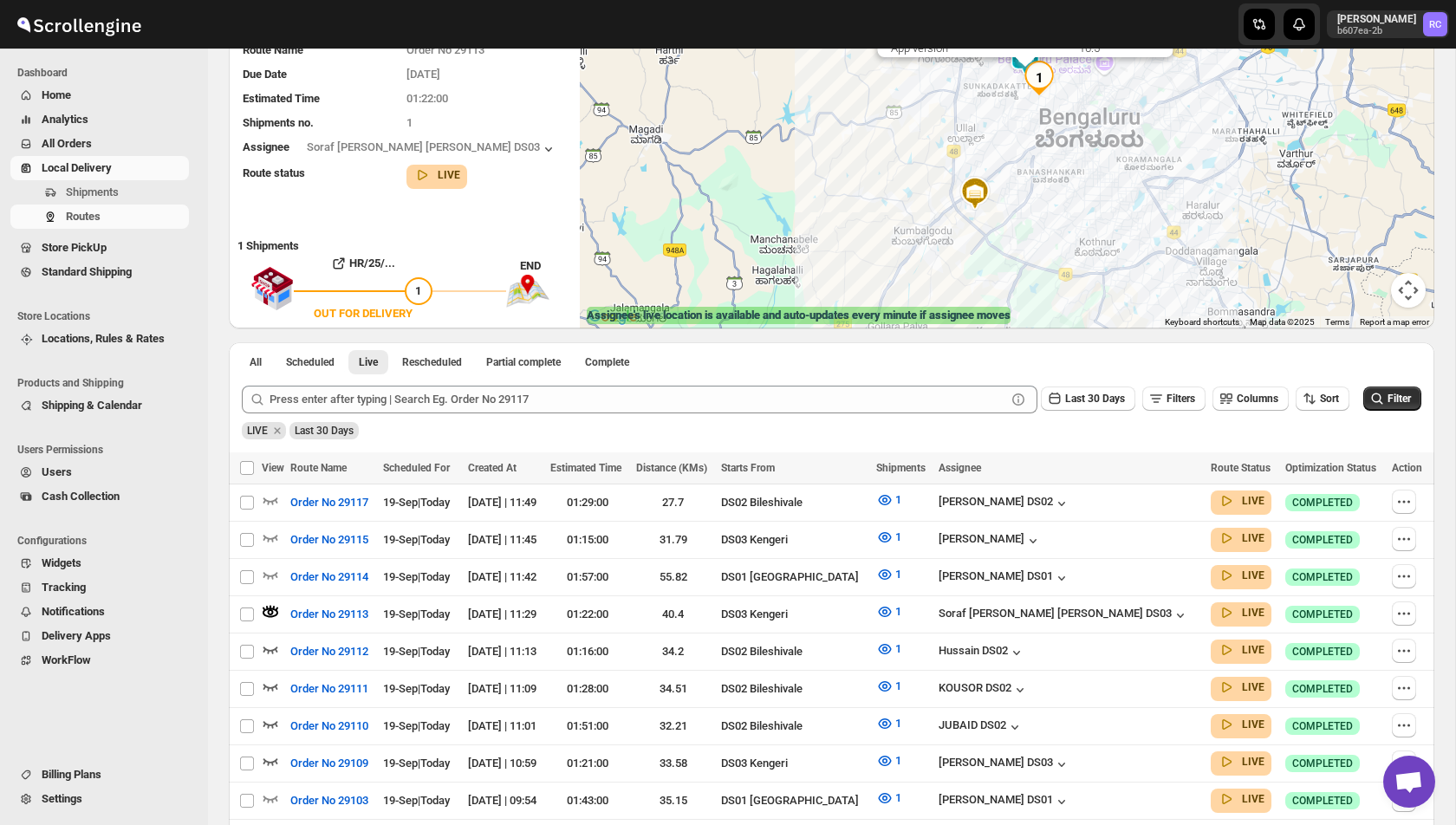
drag, startPoint x: 1074, startPoint y: 121, endPoint x: 1058, endPoint y: 224, distance: 104.2
click at [1058, 224] on div "Assignee : Soraf uddin lasker DS03 Updated at : 19/09/2025, 12:21:17 Duty mode …" at bounding box center [1008, 163] width 855 height 330
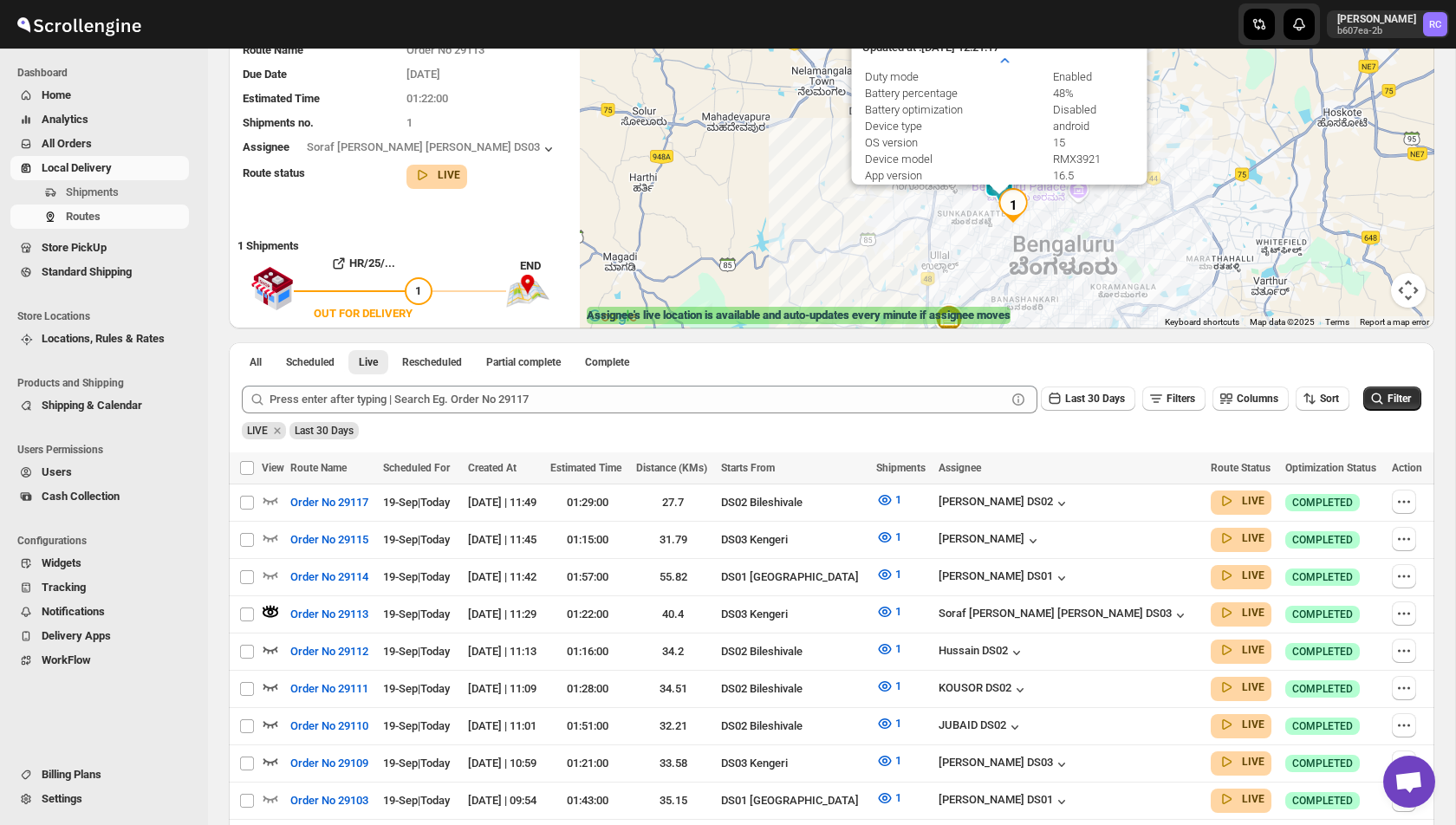
drag, startPoint x: 1113, startPoint y: 116, endPoint x: 1101, endPoint y: 194, distance: 78.9
click at [1101, 194] on div "Assignee : Soraf uddin lasker DS03 Updated at : 19/09/2025, 12:21:17 Duty mode …" at bounding box center [1008, 163] width 855 height 330
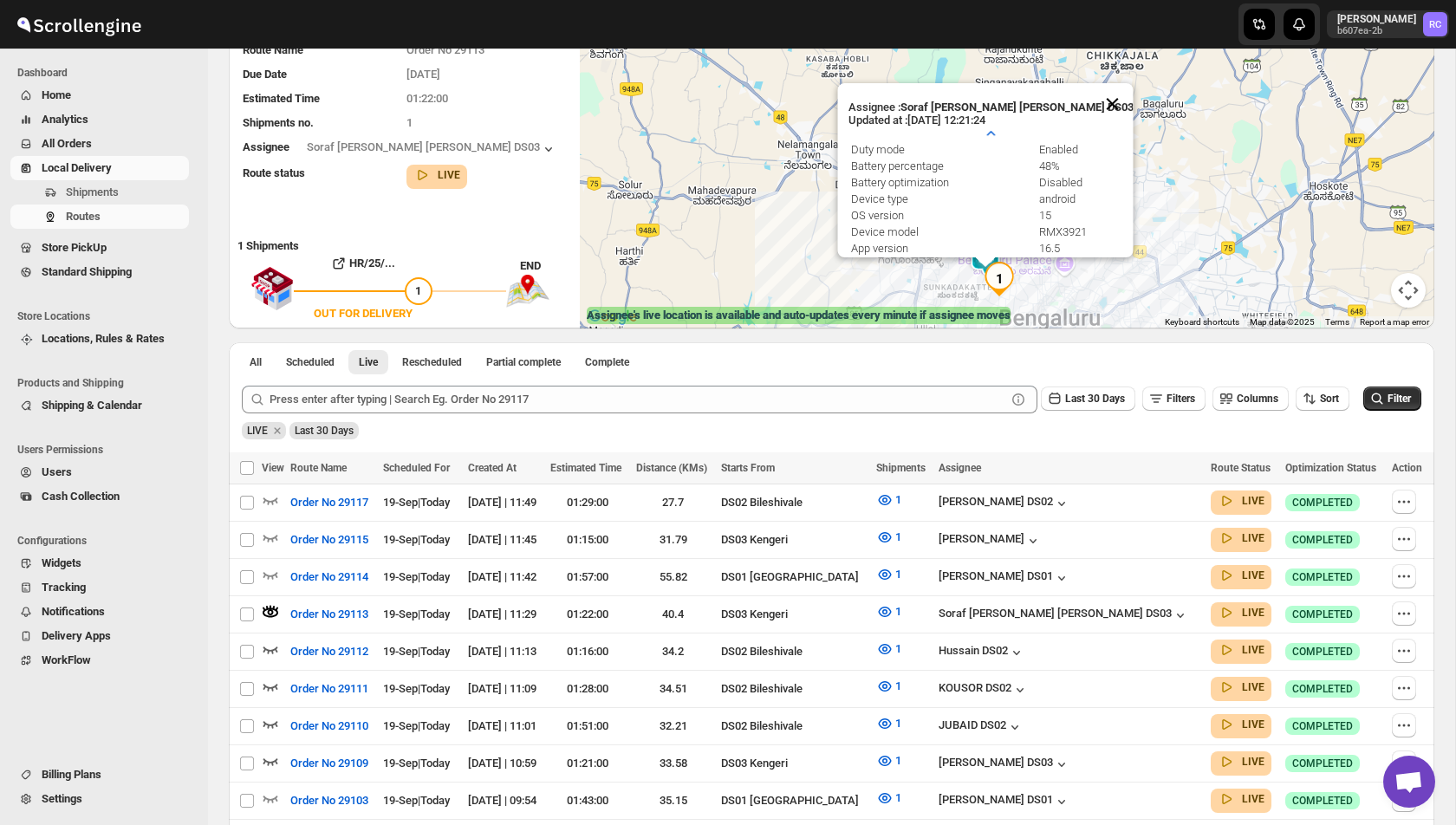
click at [1091, 102] on button "Close" at bounding box center [1111, 104] width 41 height 41
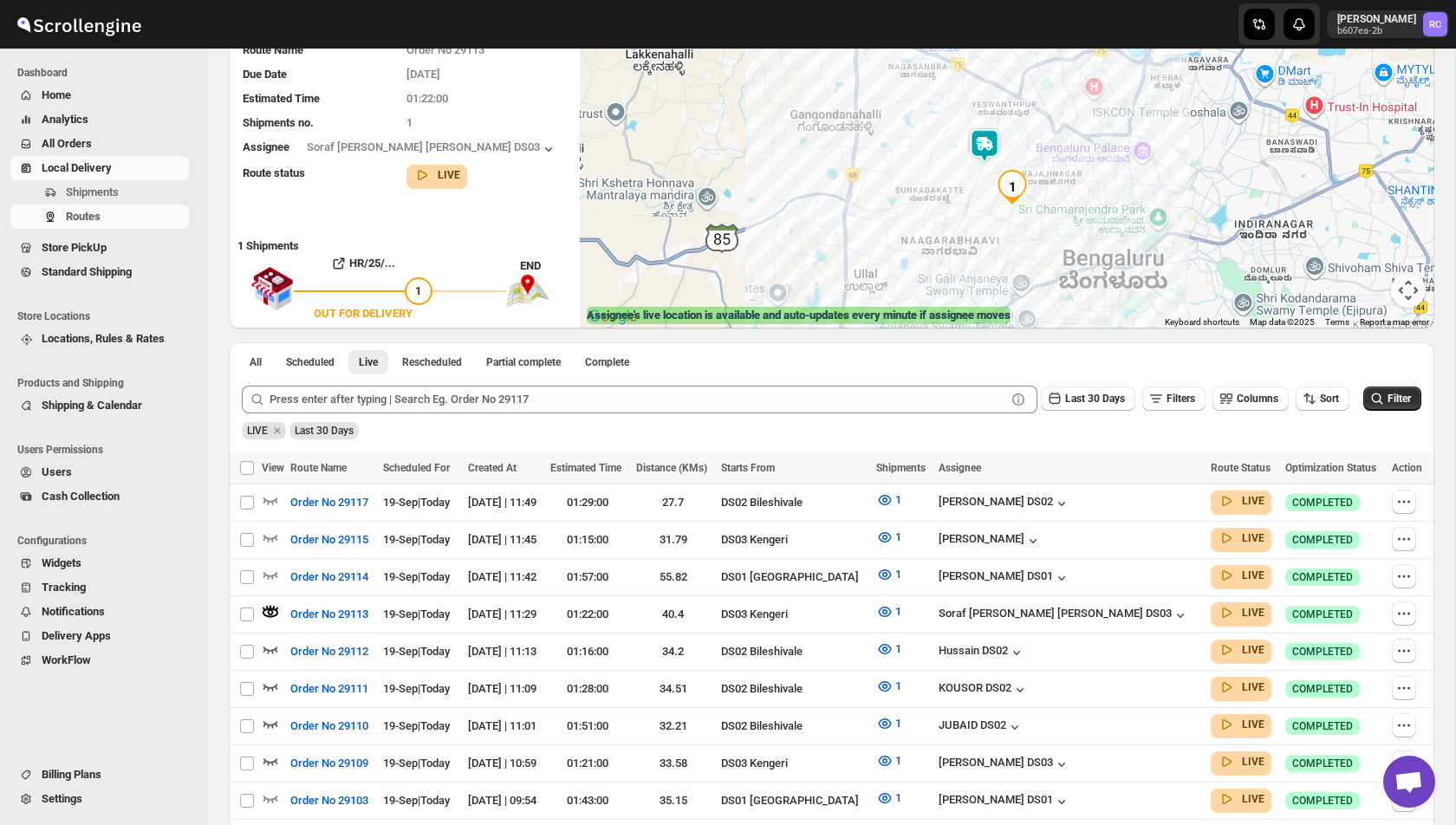
drag, startPoint x: 981, startPoint y: 255, endPoint x: 980, endPoint y: 94, distance: 161.0
click at [981, 93] on div at bounding box center [1008, 163] width 855 height 330
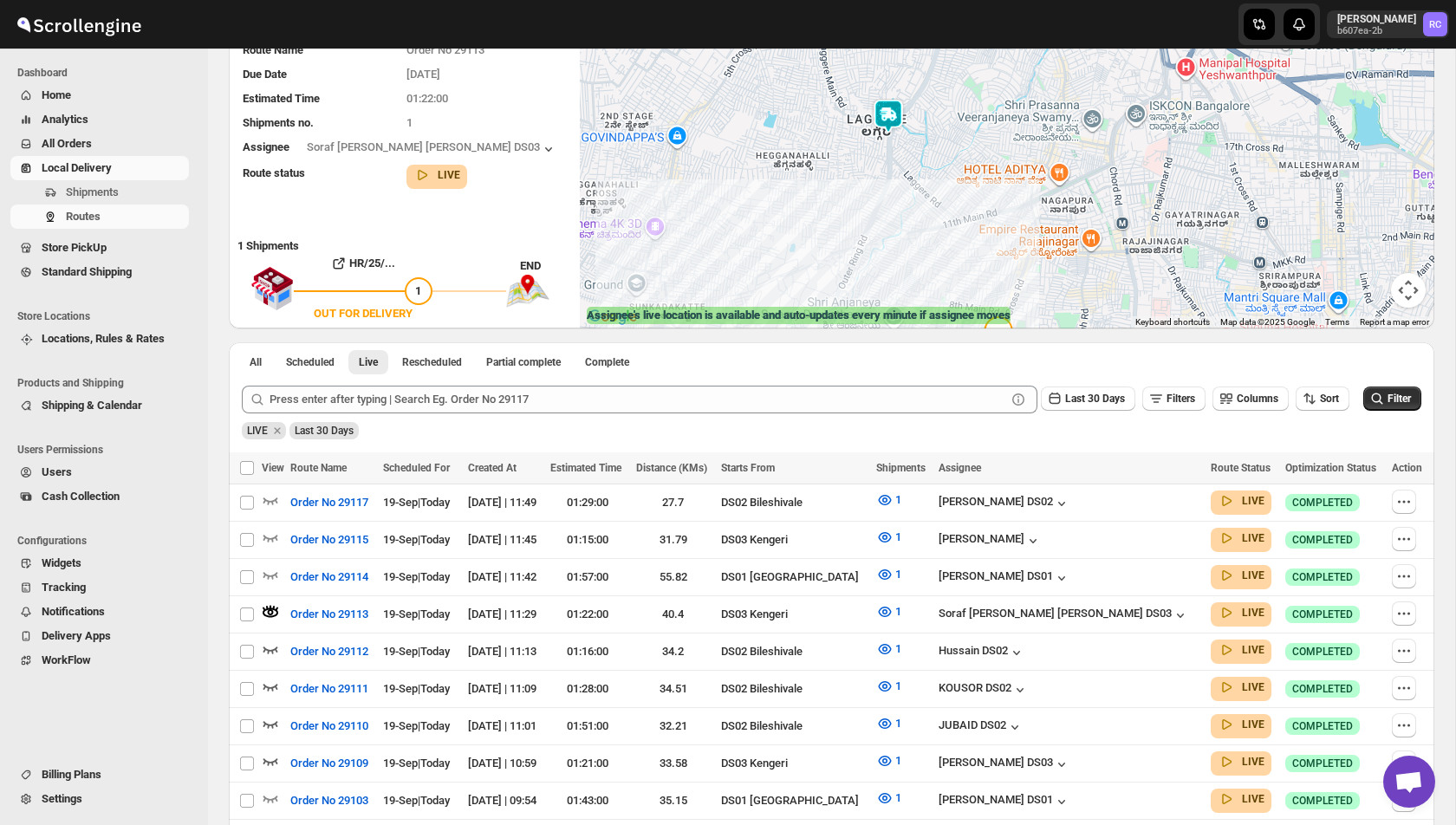
drag, startPoint x: 867, startPoint y: 104, endPoint x: 867, endPoint y: 190, distance: 86.0
click at [867, 190] on div at bounding box center [1008, 163] width 855 height 330
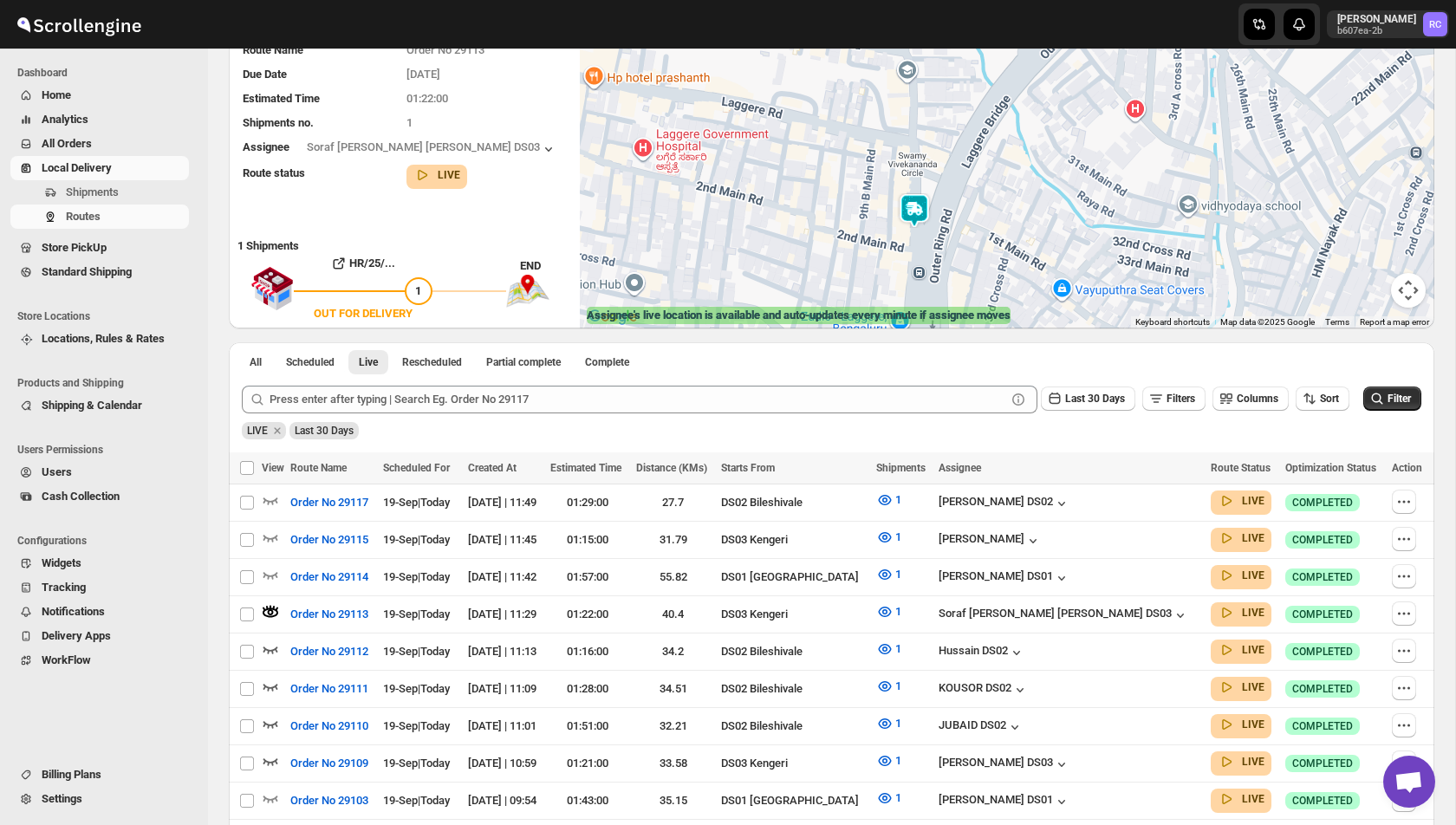
drag, startPoint x: 914, startPoint y: 251, endPoint x: 828, endPoint y: 140, distance: 140.4
click at [828, 140] on div at bounding box center [1008, 163] width 855 height 330
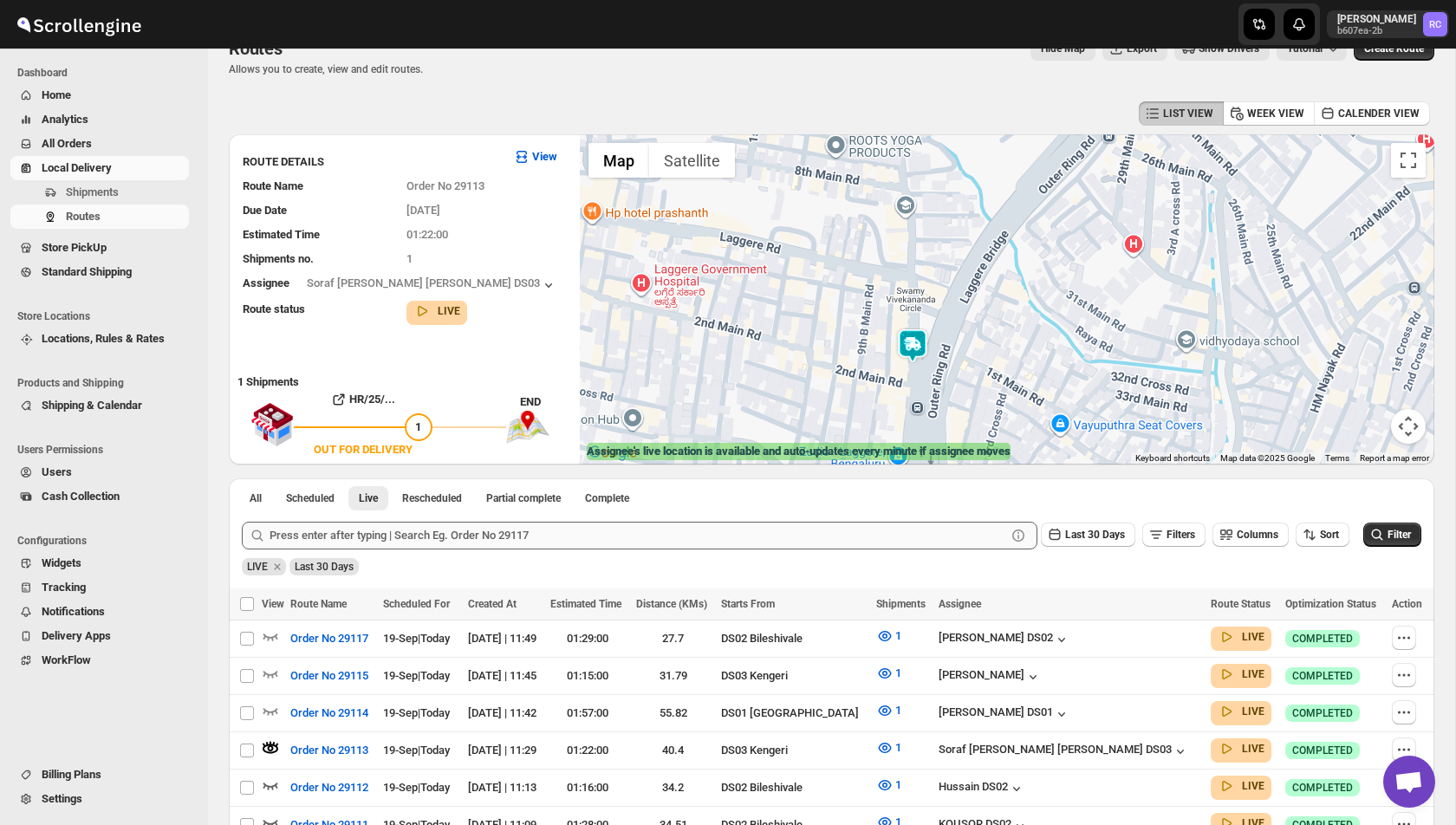
scroll to position [3, 0]
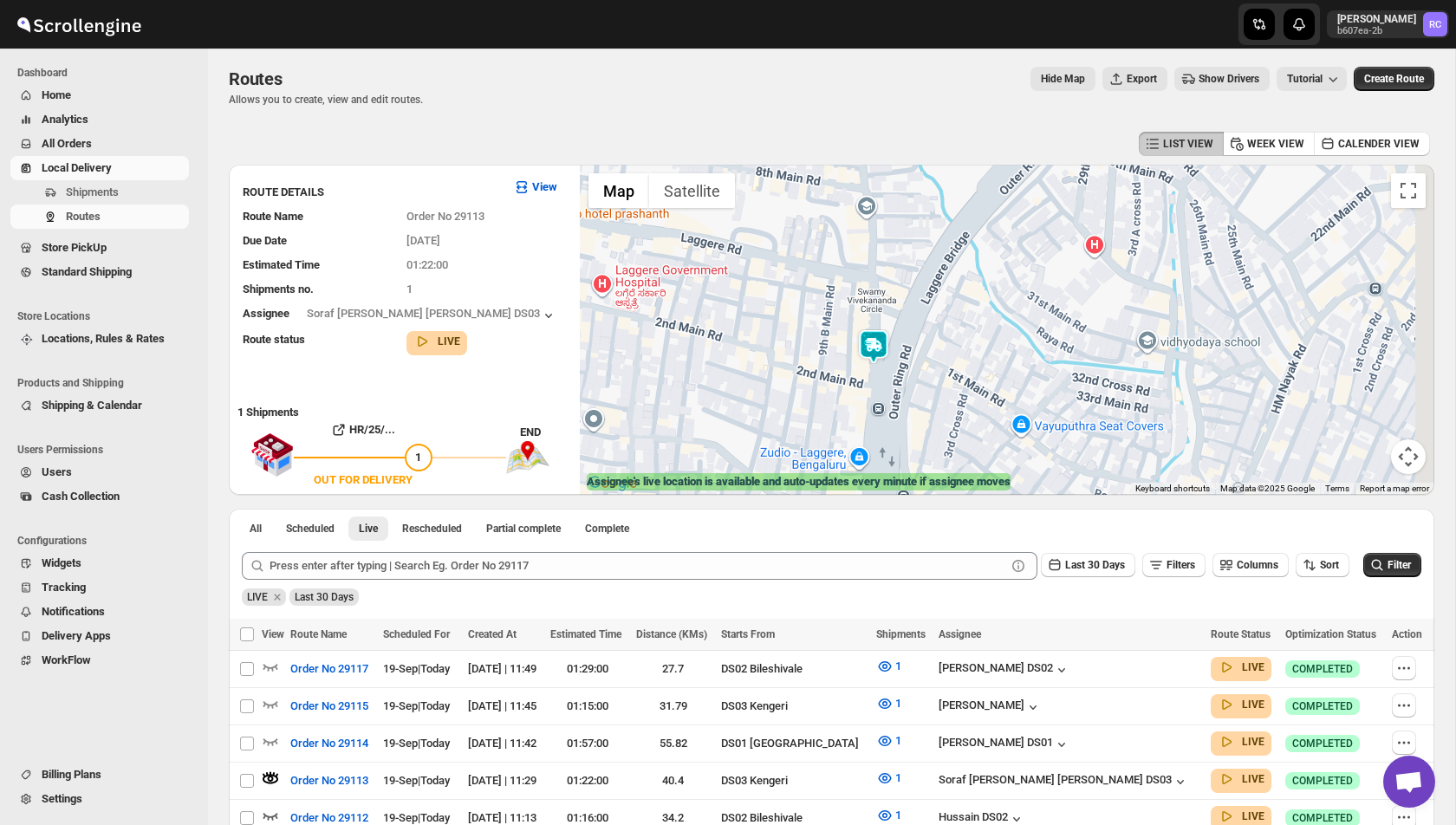
drag, startPoint x: 875, startPoint y: 380, endPoint x: 834, endPoint y: 347, distance: 52.6
click at [834, 347] on div at bounding box center [1008, 330] width 855 height 330
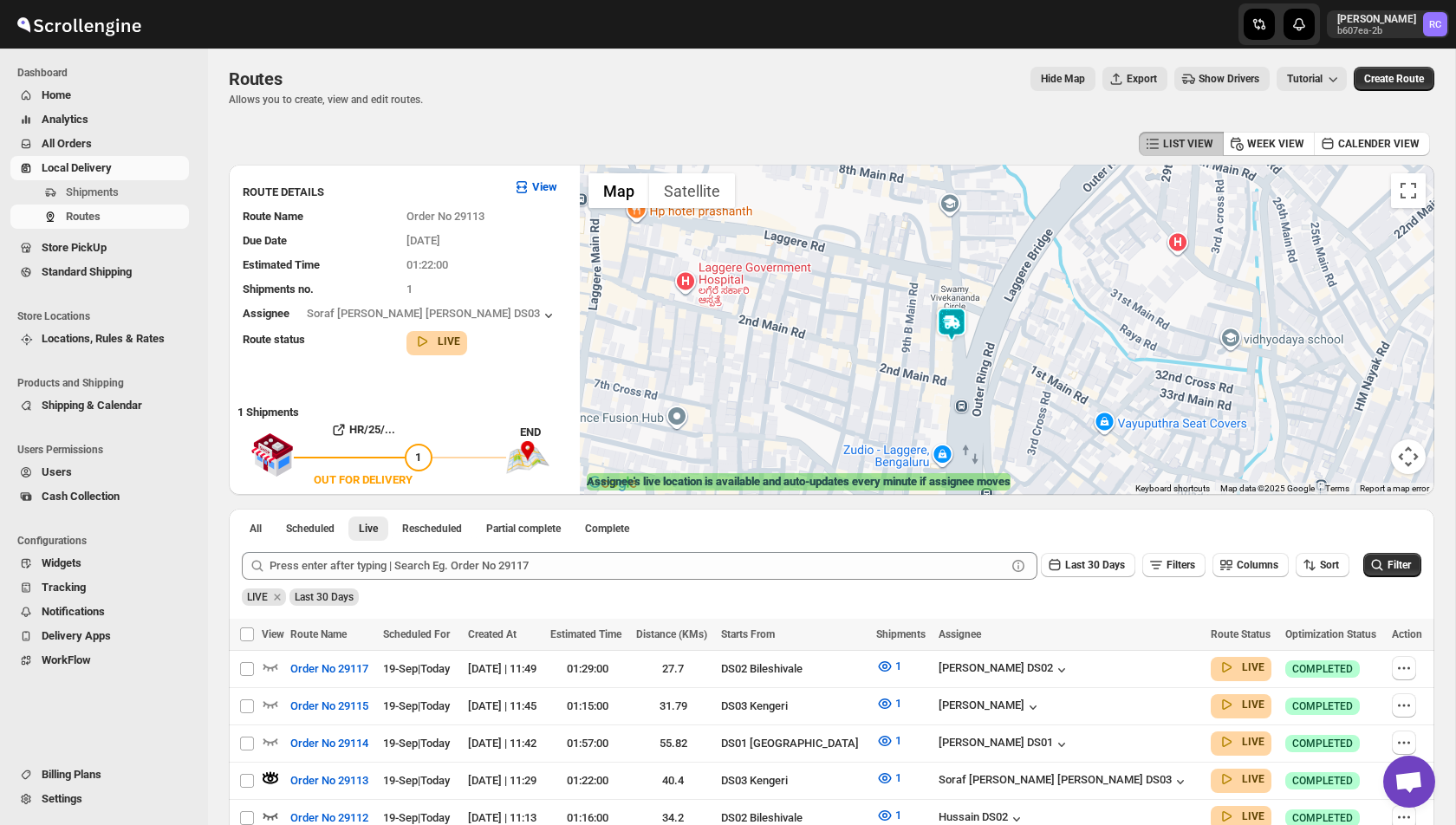
drag, startPoint x: 769, startPoint y: 315, endPoint x: 857, endPoint y: 315, distance: 88.0
click at [857, 315] on div at bounding box center [1008, 330] width 855 height 330
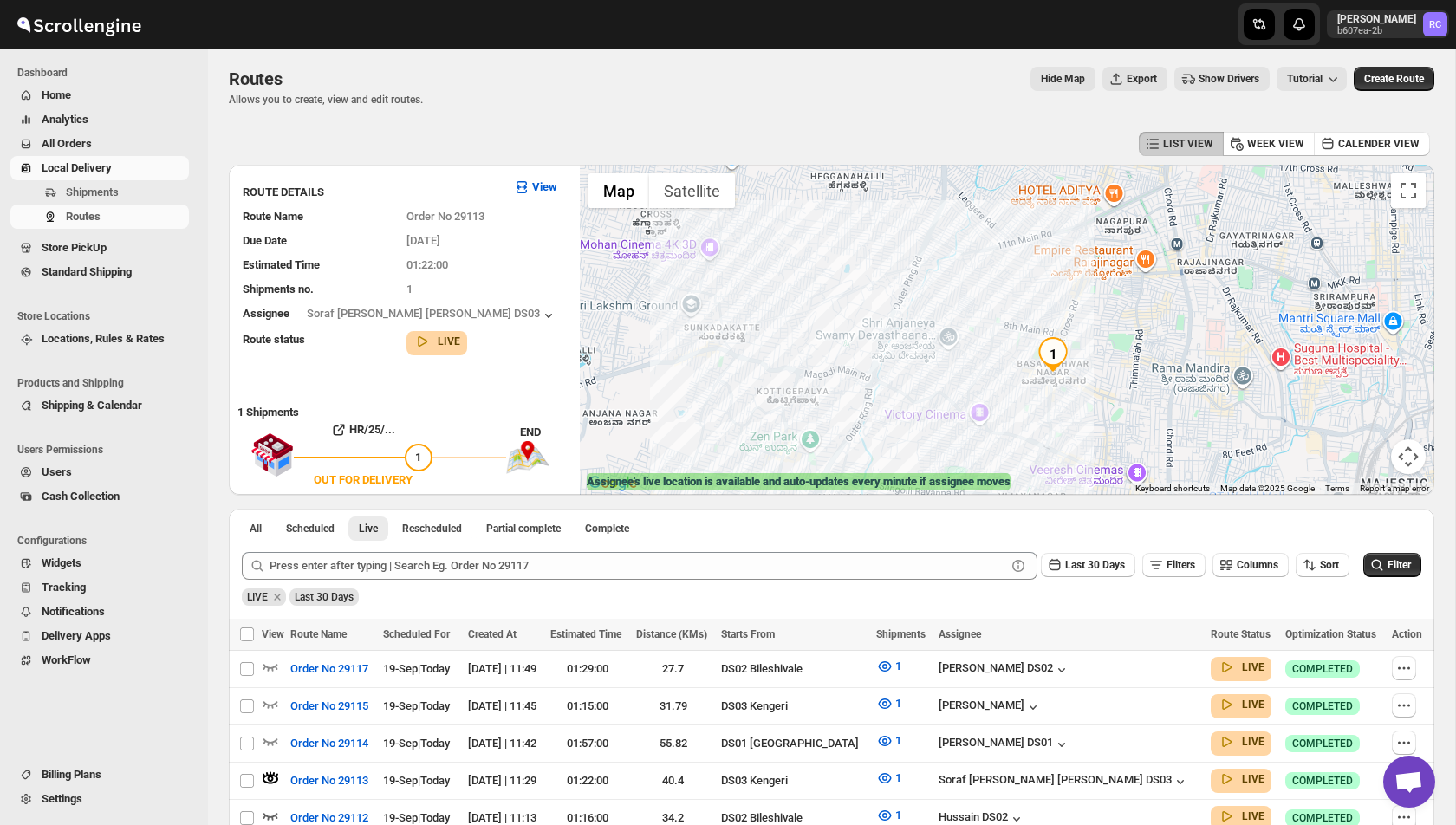
drag, startPoint x: 856, startPoint y: 401, endPoint x: 890, endPoint y: 206, distance: 197.9
click at [890, 206] on div at bounding box center [1008, 330] width 855 height 330
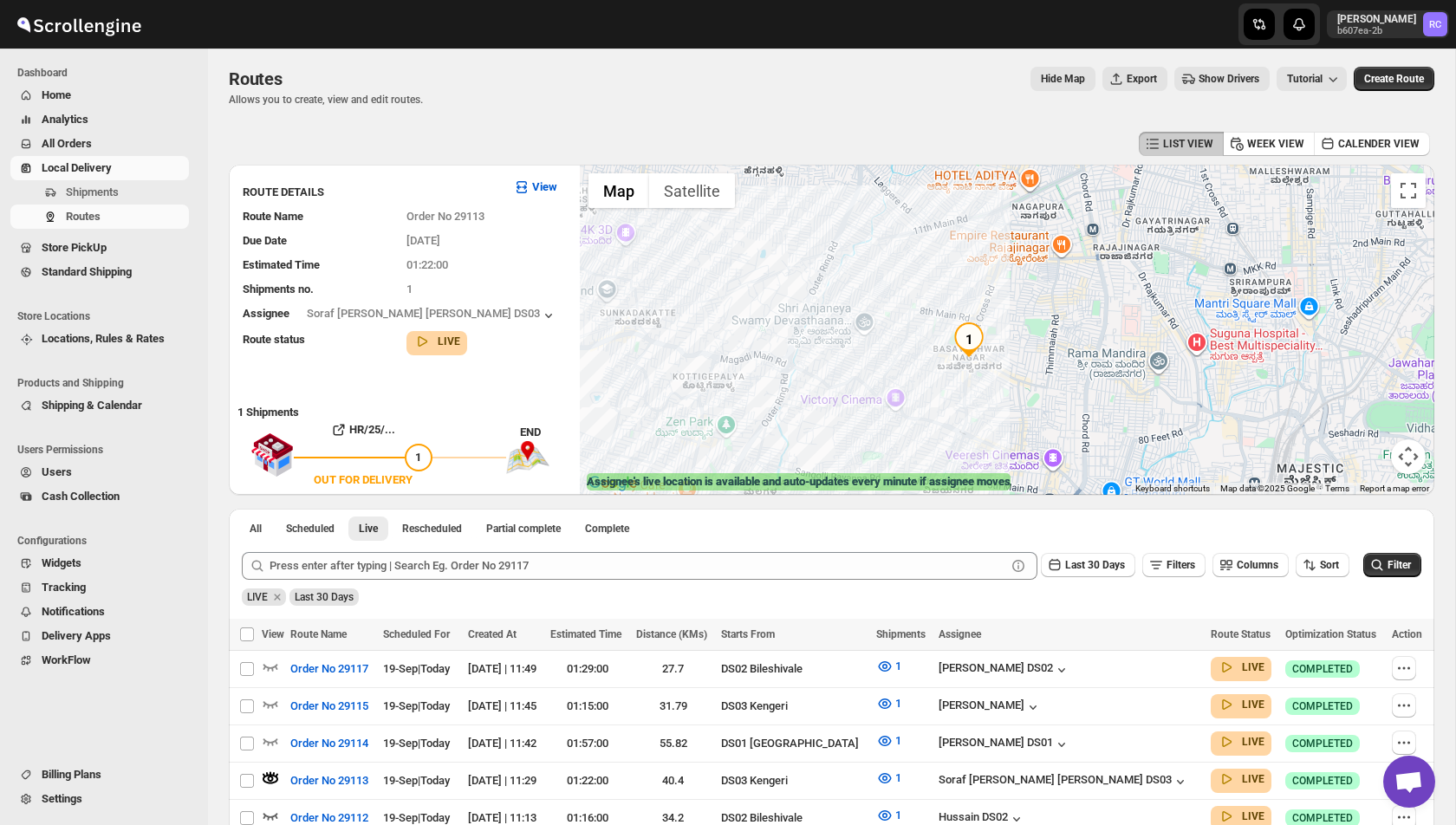
drag, startPoint x: 989, startPoint y: 241, endPoint x: 900, endPoint y: 226, distance: 90.3
click at [900, 226] on div at bounding box center [1008, 330] width 855 height 330
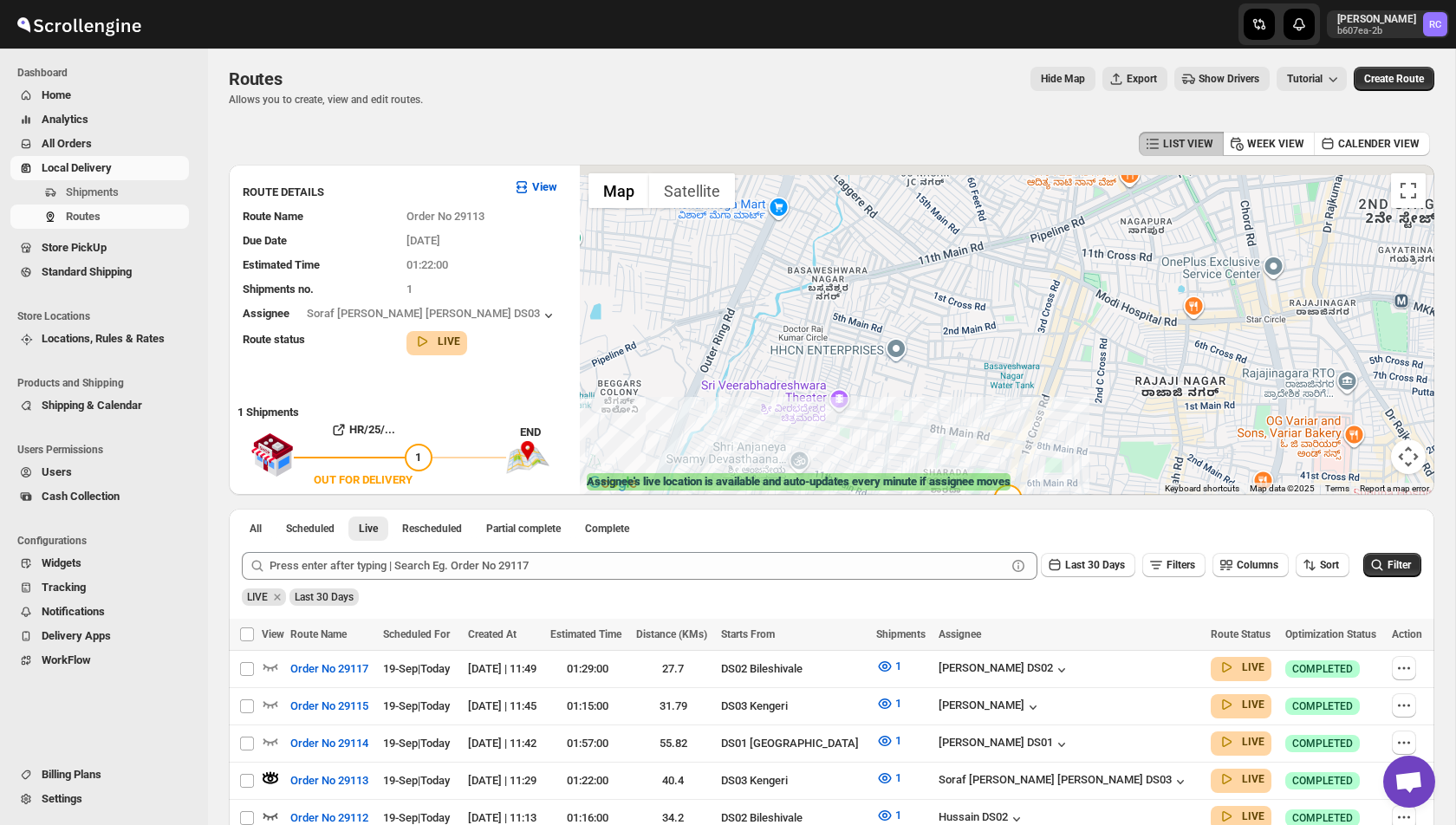
drag, startPoint x: 912, startPoint y: 220, endPoint x: 910, endPoint y: 382, distance: 162.0
click at [911, 381] on div at bounding box center [1008, 330] width 855 height 330
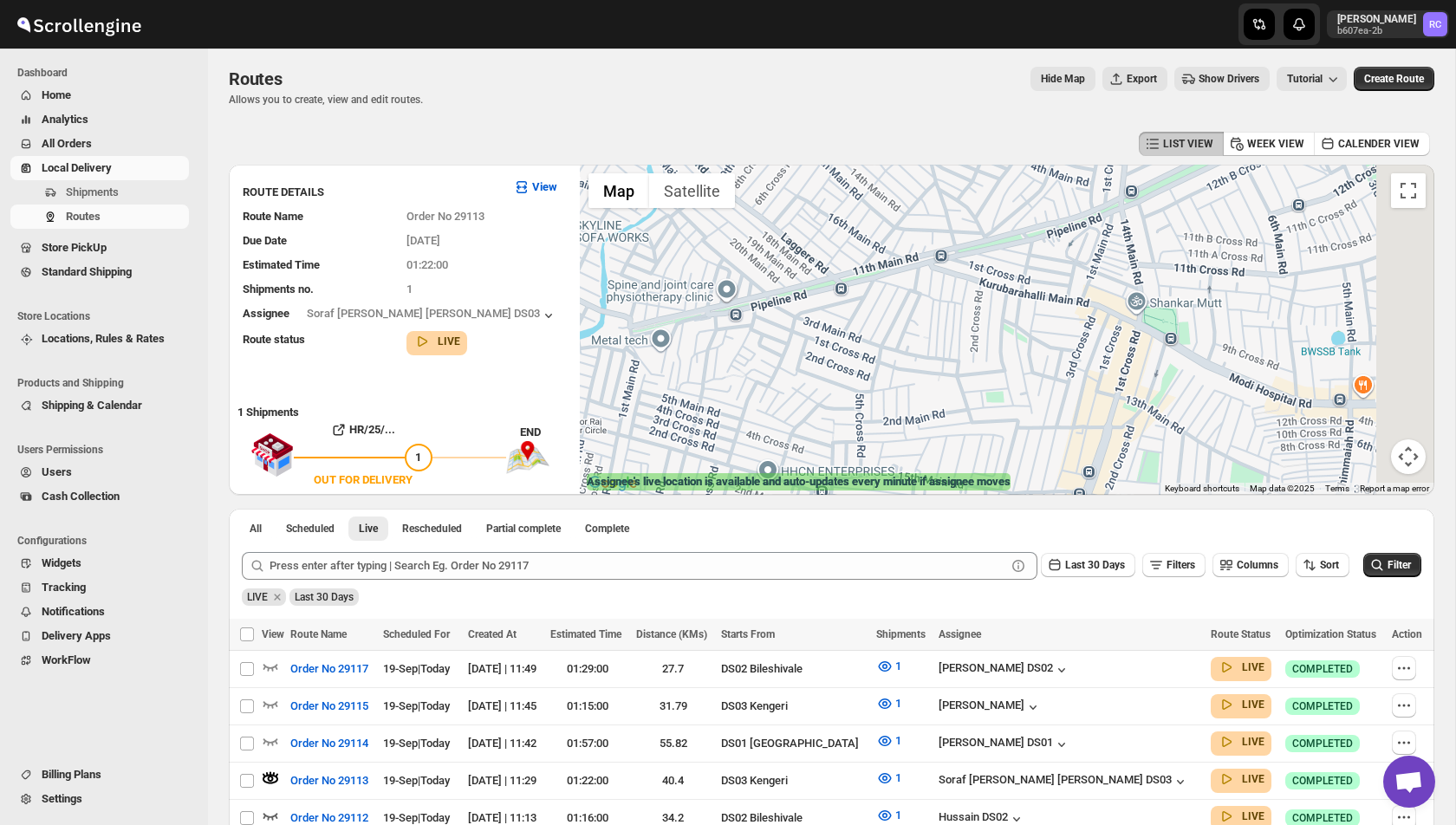
drag, startPoint x: 803, startPoint y: 240, endPoint x: 676, endPoint y: 140, distance: 161.6
click at [676, 140] on div "LIST VIEW WEEK VIEW CALENDER VIEW ROUTE DETAILS View Route Name Order No 29113 …" at bounding box center [832, 598] width 1206 height 941
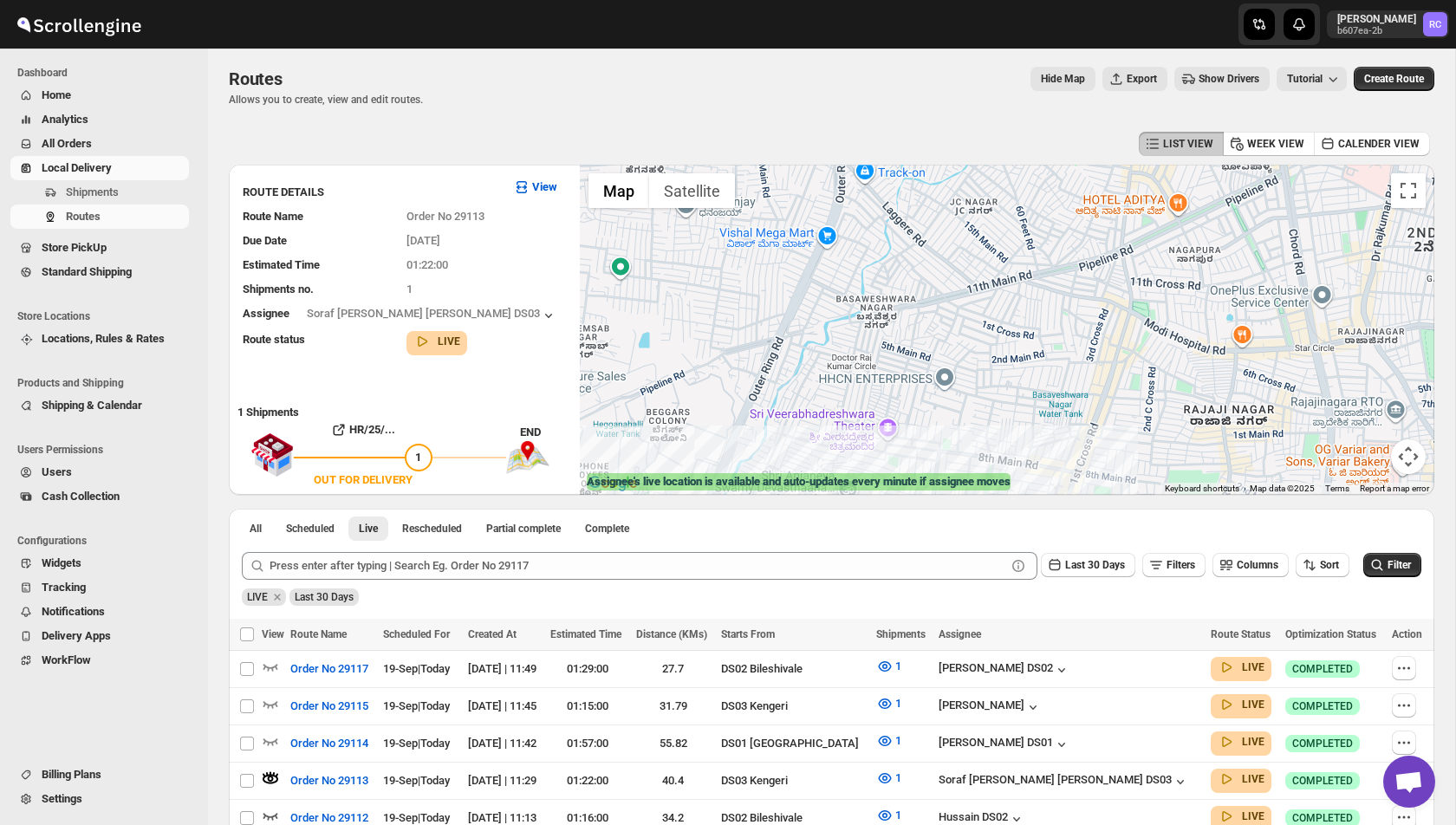
drag, startPoint x: 966, startPoint y: 369, endPoint x: 1071, endPoint y: 349, distance: 106.9
click at [1071, 349] on div at bounding box center [1008, 330] width 855 height 330
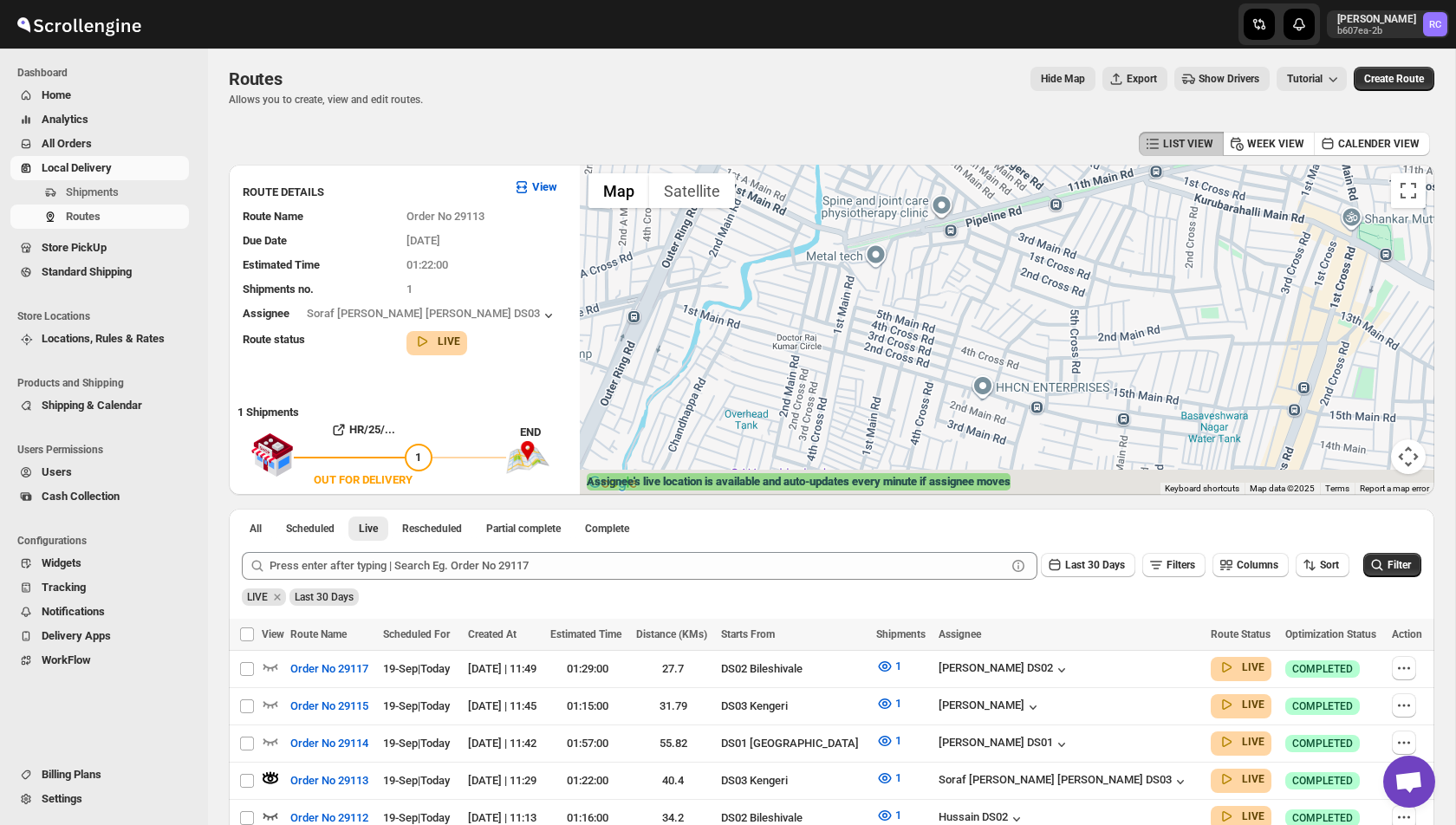
drag, startPoint x: 843, startPoint y: 439, endPoint x: 854, endPoint y: 314, distance: 125.5
click at [854, 314] on div at bounding box center [1008, 330] width 855 height 330
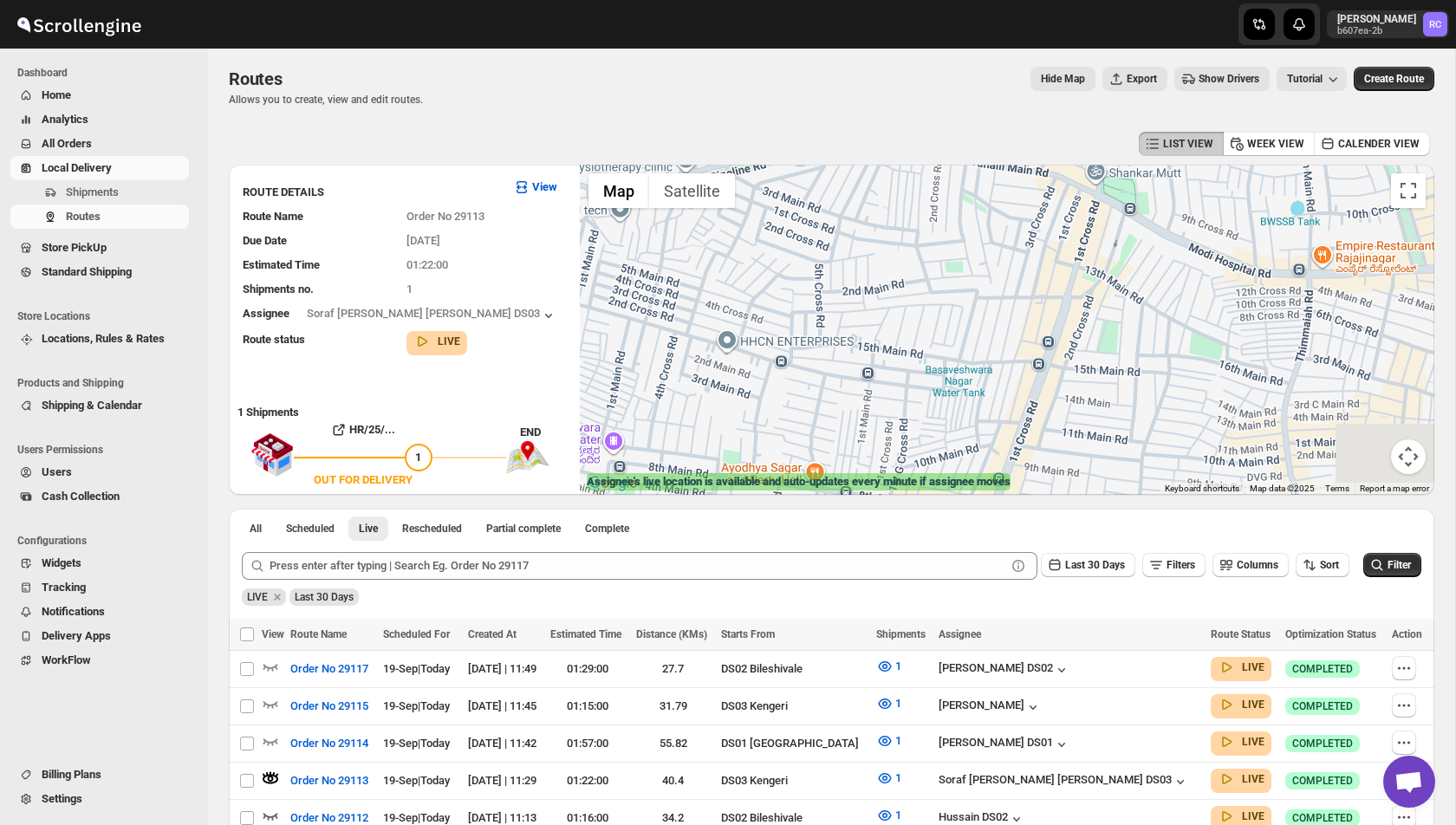
drag, startPoint x: 1001, startPoint y: 331, endPoint x: 731, endPoint y: 280, distance: 274.8
click at [731, 280] on div at bounding box center [1008, 330] width 855 height 330
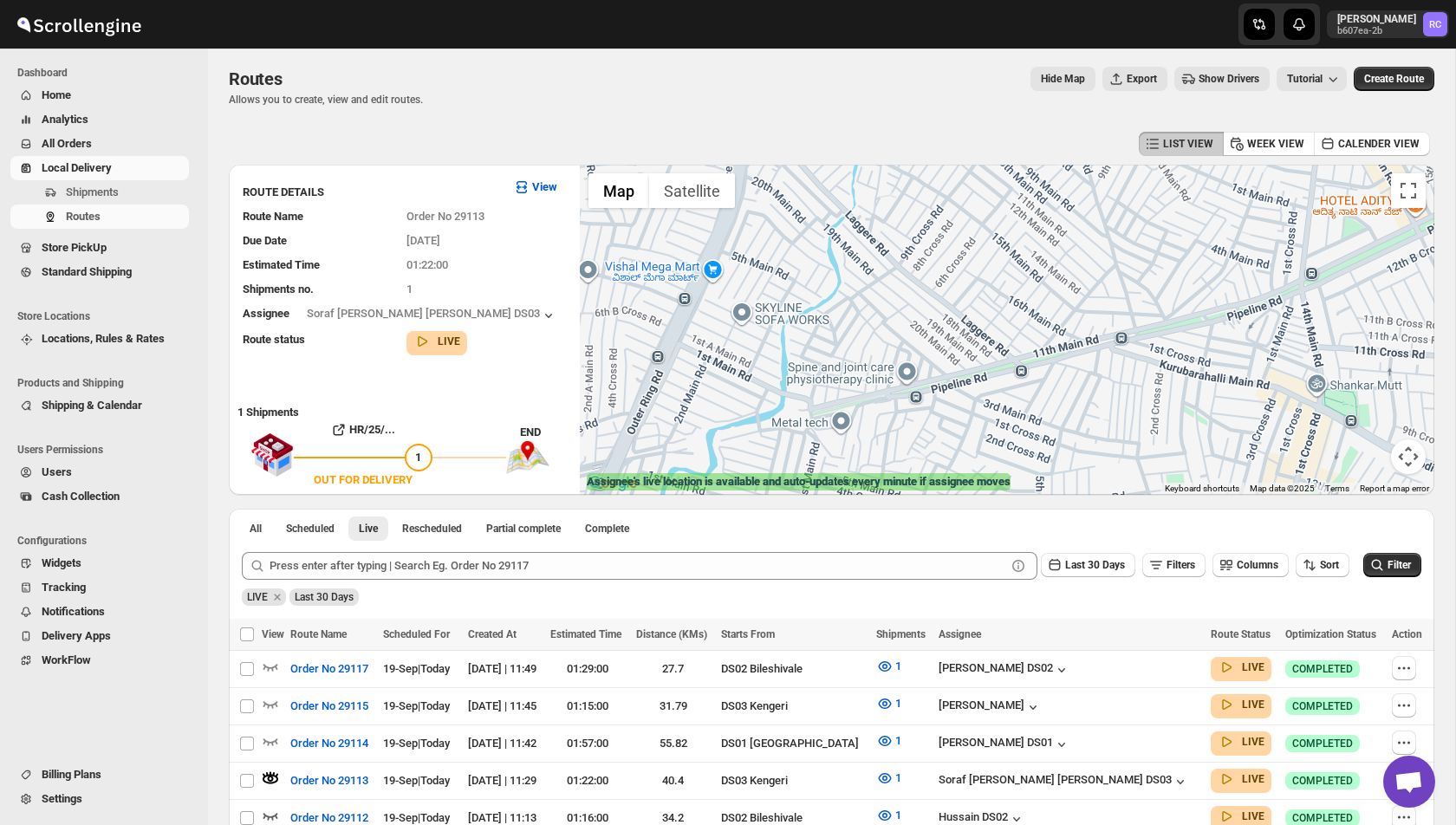
drag, startPoint x: 787, startPoint y: 441, endPoint x: 843, endPoint y: 424, distance: 58.5
click at [843, 424] on div at bounding box center [1008, 330] width 855 height 330
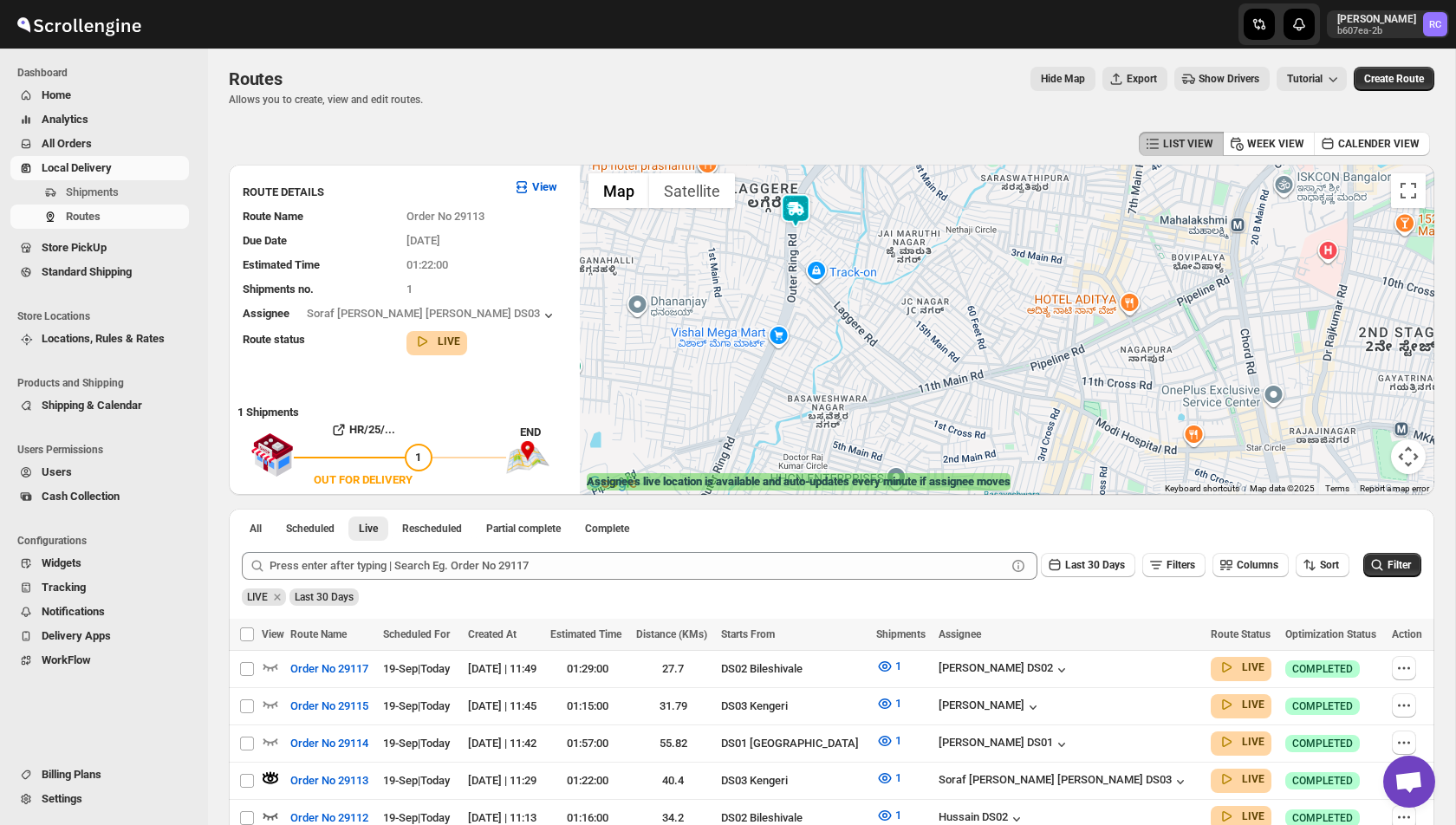
click at [796, 206] on img at bounding box center [796, 211] width 35 height 35
click at [795, 206] on img at bounding box center [796, 211] width 35 height 35
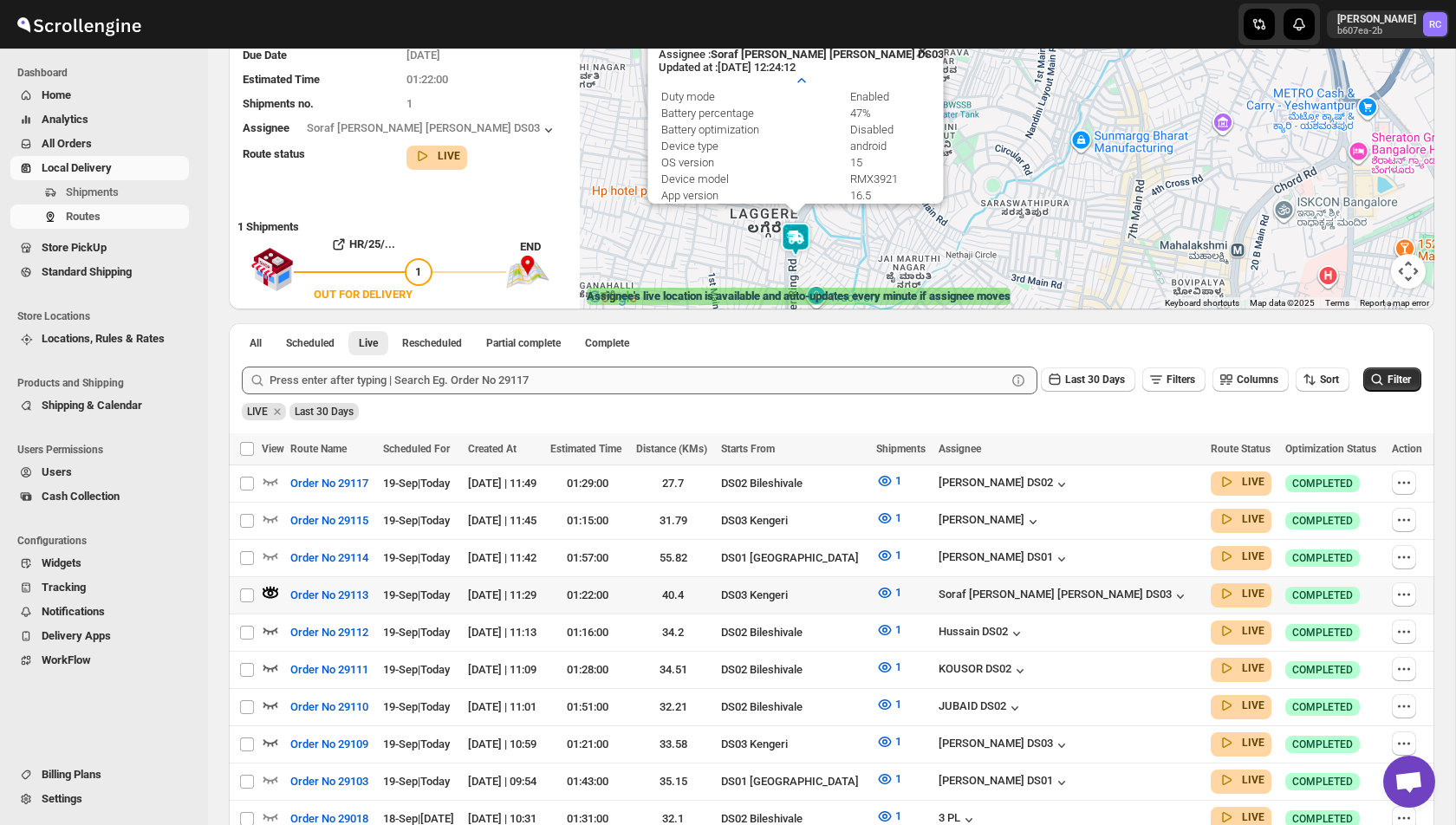
scroll to position [258, 0]
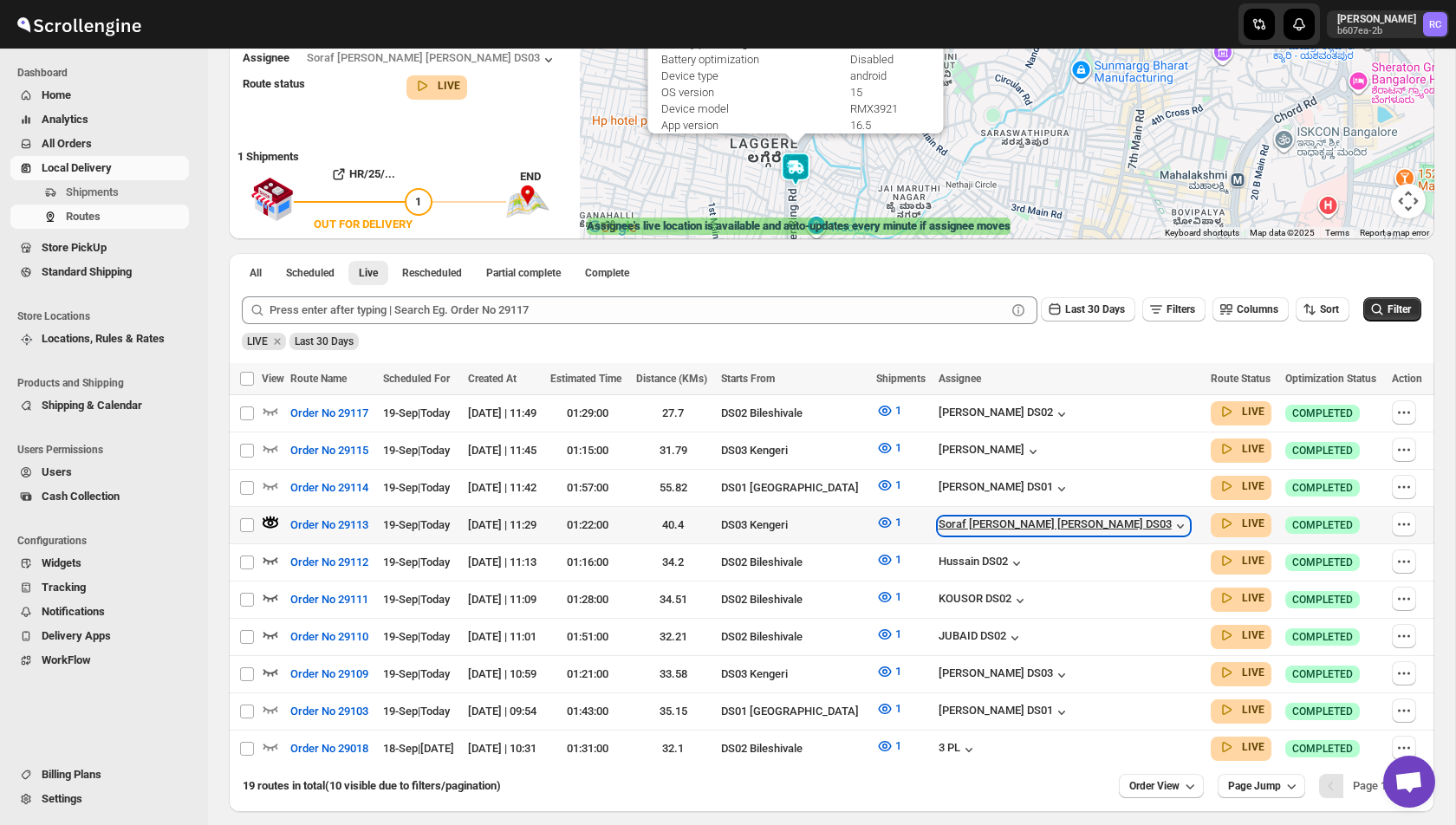
click at [1172, 519] on icon "button" at bounding box center [1180, 527] width 18 height 18
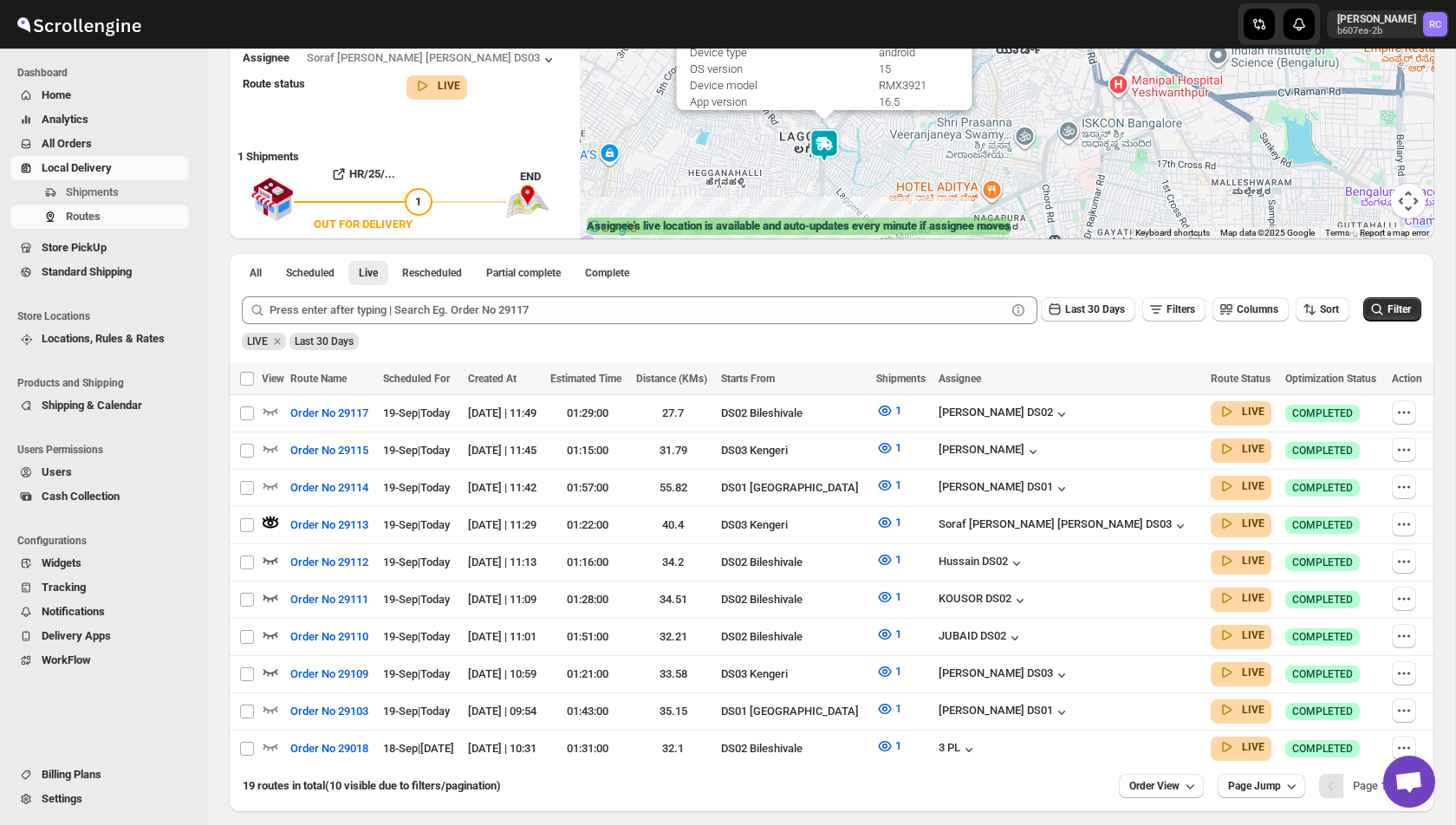
drag, startPoint x: 845, startPoint y: 191, endPoint x: 845, endPoint y: 164, distance: 27.0
click at [845, 164] on div "Assignee : Soraf uddin lasker DS03 Updated at : 19/09/2025, 12:24:19 Duty mode …" at bounding box center [1008, 74] width 855 height 330
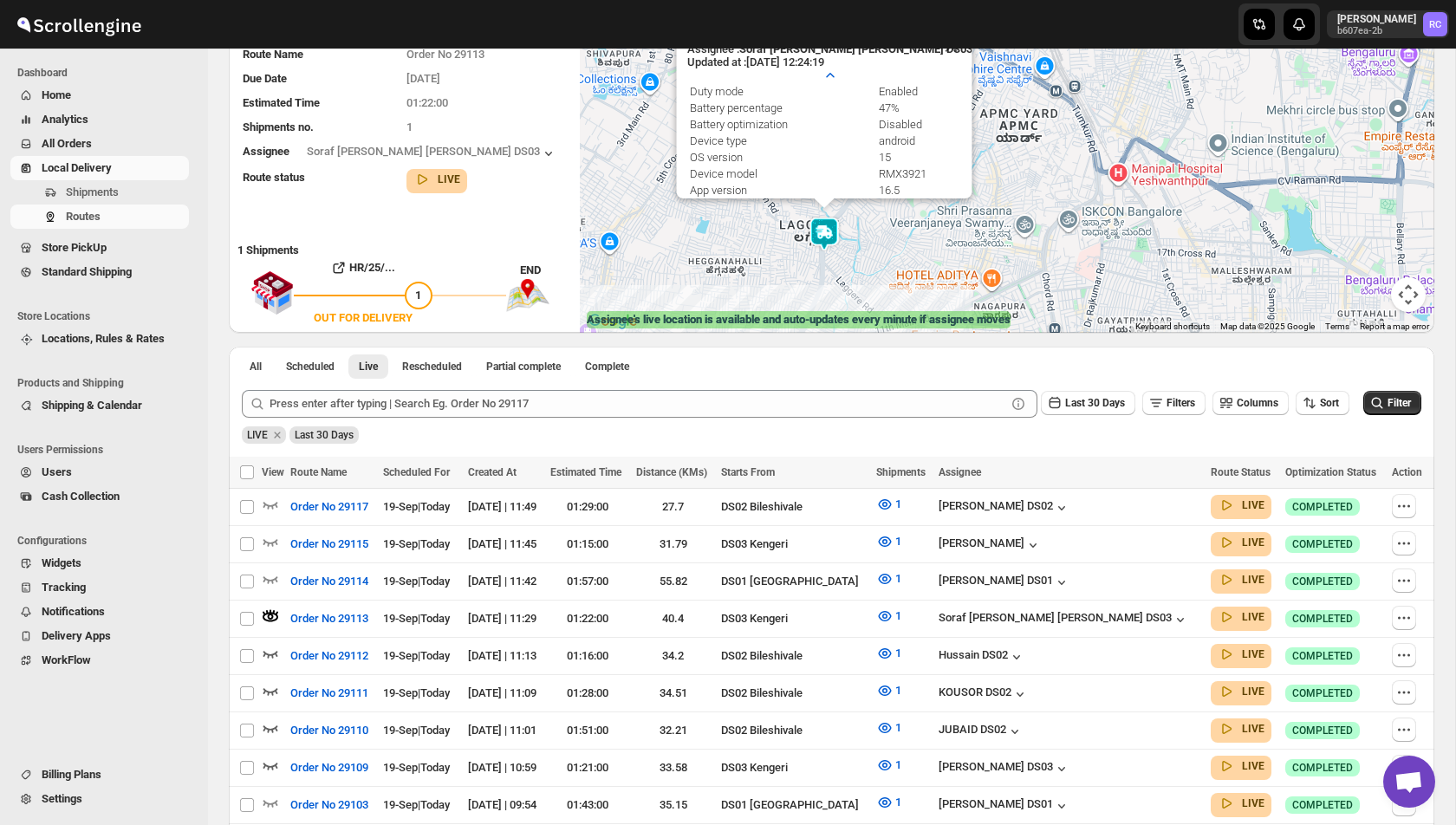
scroll to position [156, 0]
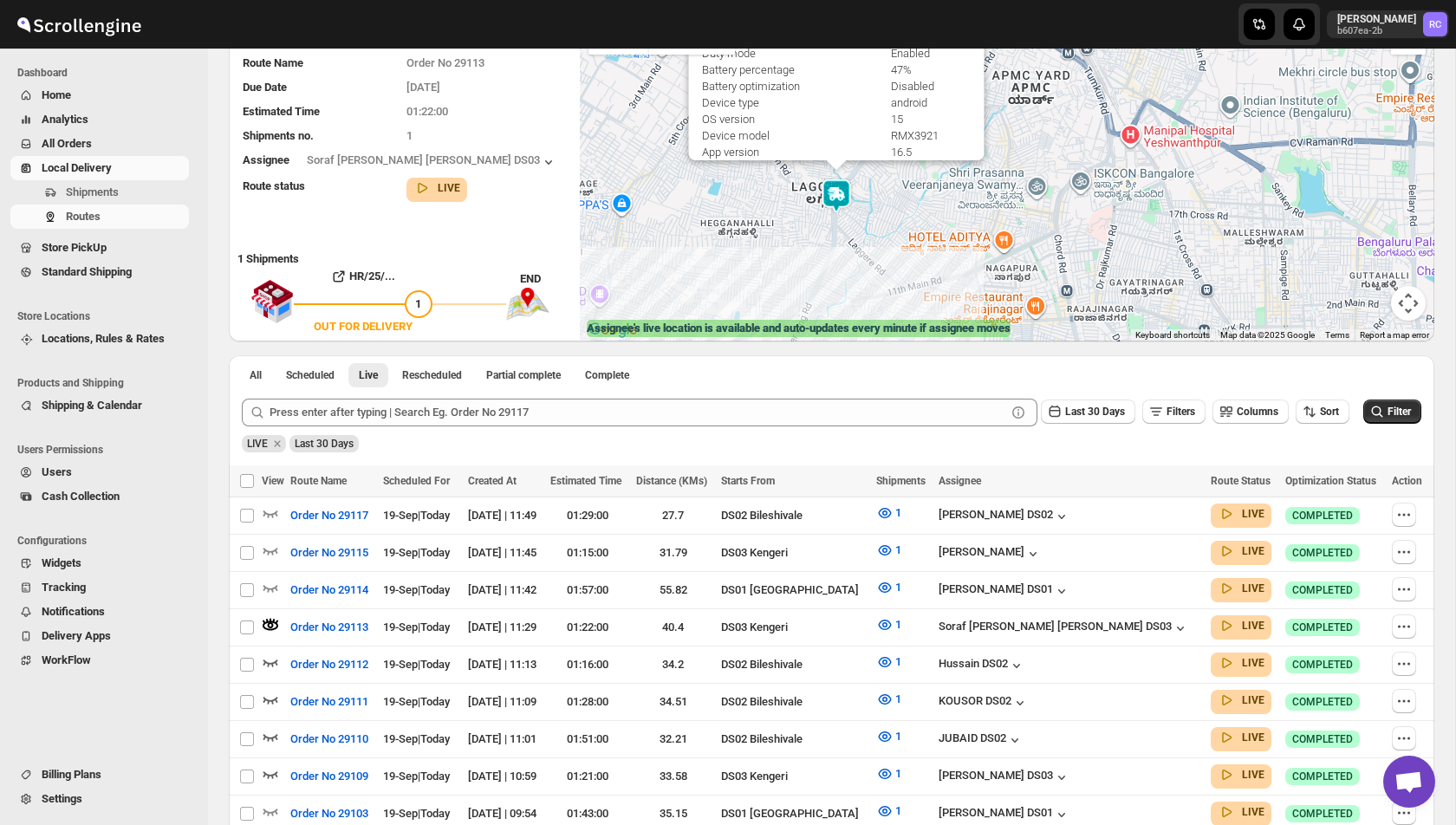
drag, startPoint x: 921, startPoint y: 276, endPoint x: 913, endPoint y: 259, distance: 18.8
click at [913, 259] on div "Assignee : Soraf uddin lasker DS03 Updated at : 19/09/2025, 12:24:19 Duty mode …" at bounding box center [1008, 176] width 855 height 330
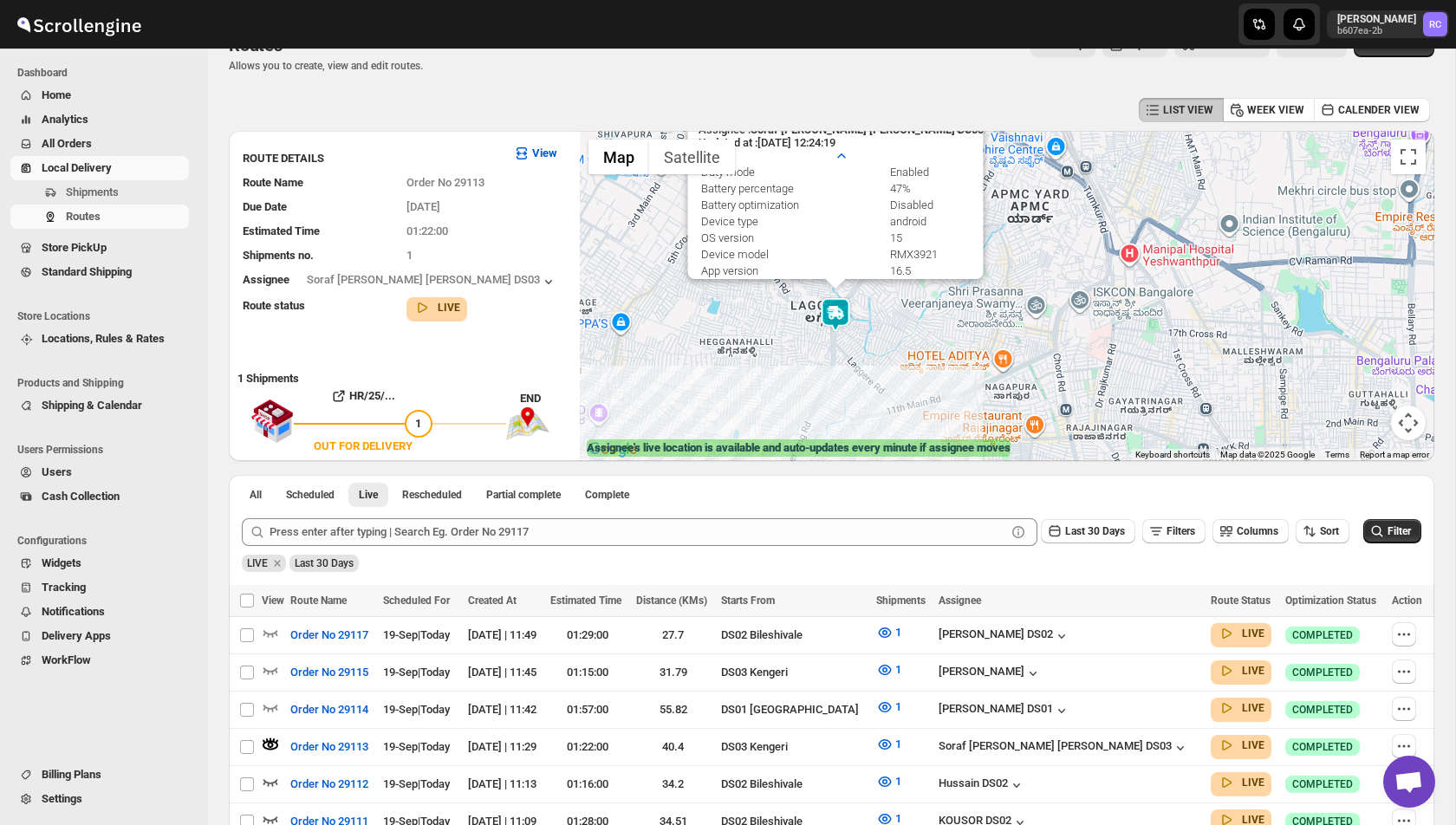
scroll to position [0, 0]
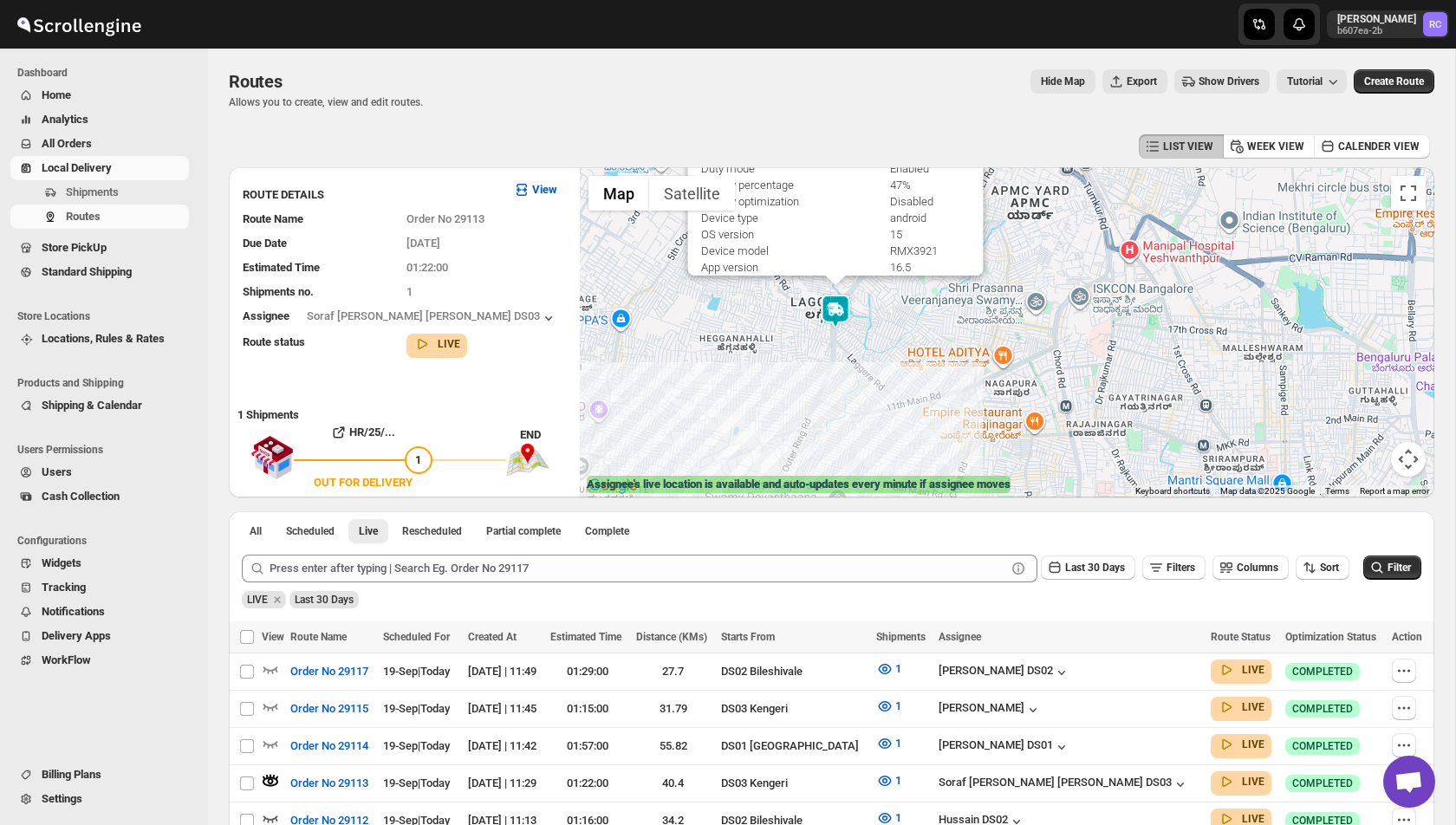
drag, startPoint x: 879, startPoint y: 430, endPoint x: 879, endPoint y: 385, distance: 45.0
click at [879, 384] on div "Assignee : Soraf uddin lasker DS03 Updated at : 19/09/2025, 12:24:19 Duty mode …" at bounding box center [1008, 333] width 855 height 330
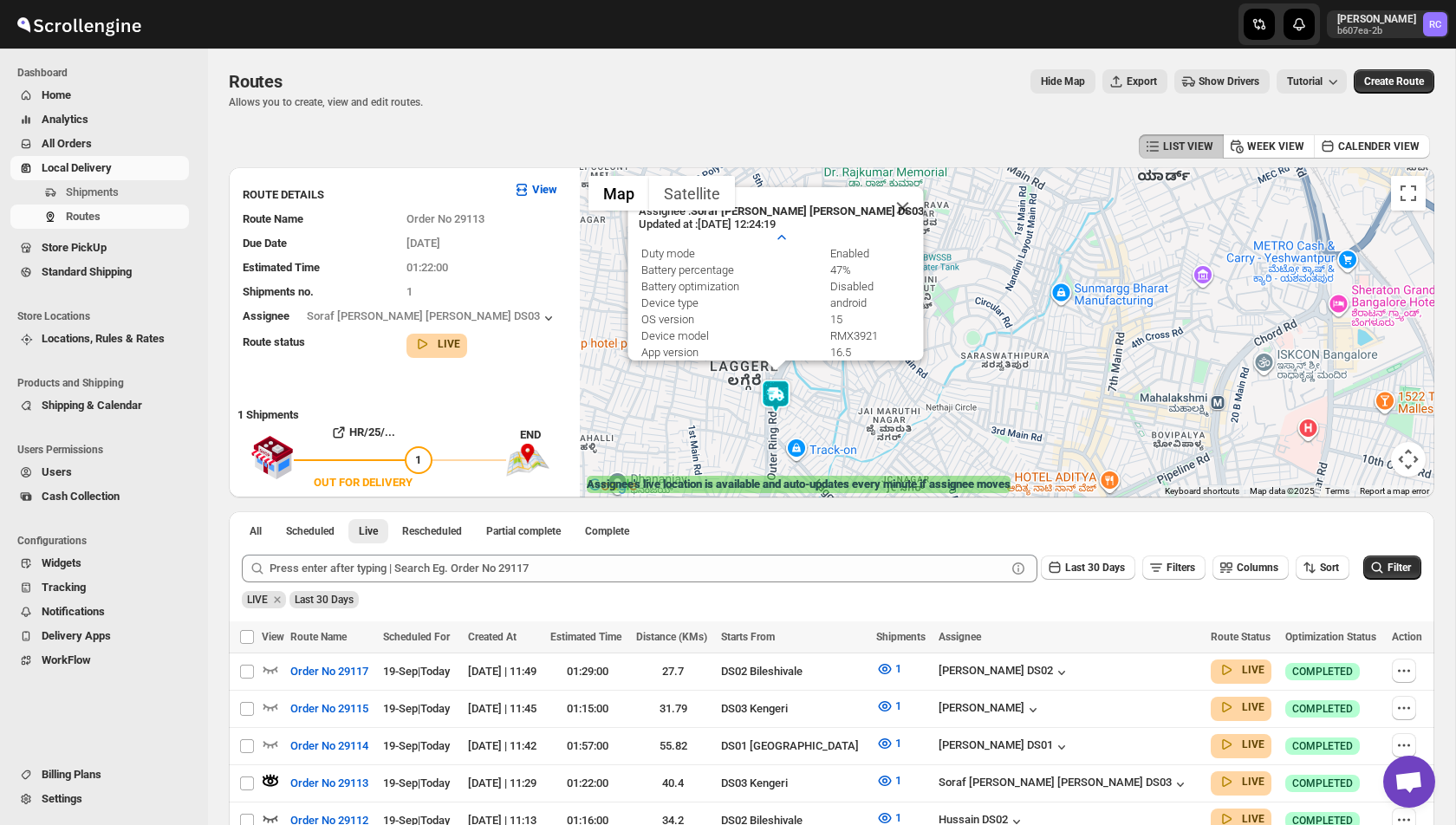
drag, startPoint x: 868, startPoint y: 288, endPoint x: 850, endPoint y: 448, distance: 161.0
click at [850, 448] on div "Assignee : Soraf uddin lasker DS03 Updated at : 19/09/2025, 12:24:19 Duty mode …" at bounding box center [1008, 333] width 855 height 330
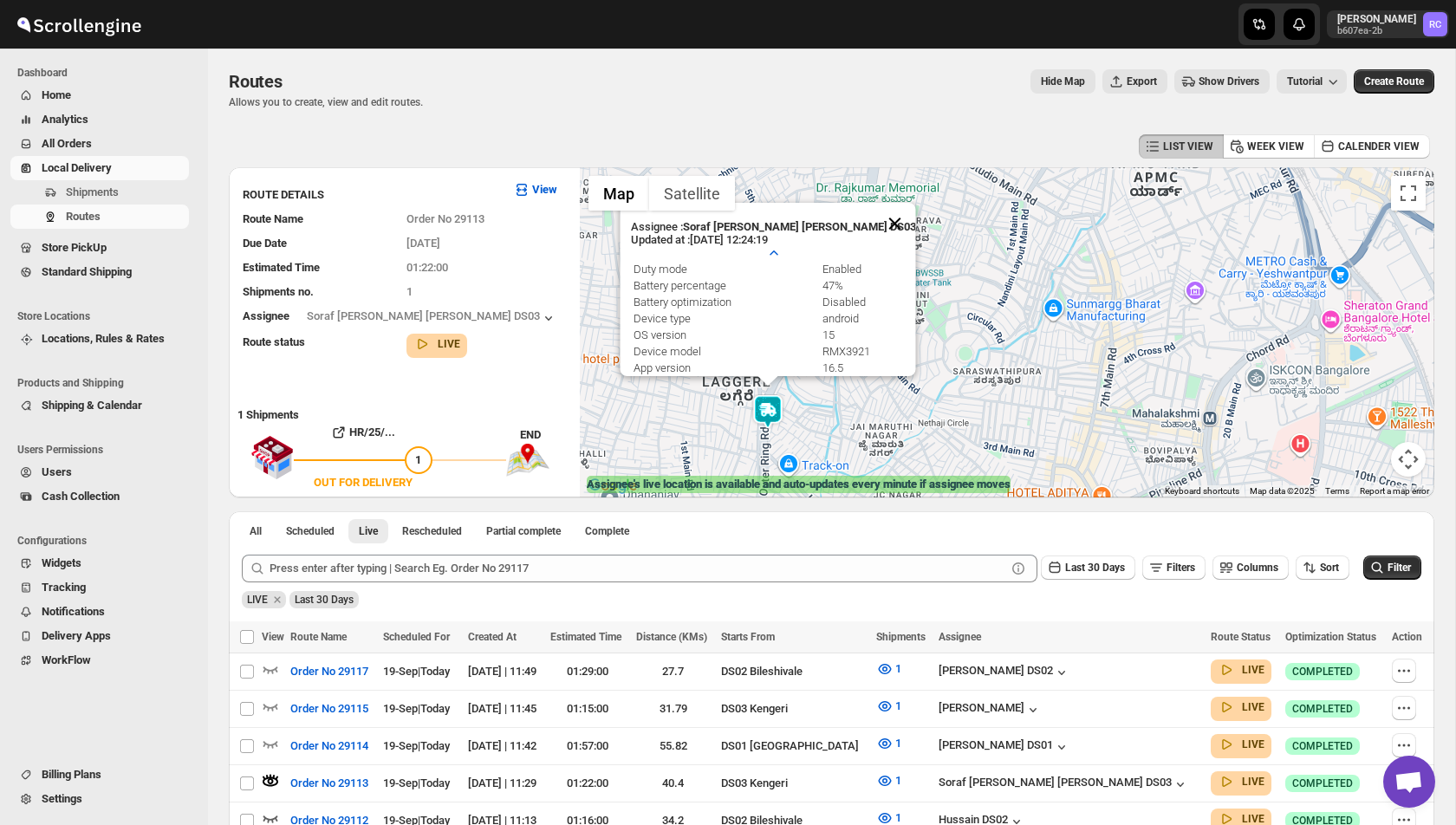
click at [874, 221] on button "Close" at bounding box center [894, 223] width 41 height 41
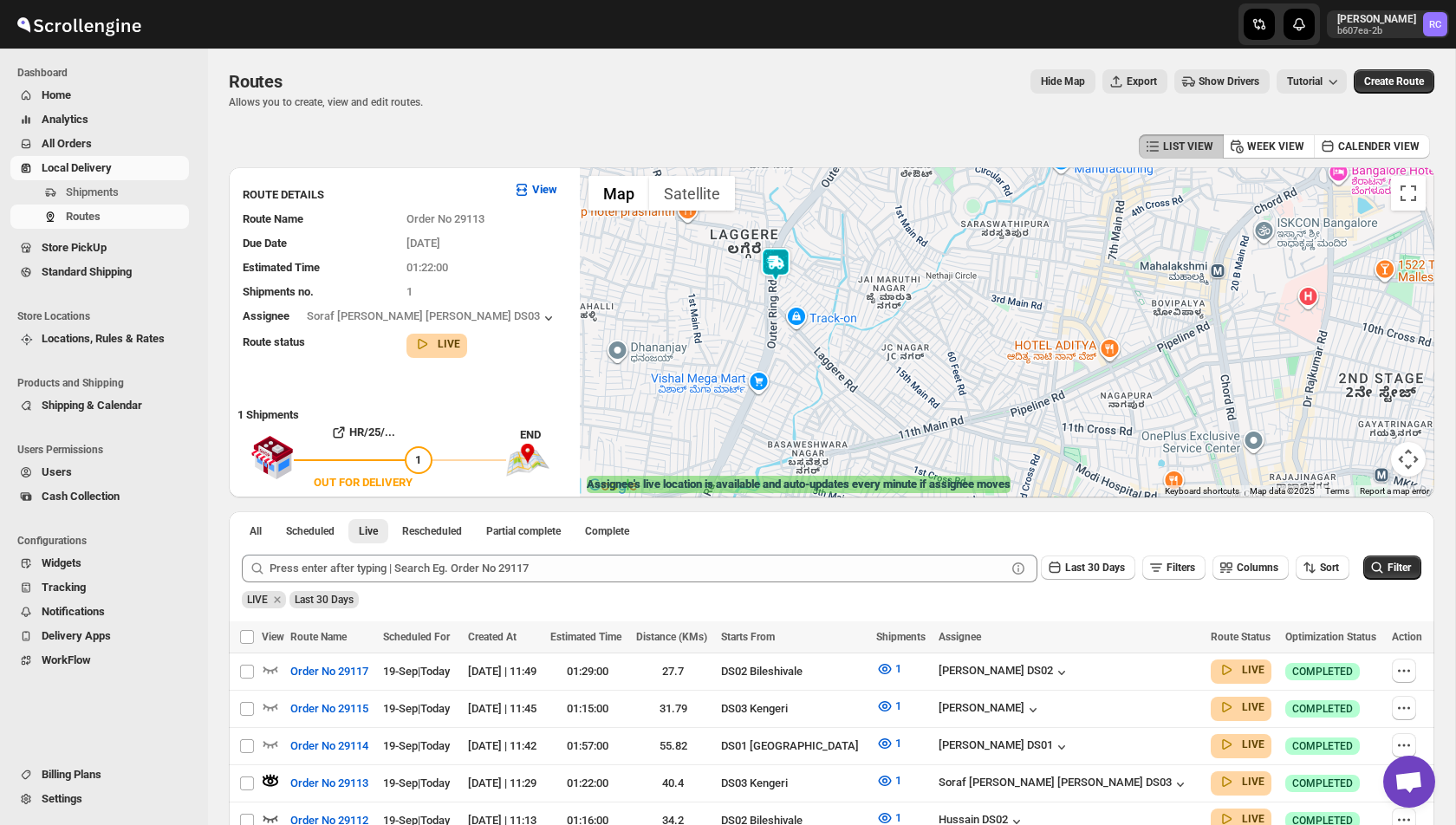
drag, startPoint x: 828, startPoint y: 393, endPoint x: 839, endPoint y: 212, distance: 181.3
click at [839, 212] on div at bounding box center [1008, 333] width 855 height 330
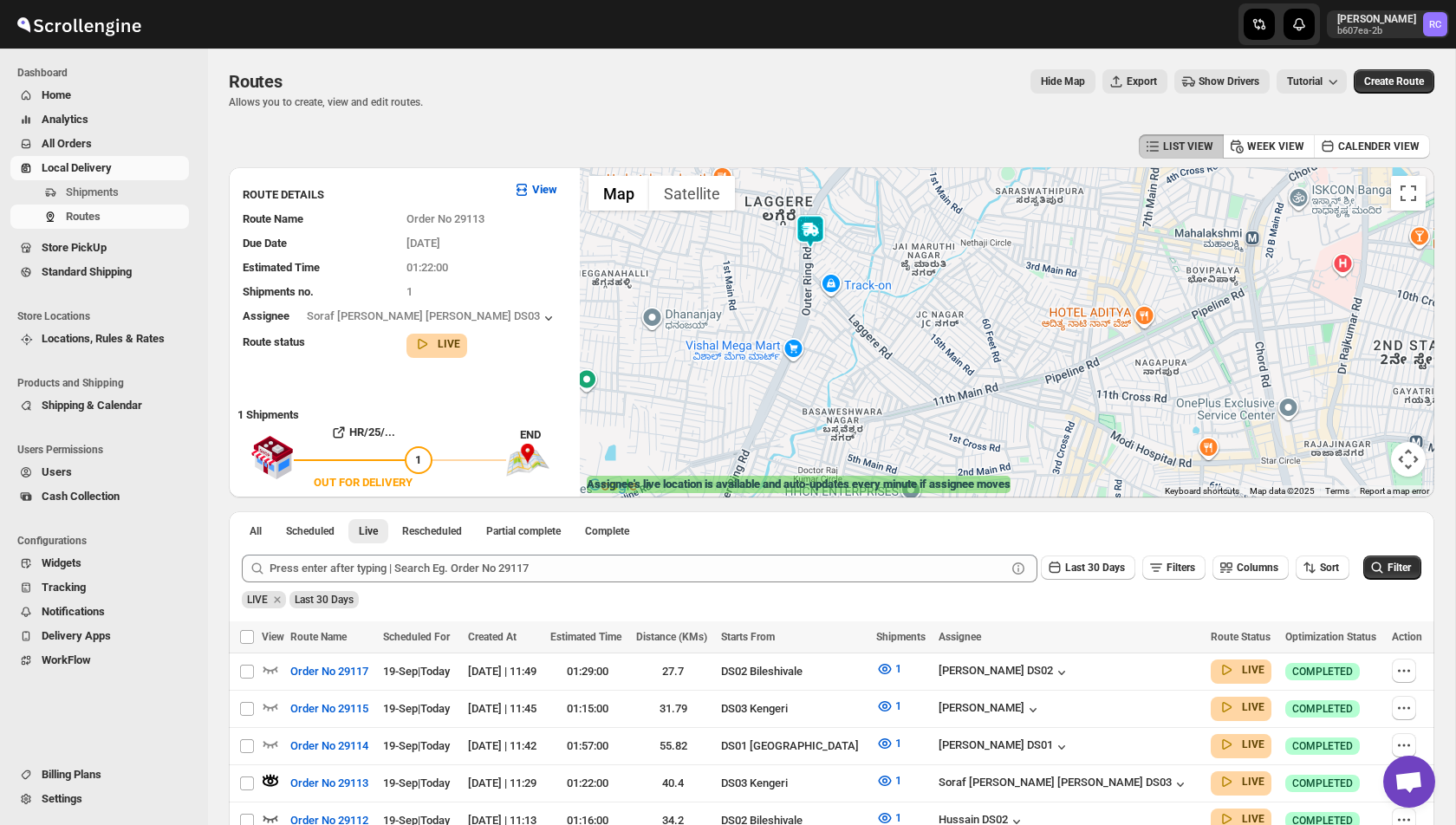
drag, startPoint x: 850, startPoint y: 315, endPoint x: 832, endPoint y: 269, distance: 49.4
click at [832, 269] on div at bounding box center [1008, 333] width 855 height 330
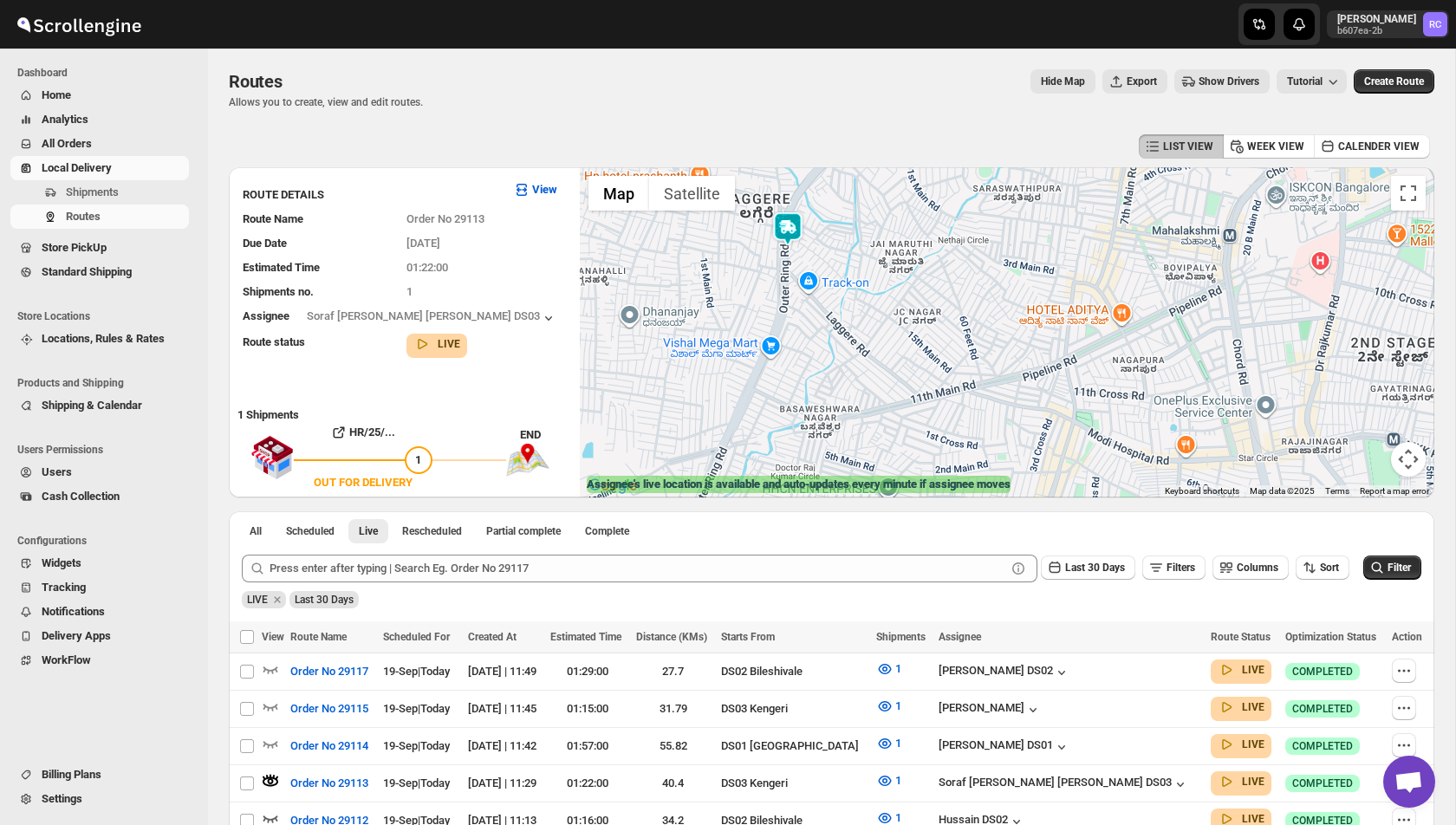
drag, startPoint x: 796, startPoint y: 274, endPoint x: 797, endPoint y: 359, distance: 85.0
click at [797, 359] on div at bounding box center [1008, 333] width 855 height 330
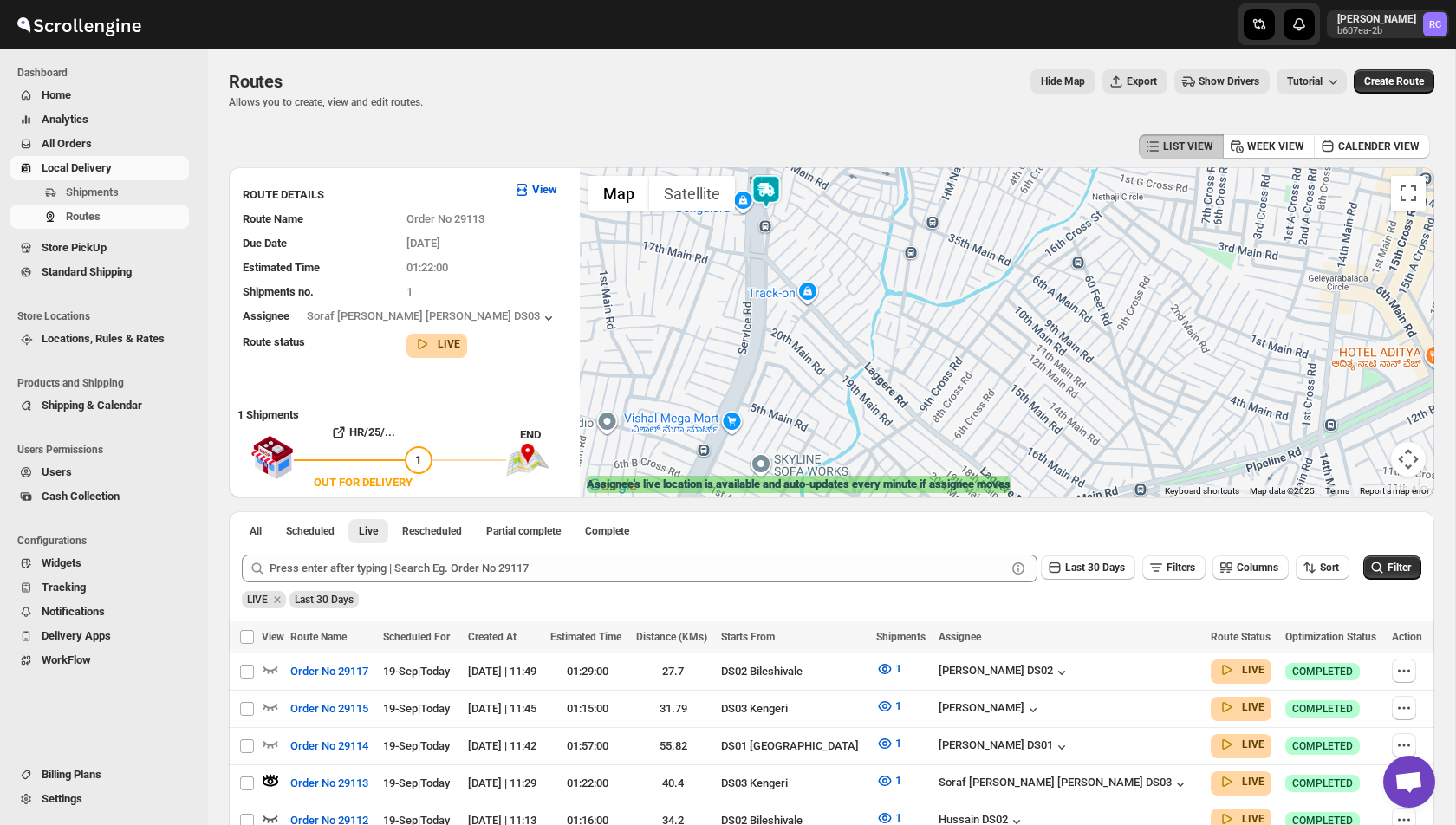
drag, startPoint x: 928, startPoint y: 385, endPoint x: 863, endPoint y: 273, distance: 129.5
click at [864, 273] on div at bounding box center [1008, 333] width 855 height 330
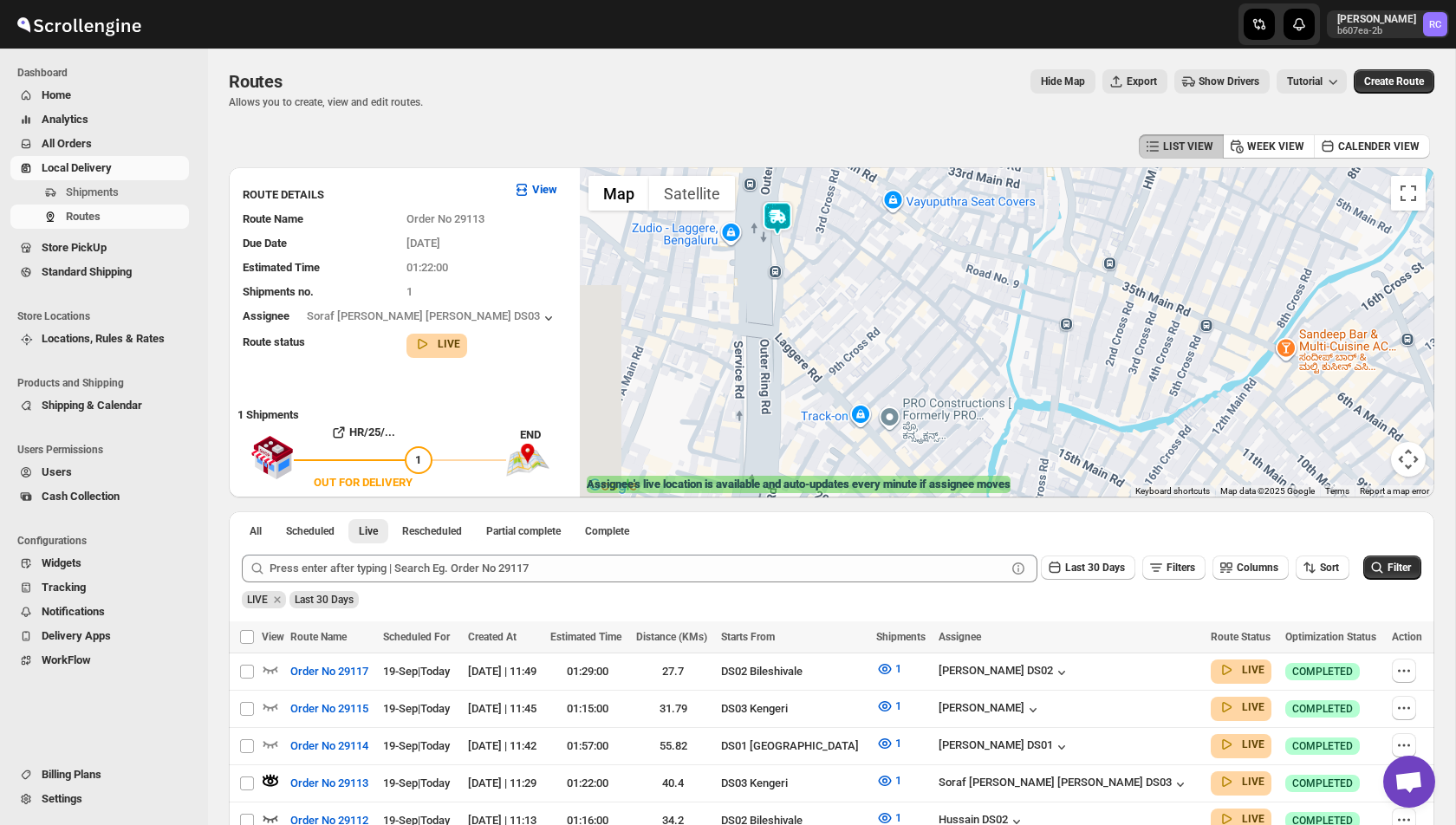
drag, startPoint x: 772, startPoint y: 211, endPoint x: 844, endPoint y: 317, distance: 128.1
click at [844, 317] on div at bounding box center [1008, 333] width 855 height 330
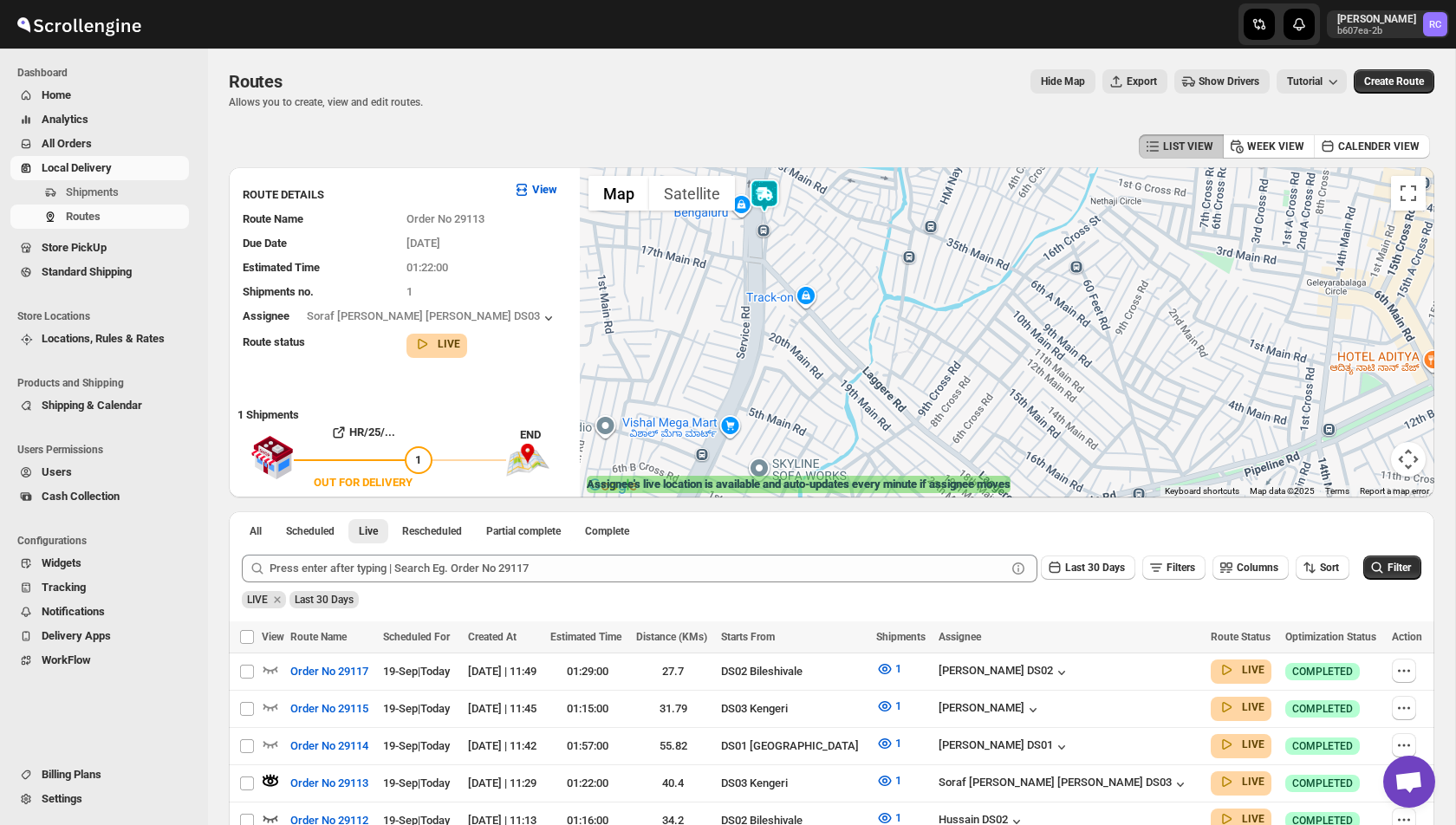
drag, startPoint x: 988, startPoint y: 421, endPoint x: 895, endPoint y: 261, distance: 185.1
click at [895, 260] on div at bounding box center [1008, 333] width 855 height 330
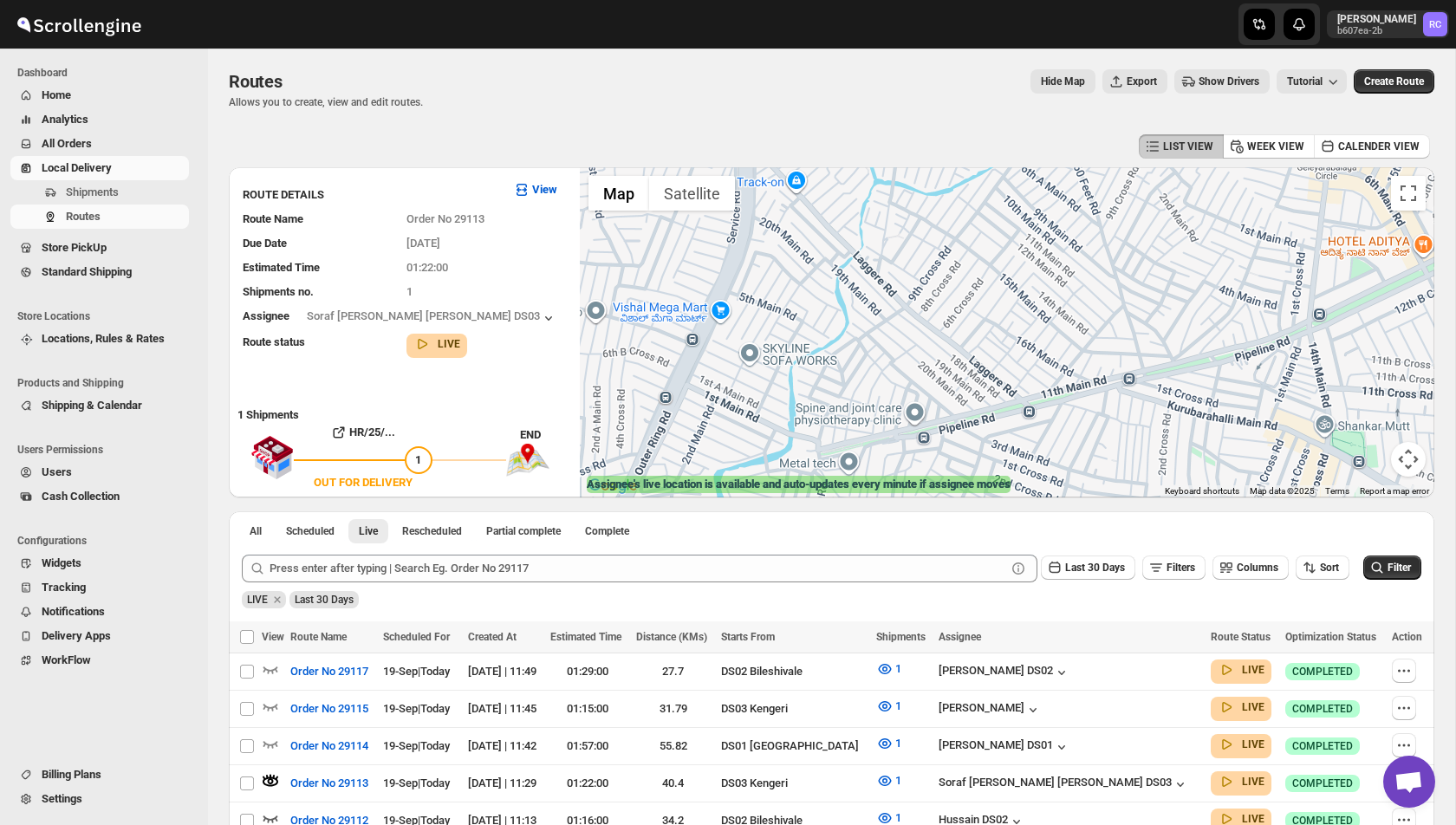
drag, startPoint x: 1021, startPoint y: 344, endPoint x: 940, endPoint y: 231, distance: 139.0
click at [941, 231] on div at bounding box center [1008, 333] width 855 height 330
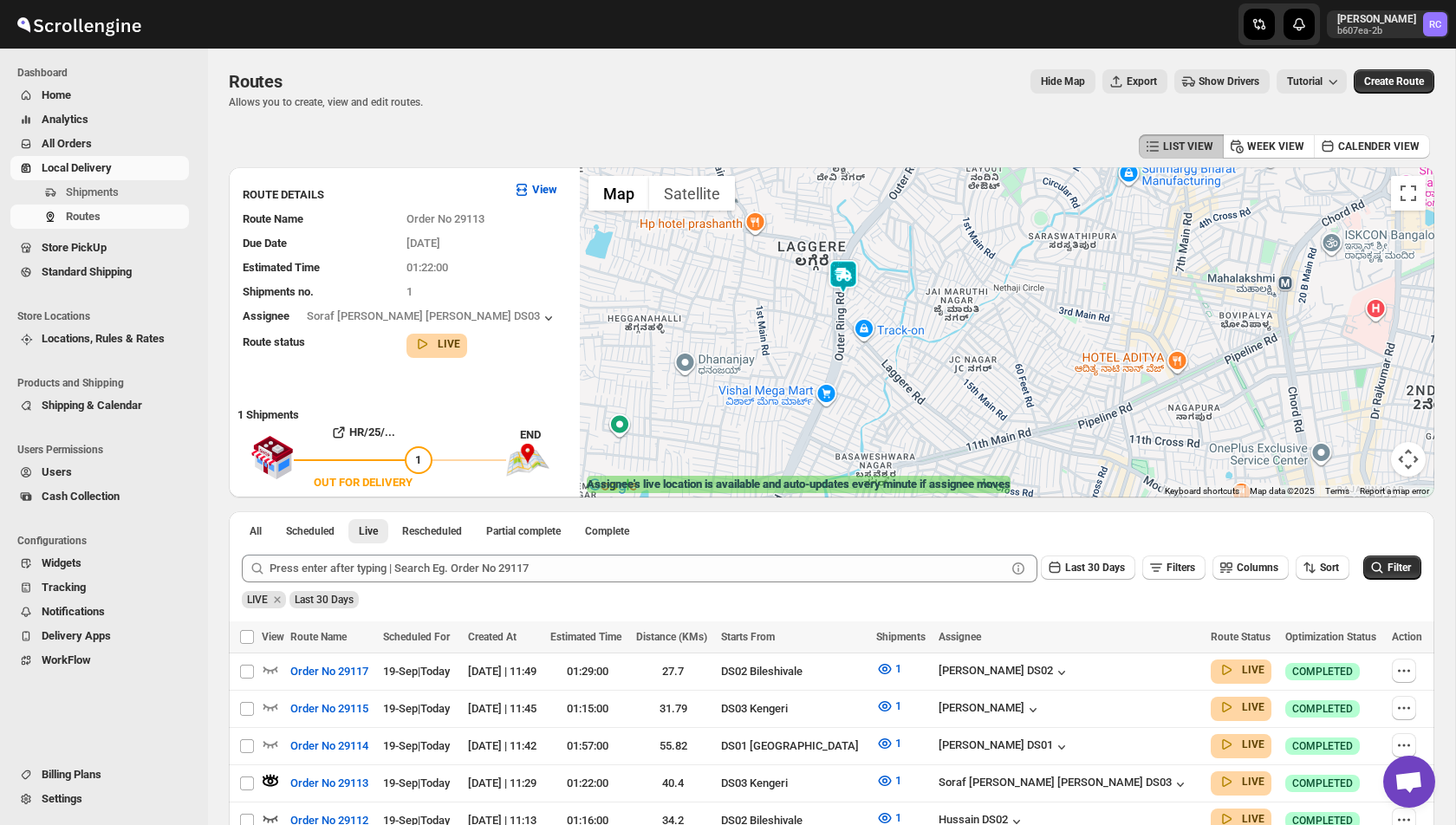
drag, startPoint x: 818, startPoint y: 268, endPoint x: 818, endPoint y: 334, distance: 66.0
click at [818, 334] on div at bounding box center [1008, 333] width 855 height 330
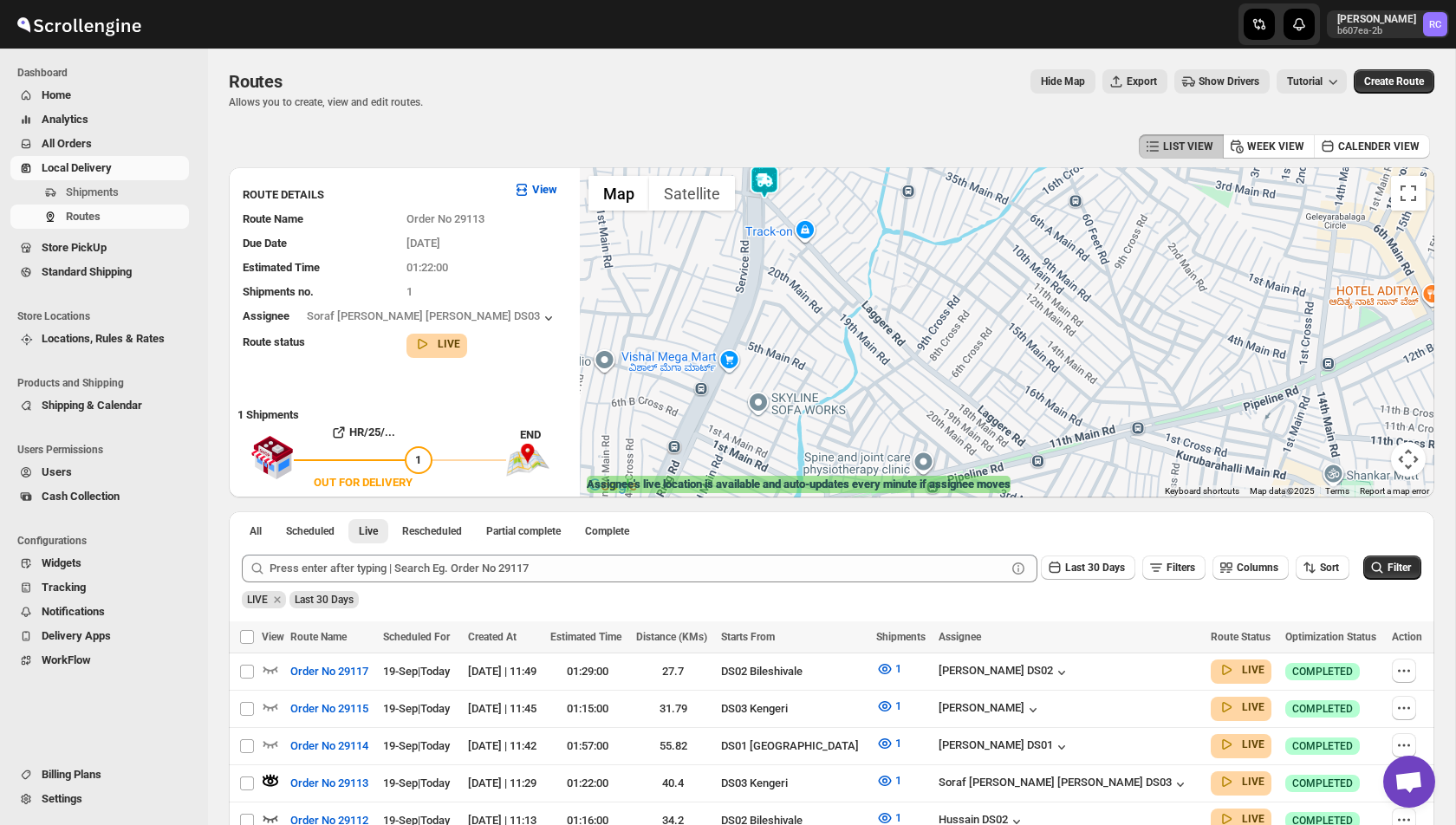
drag, startPoint x: 897, startPoint y: 382, endPoint x: 823, endPoint y: 237, distance: 162.8
click at [823, 233] on div at bounding box center [1008, 333] width 855 height 330
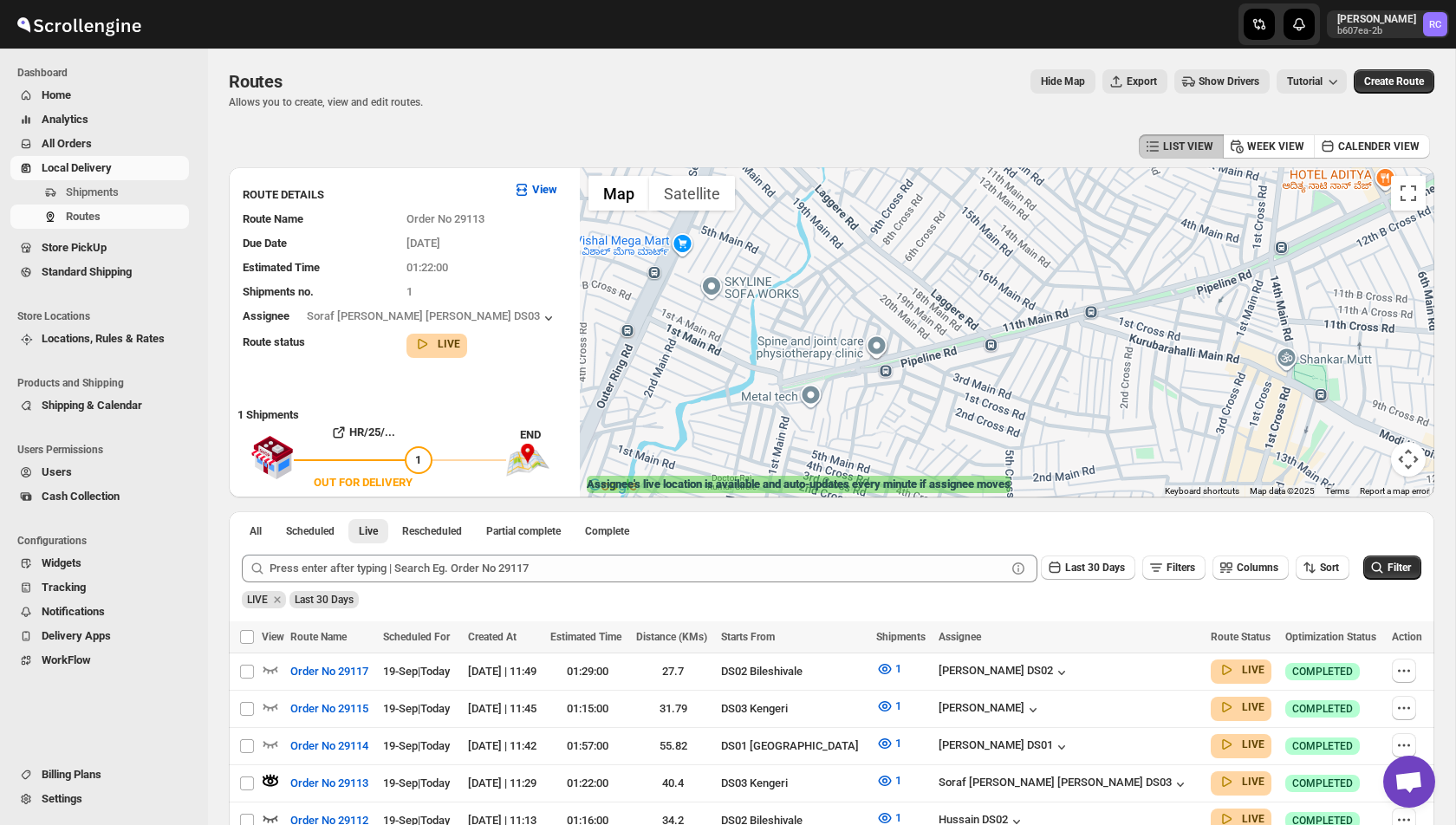
drag, startPoint x: 1072, startPoint y: 395, endPoint x: 1019, endPoint y: 356, distance: 65.8
click at [1019, 356] on div at bounding box center [1008, 333] width 855 height 330
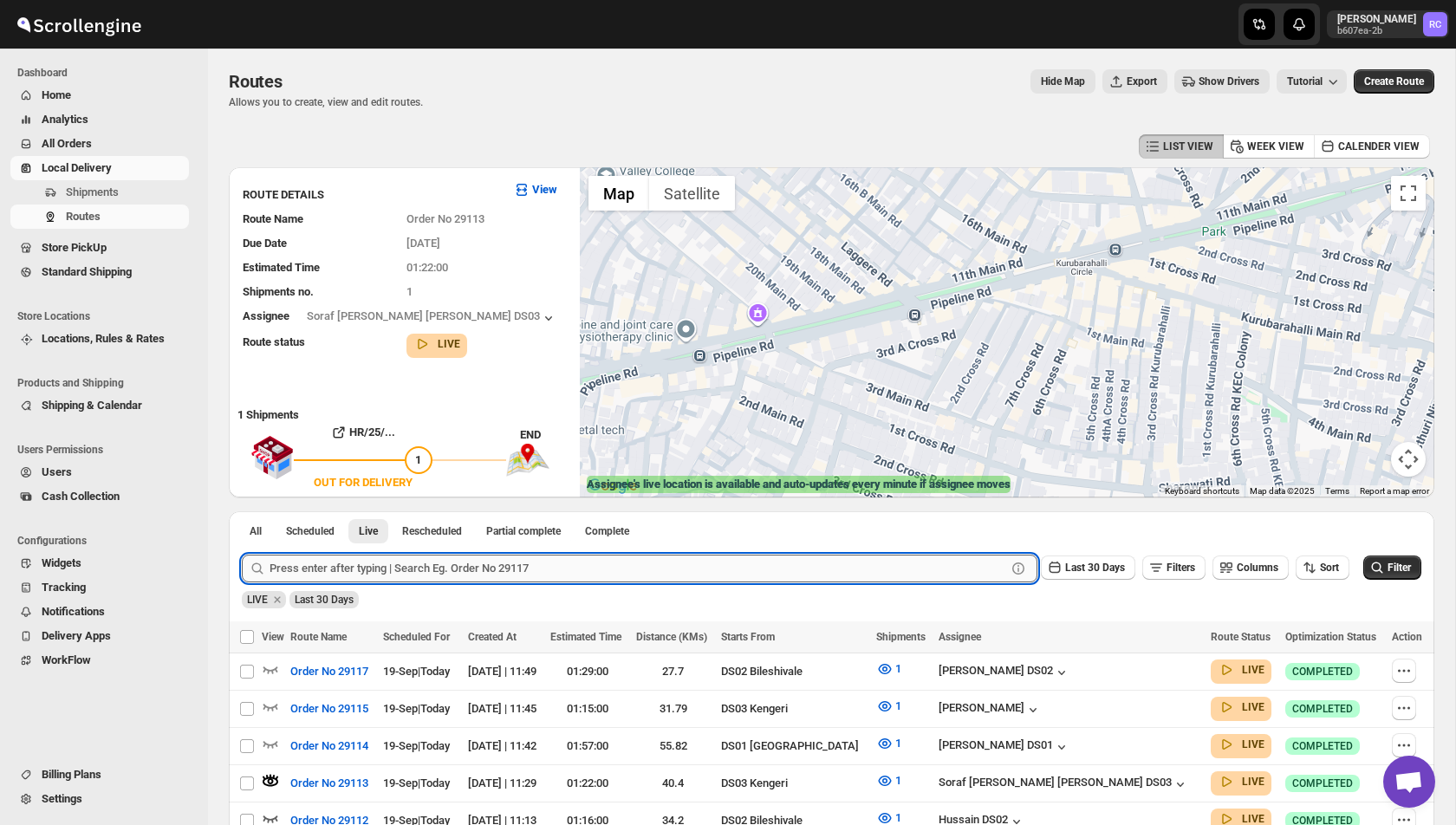
click at [359, 565] on input "text" at bounding box center [637, 569] width 736 height 28
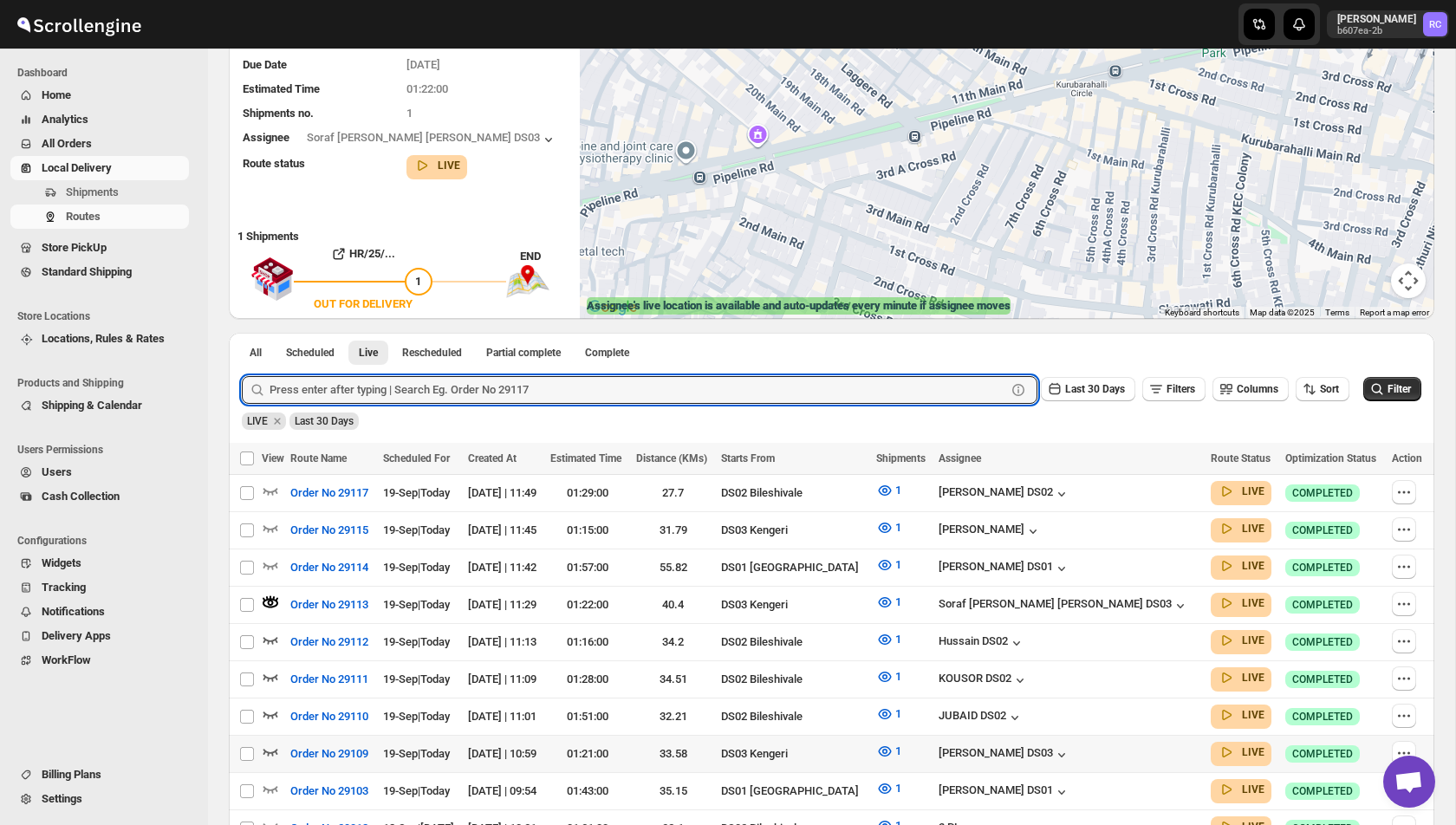
scroll to position [319, 0]
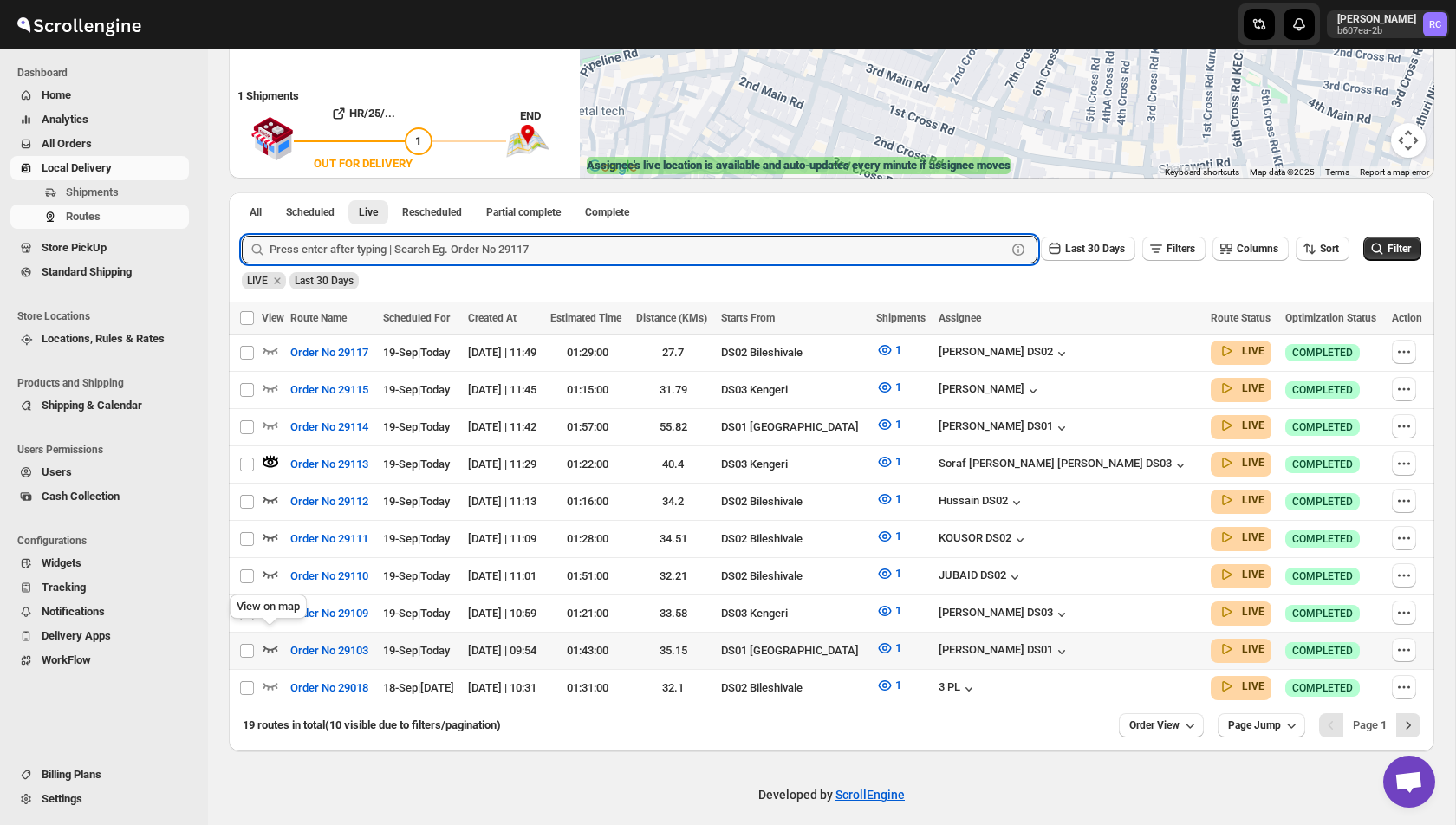
click at [269, 640] on icon "button" at bounding box center [270, 649] width 18 height 18
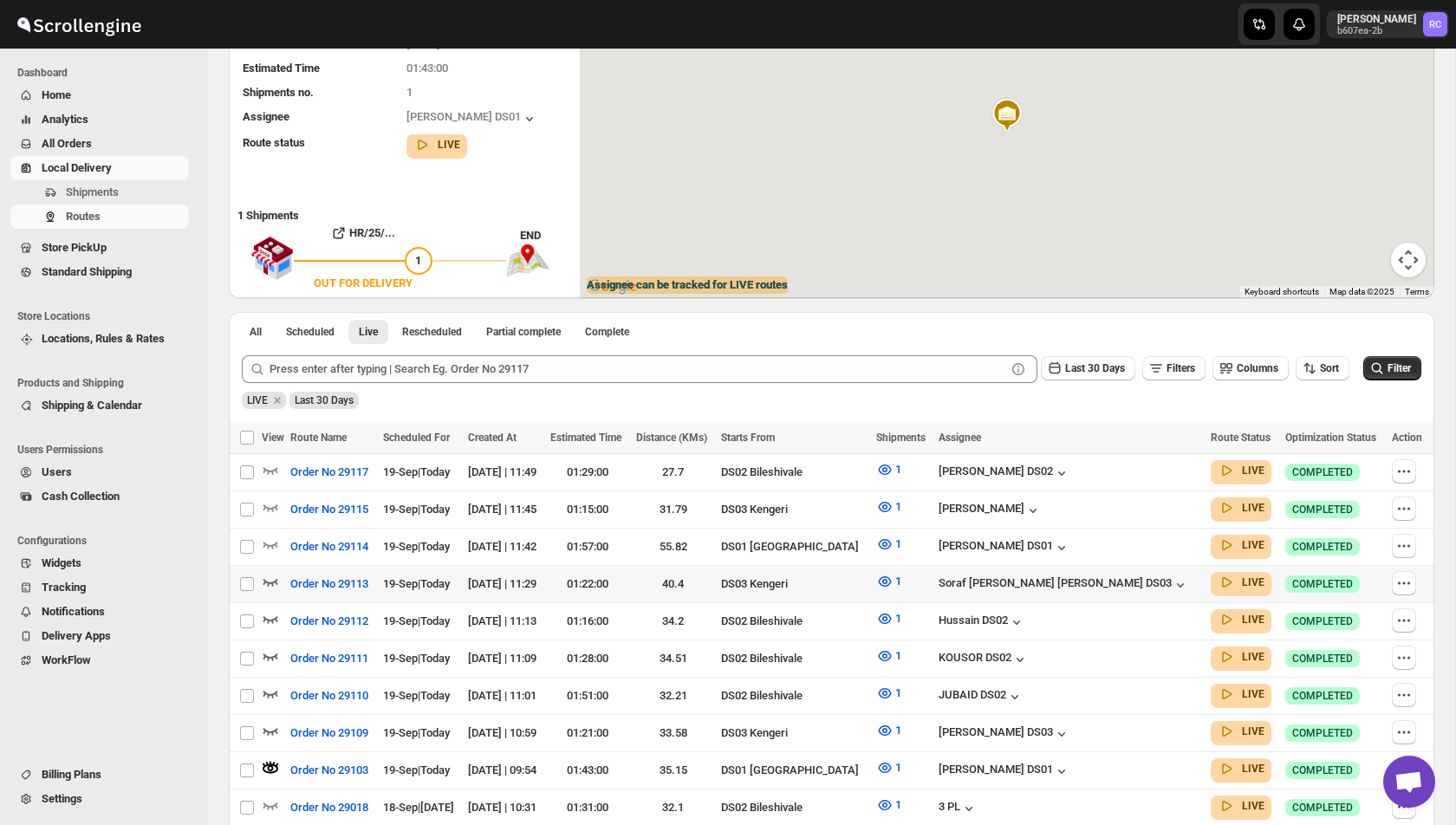
scroll to position [190, 0]
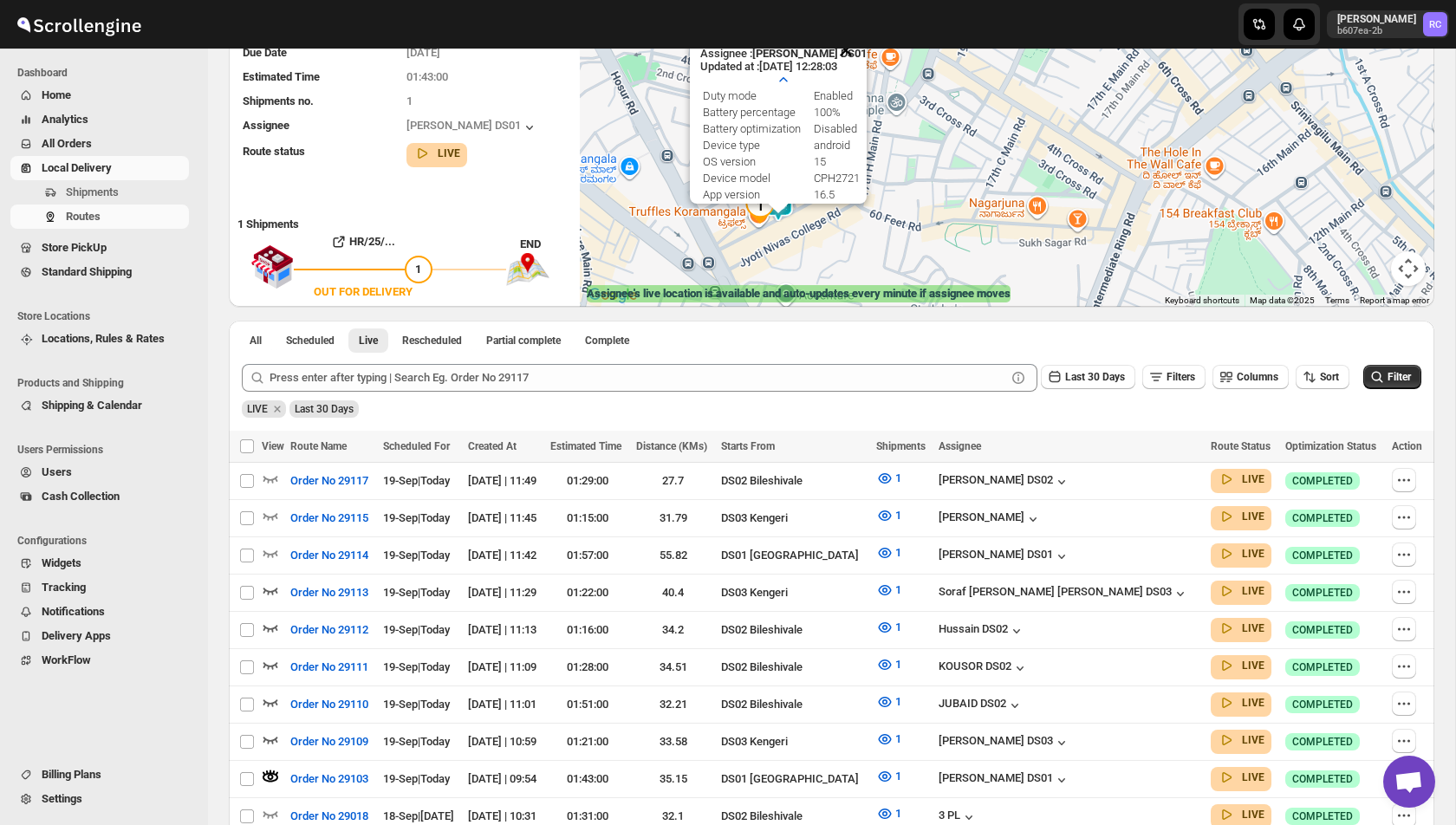
click at [848, 48] on button "Close" at bounding box center [845, 50] width 41 height 41
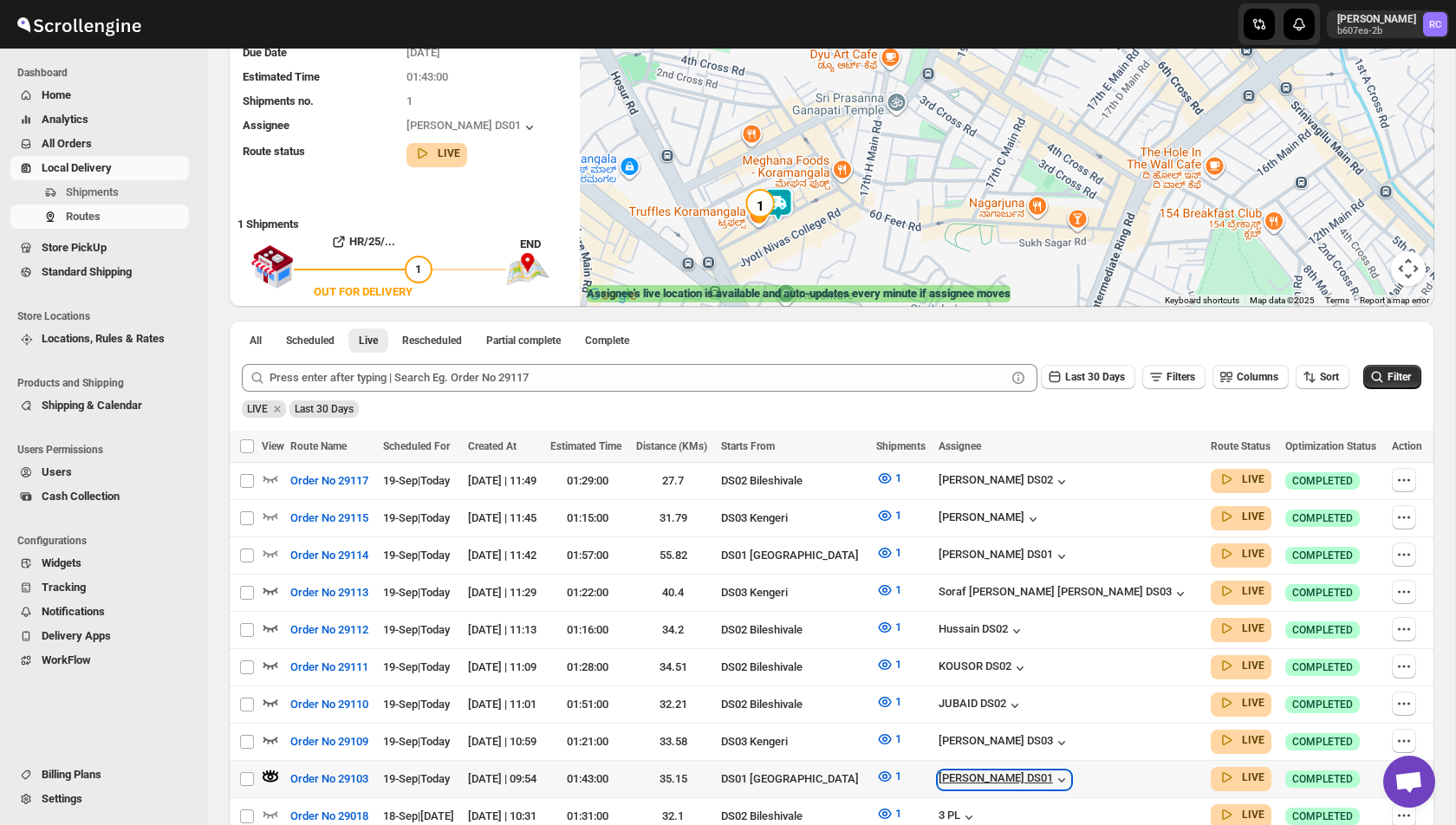
click at [1071, 771] on icon "button" at bounding box center [1062, 780] width 18 height 18
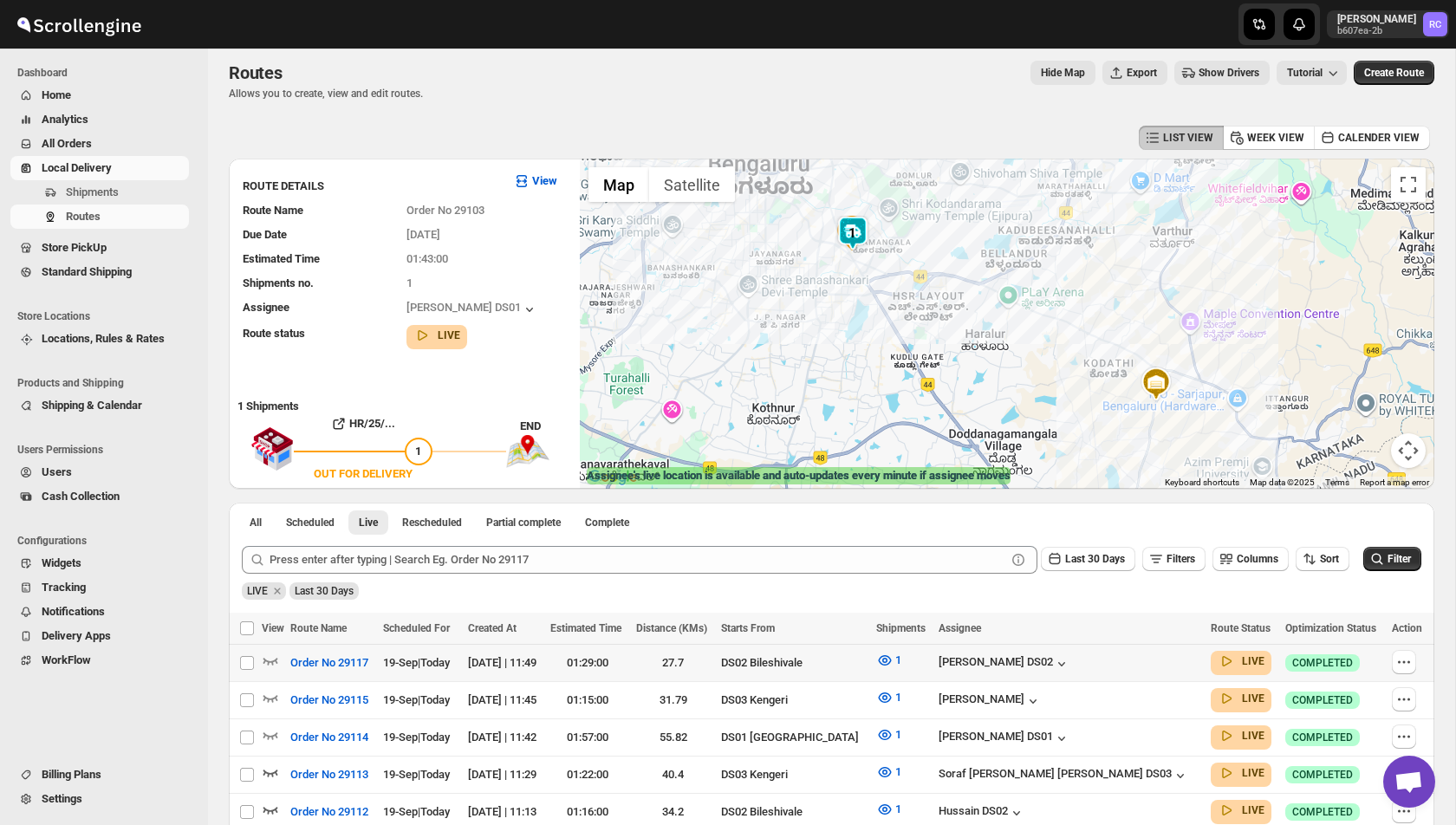
scroll to position [1, 0]
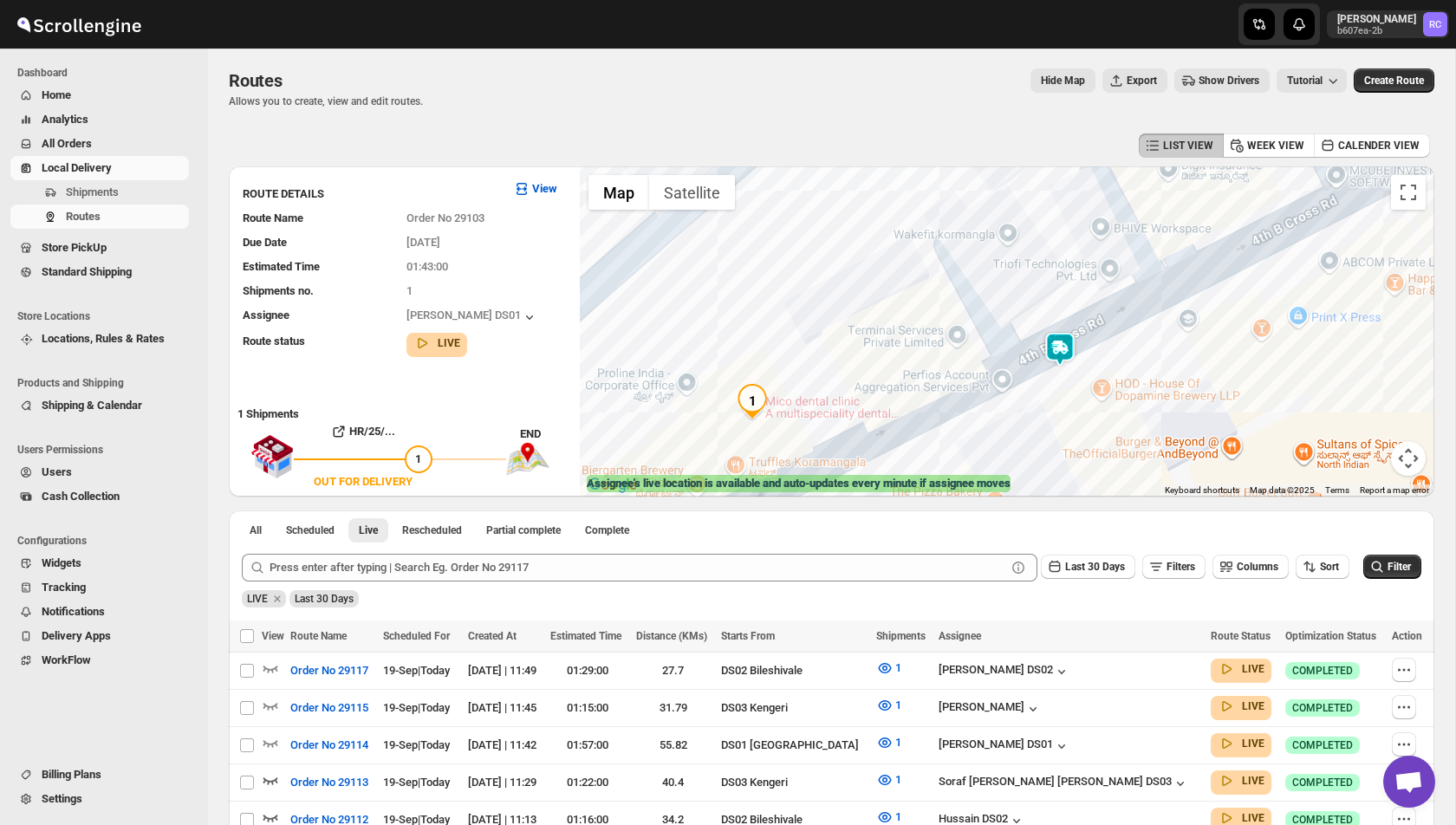
click at [1061, 350] on img at bounding box center [1060, 349] width 35 height 35
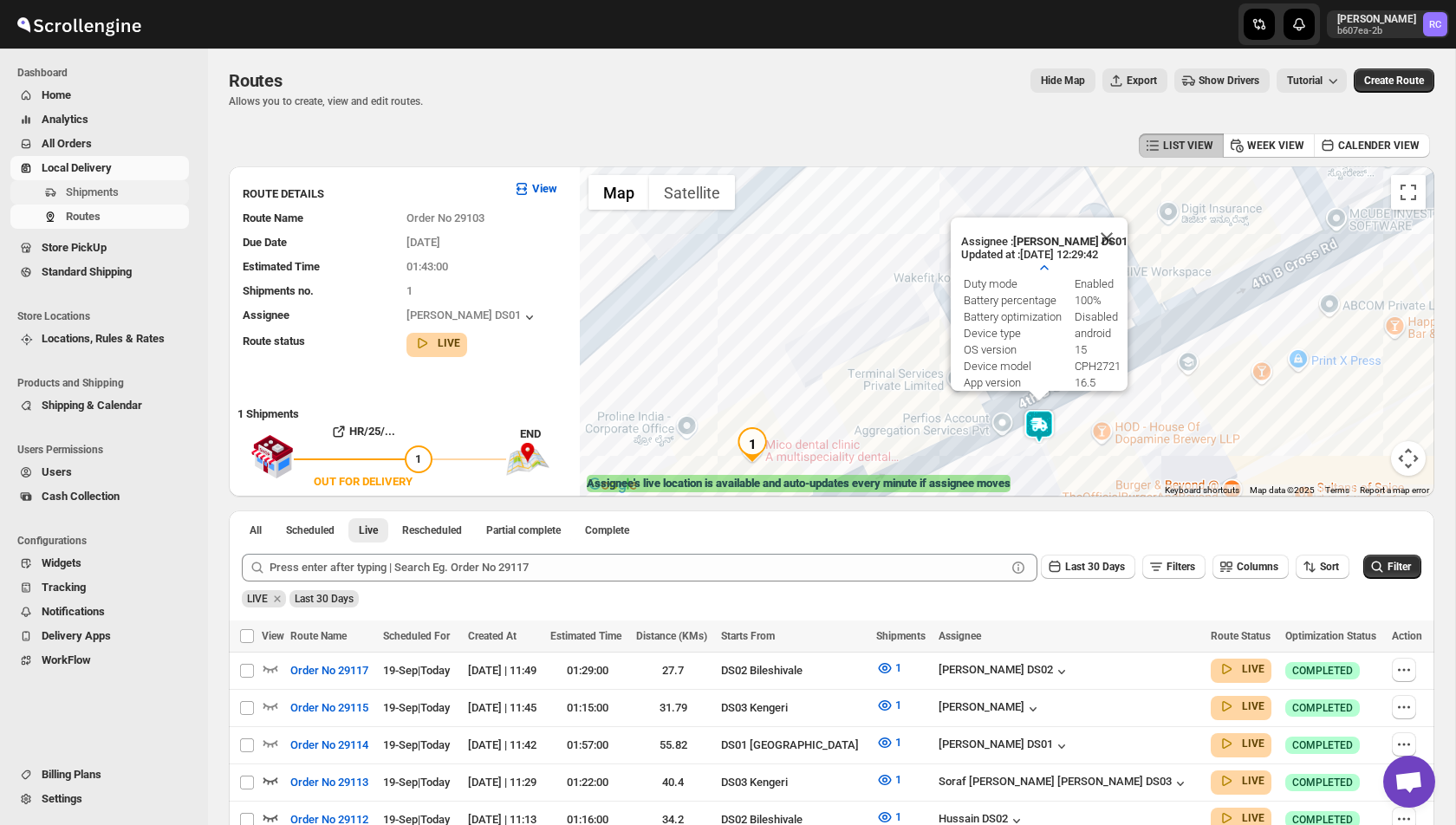
click at [117, 190] on span "Shipments" at bounding box center [92, 191] width 53 height 13
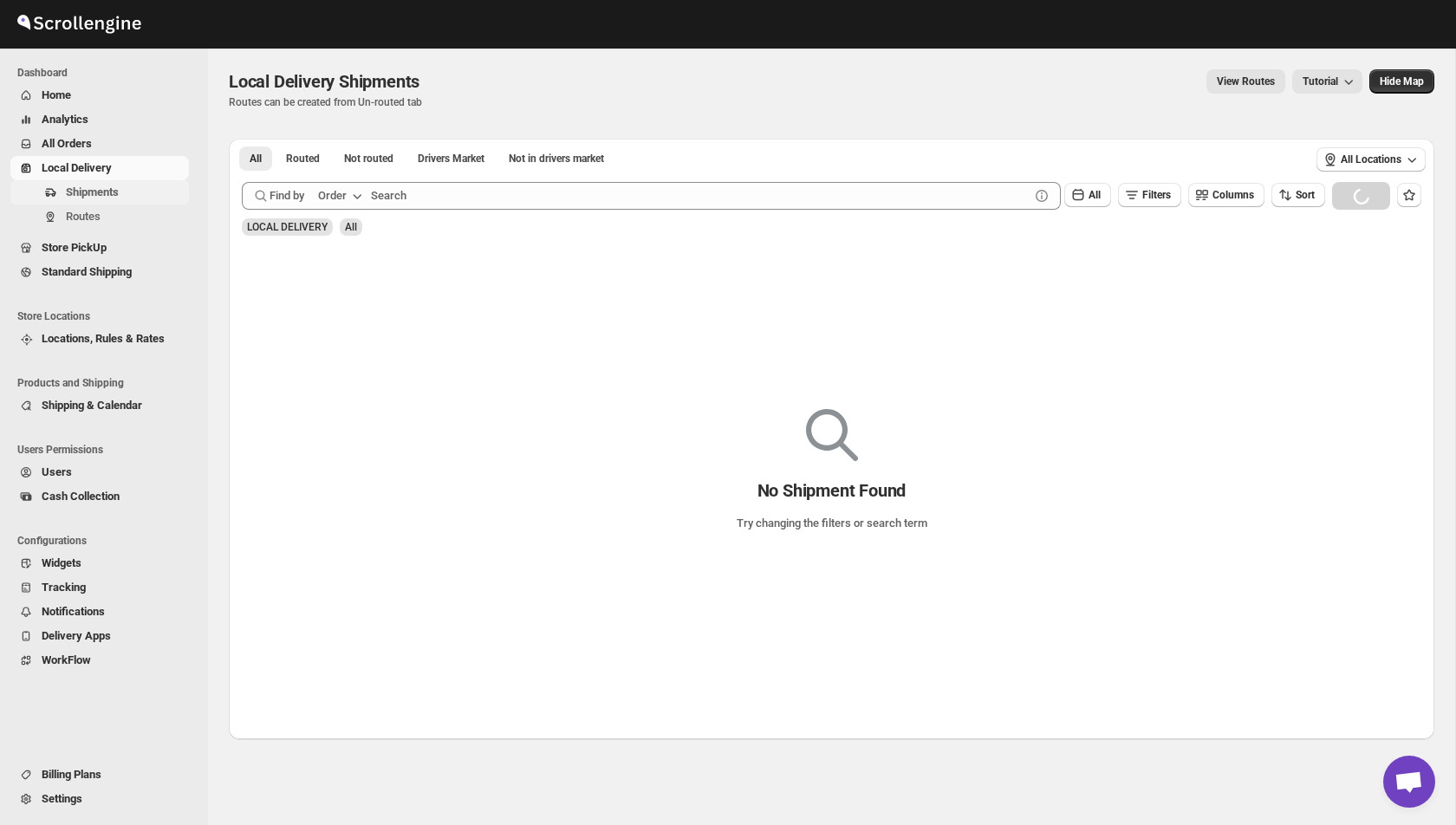
click at [102, 192] on span "Shipments" at bounding box center [92, 191] width 53 height 13
click at [111, 173] on span "Local Delivery" at bounding box center [76, 168] width 70 height 13
click at [80, 149] on span "All Orders" at bounding box center [66, 143] width 50 height 13
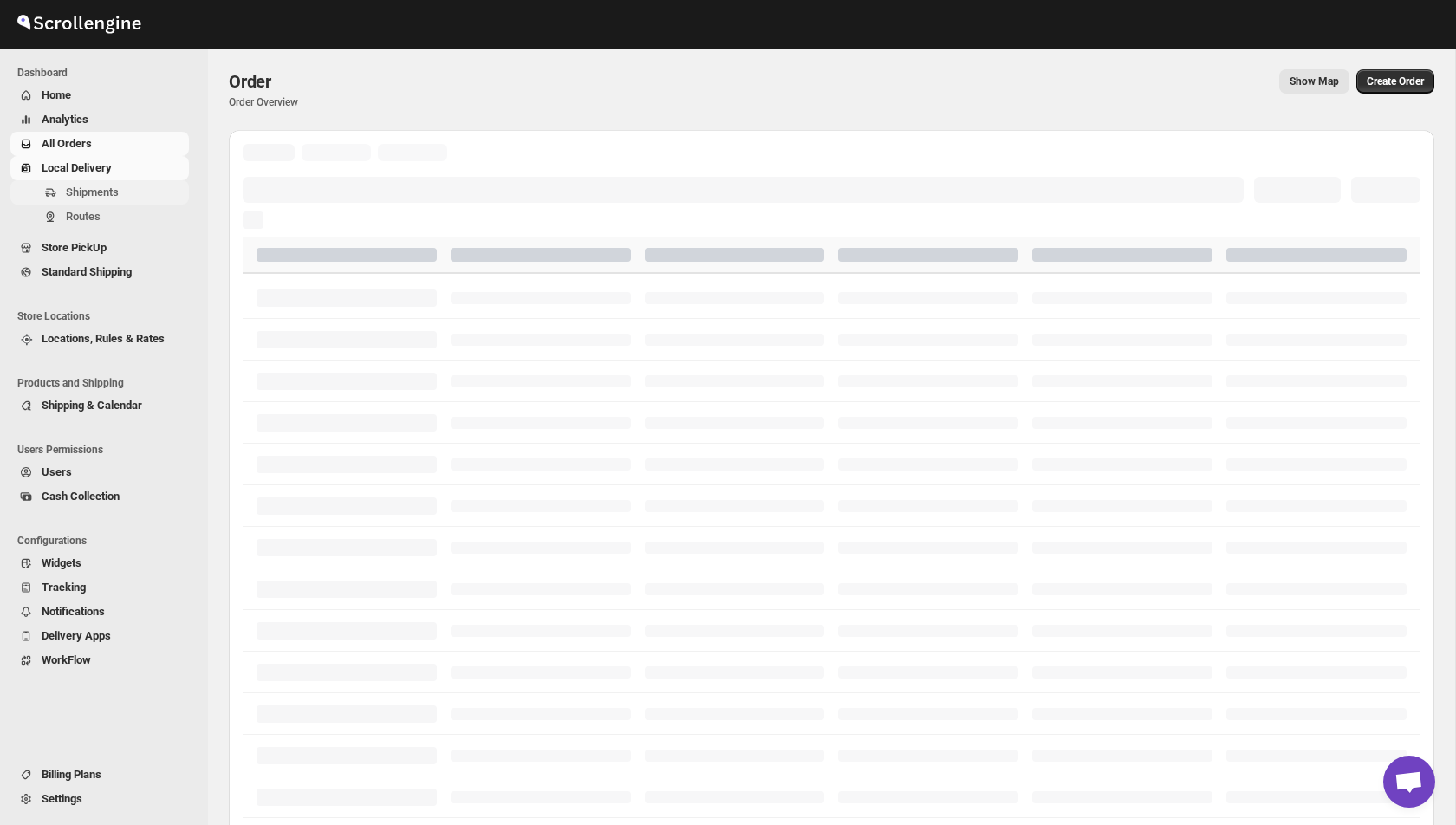
click at [87, 199] on span "Shipments" at bounding box center [126, 192] width 119 height 18
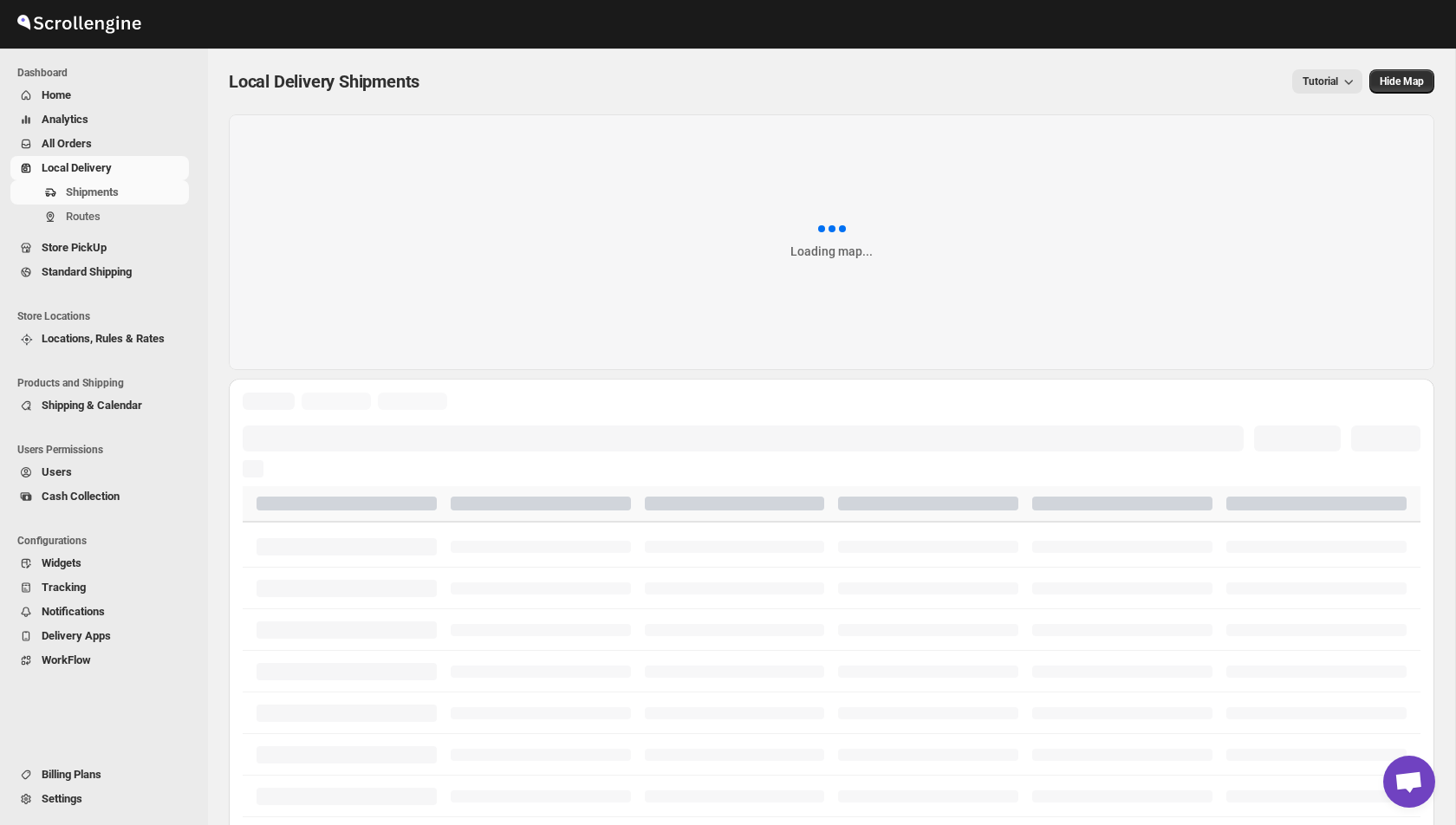
click at [90, 159] on link "Local Delivery" at bounding box center [99, 169] width 178 height 25
click at [100, 140] on span "All Orders" at bounding box center [113, 144] width 144 height 18
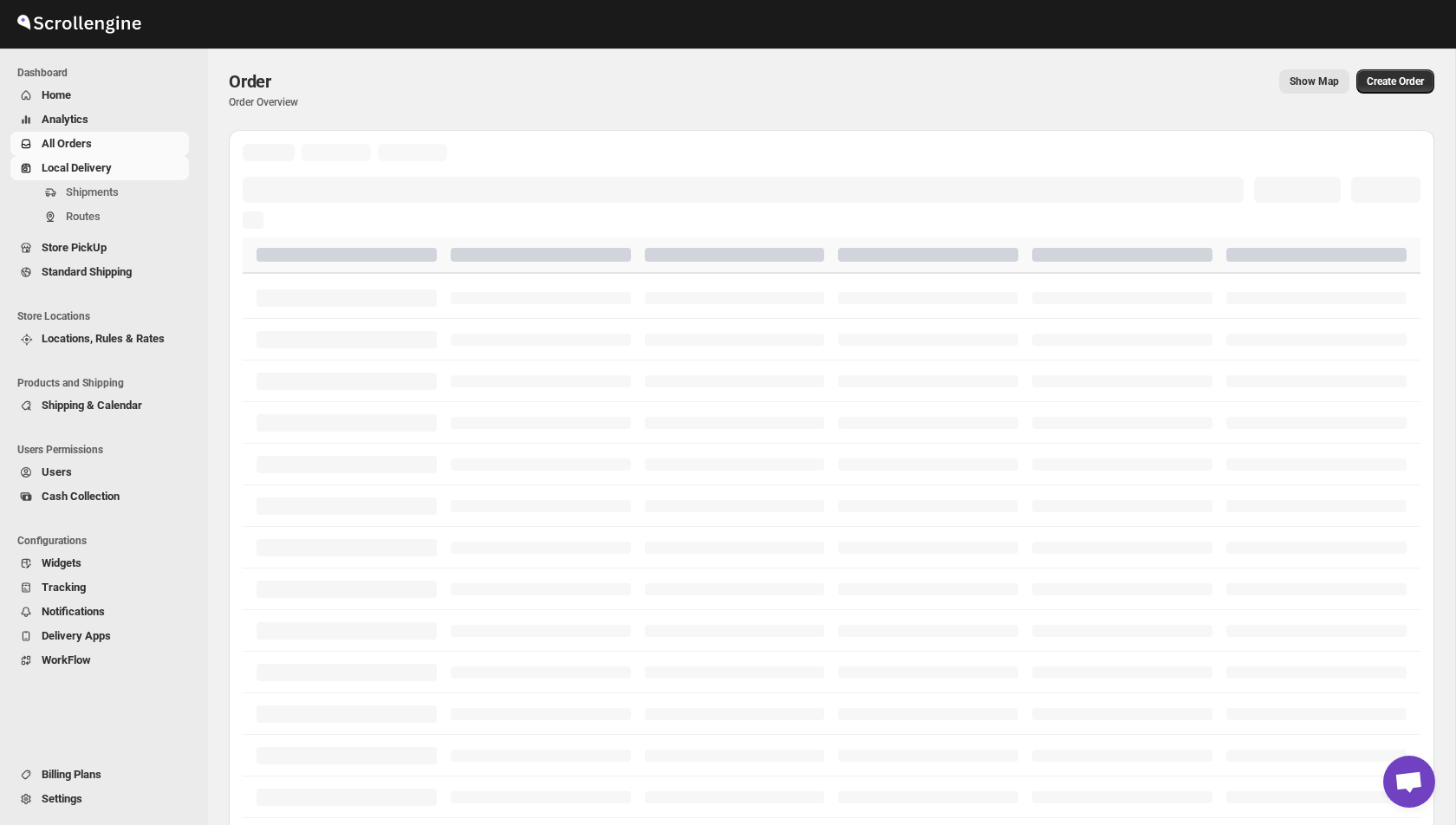
click at [83, 169] on span "Local Delivery" at bounding box center [76, 168] width 70 height 13
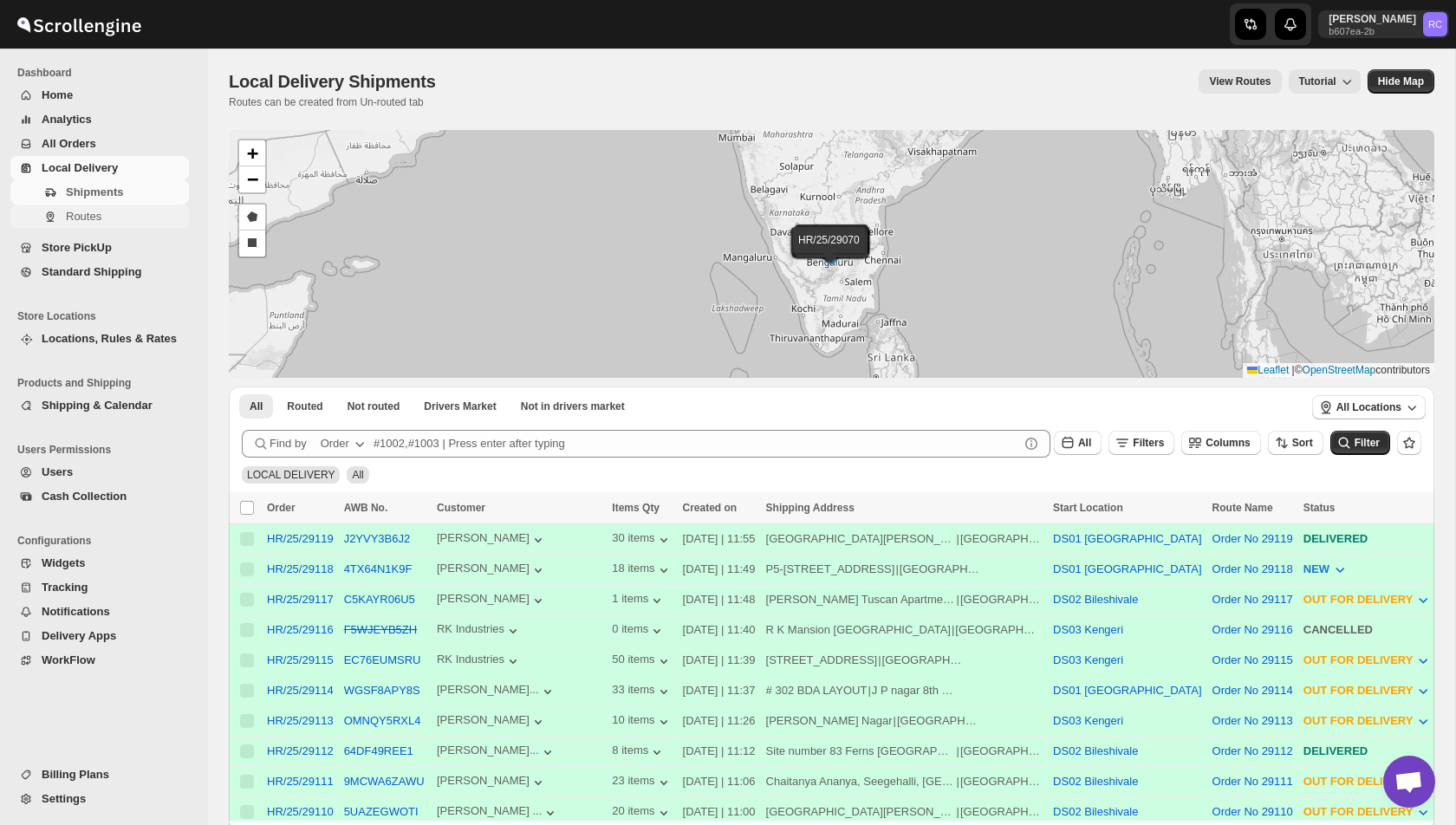
click at [114, 215] on span "Routes" at bounding box center [126, 217] width 119 height 18
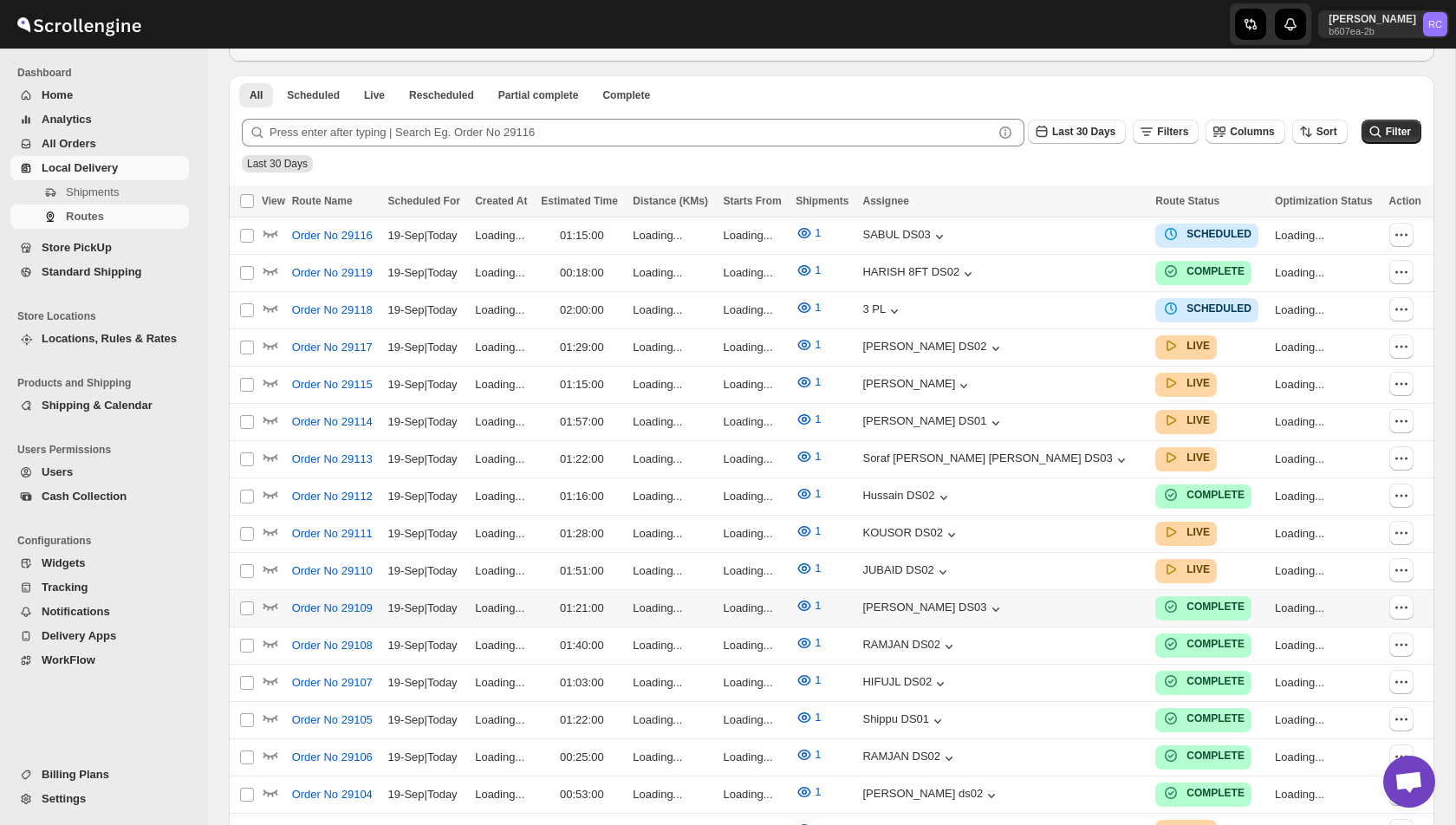
scroll to position [440, 0]
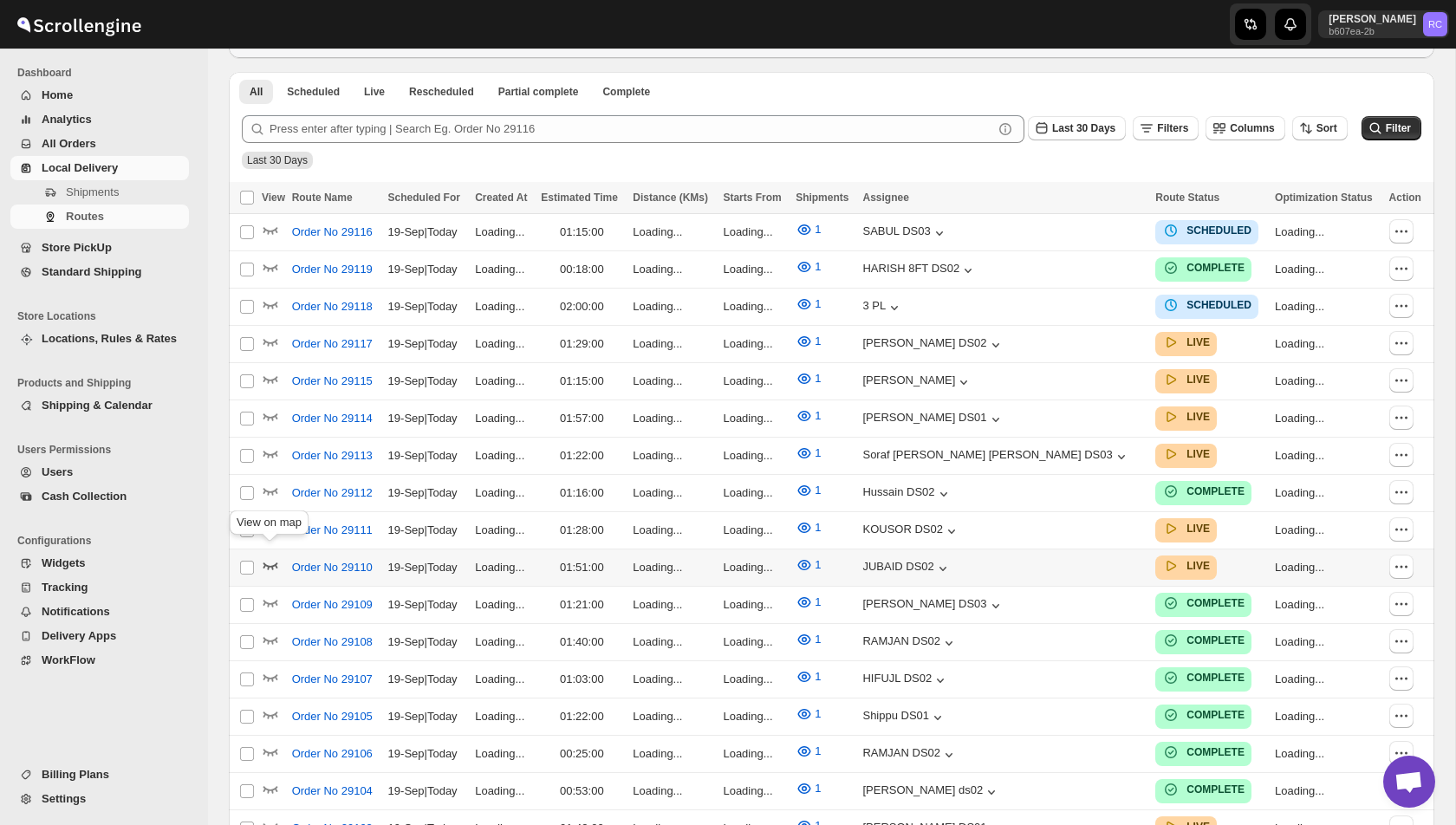
click at [275, 563] on icon "button" at bounding box center [270, 566] width 15 height 7
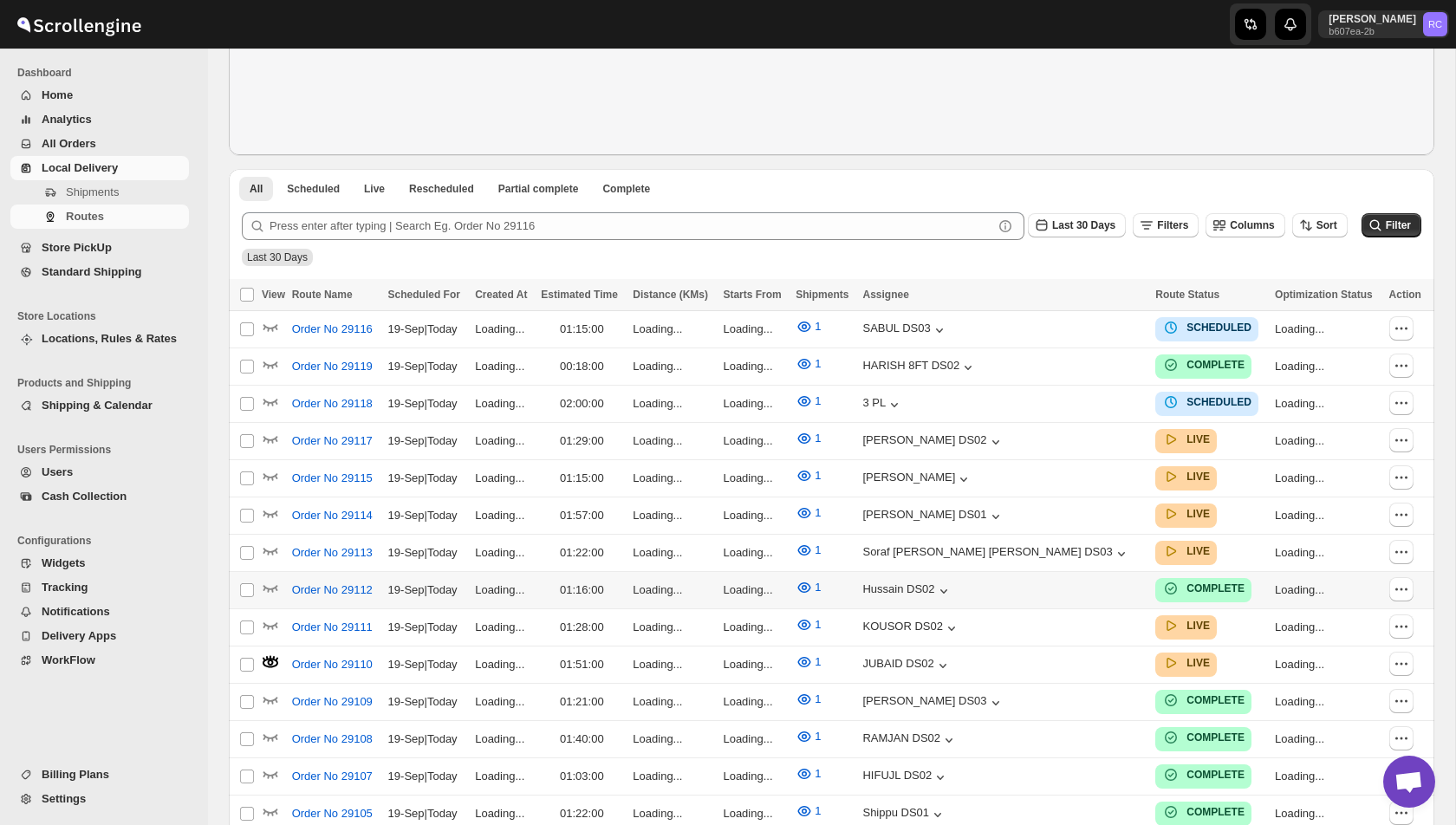
scroll to position [0, 0]
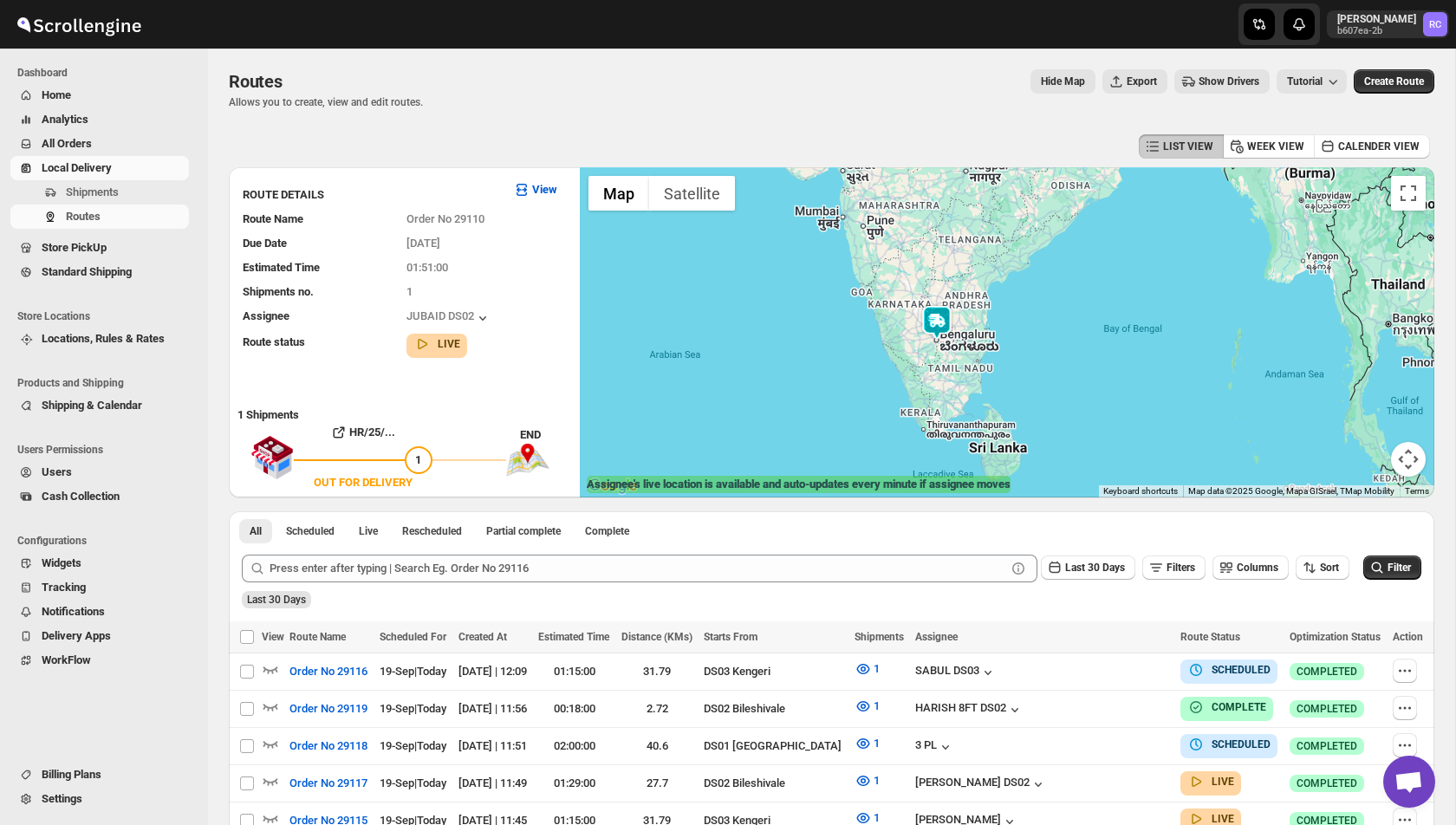
drag, startPoint x: 919, startPoint y: 296, endPoint x: 919, endPoint y: 350, distance: 54.0
click at [919, 350] on div at bounding box center [1008, 333] width 855 height 330
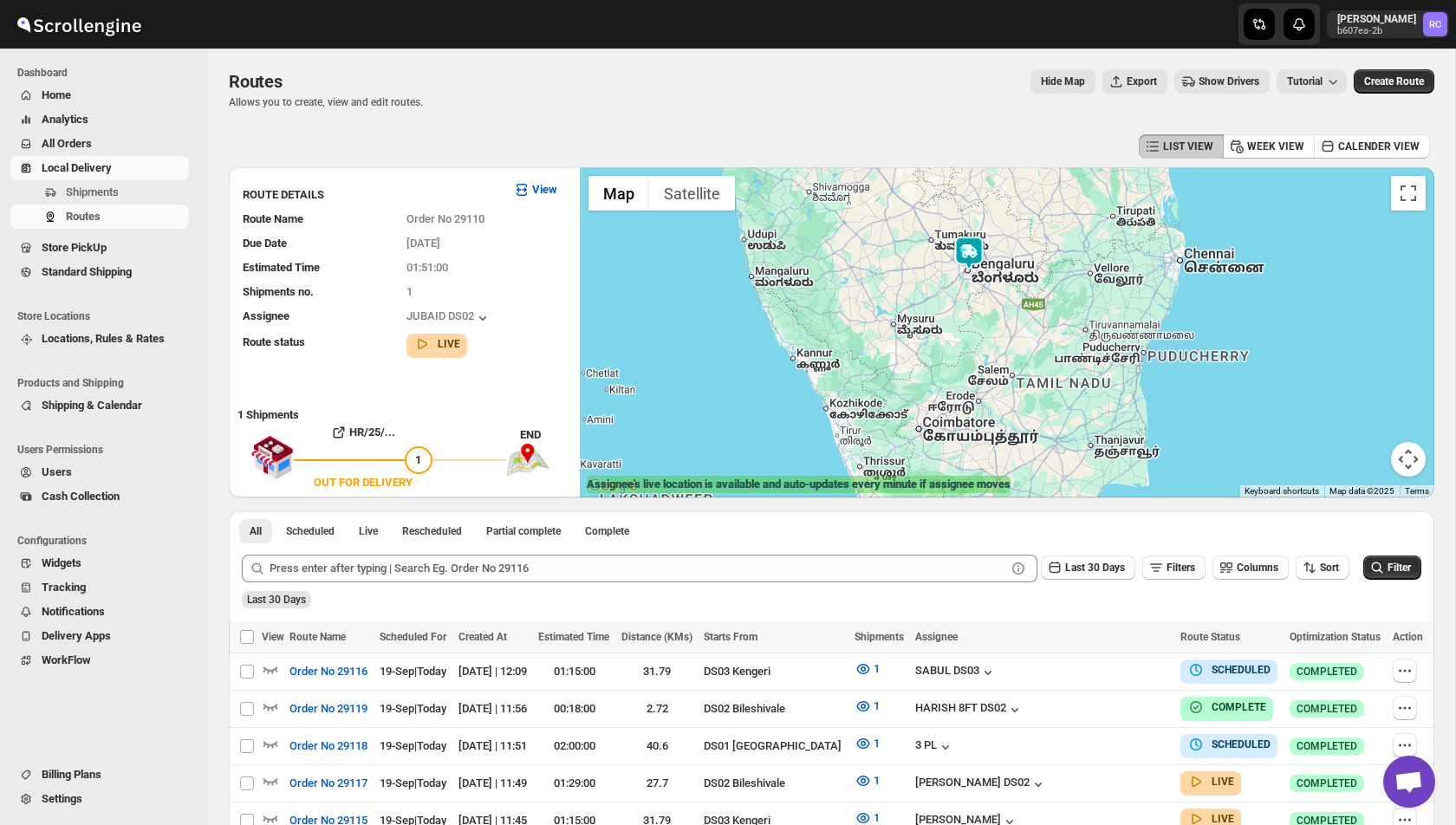
drag, startPoint x: 957, startPoint y: 452, endPoint x: 949, endPoint y: 201, distance: 251.1
click at [949, 201] on div at bounding box center [1008, 333] width 855 height 330
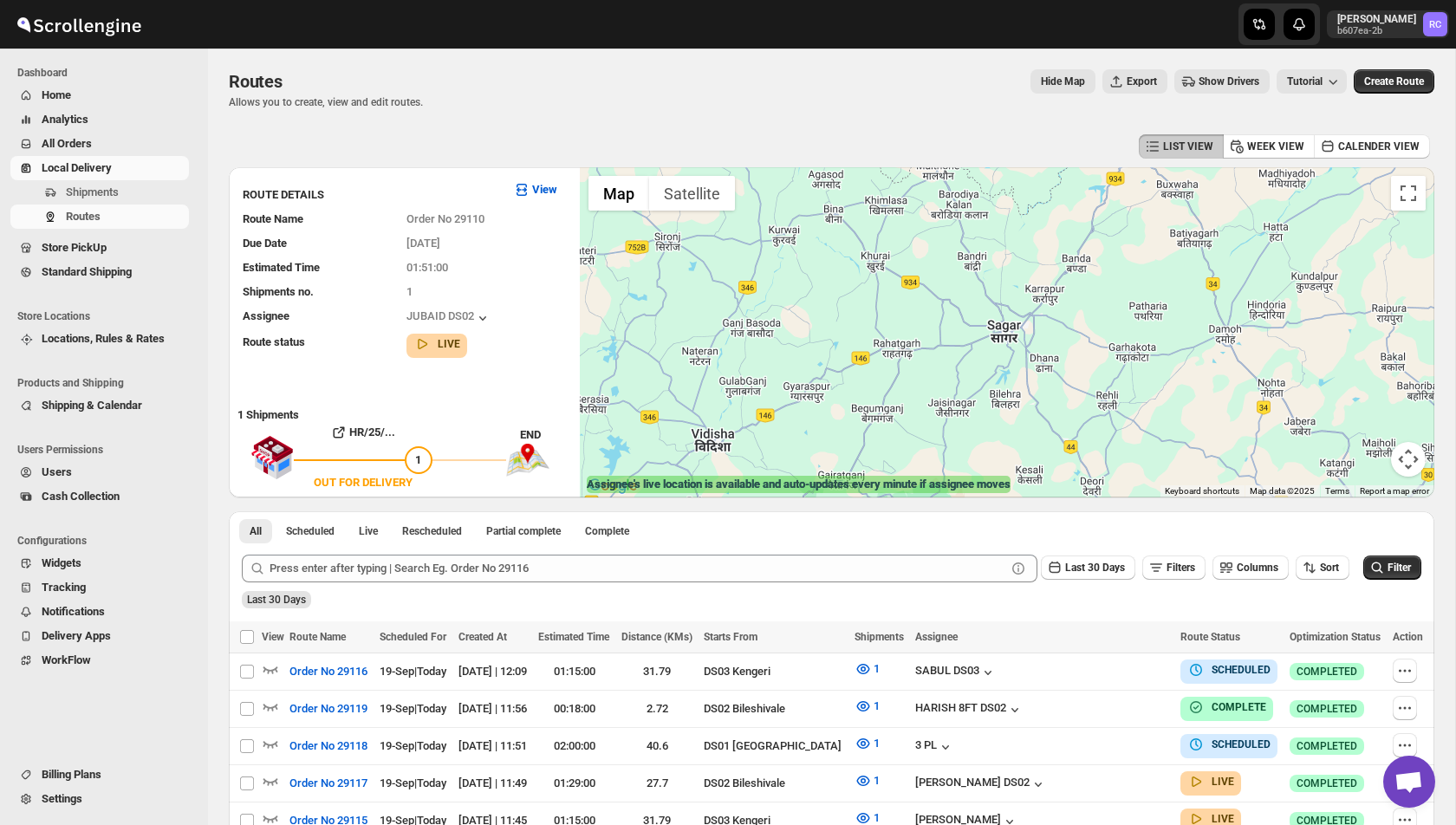
click at [1405, 458] on button "Map camera controls" at bounding box center [1409, 460] width 35 height 35
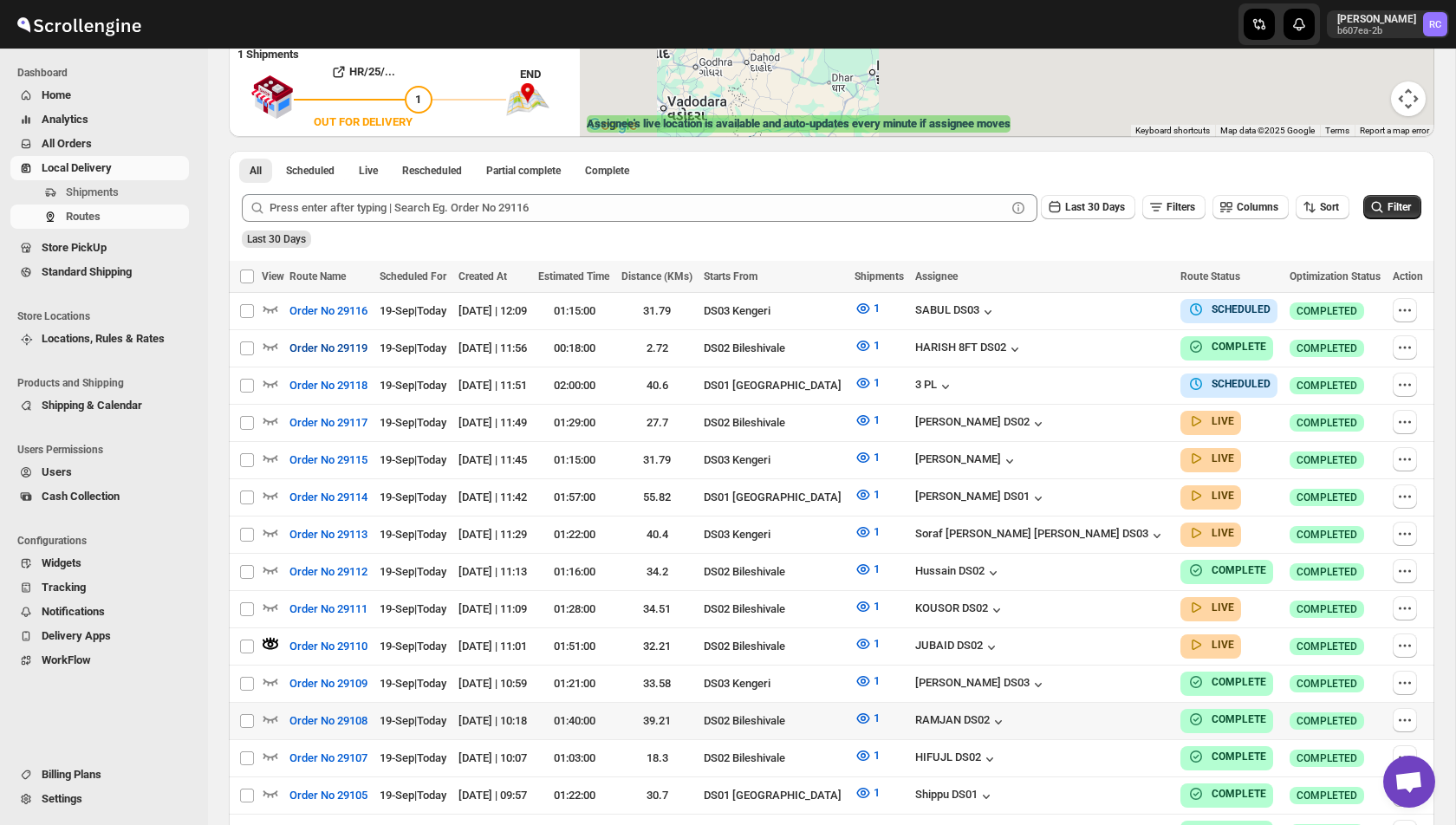
scroll to position [371, 0]
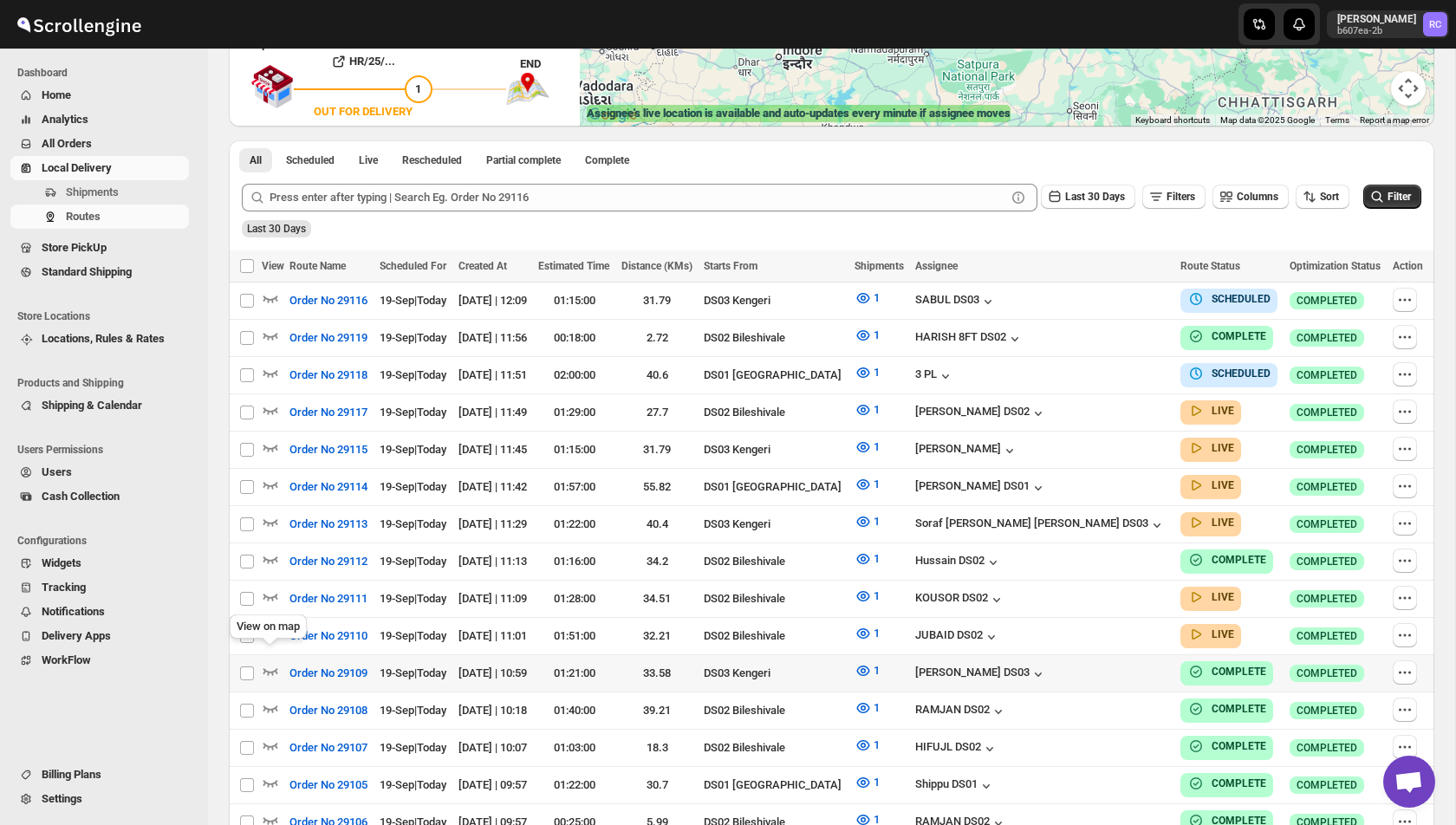
click at [268, 621] on div "View on map" at bounding box center [269, 629] width 84 height 38
click at [268, 631] on icon "button" at bounding box center [270, 634] width 6 height 6
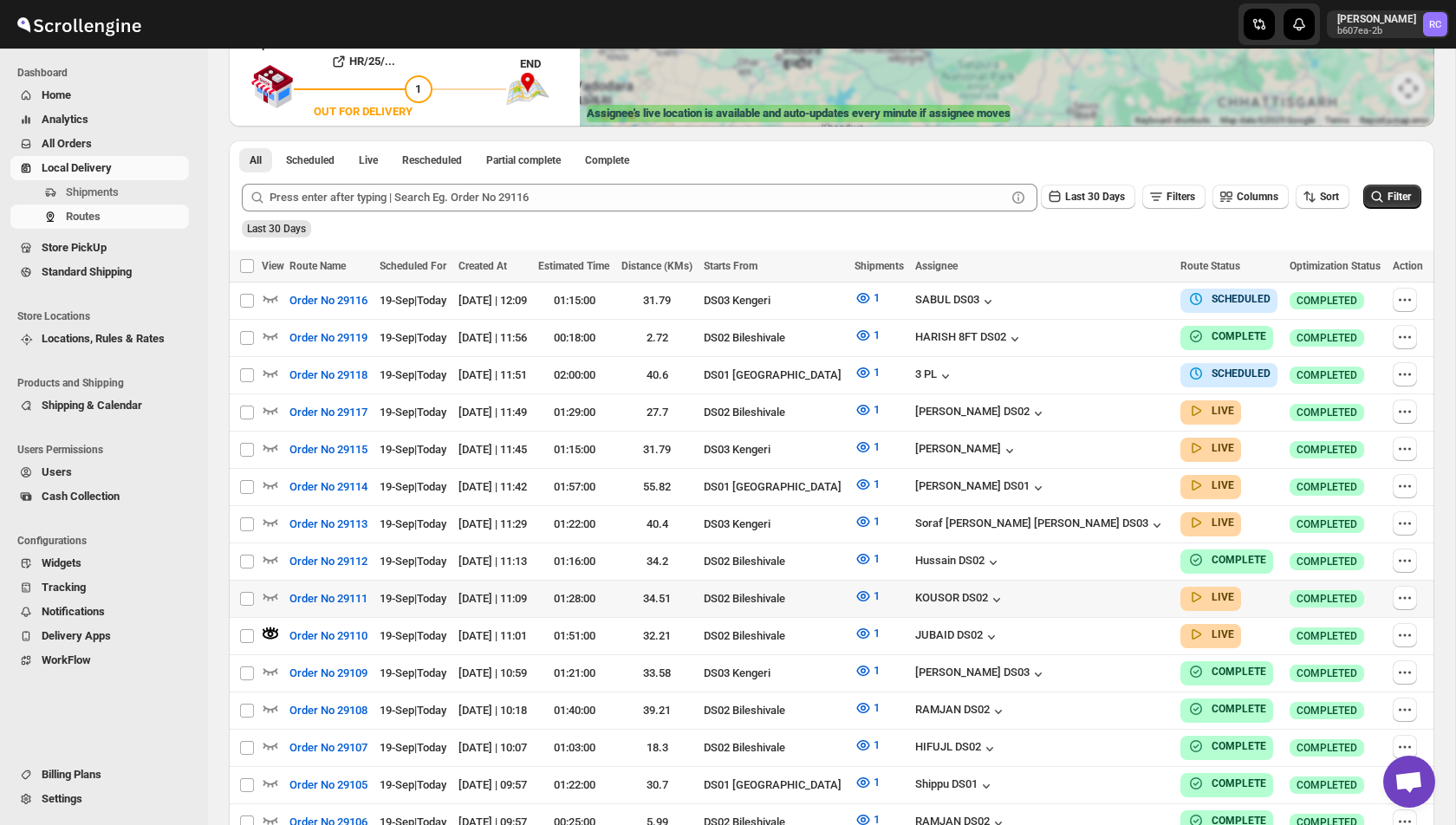
click at [268, 597] on div at bounding box center [273, 599] width 23 height 23
click at [268, 588] on icon "button" at bounding box center [270, 597] width 18 height 18
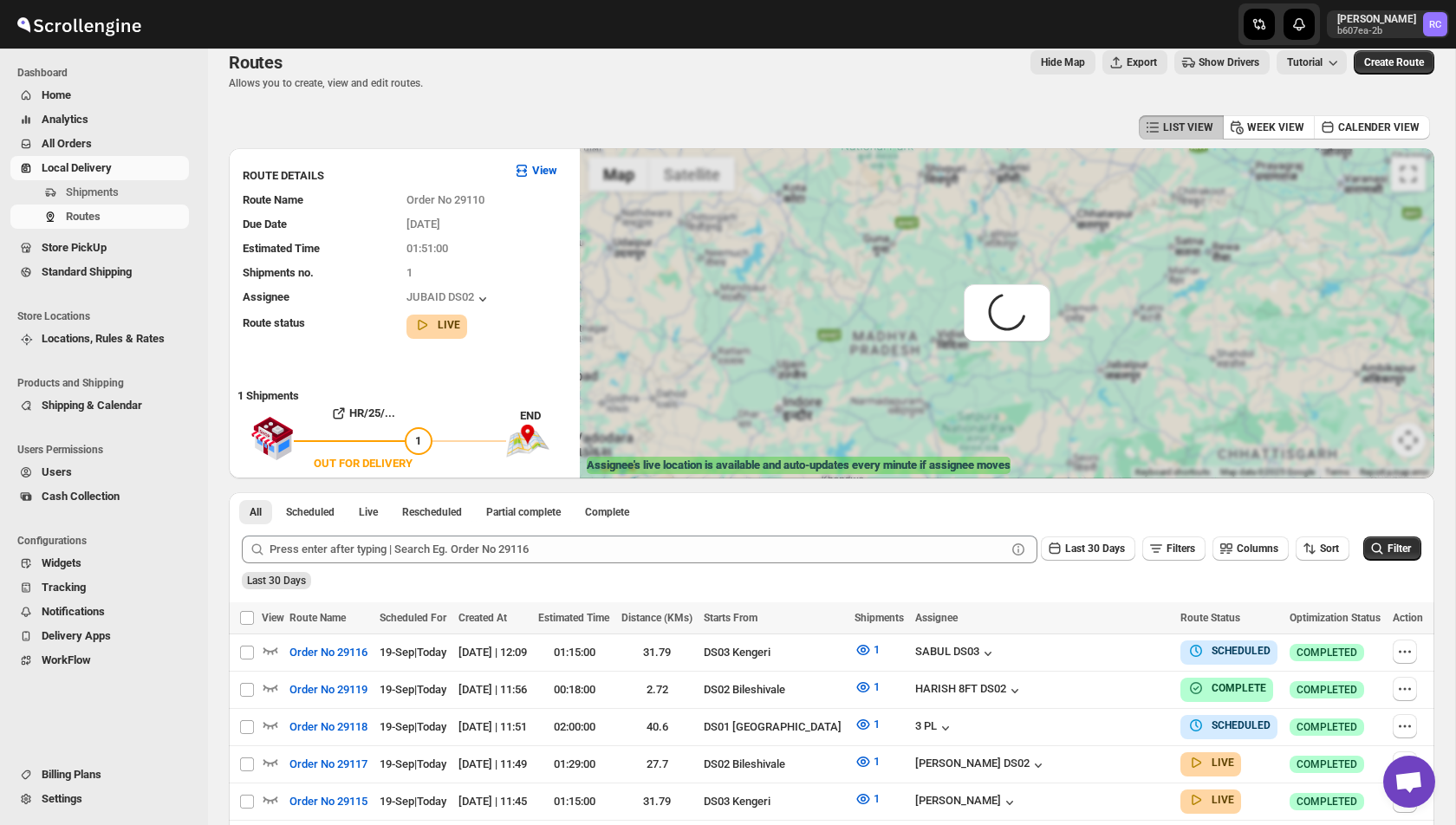
scroll to position [15, 0]
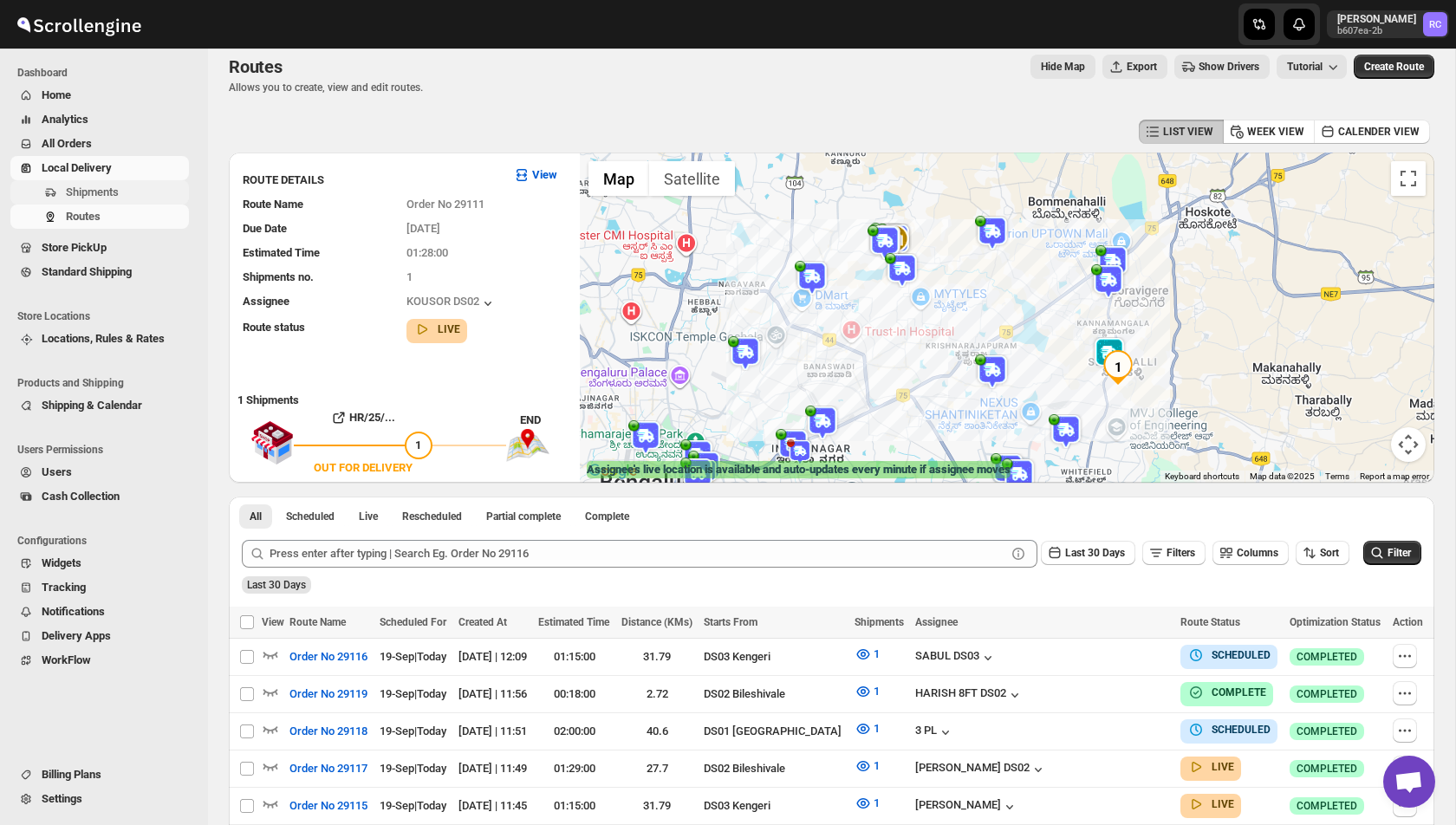
click at [94, 181] on button "Shipments" at bounding box center [99, 192] width 178 height 25
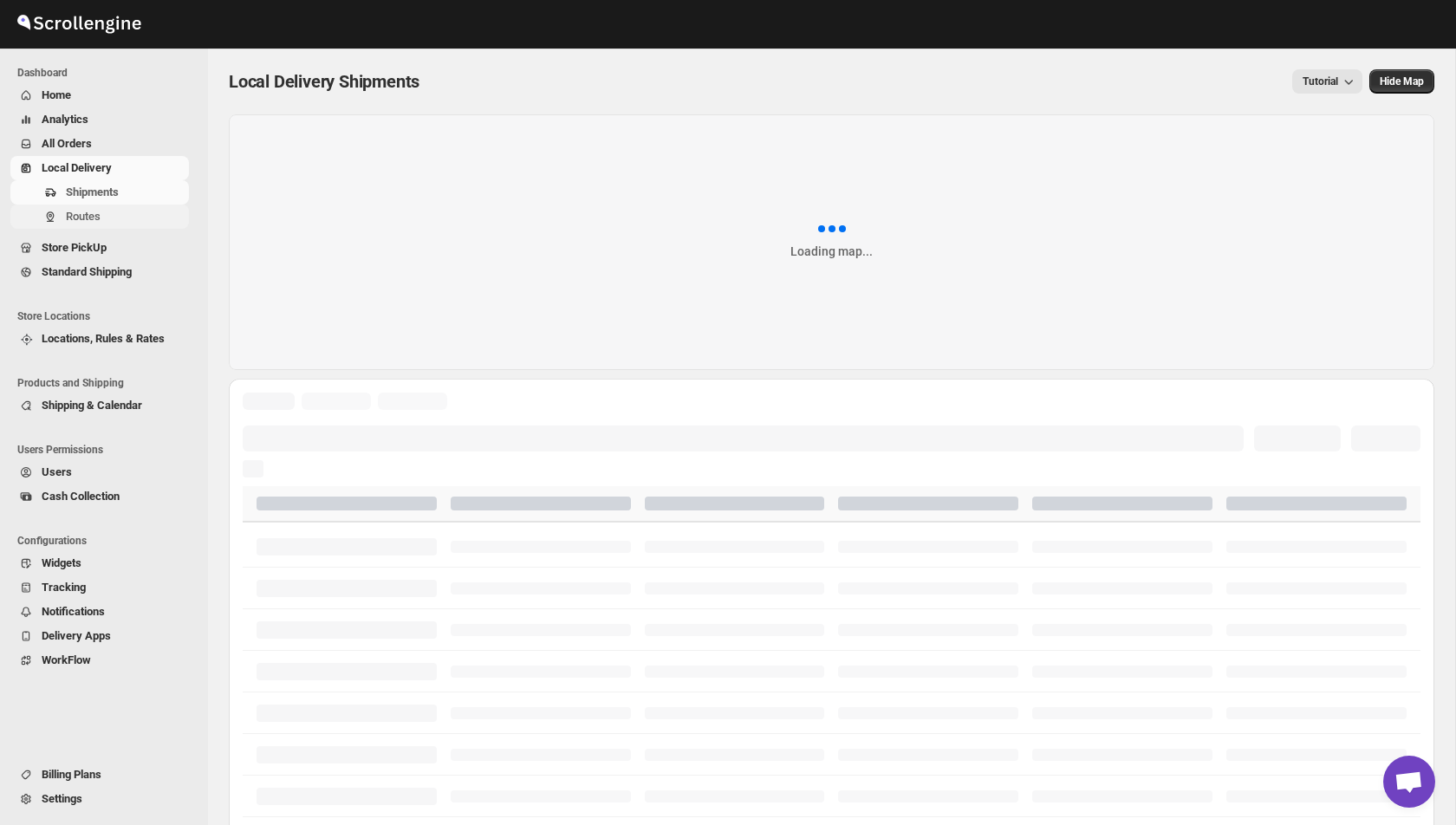
click at [92, 214] on span "Routes" at bounding box center [83, 216] width 35 height 13
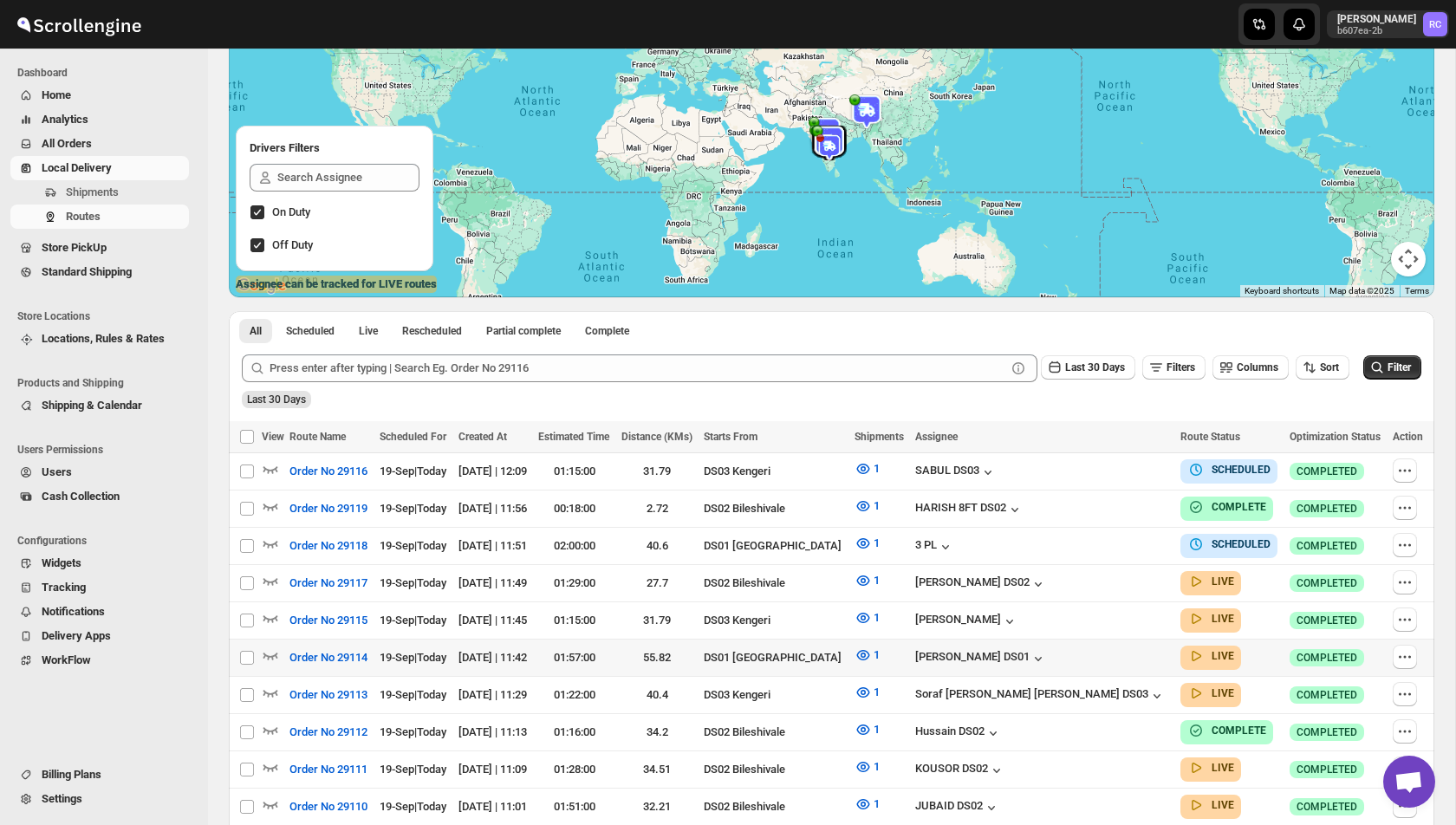
scroll to position [221, 0]
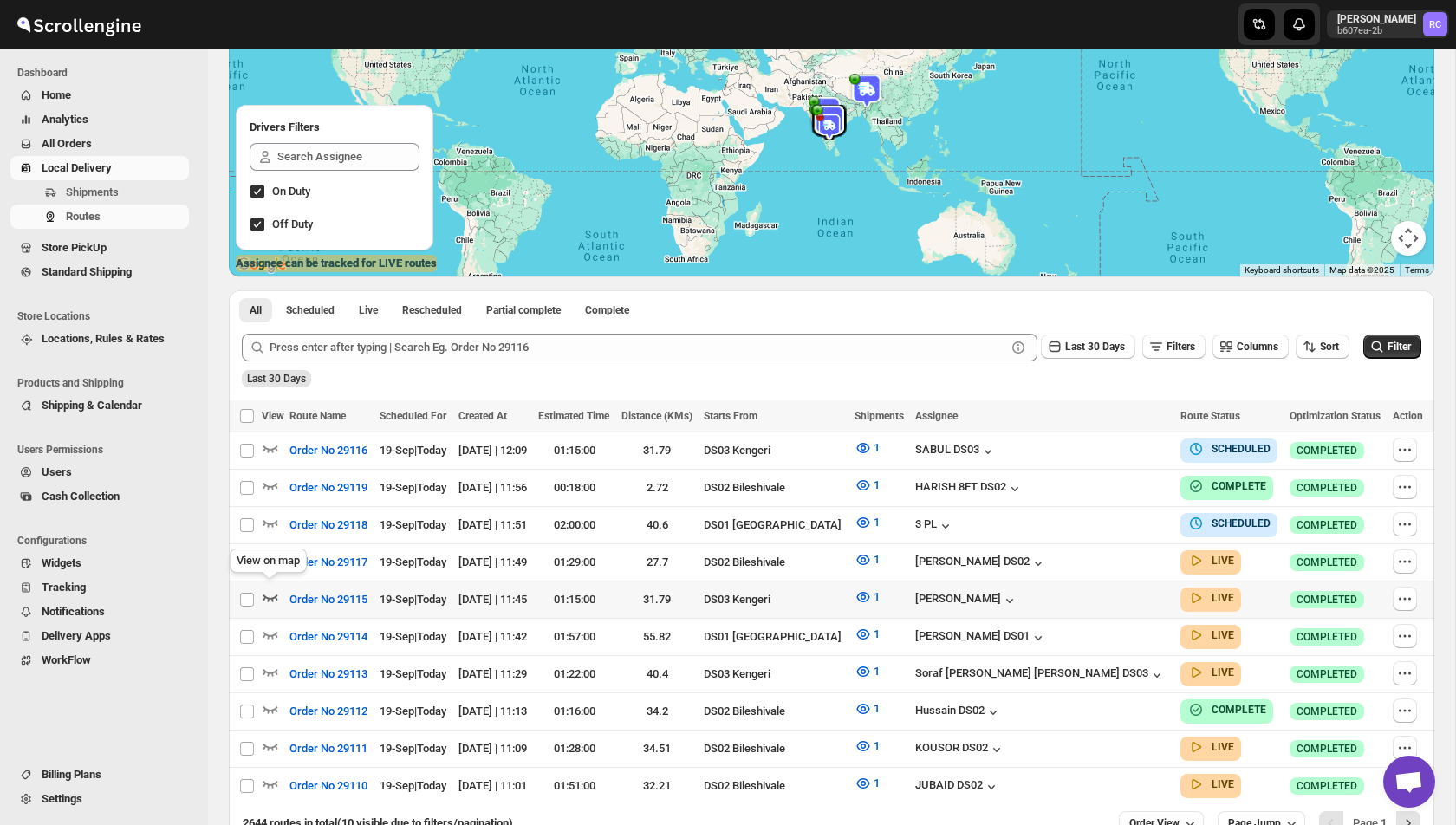
click at [273, 589] on icon "button" at bounding box center [270, 598] width 18 height 18
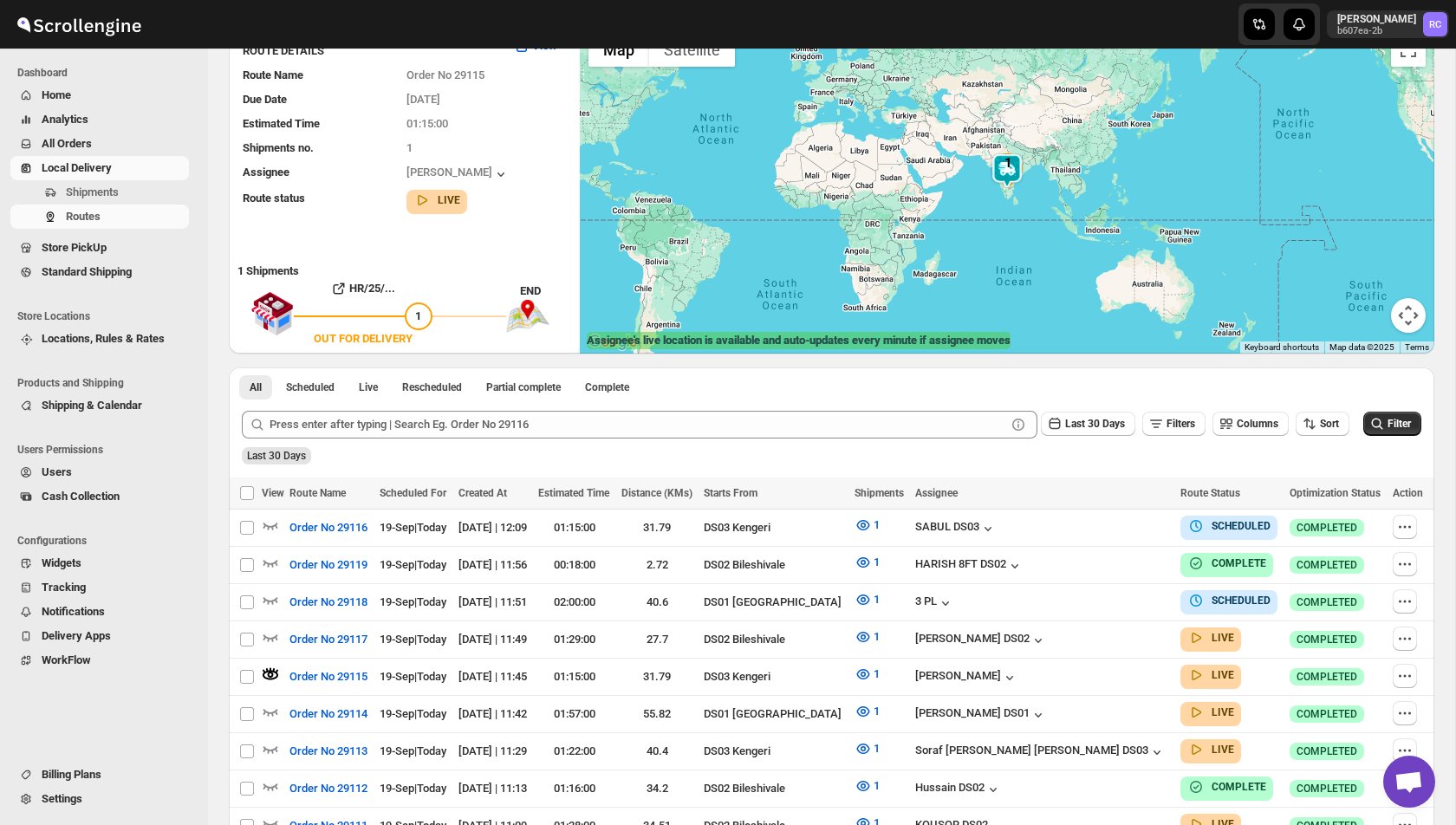
scroll to position [142, 0]
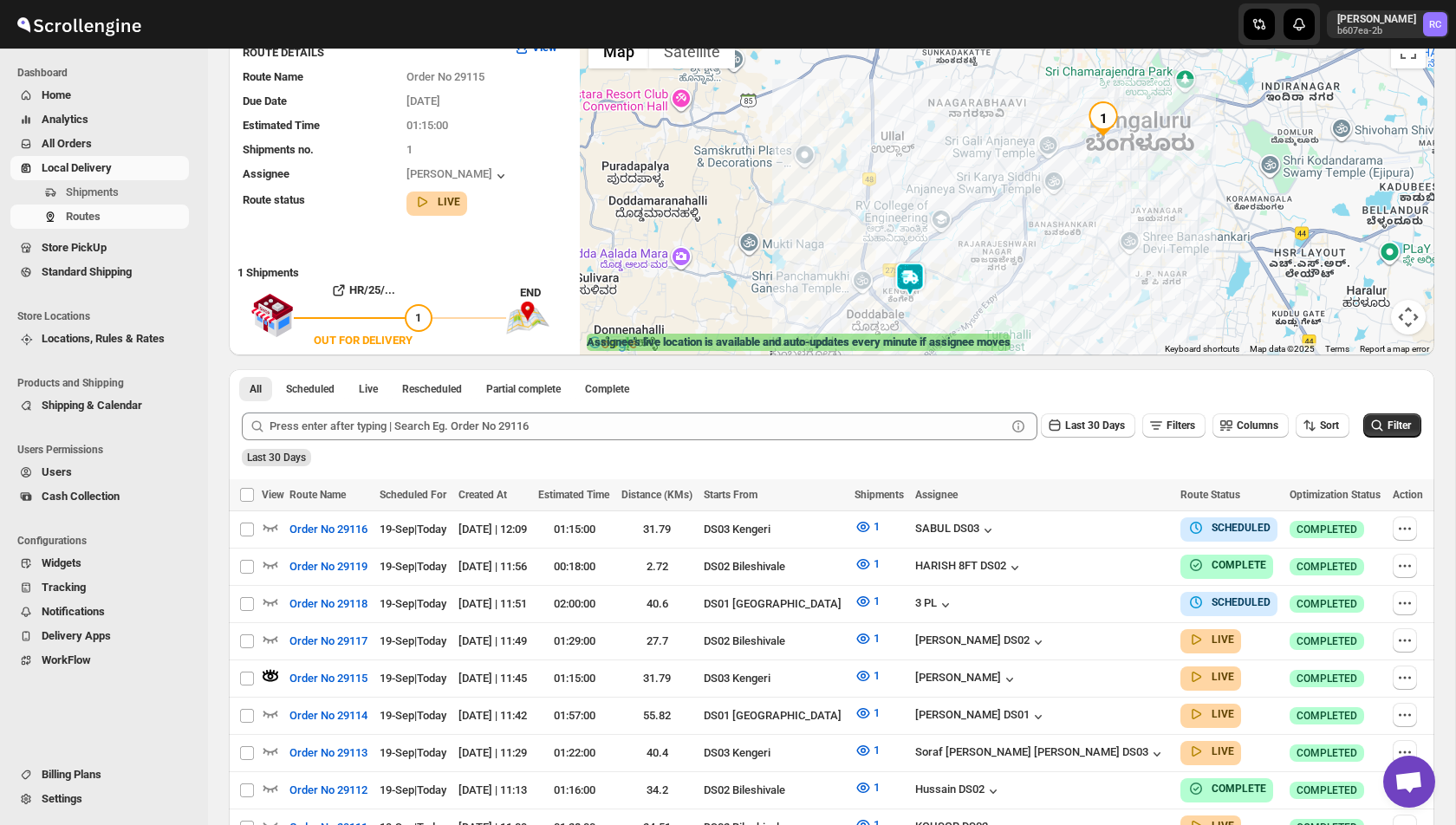
drag, startPoint x: 979, startPoint y: 158, endPoint x: 975, endPoint y: 212, distance: 54.1
click at [975, 213] on div at bounding box center [1008, 190] width 855 height 330
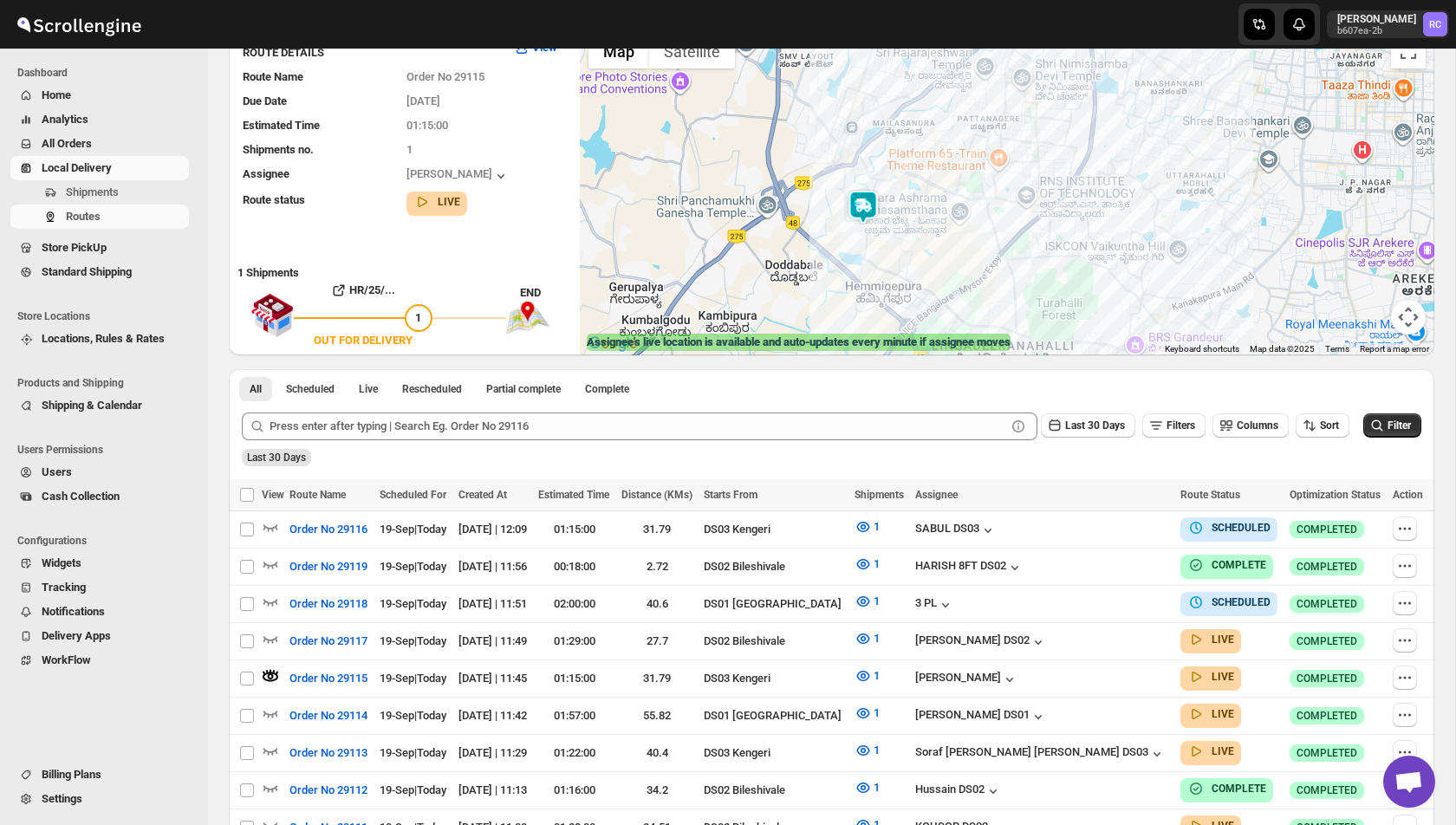
drag, startPoint x: 929, startPoint y: 281, endPoint x: 926, endPoint y: 148, distance: 133.0
click at [927, 147] on div at bounding box center [1008, 190] width 855 height 330
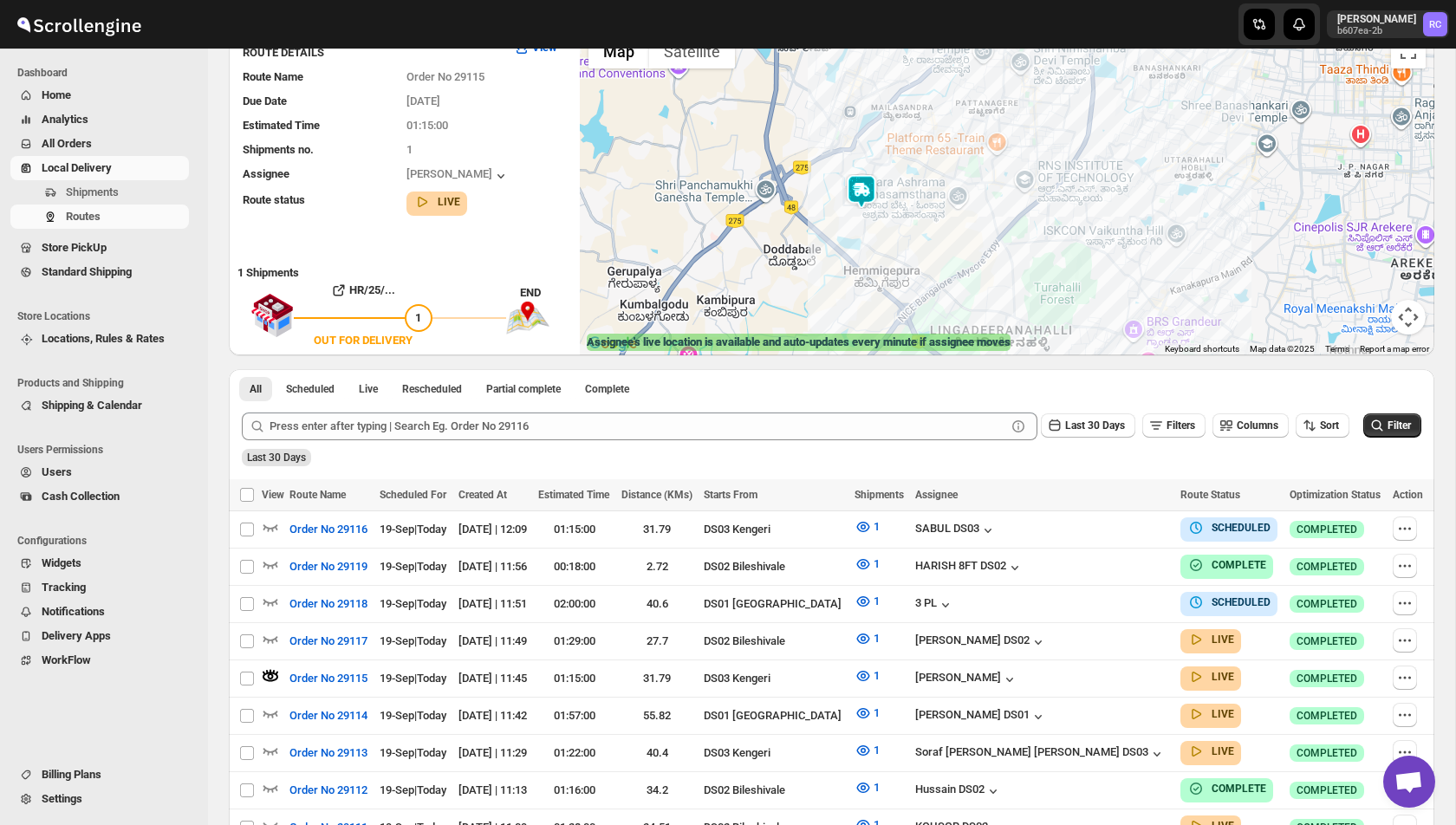
click at [872, 185] on img at bounding box center [862, 192] width 35 height 35
click at [929, 114] on button "Close" at bounding box center [914, 119] width 41 height 41
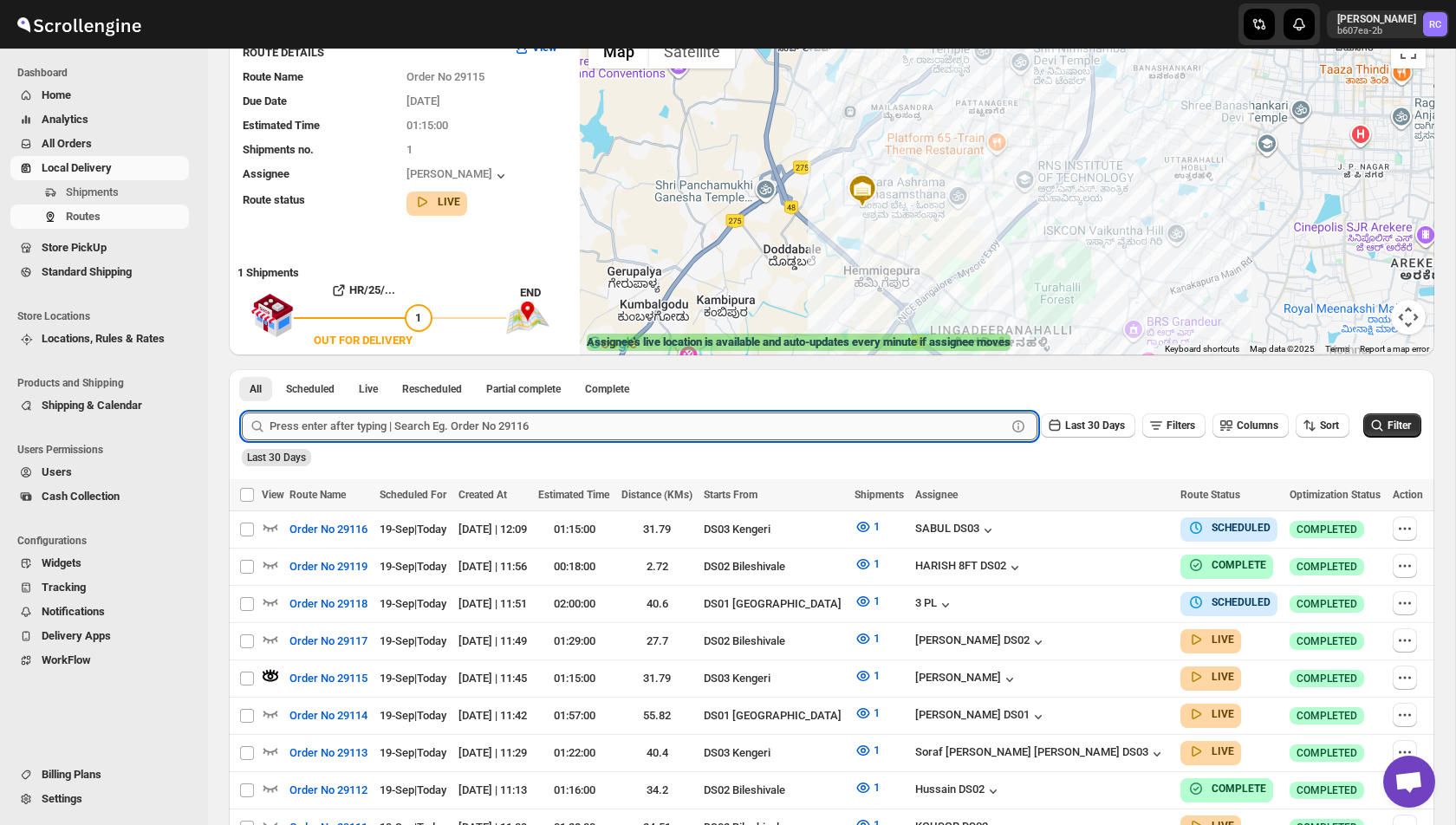
click at [316, 434] on input "text" at bounding box center [637, 427] width 736 height 28
click at [242, 369] on button "Submit" at bounding box center [267, 378] width 49 height 18
type input "291212"
